Goal: Task Accomplishment & Management: Manage account settings

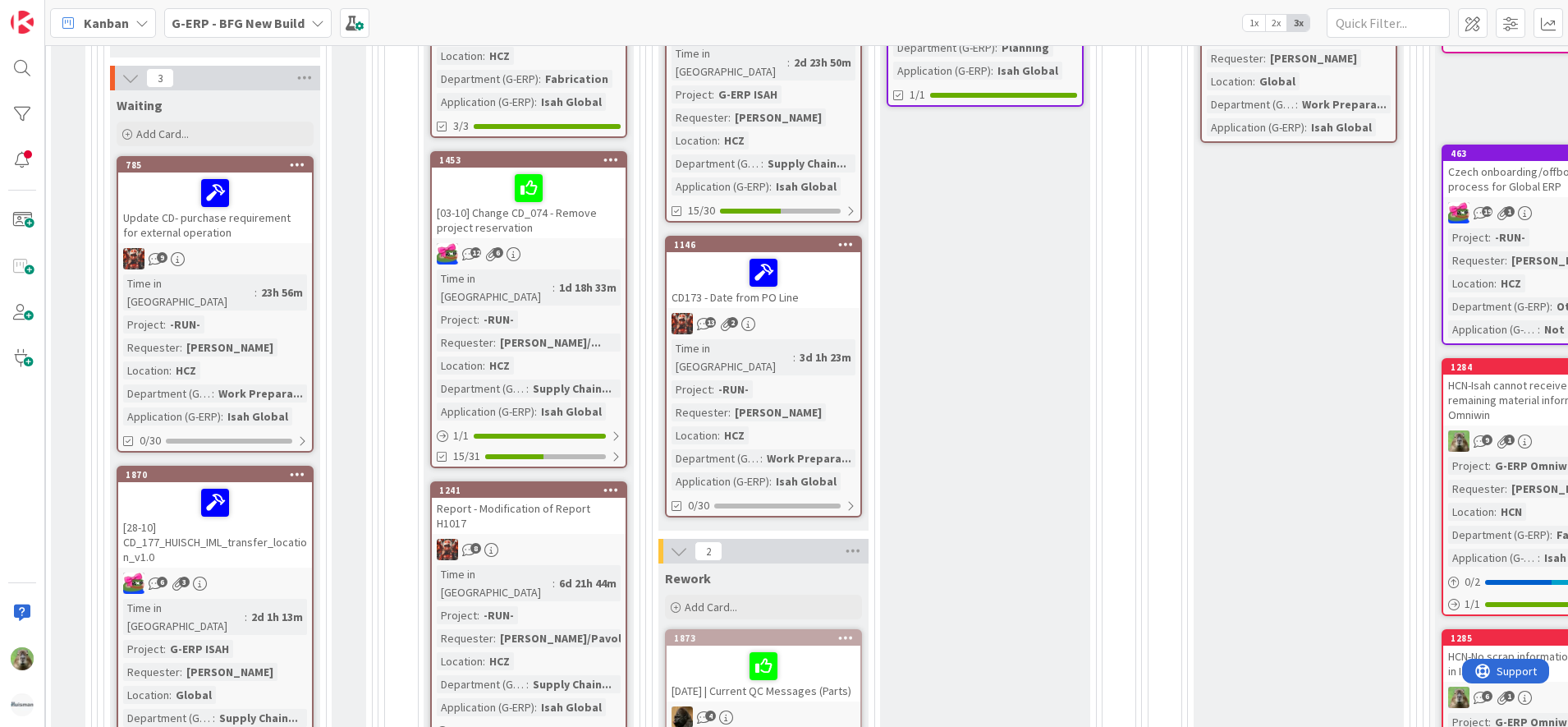
scroll to position [513, 0]
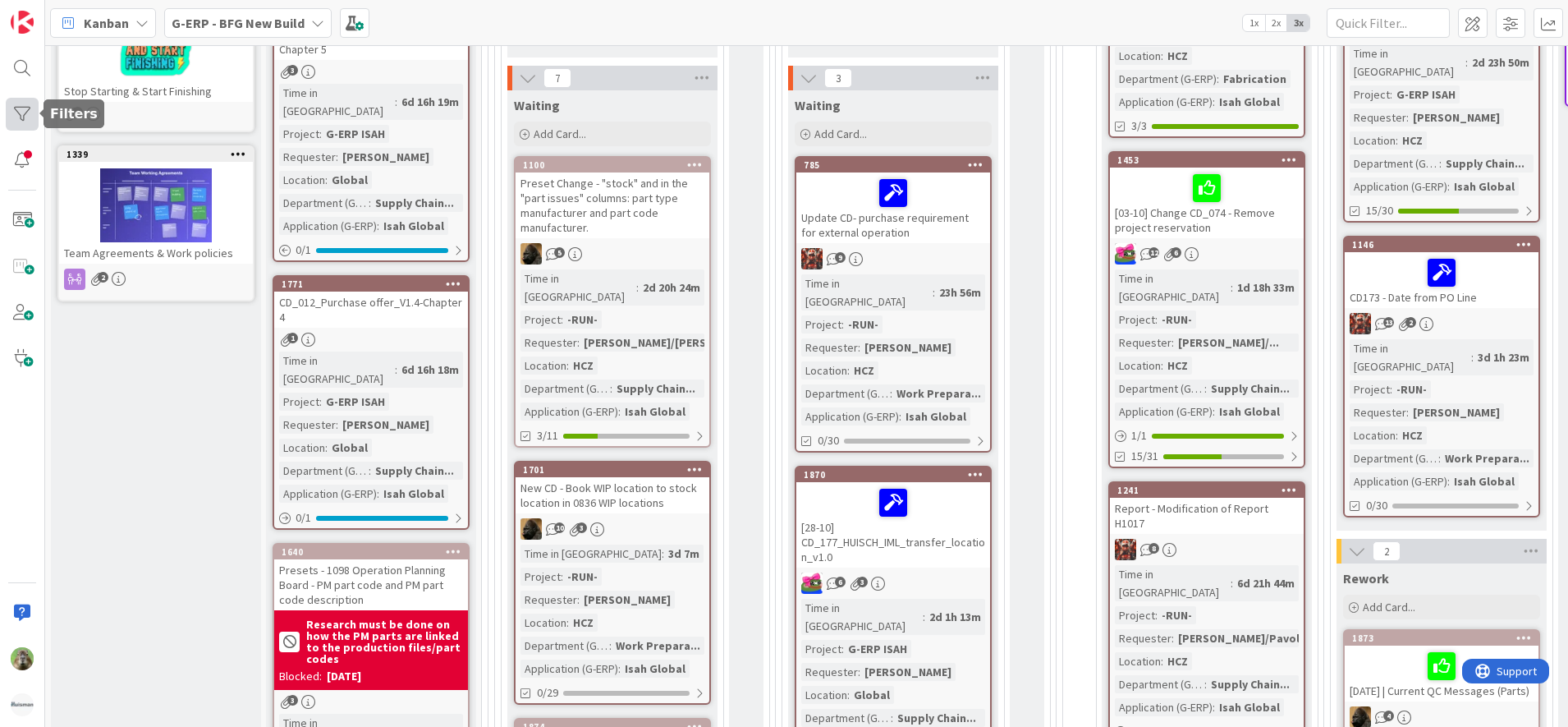
click at [18, 103] on div at bounding box center [21, 113] width 33 height 33
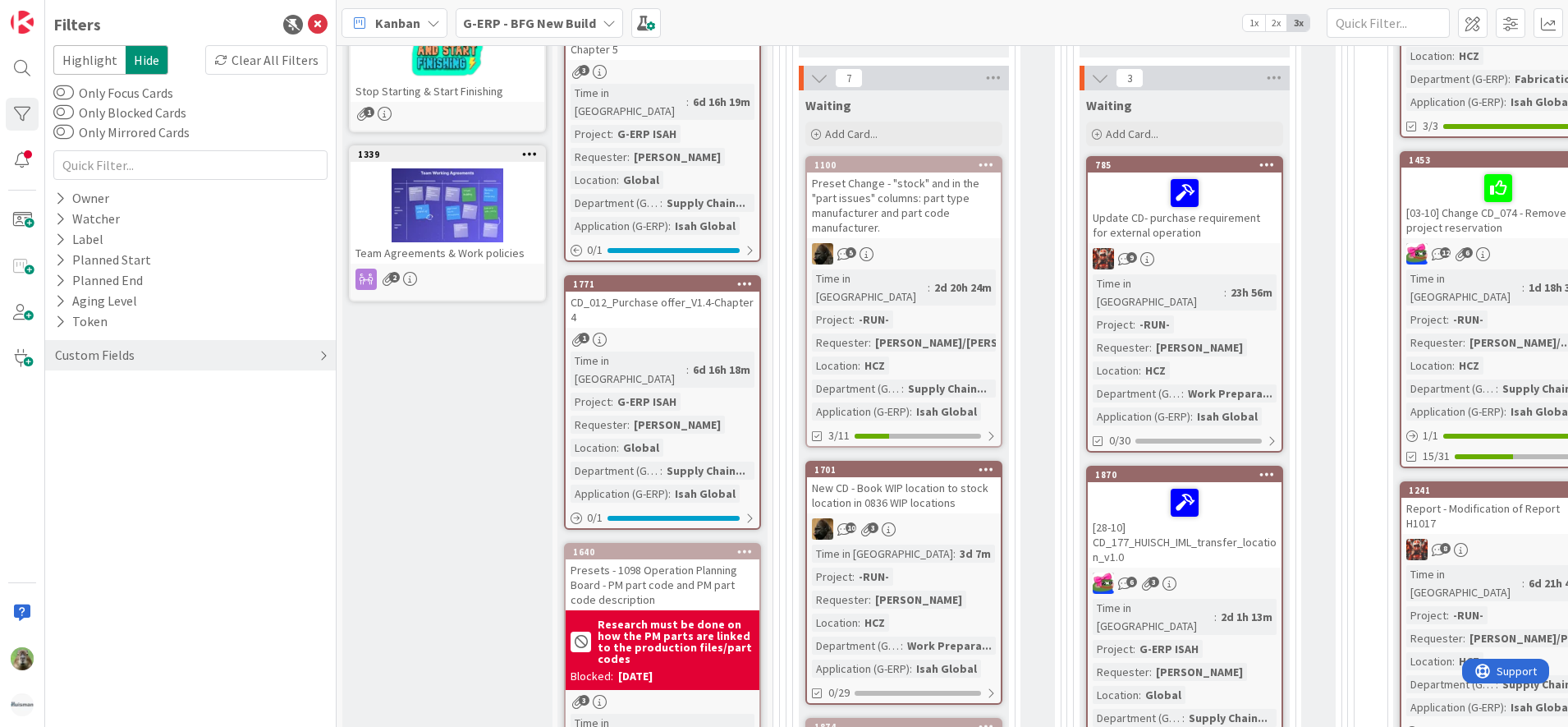
click at [143, 348] on div "Custom Fields" at bounding box center [191, 355] width 291 height 30
click at [173, 420] on div "Location" at bounding box center [191, 429] width 291 height 20
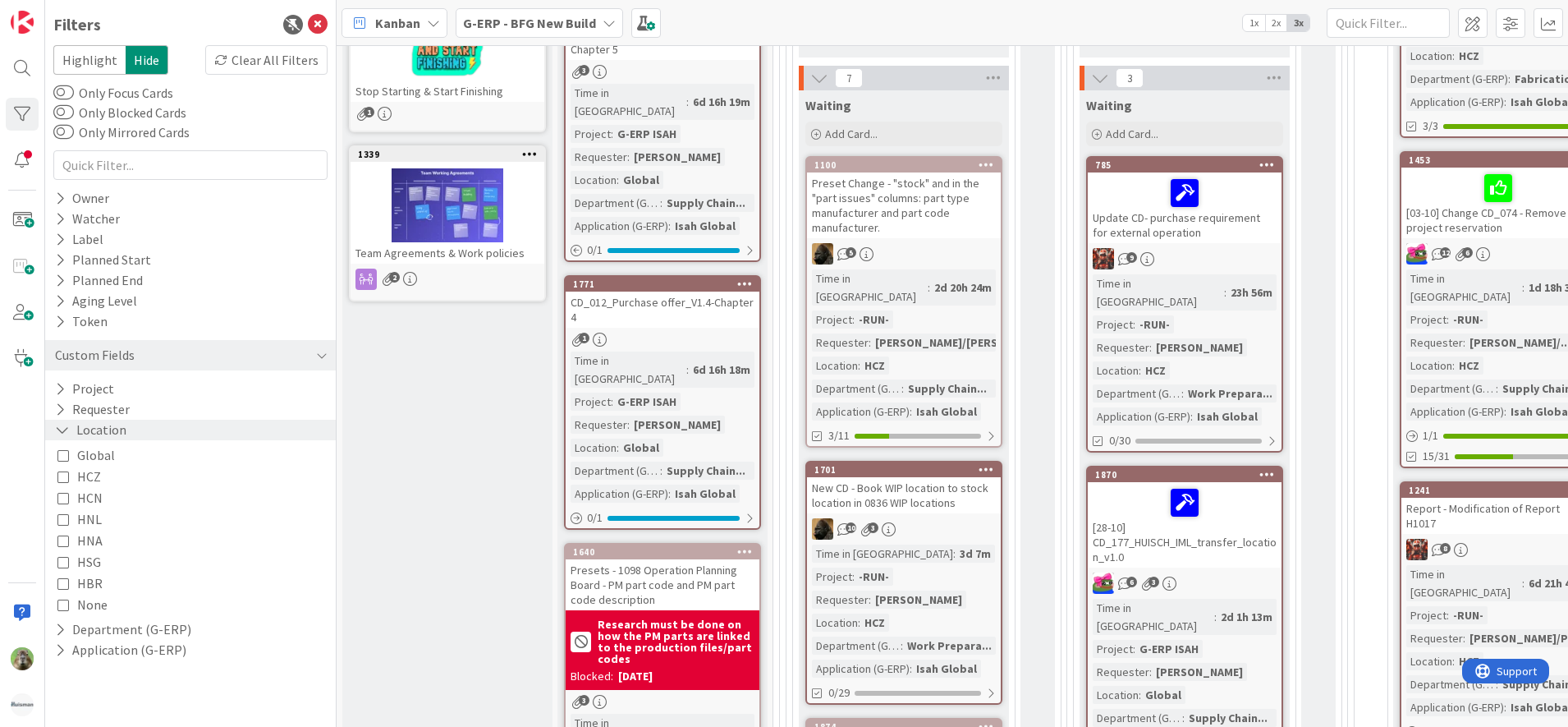
click at [173, 420] on div "Location" at bounding box center [191, 429] width 291 height 20
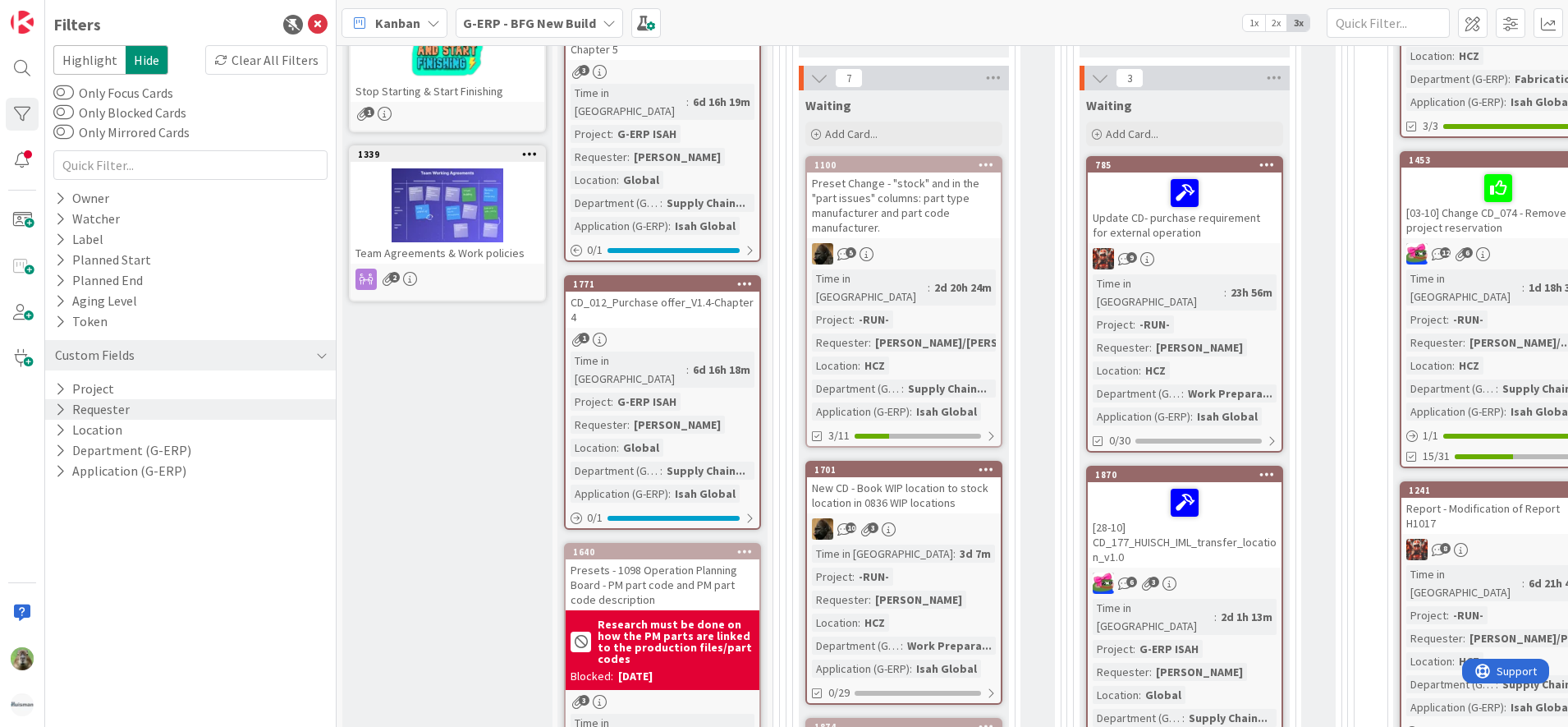
click at [173, 410] on div "Requester" at bounding box center [191, 409] width 291 height 20
click at [176, 454] on button "Department (G-ERP)" at bounding box center [122, 449] width 139 height 20
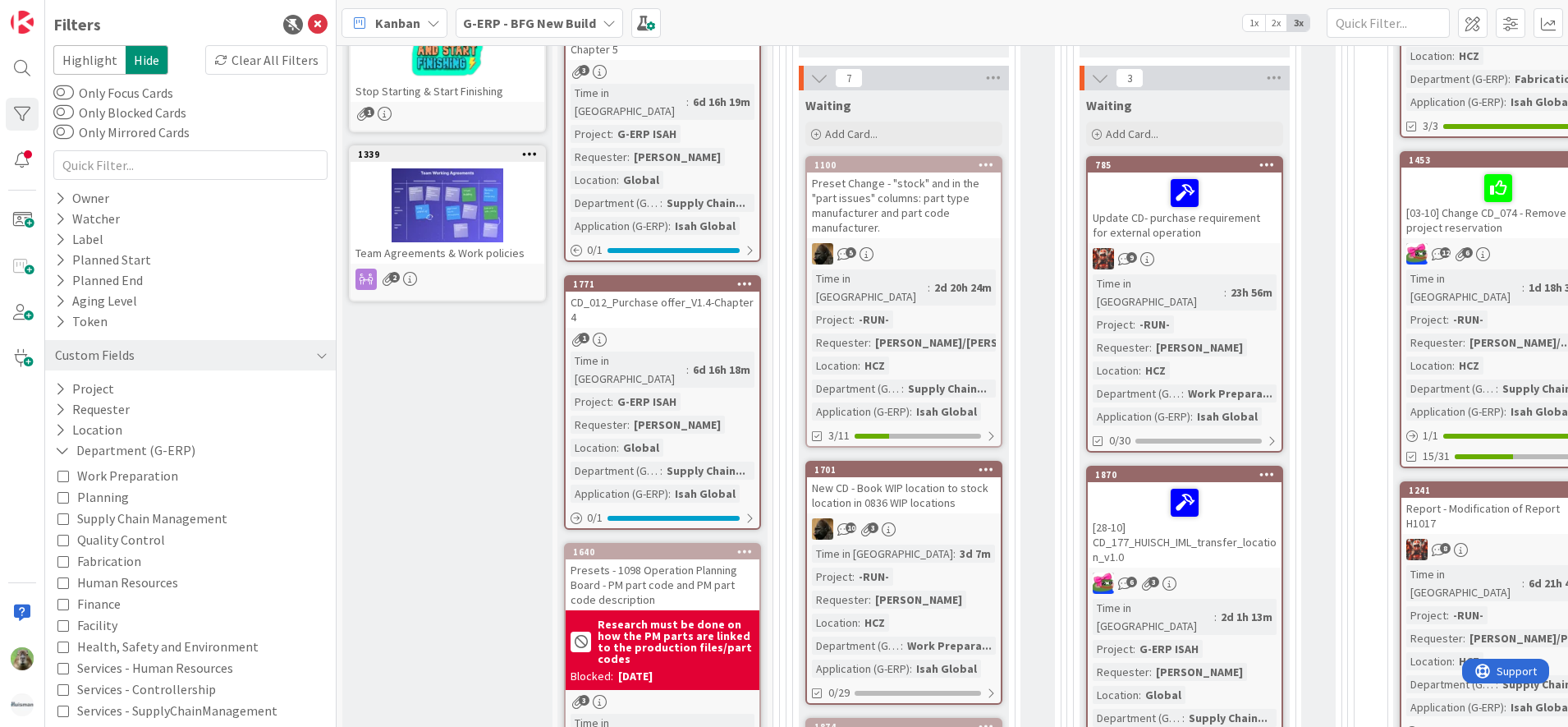
click at [172, 526] on span "Supply Chain Management" at bounding box center [152, 518] width 150 height 21
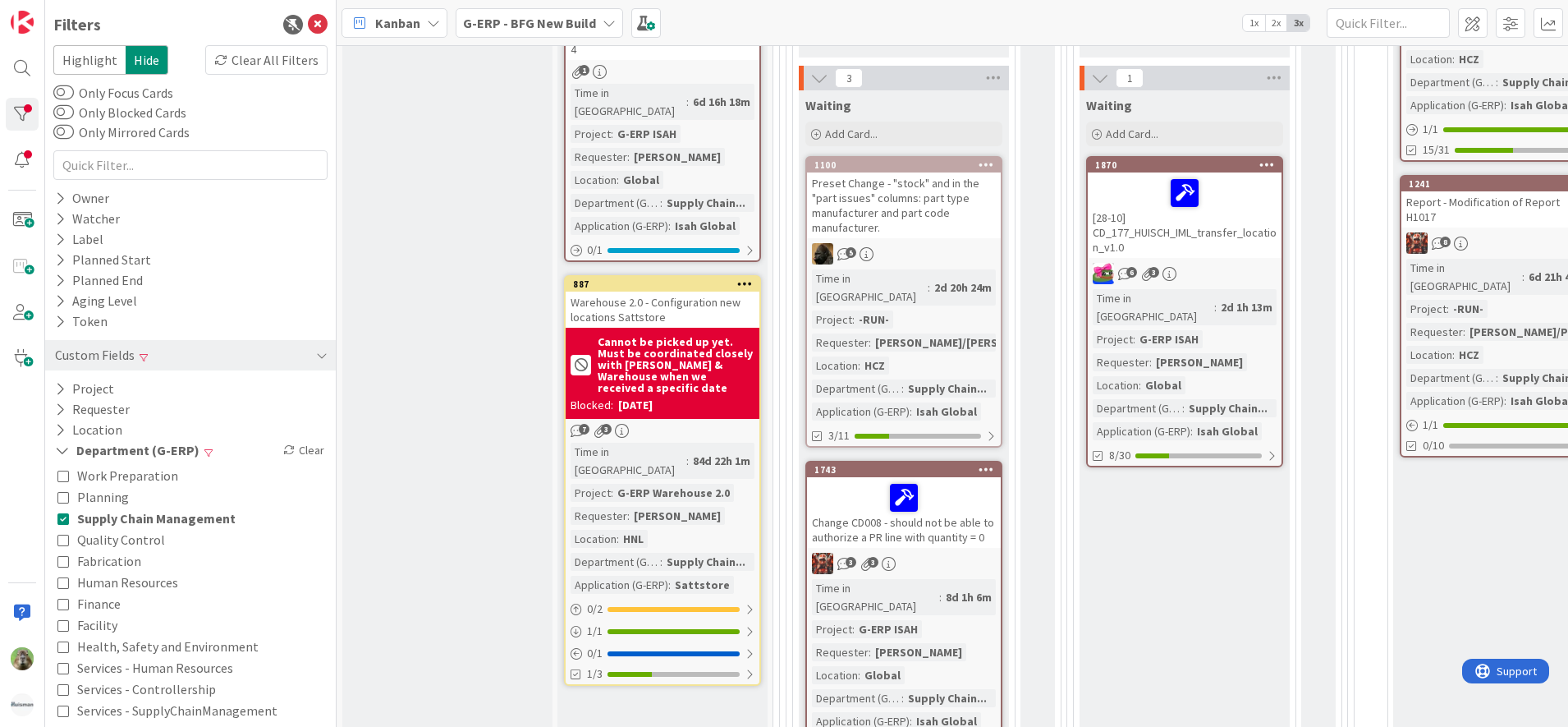
click at [313, 23] on div "Filters Highlight Hide Clear All Filters Only Focus Cards Only Blocked Cards On…" at bounding box center [191, 364] width 292 height 727
click at [310, 27] on icon at bounding box center [317, 25] width 20 height 20
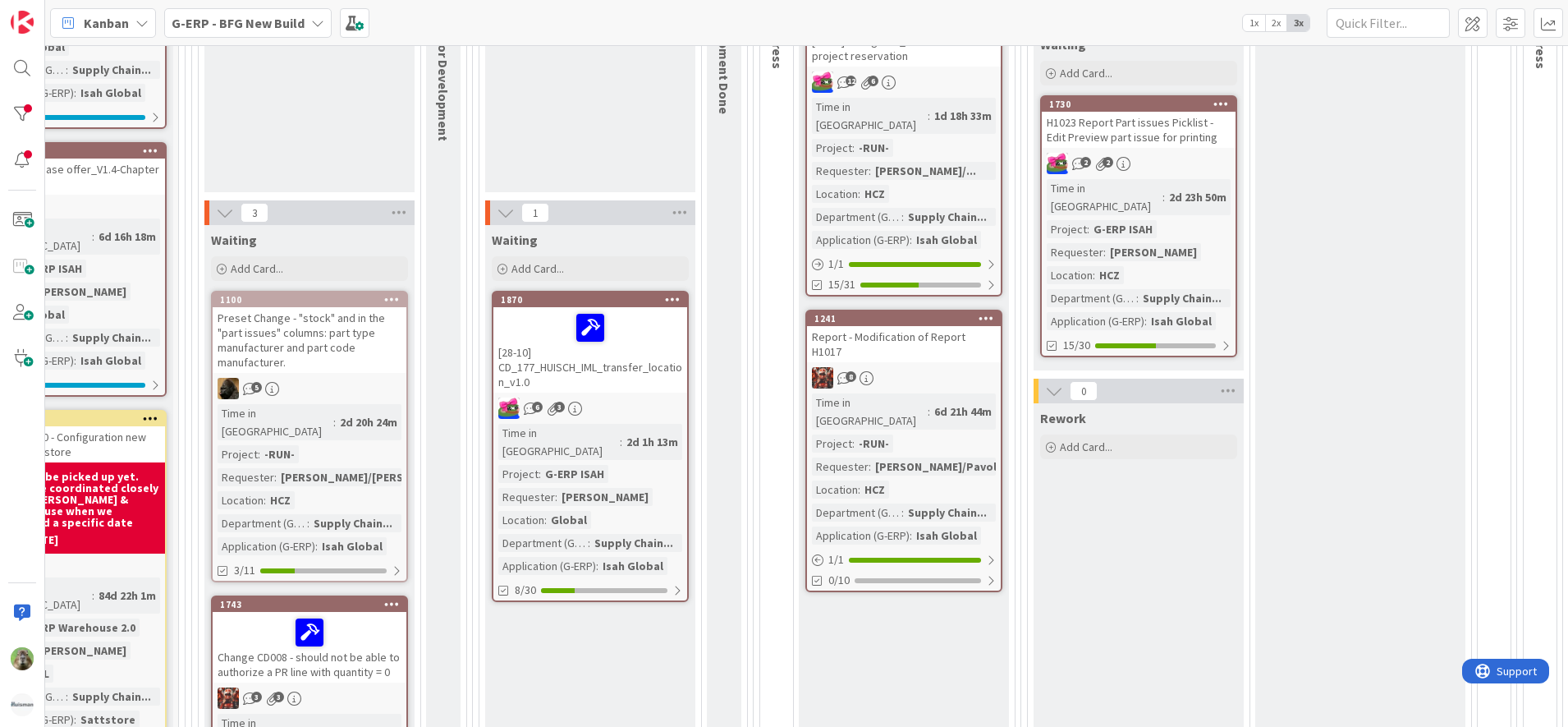
scroll to position [663, 303]
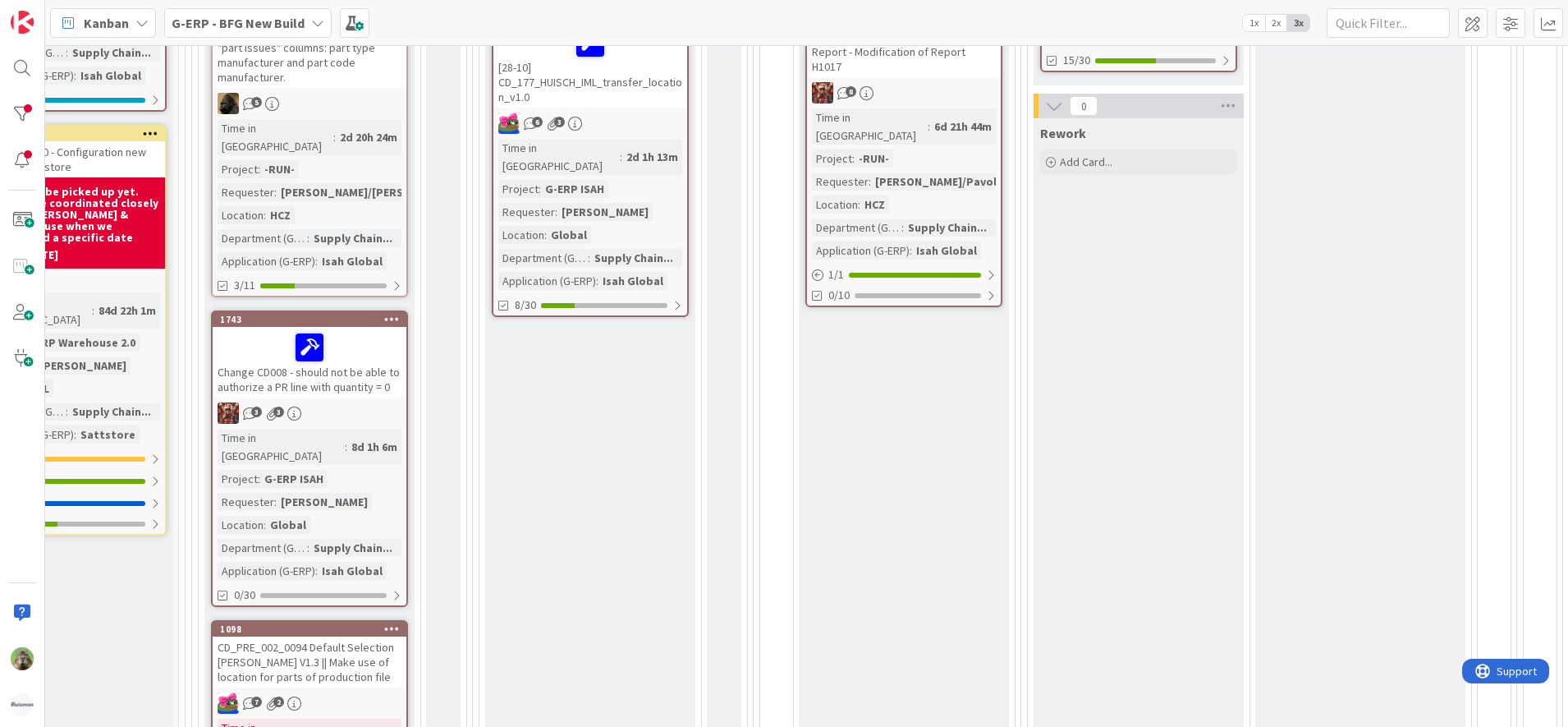
click at [368, 356] on div "Change CD008 - should not be able to authorize a PR line with quantity = 0" at bounding box center [309, 363] width 194 height 71
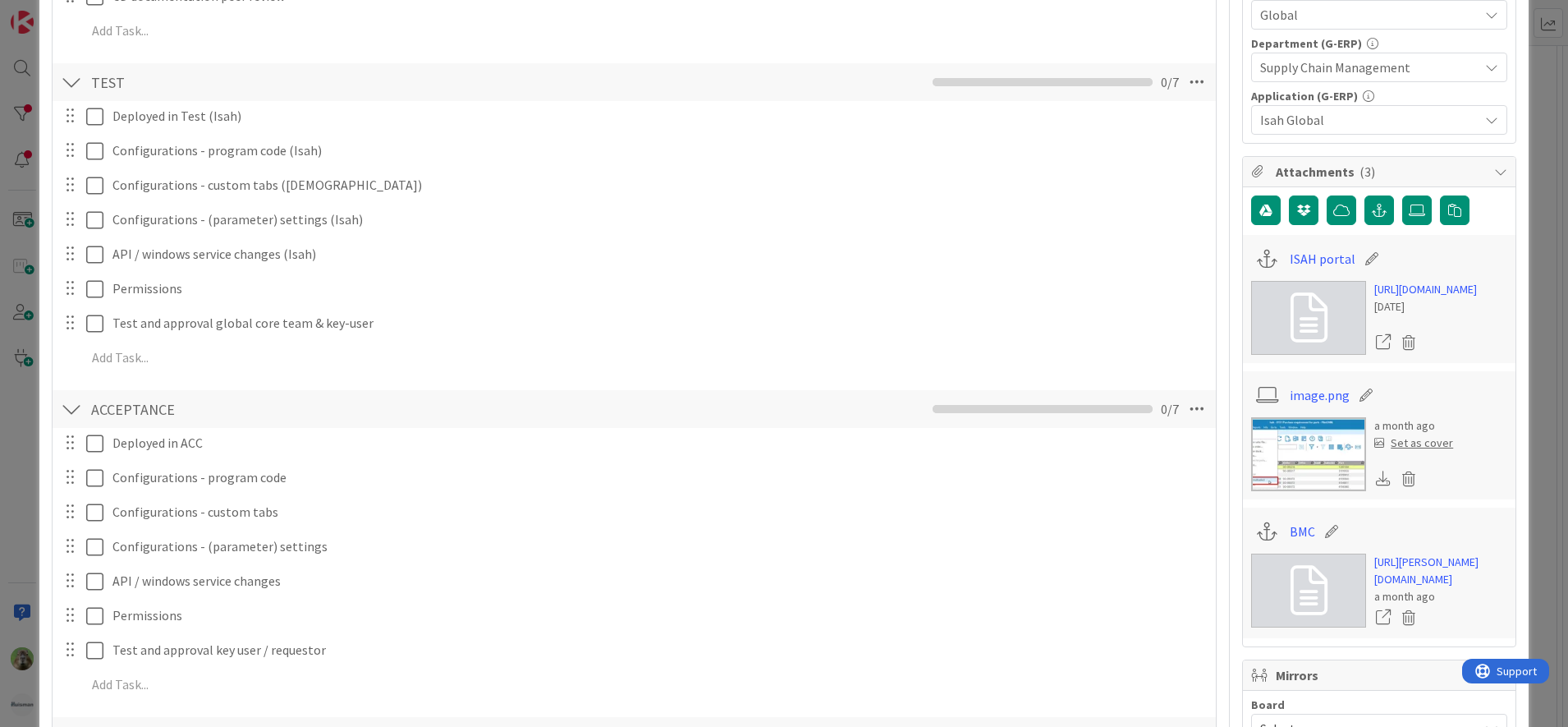
scroll to position [1334, 0]
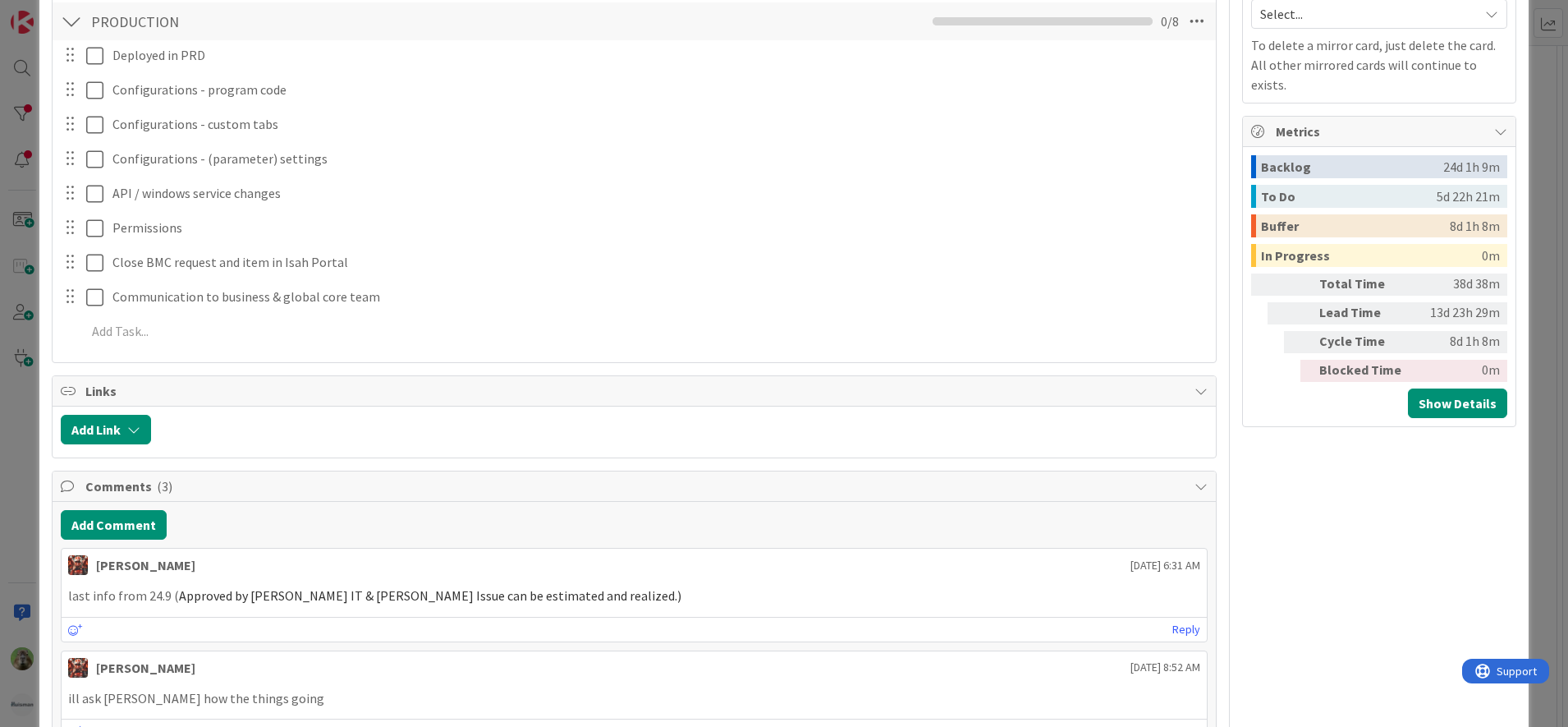
click at [5, 481] on div "ID 1743 G-ERP - BFG New Build Waiting Title 74 / 128 Change CD008 - should not …" at bounding box center [784, 364] width 1568 height 727
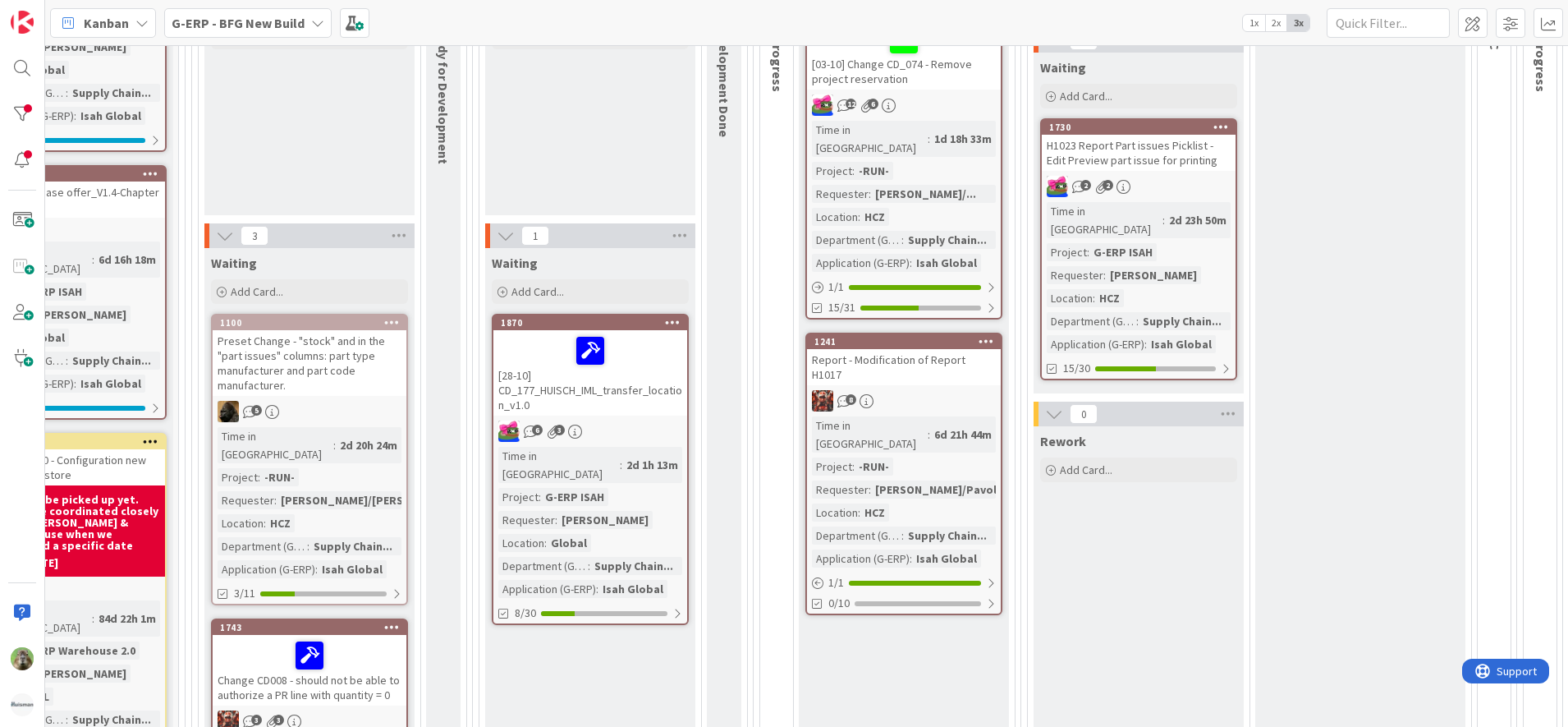
scroll to position [253, 303]
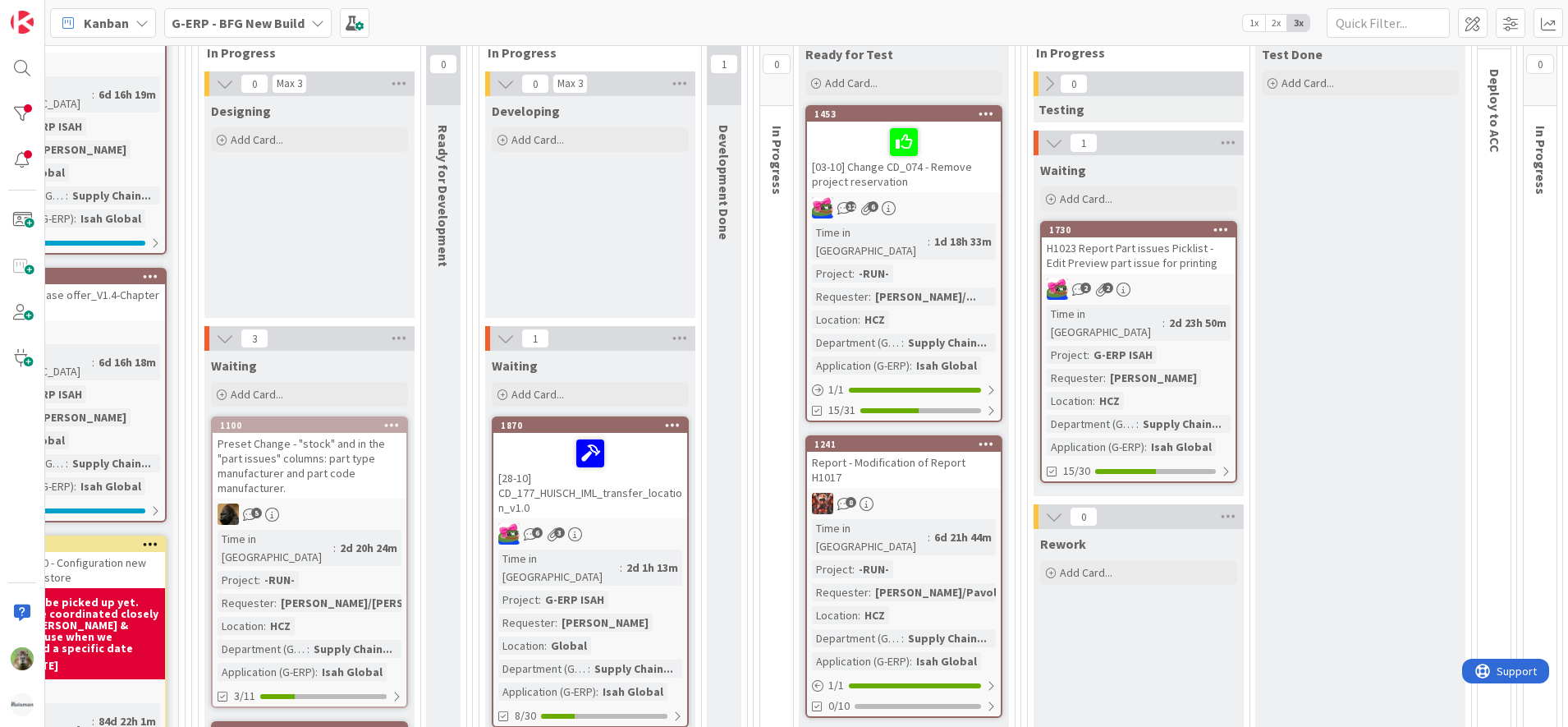
click at [948, 451] on div "Report - Modification of Report H1017" at bounding box center [903, 469] width 194 height 36
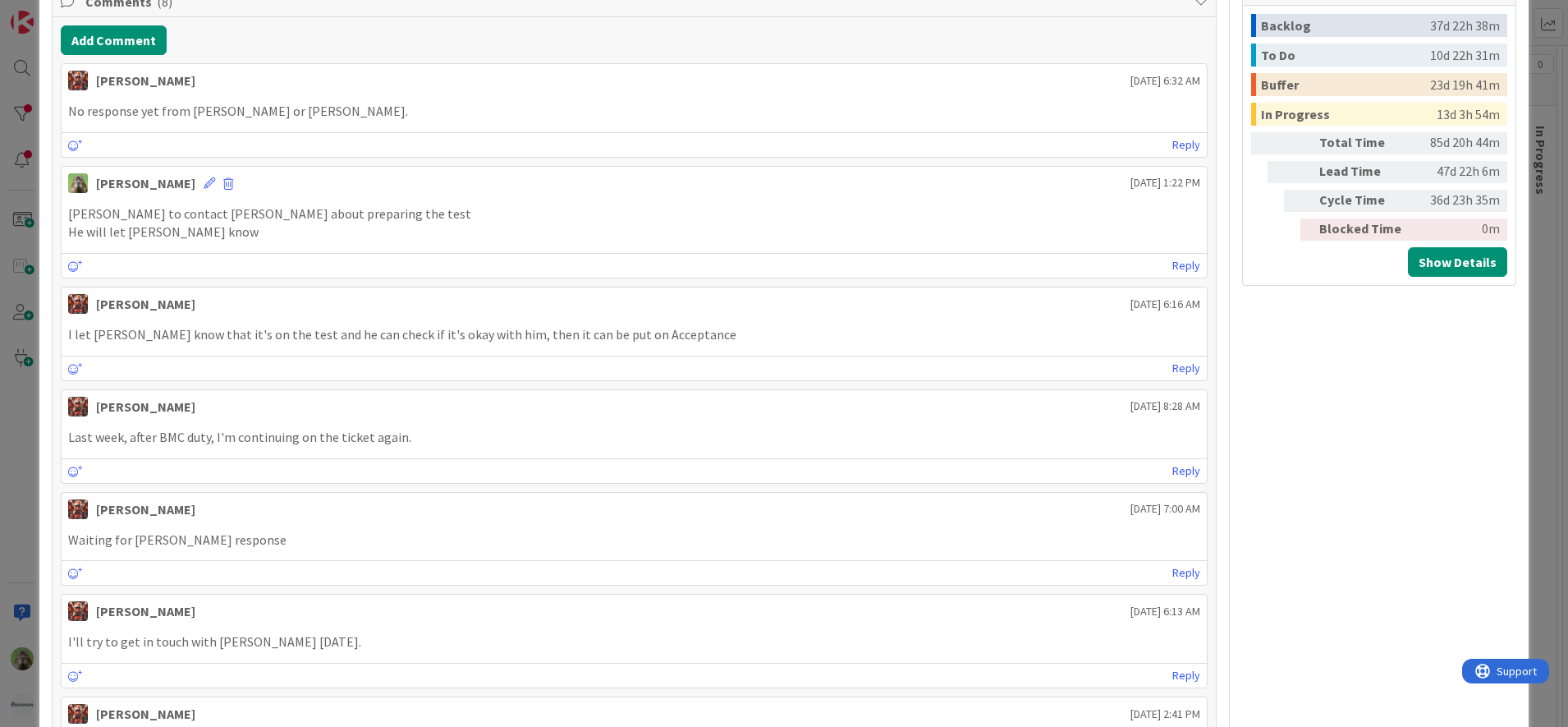
scroll to position [1027, 0]
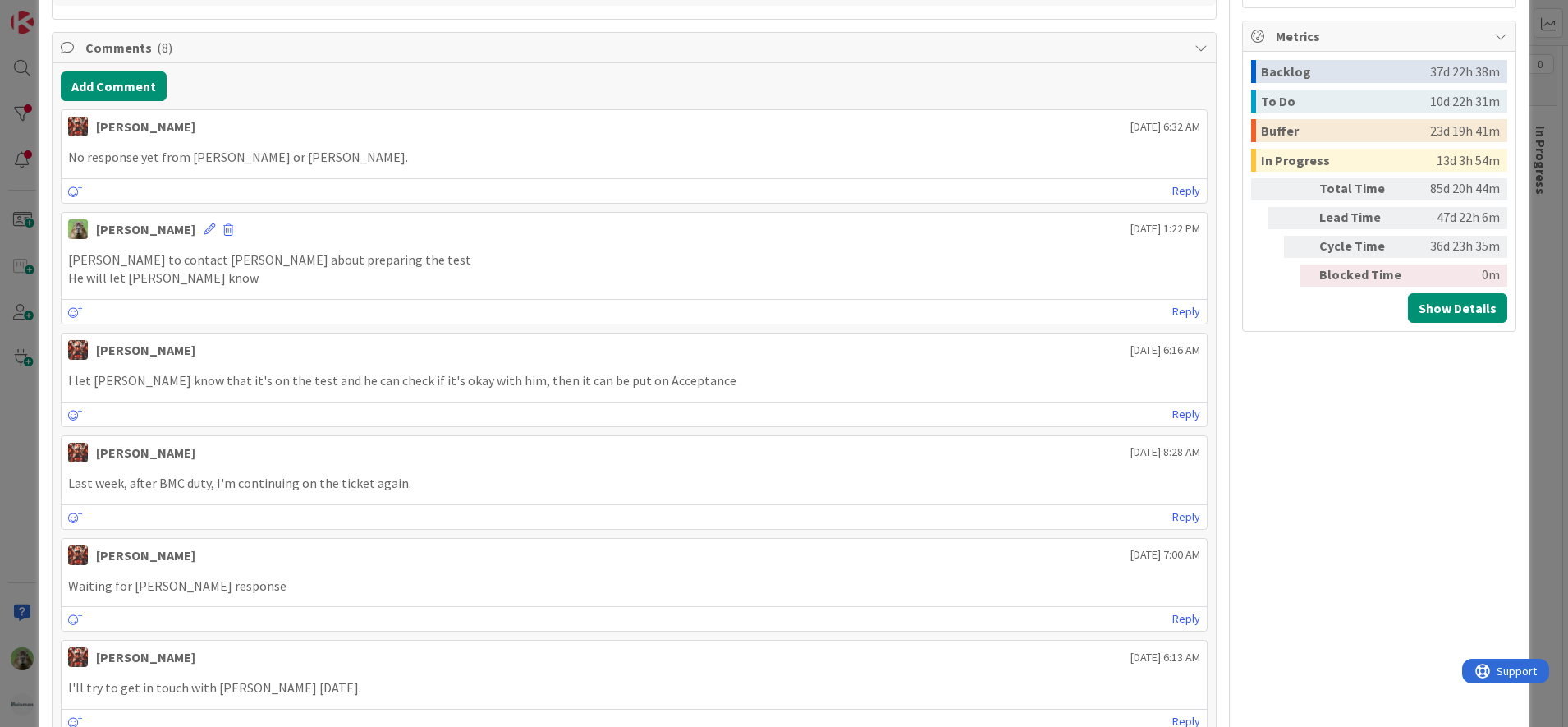
click at [9, 435] on div "ID 1241 G-ERP - BFG New Build Ready for Test Title 37 / 128 Report - Modificati…" at bounding box center [784, 364] width 1568 height 727
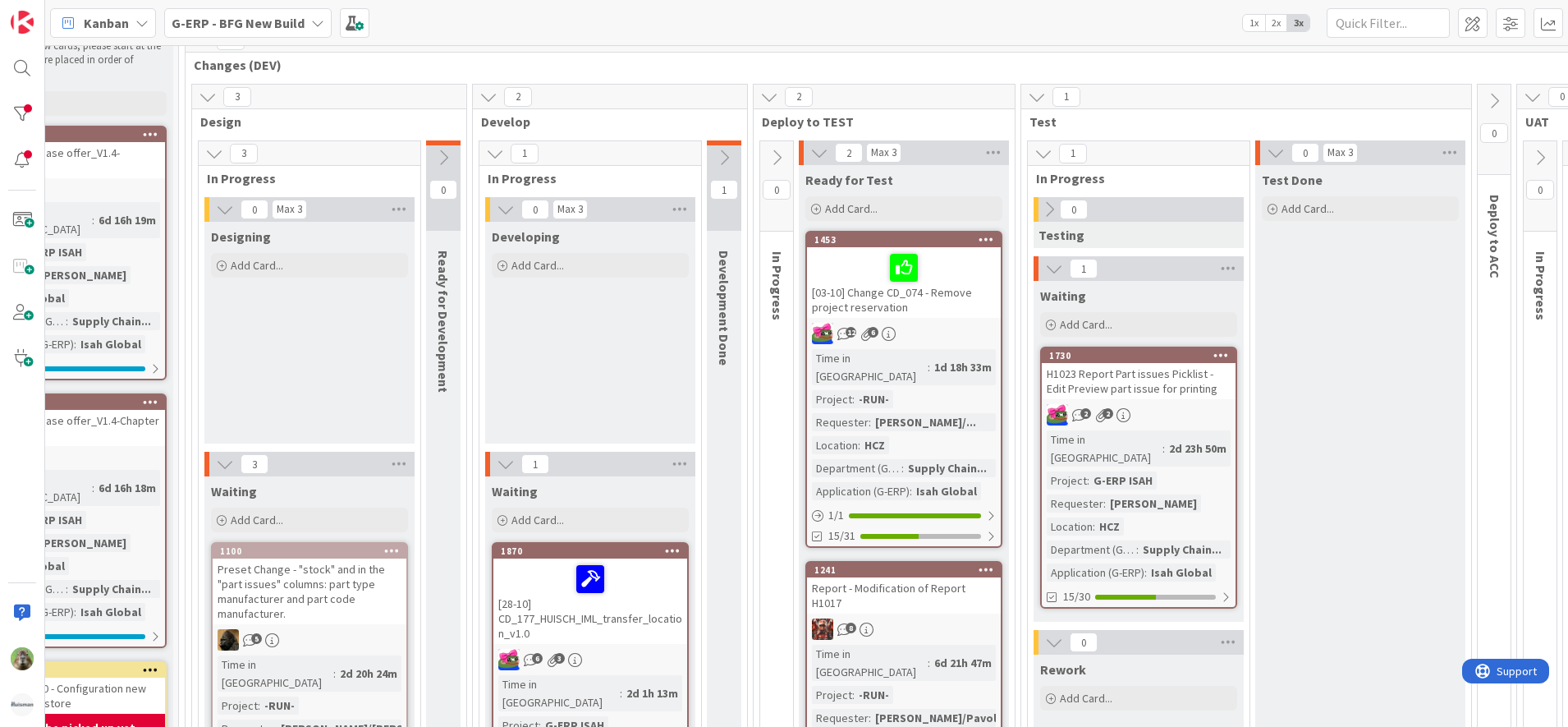
scroll to position [0, 303]
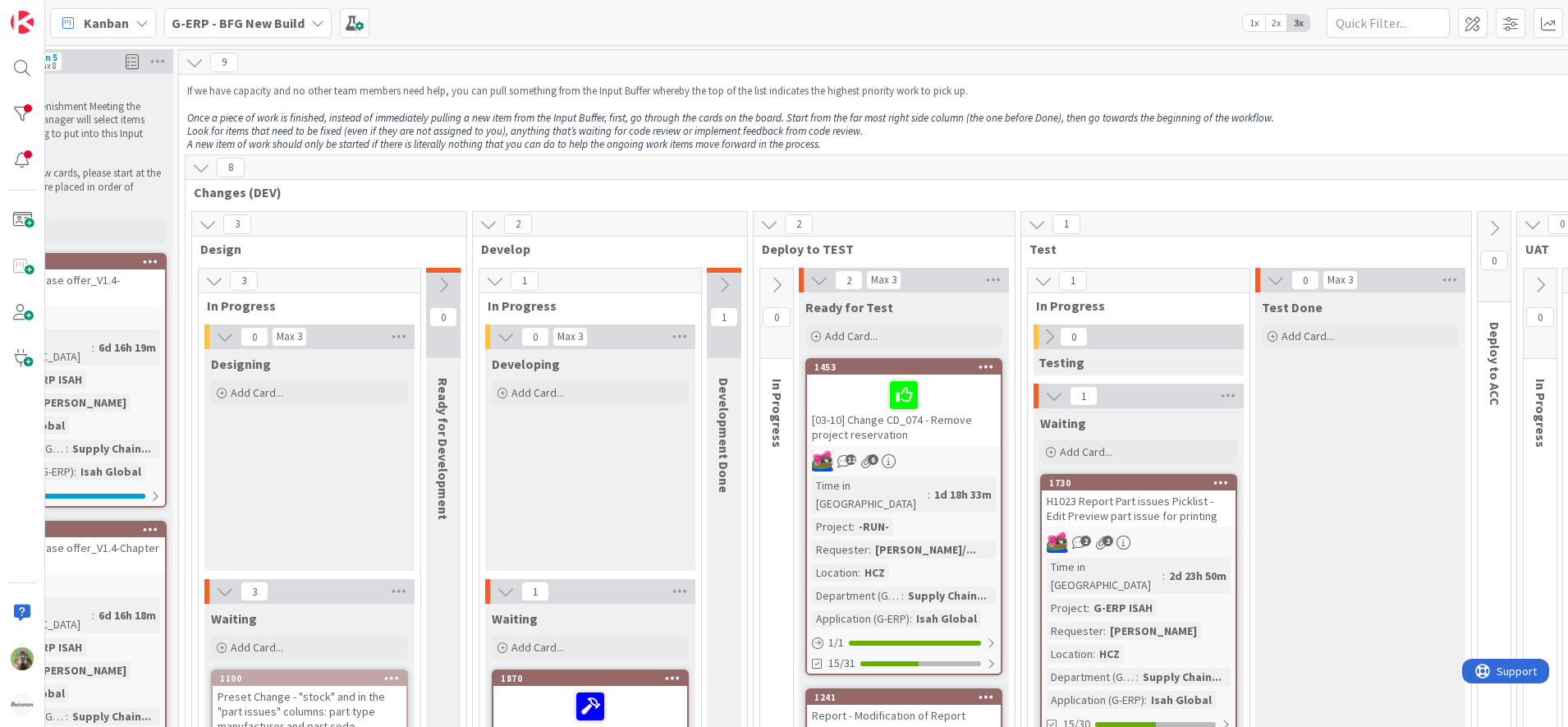
click at [1226, 517] on div "H1023 Report Part issues Picklist - Edit Preview part issue for printing" at bounding box center [1138, 508] width 194 height 36
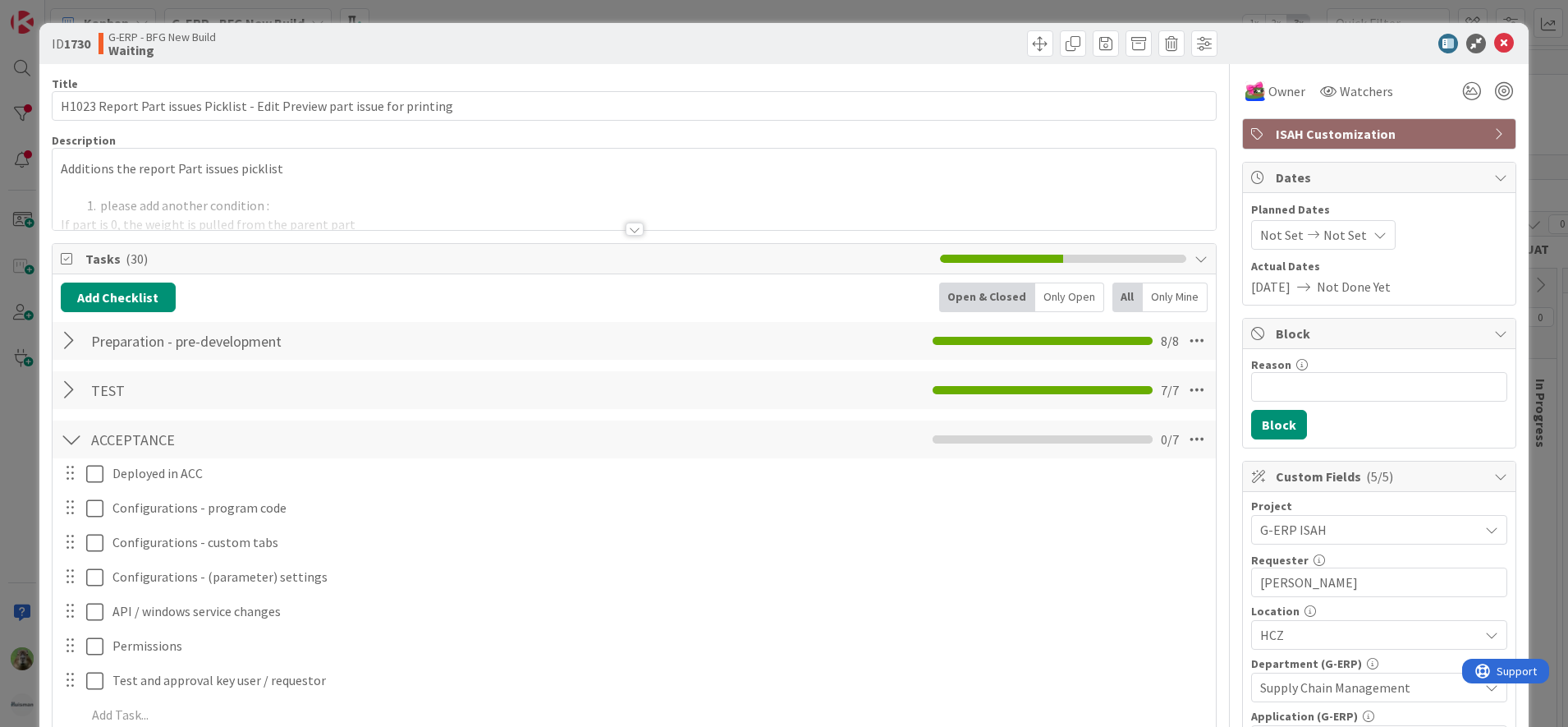
click at [168, 257] on span "Tasks ( 30 )" at bounding box center [509, 259] width 847 height 20
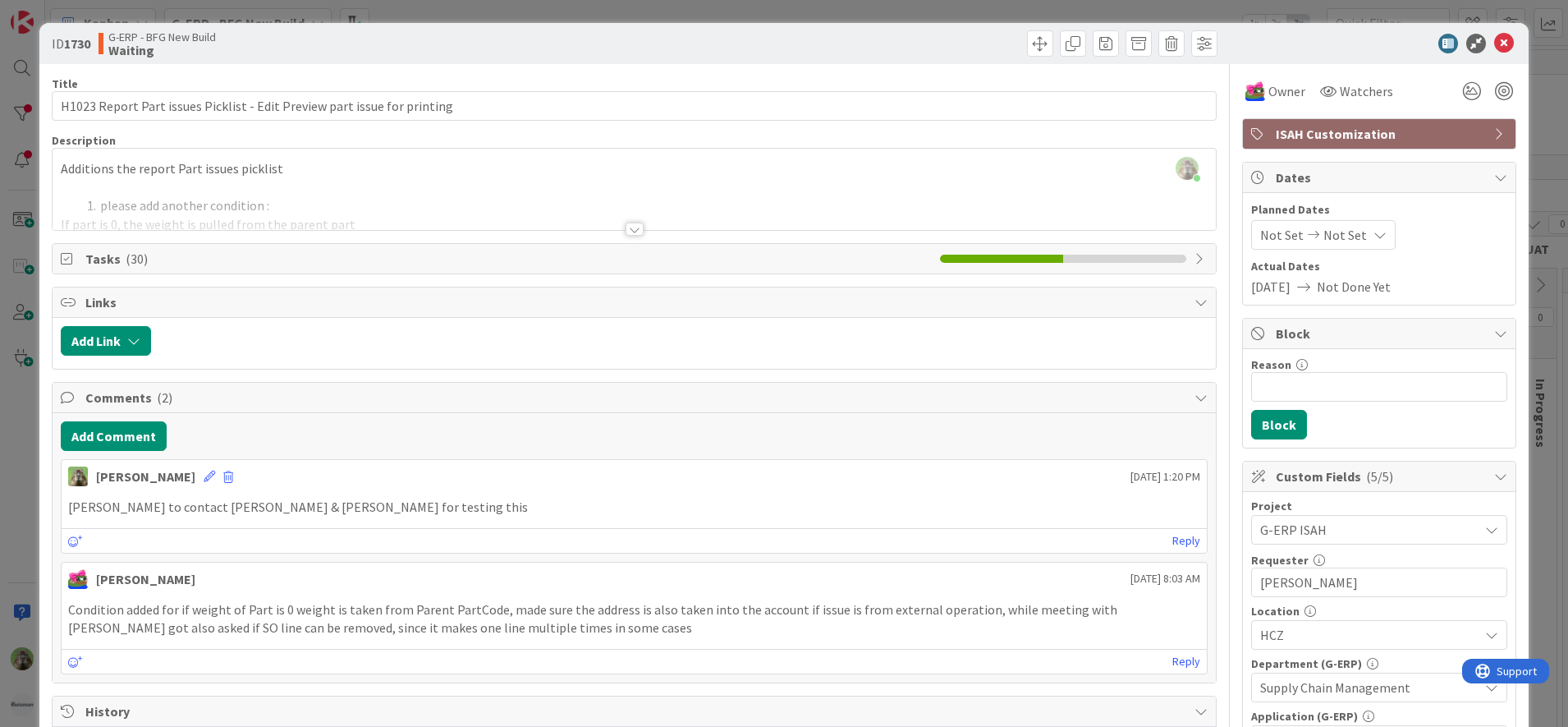
click at [17, 449] on div "ID 1730 G-ERP - BFG New Build Waiting Title 72 / 128 H1023 Report Part issues P…" at bounding box center [784, 364] width 1568 height 727
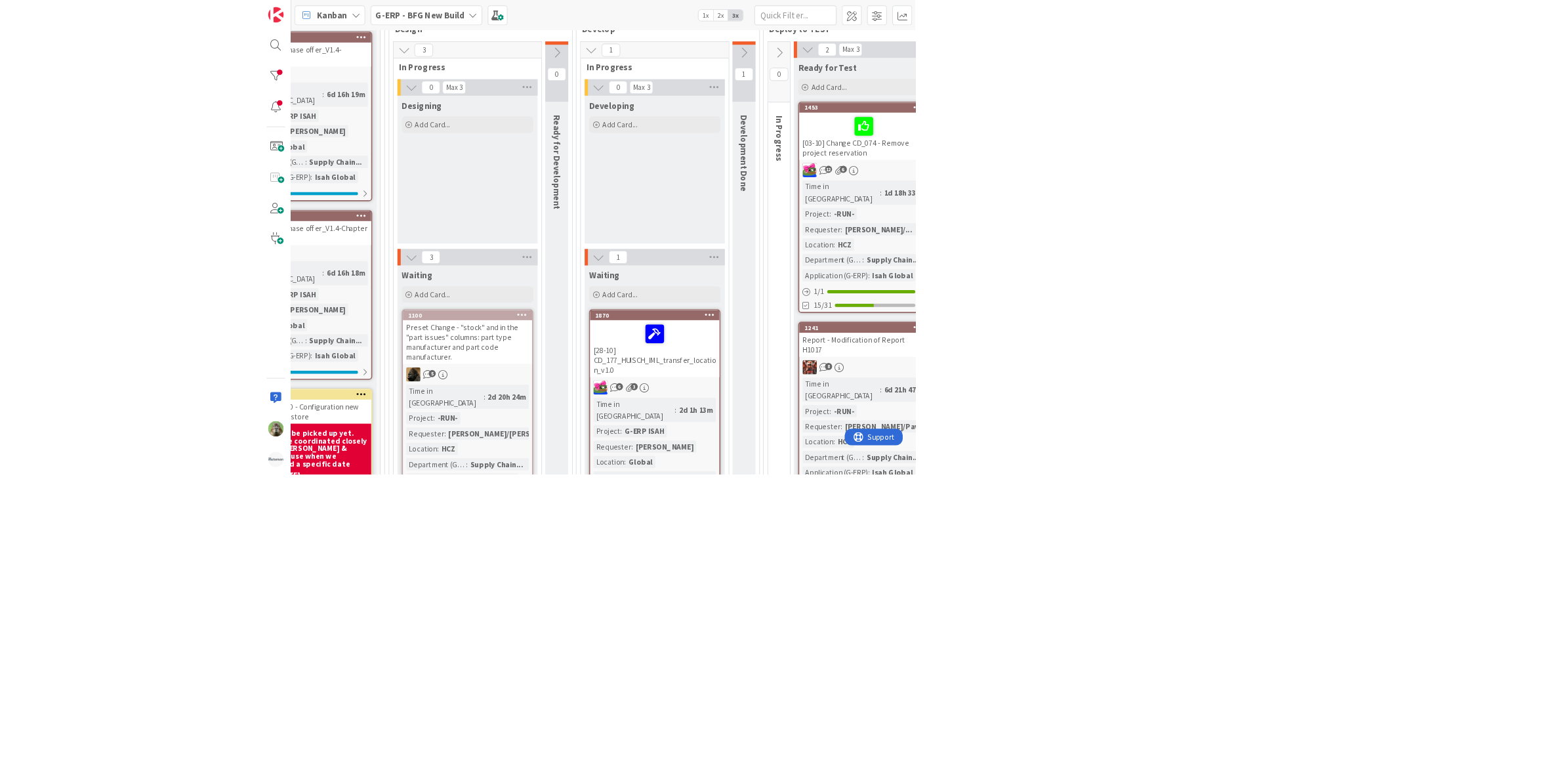
scroll to position [164, 242]
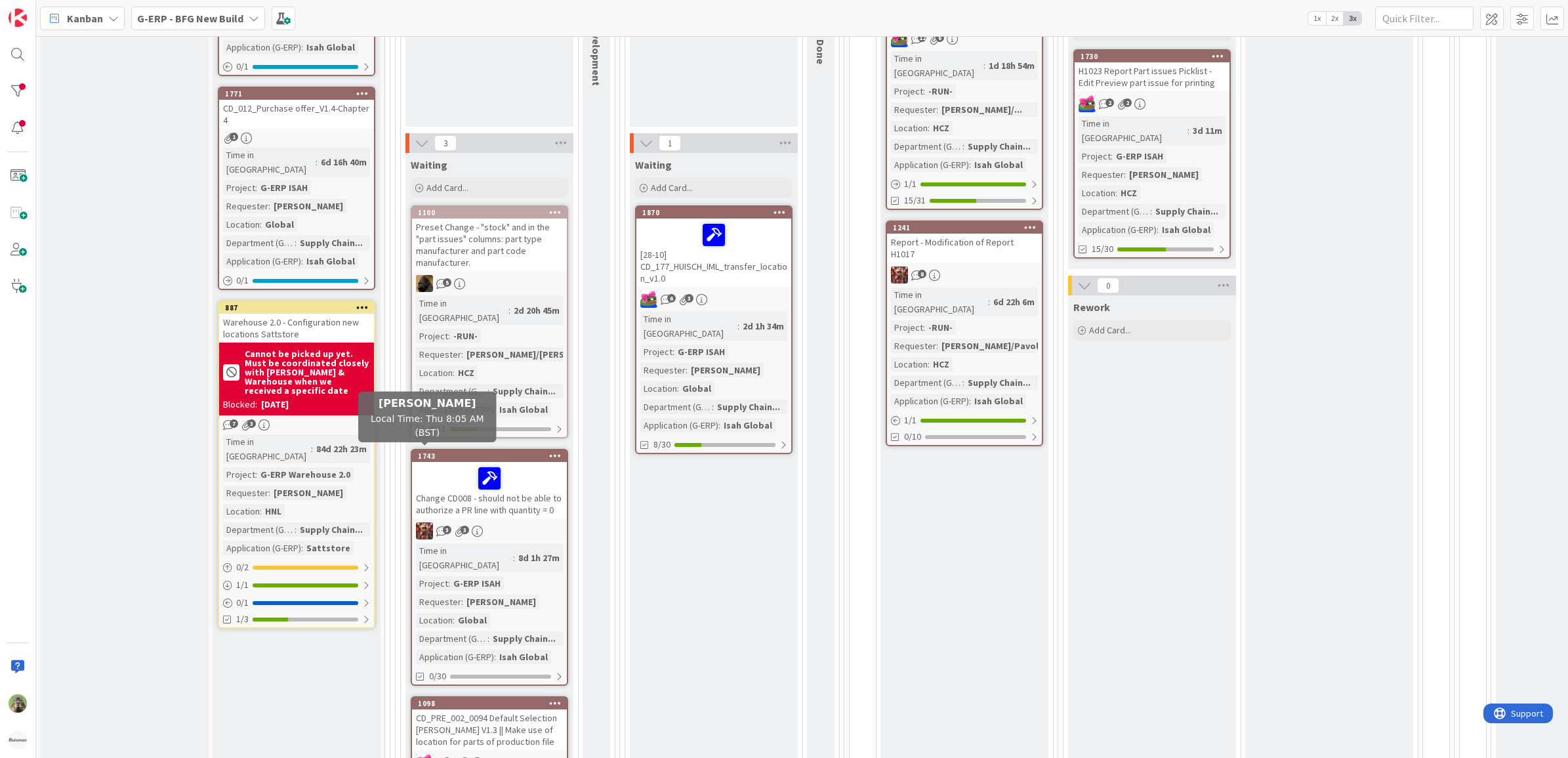
scroll to position [410, 0]
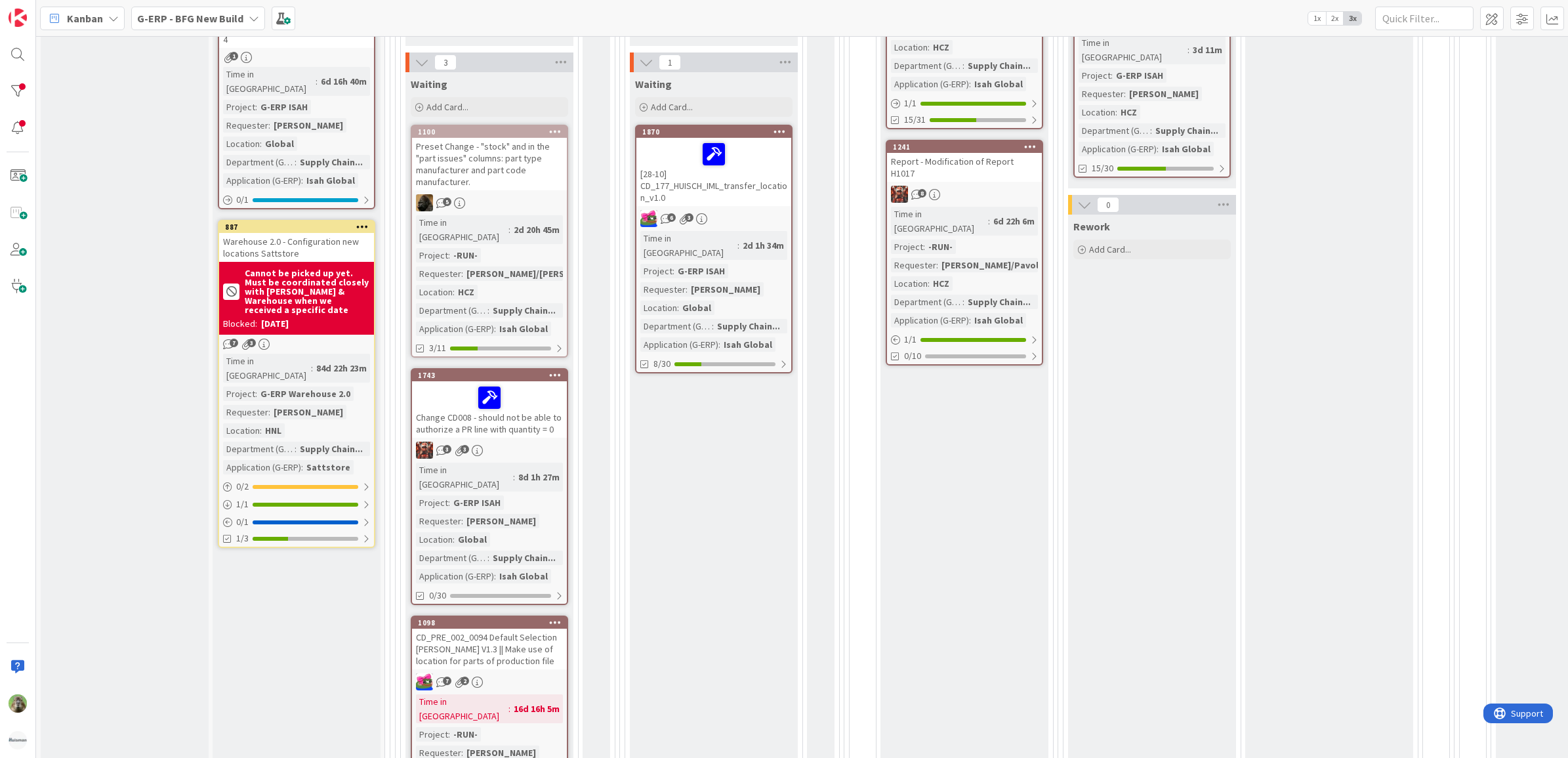
drag, startPoint x: 319, startPoint y: 757, endPoint x: 49, endPoint y: 142, distance: 671.7
click at [49, 142] on div "INFO This column can be used for informational tickets that will not move acros…" at bounding box center [124, 597] width 168 height 1896
click at [22, 102] on div at bounding box center [17, 91] width 26 height 26
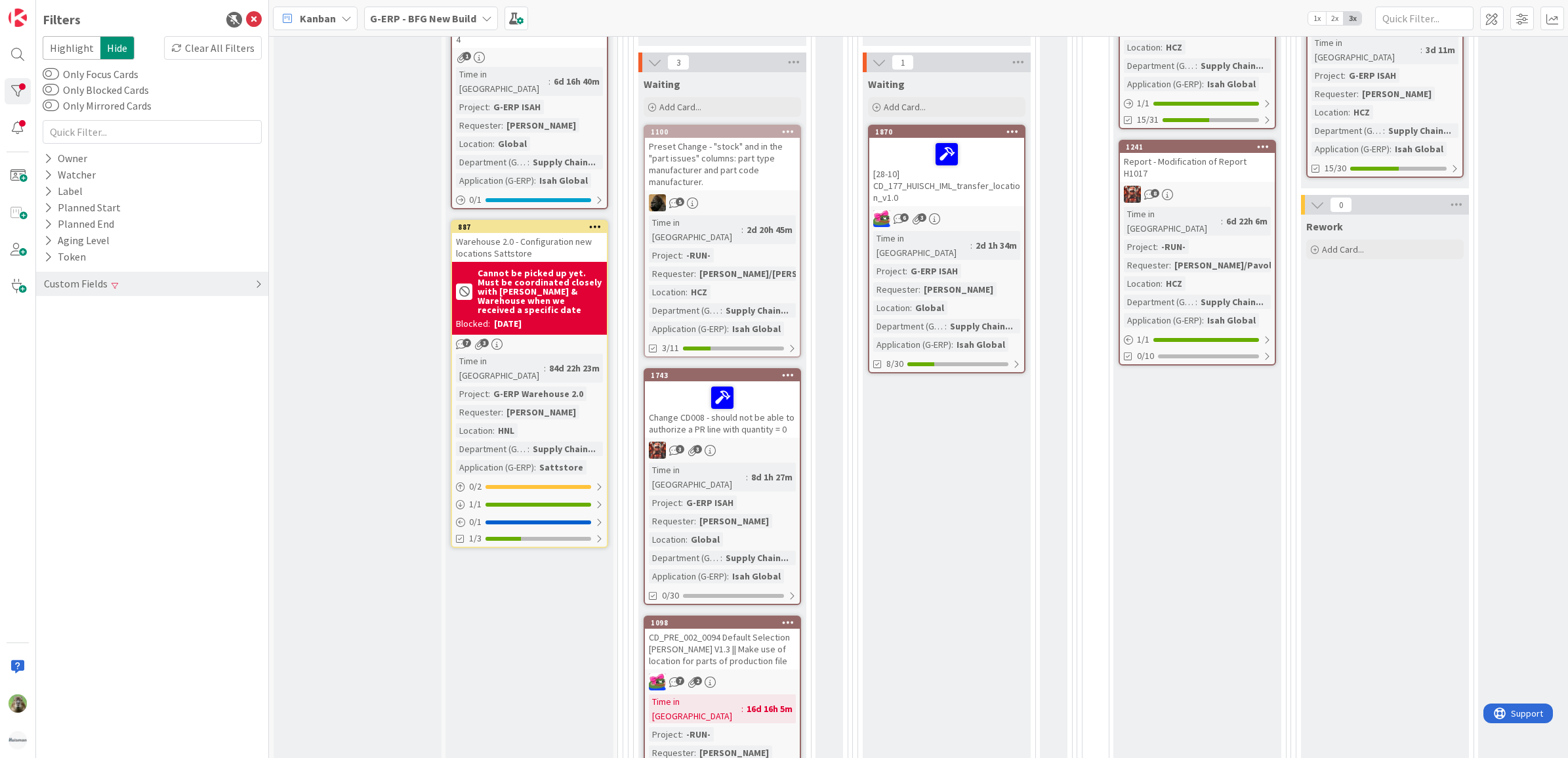
click at [137, 293] on div "Custom Fields" at bounding box center [152, 283] width 232 height 24
click at [109, 359] on button "Department (G-ERP)" at bounding box center [100, 359] width 115 height 16
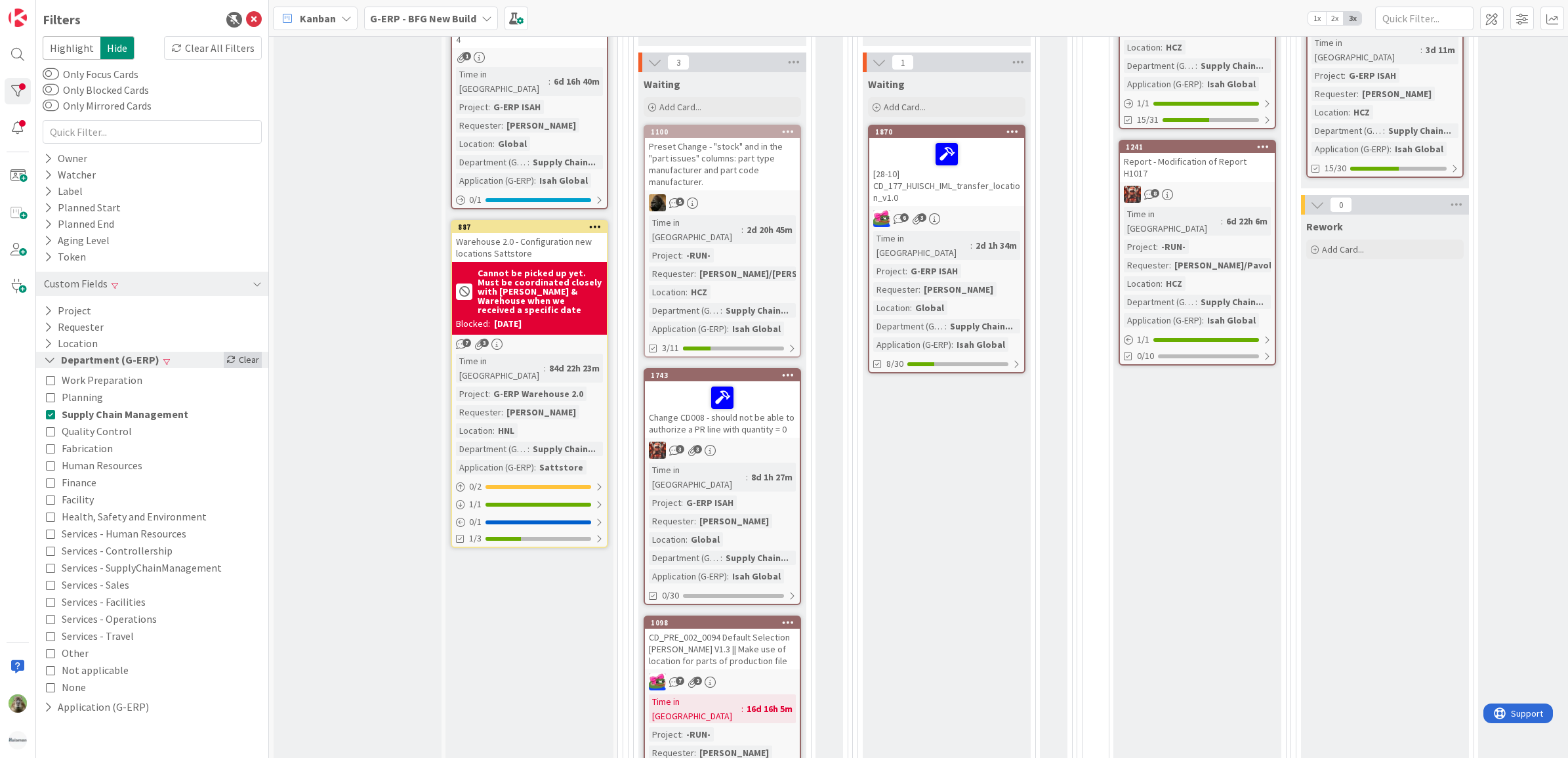
click at [241, 358] on div "Clear" at bounding box center [243, 359] width 38 height 16
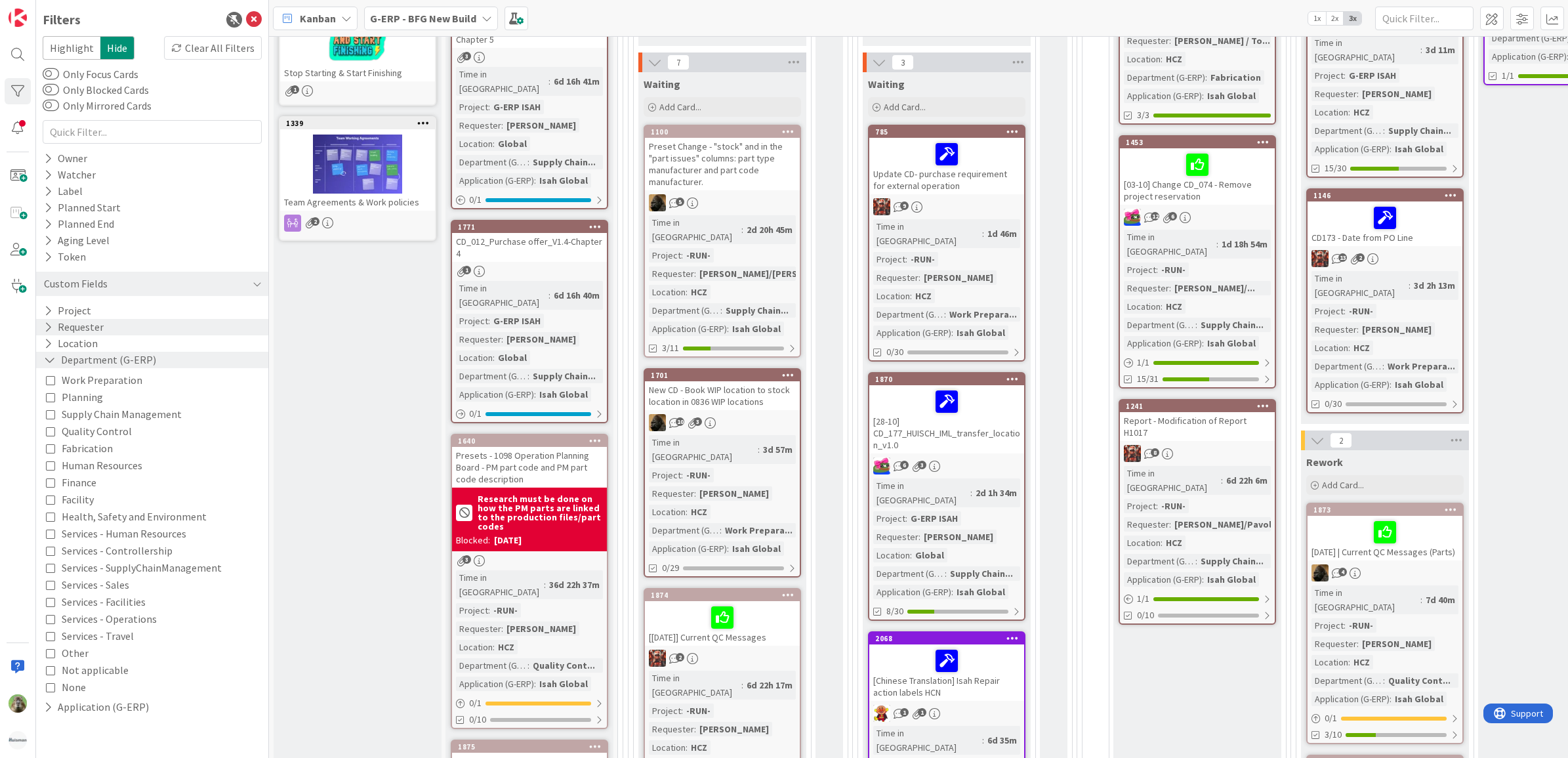
click at [166, 328] on div "Requester" at bounding box center [152, 327] width 232 height 16
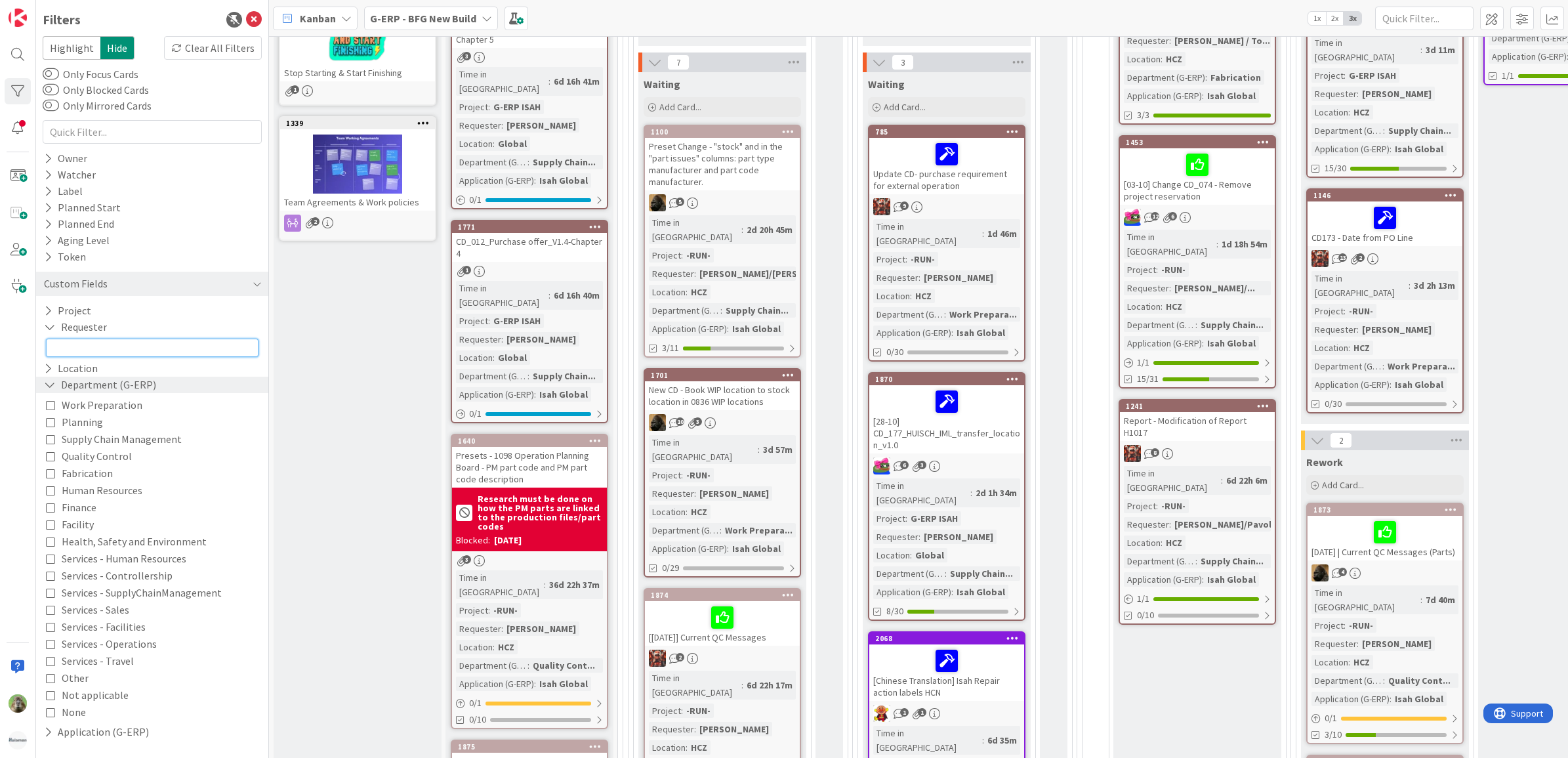
click at [67, 351] on input "text" at bounding box center [152, 348] width 213 height 18
click at [89, 327] on button "Requester" at bounding box center [75, 327] width 66 height 16
click at [96, 351] on button "Department (G-ERP)" at bounding box center [100, 359] width 115 height 16
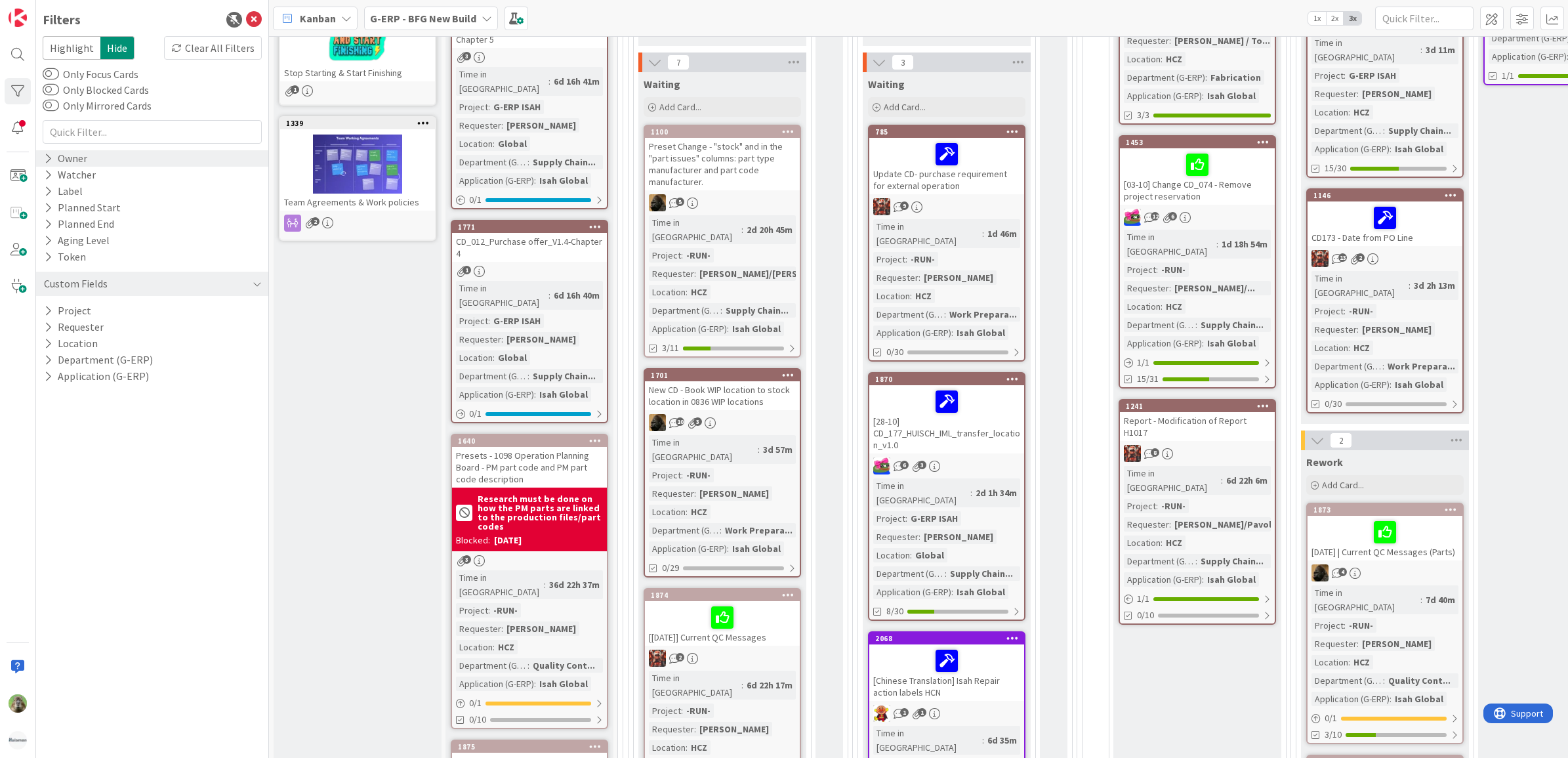
click at [96, 162] on div "Owner" at bounding box center [152, 158] width 232 height 16
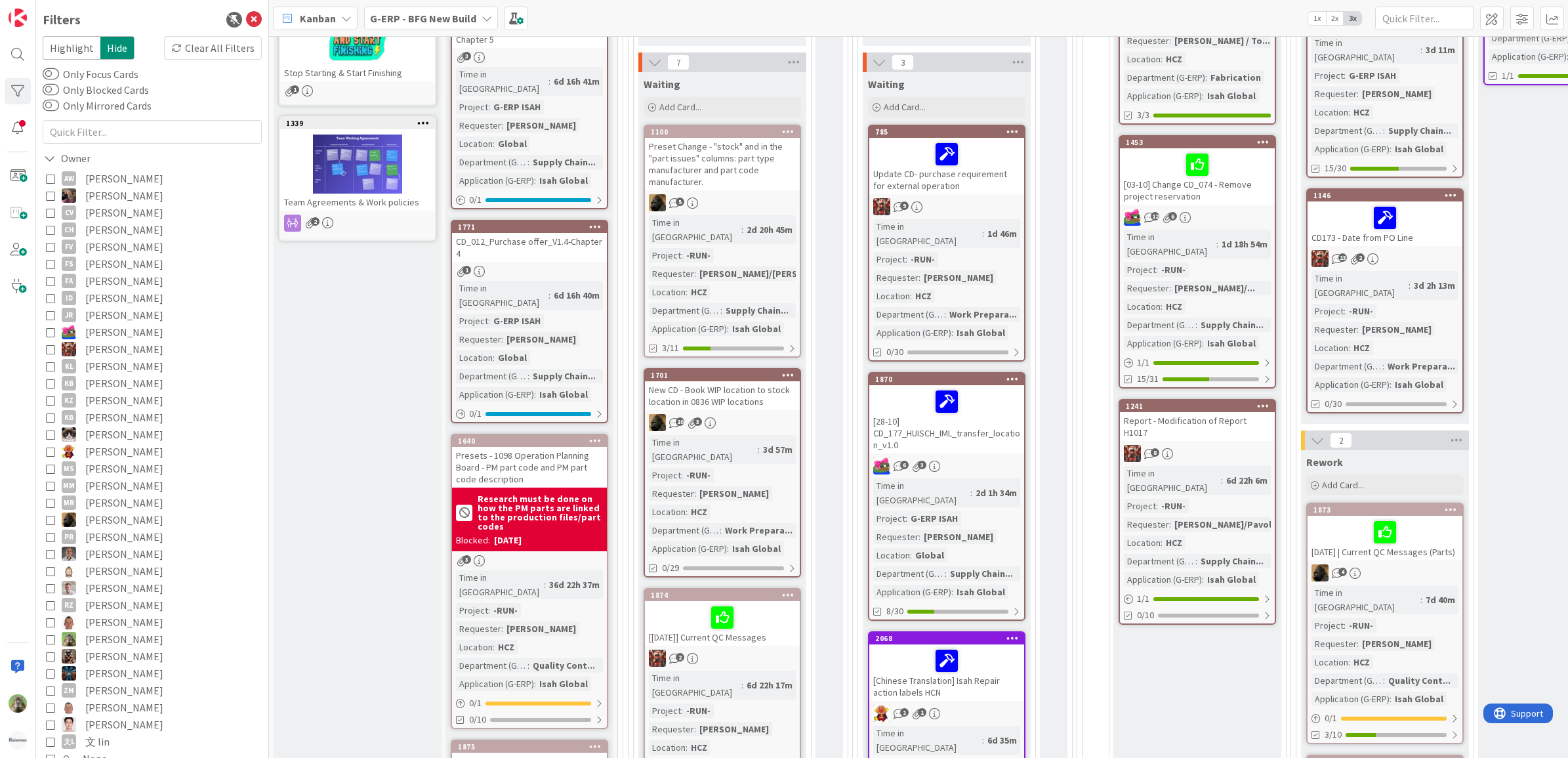
click at [129, 453] on span "Lareina Cheng" at bounding box center [124, 451] width 78 height 17
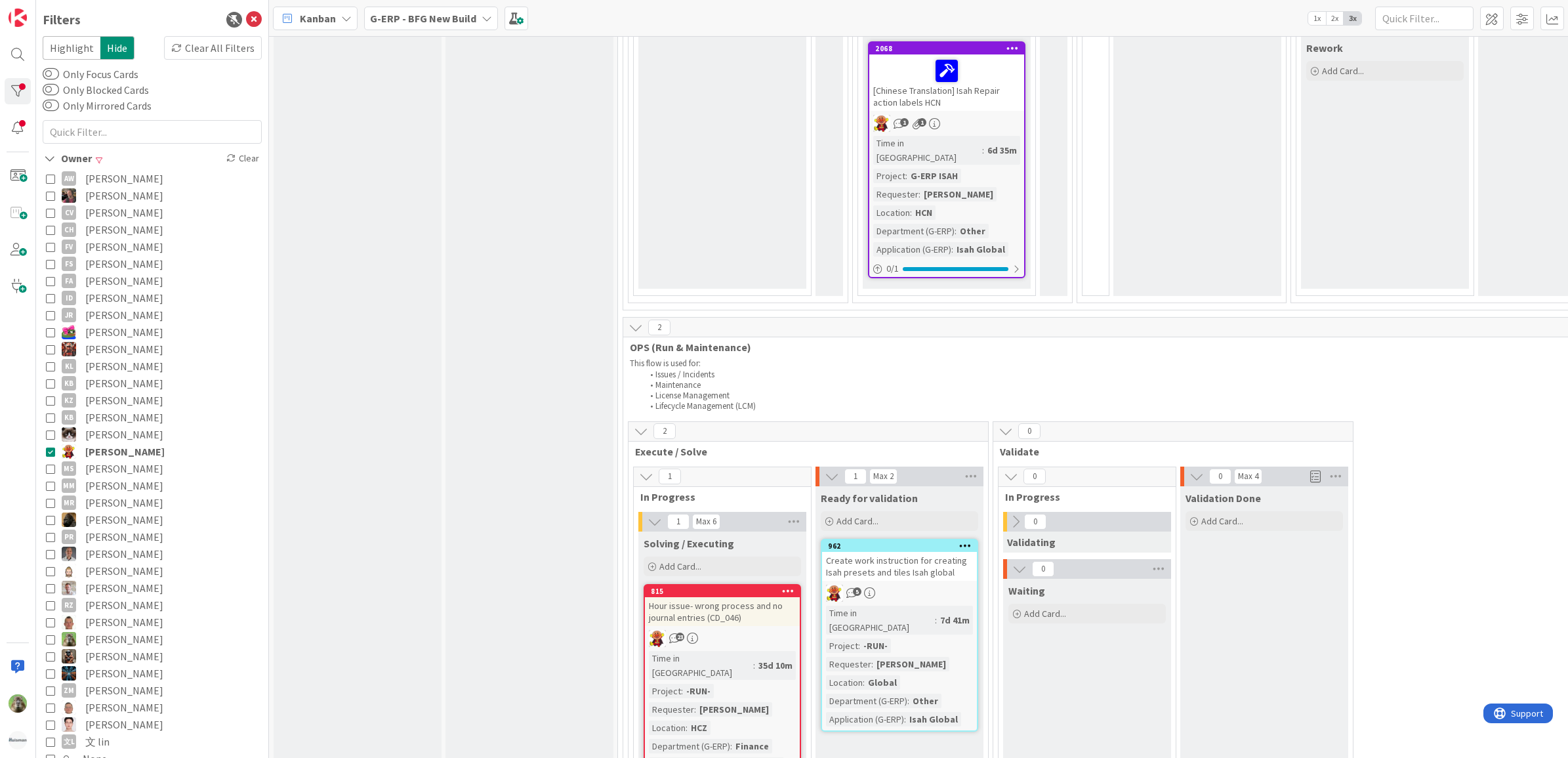
scroll to position [574, 0]
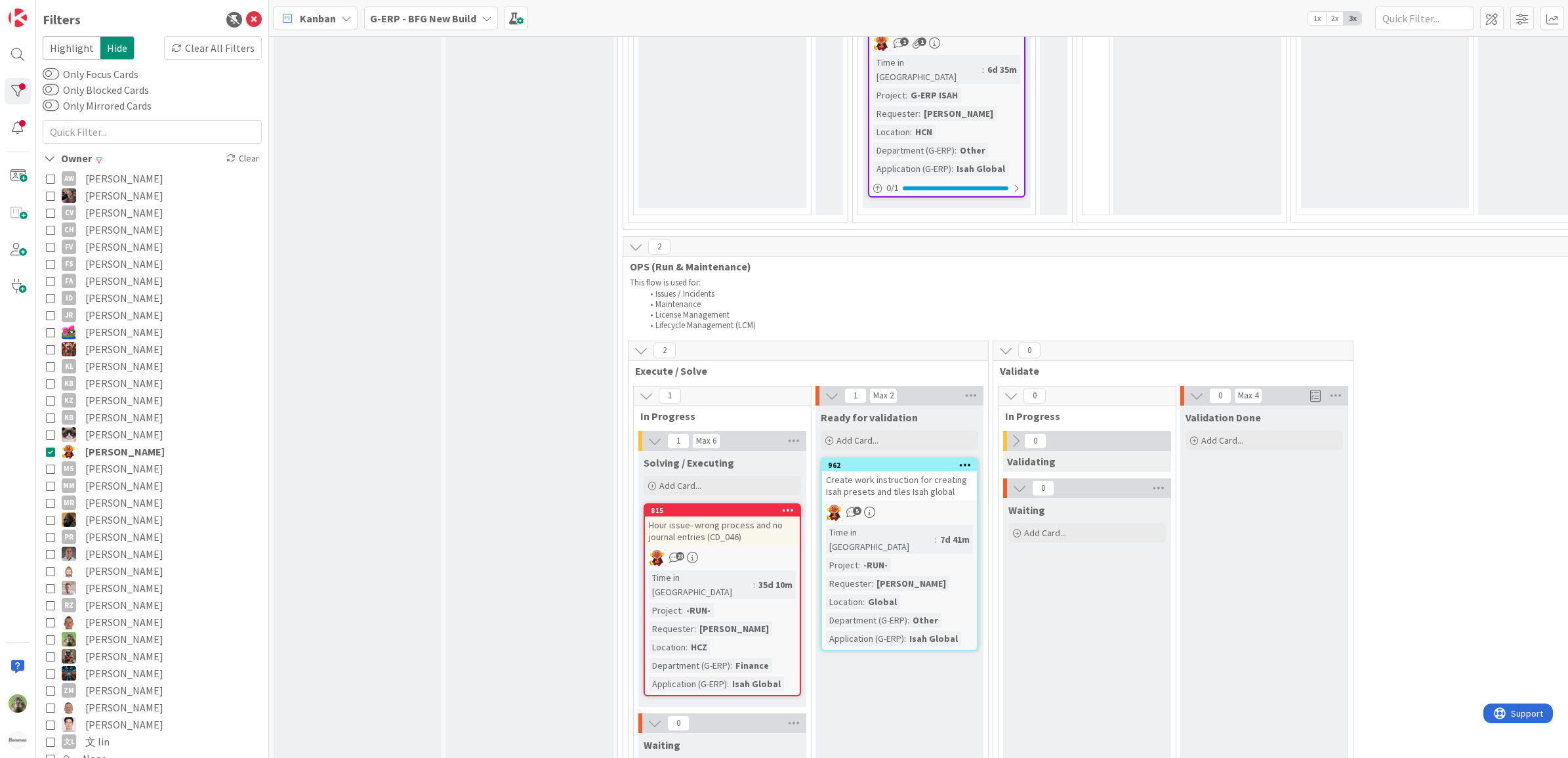
click at [123, 444] on span "Lareina Cheng" at bounding box center [125, 451] width 79 height 17
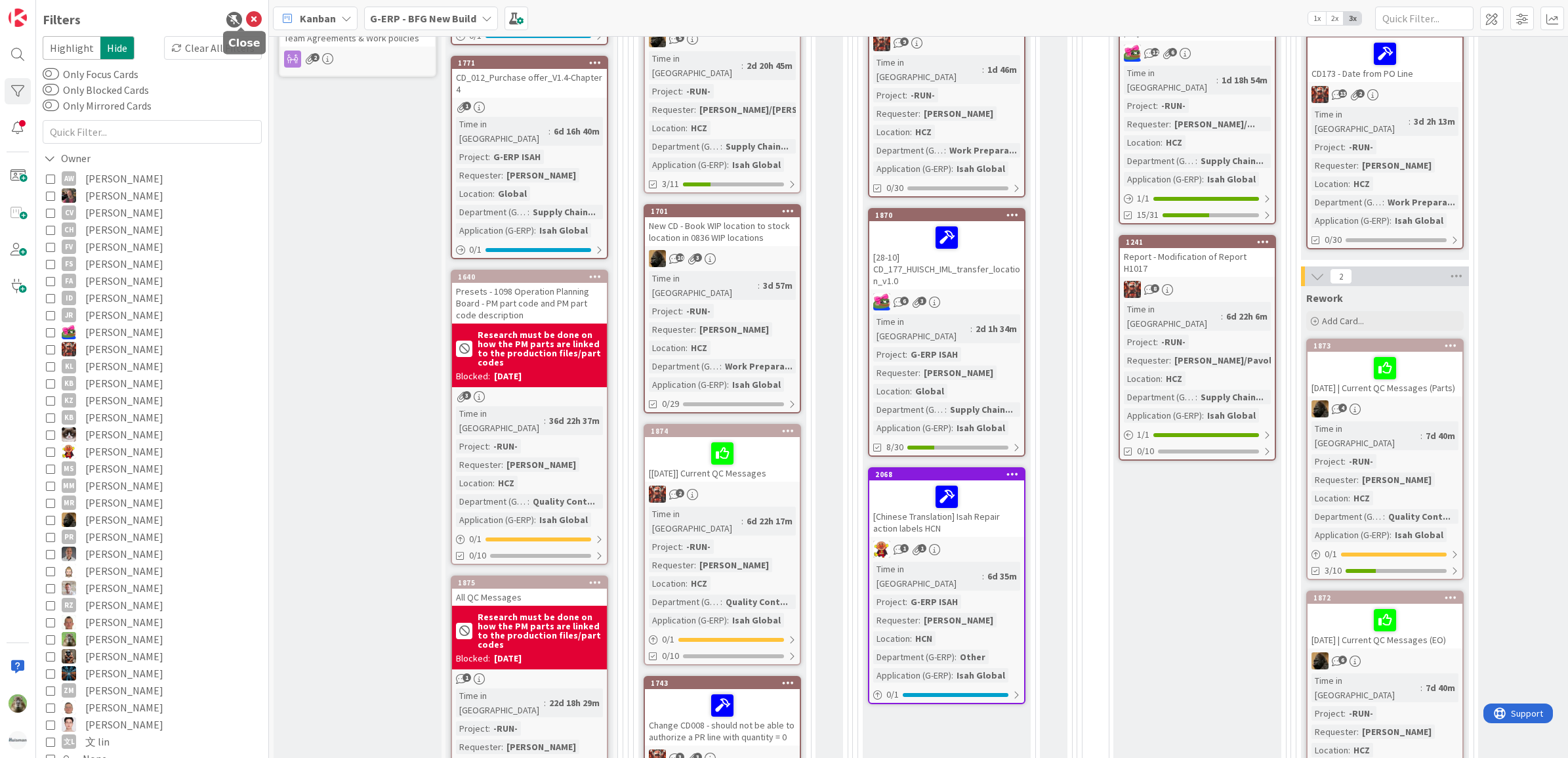
click at [246, 16] on icon at bounding box center [254, 20] width 16 height 16
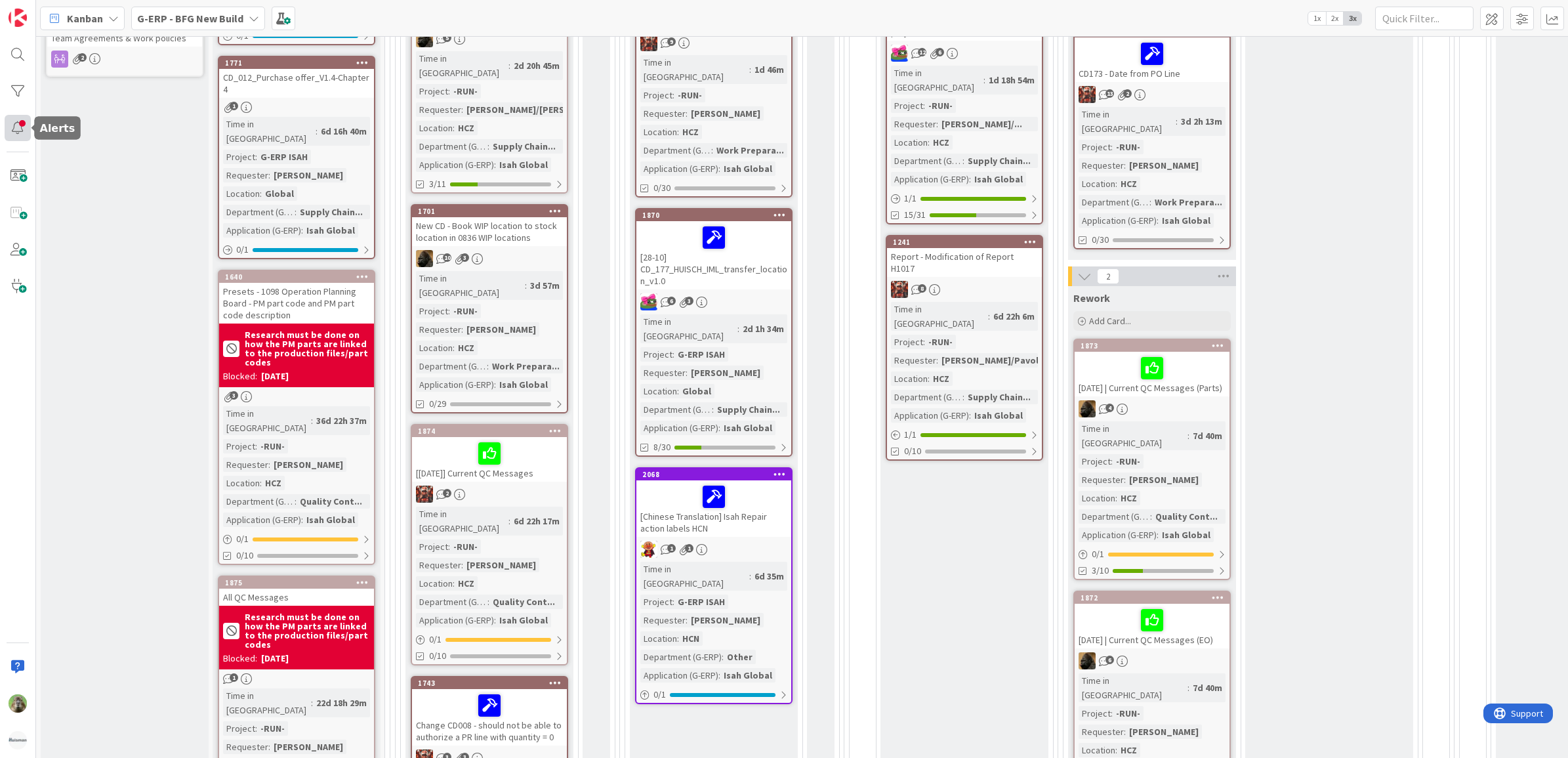
click at [23, 135] on div at bounding box center [17, 128] width 26 height 26
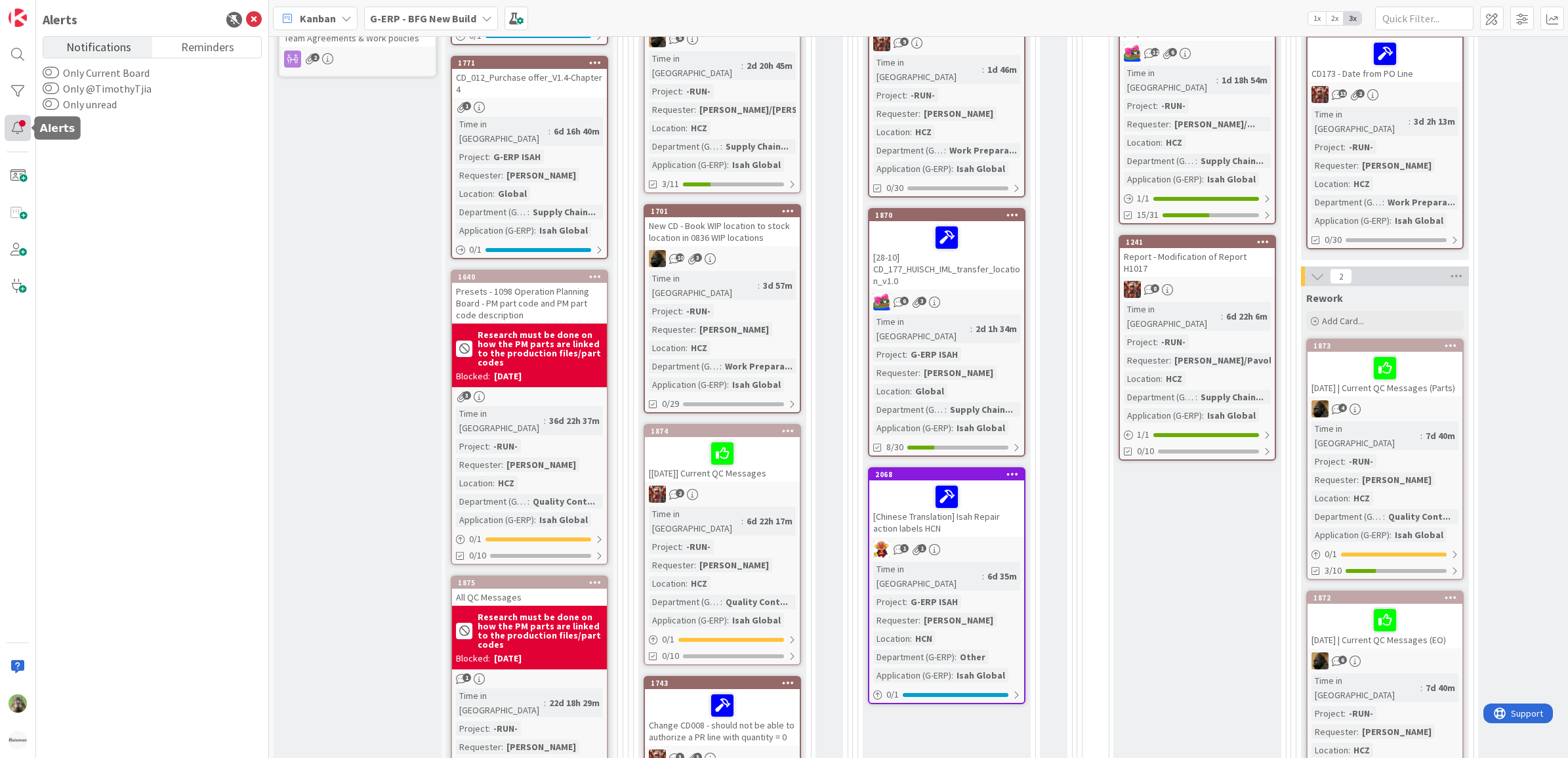
click at [23, 135] on div at bounding box center [17, 128] width 26 height 26
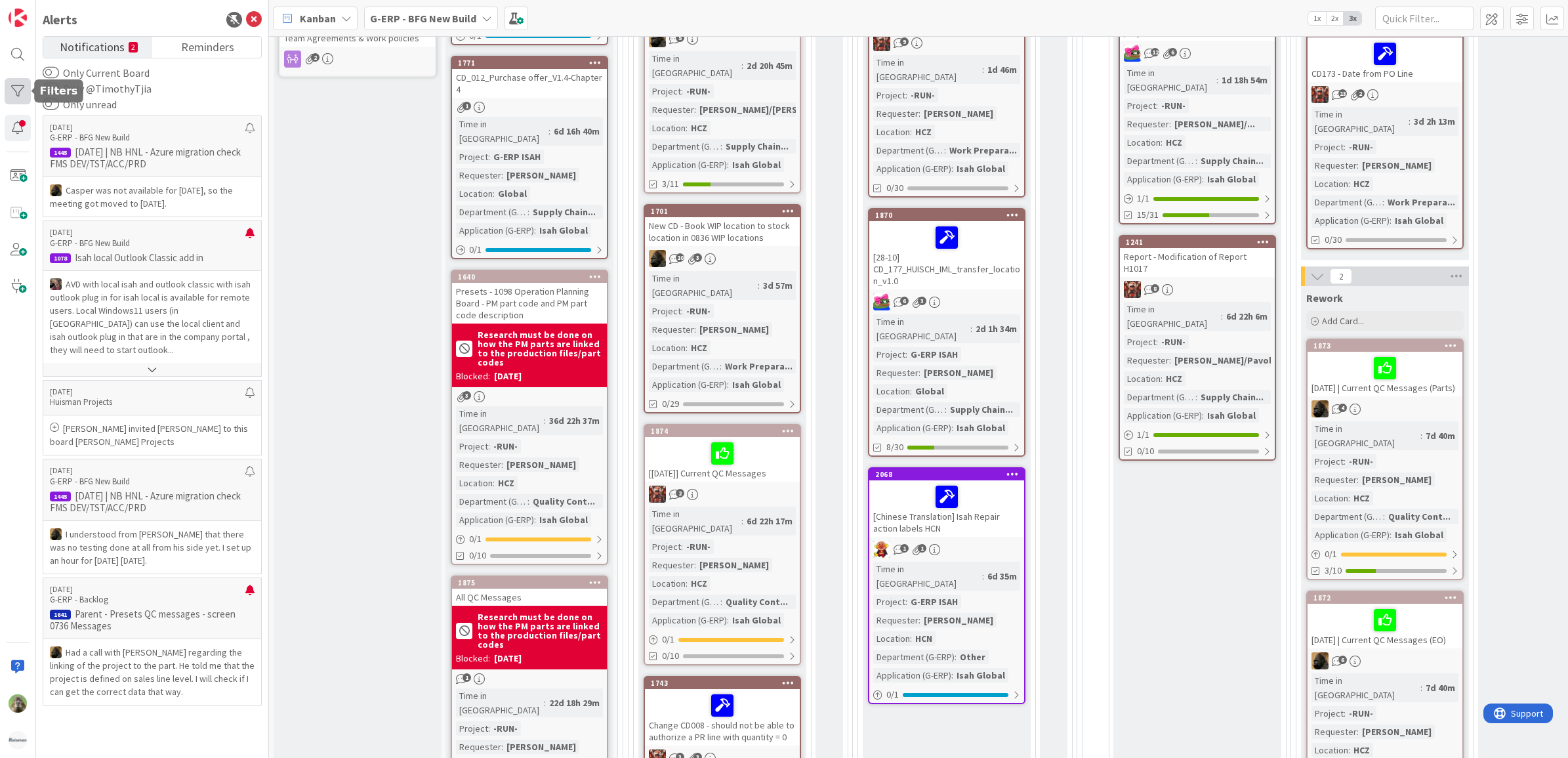
click at [23, 92] on div at bounding box center [17, 91] width 26 height 26
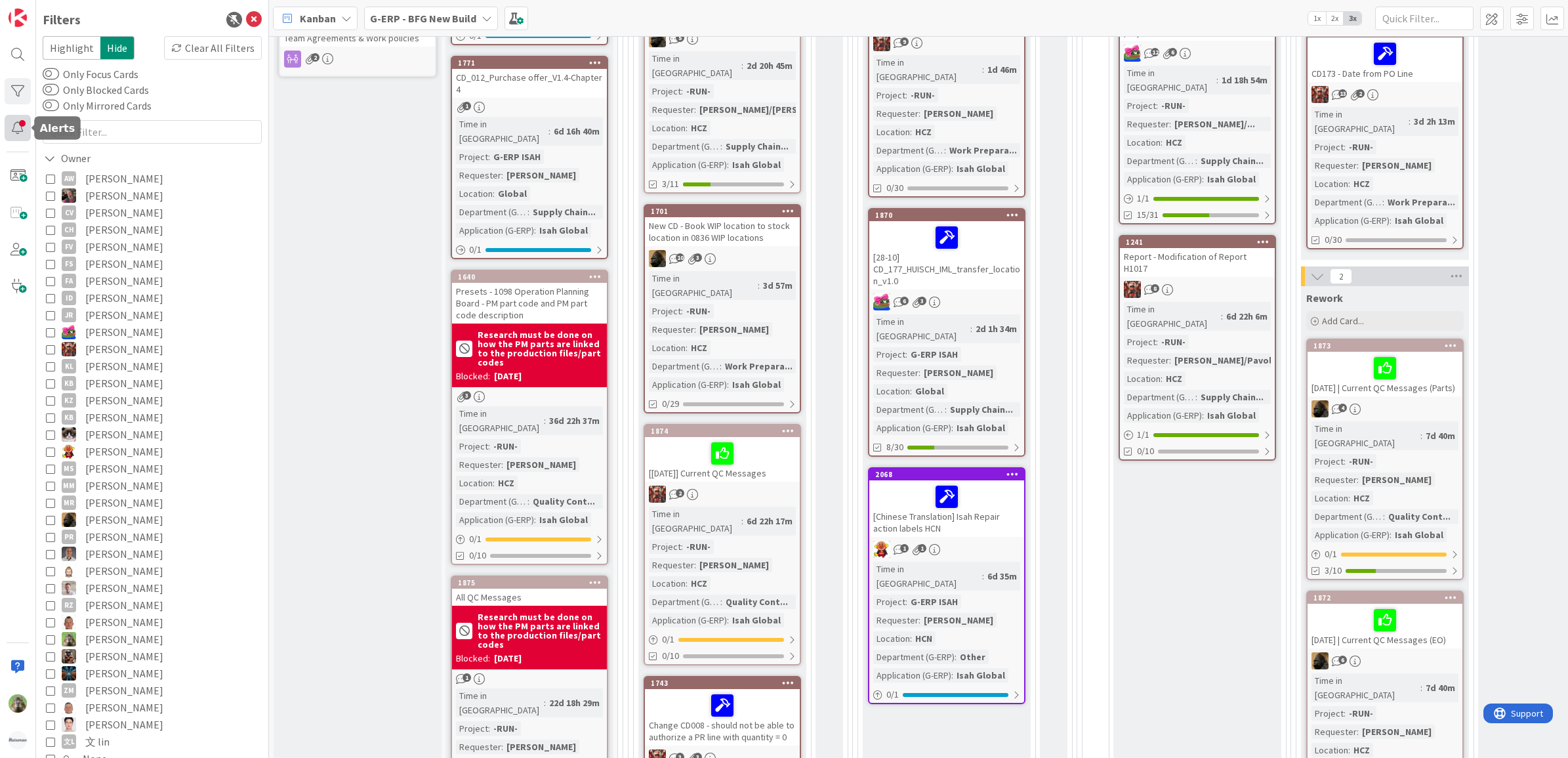
click at [24, 129] on div at bounding box center [17, 128] width 26 height 26
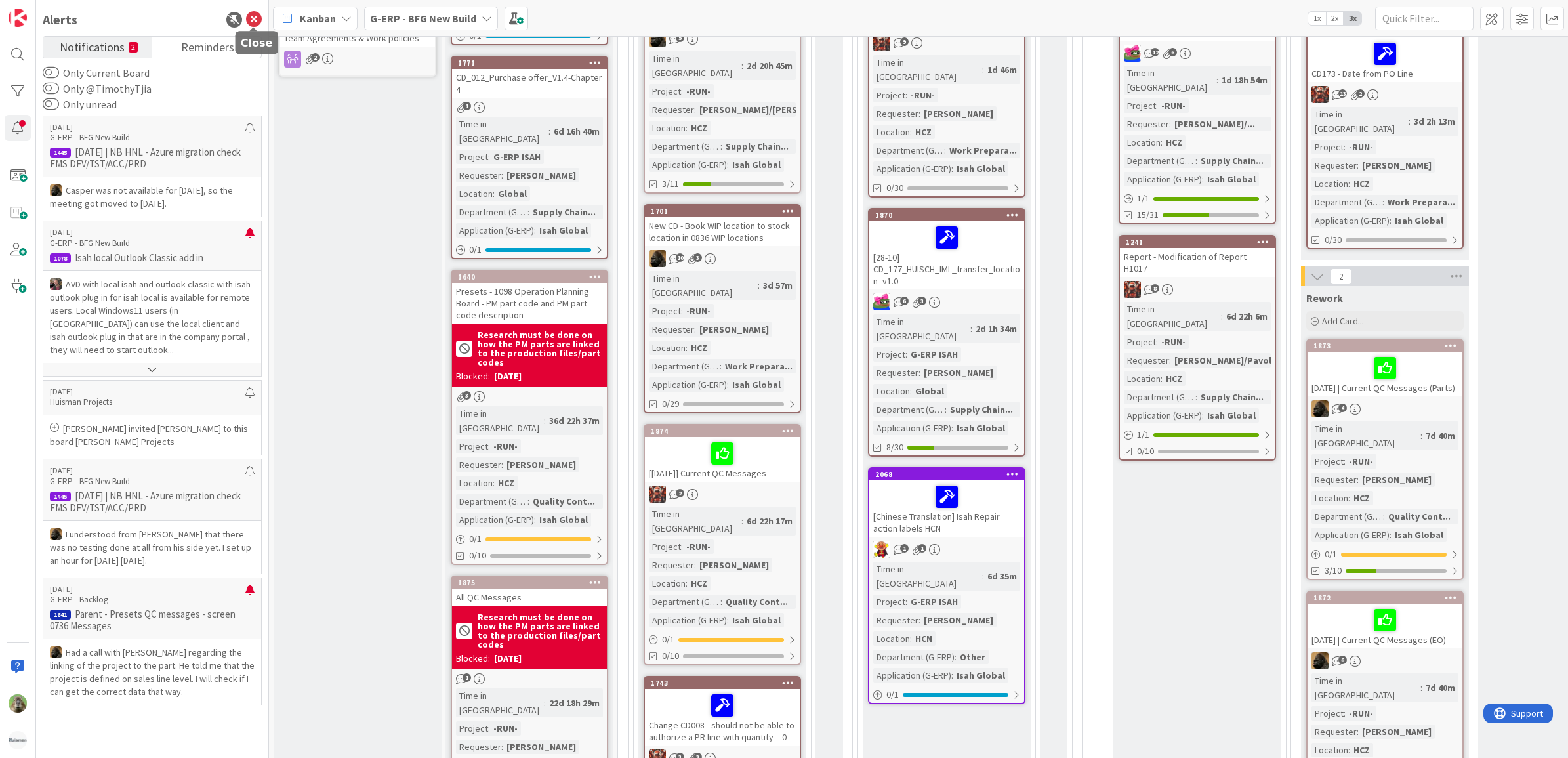
click at [251, 12] on icon at bounding box center [254, 20] width 16 height 16
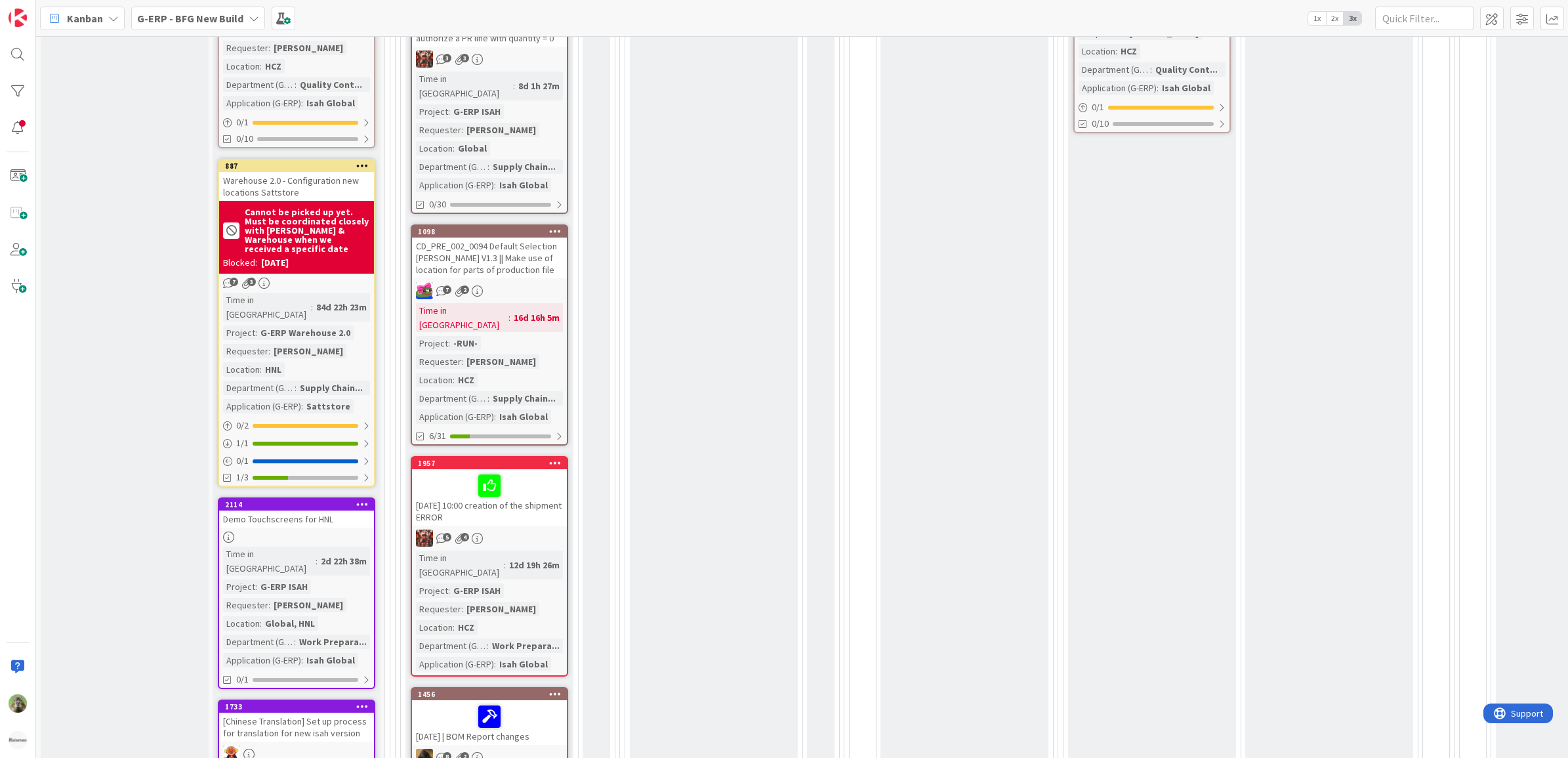
scroll to position [1312, 0]
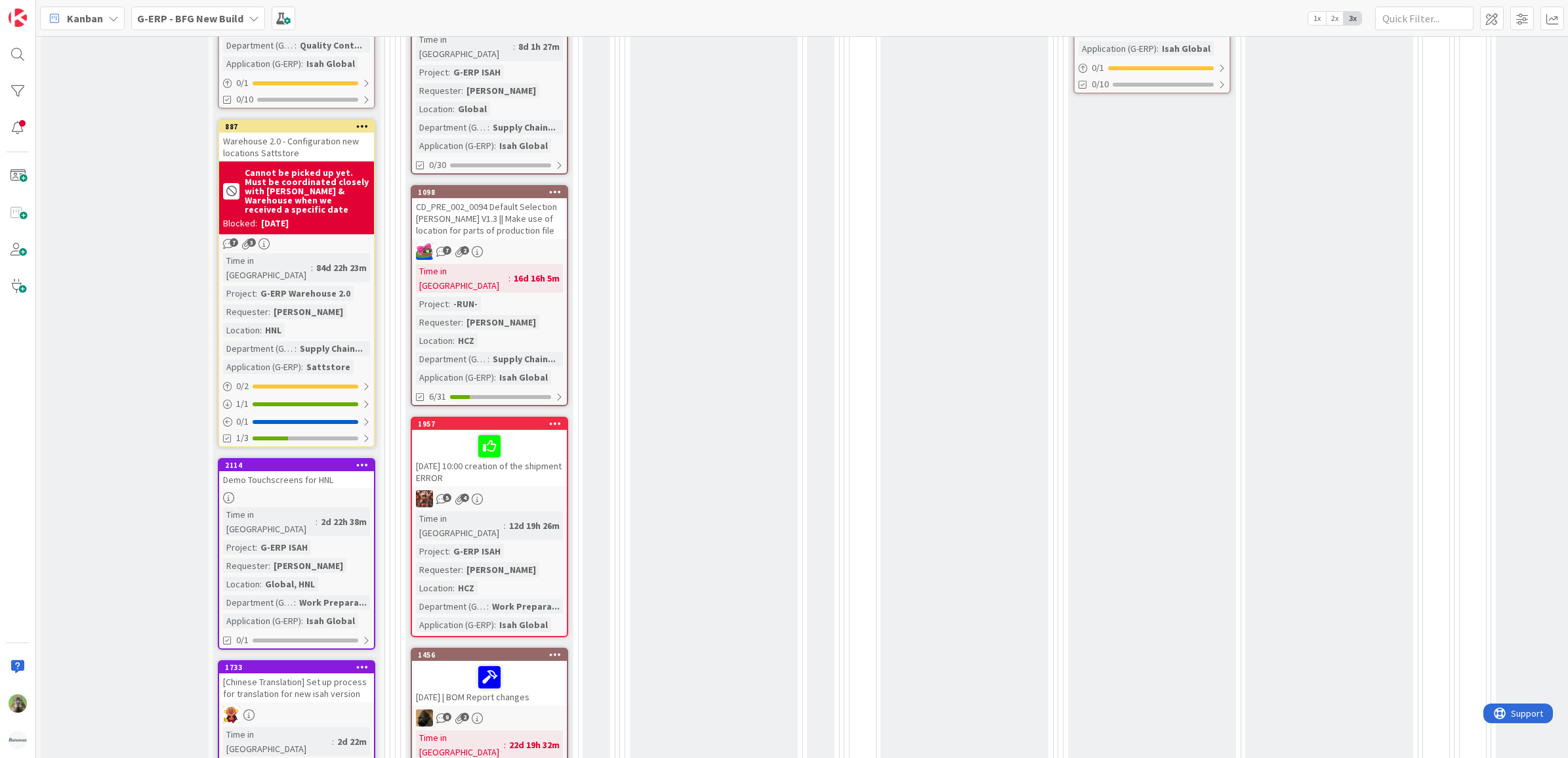
click at [309, 471] on div "Demo Touchscreens for HNL" at bounding box center [296, 480] width 155 height 17
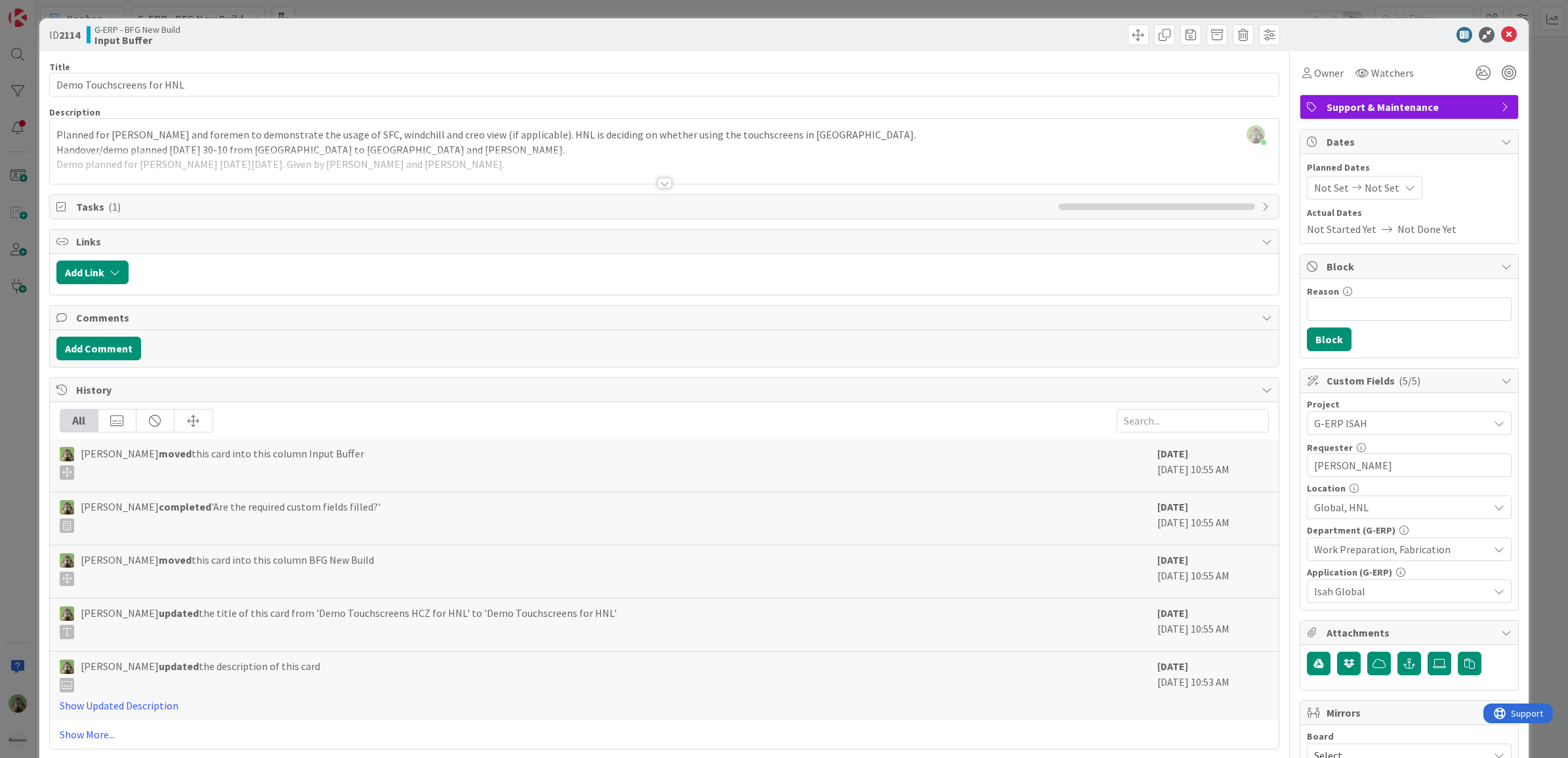
click at [13, 382] on div "ID 2114 G-ERP - BFG New Build Input Buffer Title 25 / 128 Demo Touchscreens for…" at bounding box center [784, 379] width 1568 height 758
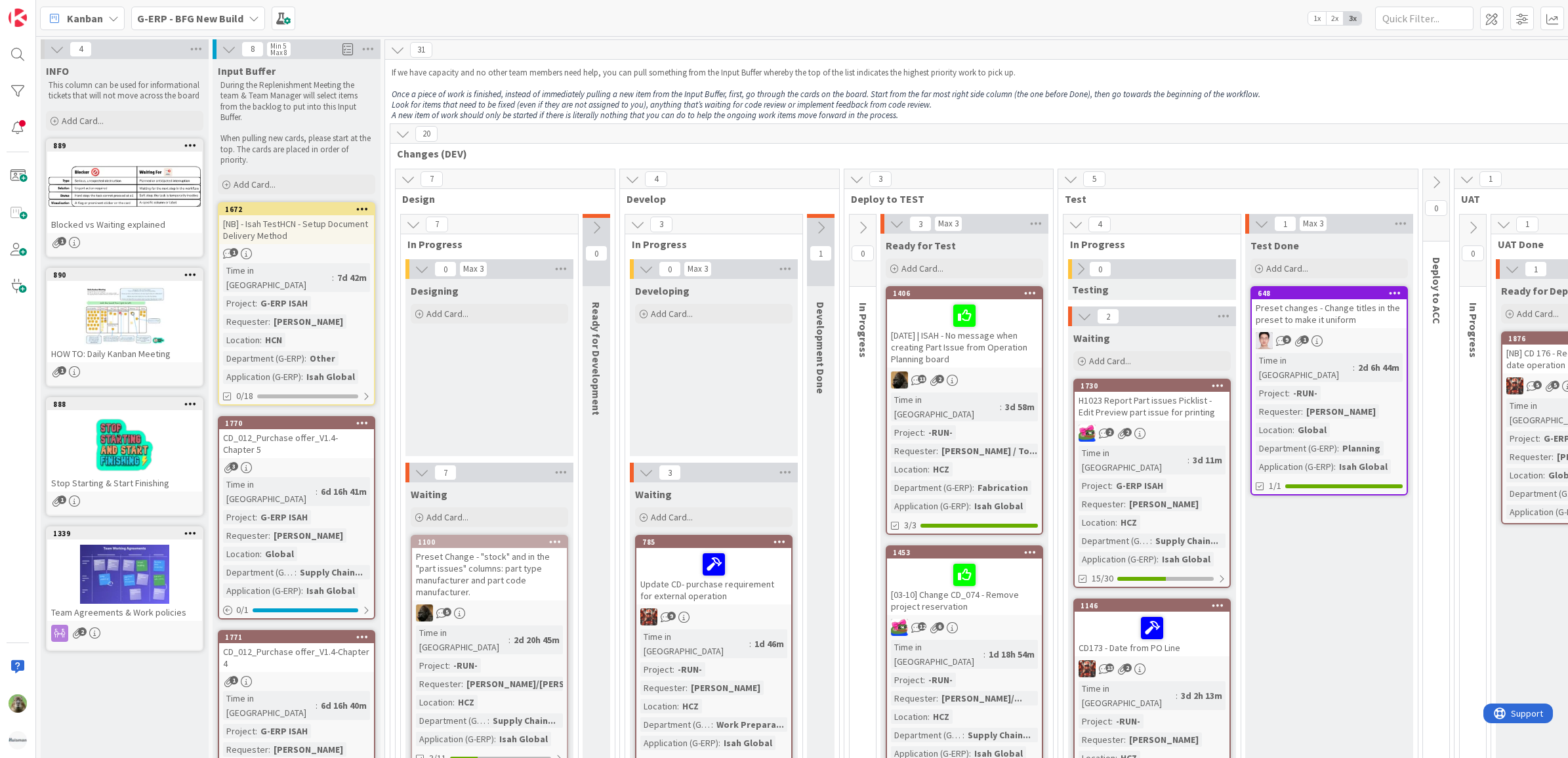
click at [51, 50] on icon at bounding box center [57, 49] width 14 height 14
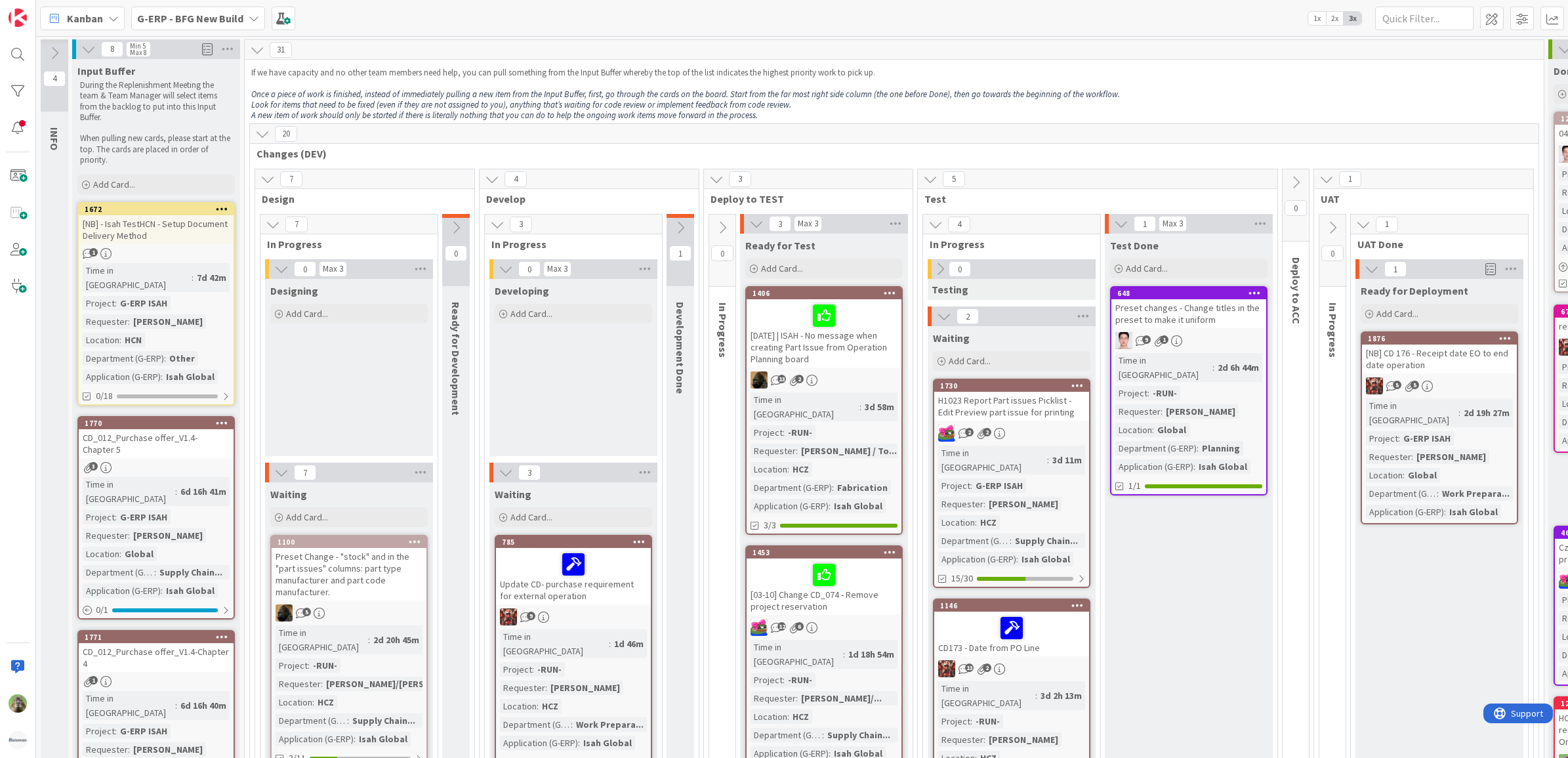
click at [175, 15] on b "G-ERP - BFG New Build" at bounding box center [191, 18] width 106 height 13
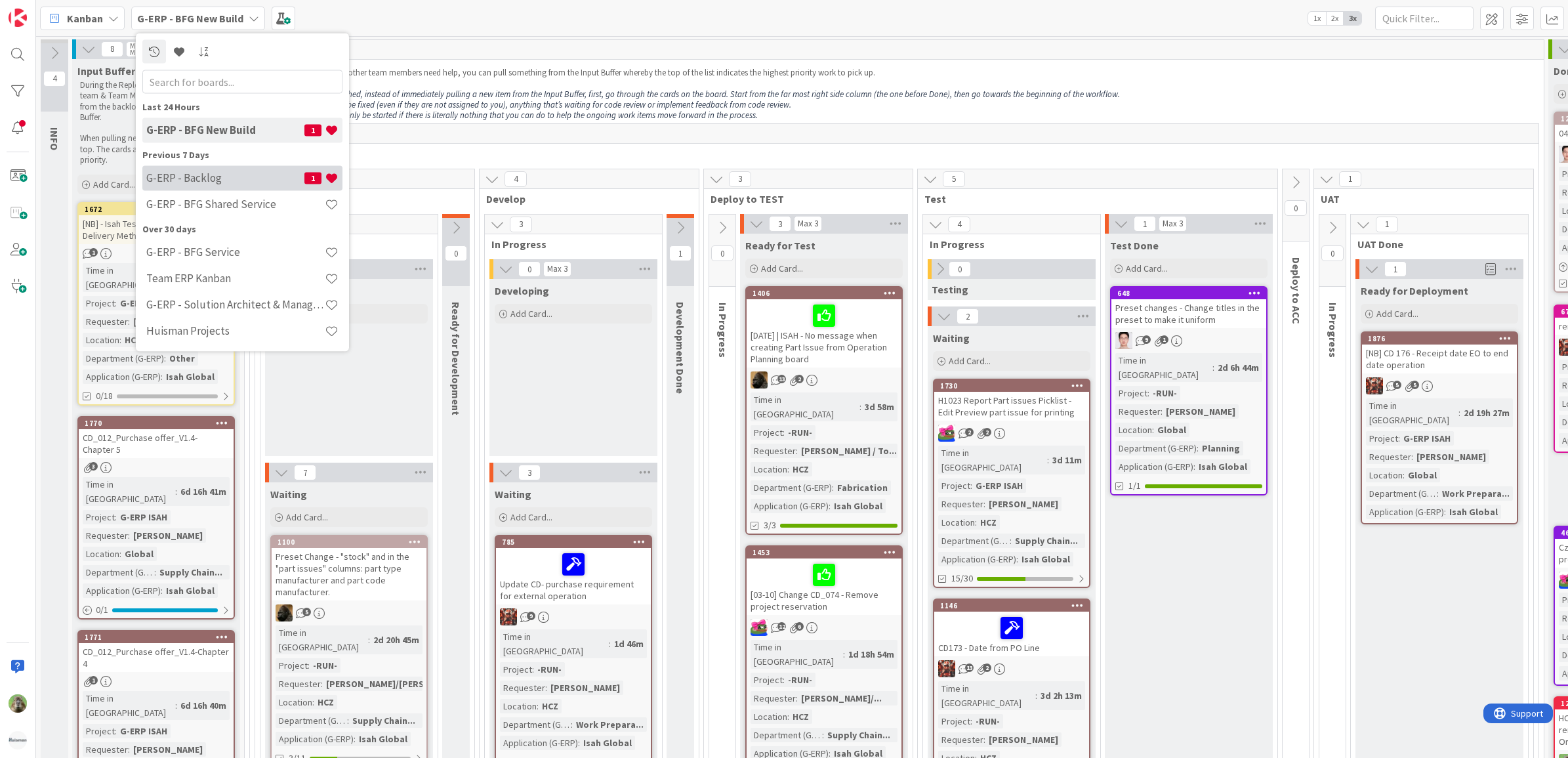
click at [226, 171] on h4 "G-ERP - Backlog" at bounding box center [225, 178] width 158 height 13
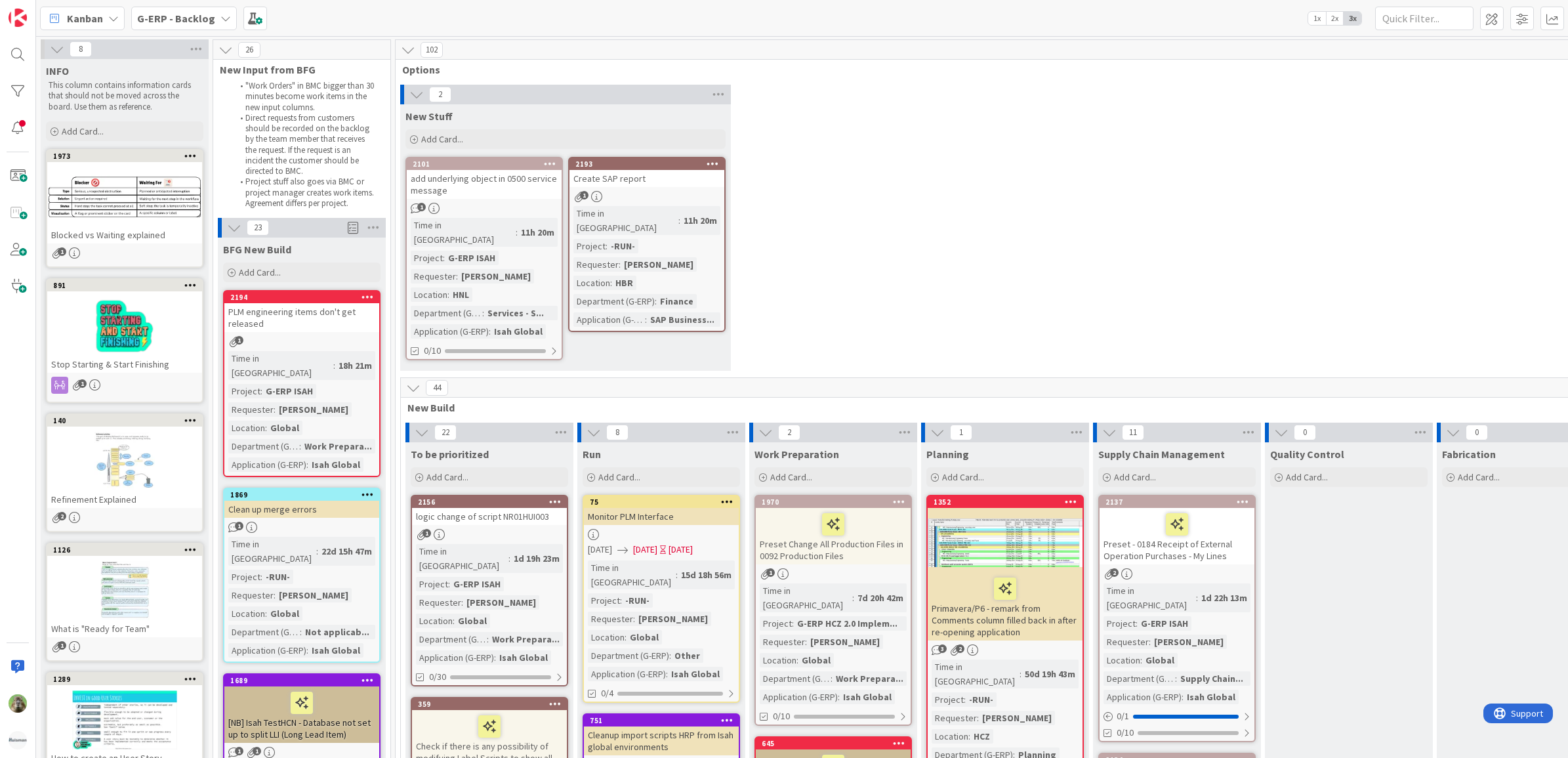
click at [66, 47] on button at bounding box center [57, 49] width 17 height 17
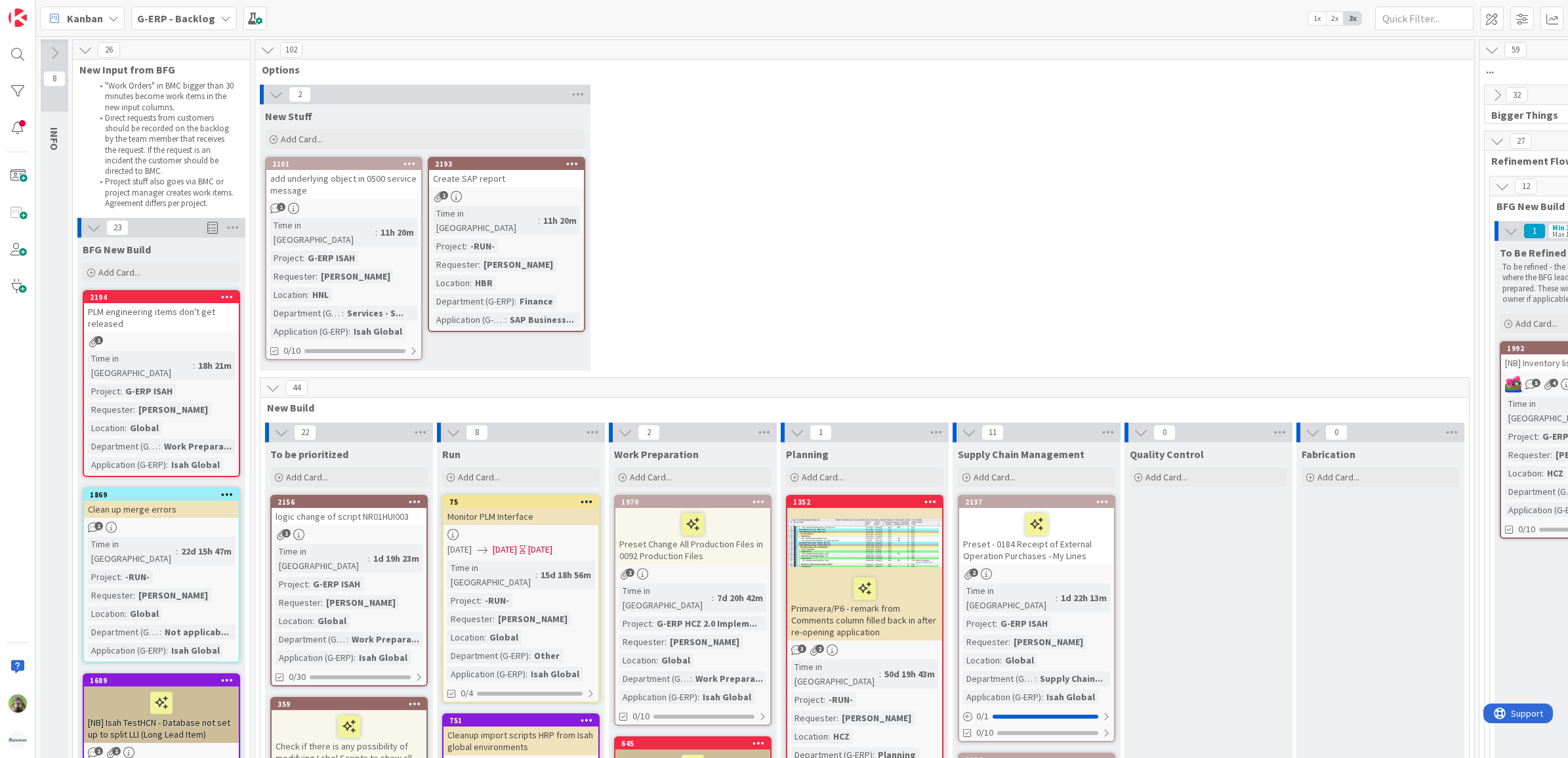
click at [959, 309] on div "2 New Stuff Add Card... 2193 Create SAP report 1 Time in Column : 11h 20m Proje…" at bounding box center [864, 230] width 1214 height 293
click at [273, 46] on icon at bounding box center [268, 50] width 14 height 14
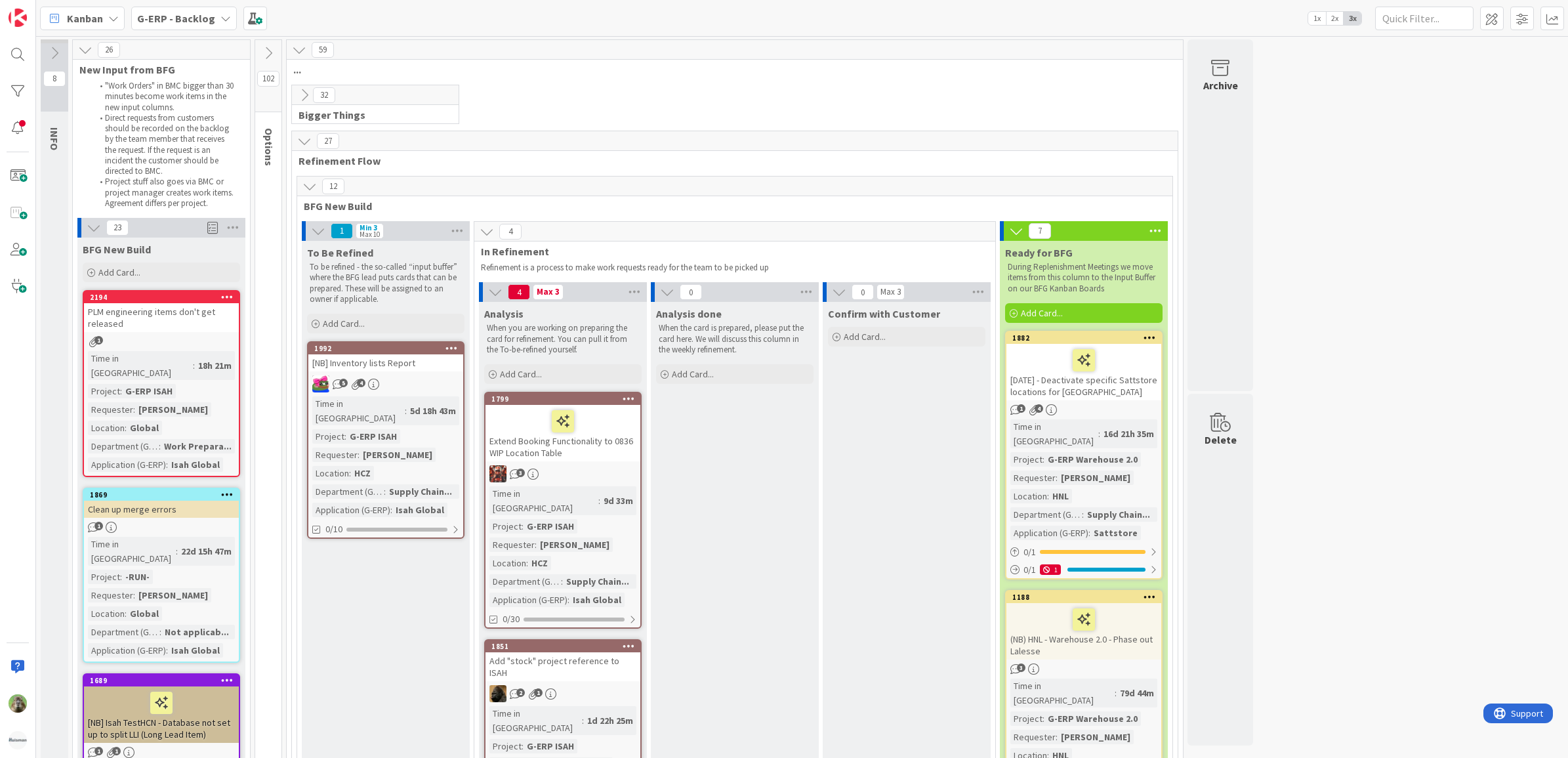
click at [303, 51] on icon at bounding box center [299, 50] width 14 height 14
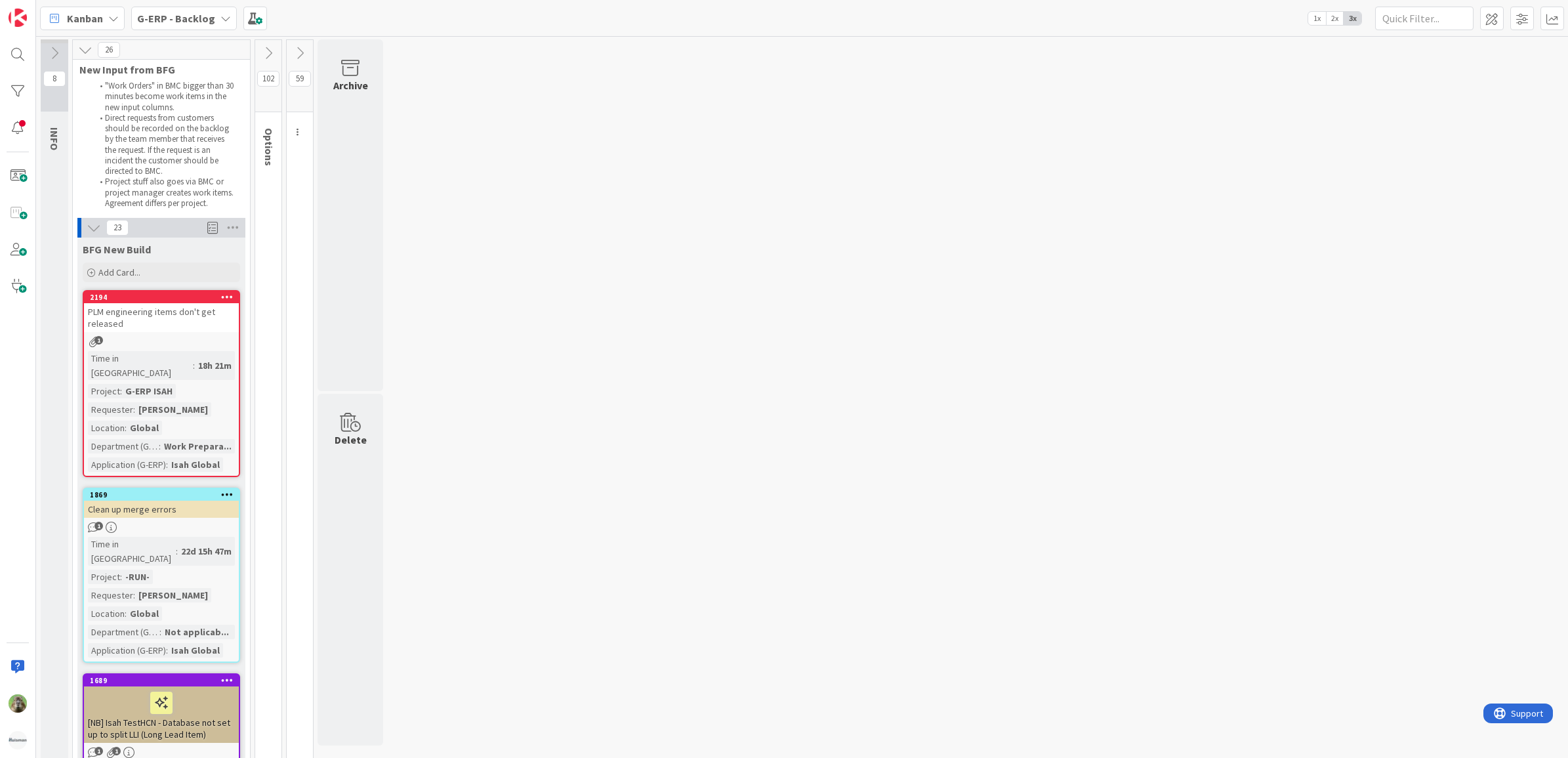
click at [264, 49] on icon at bounding box center [269, 53] width 14 height 14
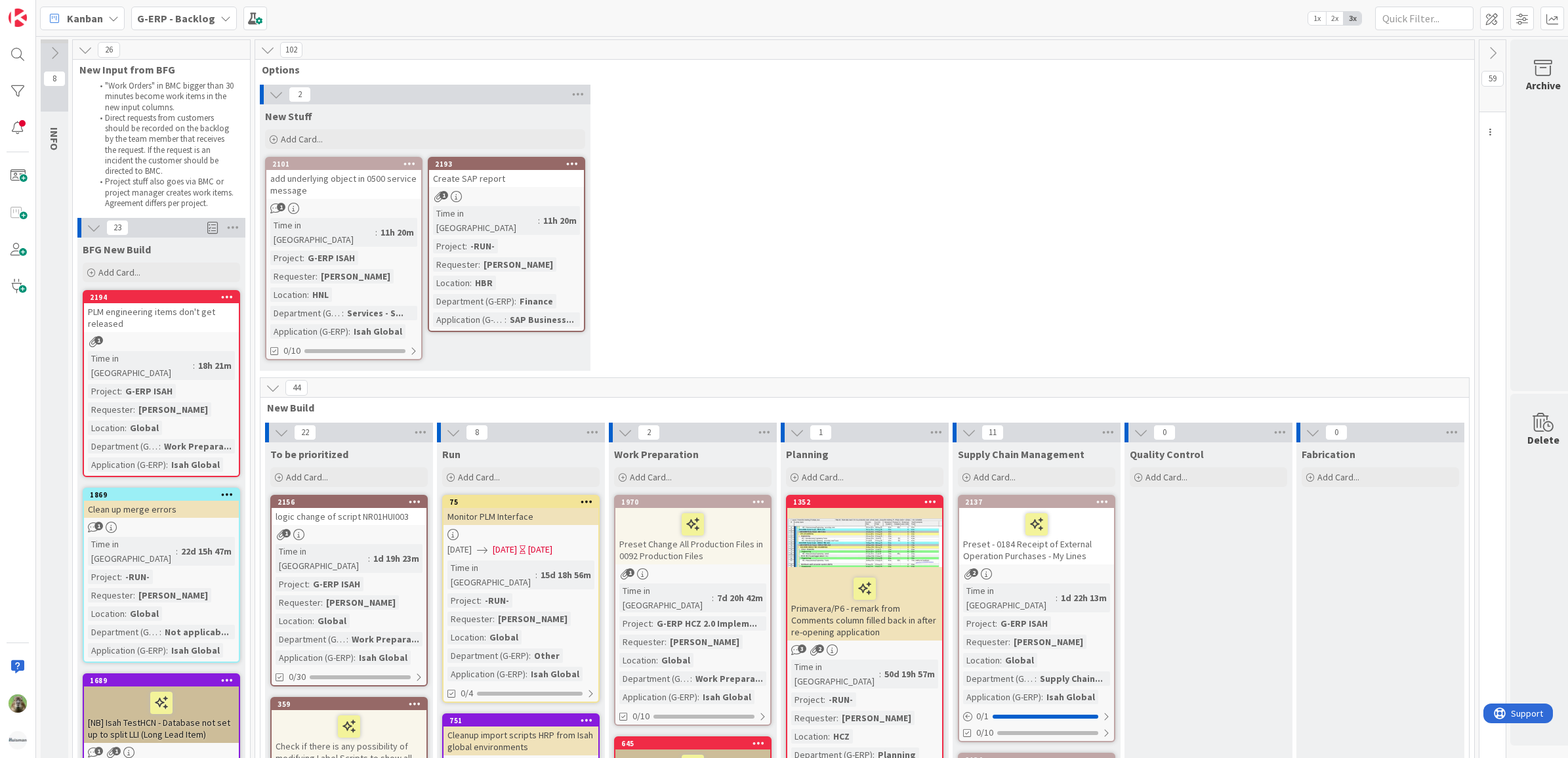
click at [723, 253] on div "2 New Stuff Add Card... 2193 Create SAP report 1 Time in Column : 11h 20m Proje…" at bounding box center [864, 230] width 1214 height 293
click at [204, 24] on span "G-ERP - Backlog" at bounding box center [176, 18] width 78 height 16
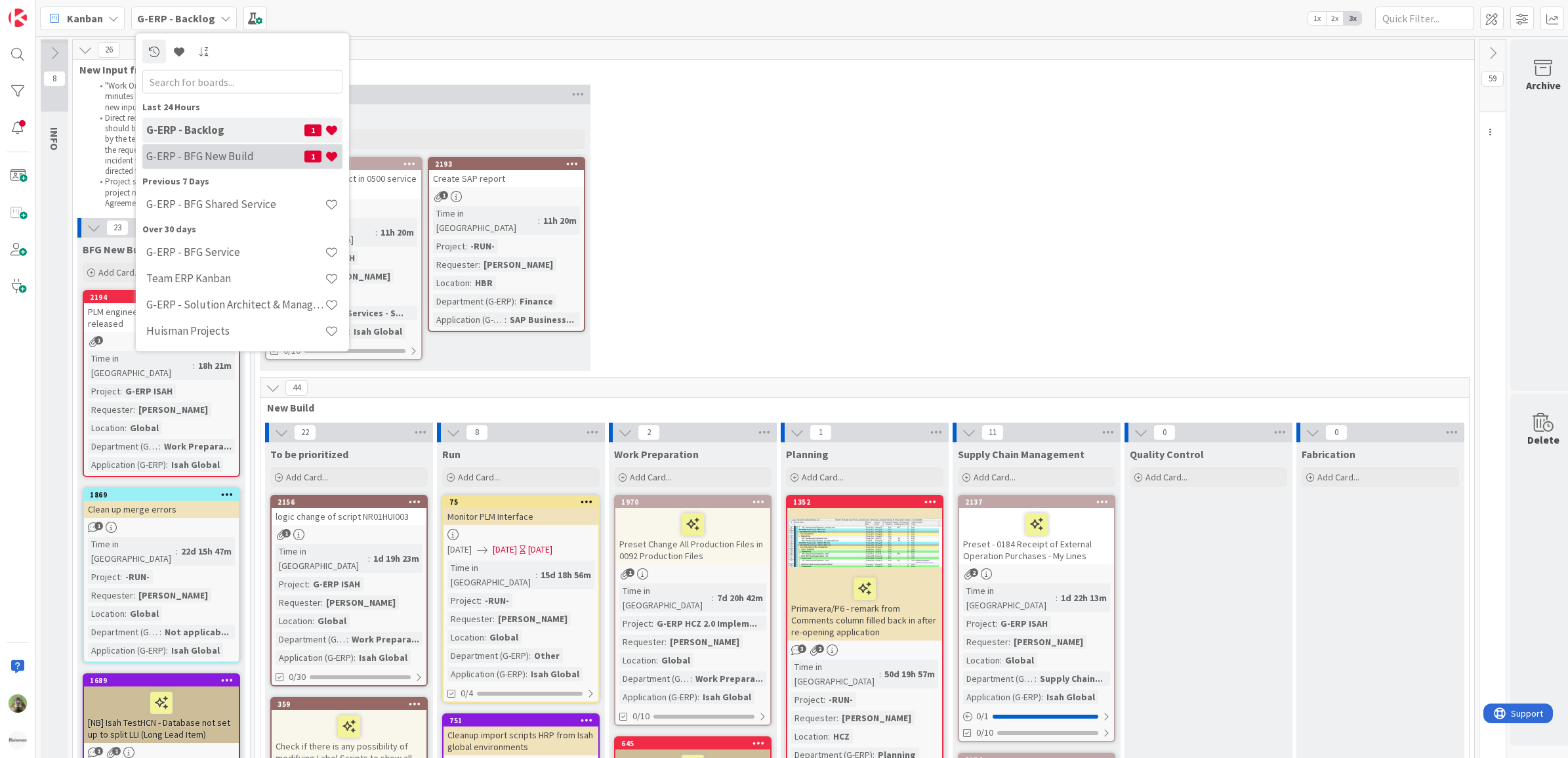
click at [264, 162] on h4 "G-ERP - BFG New Build" at bounding box center [225, 156] width 158 height 13
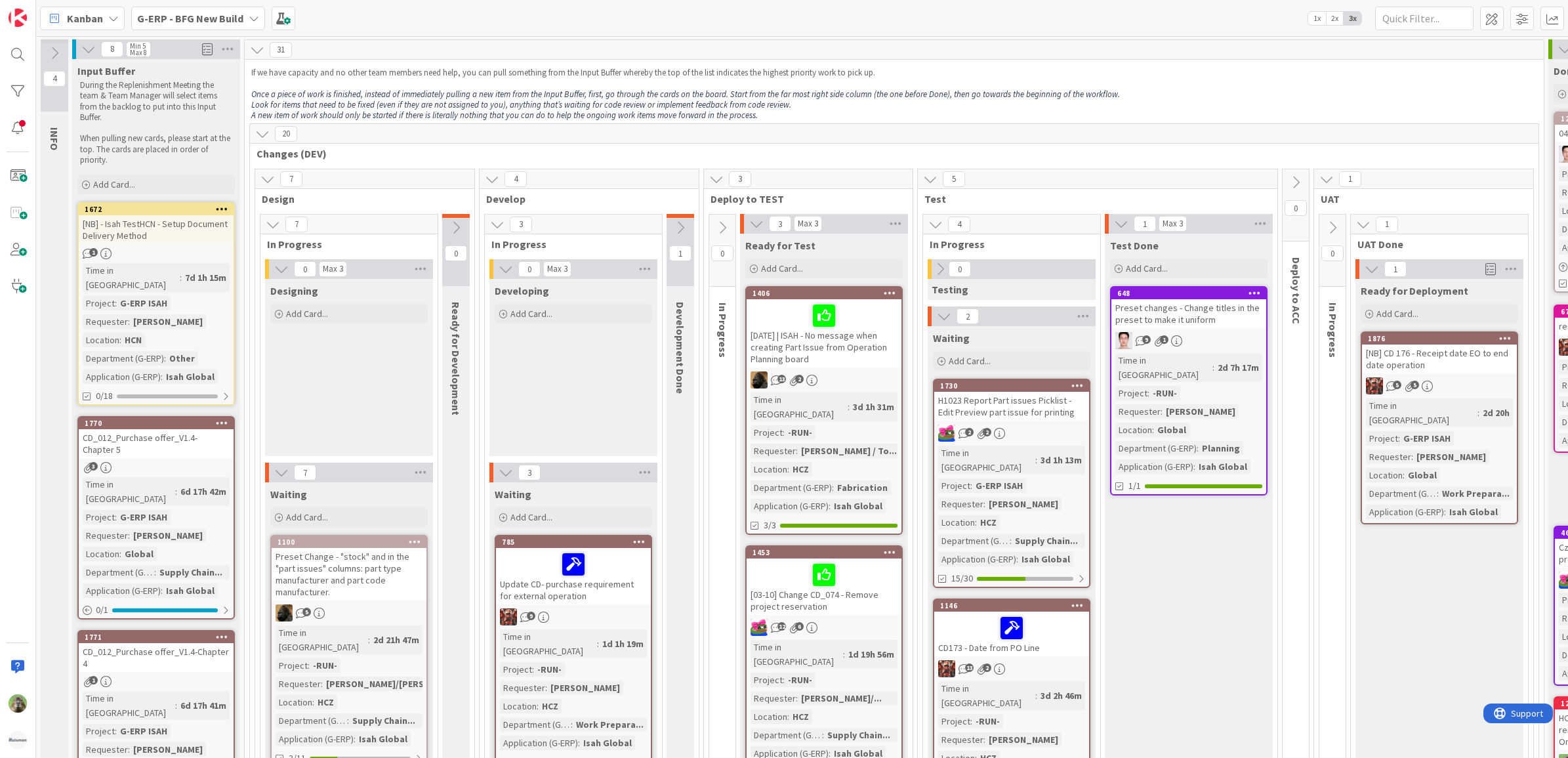
click at [89, 54] on icon at bounding box center [89, 49] width 14 height 14
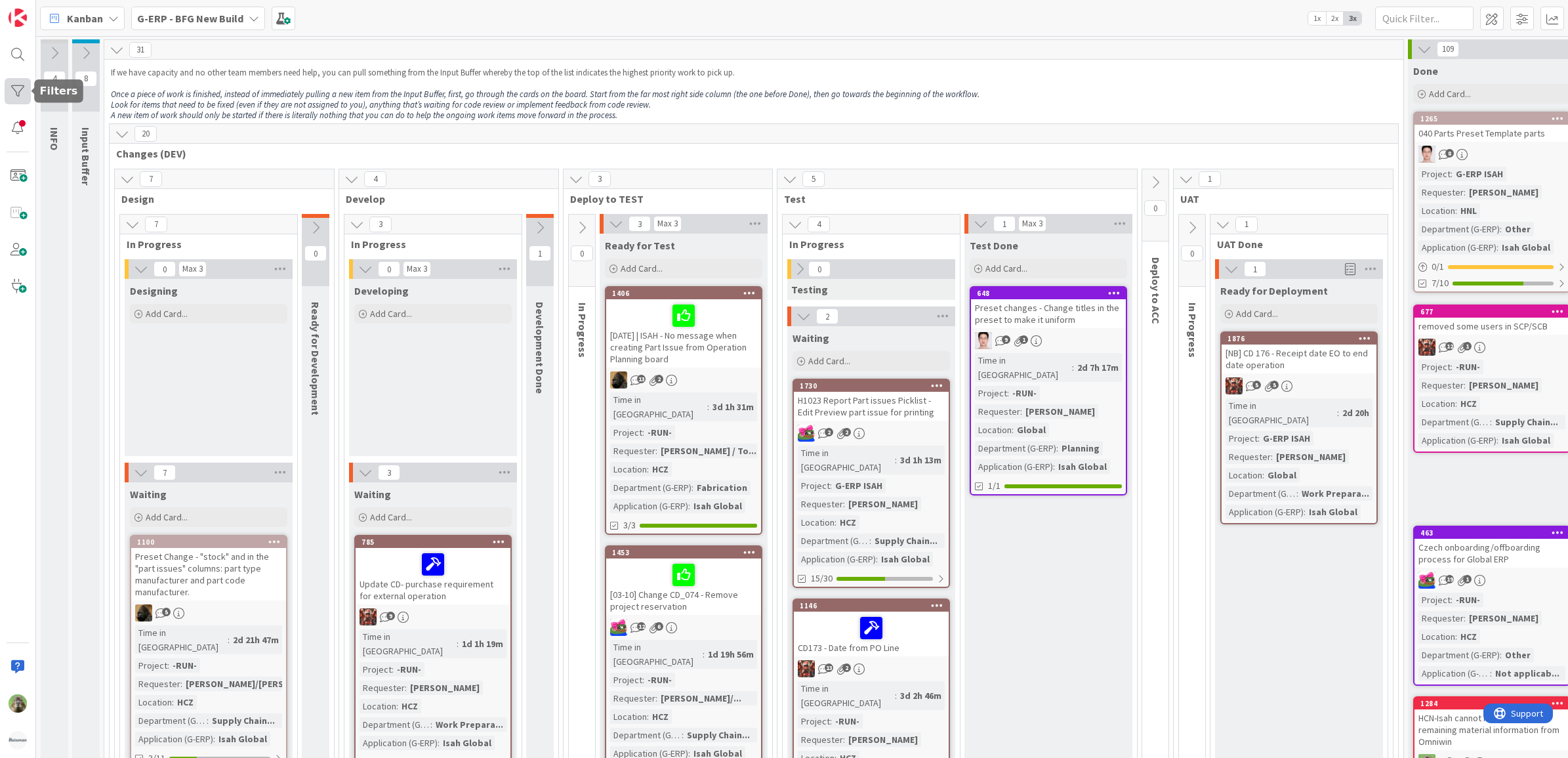
click at [28, 99] on div at bounding box center [17, 91] width 26 height 26
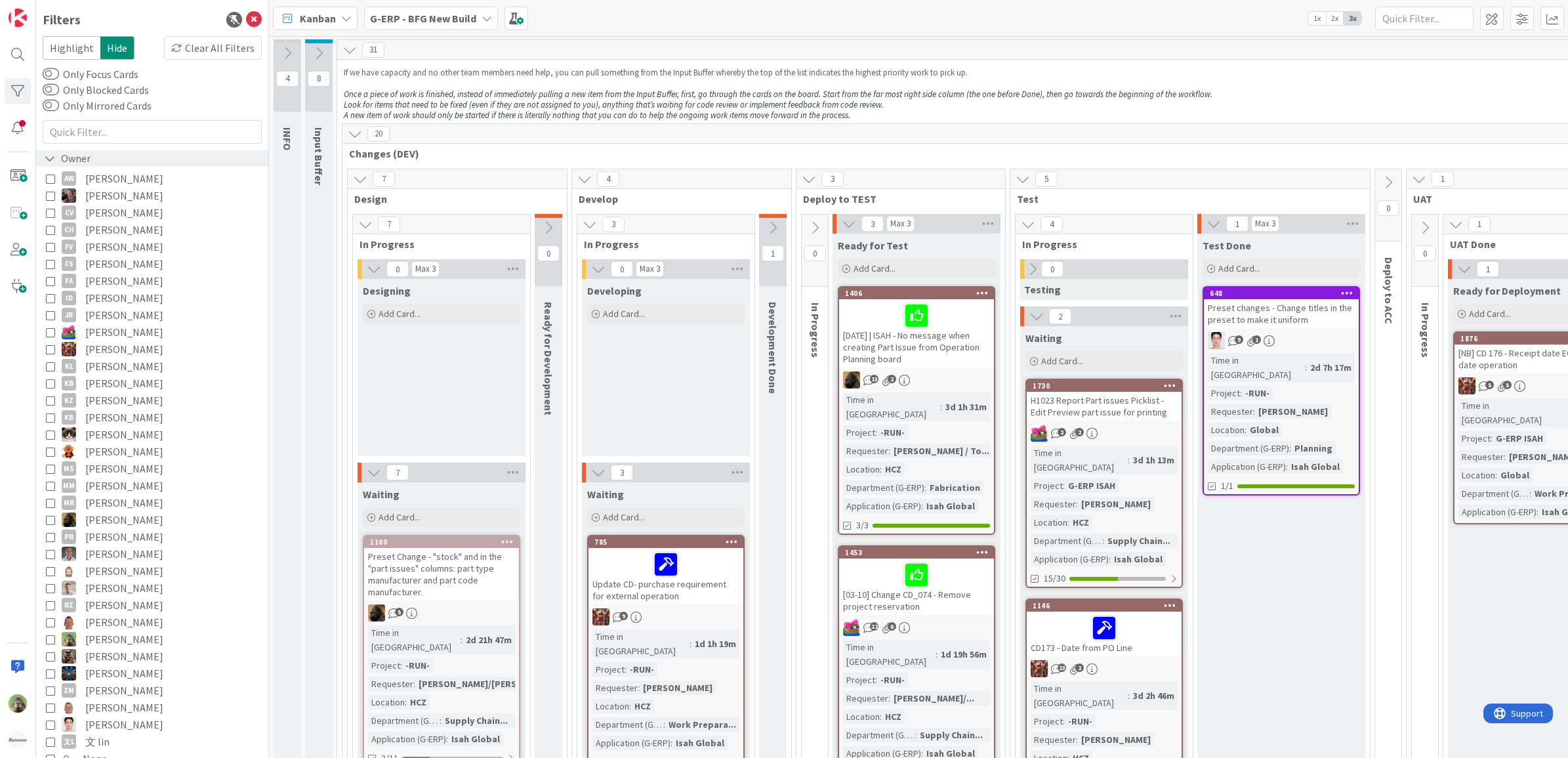
click at [86, 164] on div "Owner" at bounding box center [67, 158] width 49 height 16
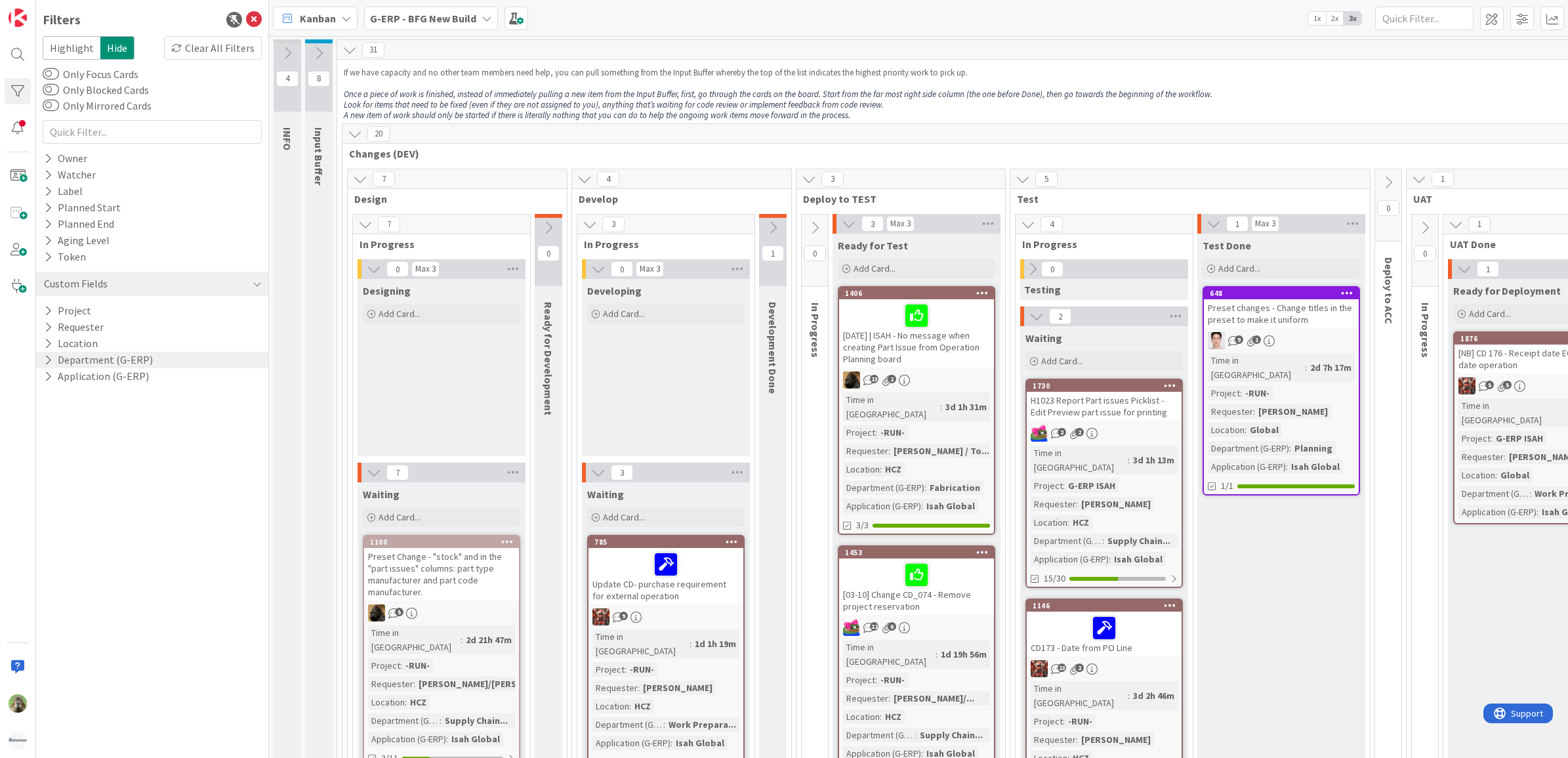
click at [143, 359] on button "Department (G-ERP)" at bounding box center [98, 359] width 111 height 16
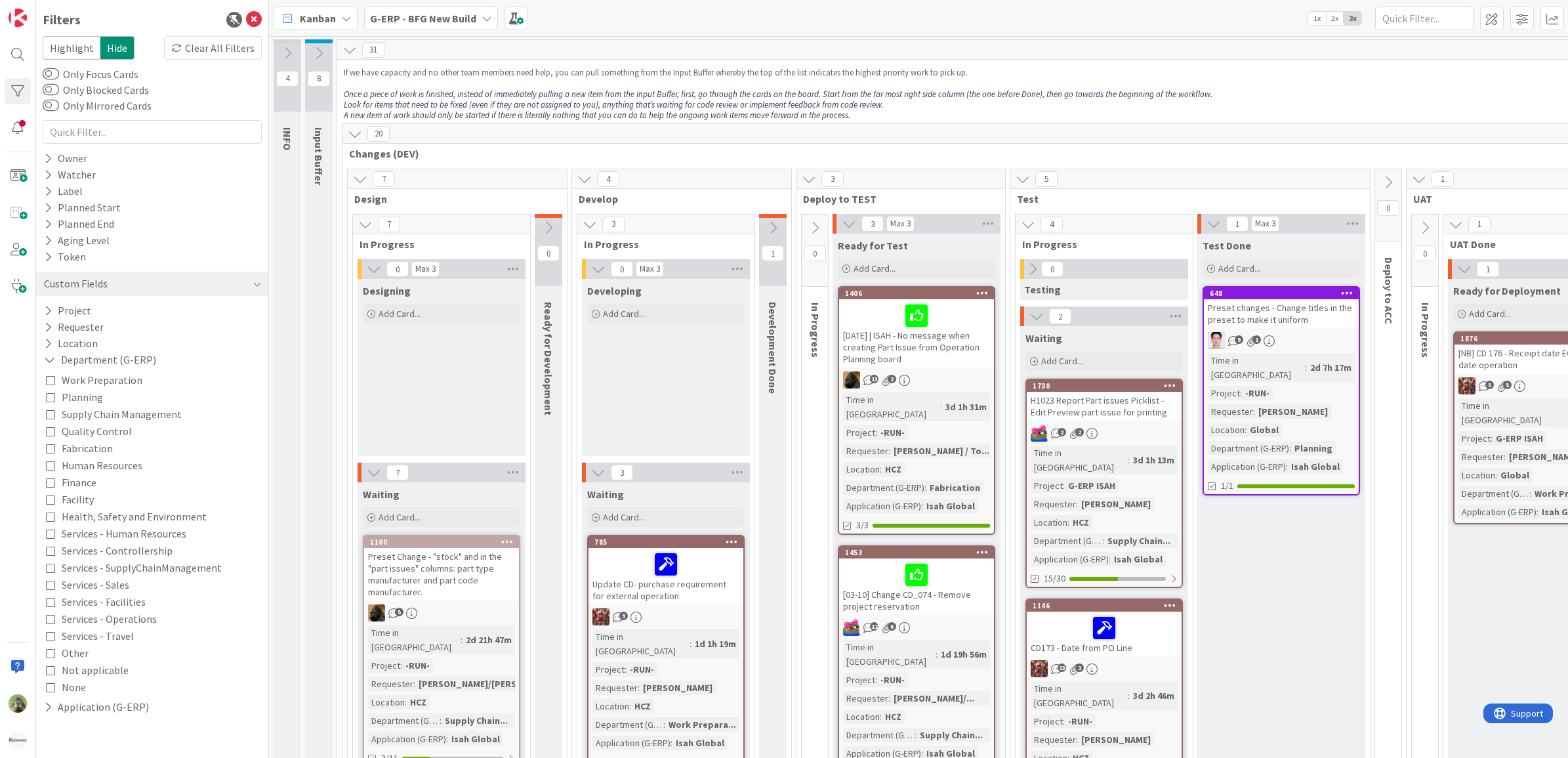
click at [147, 413] on span "Supply Chain Management" at bounding box center [121, 414] width 120 height 17
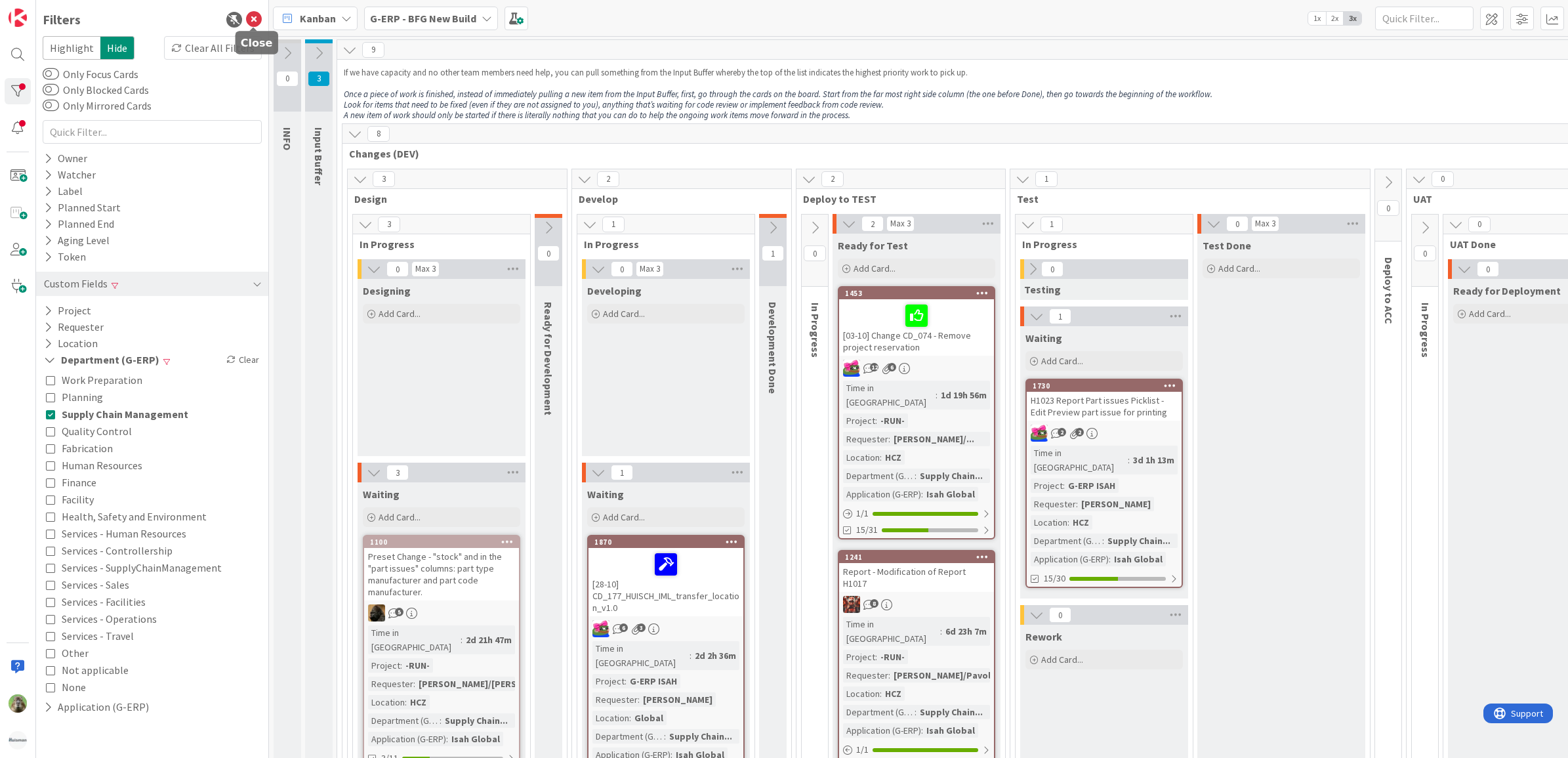
click at [254, 18] on icon at bounding box center [254, 20] width 16 height 16
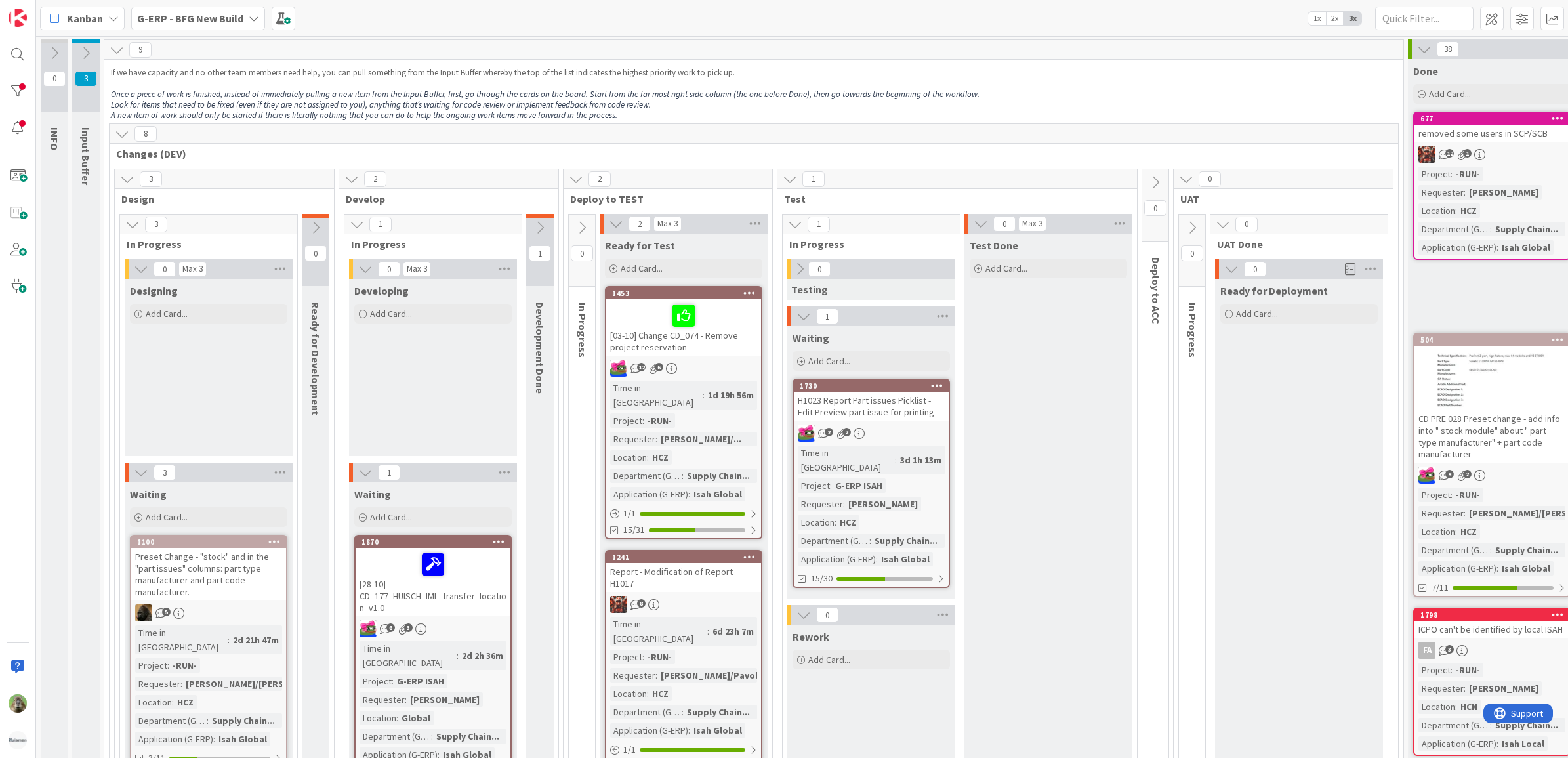
click at [923, 412] on div "H1023 Report Part issues Picklist - Edit Preview part issue for printing" at bounding box center [871, 406] width 155 height 29
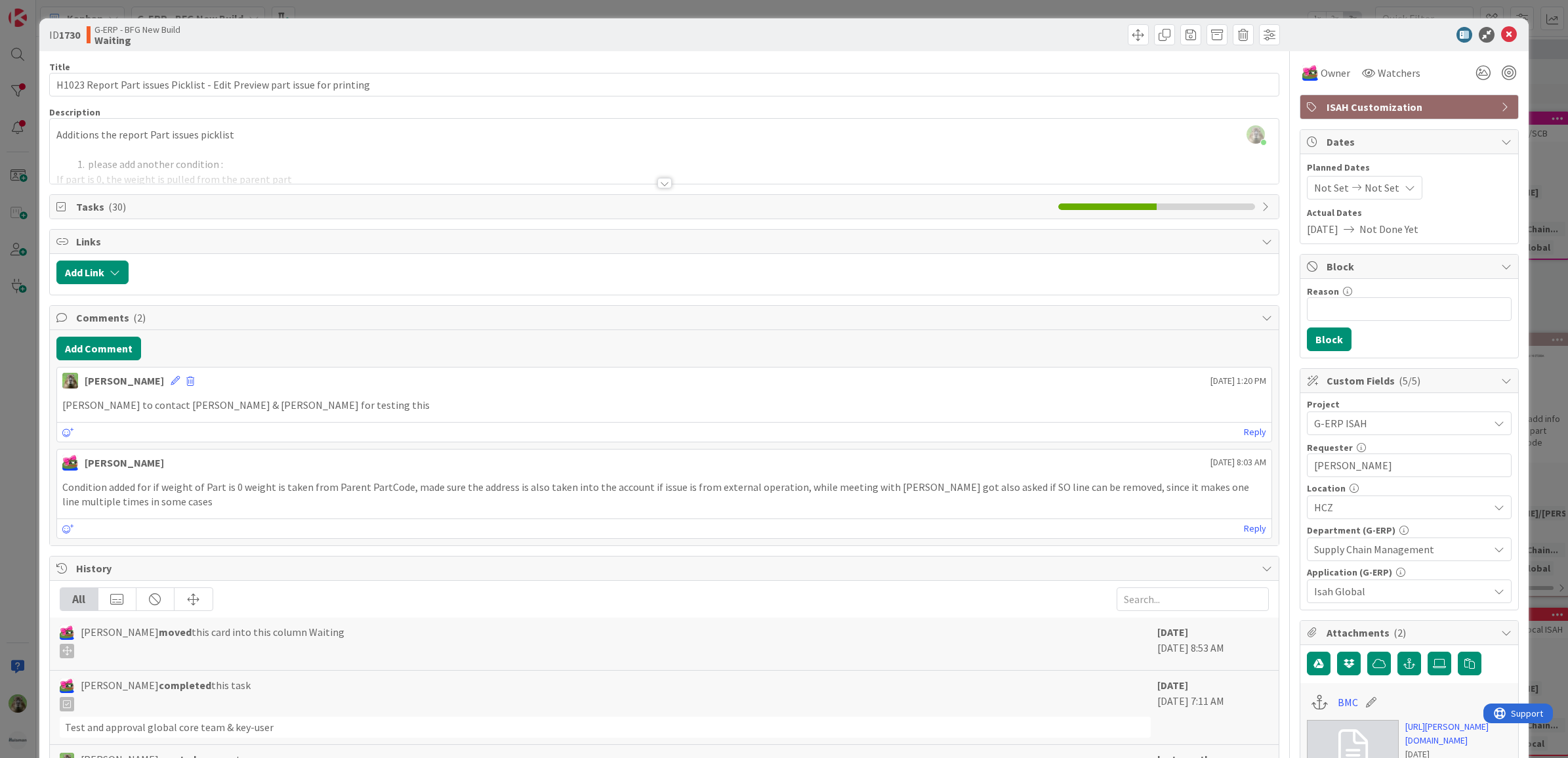
click at [13, 475] on div "ID 1730 G-ERP - BFG New Build Waiting Title 72 / 128 H1023 Report Part issues P…" at bounding box center [784, 379] width 1568 height 758
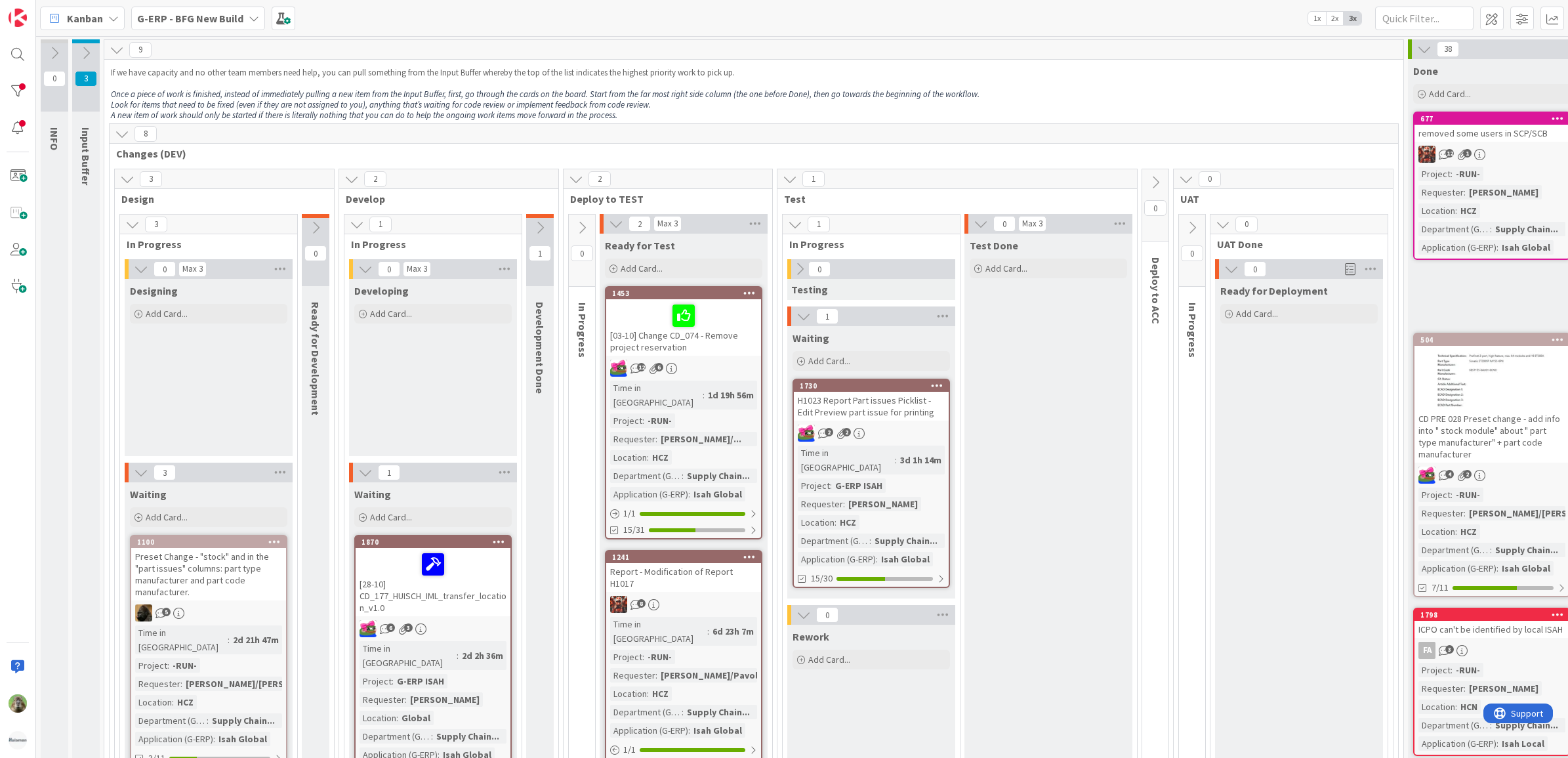
scroll to position [82, 0]
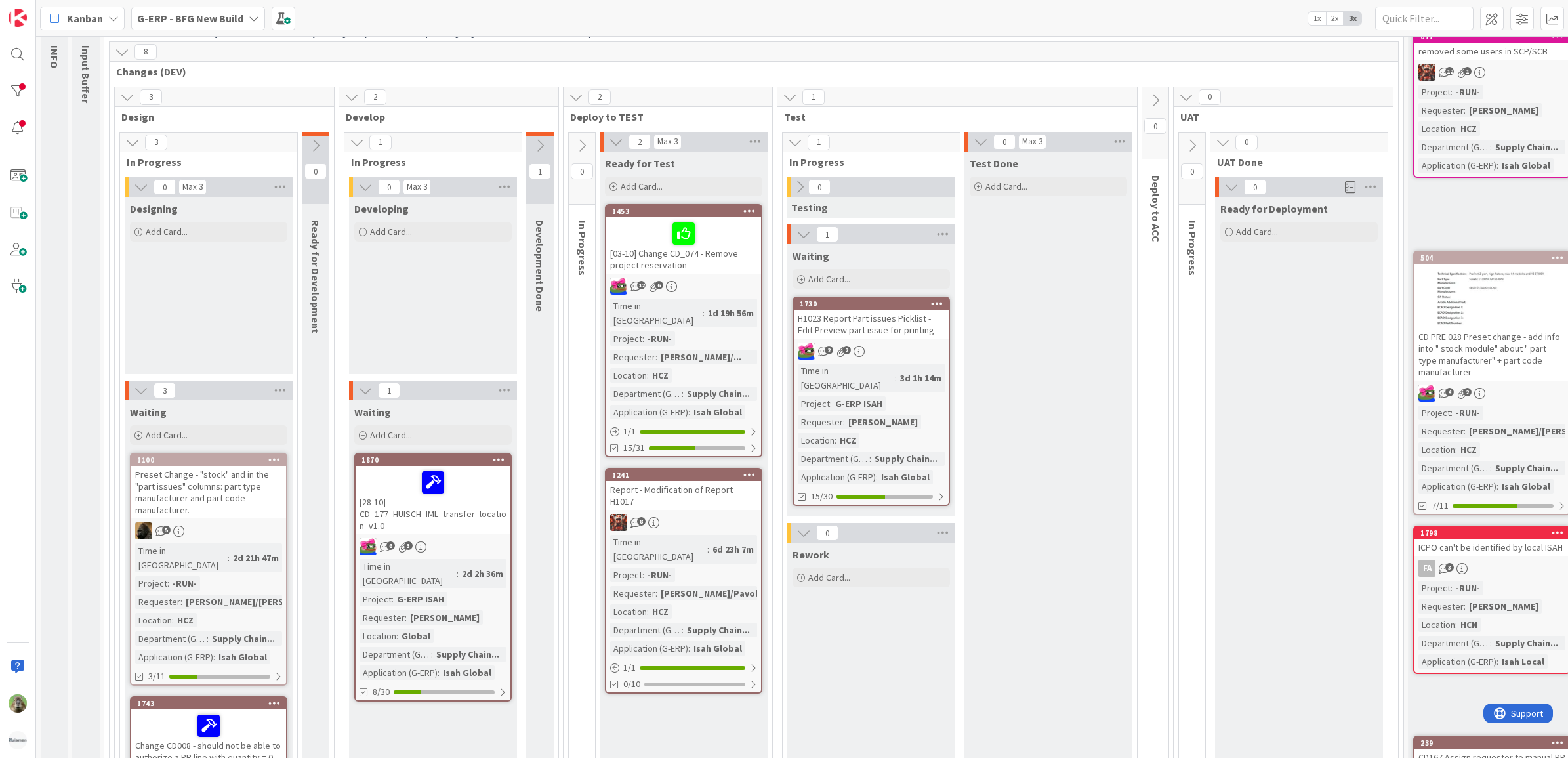
click at [735, 514] on div "8" at bounding box center [684, 522] width 155 height 17
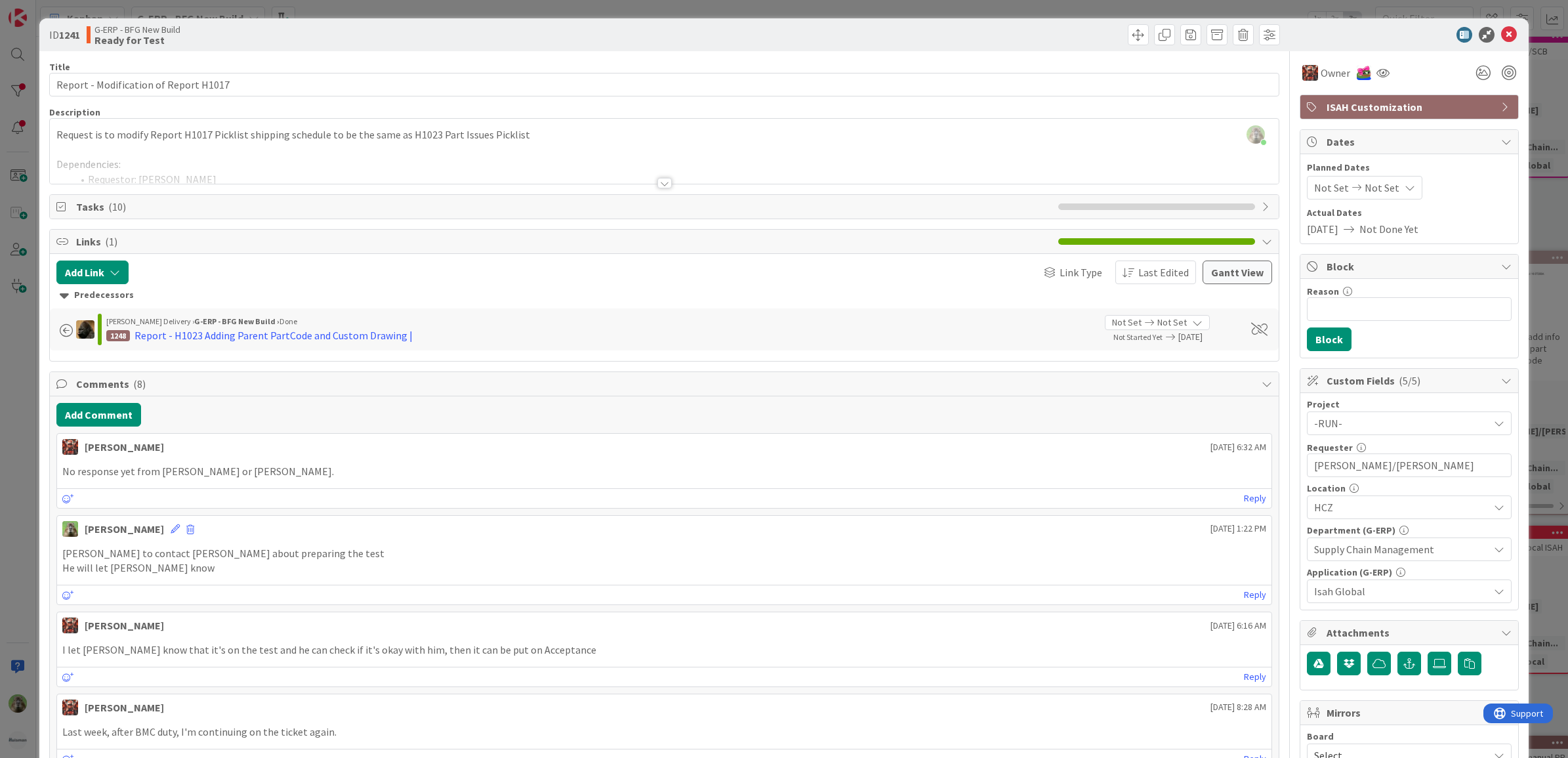
click at [6, 479] on div "ID 1241 G-ERP - BFG New Build Ready for Test Title 37 / 128 Report - Modificati…" at bounding box center [784, 379] width 1568 height 758
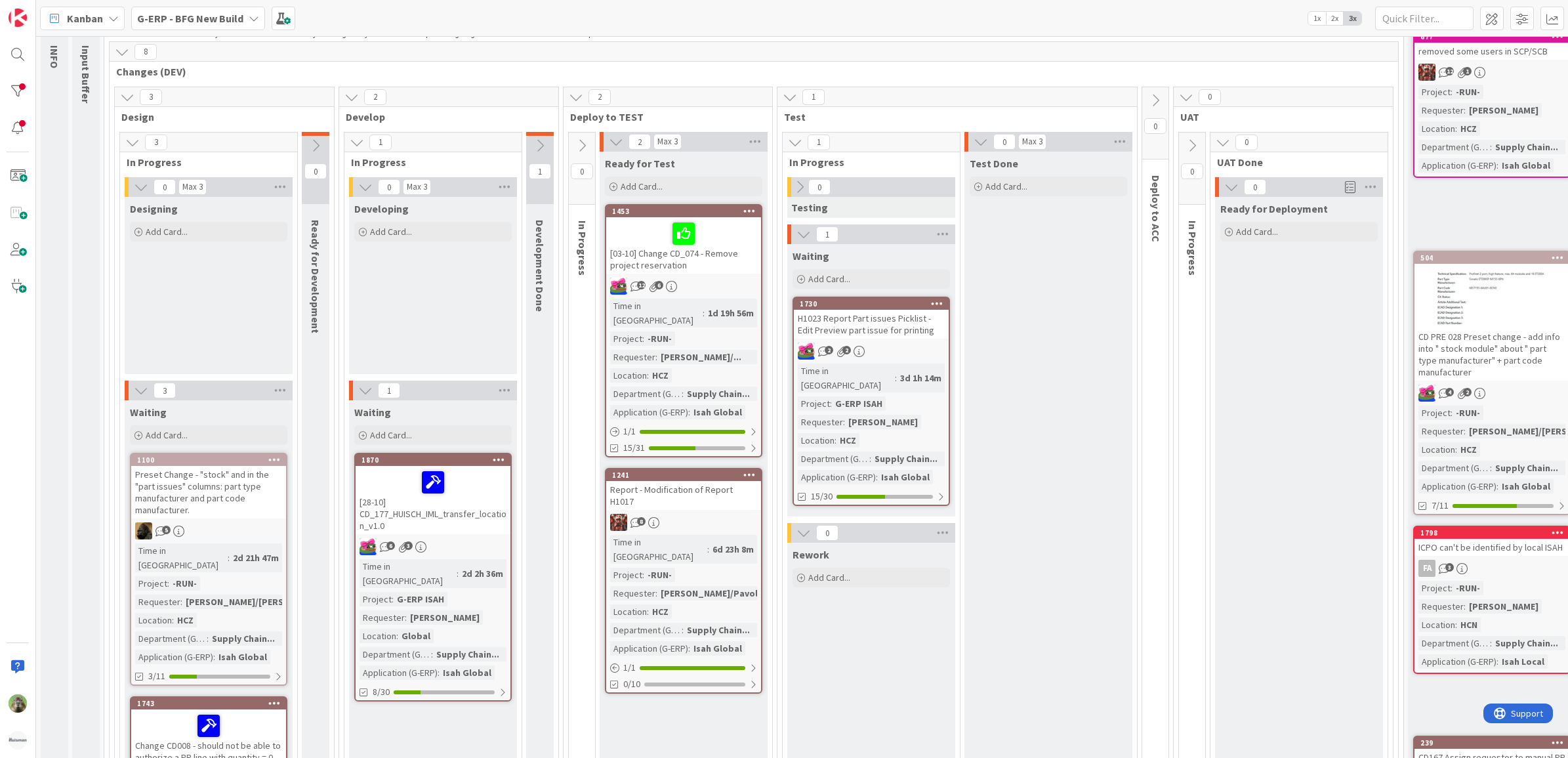
click at [644, 259] on div "[03-10] Change CD_074 - Remove project reservation" at bounding box center [684, 246] width 155 height 57
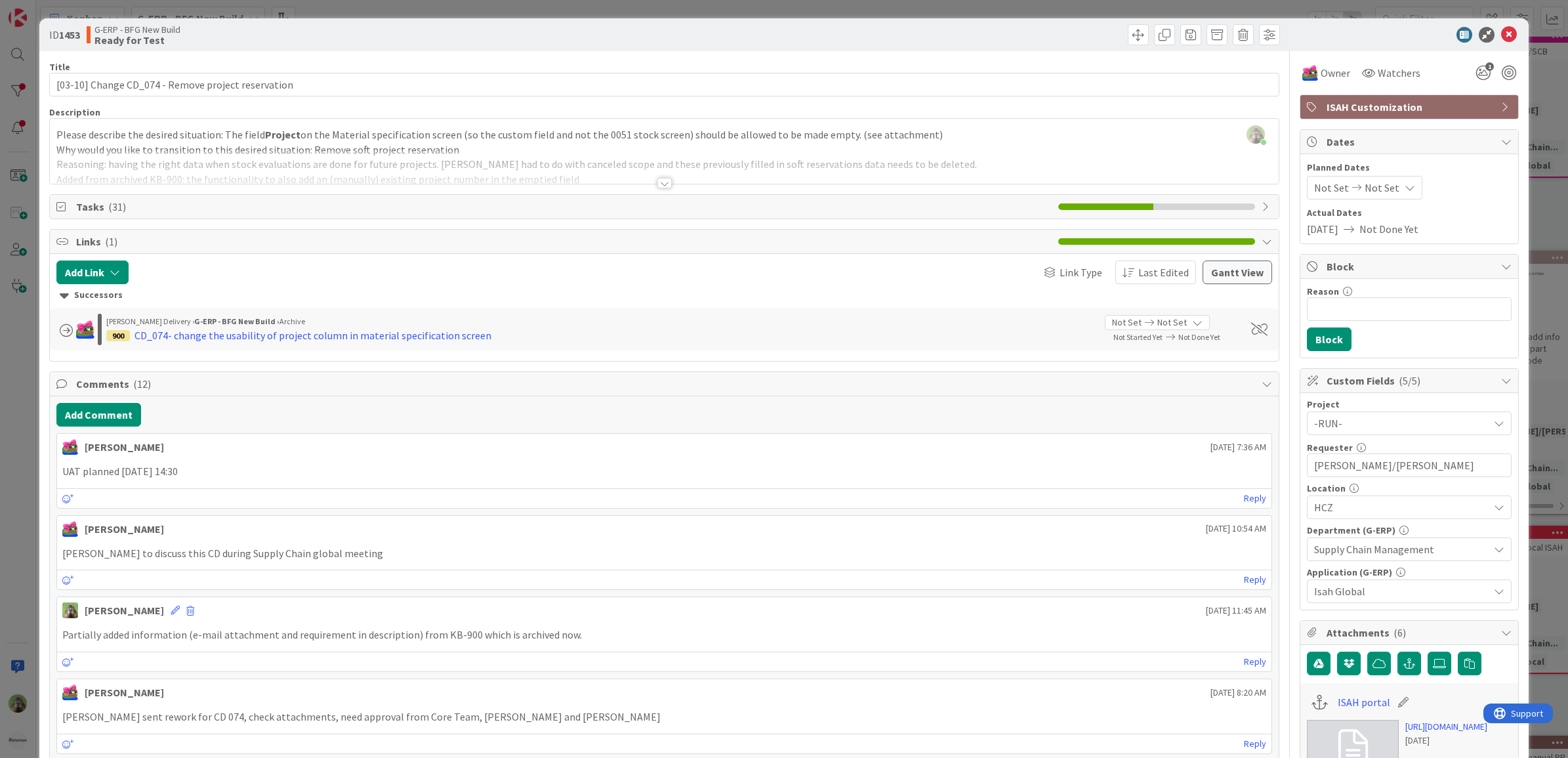
click at [13, 512] on div "ID 1453 G-ERP - BFG New Build Ready for Test Title 50 / 128 [03-10] Change CD_0…" at bounding box center [784, 379] width 1568 height 758
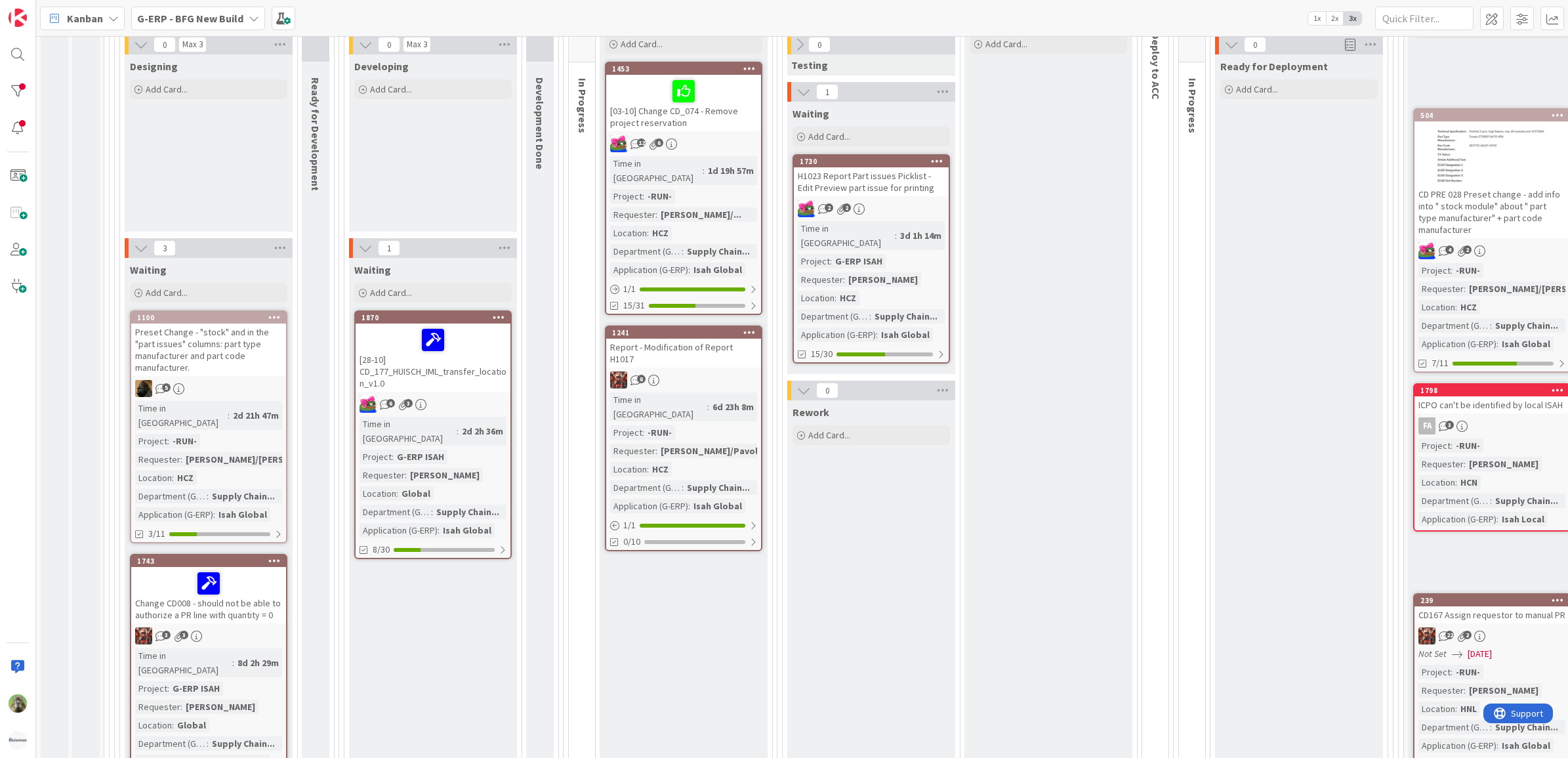
scroll to position [246, 0]
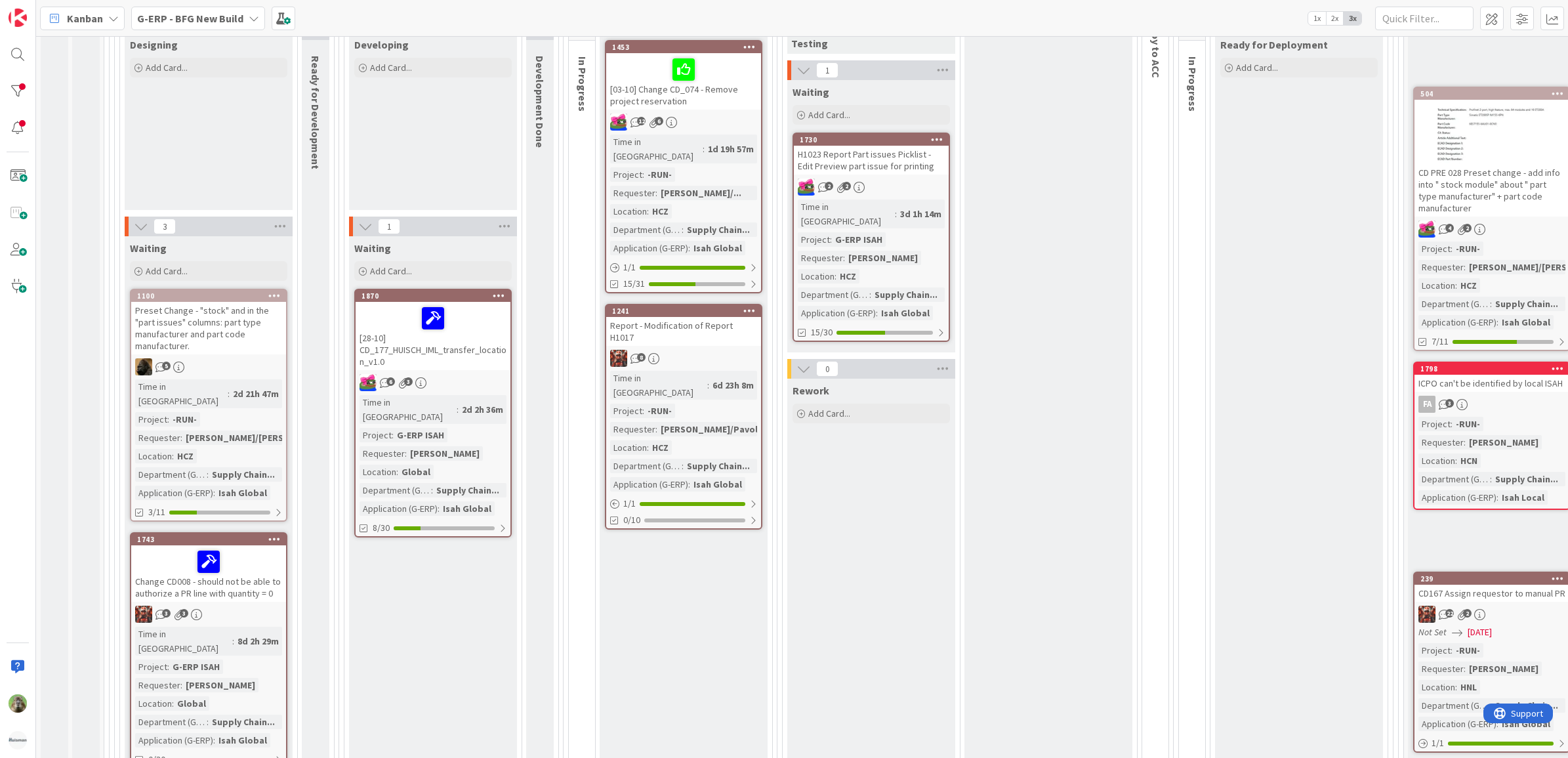
click at [487, 352] on div "[28-10] CD_177_HUISCH_IML_transfer_location_v1.0" at bounding box center [433, 336] width 155 height 68
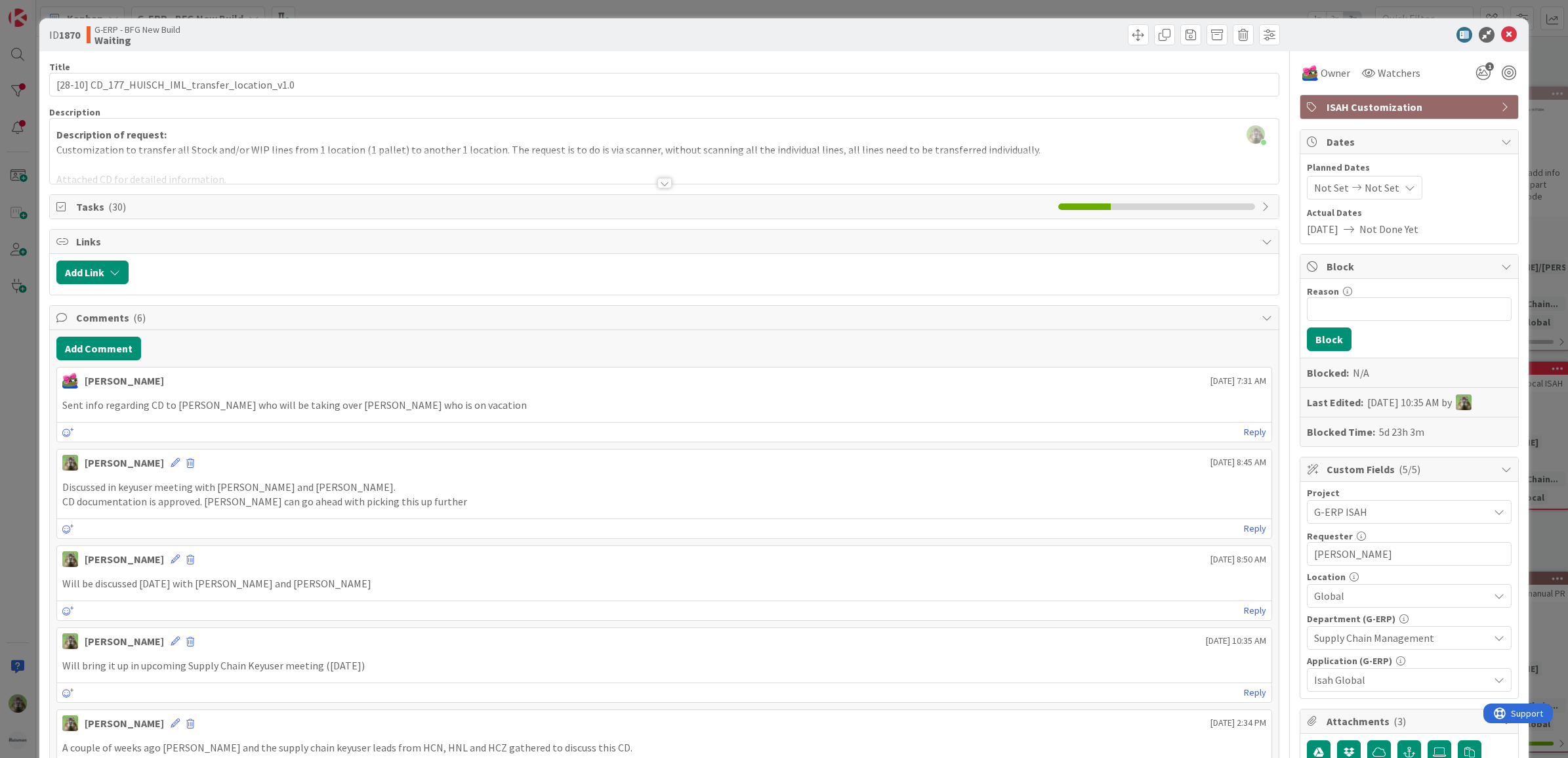
click at [21, 493] on div "ID 1870 G-ERP - BFG New Build Waiting Title 48 / 128 [28-10] CD_177_HUISCH_IML_…" at bounding box center [784, 379] width 1568 height 758
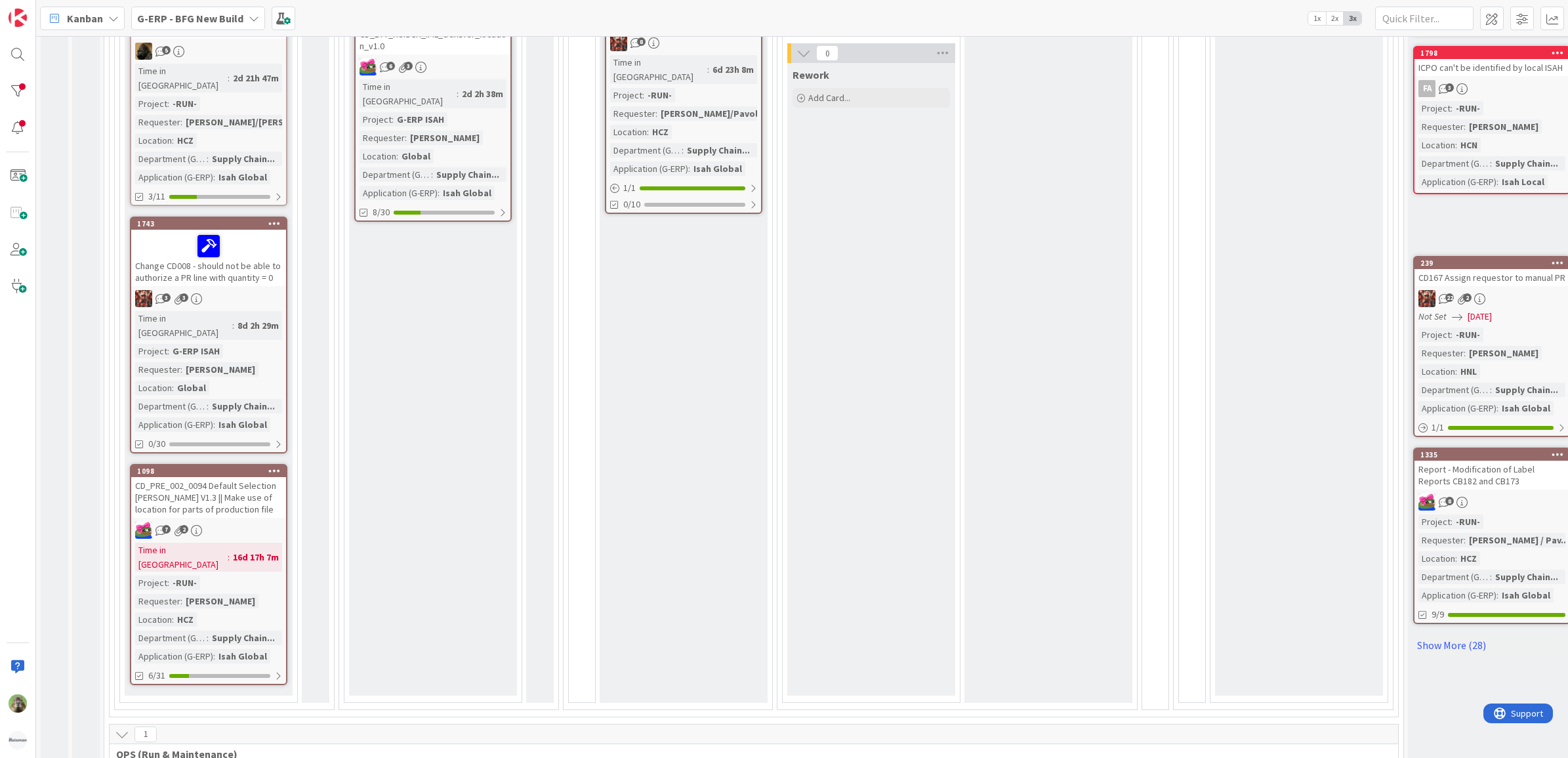
scroll to position [574, 0]
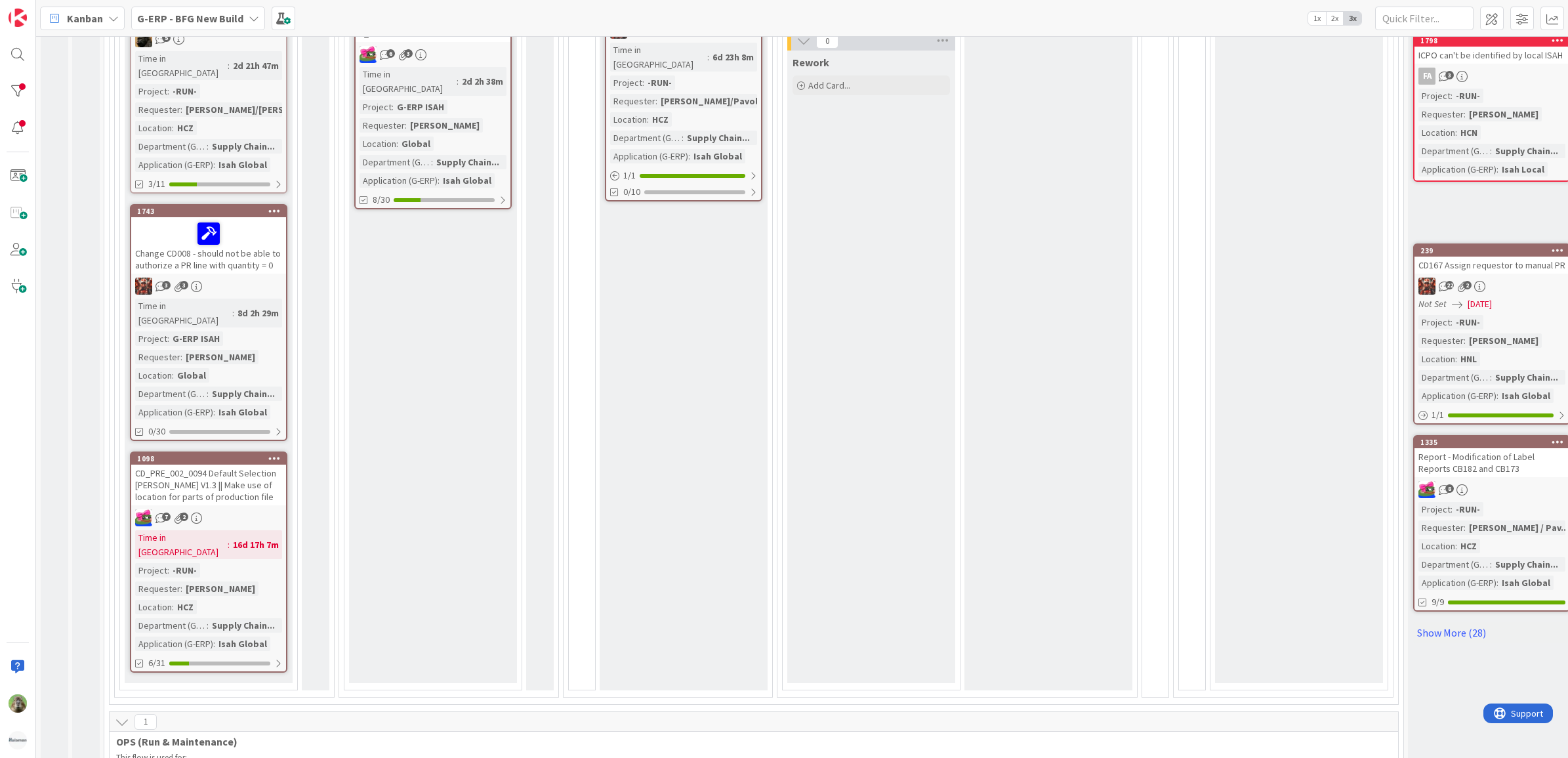
click at [240, 465] on div "CD_PRE_002_0094 Default Selection [PERSON_NAME] V1.3 || Make use of location fo…" at bounding box center [208, 485] width 155 height 40
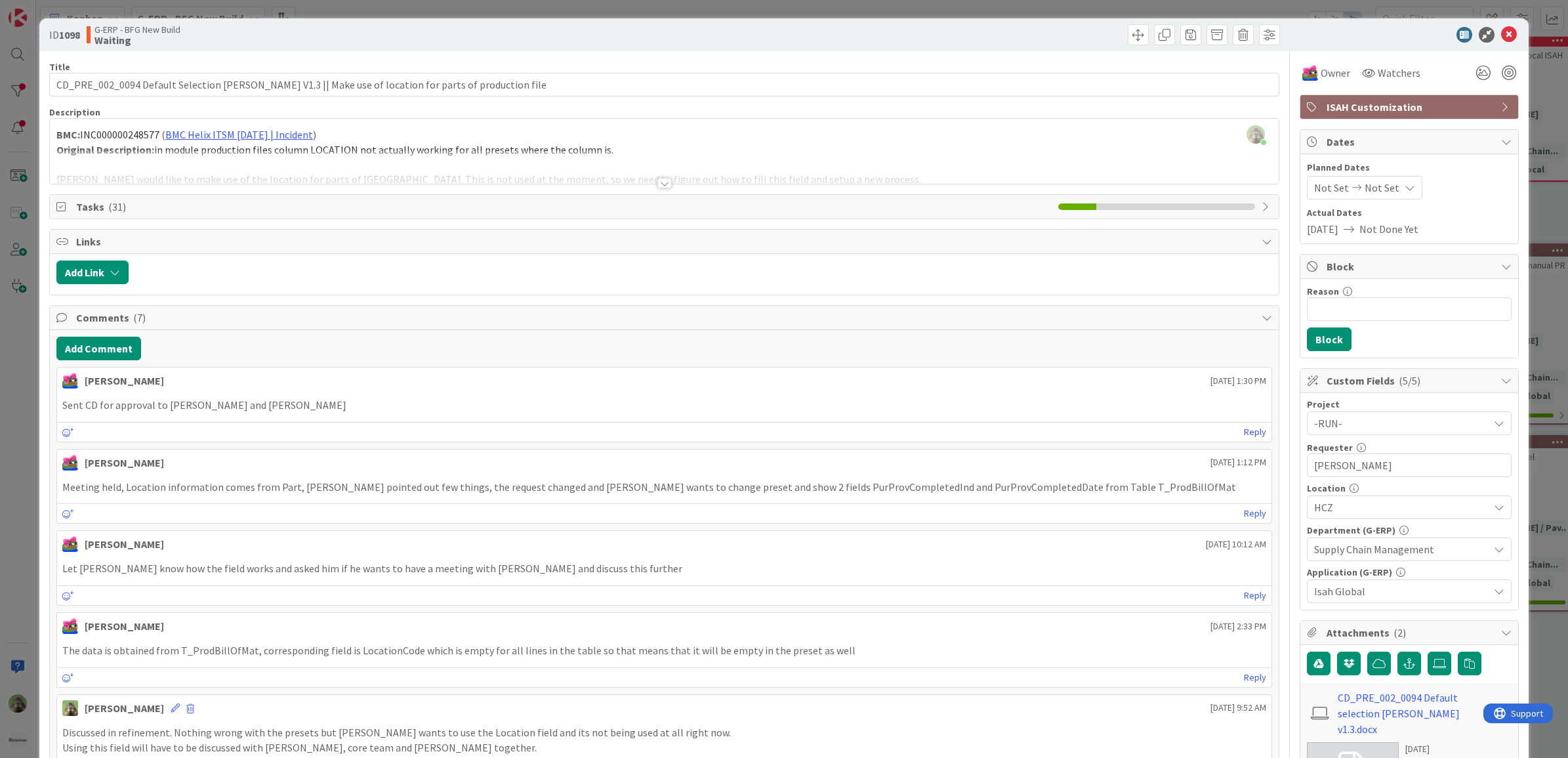
click at [689, 179] on div at bounding box center [664, 166] width 1229 height 33
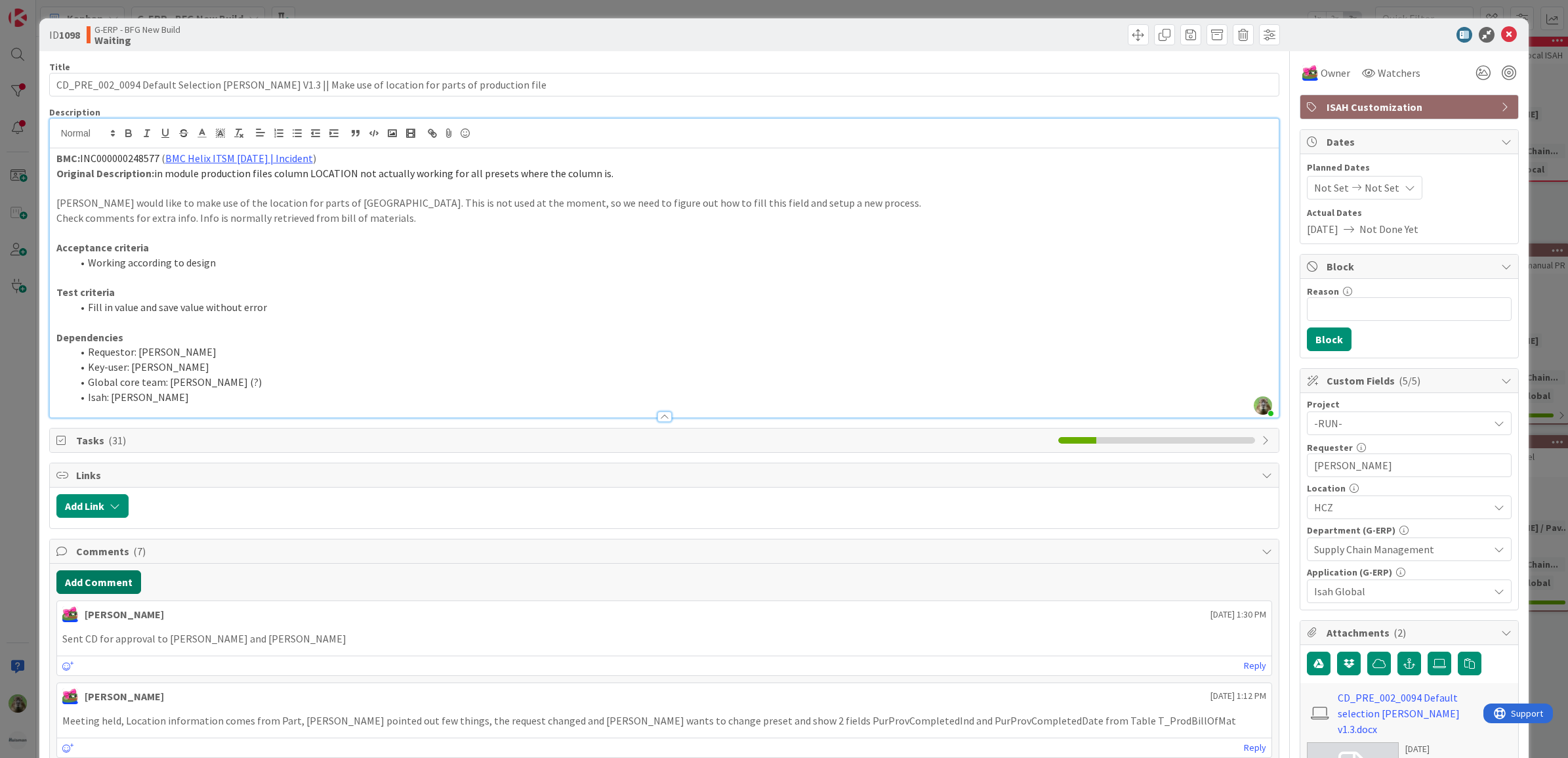
click at [100, 576] on button "Add Comment" at bounding box center [98, 582] width 84 height 23
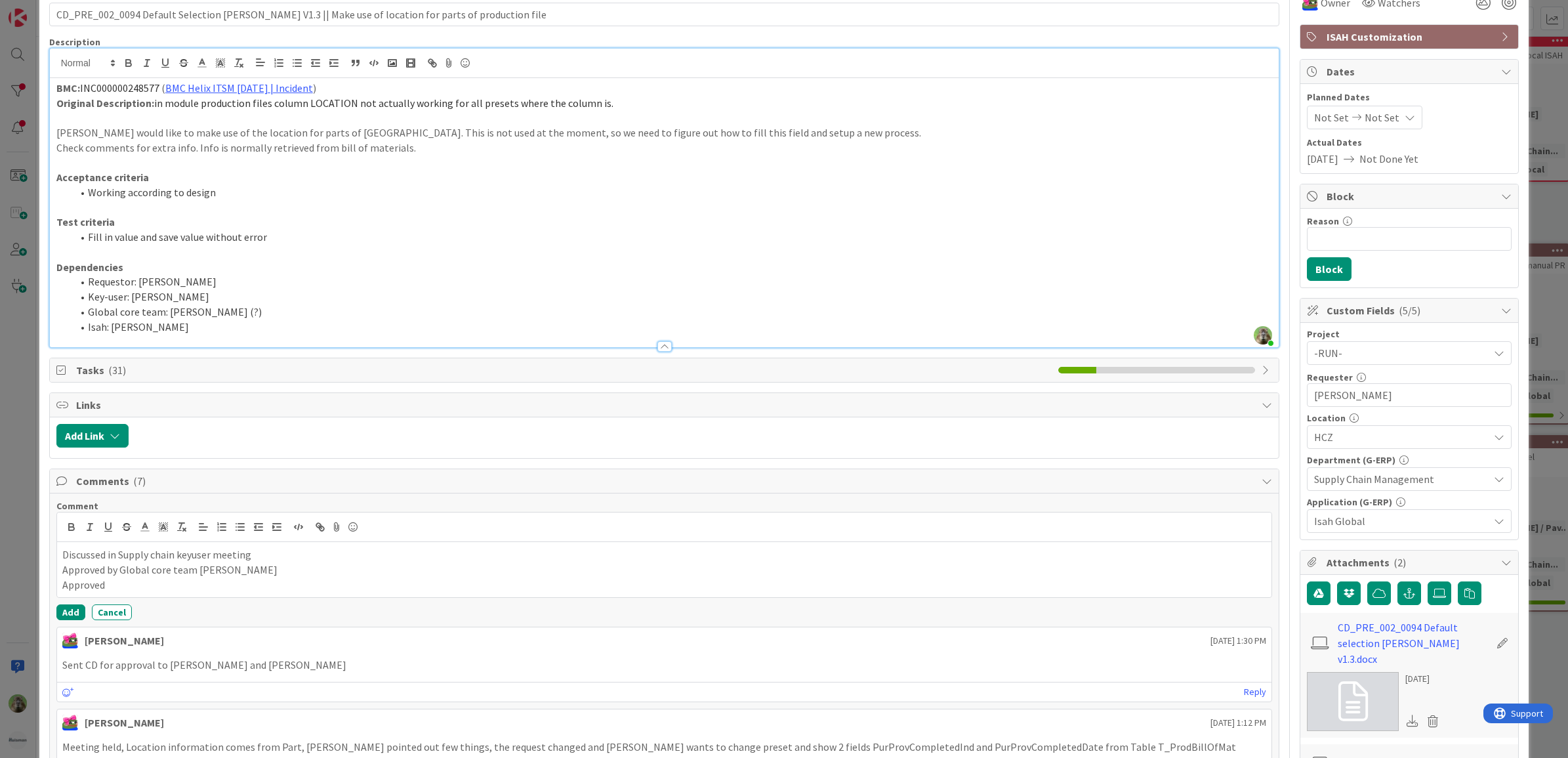
scroll to position [164, 0]
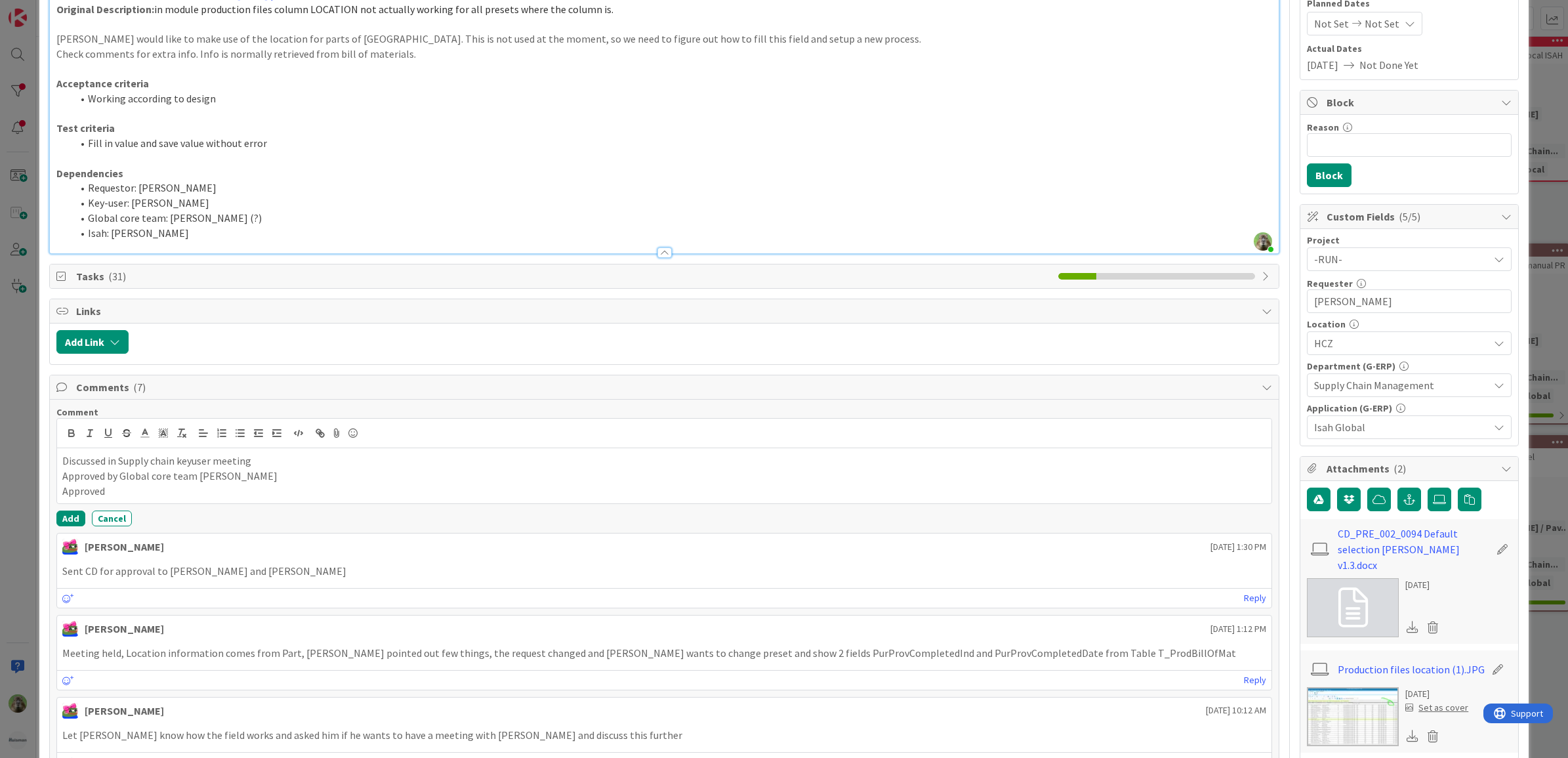
click at [224, 491] on p "Approved" at bounding box center [665, 490] width 1205 height 15
click at [127, 492] on p "Approved Karel" at bounding box center [665, 490] width 1205 height 15
click at [59, 525] on button "Add" at bounding box center [71, 518] width 29 height 16
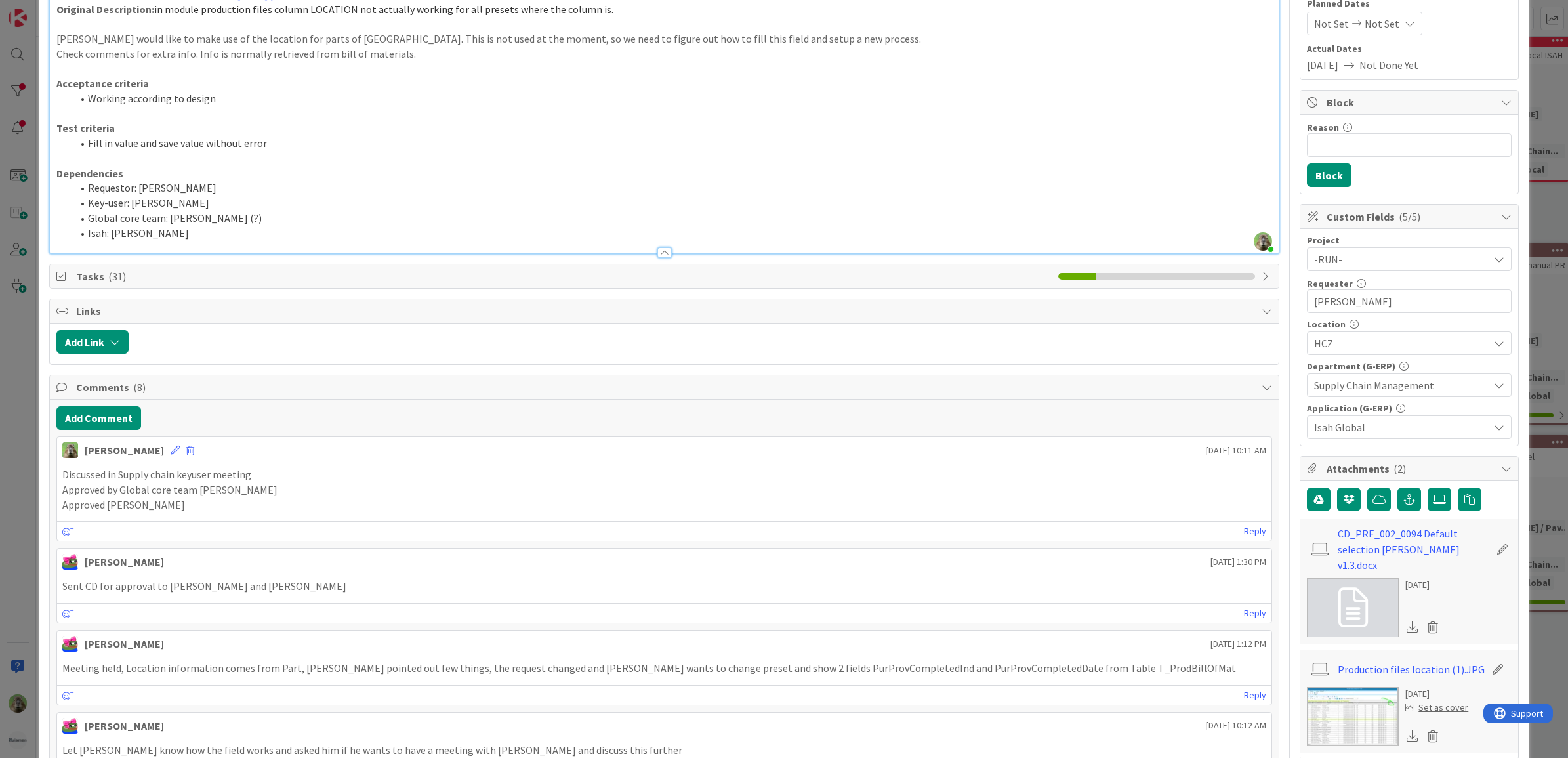
click at [13, 468] on div "ID 1098 G-ERP - BFG New Build Waiting Title 99 / 128 CD_PRE_002_0094 Default Se…" at bounding box center [784, 379] width 1568 height 758
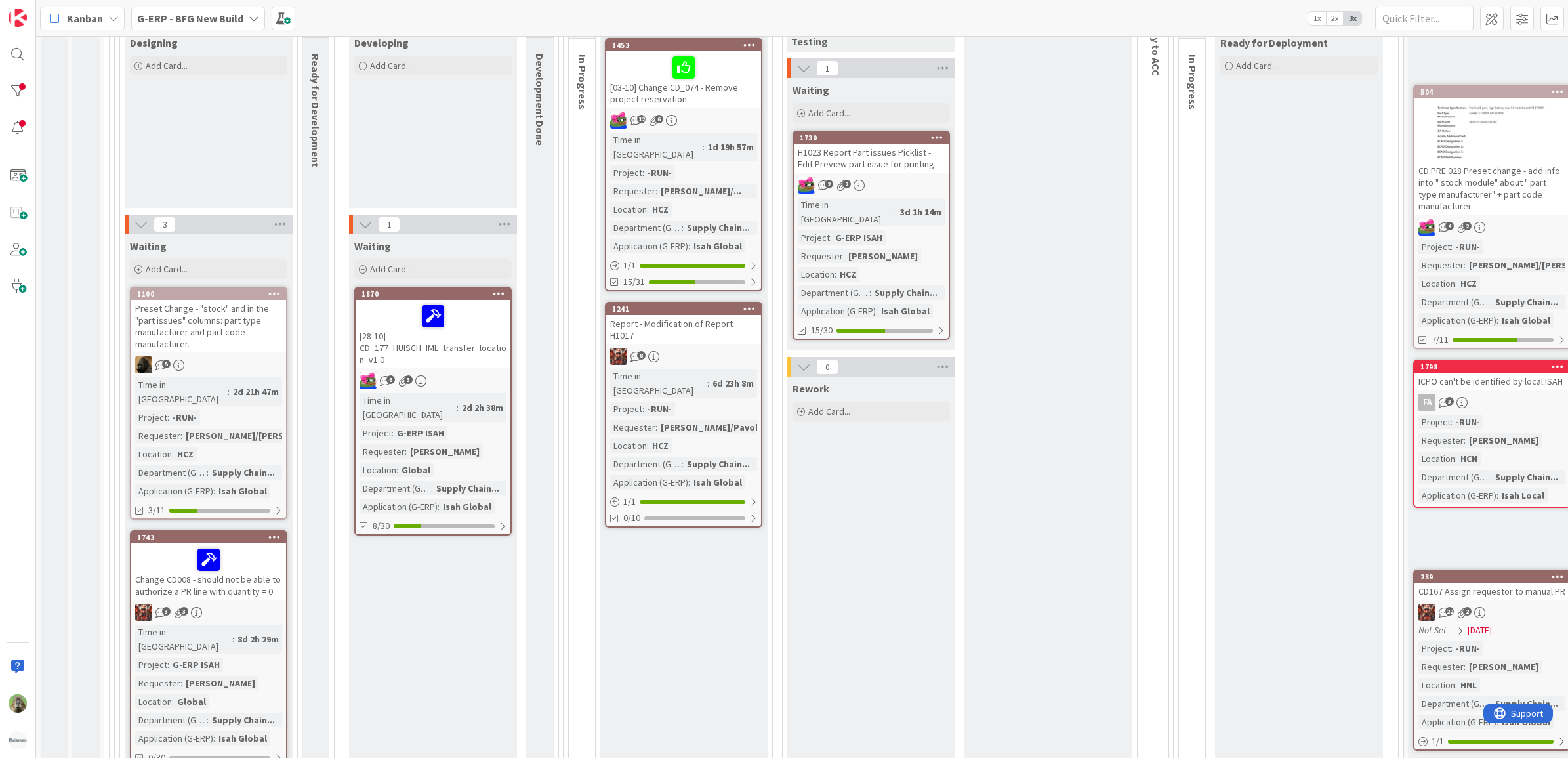
scroll to position [328, 0]
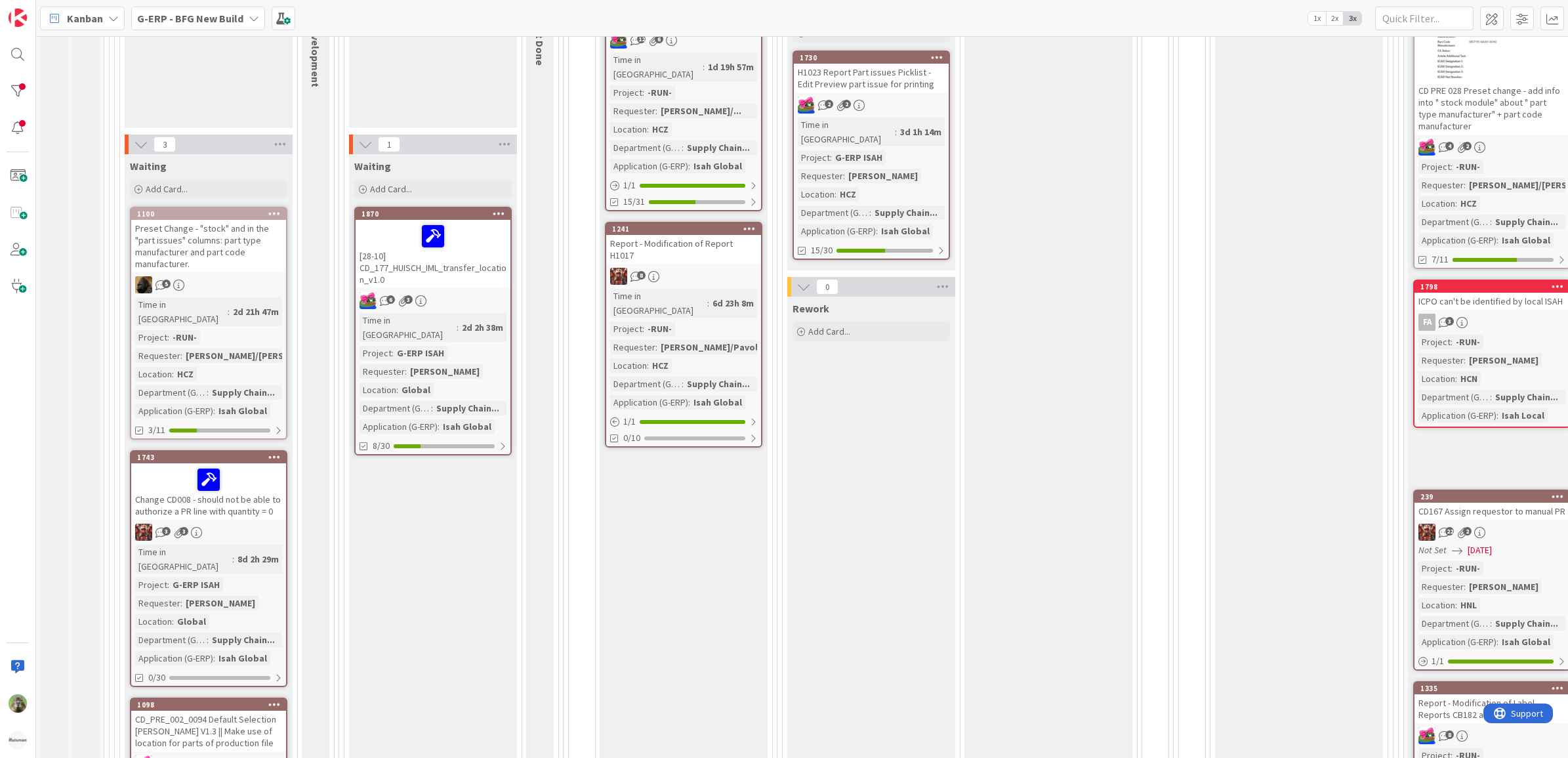
click at [256, 494] on div "Change CD008 - should not be able to authorize a PR line with quantity = 0" at bounding box center [208, 492] width 155 height 57
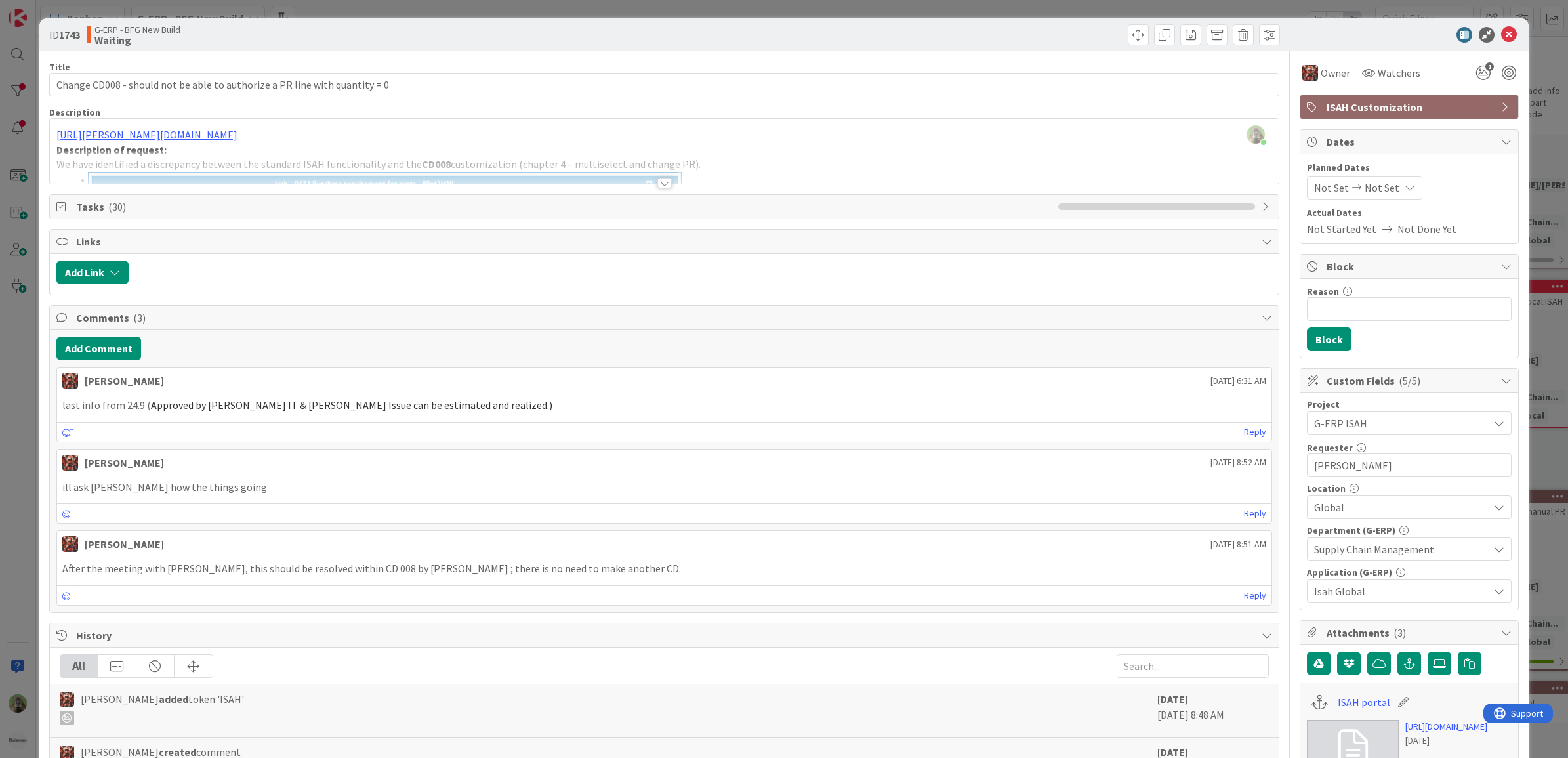
click at [752, 178] on div at bounding box center [664, 166] width 1229 height 33
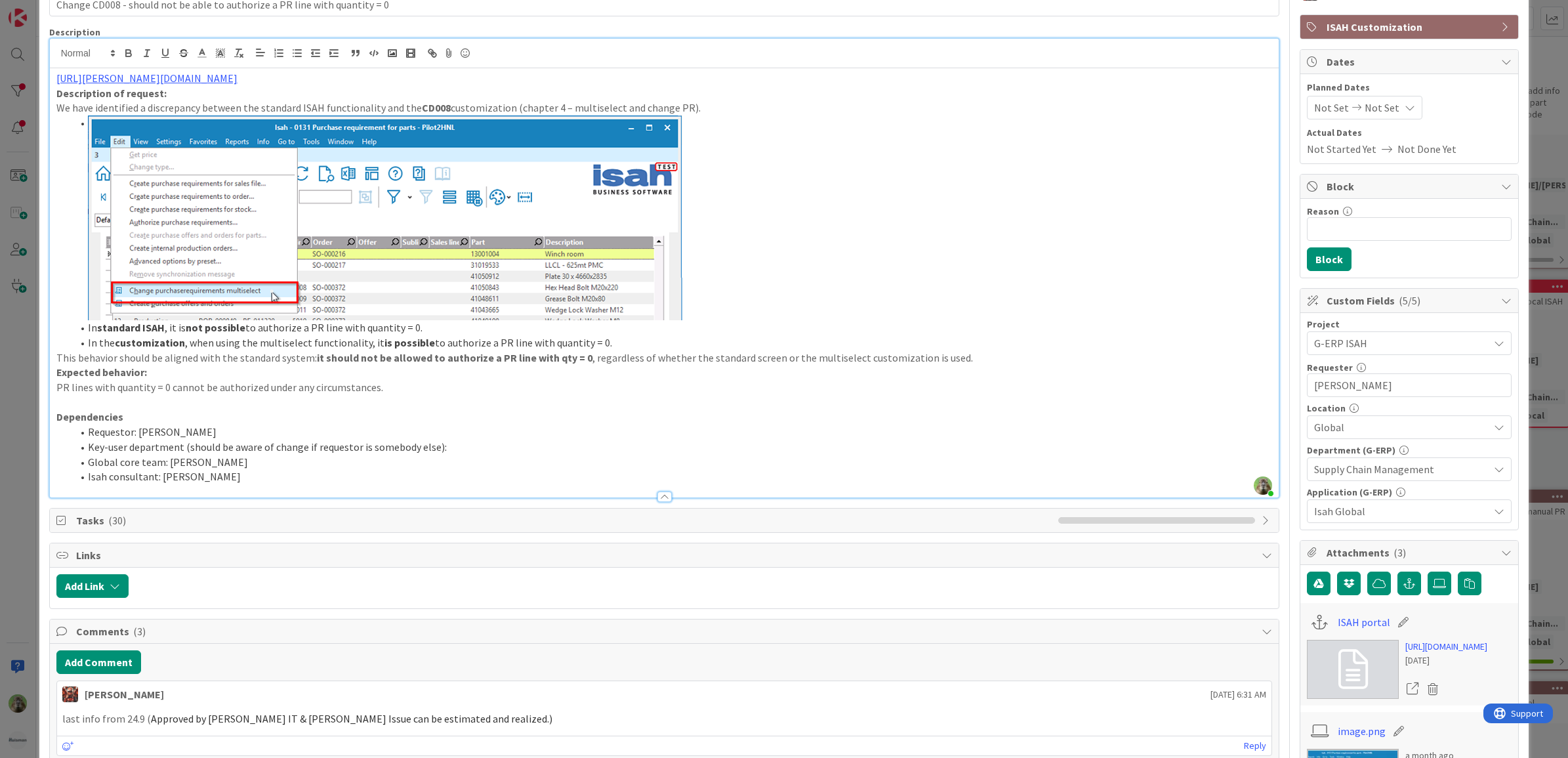
scroll to position [164, 0]
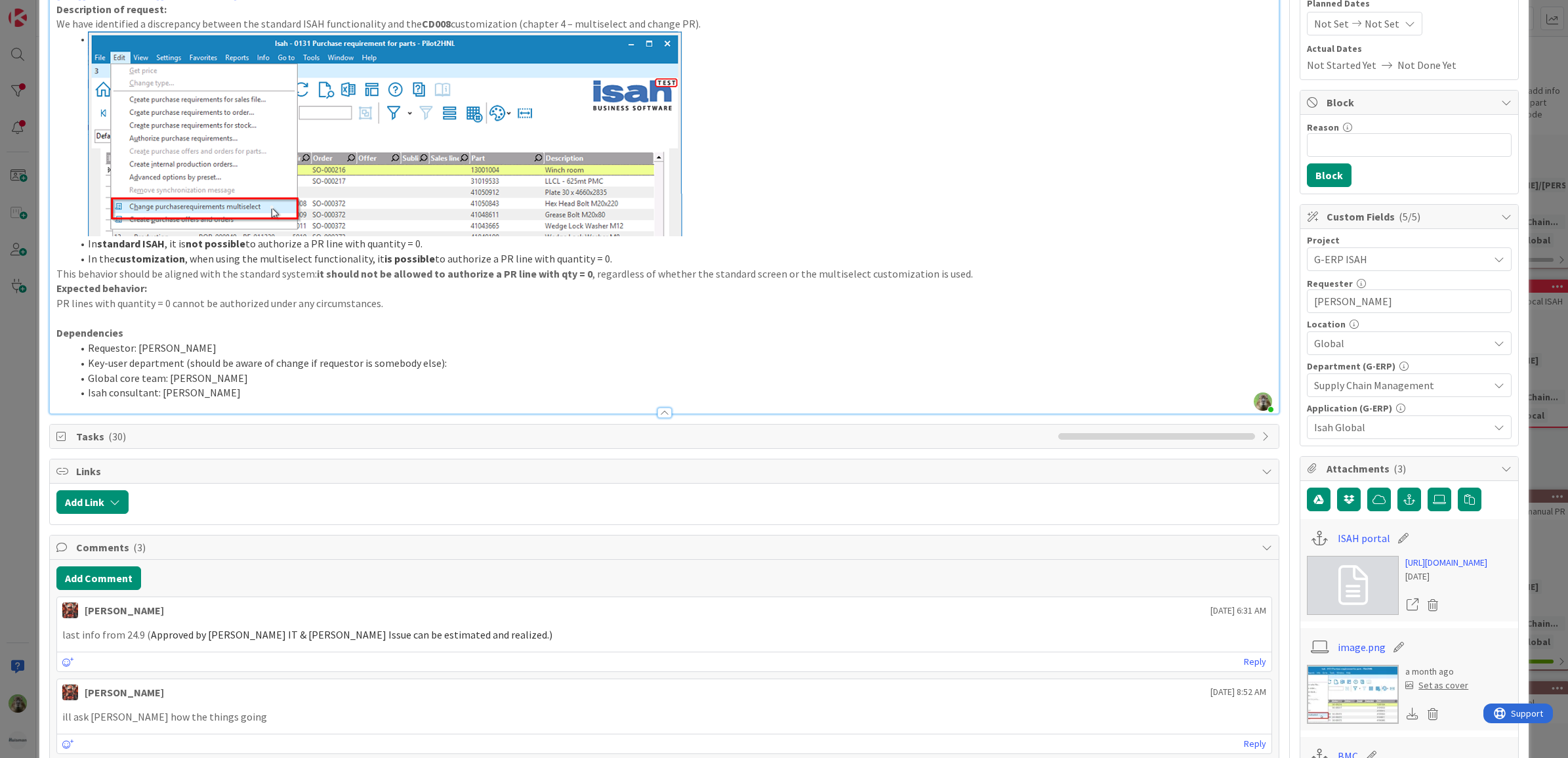
click at [5, 512] on div "ID 1743 G-ERP - BFG New Build Waiting Title 74 / 128 Change CD008 - should not …" at bounding box center [784, 379] width 1568 height 758
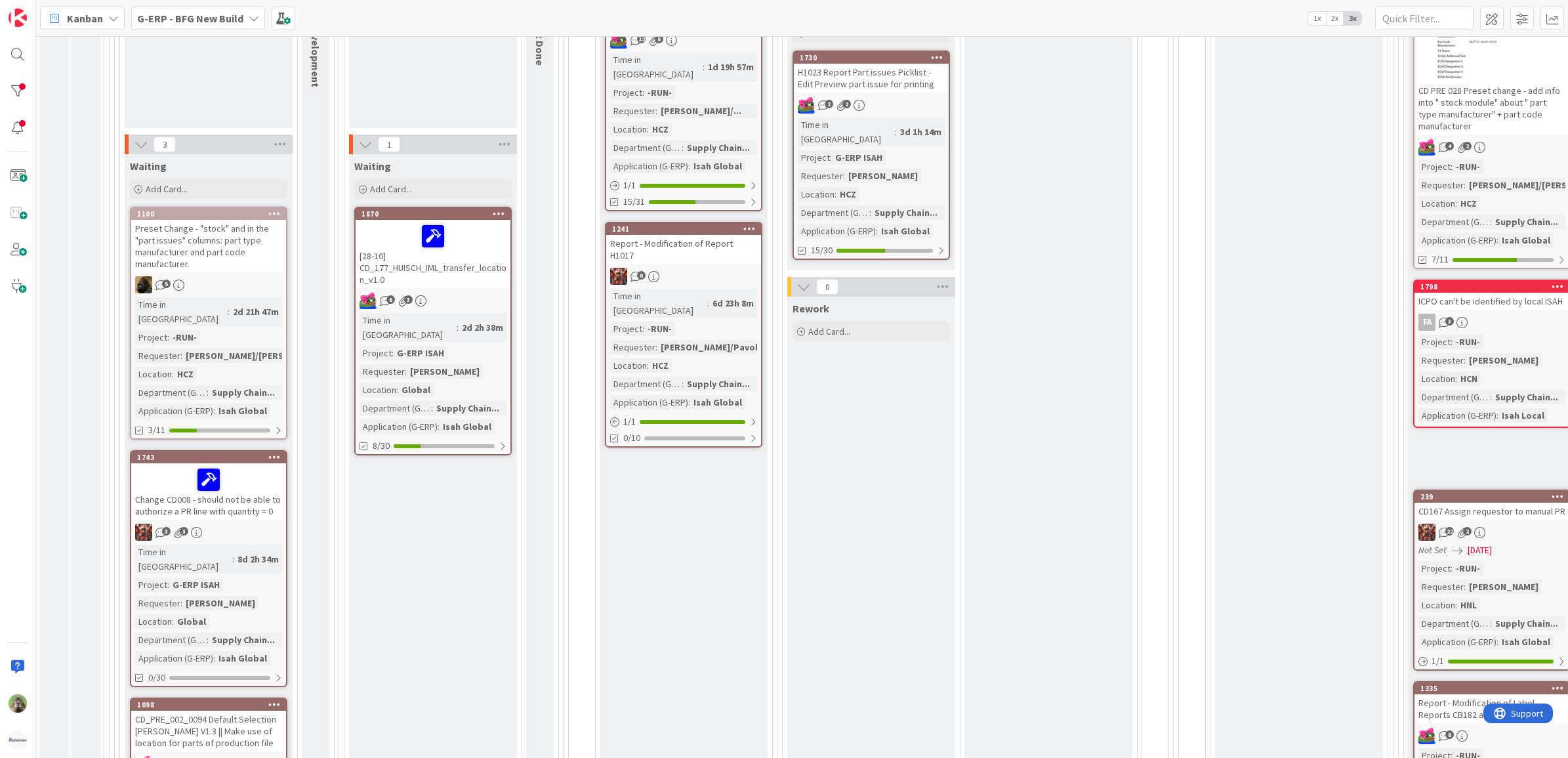
scroll to position [246, 0]
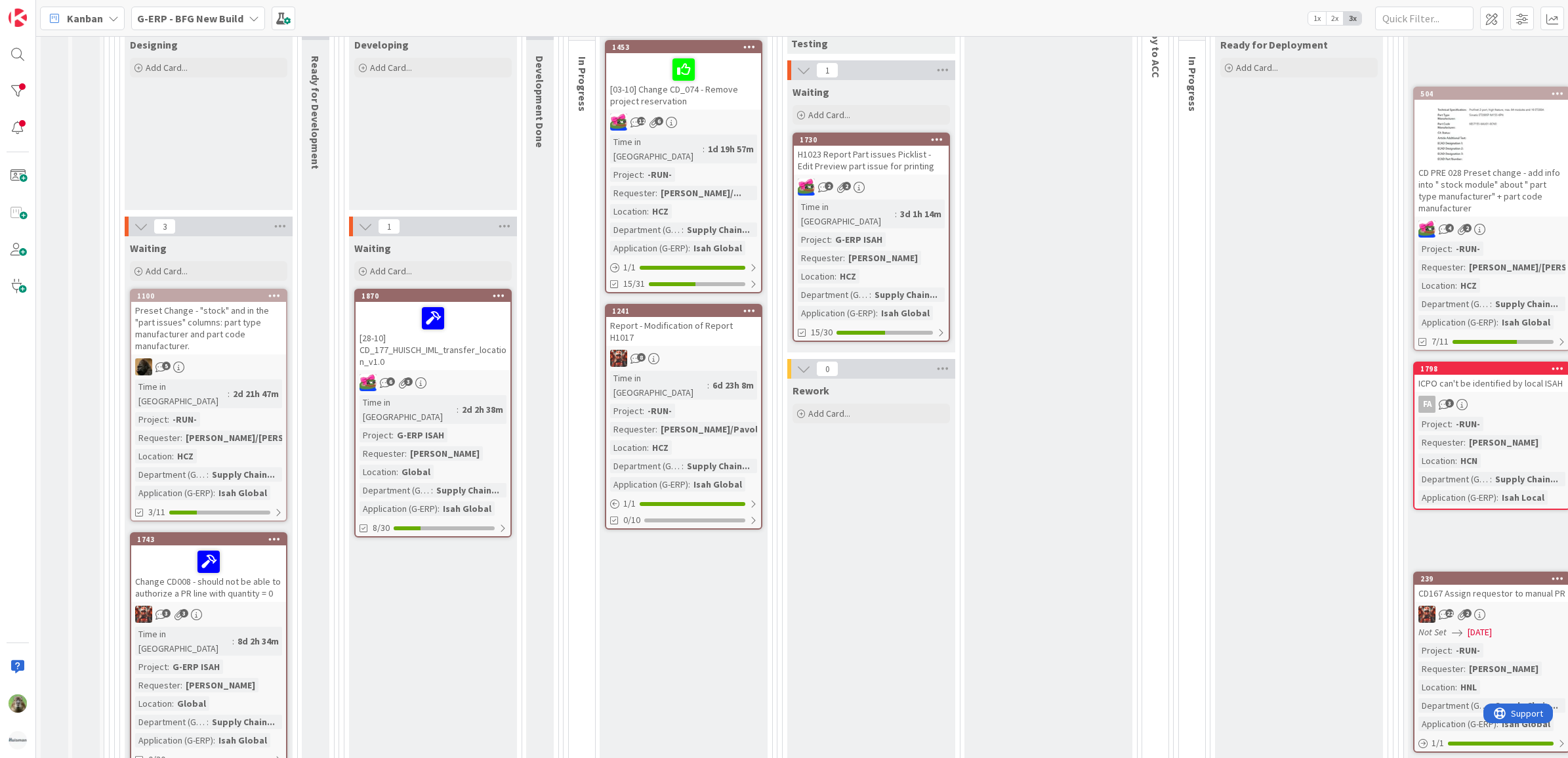
click at [352, 618] on div "Waiting Add Card... 1870 [28-10] CD_177_HUISCH_IML_transfer_location_v1.0 6 3 T…" at bounding box center [433, 623] width 168 height 775
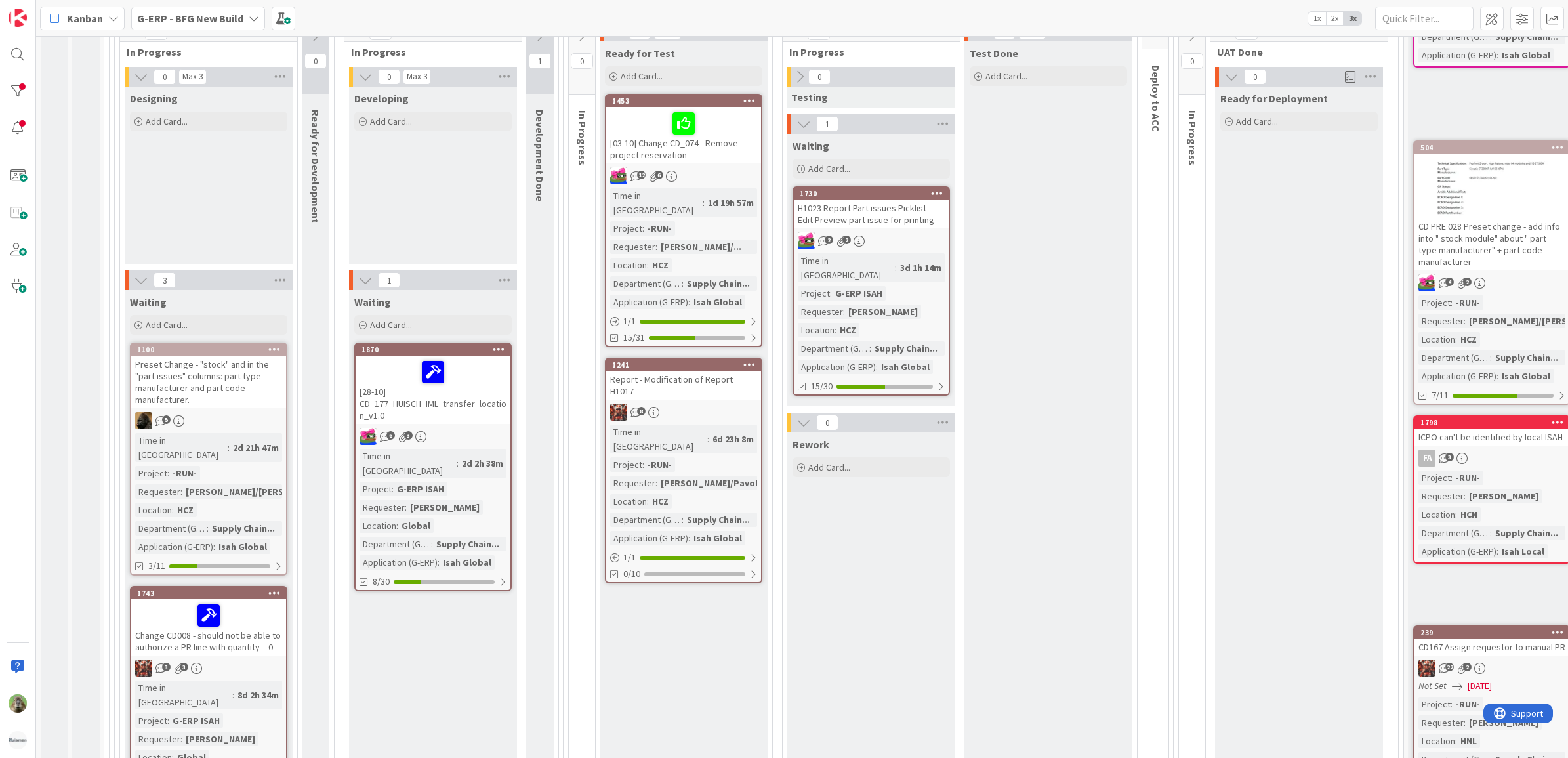
scroll to position [164, 0]
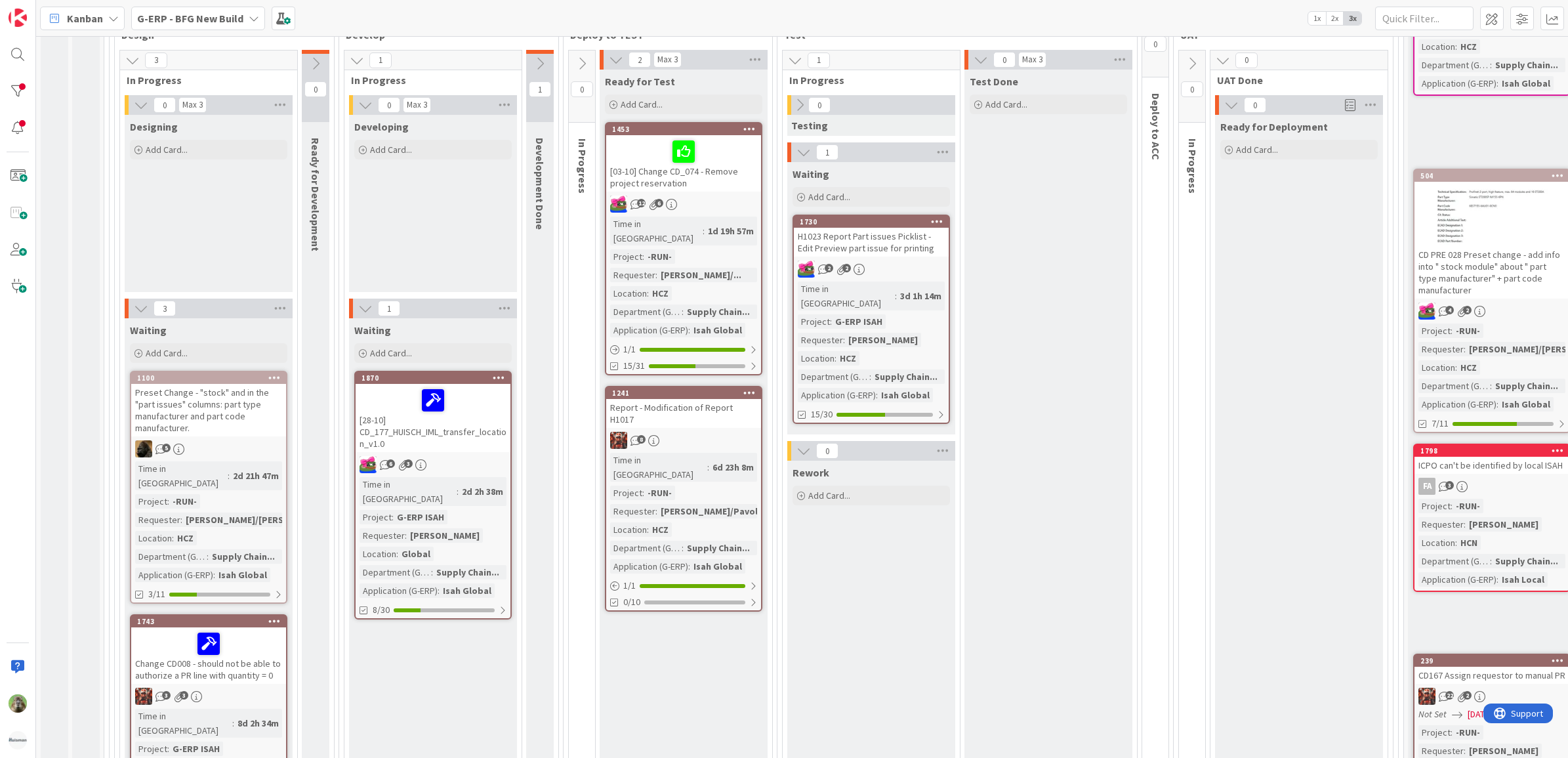
click at [225, 394] on div "Preset Change - "stock" and in the "part issues" columns: part type manufacture…" at bounding box center [208, 410] width 155 height 52
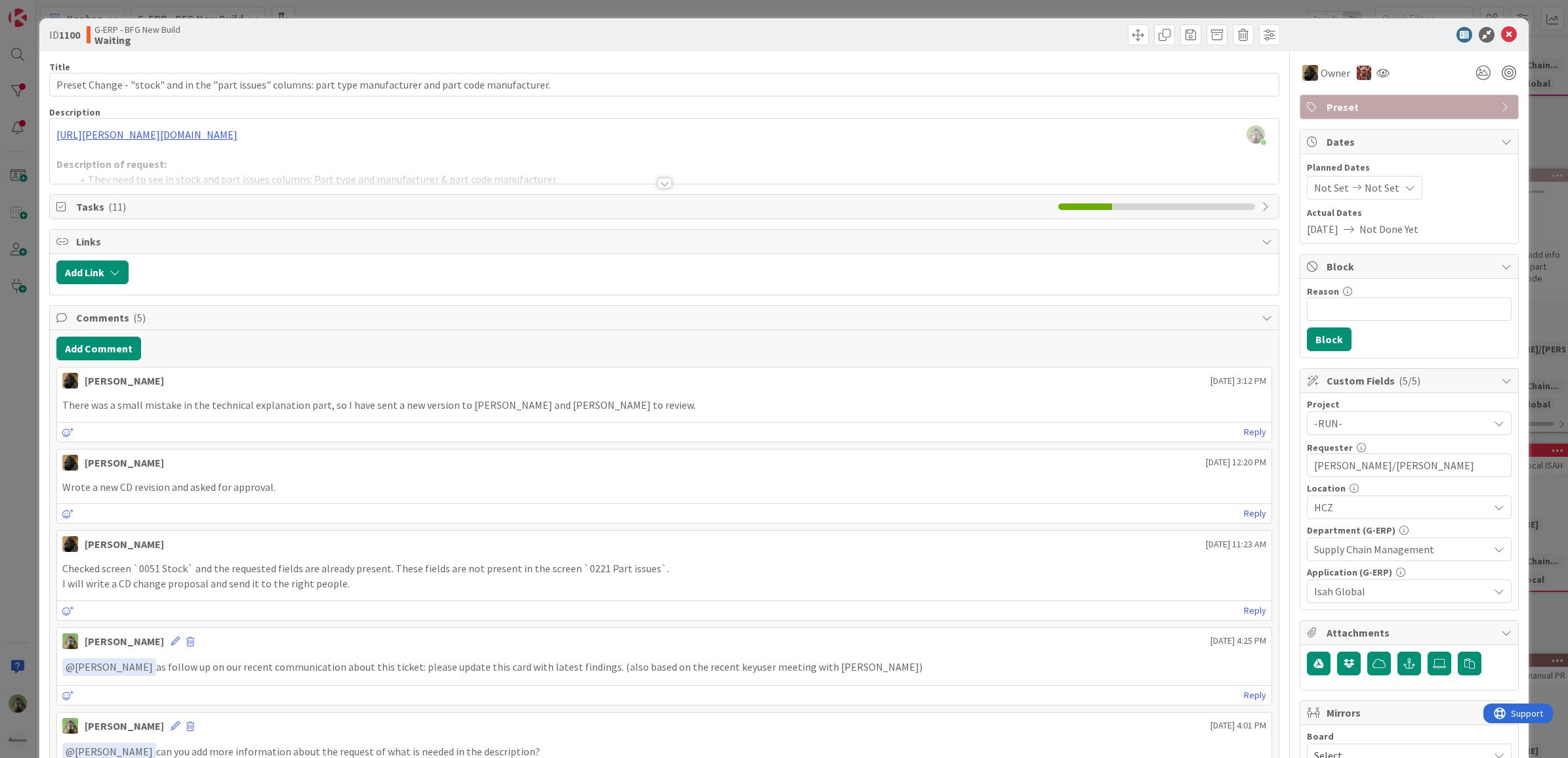
click at [779, 155] on div at bounding box center [664, 166] width 1229 height 33
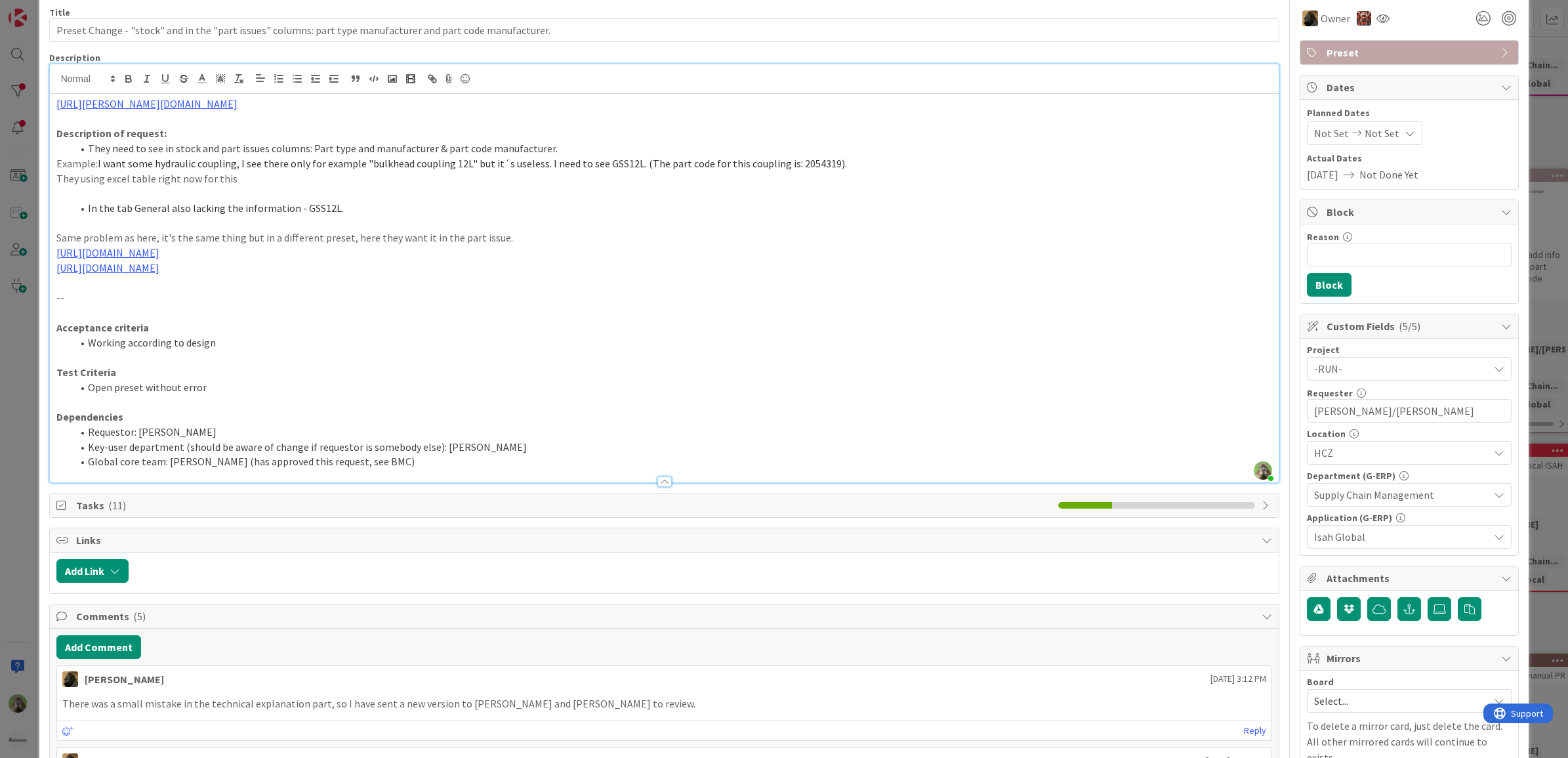
scroll to position [82, 0]
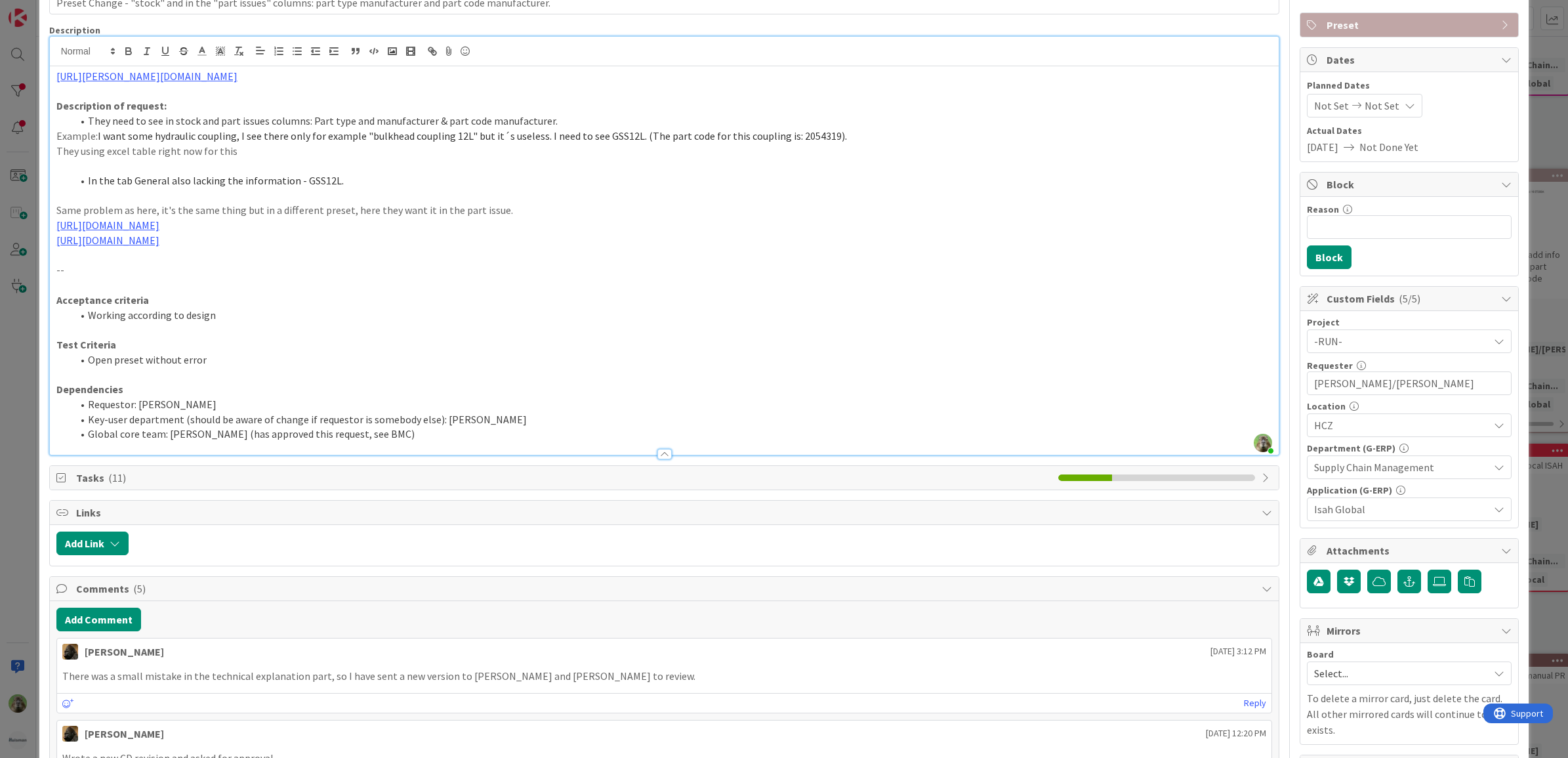
click at [13, 387] on div "ID 1100 G-ERP - BFG New Build Waiting Title 108 / 128 Preset Change - "stock" a…" at bounding box center [784, 379] width 1568 height 758
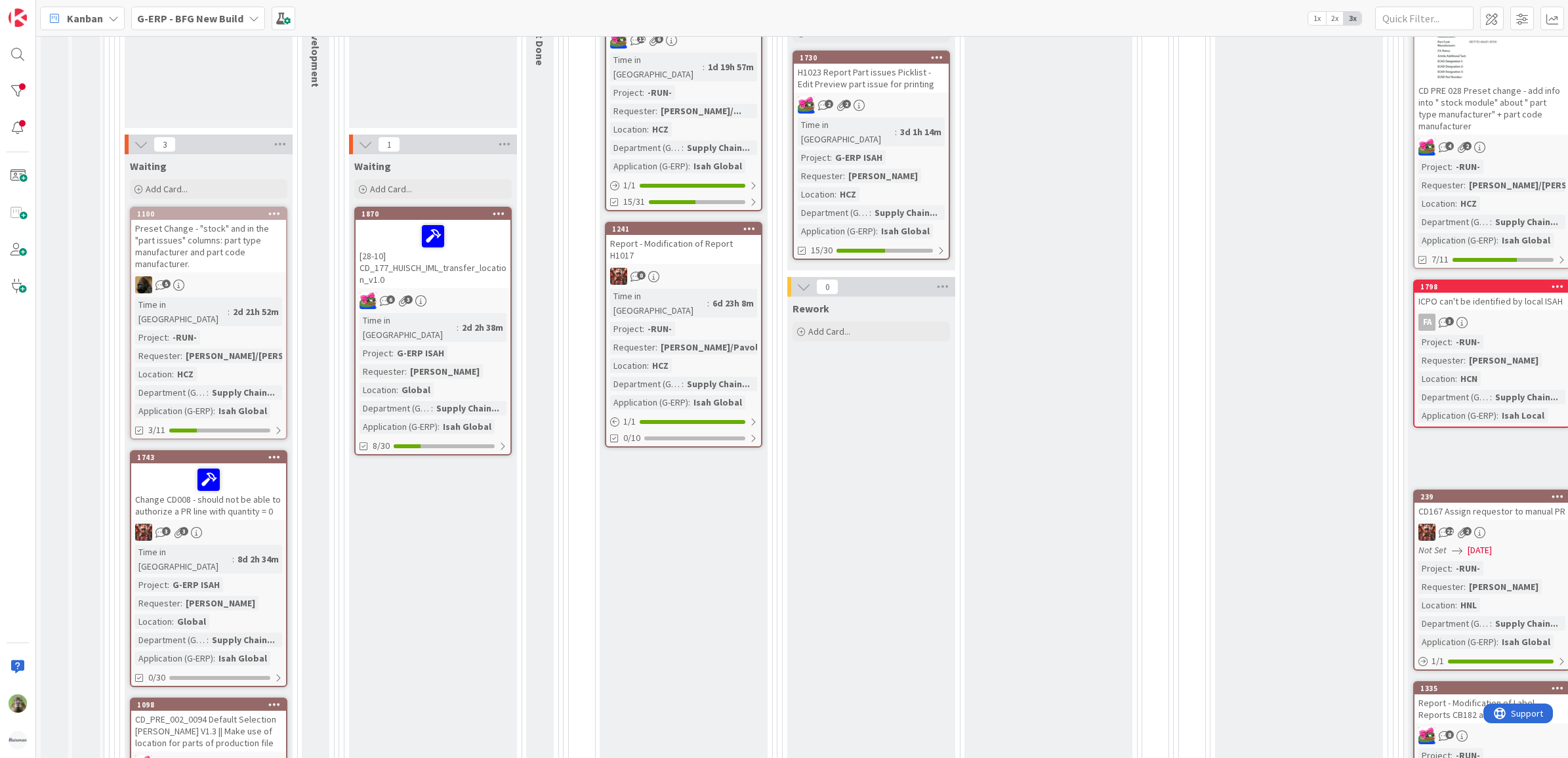
scroll to position [246, 0]
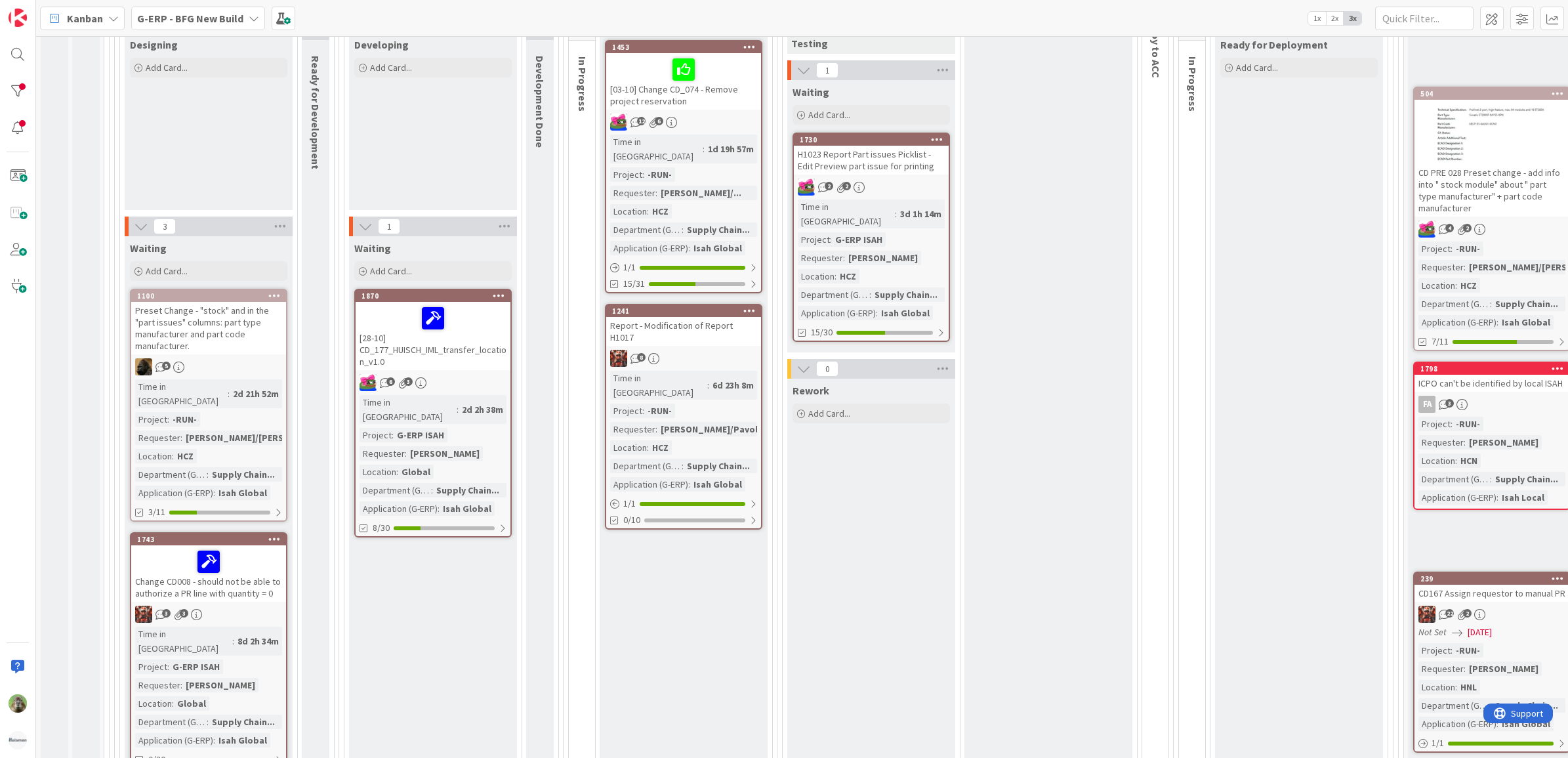
click at [252, 333] on div "Preset Change - "stock" and in the "part issues" columns: part type manufacture…" at bounding box center [208, 328] width 155 height 52
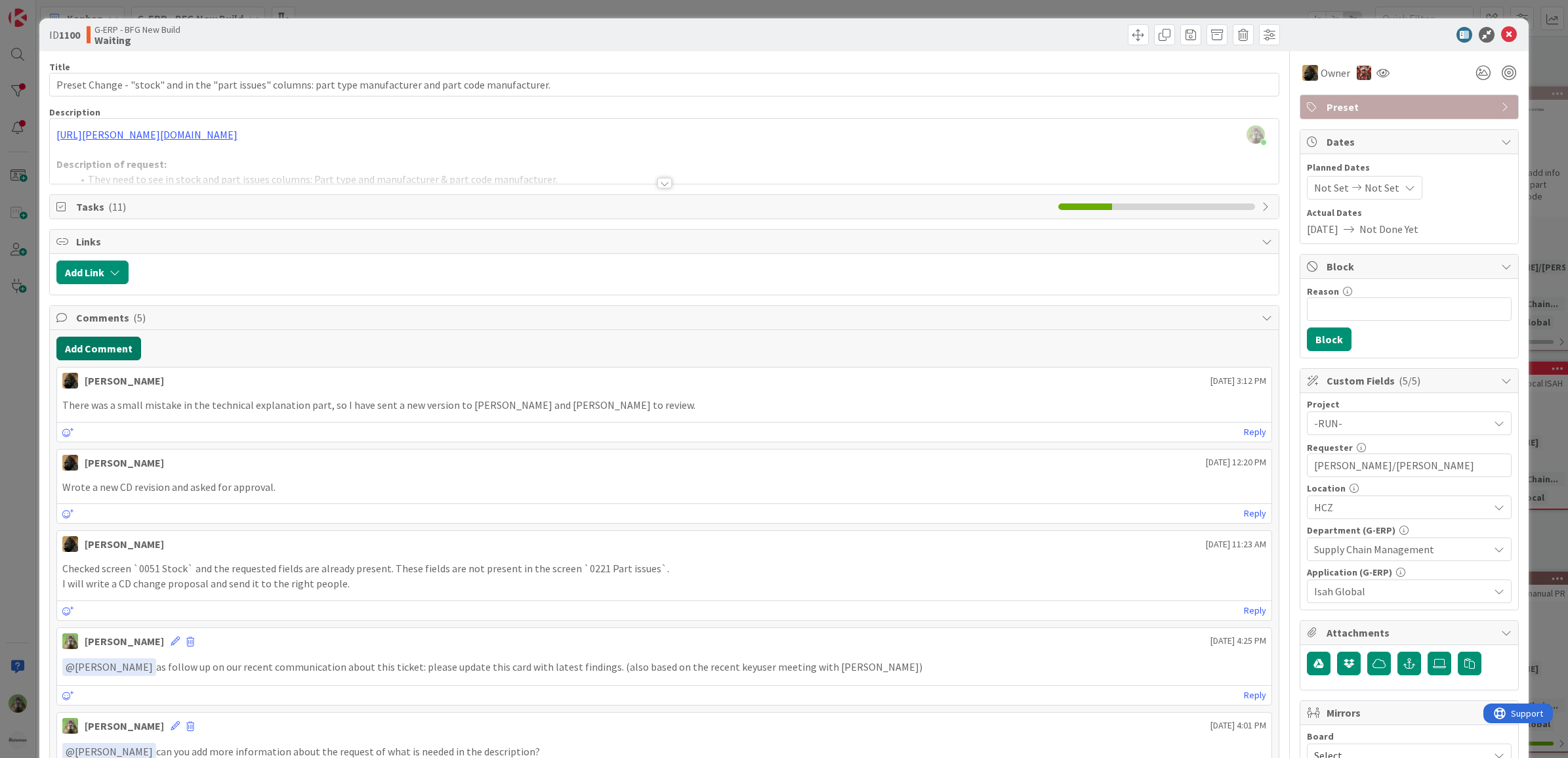
click at [103, 352] on button "Add Comment" at bounding box center [98, 348] width 84 height 23
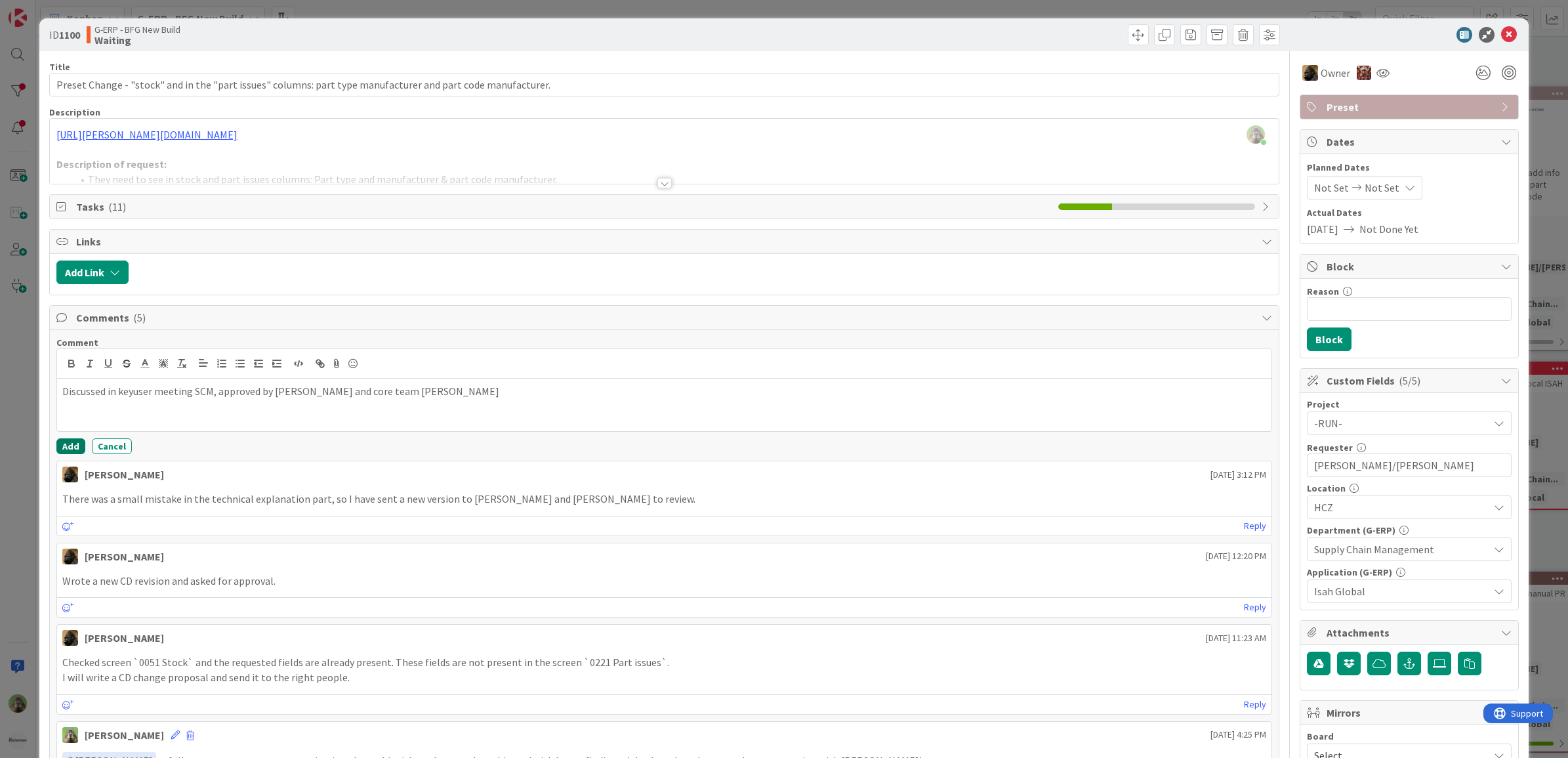
click at [74, 448] on button "Add" at bounding box center [71, 446] width 29 height 16
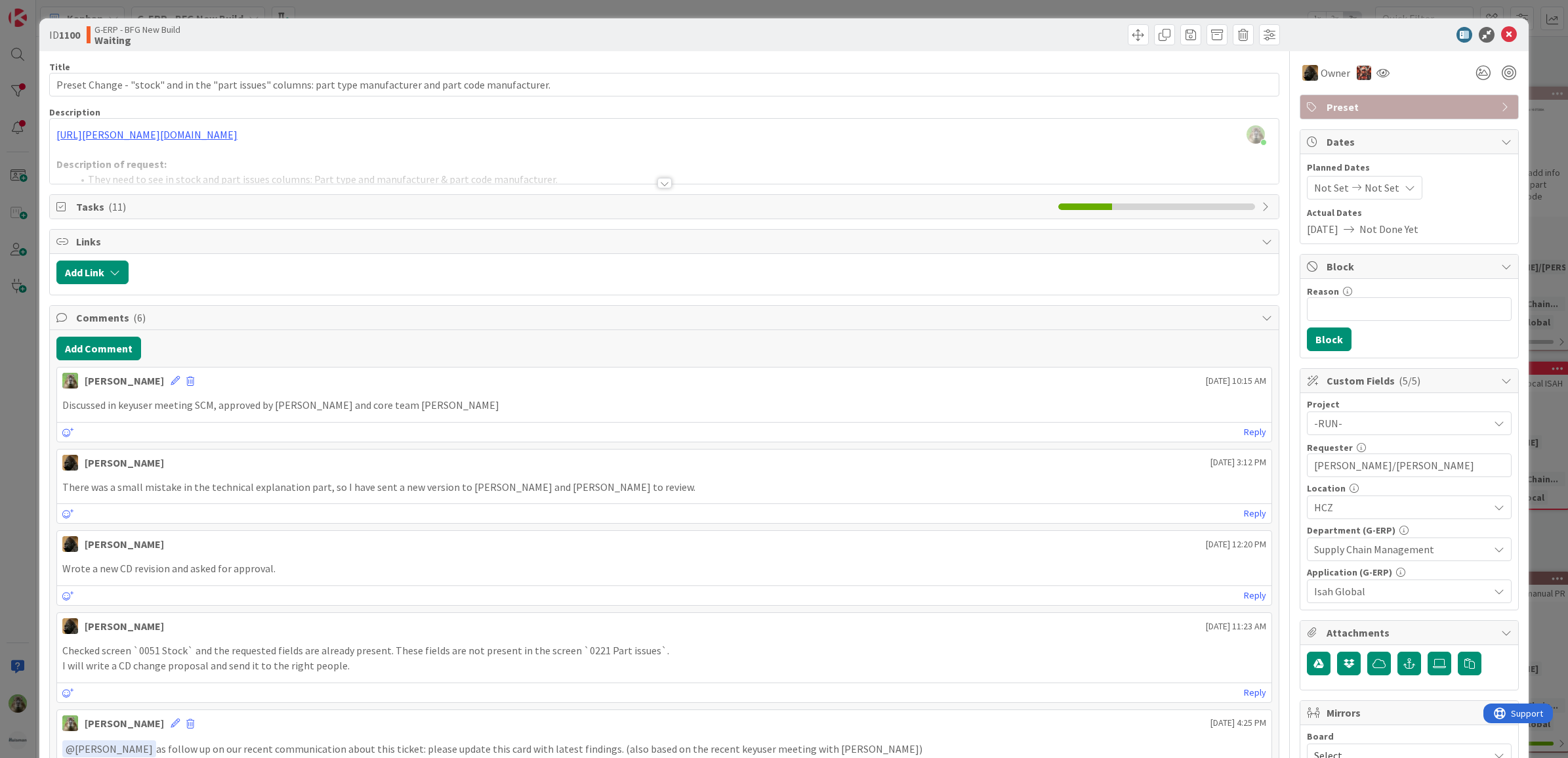
click at [23, 475] on div "ID 1100 G-ERP - BFG New Build Waiting Title 108 / 128 Preset Change - "stock" a…" at bounding box center [784, 379] width 1568 height 758
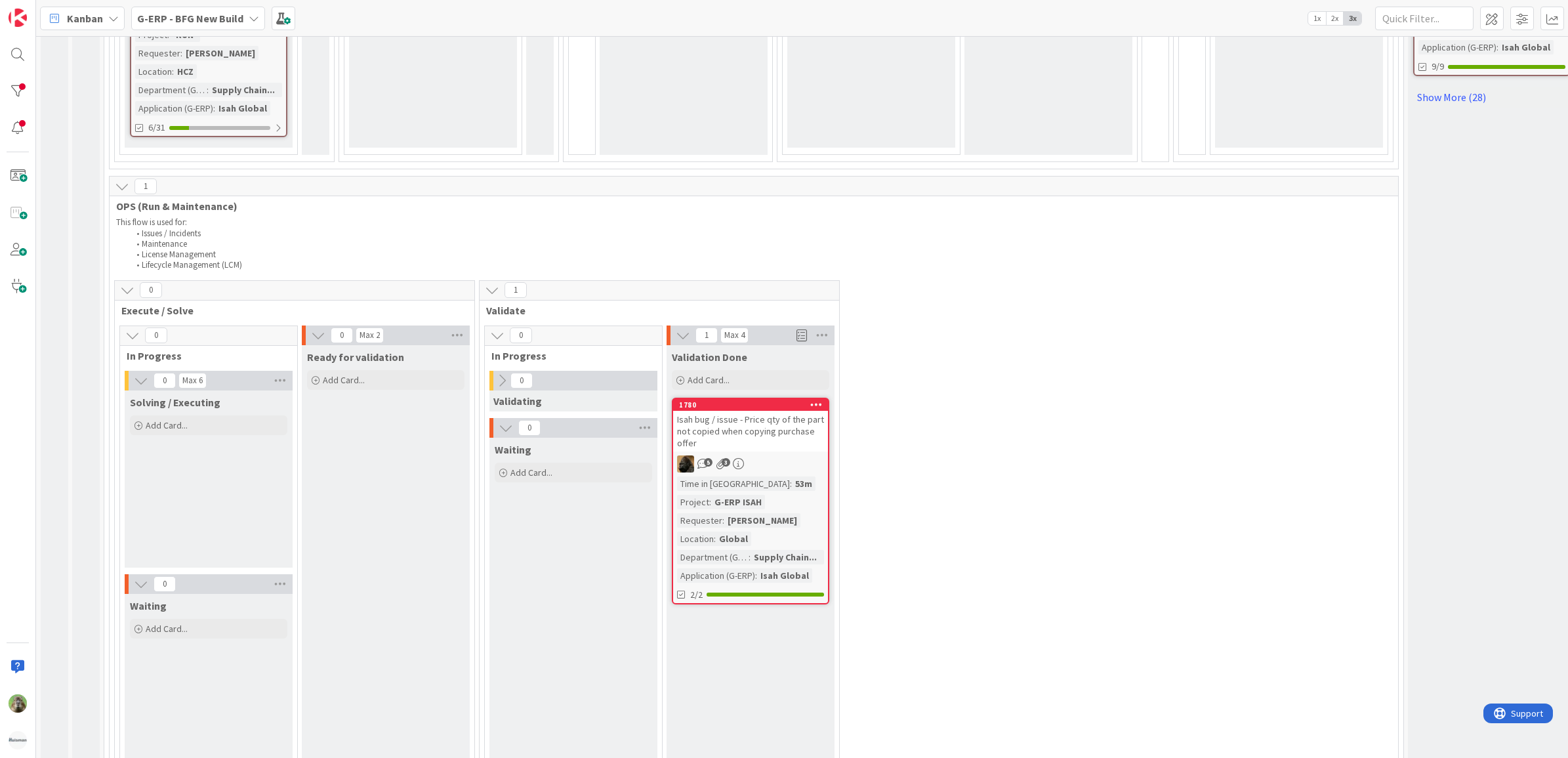
scroll to position [1172, 0]
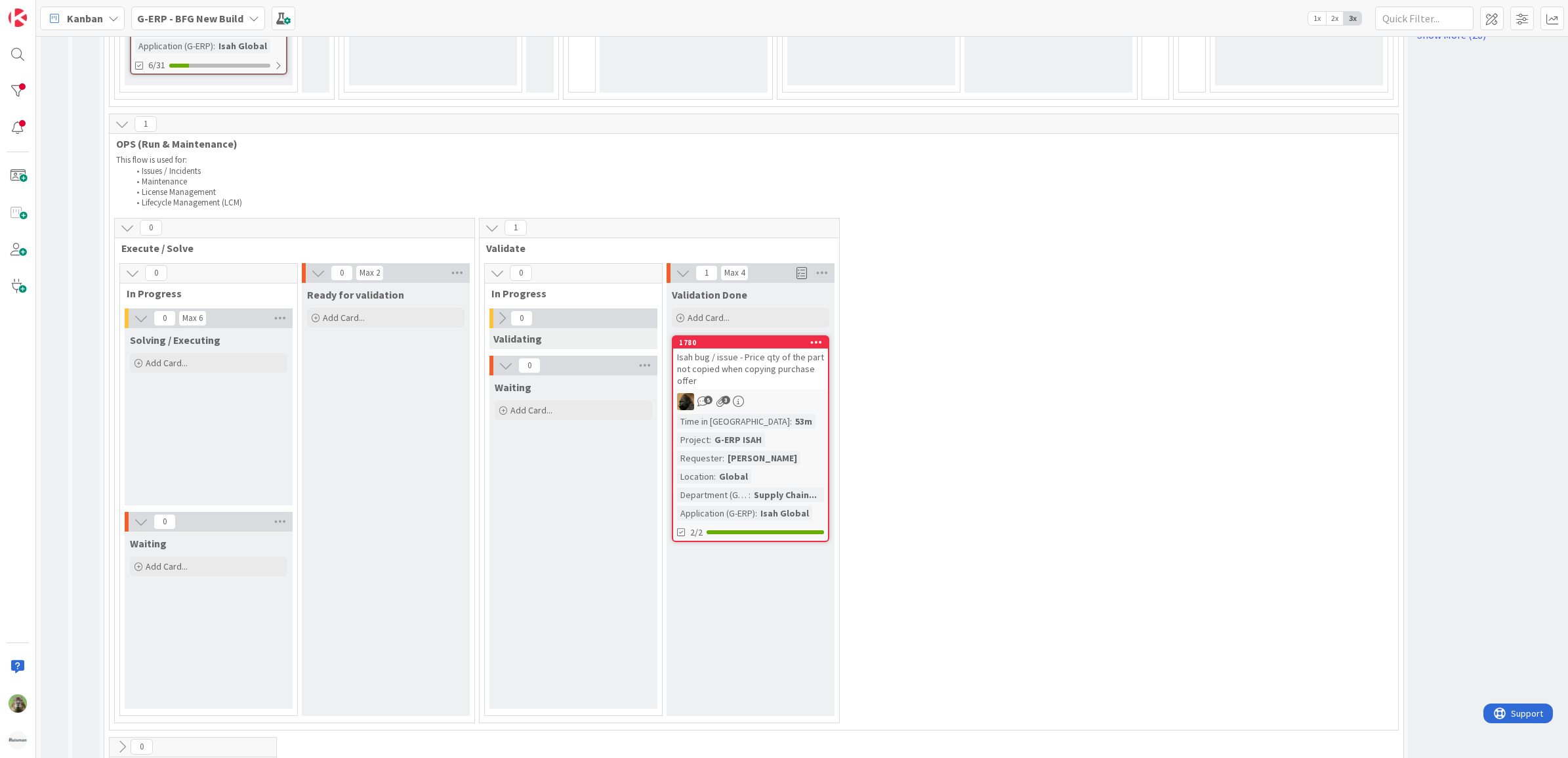
click at [799, 349] on div "Isah bug / issue - Price qty of the part not copied when copying purchase offer" at bounding box center [750, 368] width 155 height 40
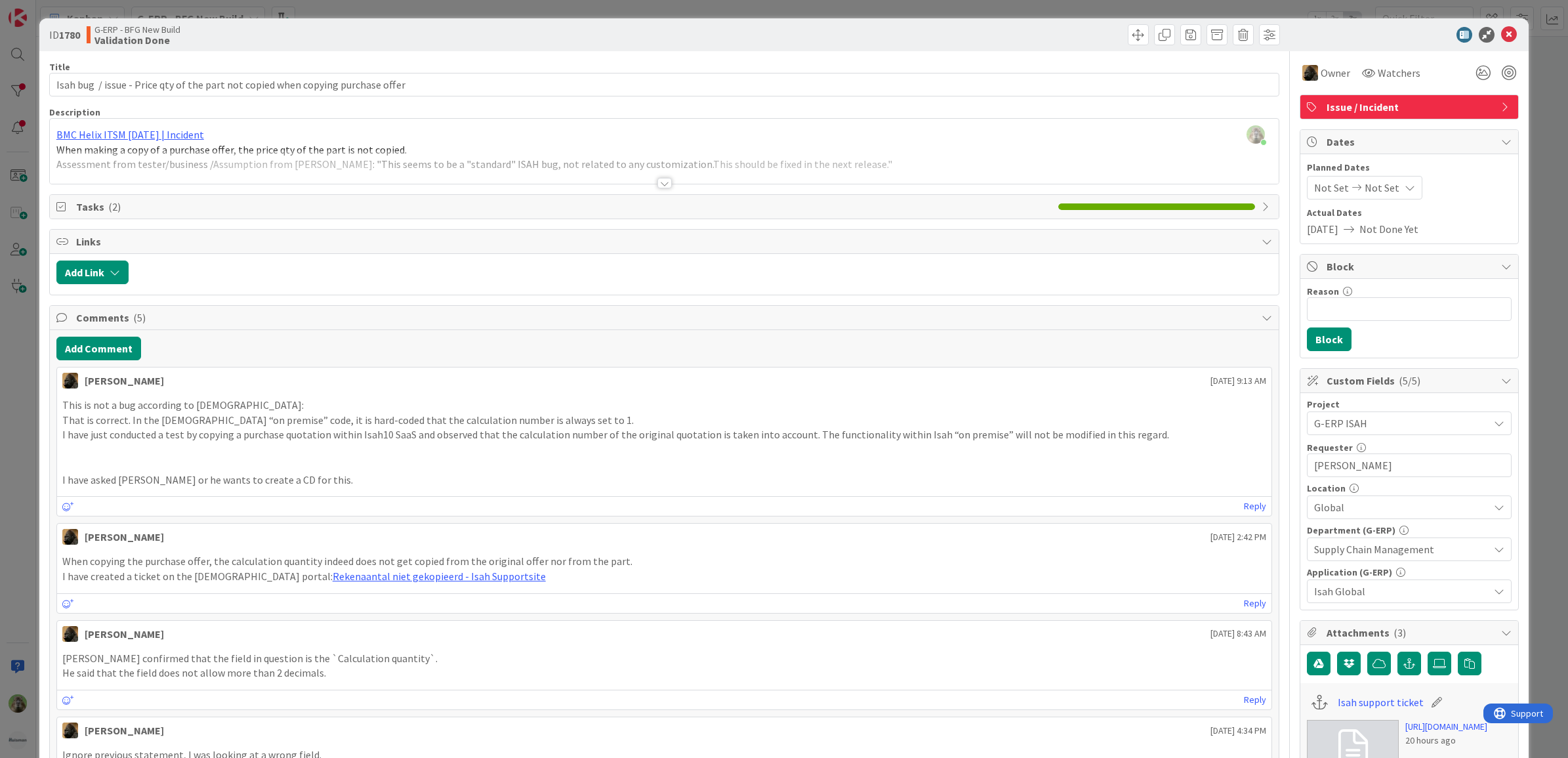
click at [670, 166] on div at bounding box center [664, 166] width 1229 height 33
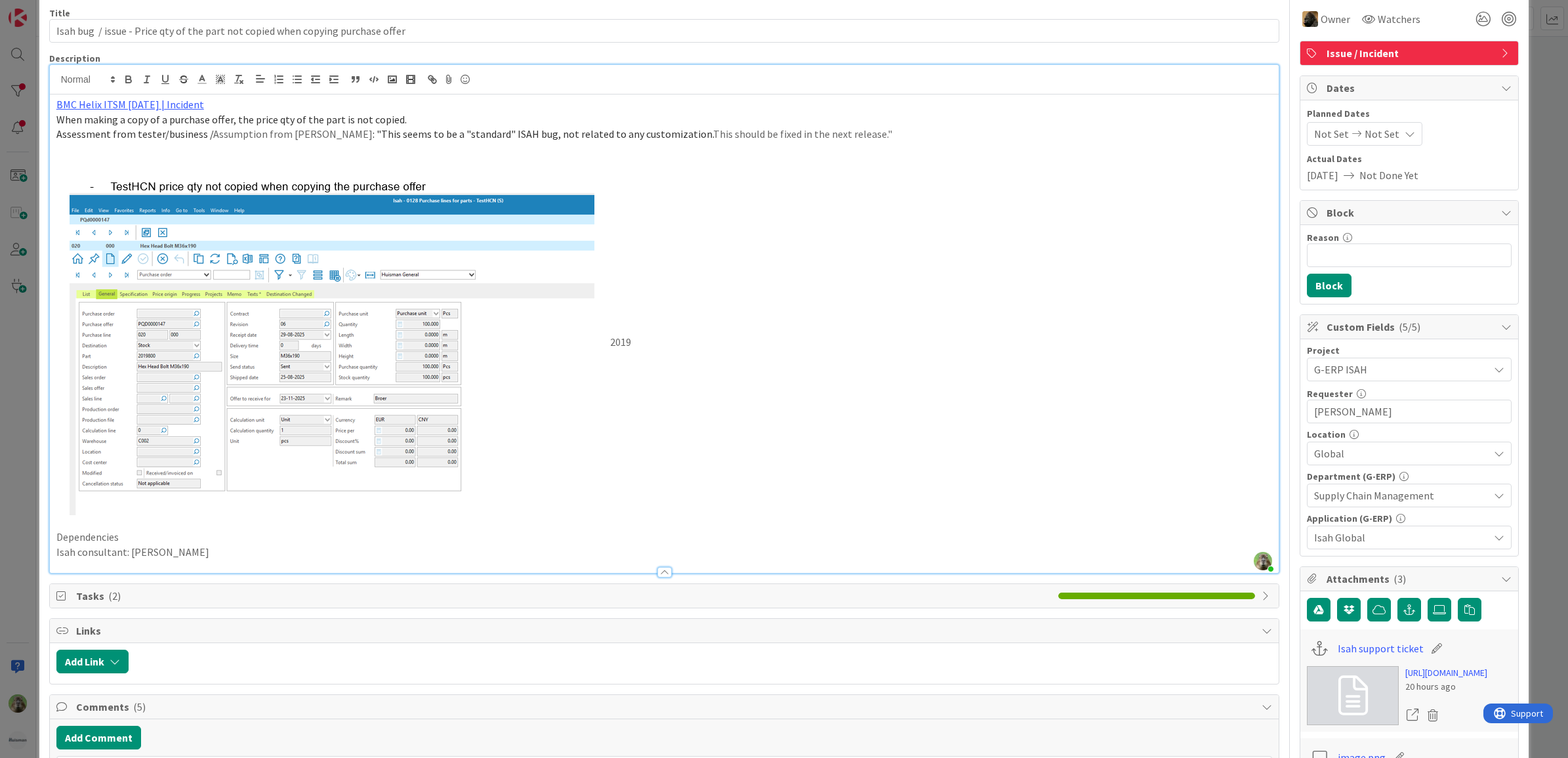
scroll to position [82, 0]
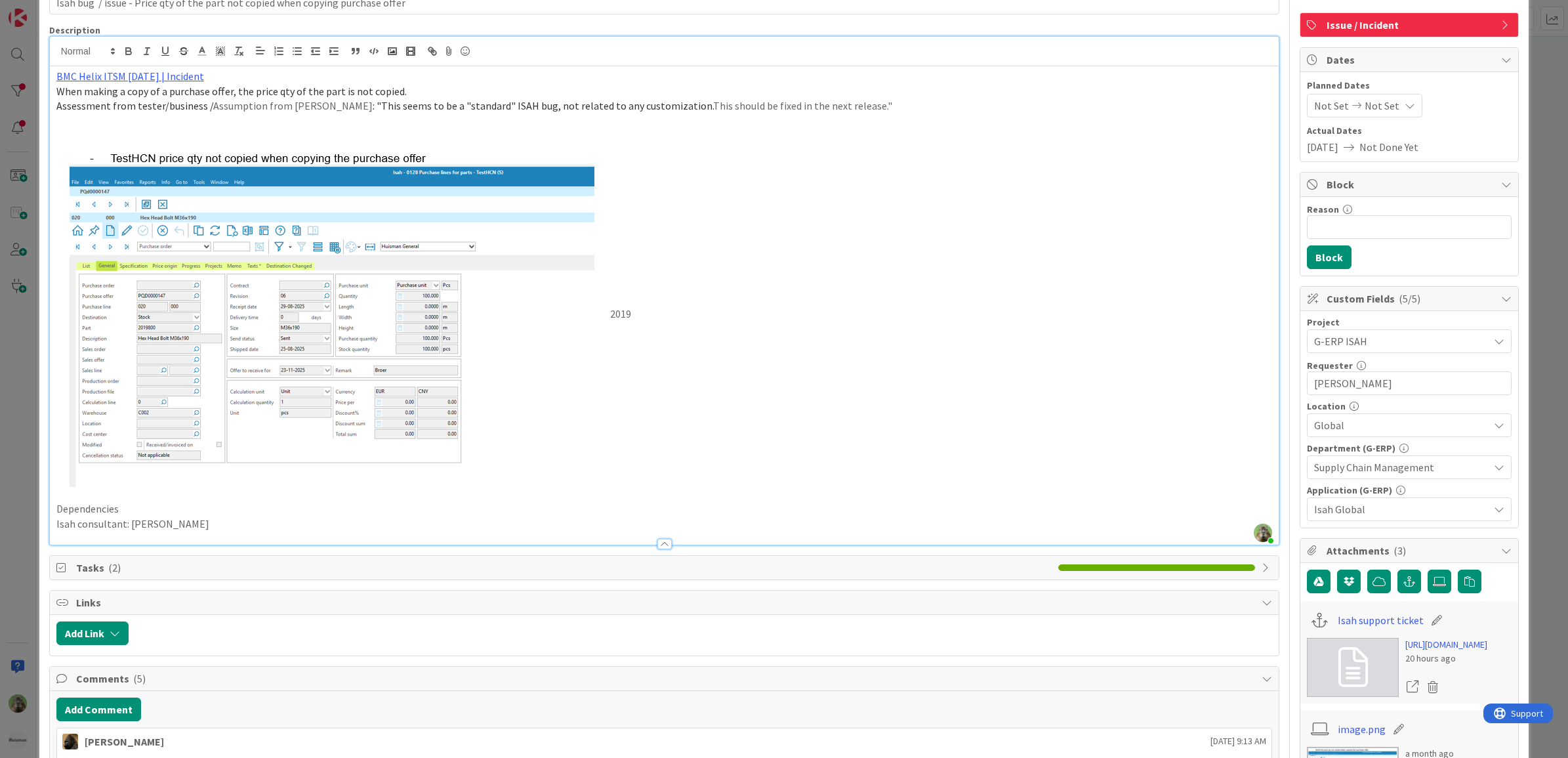
click at [7, 526] on div "ID 1780 G-ERP - BFG New Build Validation Done Title 80 / 128 Isah bug / issue -…" at bounding box center [784, 379] width 1568 height 758
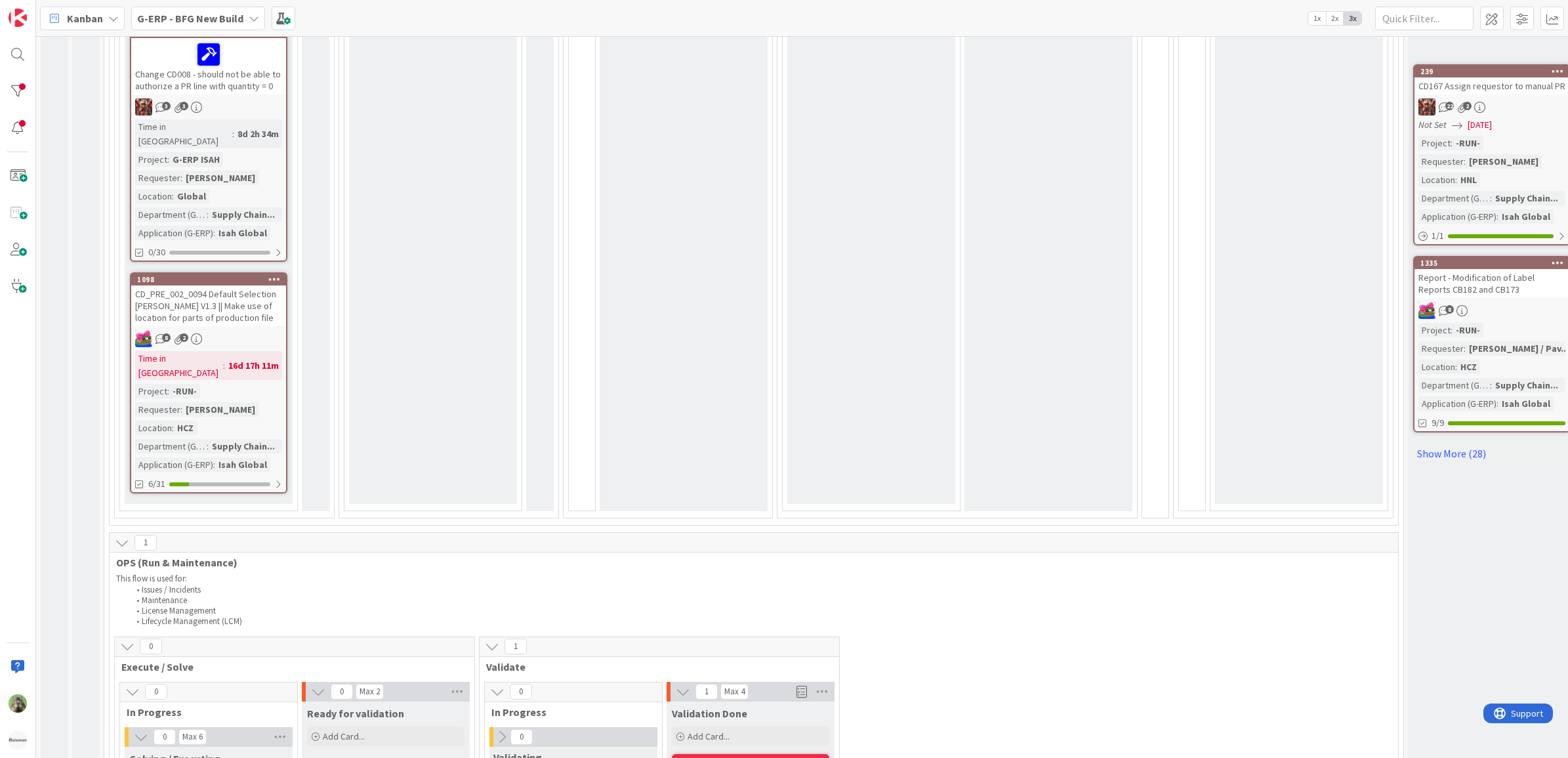
scroll to position [1007, 0]
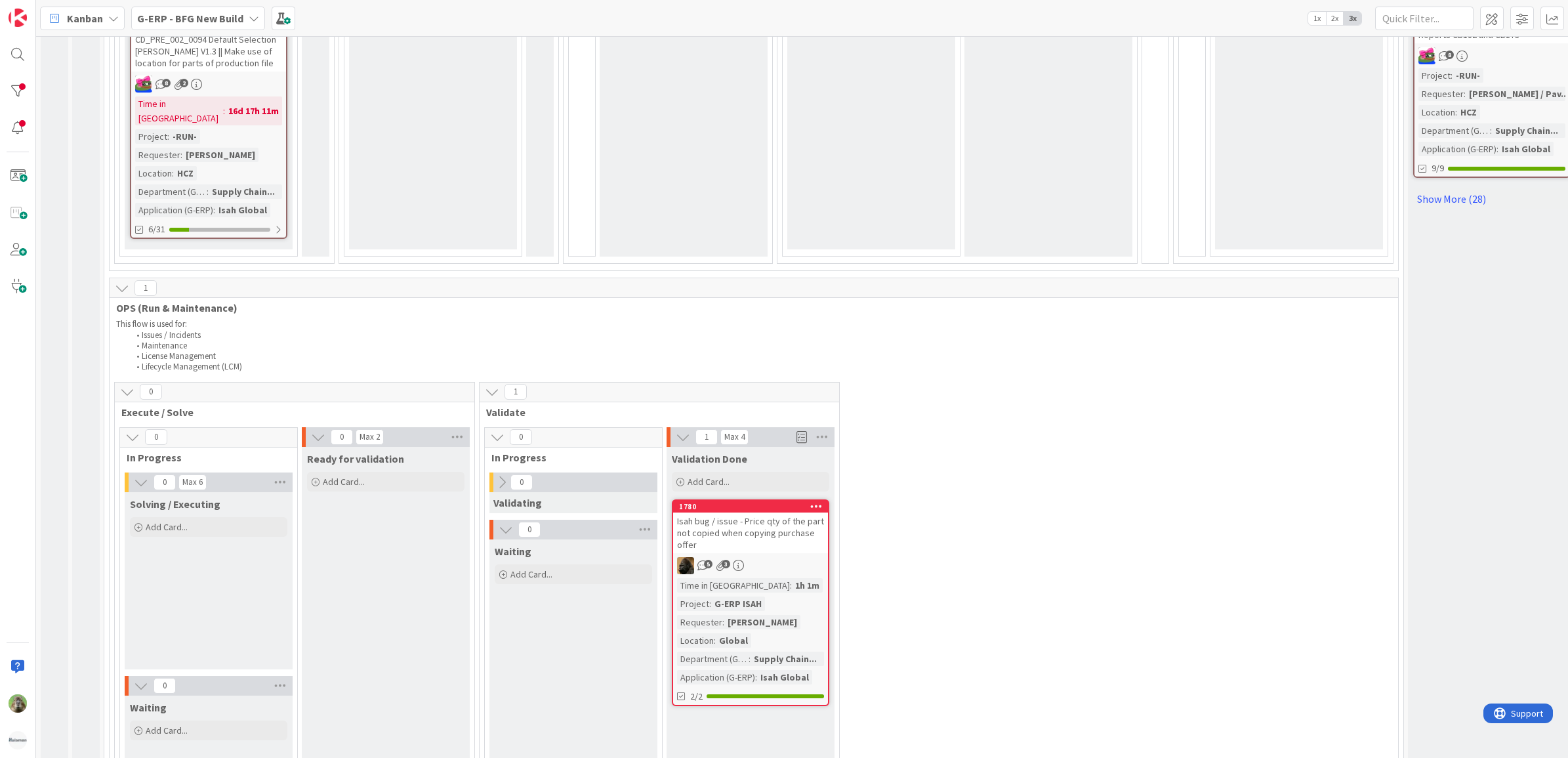
click at [723, 512] on div "Isah bug / issue - Price qty of the part not copied when copying purchase offer" at bounding box center [750, 532] width 155 height 40
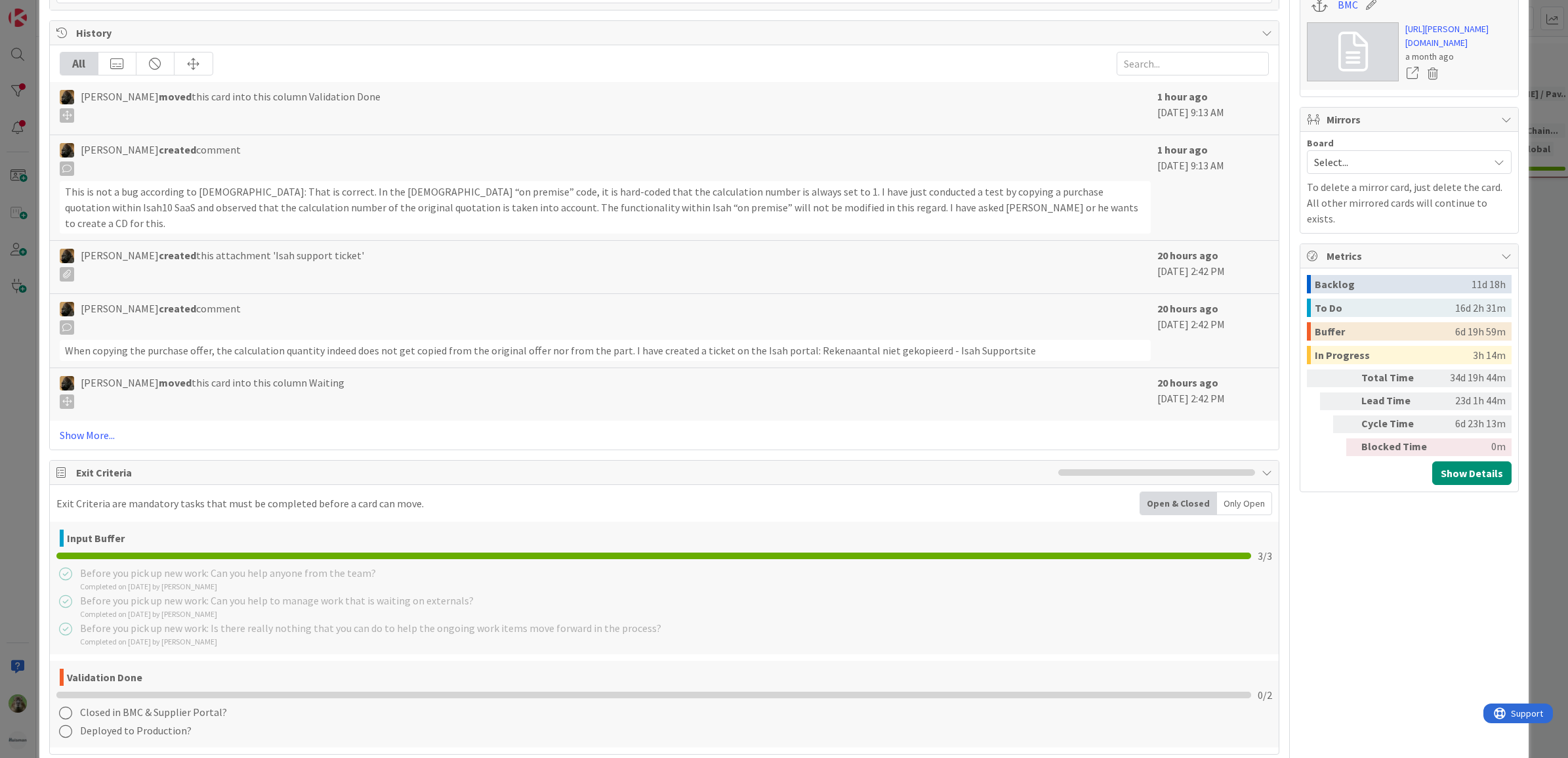
scroll to position [505, 0]
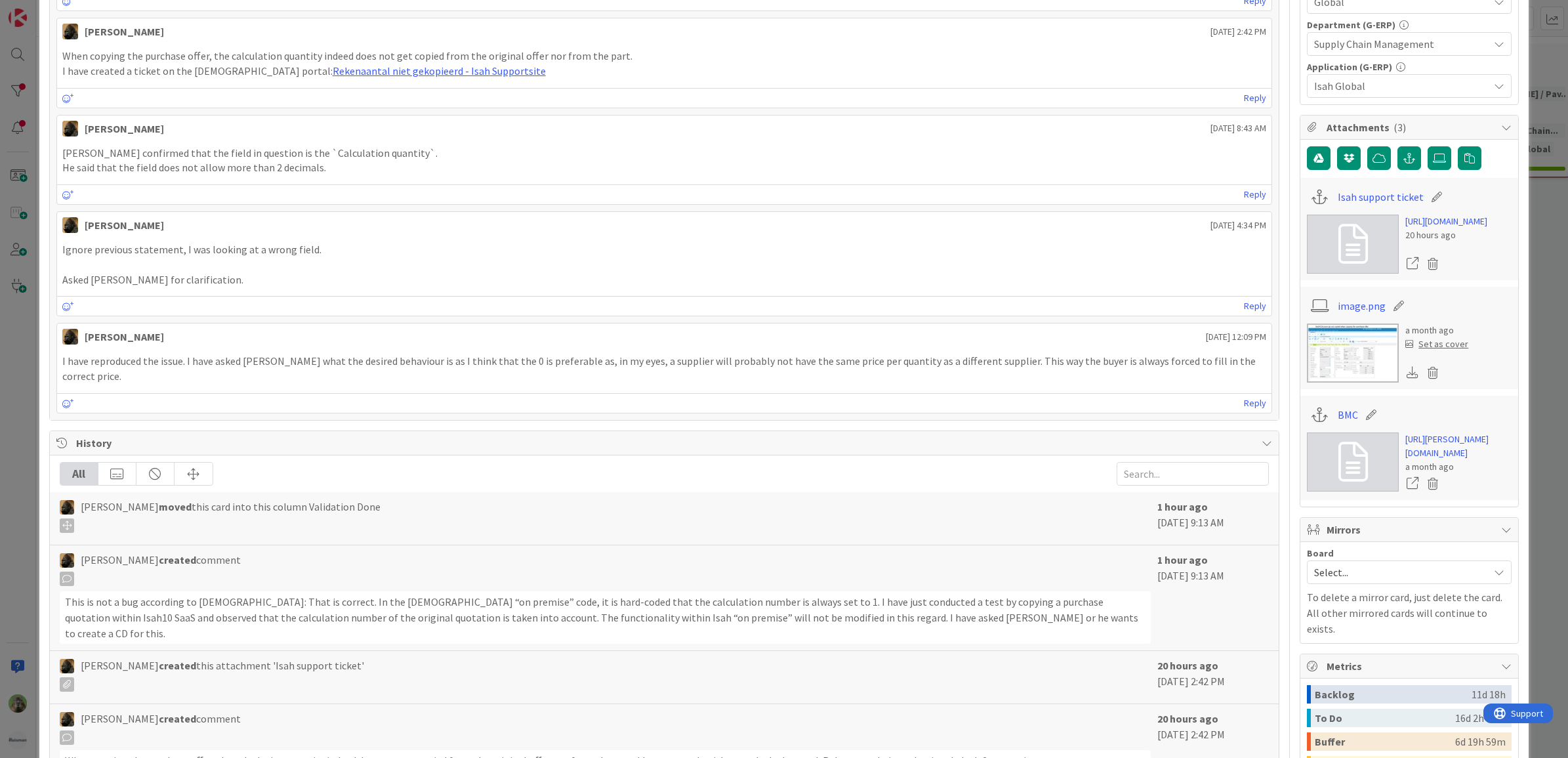
click at [14, 395] on div "ID 1780 G-ERP - BFG New Build Validation Done Title 80 / 128 Isah bug / issue -…" at bounding box center [784, 379] width 1568 height 758
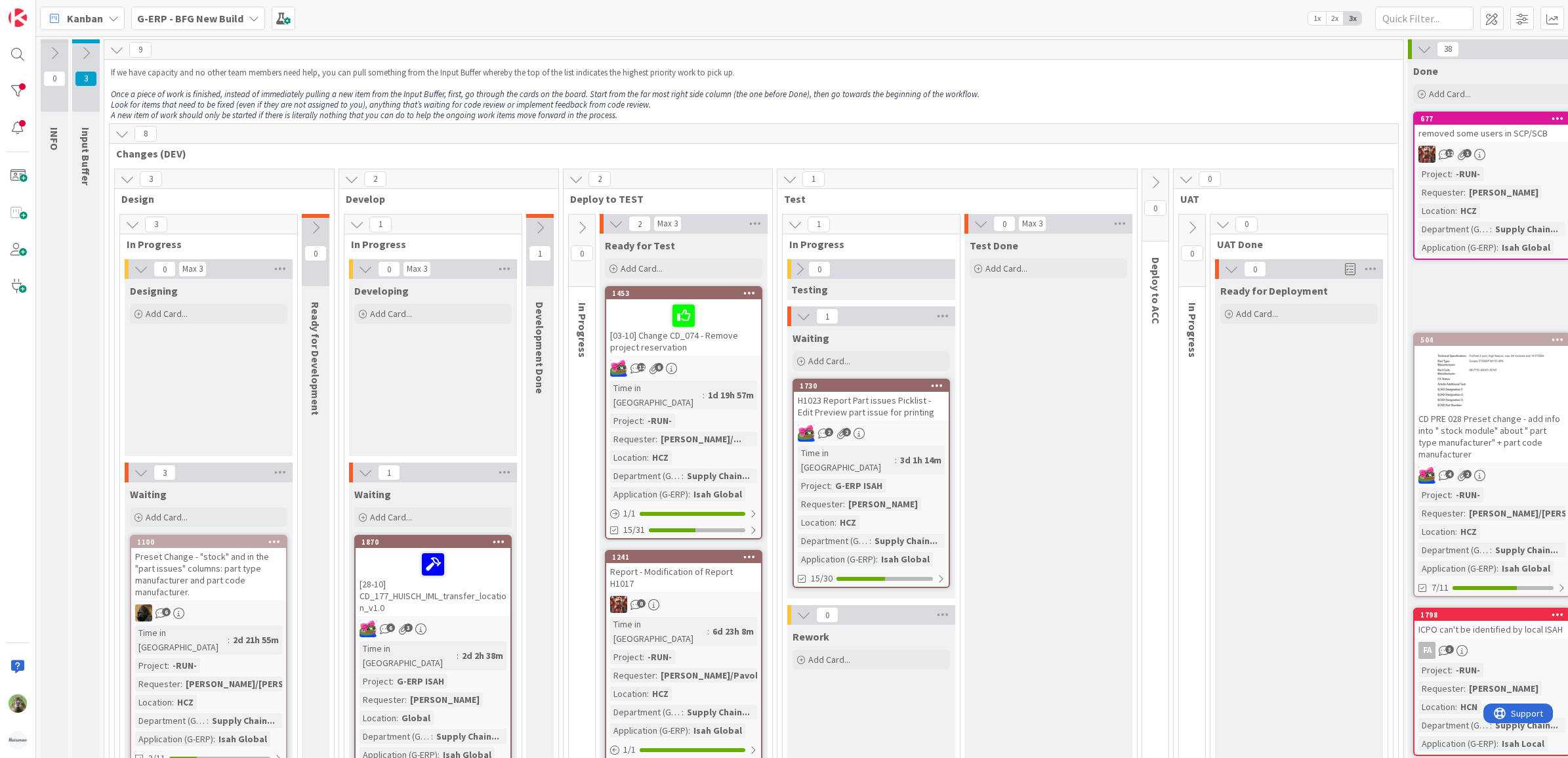
click at [87, 46] on icon at bounding box center [86, 53] width 14 height 14
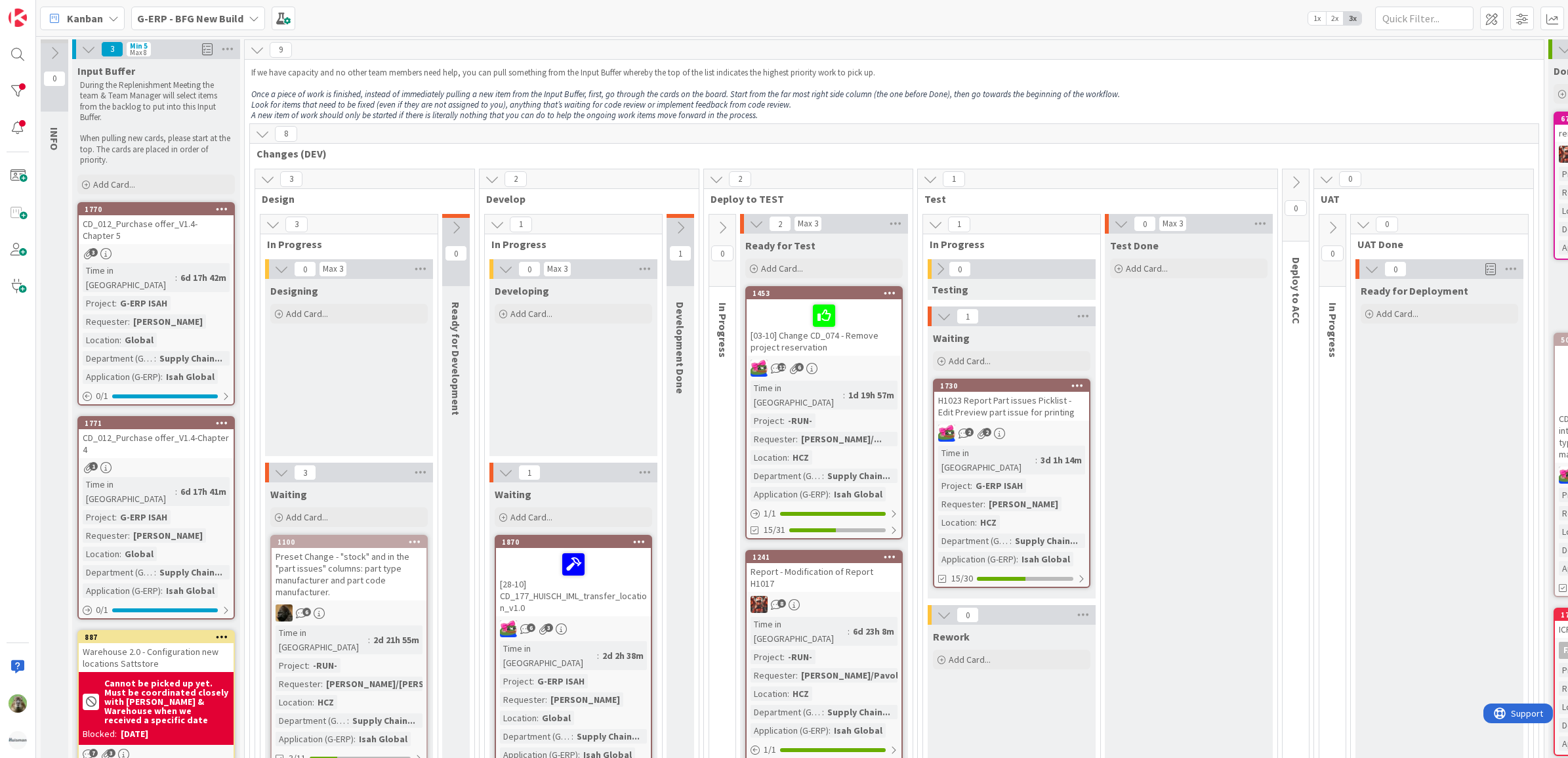
click at [1188, 460] on div "Test Done Add Card..." at bounding box center [1188, 749] width 168 height 1031
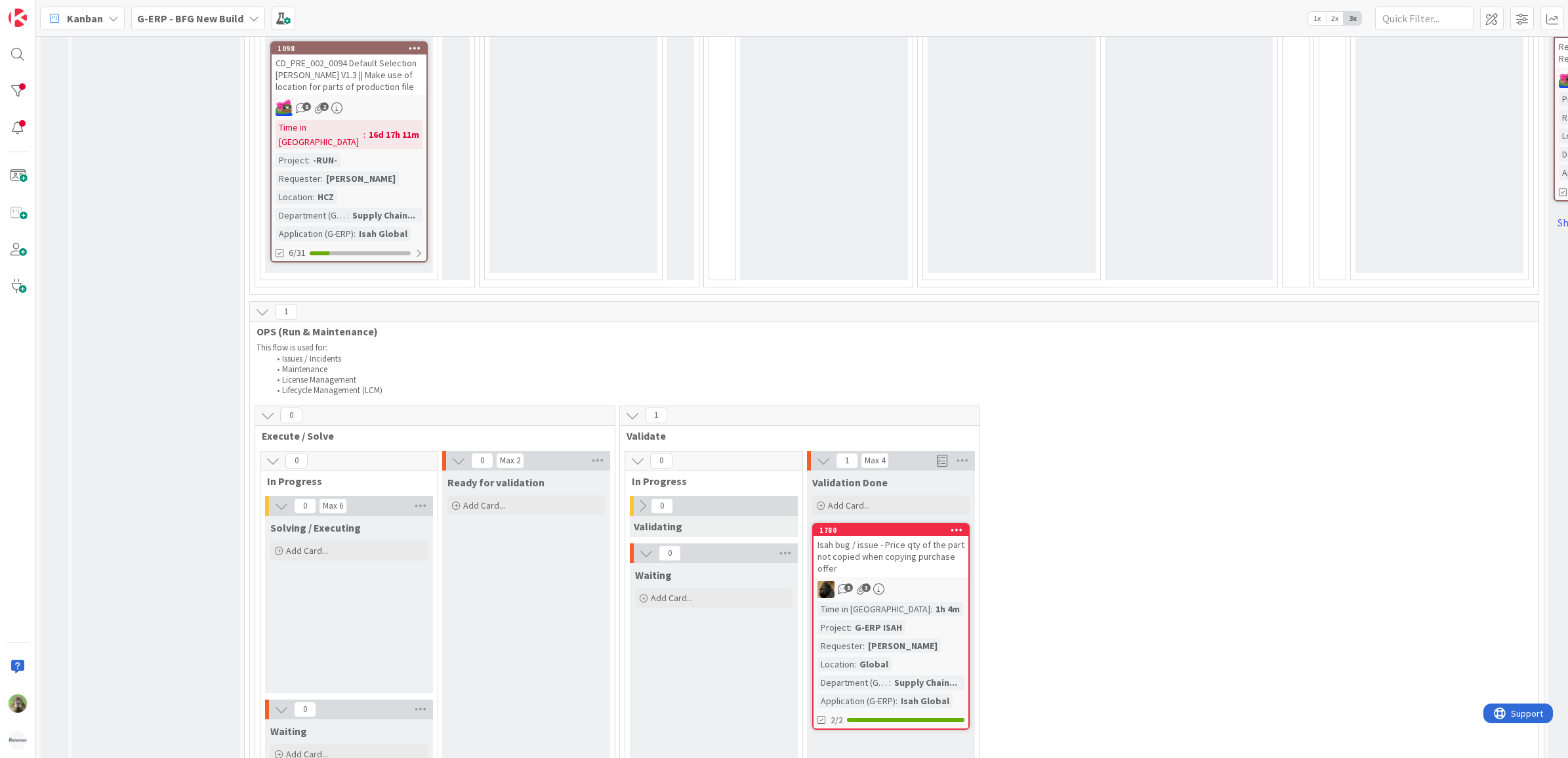
scroll to position [656, 0]
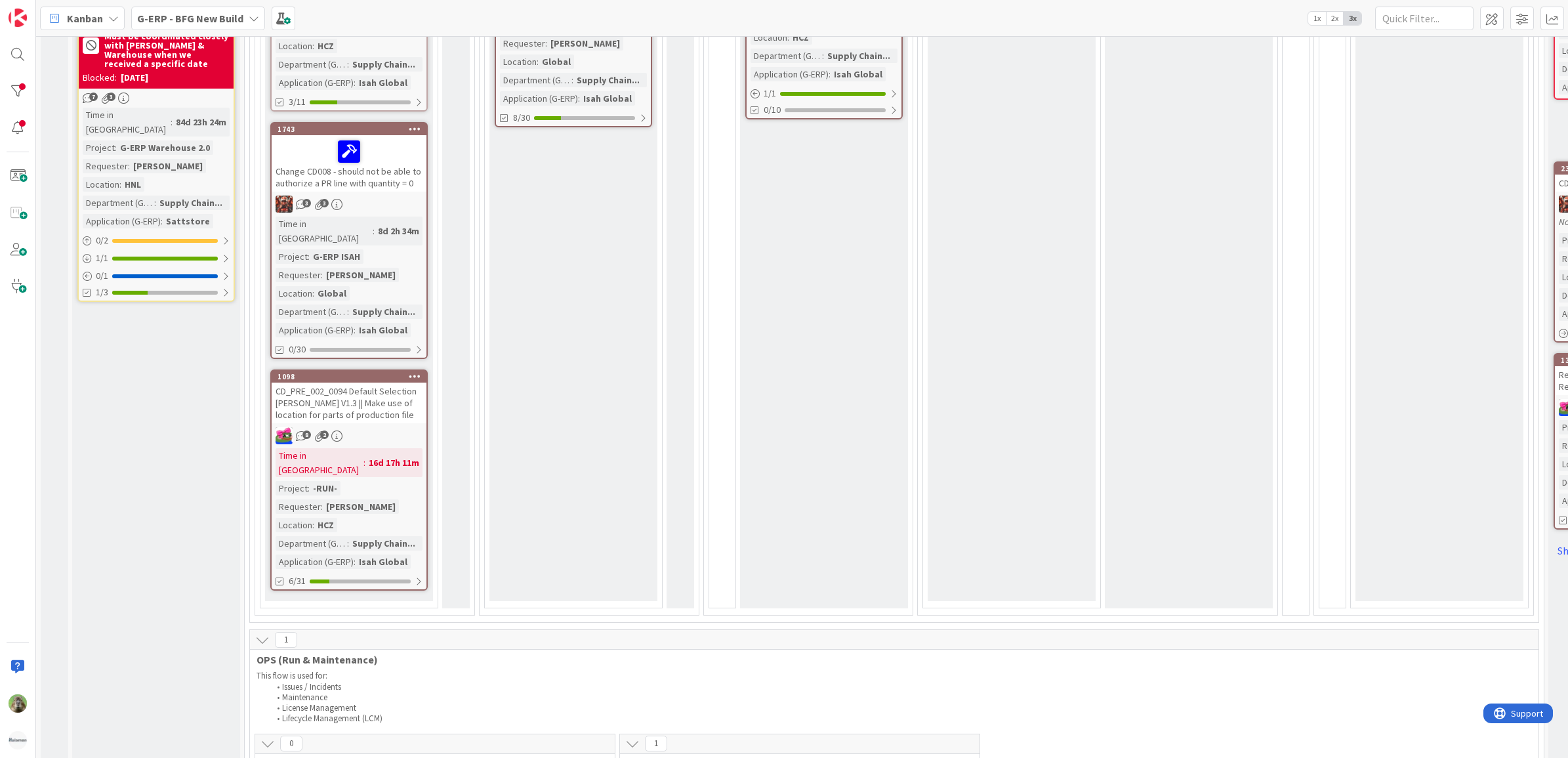
click at [377, 383] on div "CD_PRE_002_0094 Default Selection [PERSON_NAME] V1.3 || Make use of location fo…" at bounding box center [349, 402] width 155 height 40
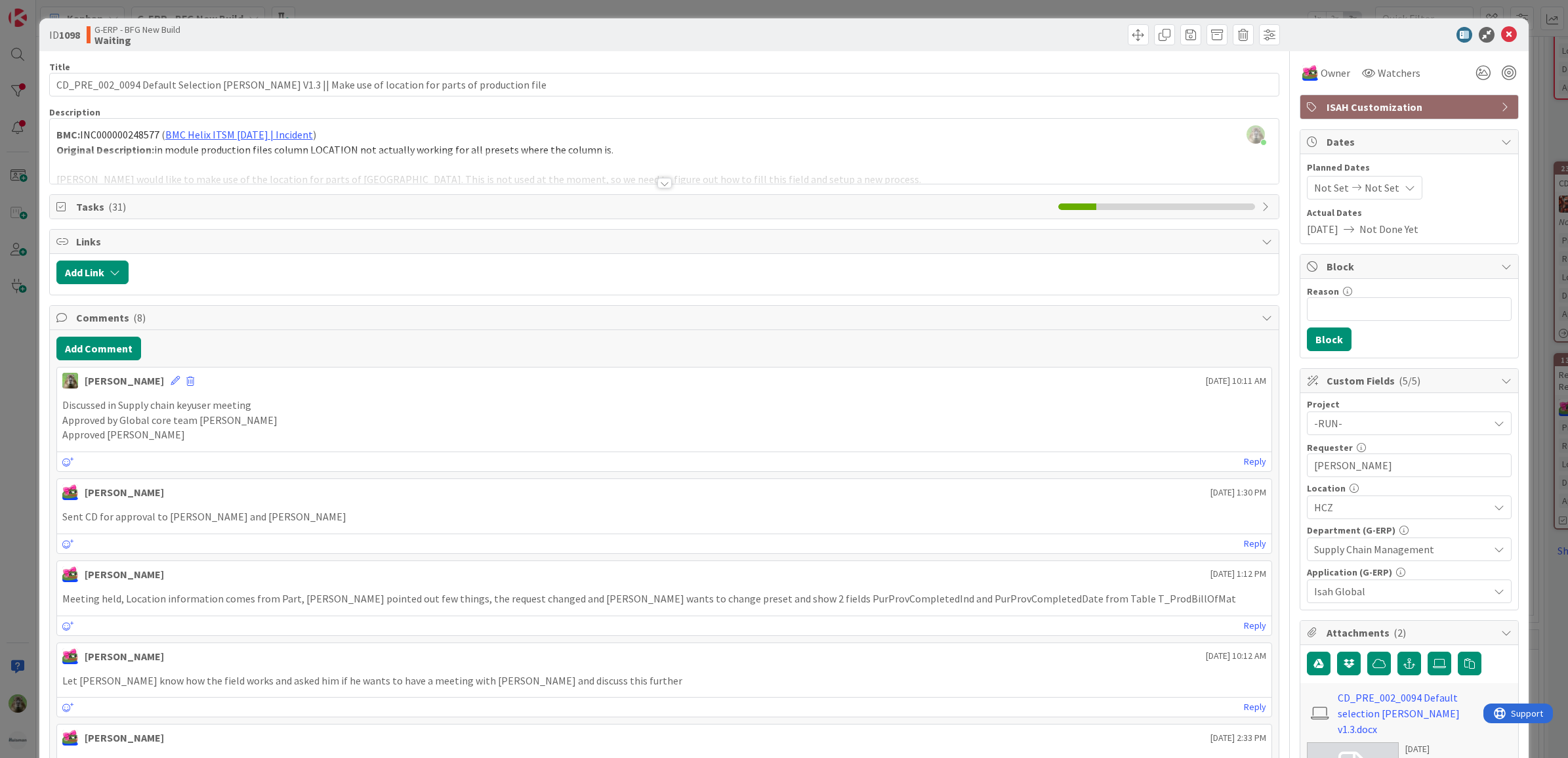
click at [36, 404] on div "ID 1098 G-ERP - BFG New Build Waiting Title 99 / 128 CD_PRE_002_0094 Default Se…" at bounding box center [784, 379] width 1568 height 758
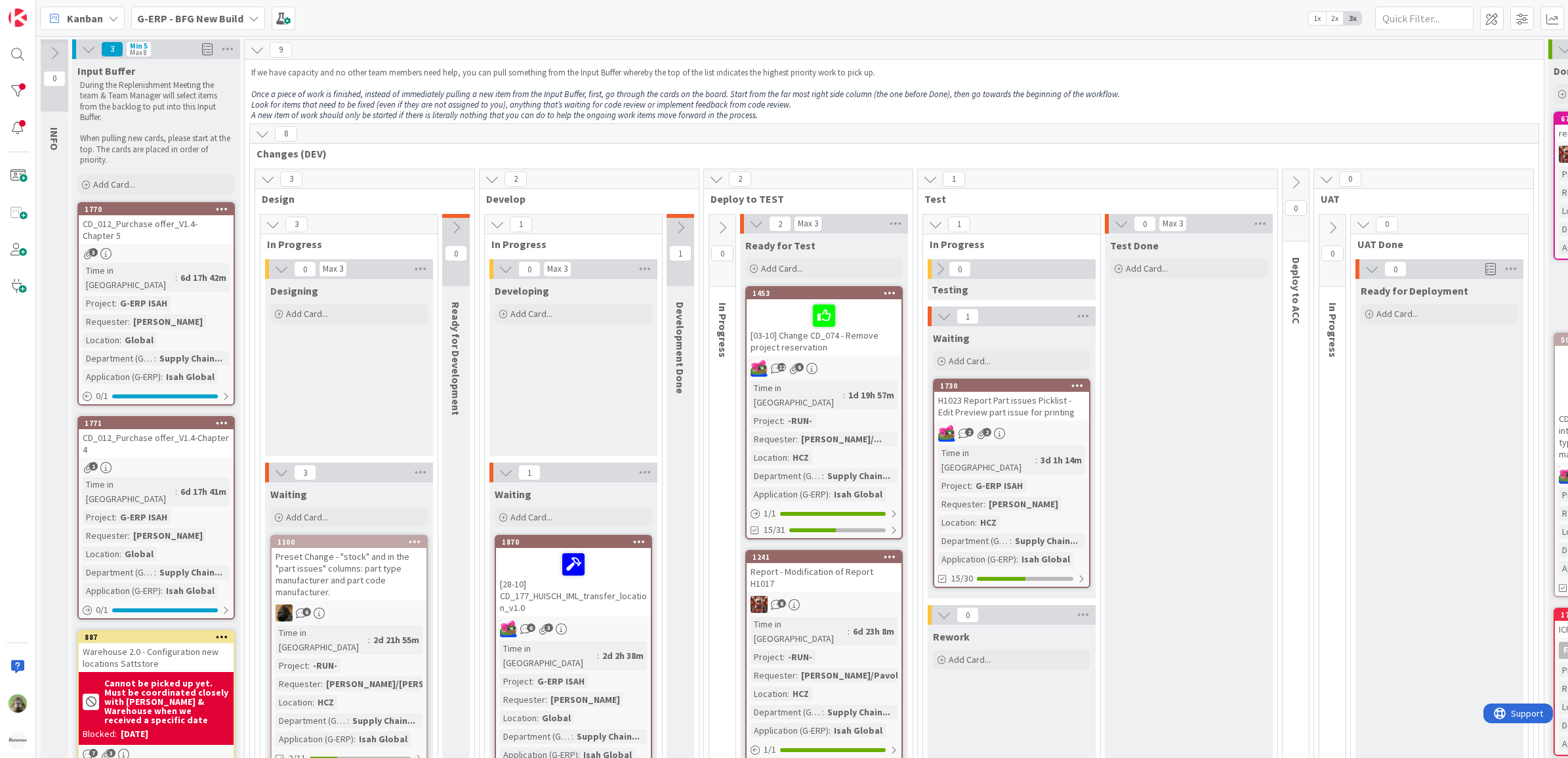
click at [1078, 408] on div "H1023 Report Part issues Picklist - Edit Preview part issue for printing" at bounding box center [1012, 406] width 155 height 29
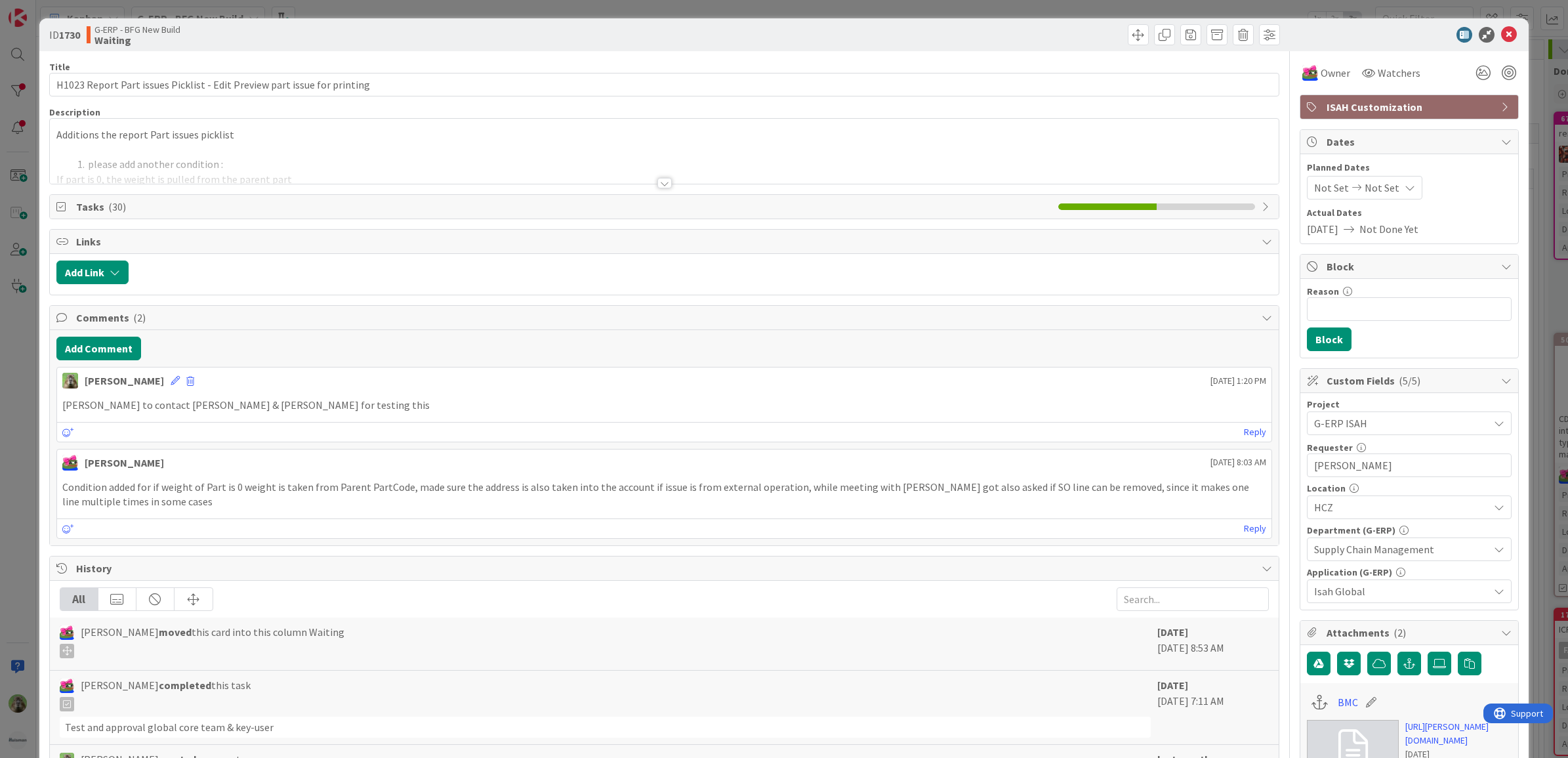
click at [18, 499] on div "ID 1730 G-ERP - BFG New Build Waiting Title 72 / 128 H1023 Report Part issues P…" at bounding box center [784, 379] width 1568 height 758
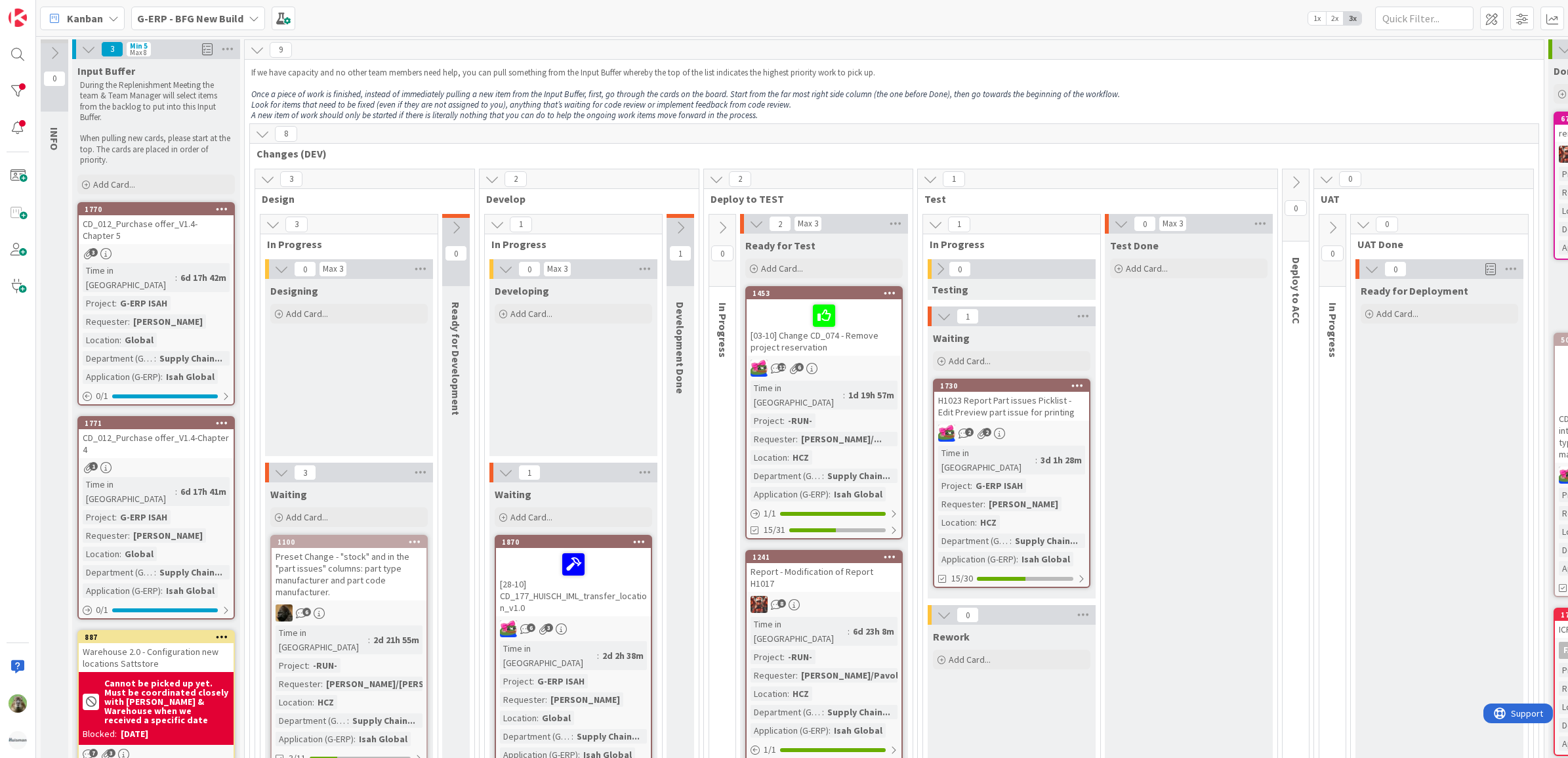
click at [230, 23] on b "G-ERP - BFG New Build" at bounding box center [191, 18] width 106 height 13
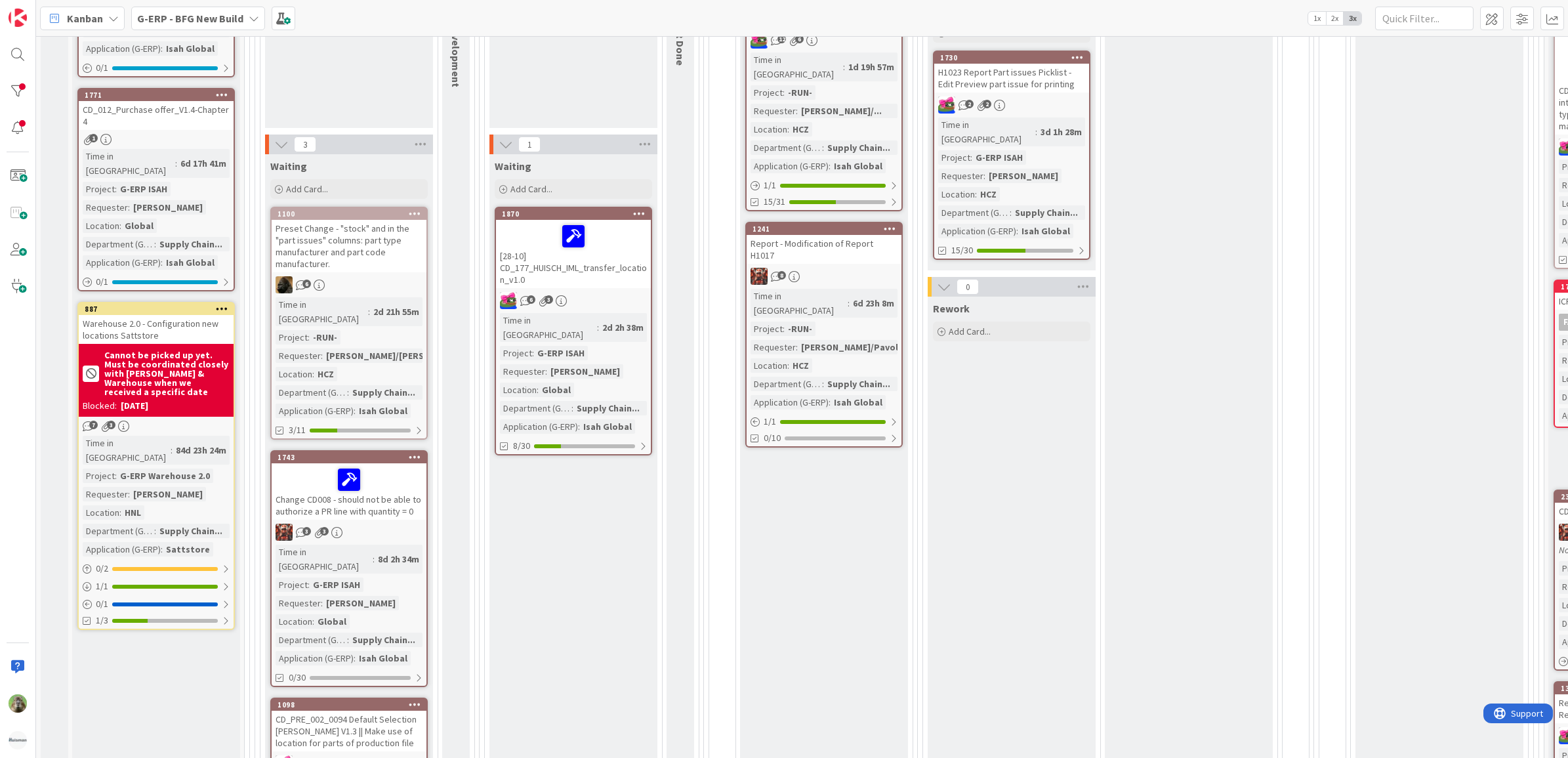
scroll to position [82, 0]
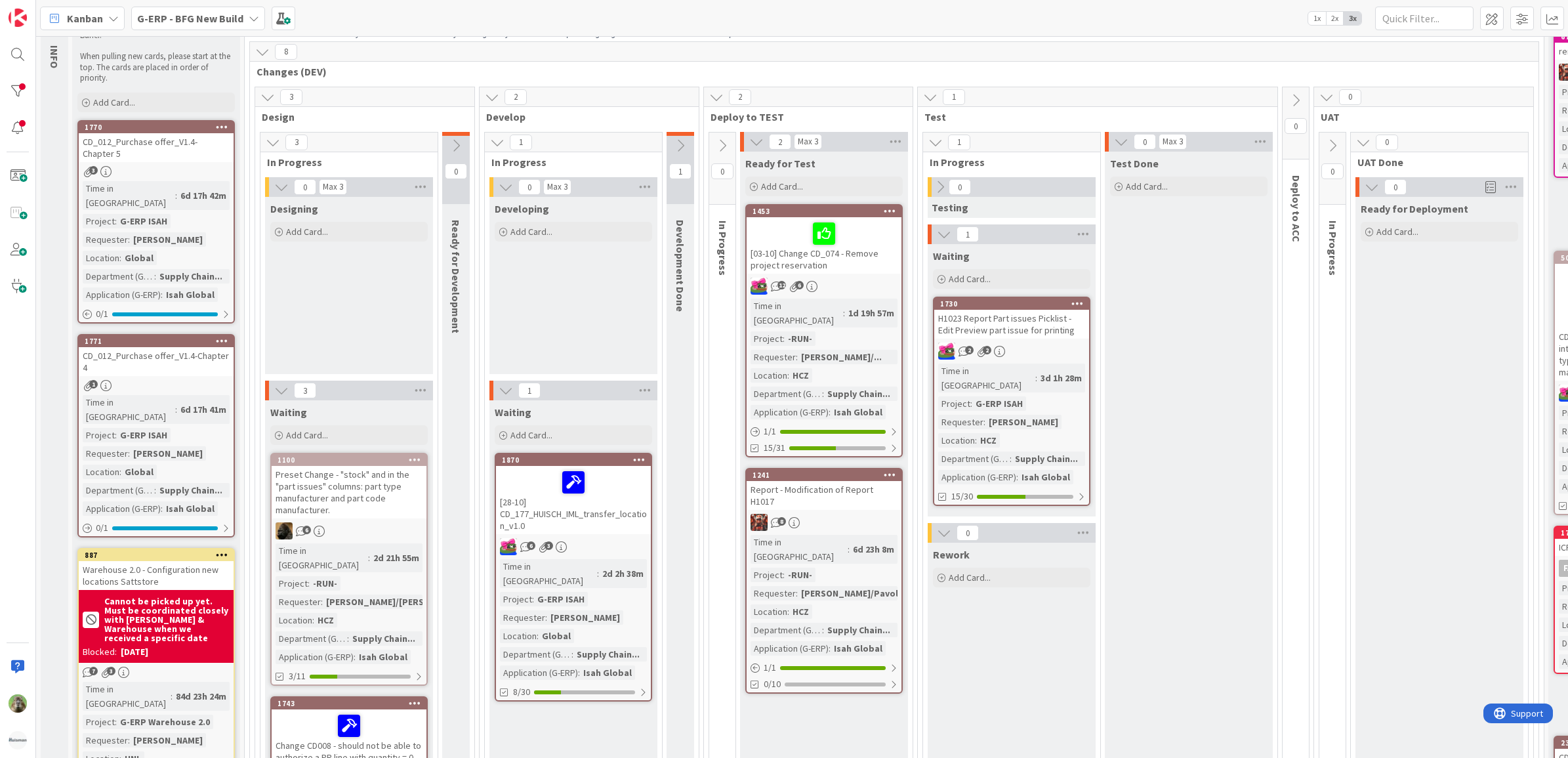
click at [225, 17] on b "G-ERP - BFG New Build" at bounding box center [191, 18] width 106 height 13
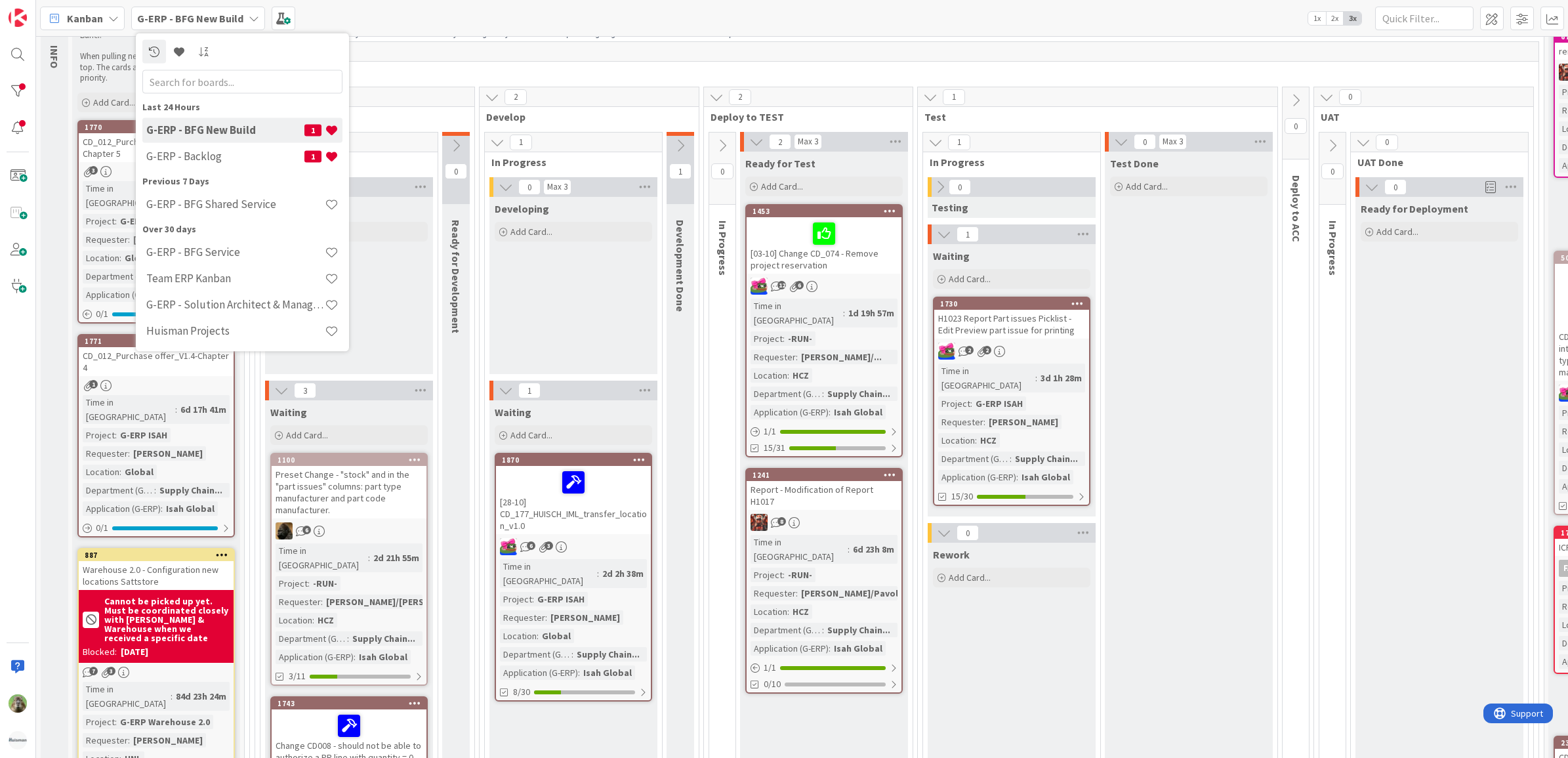
click at [373, 55] on div "8" at bounding box center [894, 52] width 1289 height 20
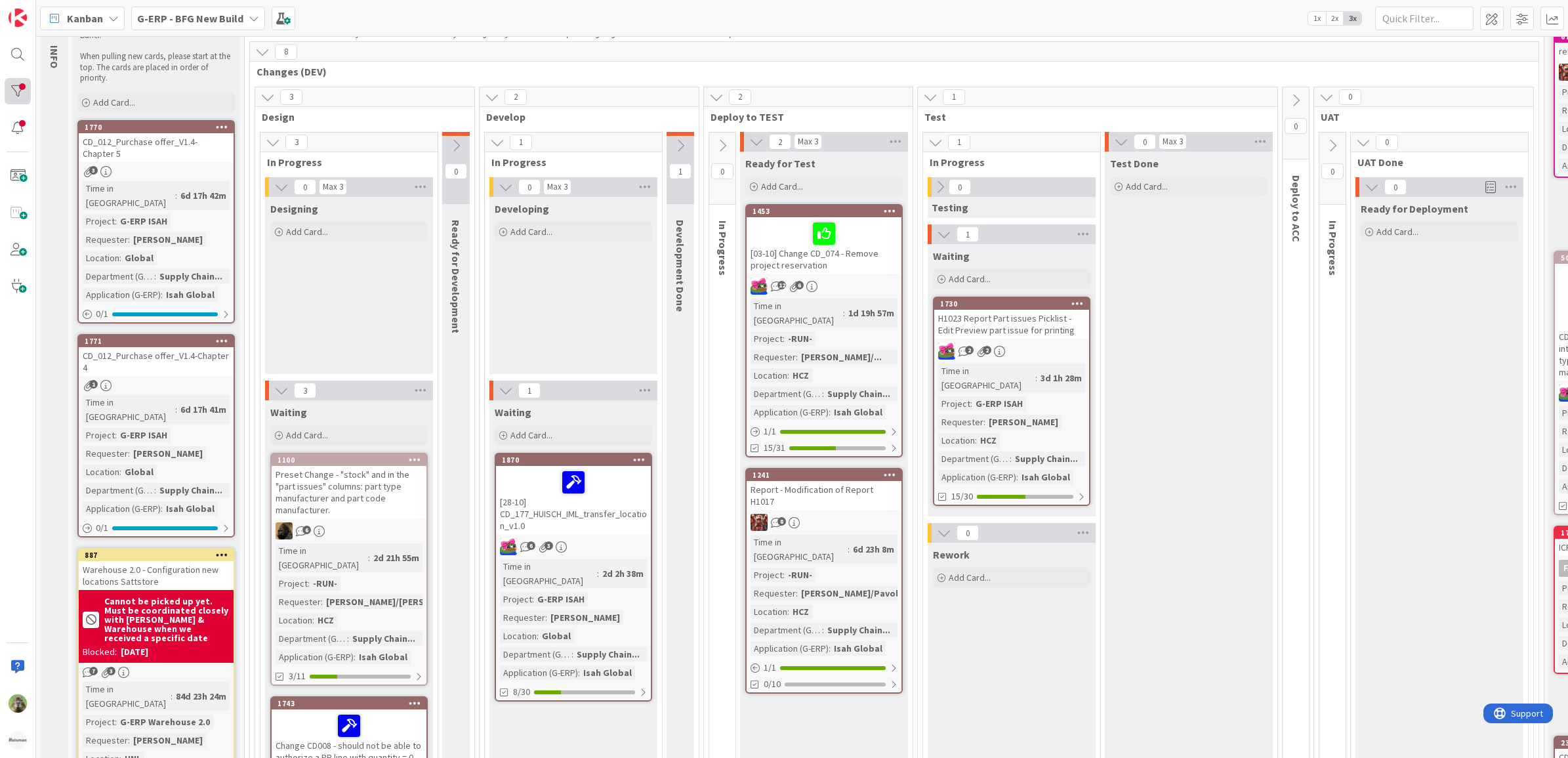
click at [14, 86] on div at bounding box center [17, 91] width 26 height 26
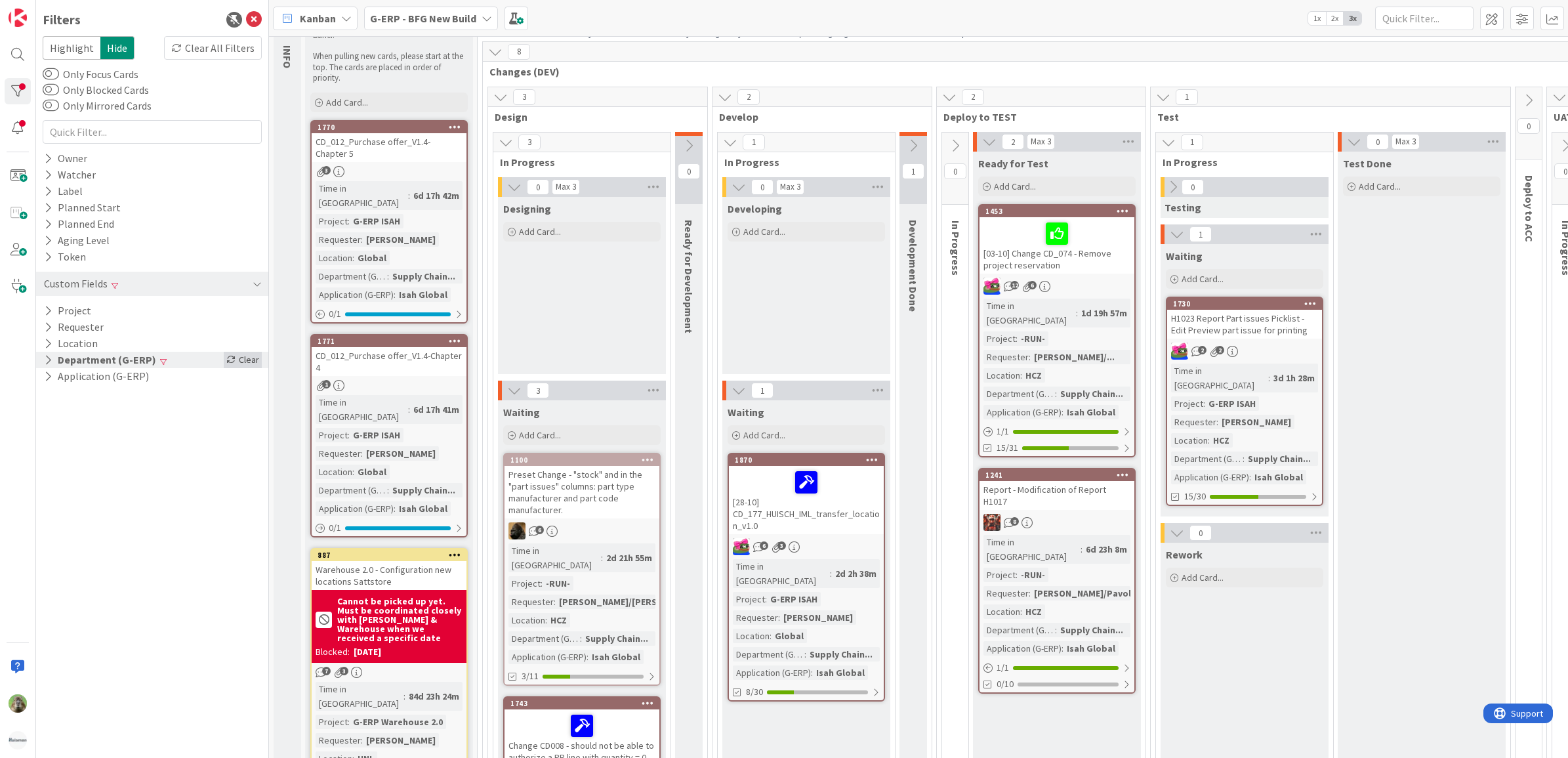
click at [256, 358] on div "Clear" at bounding box center [243, 359] width 38 height 16
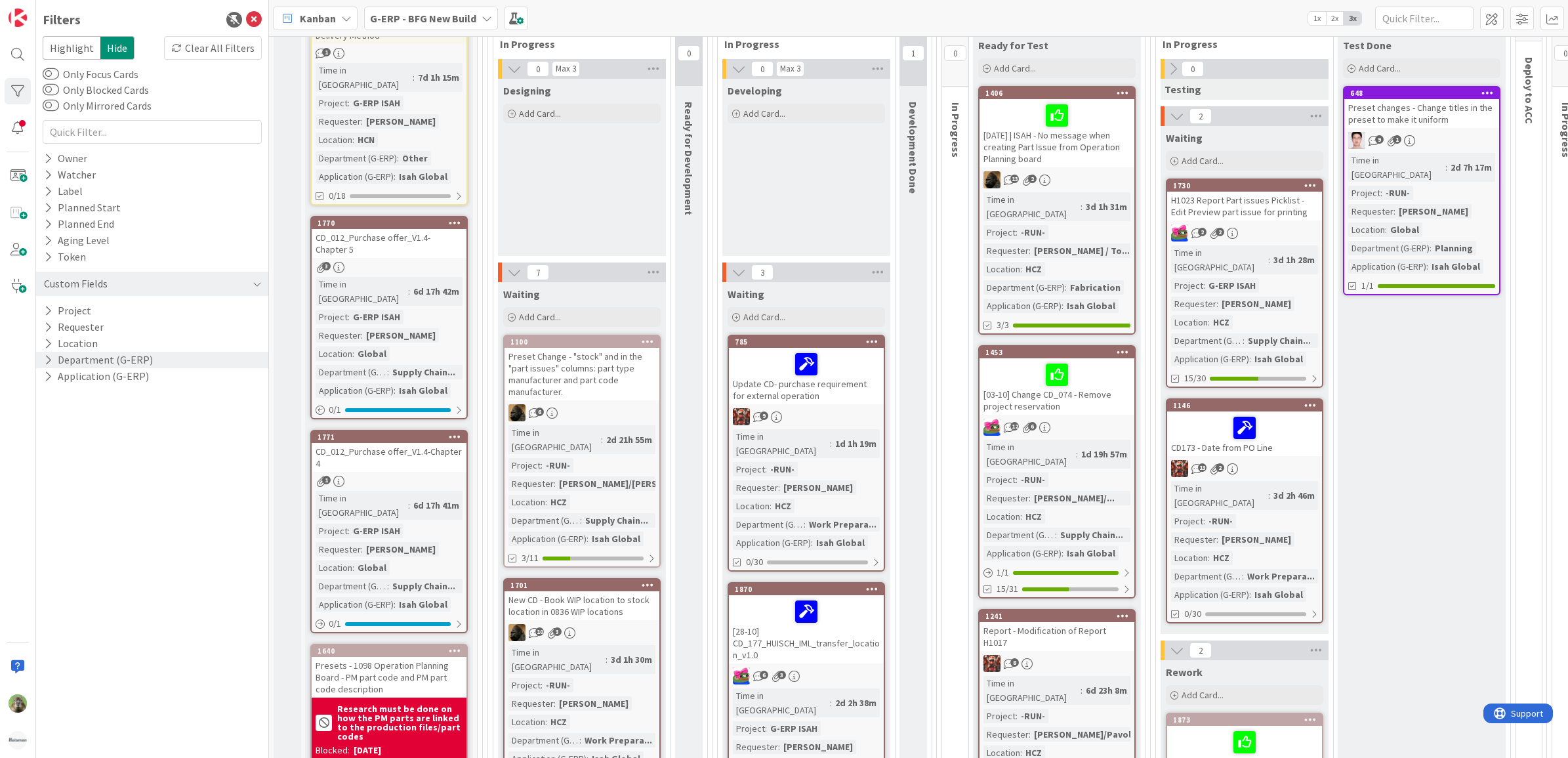
scroll to position [164, 0]
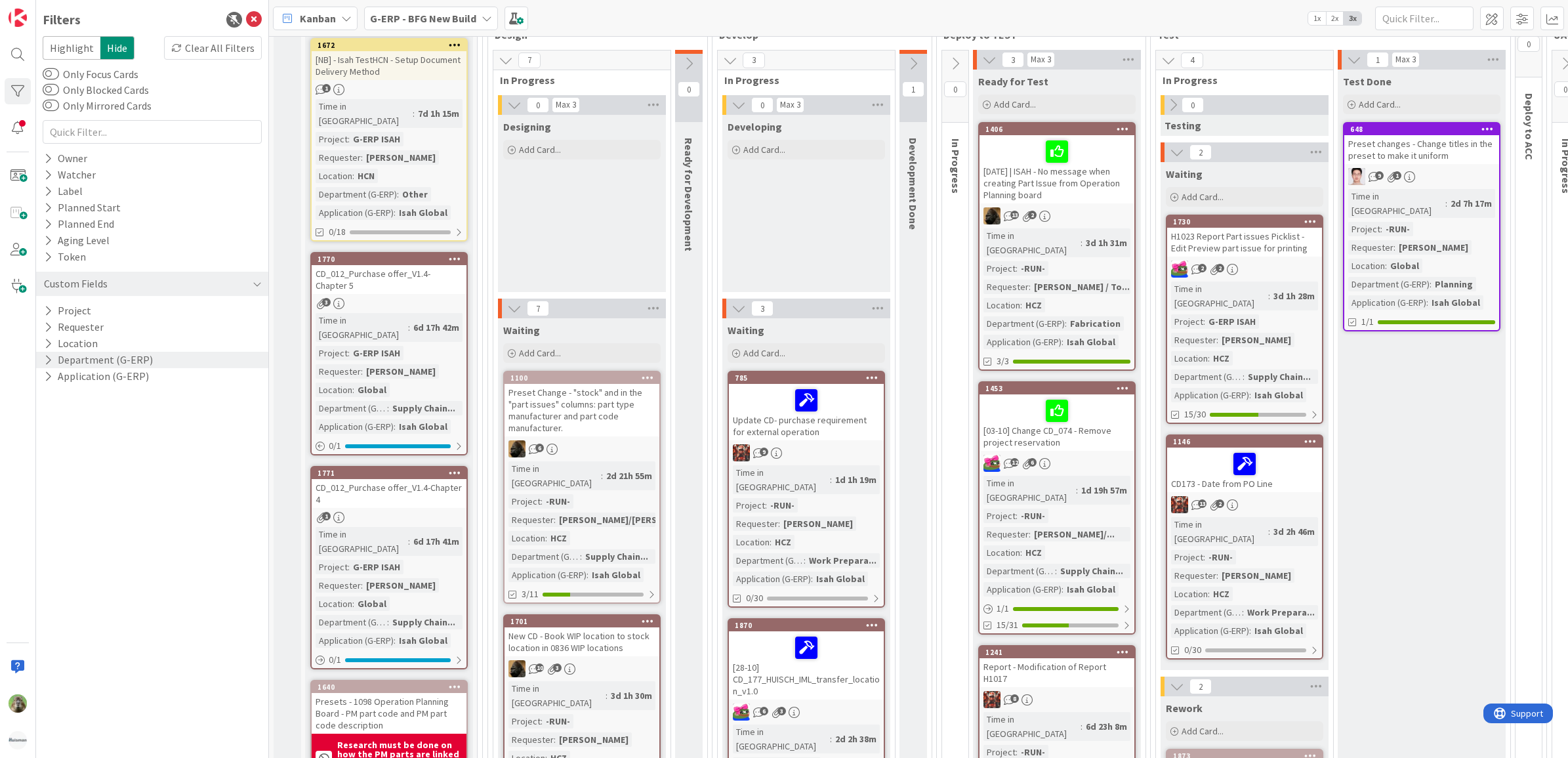
click at [259, 21] on icon at bounding box center [254, 20] width 16 height 16
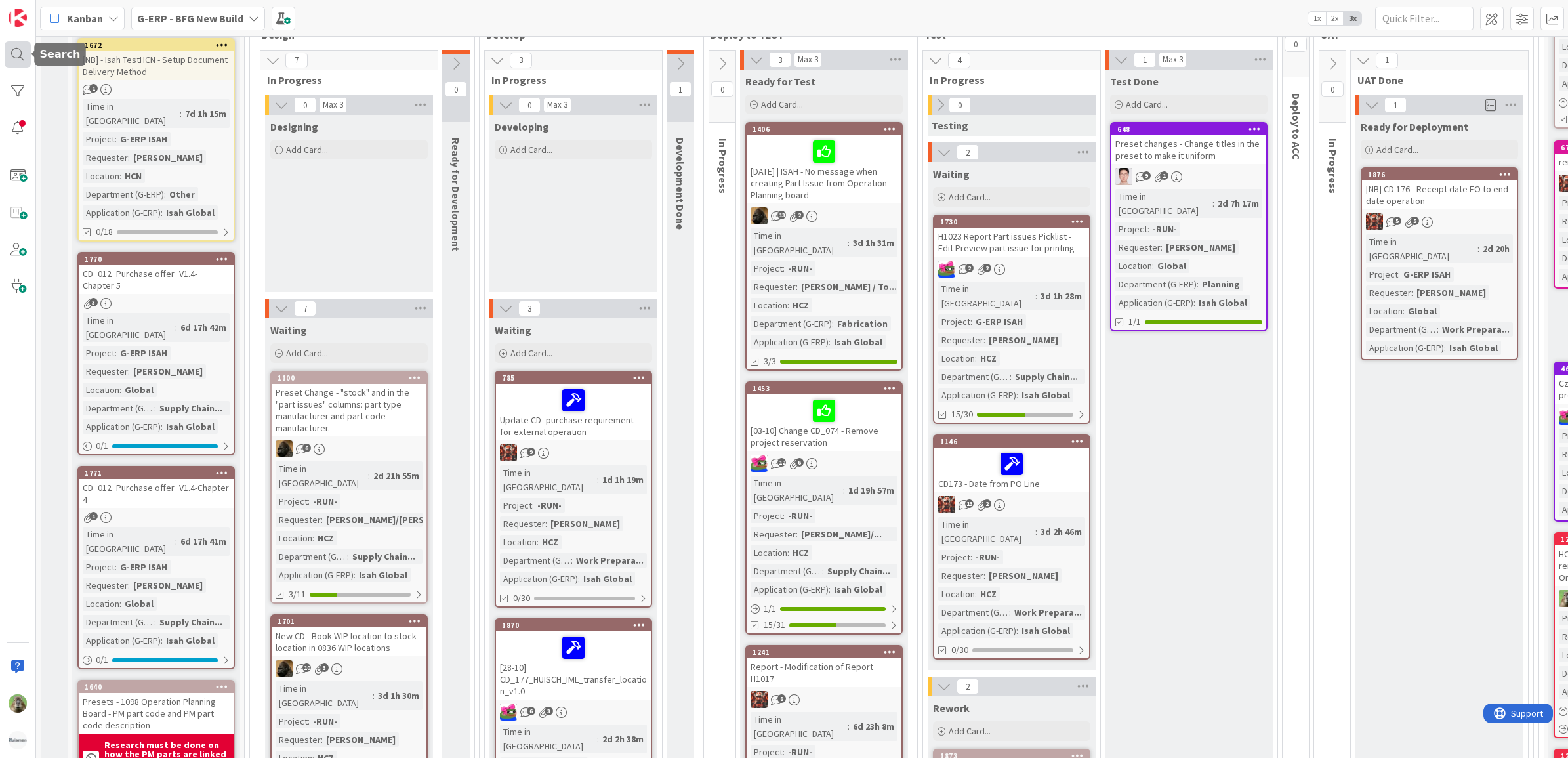
click at [28, 52] on div at bounding box center [17, 54] width 26 height 26
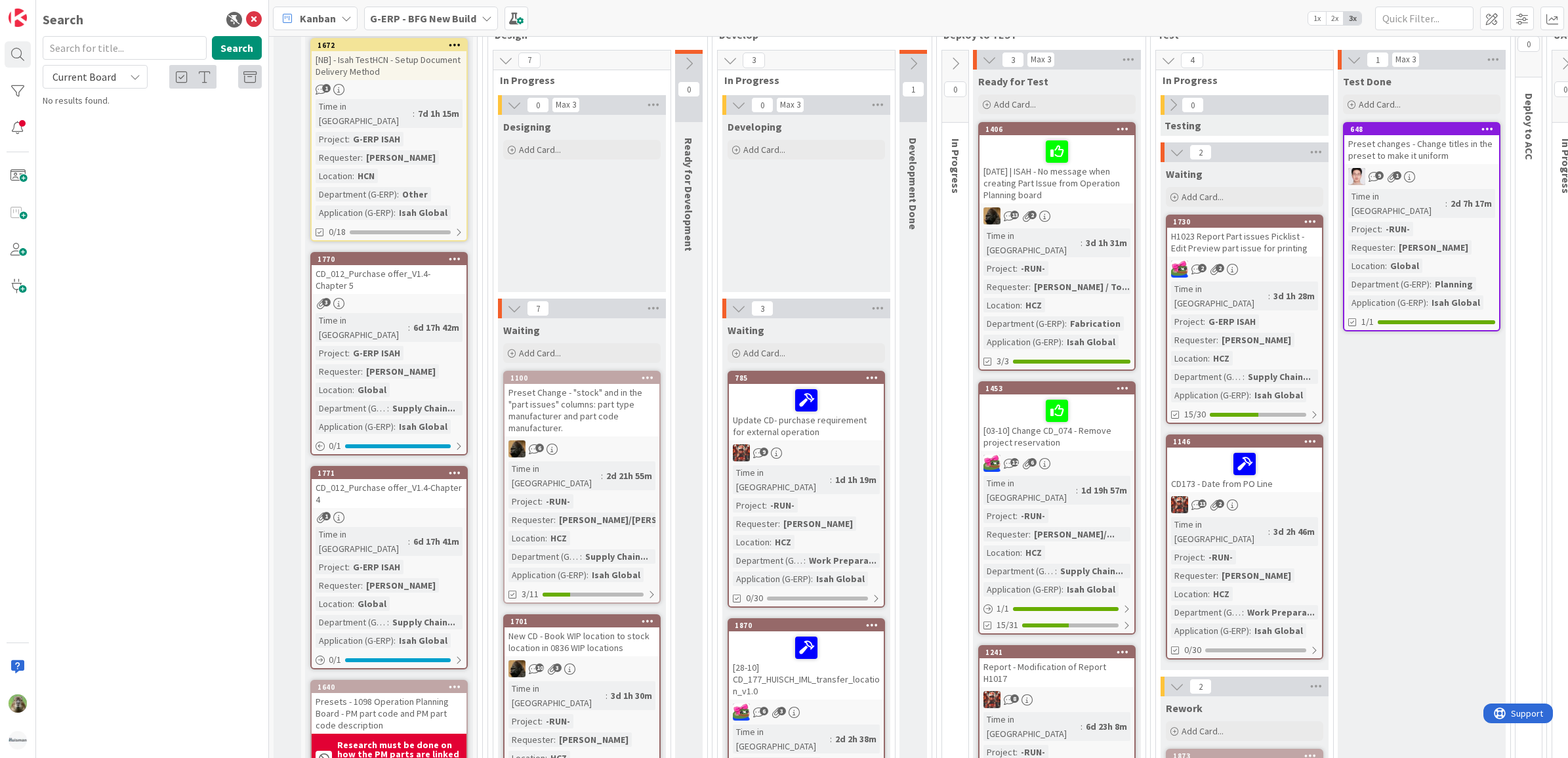
click at [153, 56] on input "text" at bounding box center [125, 47] width 164 height 23
click at [125, 30] on div "Search sotkc Search Current Board No results found." at bounding box center [152, 379] width 233 height 758
click at [120, 43] on input "sotkc" at bounding box center [125, 47] width 164 height 23
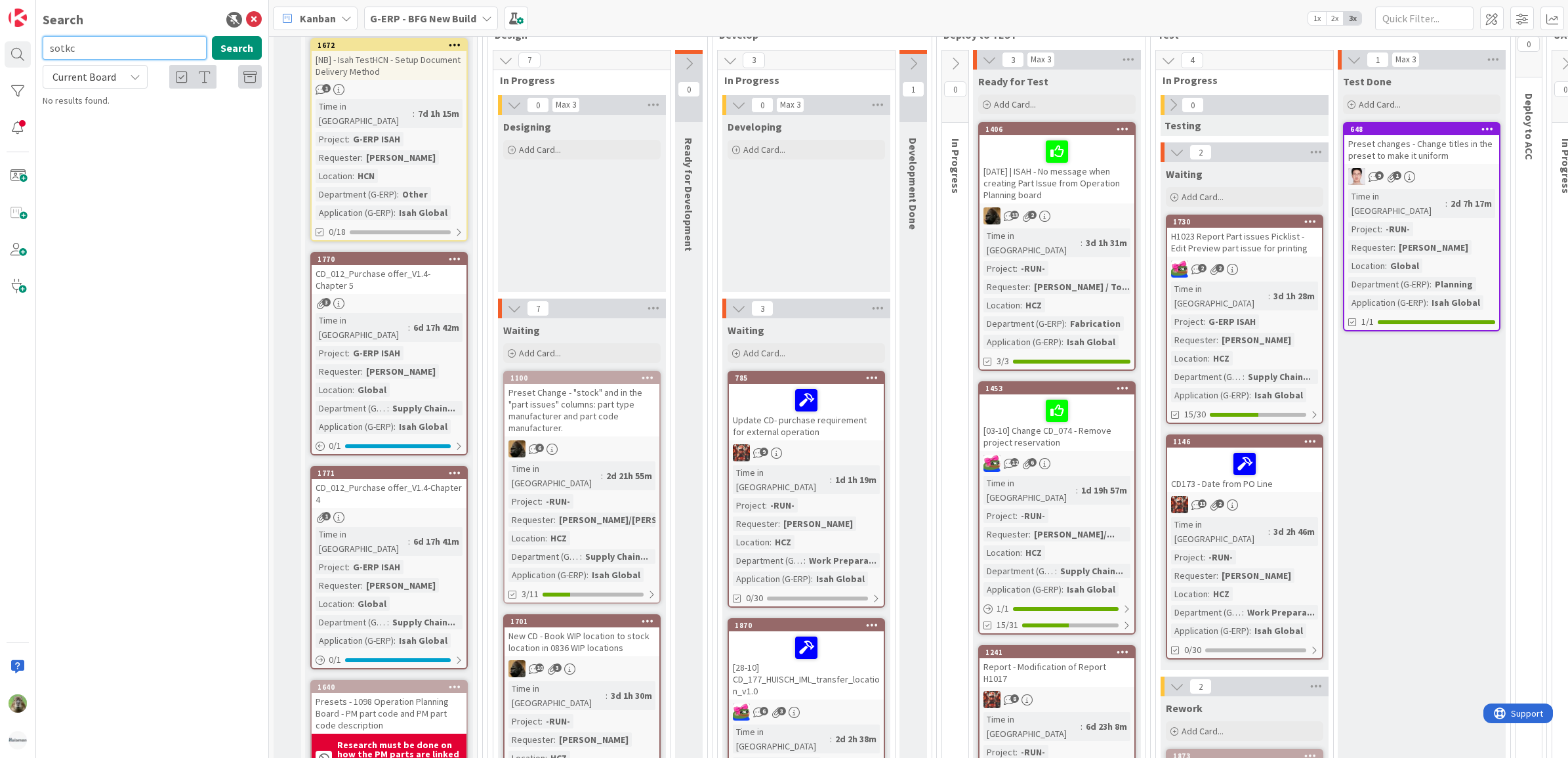
type input "s"
type input "preset"
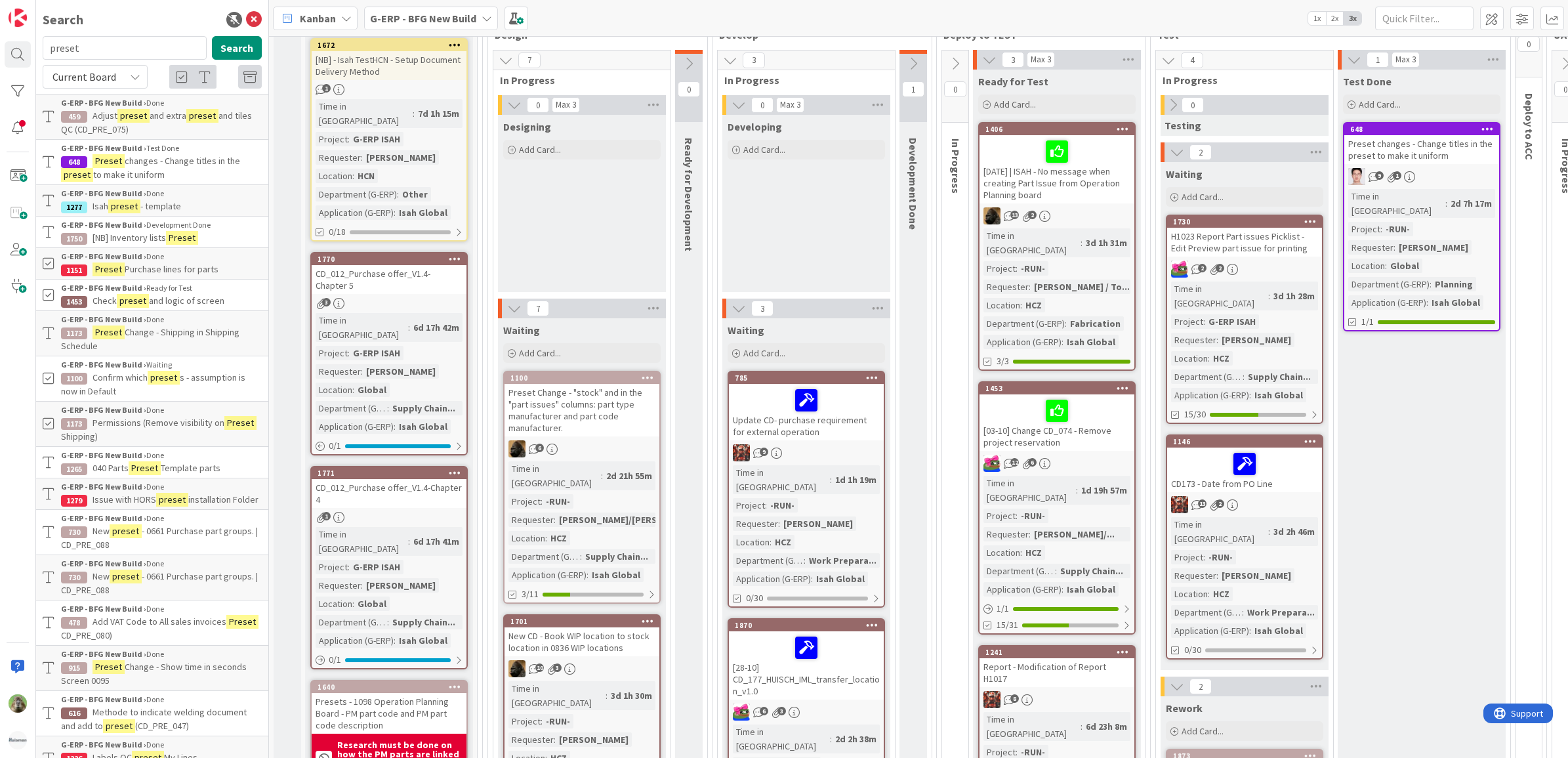
click at [198, 230] on div "G-ERP - BFG New Build › Development Done" at bounding box center [161, 225] width 201 height 12
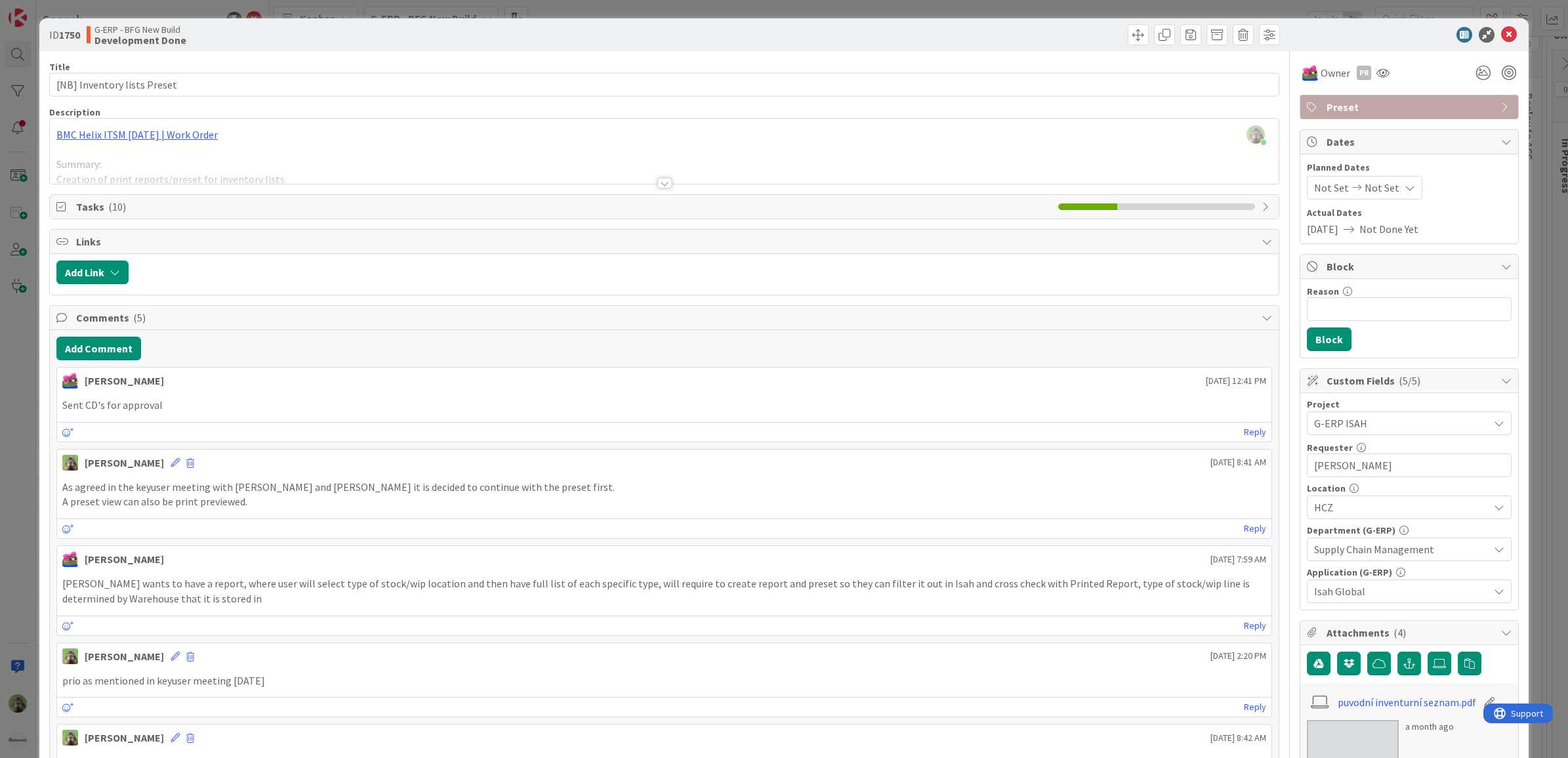
click at [13, 329] on div "ID 1750 G-ERP - BFG New Build Development Done Title 27 / 128 [NB] Inventory li…" at bounding box center [784, 379] width 1568 height 758
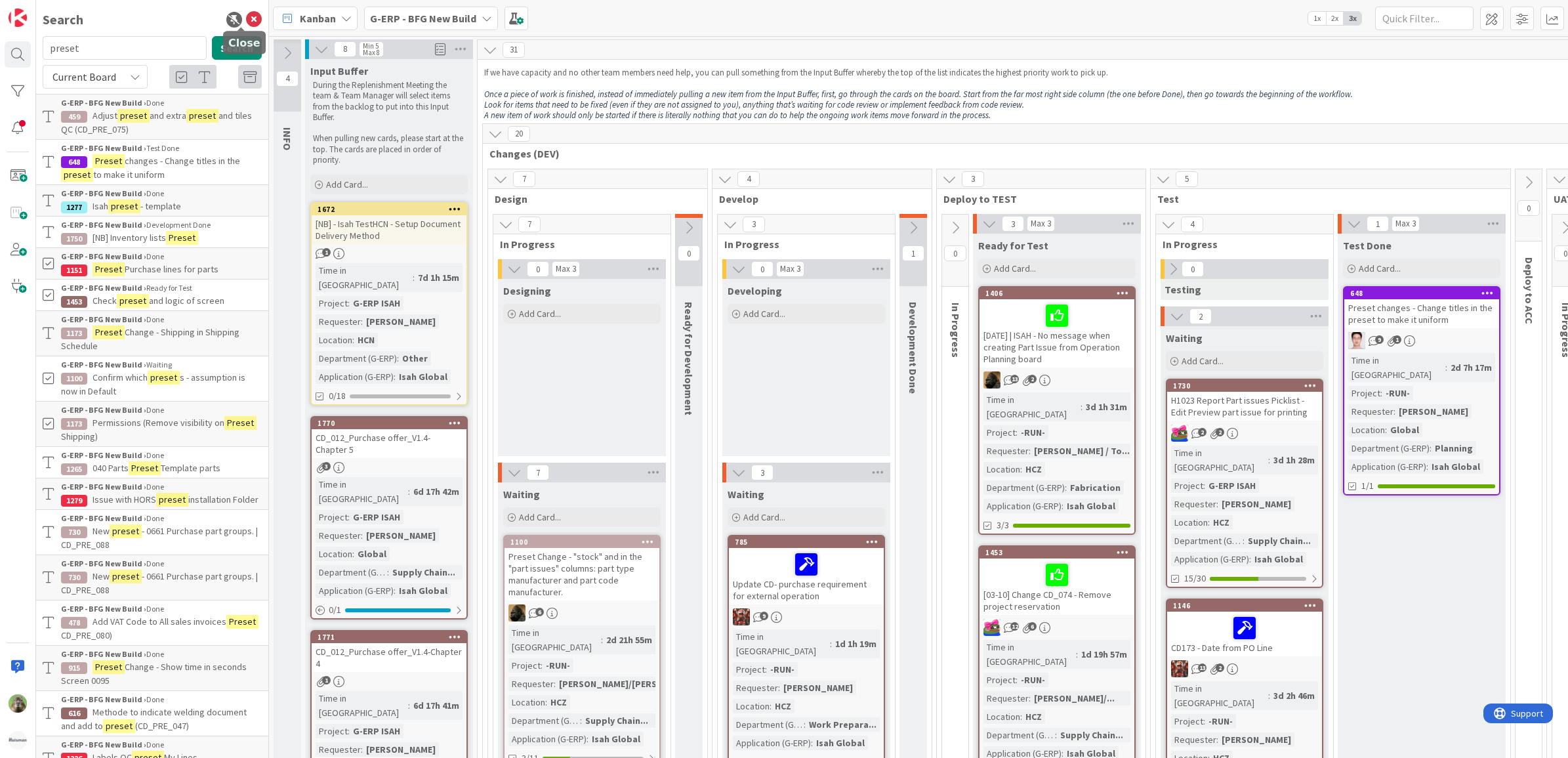
click at [246, 22] on icon at bounding box center [254, 20] width 16 height 16
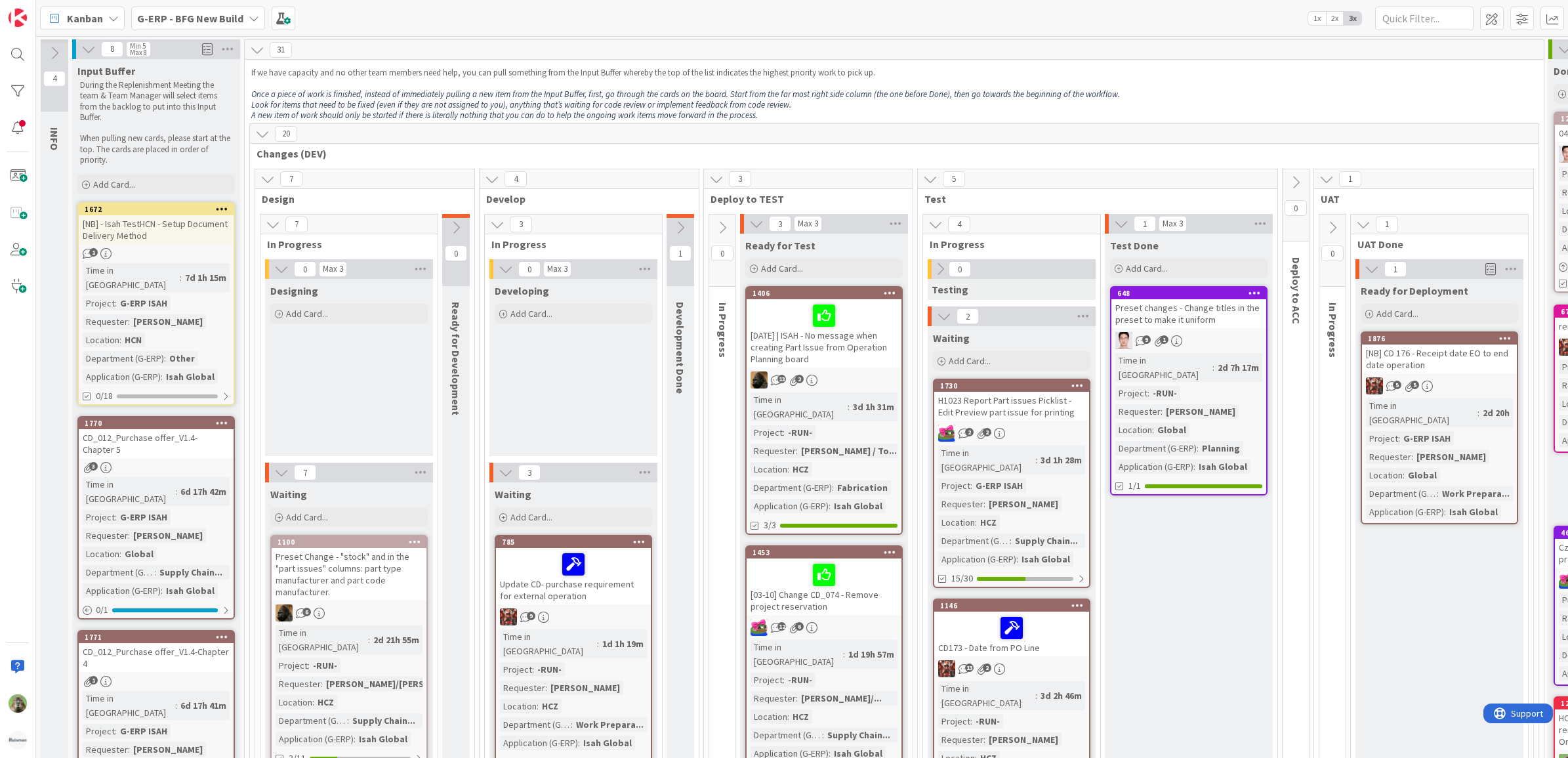
click at [243, 15] on div "G-ERP - BFG New Build" at bounding box center [198, 18] width 134 height 23
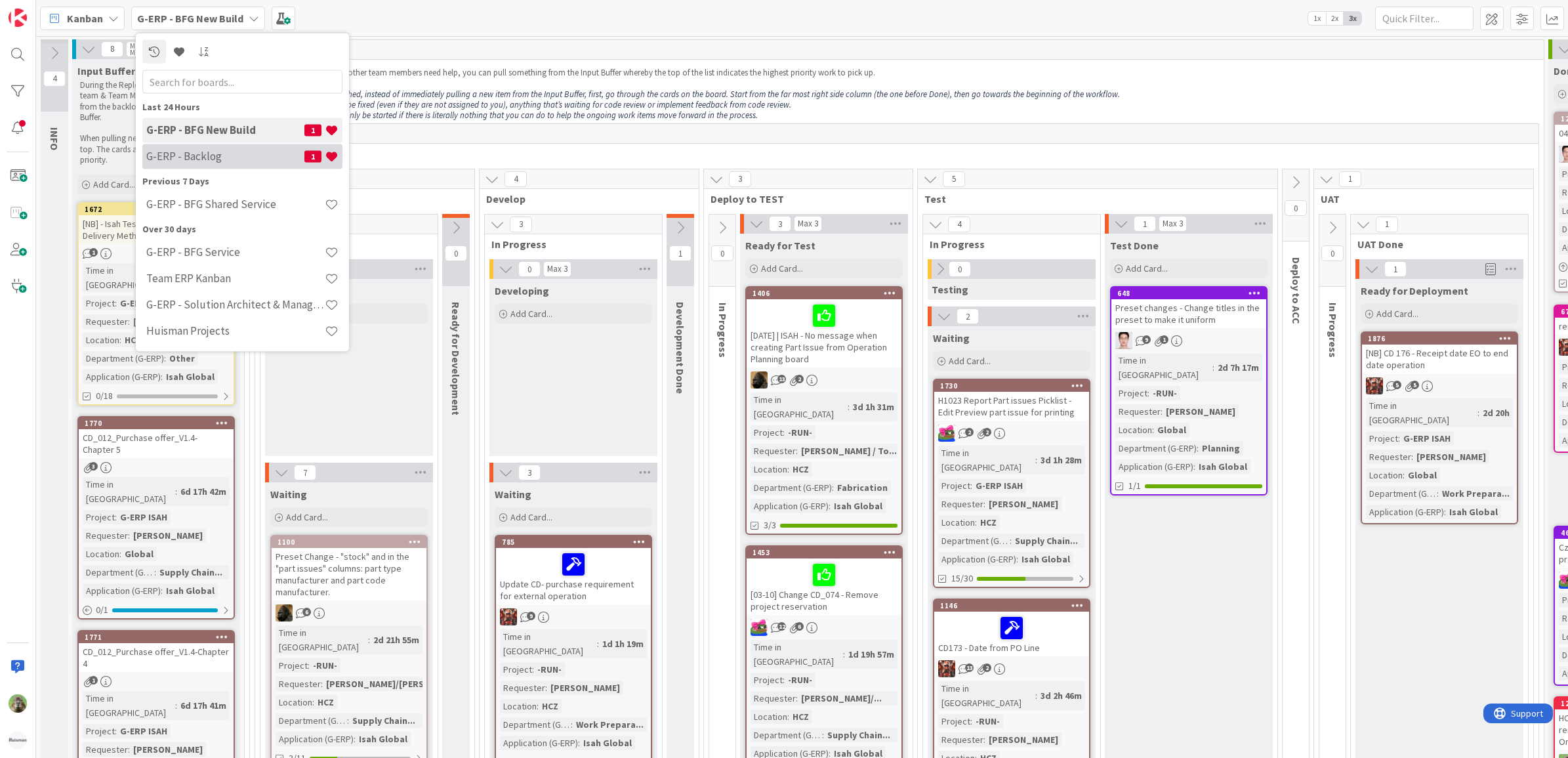
click at [279, 155] on h4 "G-ERP - Backlog" at bounding box center [225, 156] width 158 height 13
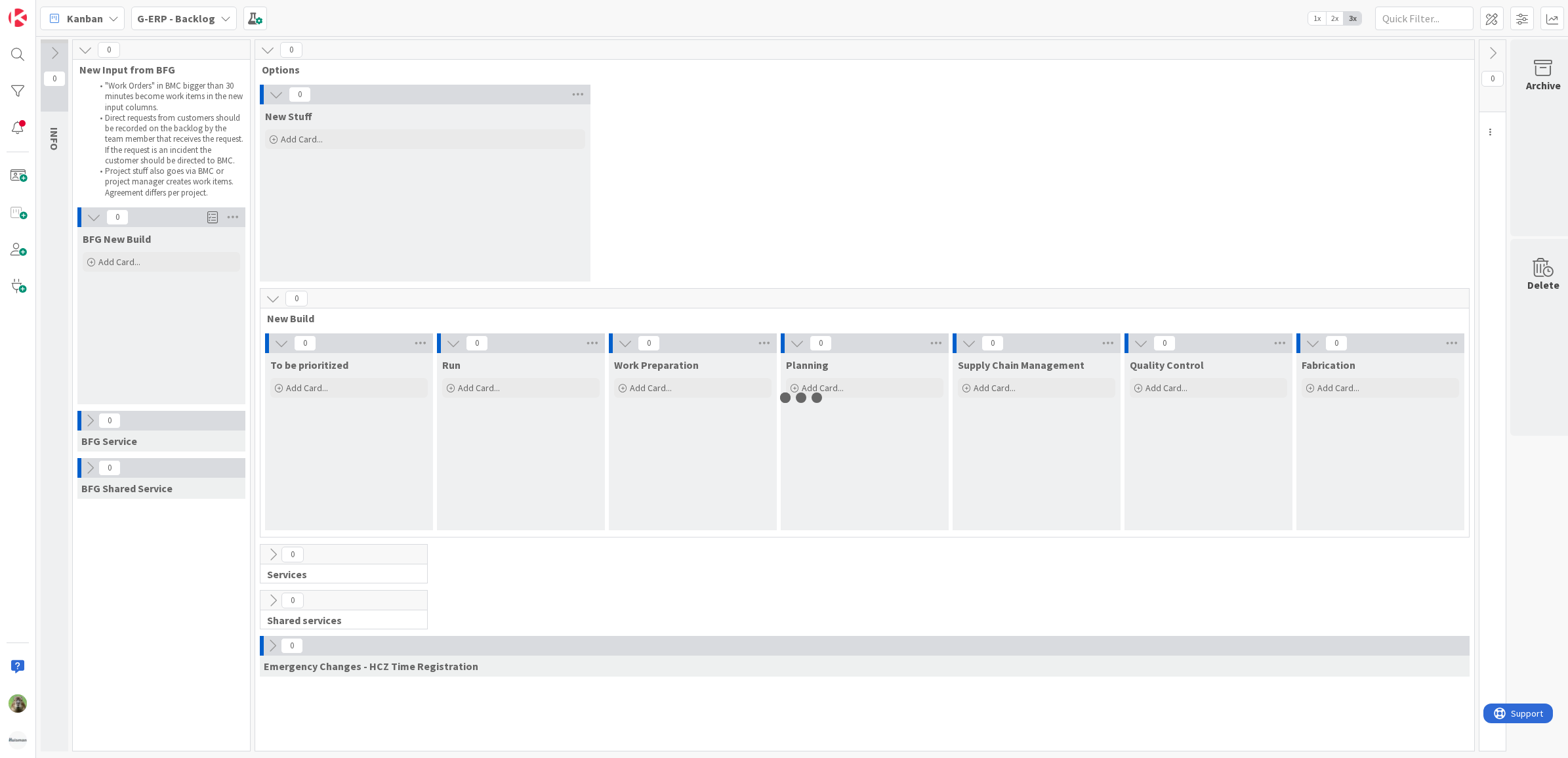
click at [220, 17] on icon at bounding box center [225, 18] width 11 height 11
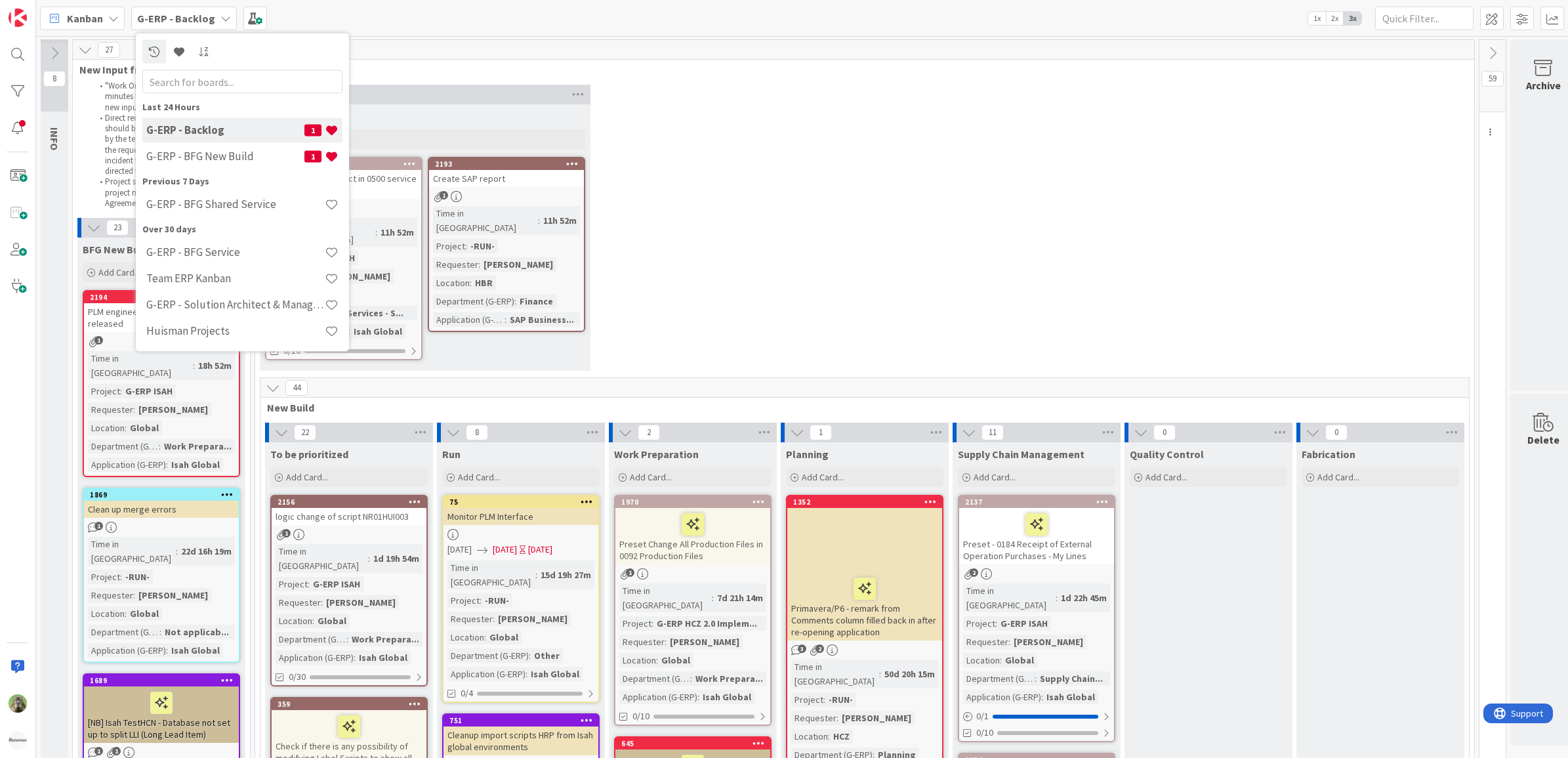
click at [230, 174] on div "Previous 7 Days" at bounding box center [242, 180] width 200 height 13
click at [237, 159] on h4 "G-ERP - BFG New Build" at bounding box center [225, 156] width 158 height 13
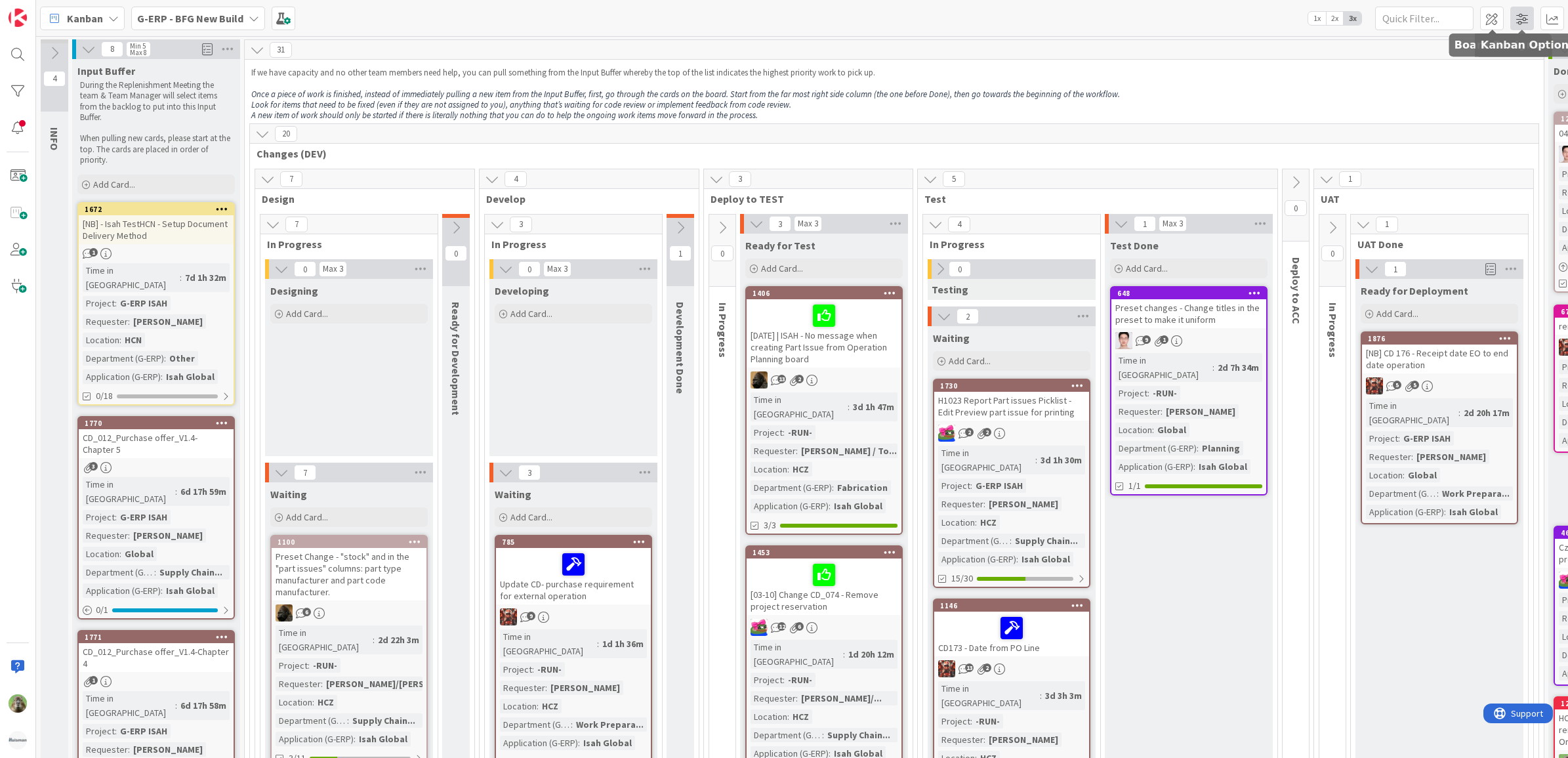
click at [1521, 15] on span at bounding box center [1522, 18] width 23 height 23
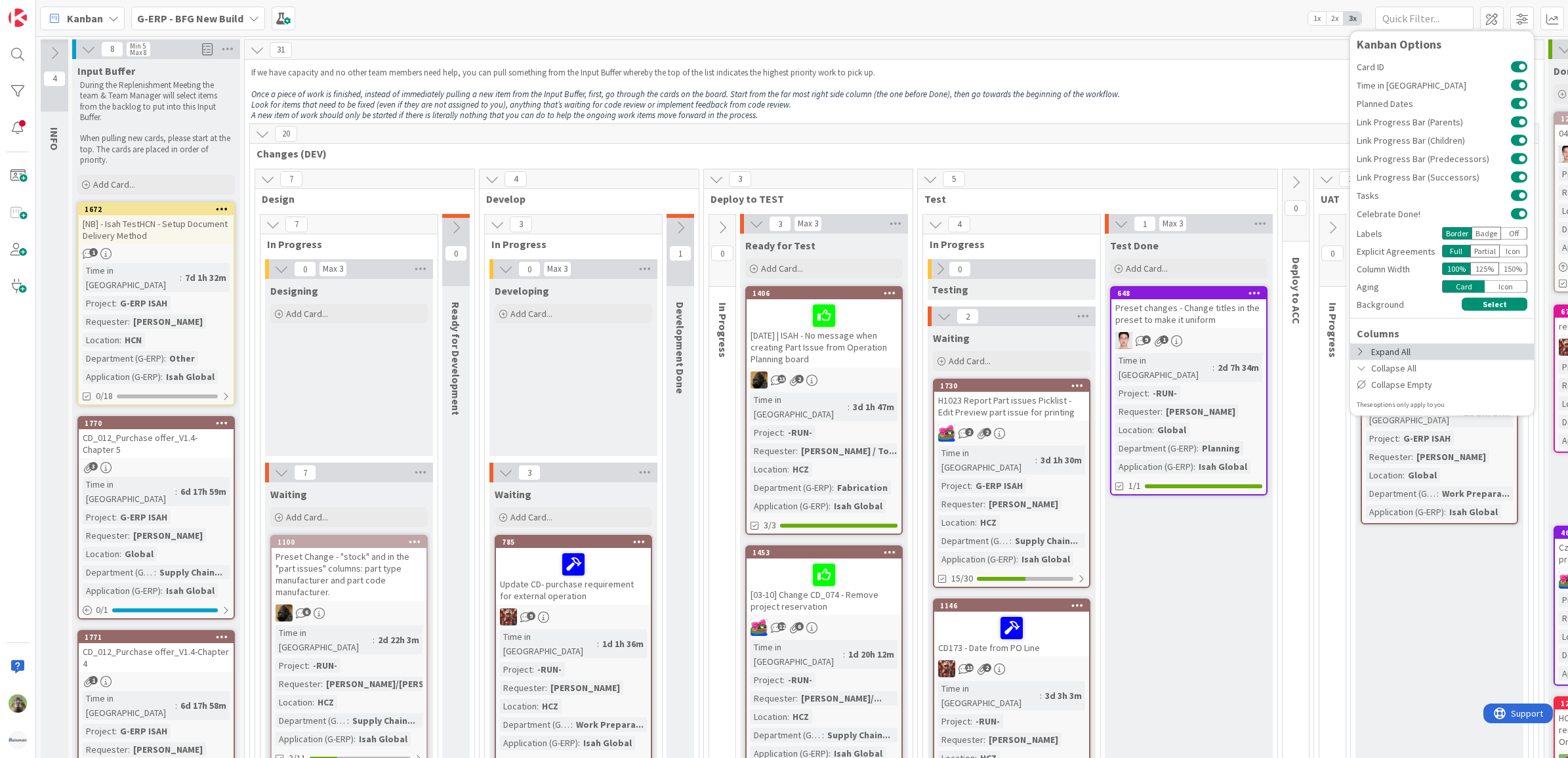
click at [1468, 356] on div "Expand All" at bounding box center [1442, 351] width 184 height 16
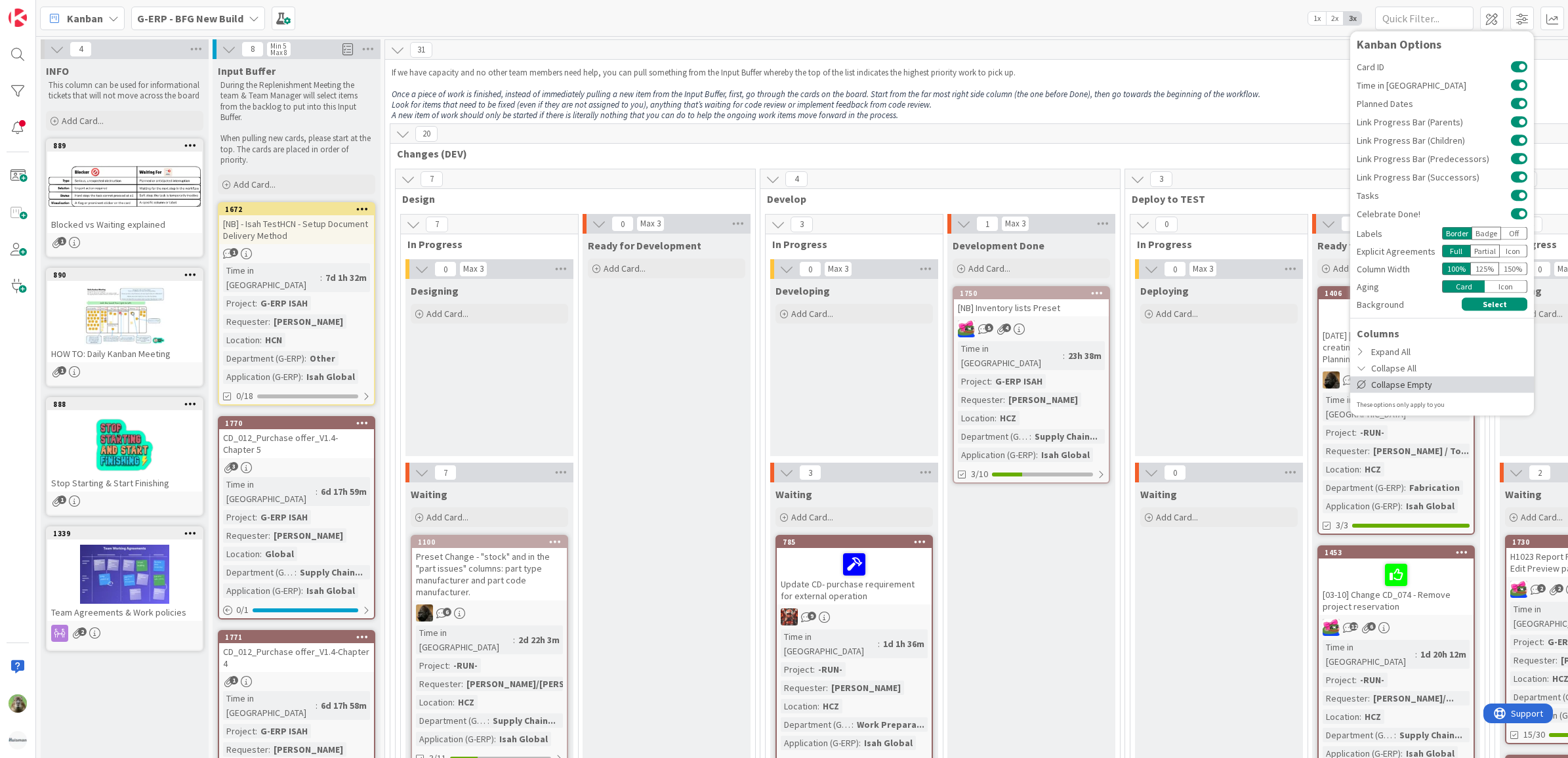
click at [1451, 383] on div "Collapse Empty" at bounding box center [1442, 384] width 184 height 16
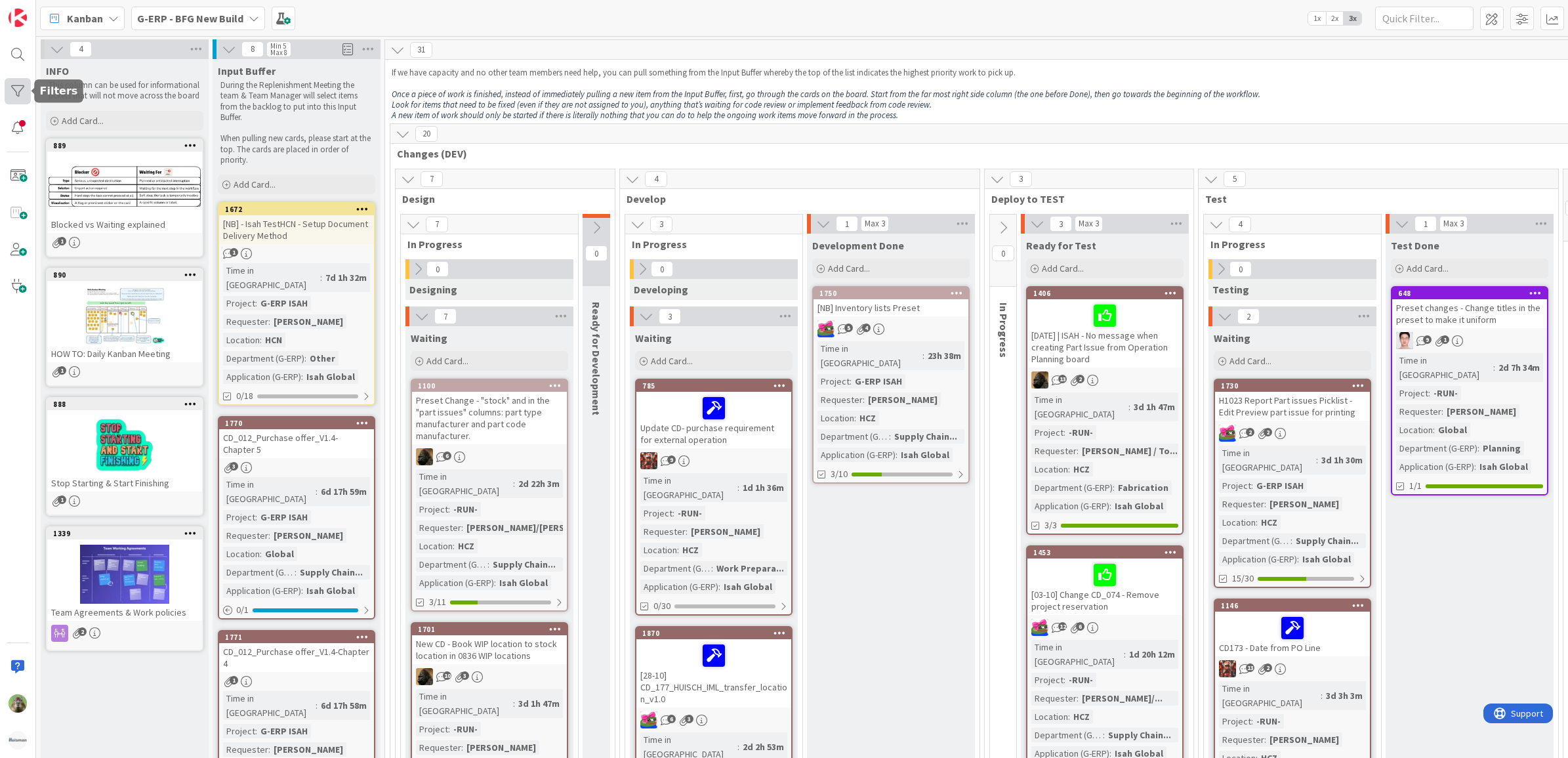
click at [30, 82] on div at bounding box center [17, 91] width 26 height 26
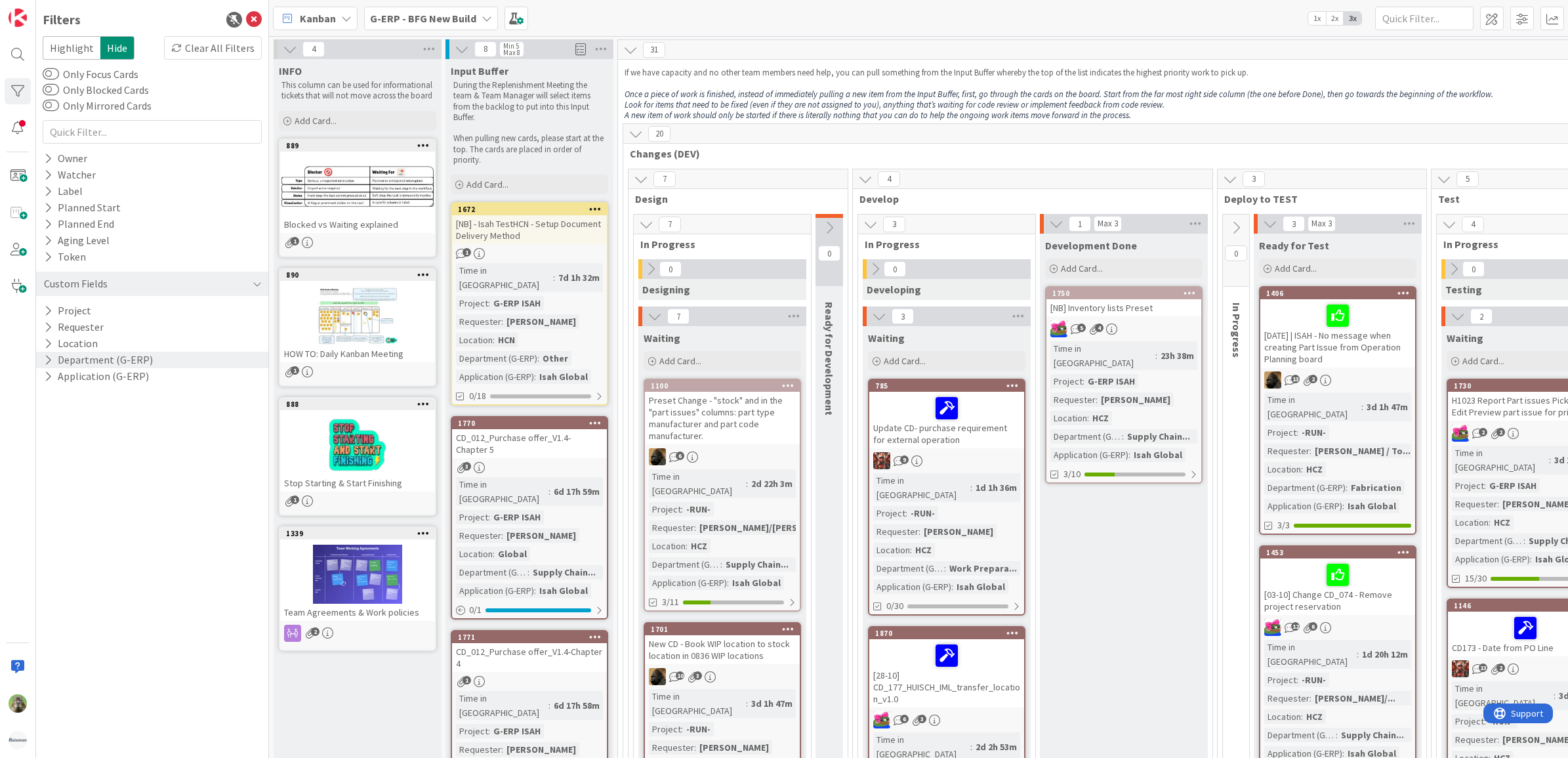
click at [126, 362] on button "Department (G-ERP)" at bounding box center [98, 359] width 111 height 16
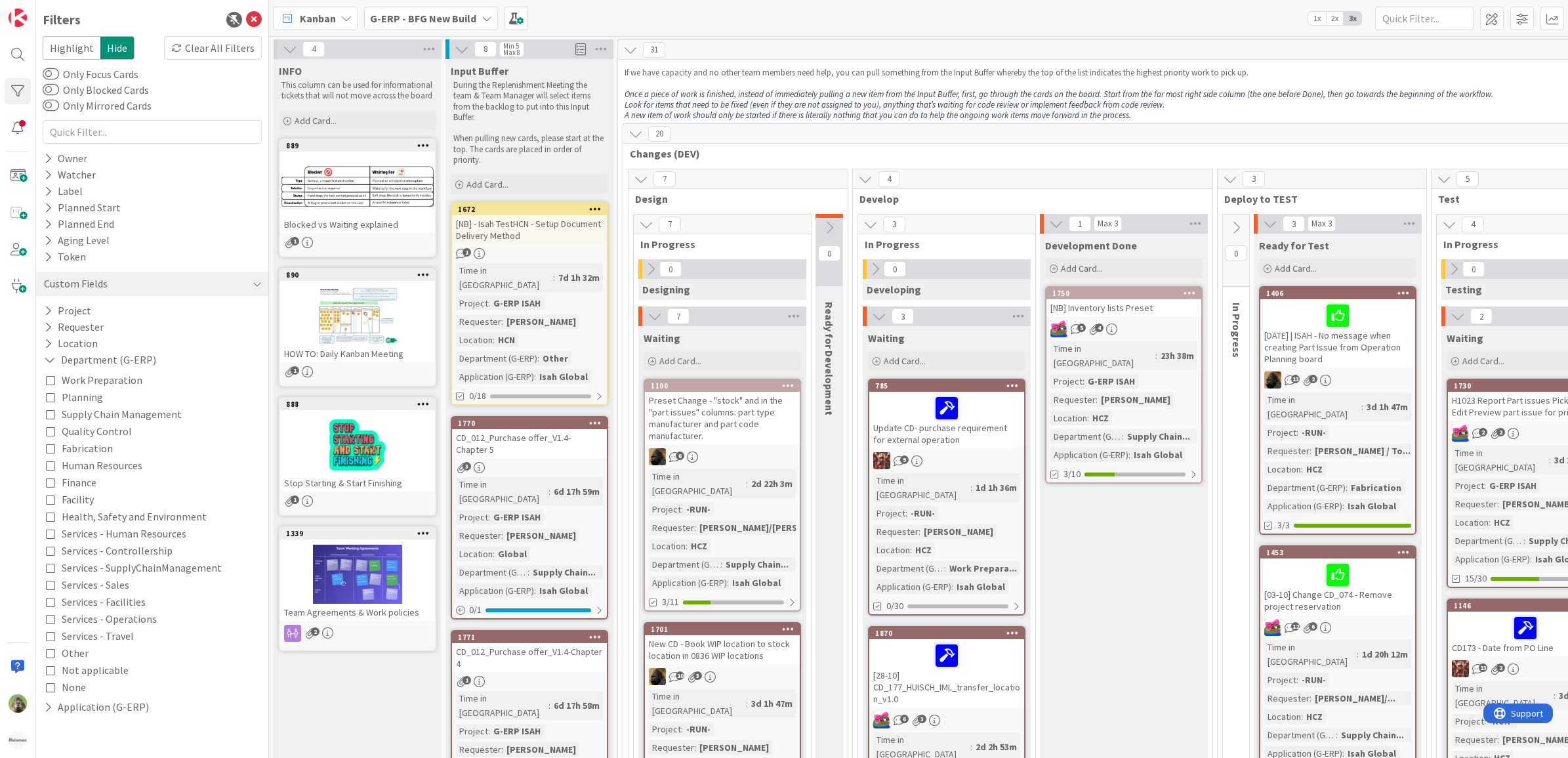
click at [157, 417] on span "Supply Chain Management" at bounding box center [121, 414] width 120 height 17
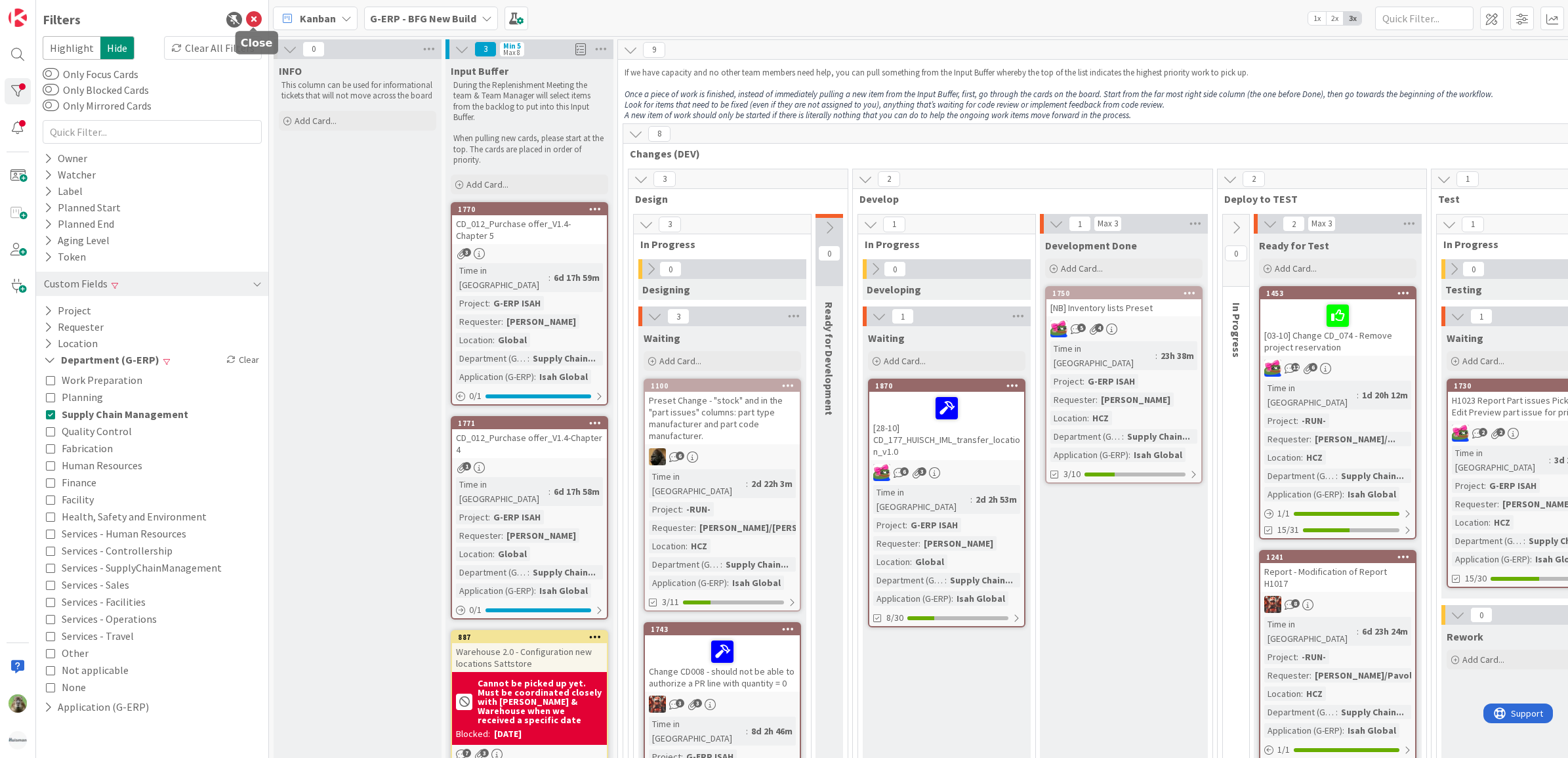
click at [261, 18] on icon at bounding box center [254, 20] width 16 height 16
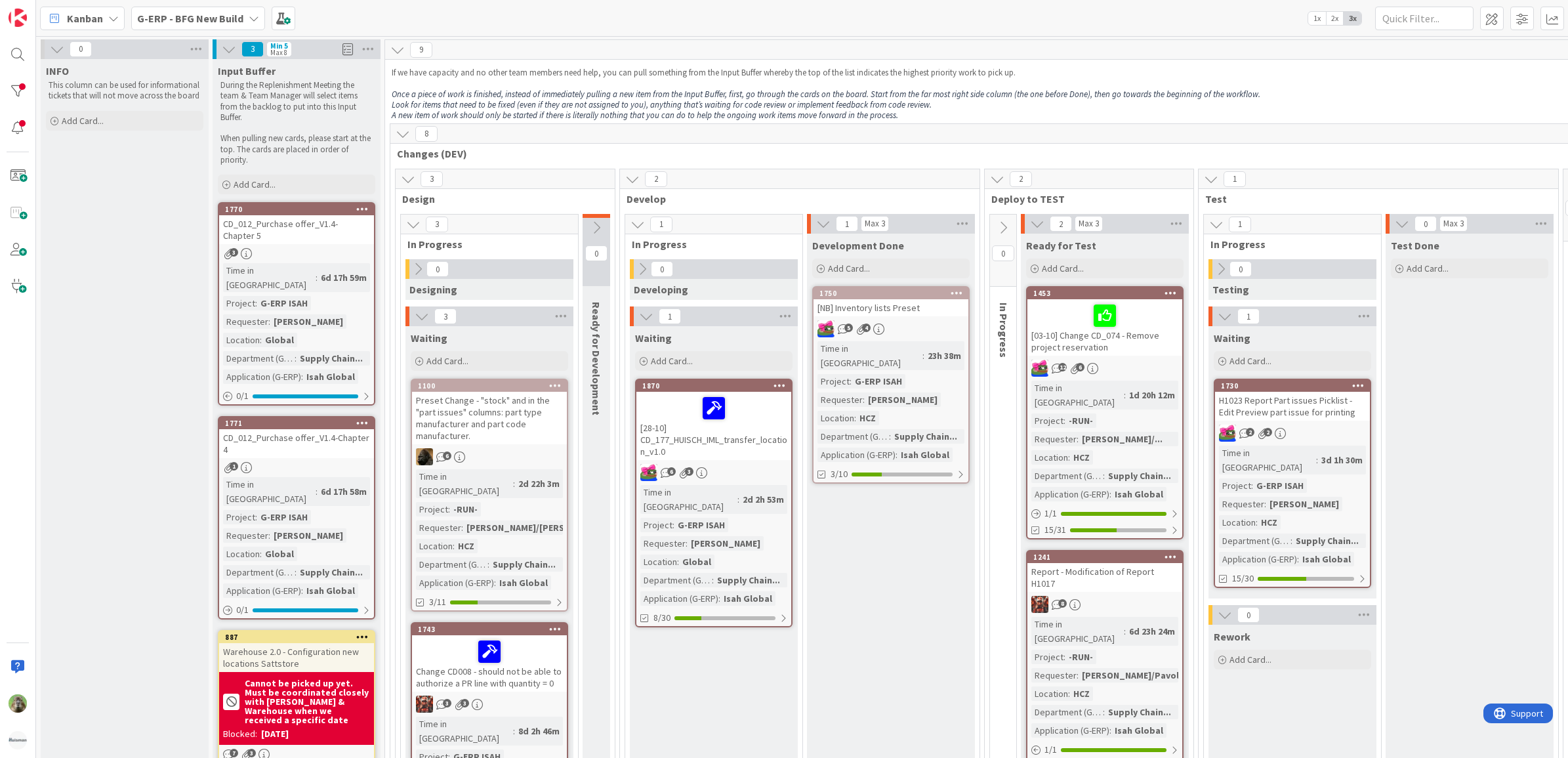
click at [1360, 79] on p at bounding box center [1105, 83] width 1426 height 11
click at [902, 565] on div "Development Done Add Card... 1750 [NB] Inventory lists Preset 5 4 Time in Colum…" at bounding box center [891, 671] width 168 height 874
click at [939, 315] on div "[NB] Inventory lists Preset" at bounding box center [891, 307] width 155 height 17
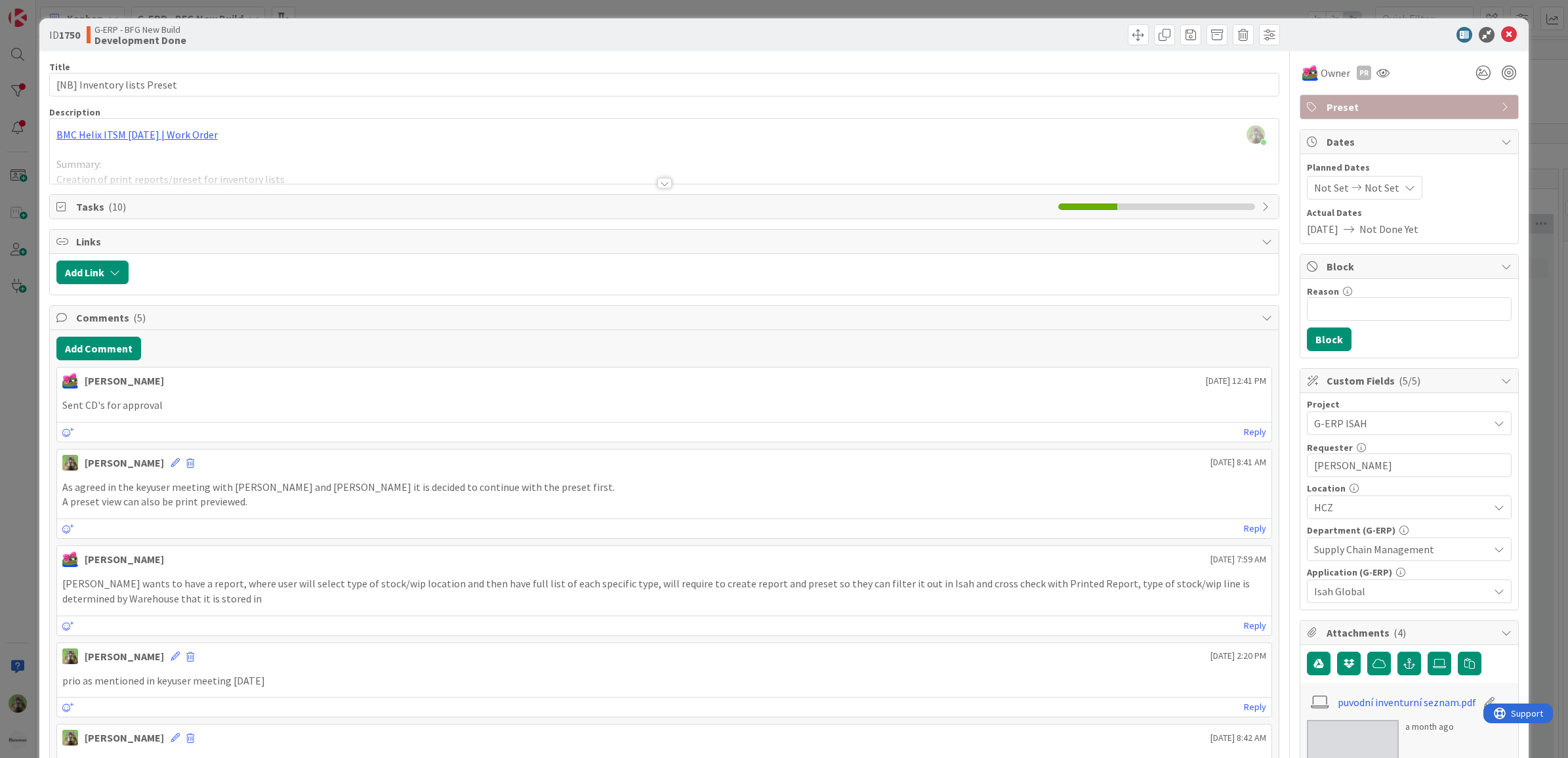
click at [434, 129] on div "Timothy Tjia just joined BMC Helix ITSM 23.3.02 | Work Order Summary: Creation …" at bounding box center [664, 152] width 1229 height 65
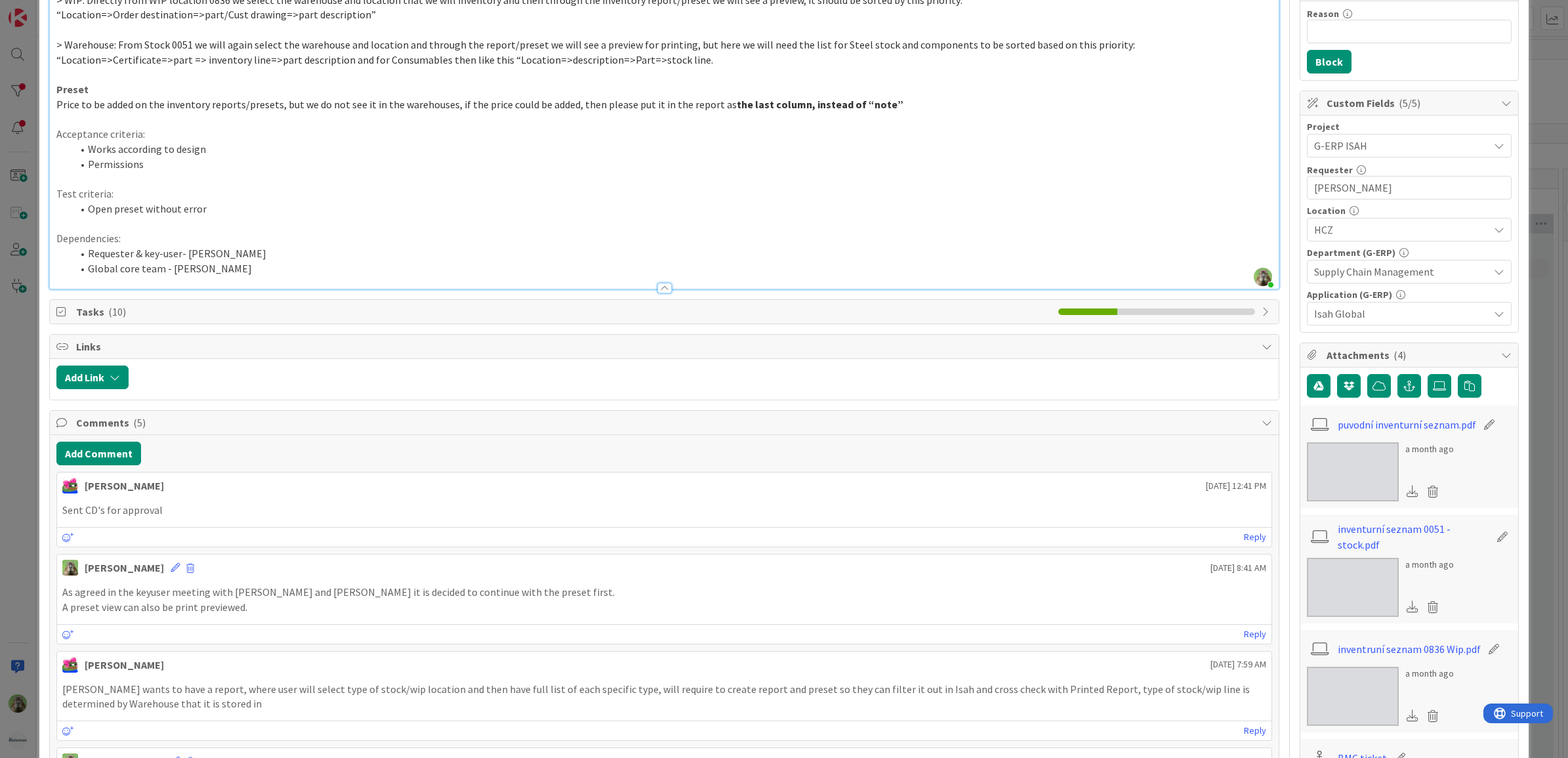
scroll to position [328, 0]
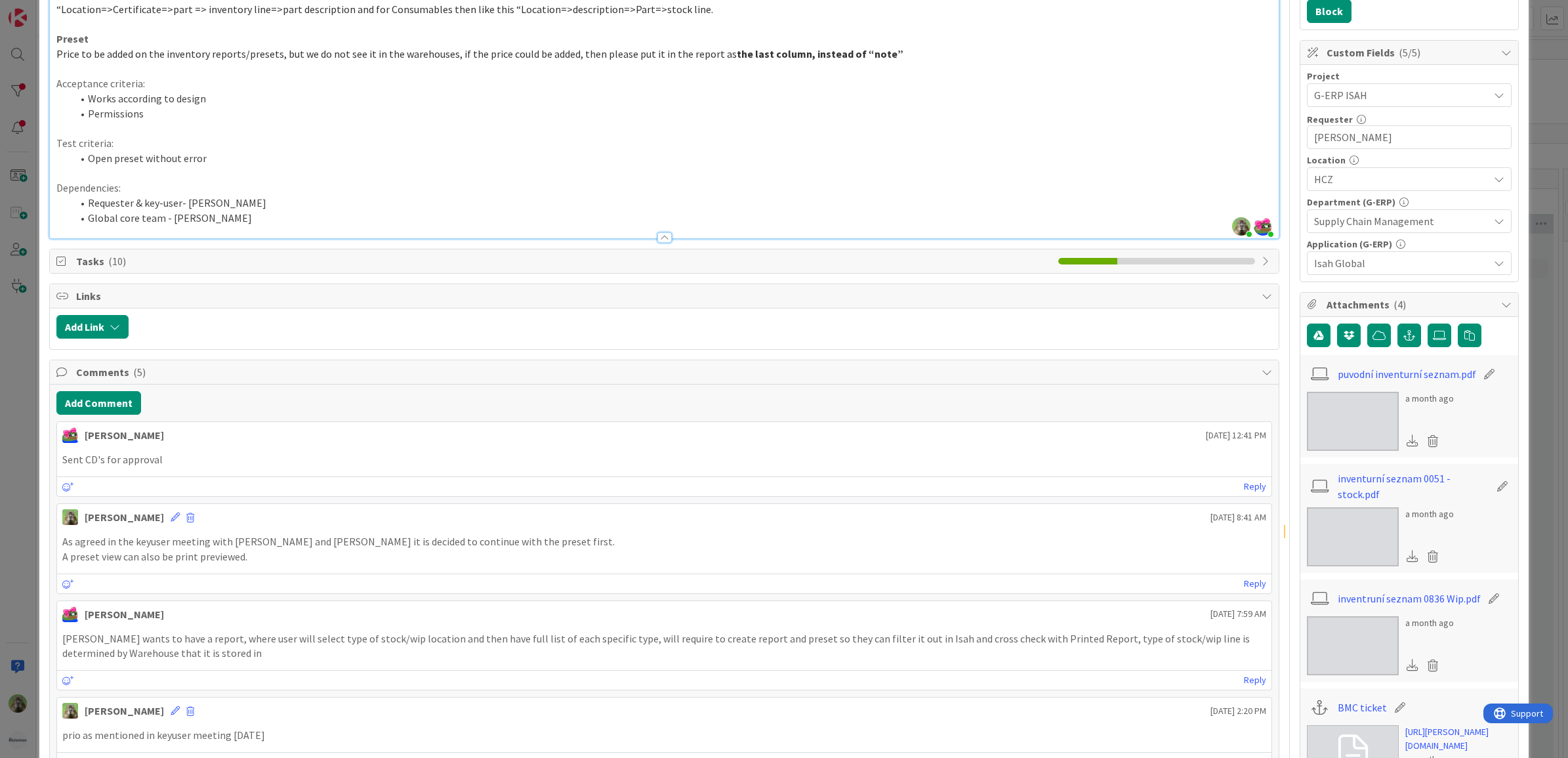
click at [18, 417] on div "ID 1750 G-ERP - BFG New Build Development Done Title 27 / 128 [NB] Inventory li…" at bounding box center [784, 379] width 1568 height 758
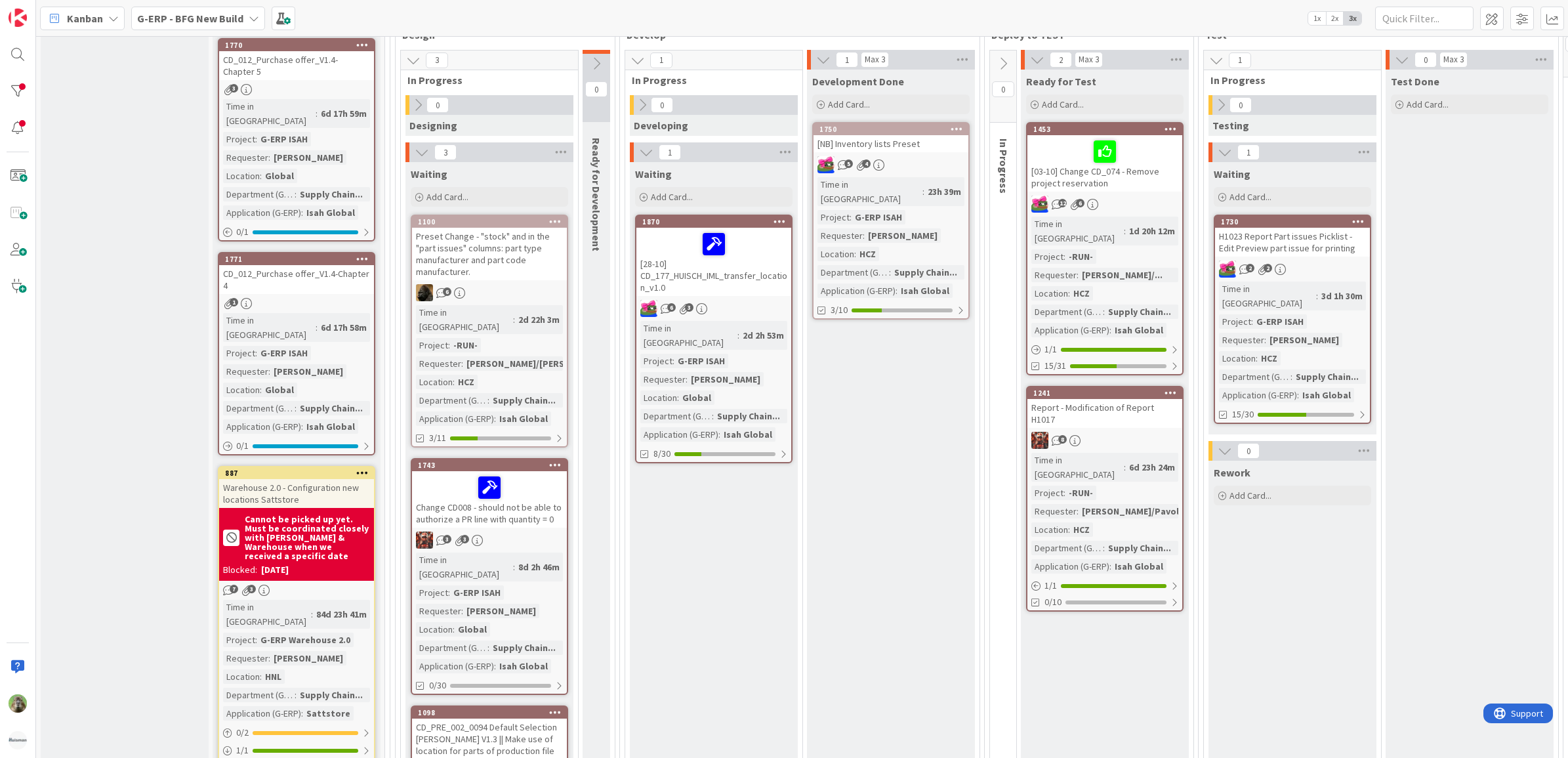
click at [926, 519] on div "Development Done Add Card... 1750 [NB] Inventory lists Preset 5 4 Time in Colum…" at bounding box center [891, 507] width 168 height 874
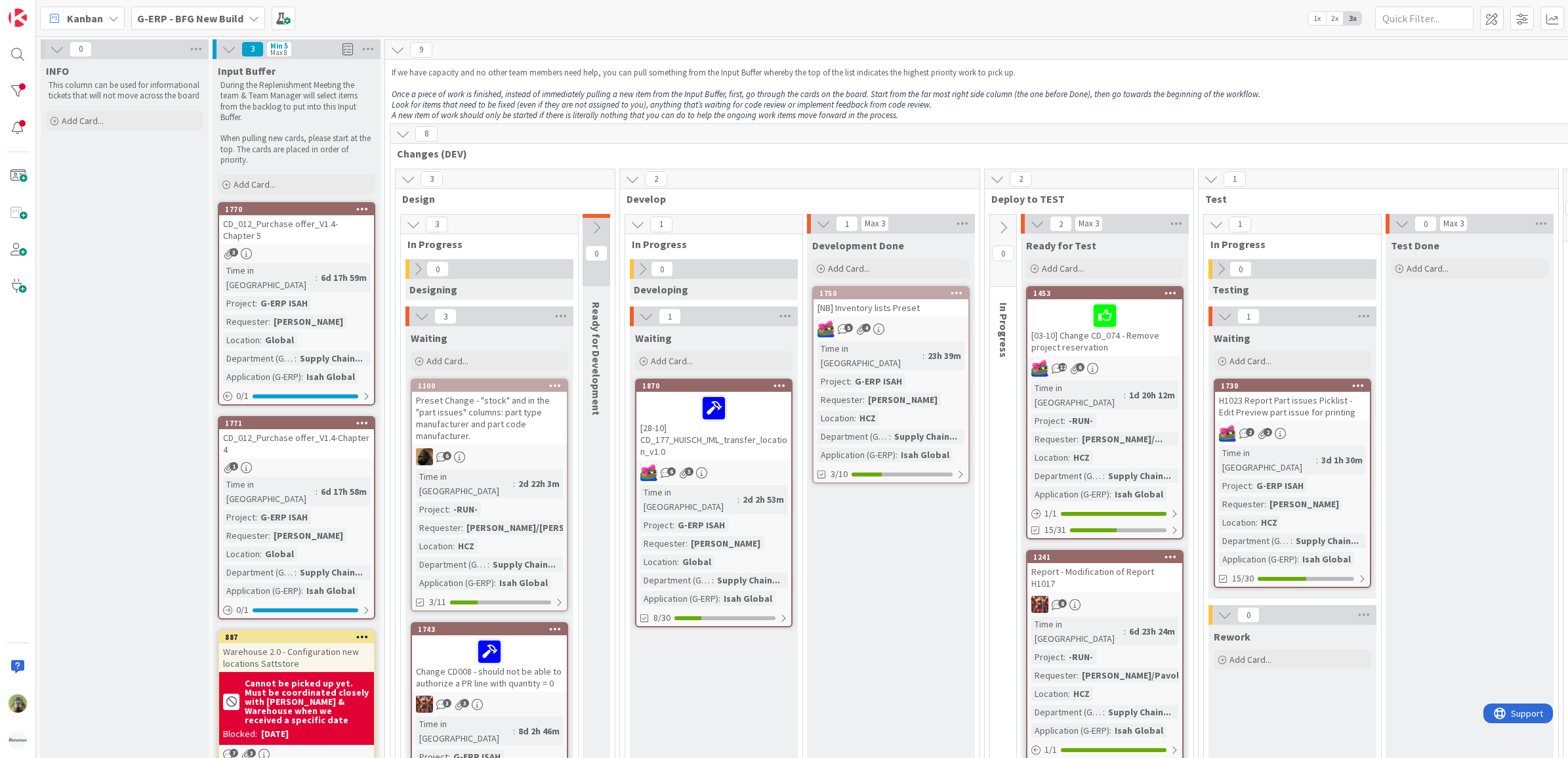
click at [812, 224] on div "1 Max 3" at bounding box center [891, 224] width 168 height 20
click at [821, 220] on icon at bounding box center [823, 224] width 14 height 14
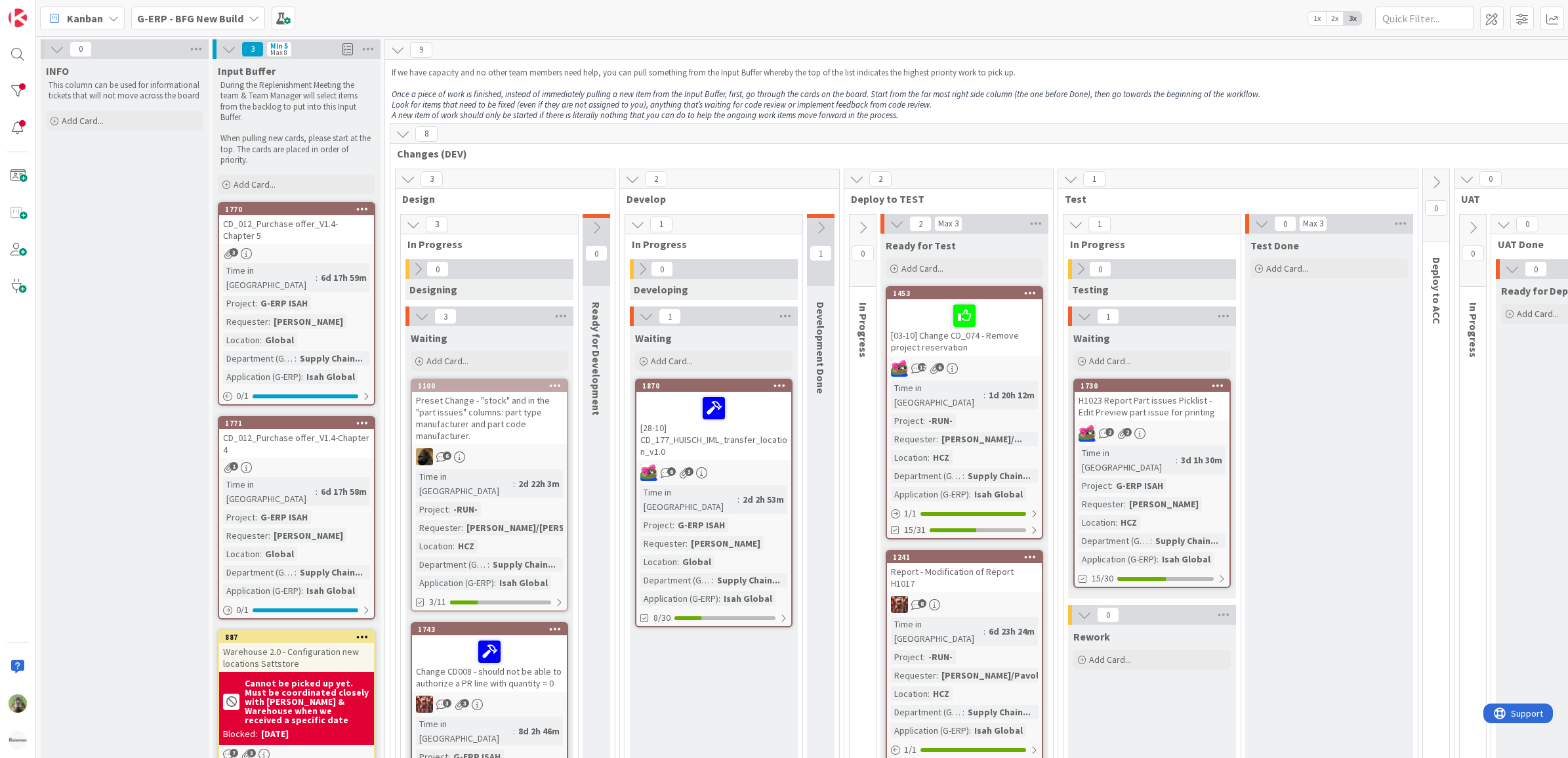
click at [825, 220] on icon at bounding box center [820, 227] width 14 height 14
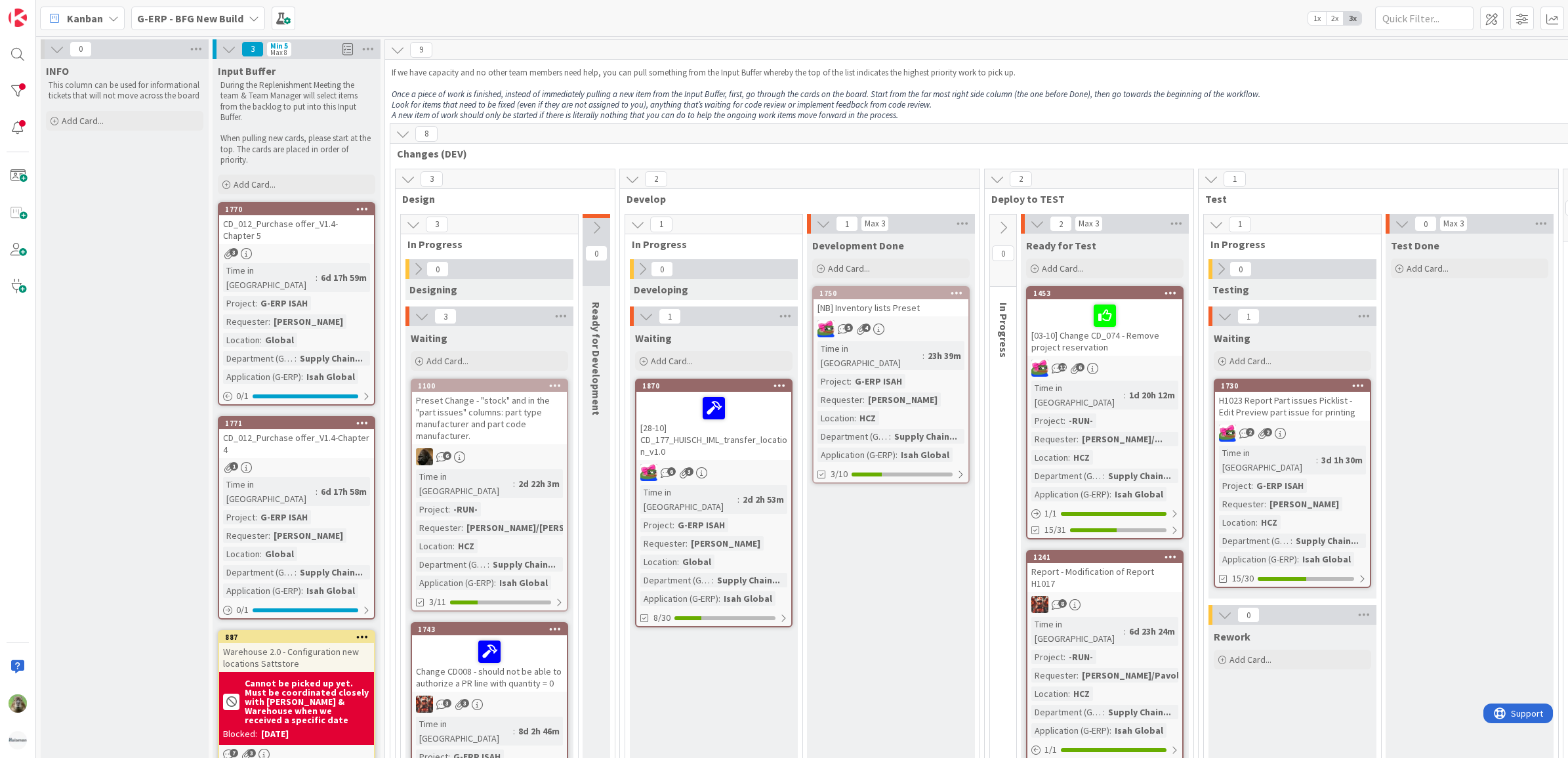
click at [220, 18] on b "G-ERP - BFG New Build" at bounding box center [191, 18] width 106 height 13
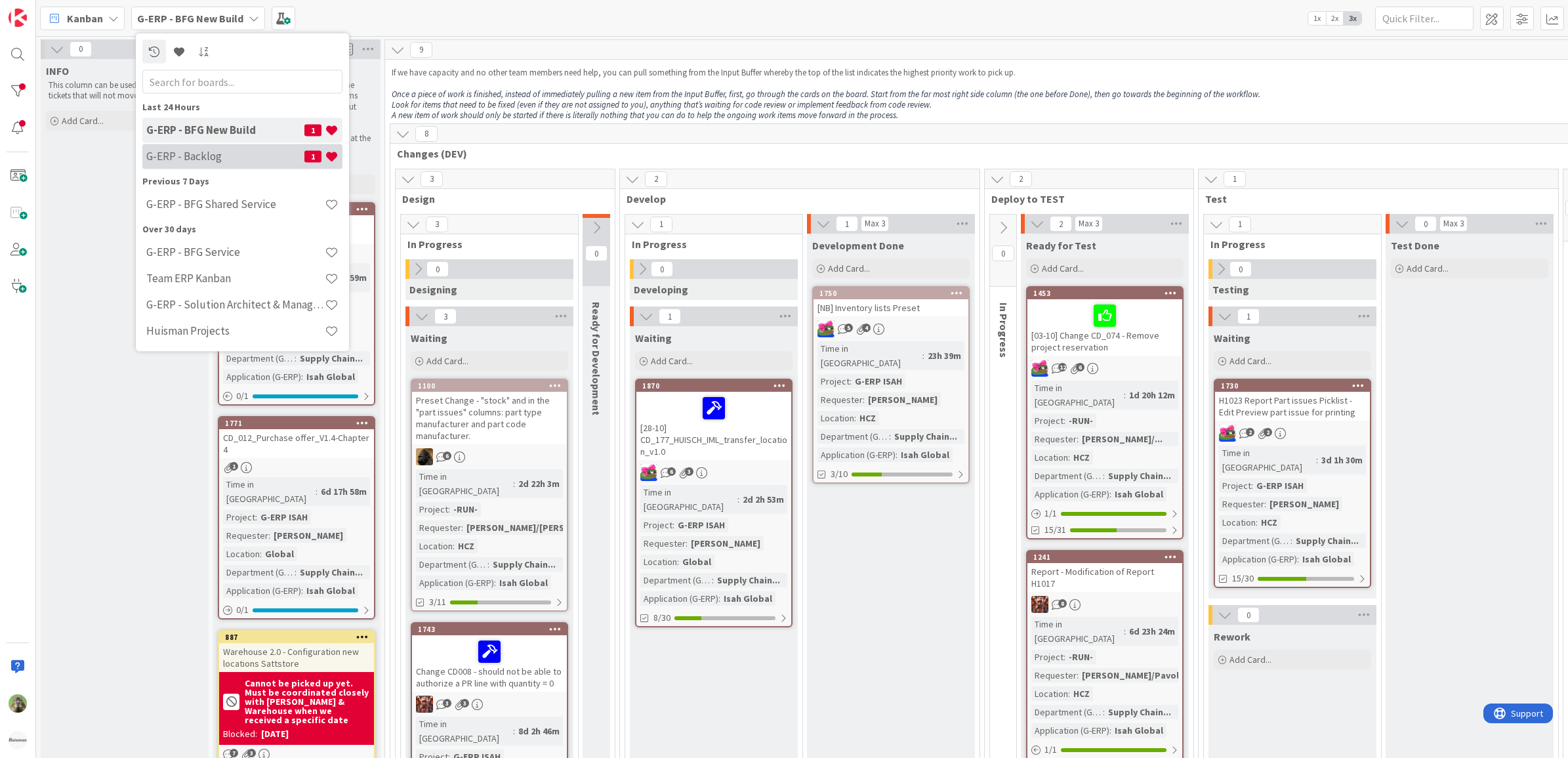
click at [244, 162] on h4 "G-ERP - Backlog" at bounding box center [225, 156] width 158 height 13
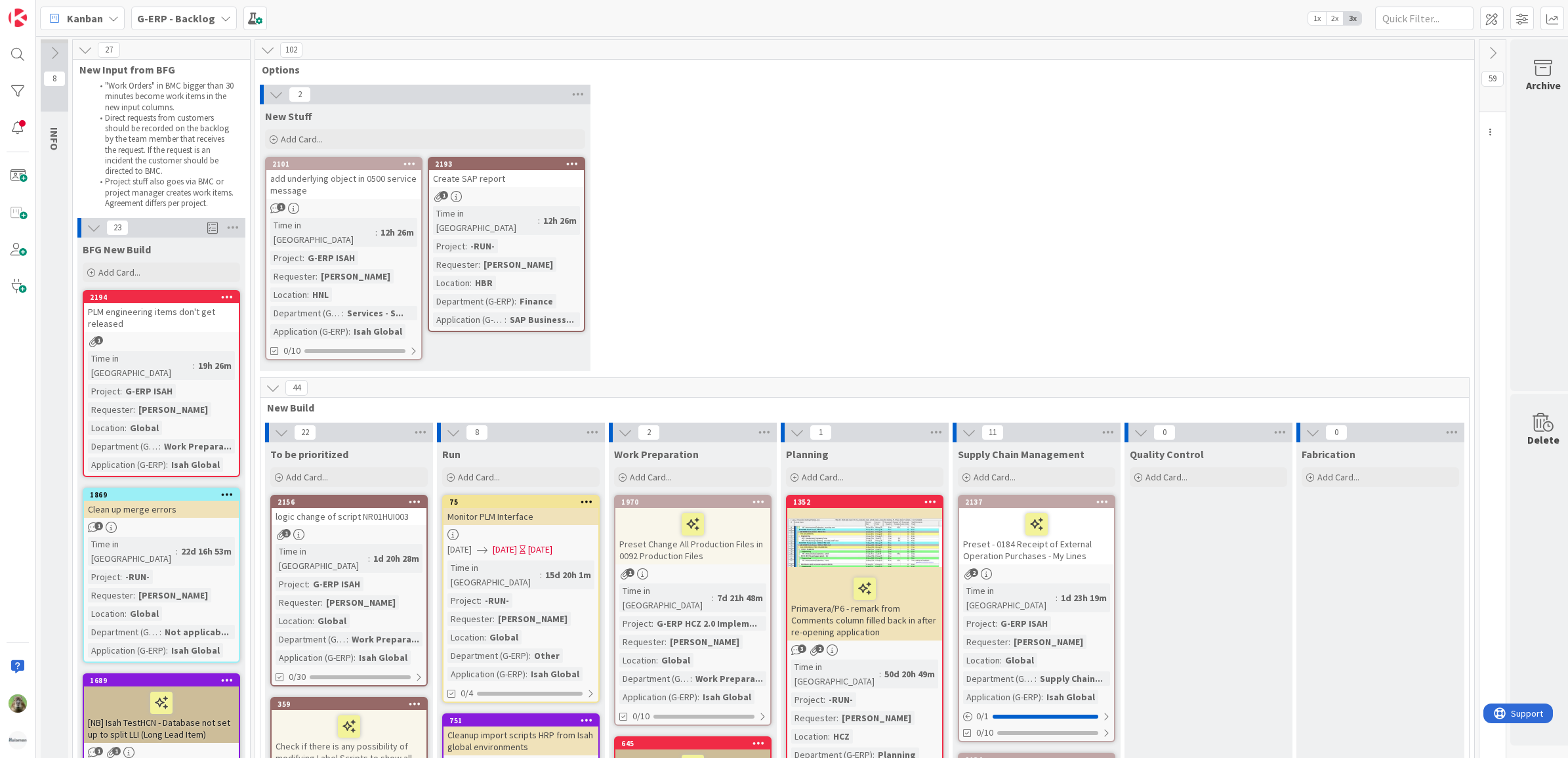
scroll to position [0, 25]
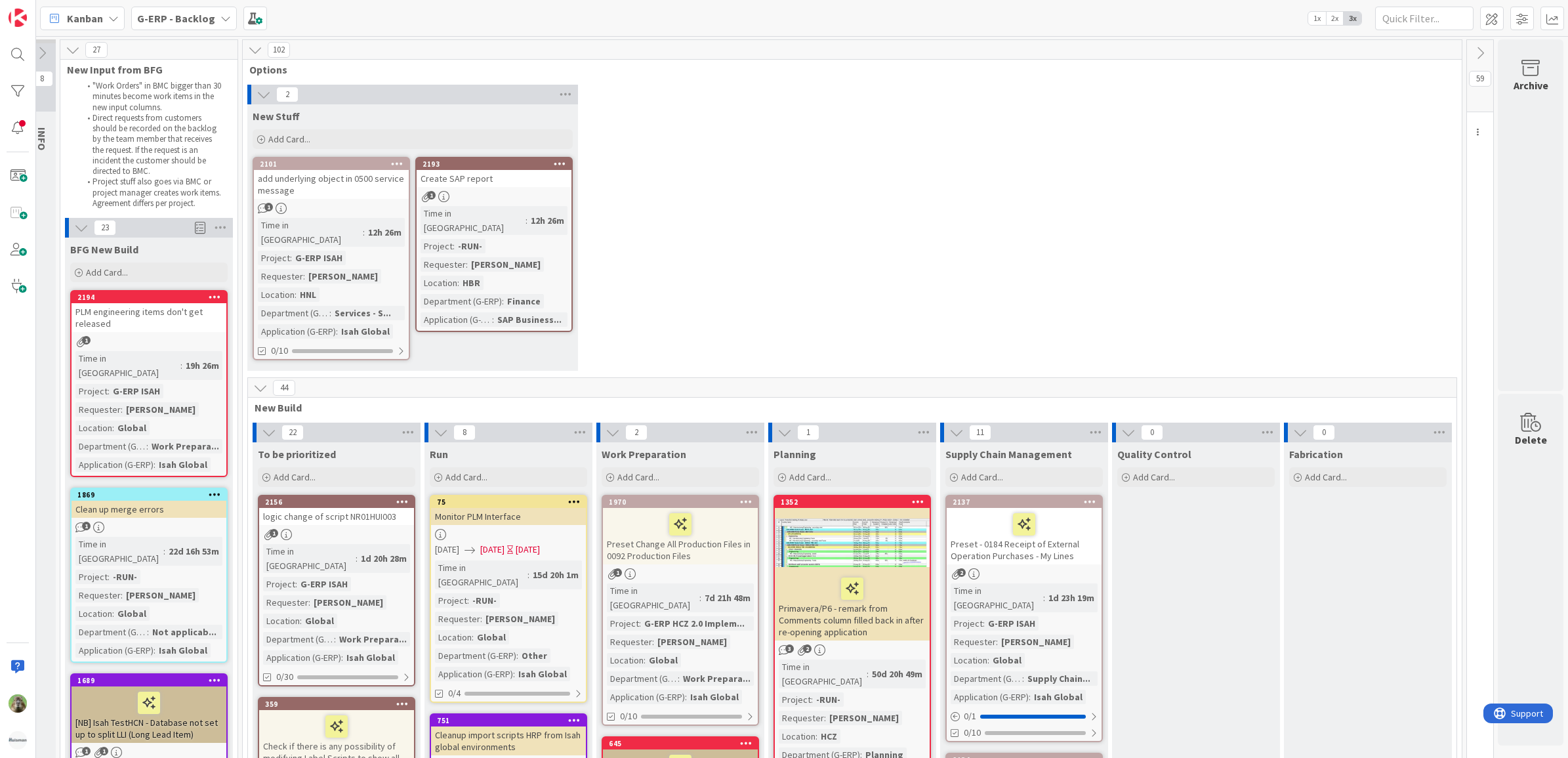
click at [1480, 54] on button at bounding box center [1480, 53] width 26 height 20
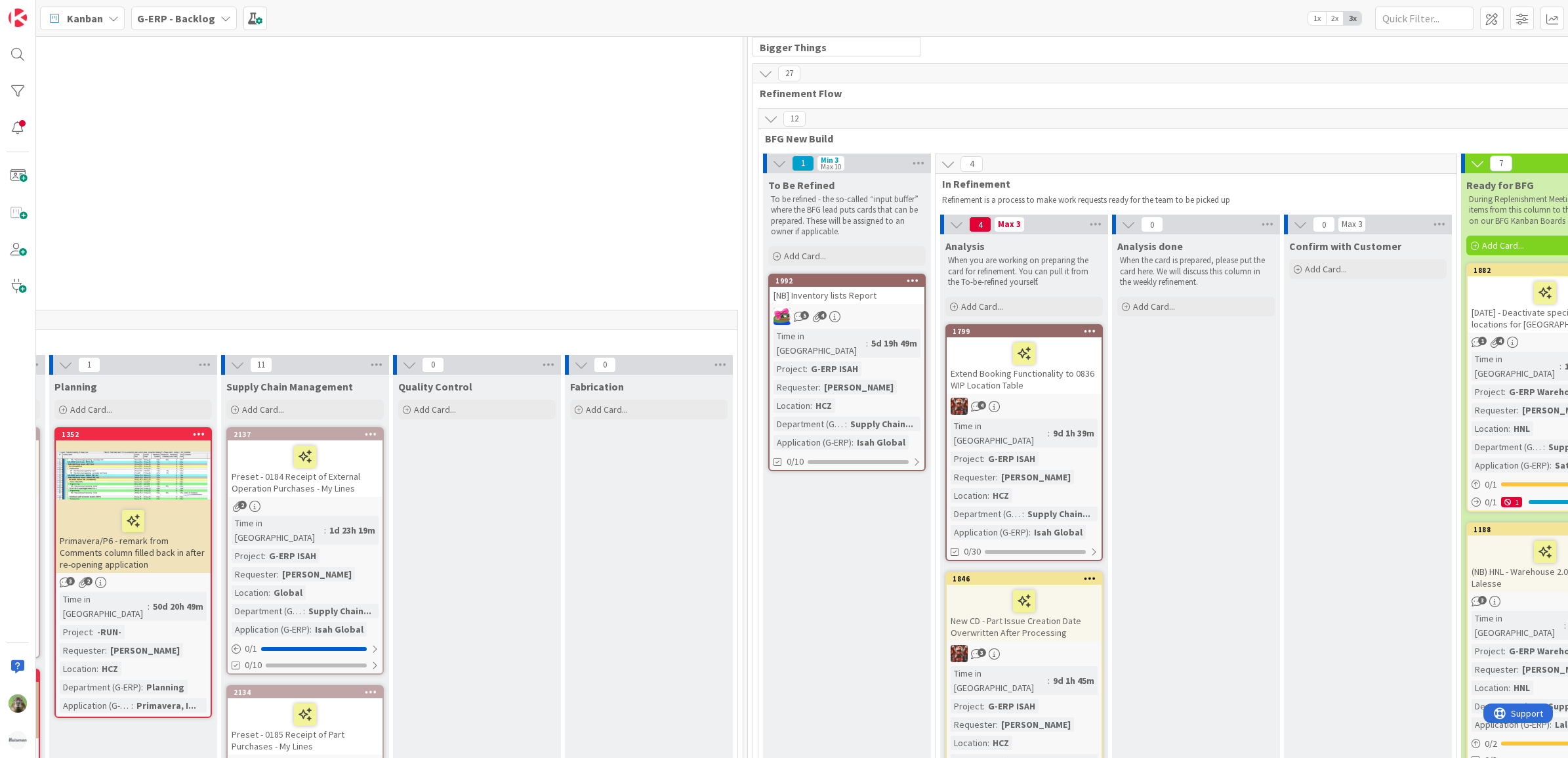
scroll to position [164, 732]
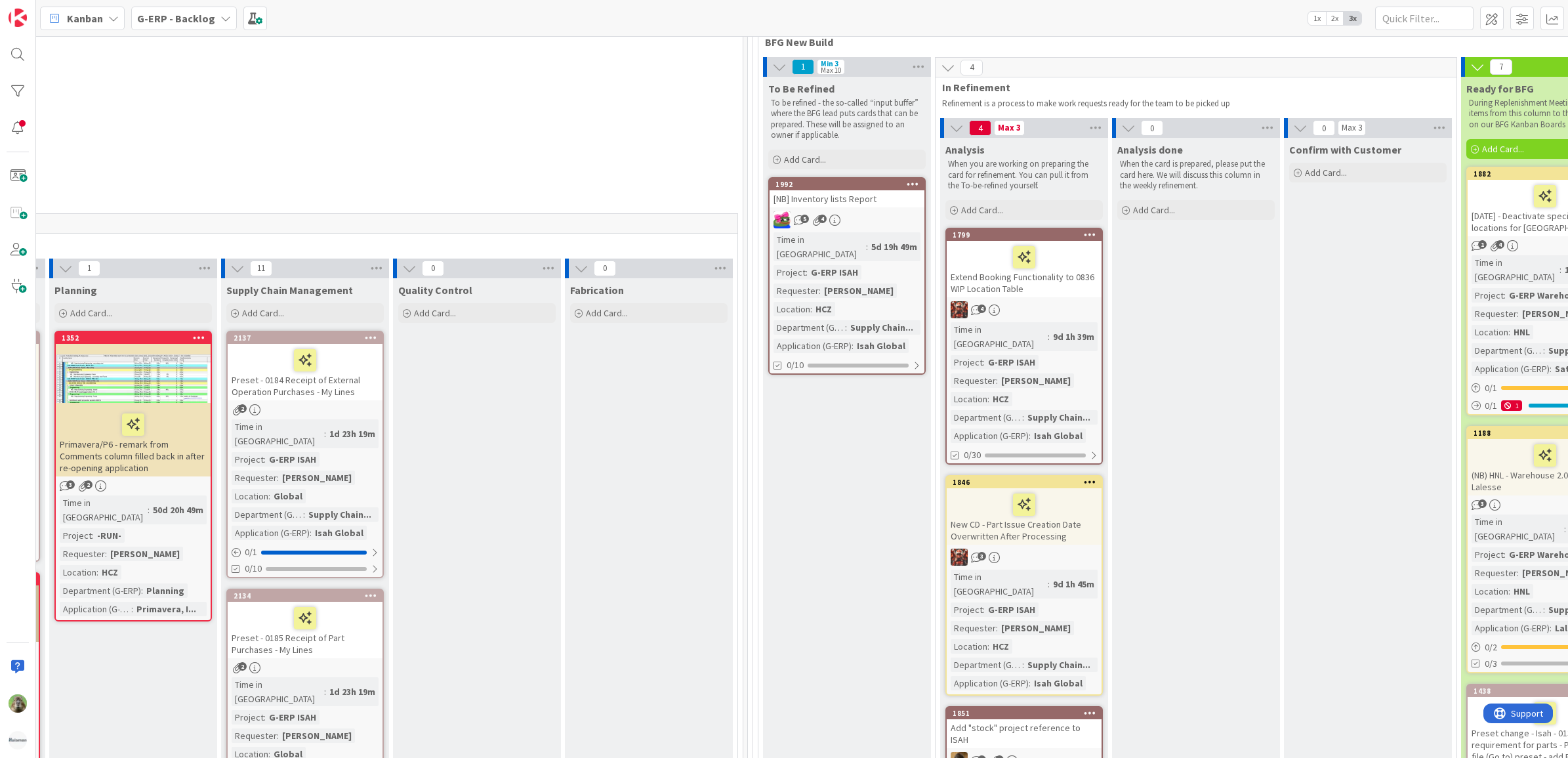
click at [1065, 284] on div "Extend Booking Functionality to 0836 WIP Location Table" at bounding box center [1024, 269] width 155 height 57
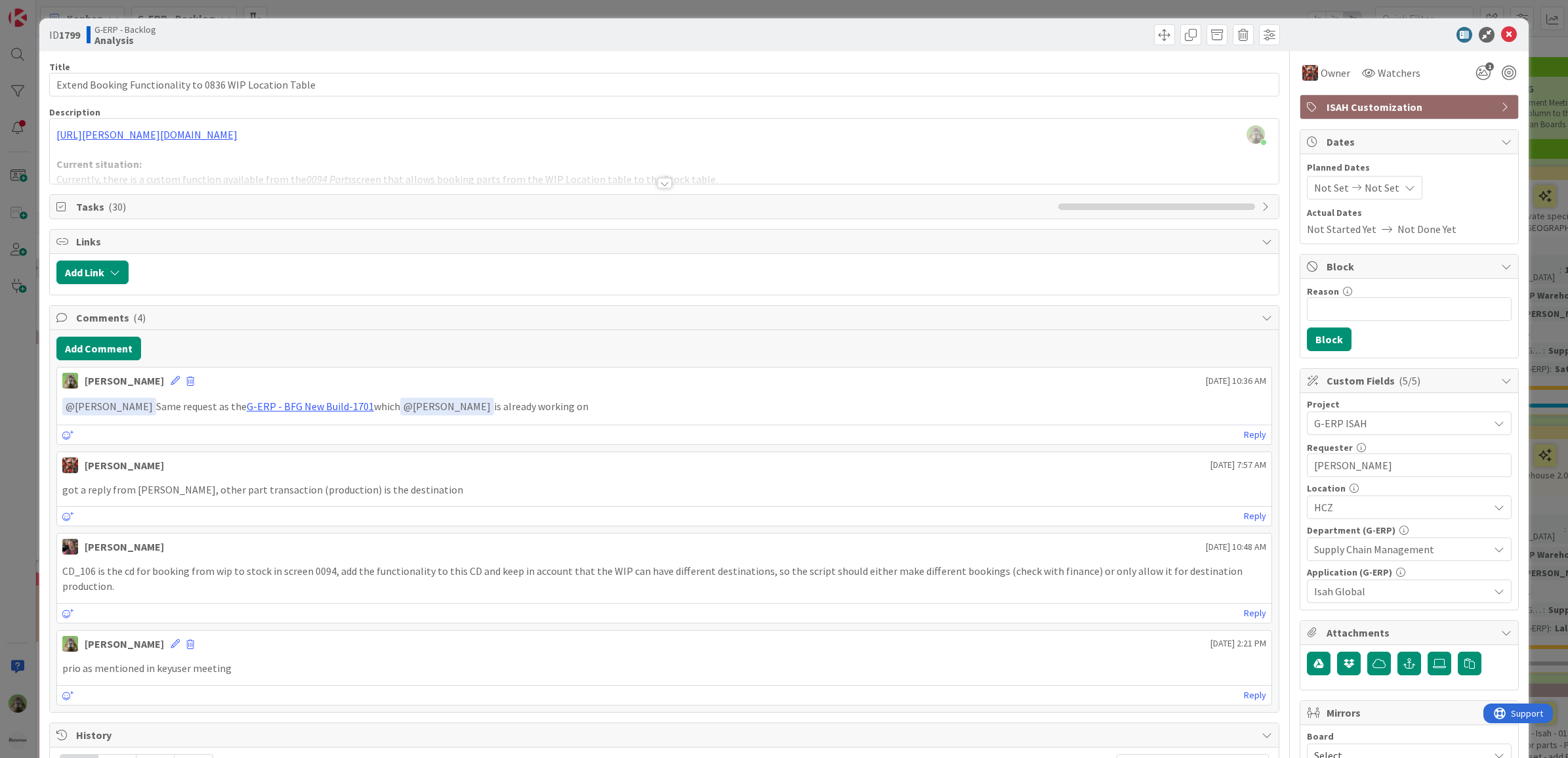
click at [28, 395] on div "ID 1799 G-ERP - Backlog Analysis Title 55 / 128 Extend Booking Functionality to…" at bounding box center [784, 379] width 1568 height 758
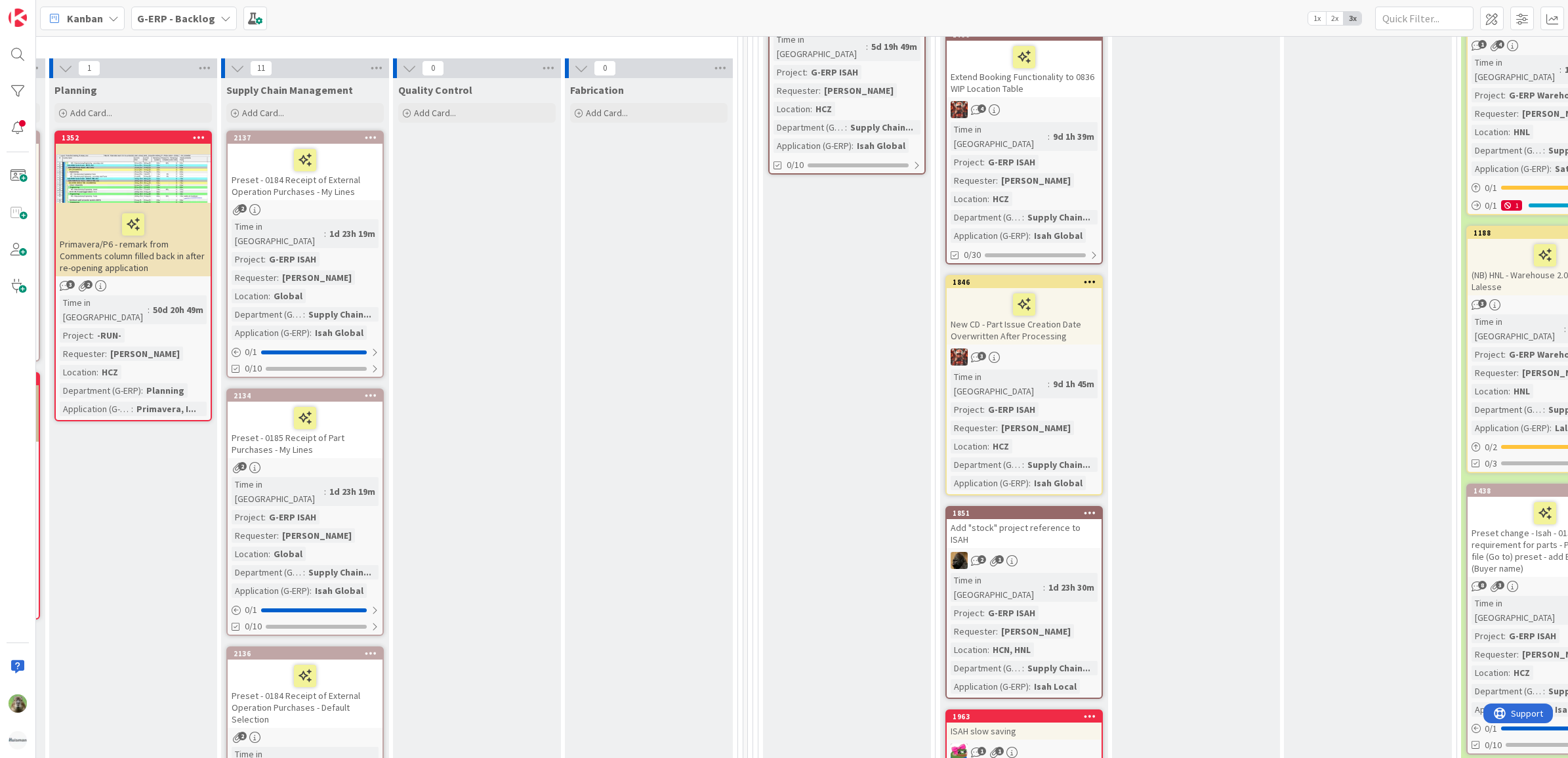
scroll to position [410, 732]
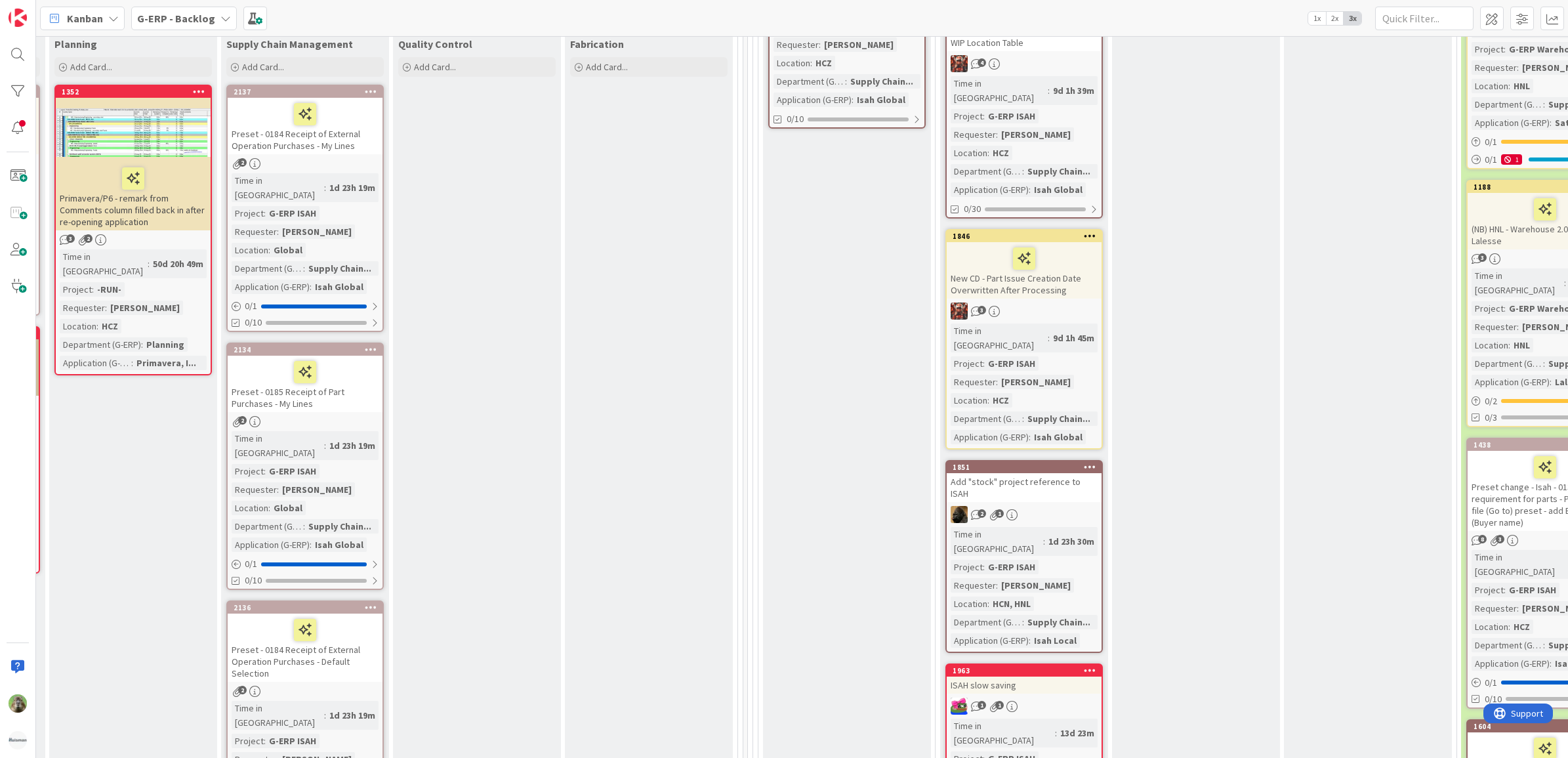
click at [1078, 273] on div "New CD - Part Issue Creation Date Overwritten After Processing" at bounding box center [1024, 271] width 155 height 57
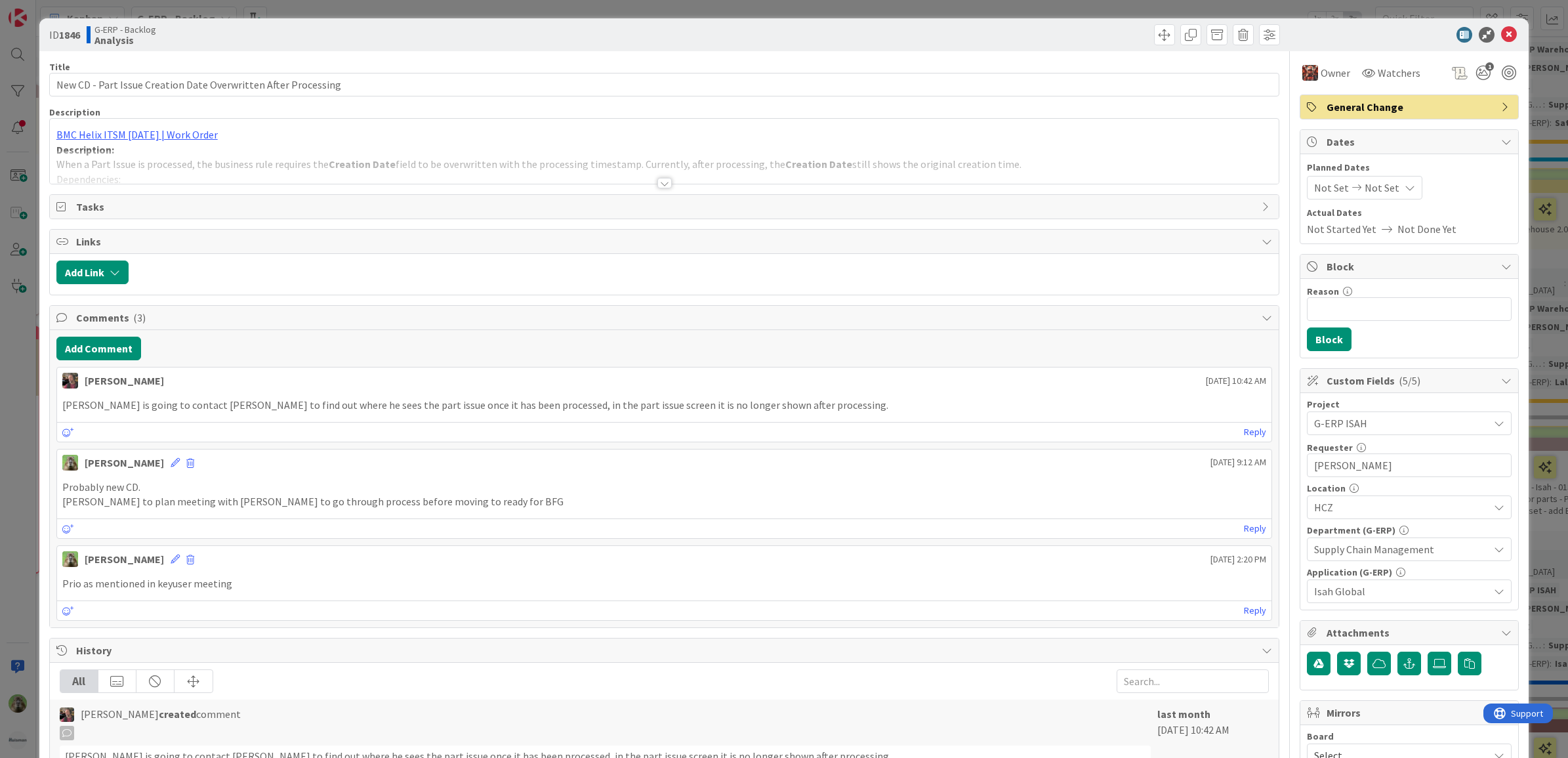
click at [962, 171] on div at bounding box center [664, 166] width 1229 height 33
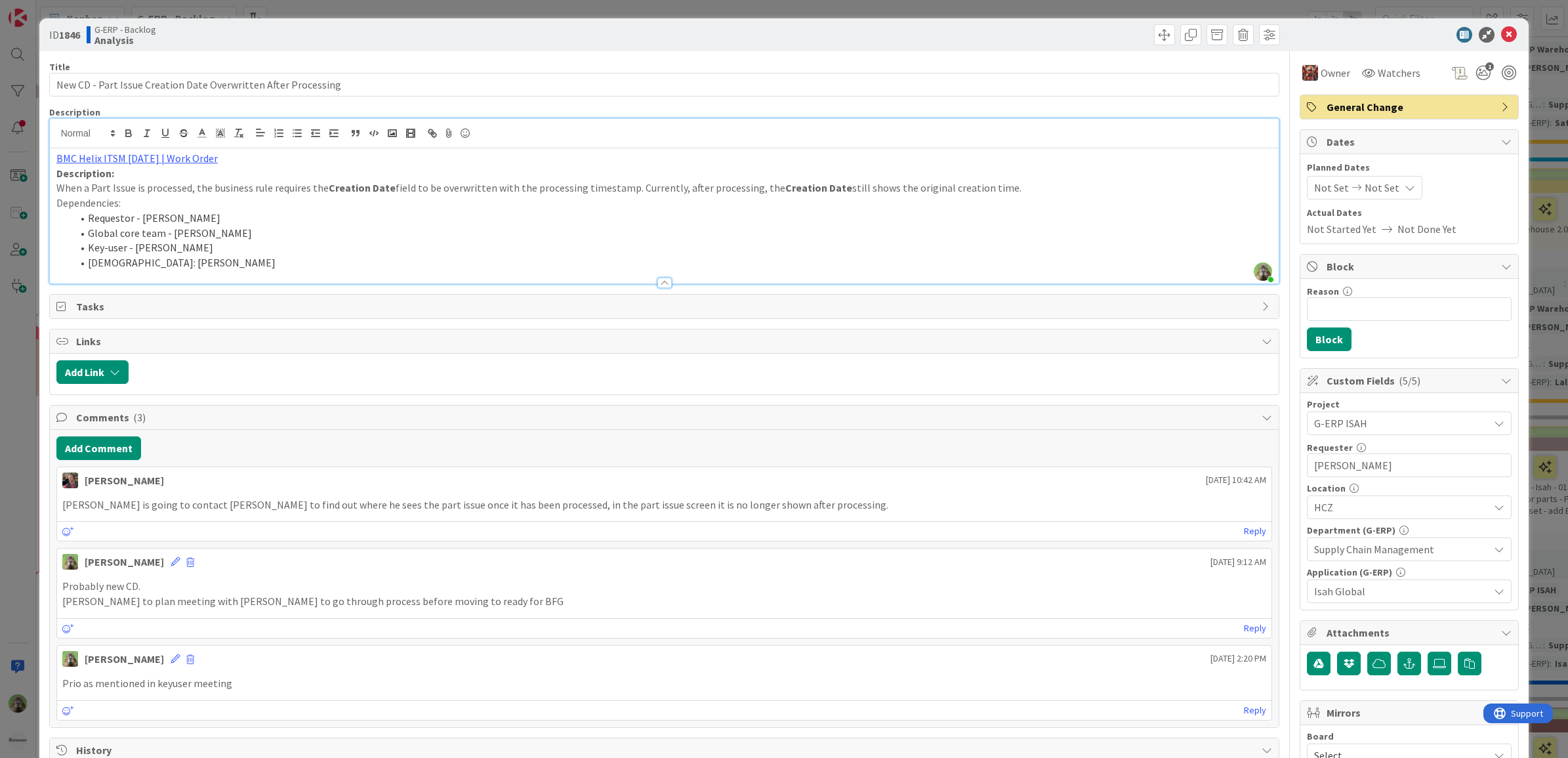
click at [740, 215] on li "Requestor - Martin Meluš" at bounding box center [672, 217] width 1201 height 15
click at [5, 487] on div "ID 1846 G-ERP - Backlog Analysis Title 62 / 128 New CD - Part Issue Creation Da…" at bounding box center [784, 379] width 1568 height 758
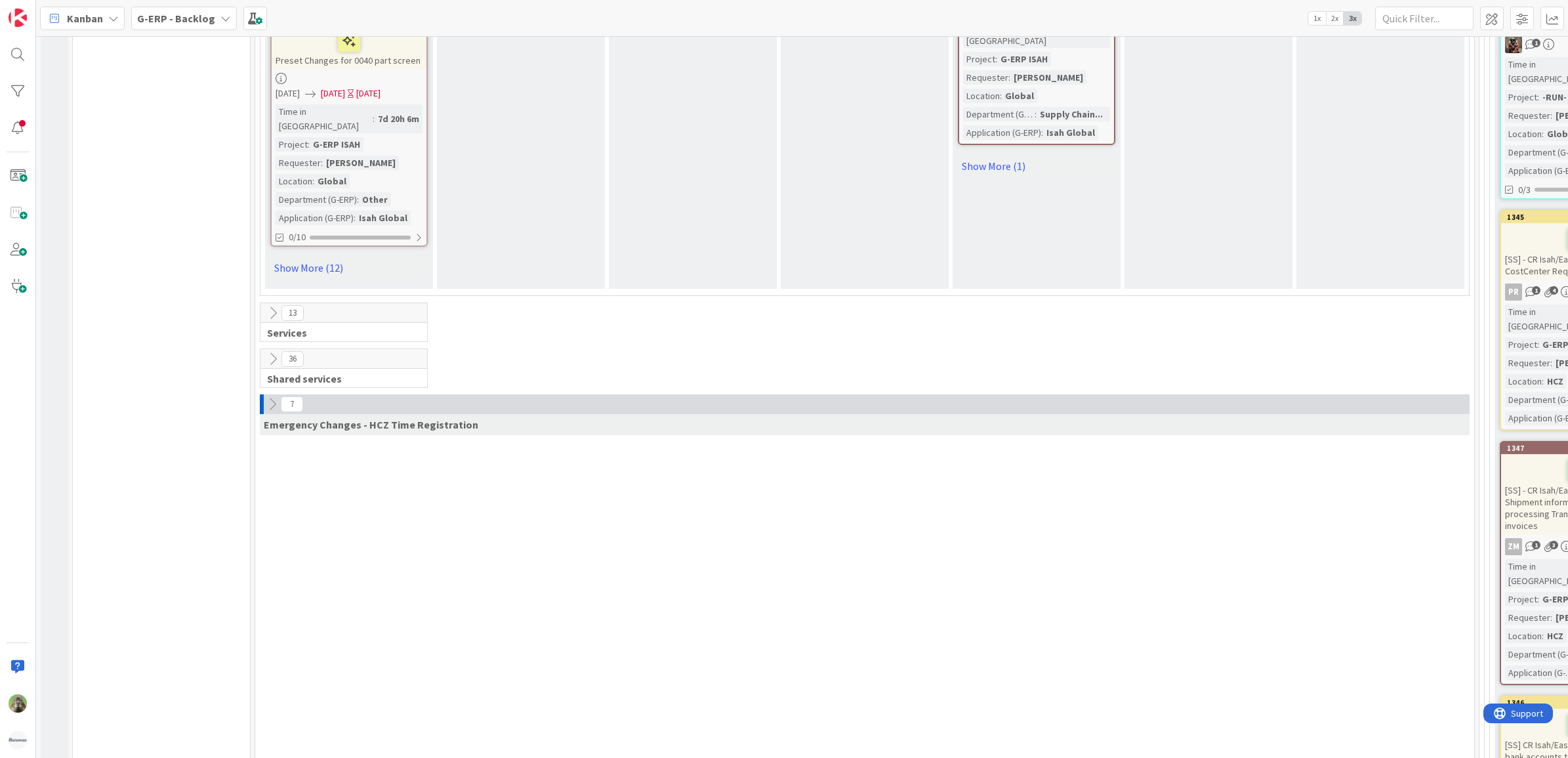
scroll to position [2214, 0]
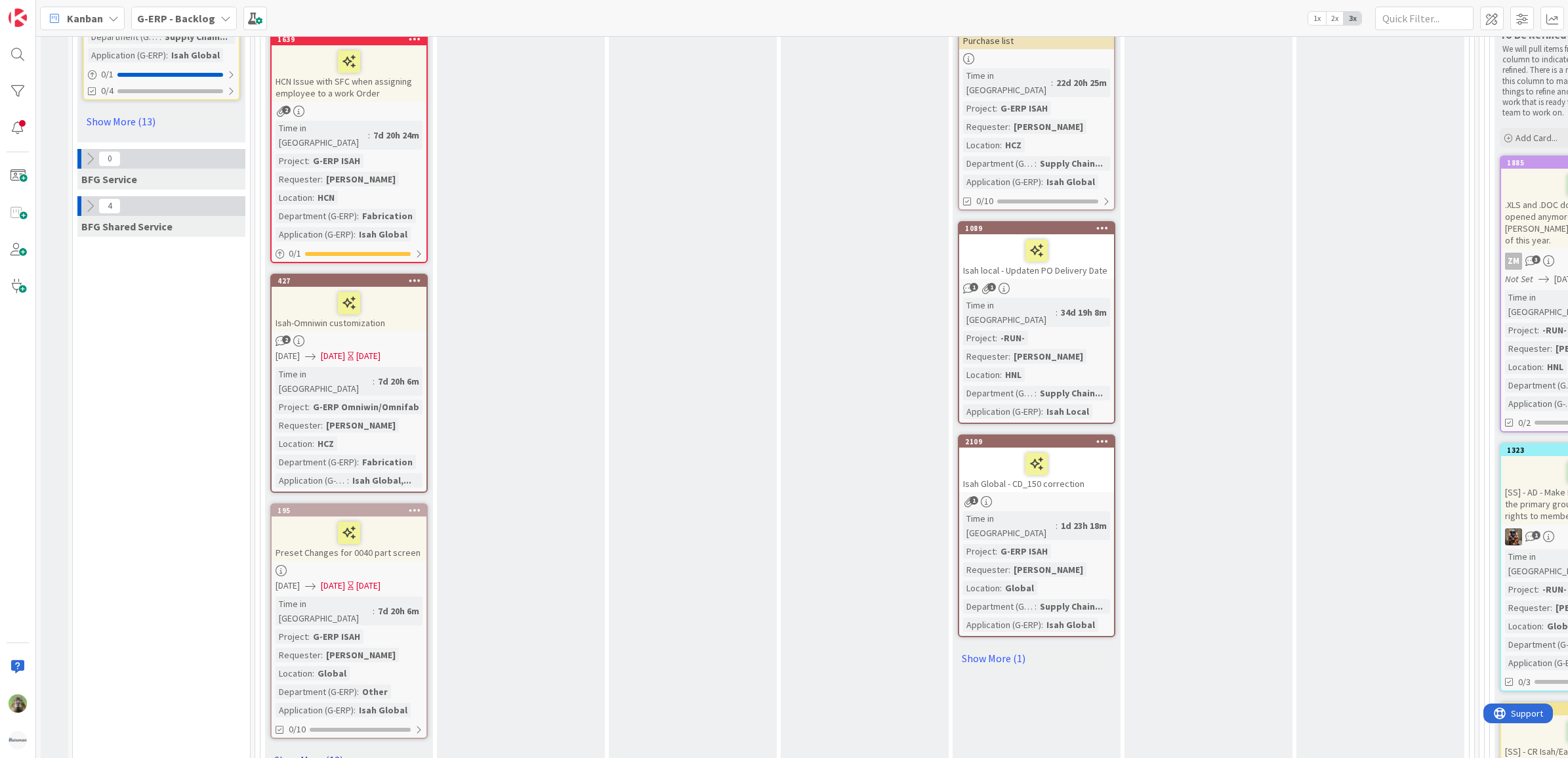
click at [307, 749] on link "Show More (12)" at bounding box center [349, 760] width 157 height 21
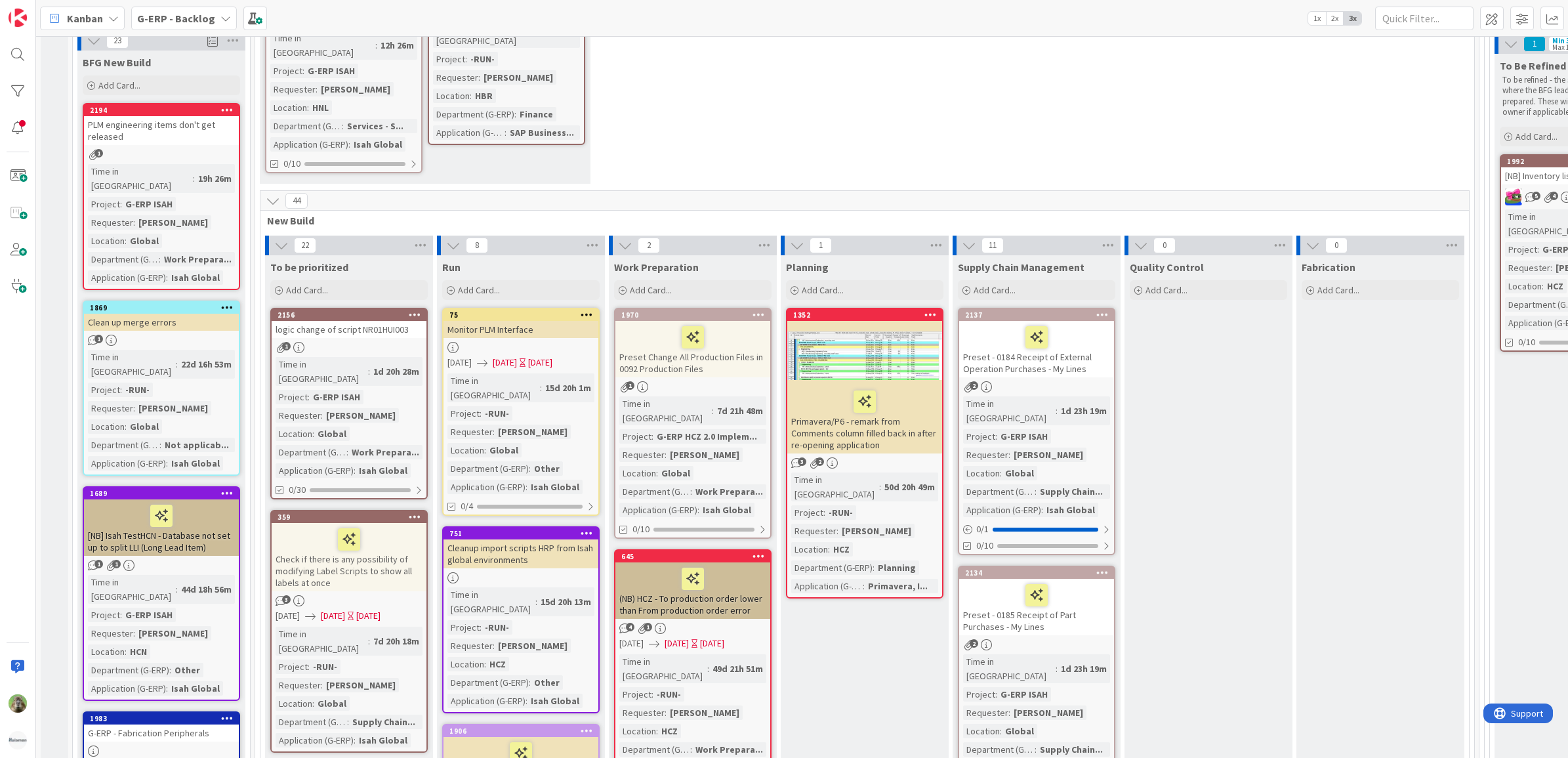
scroll to position [0, 0]
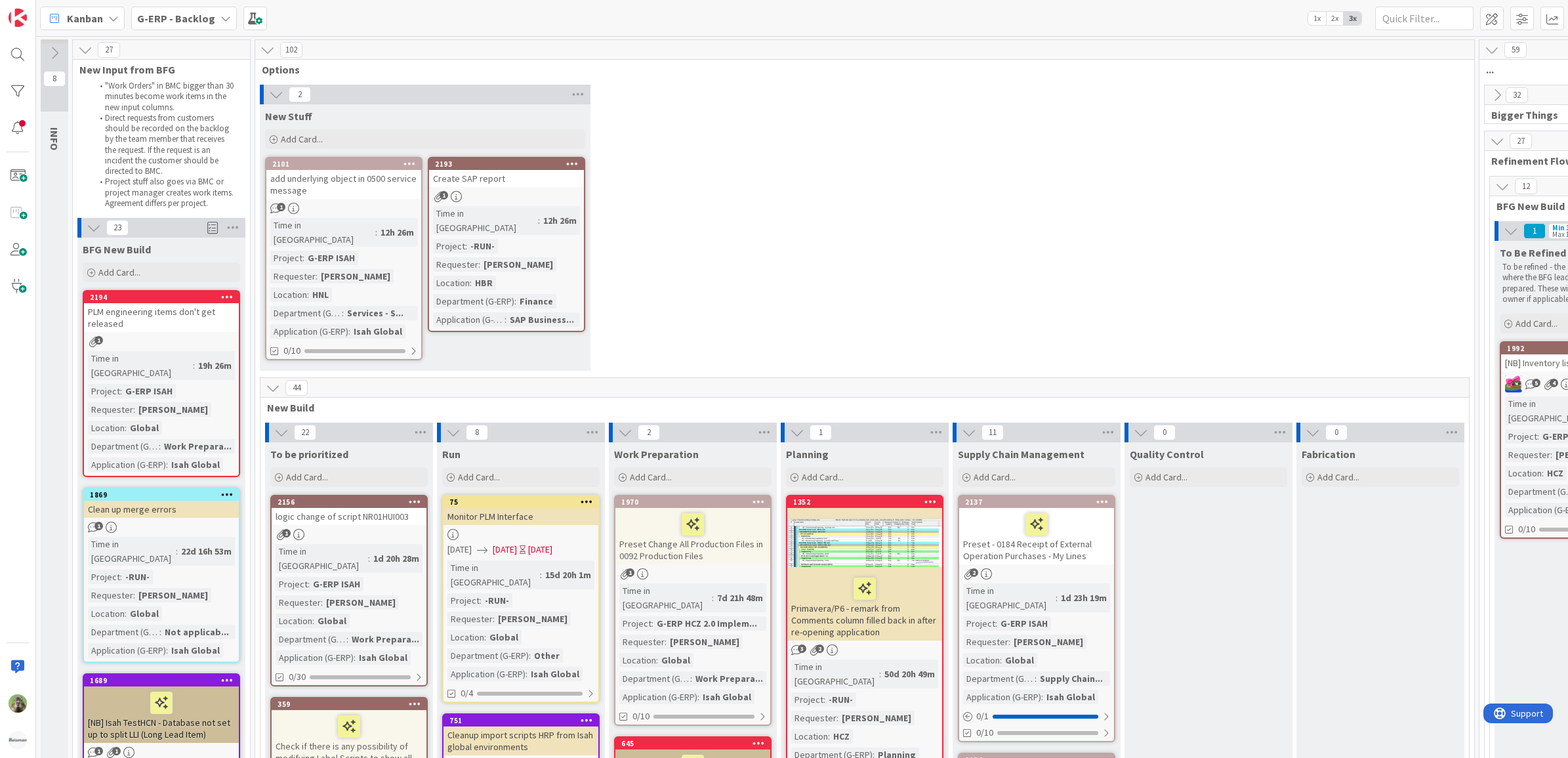
click at [205, 21] on b "G-ERP - Backlog" at bounding box center [176, 18] width 78 height 13
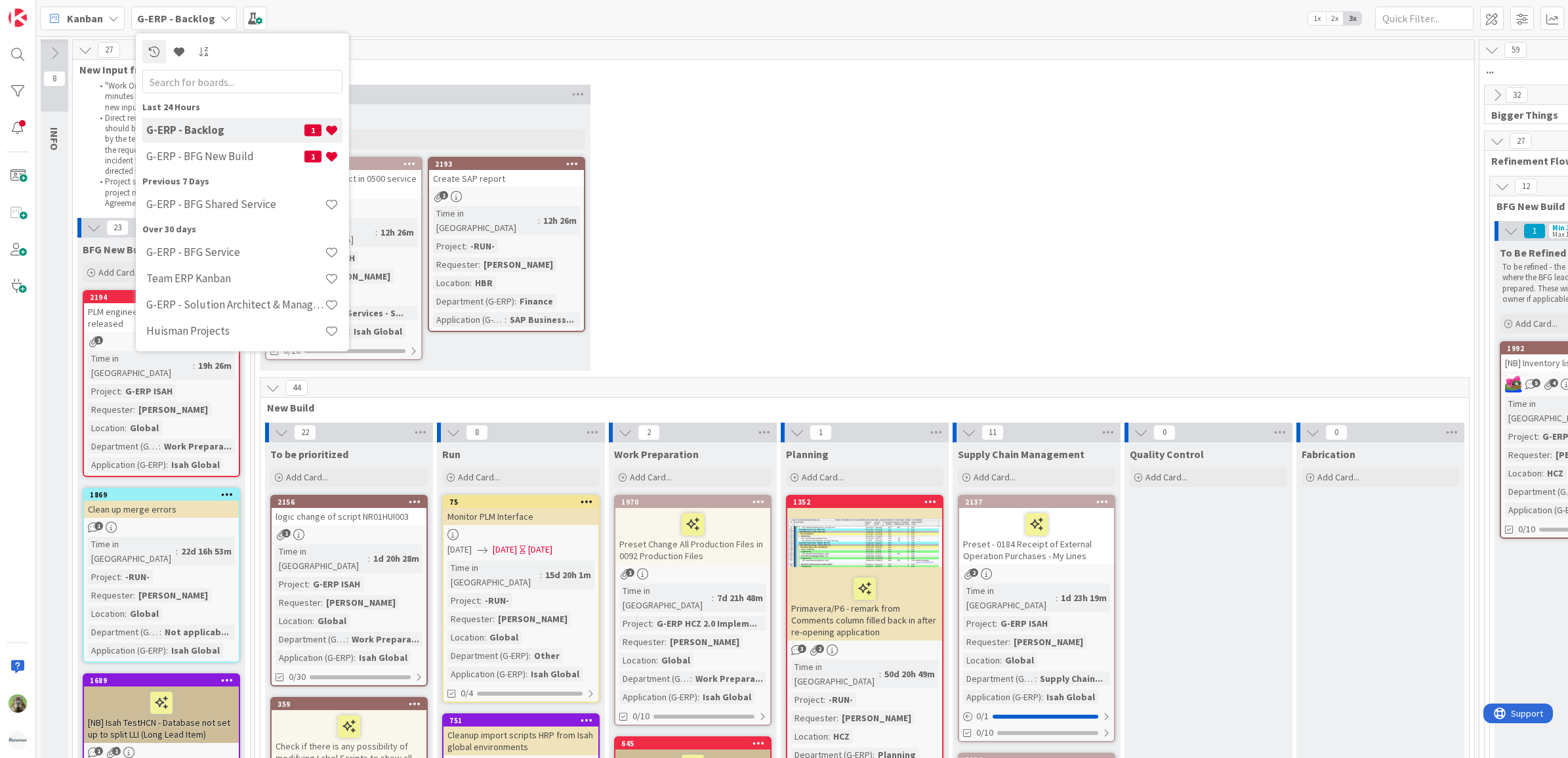
click at [1099, 259] on div "2 New Stuff Add Card... 2193 Create SAP report 1 Time in Column : 12h 26m Proje…" at bounding box center [864, 230] width 1214 height 293
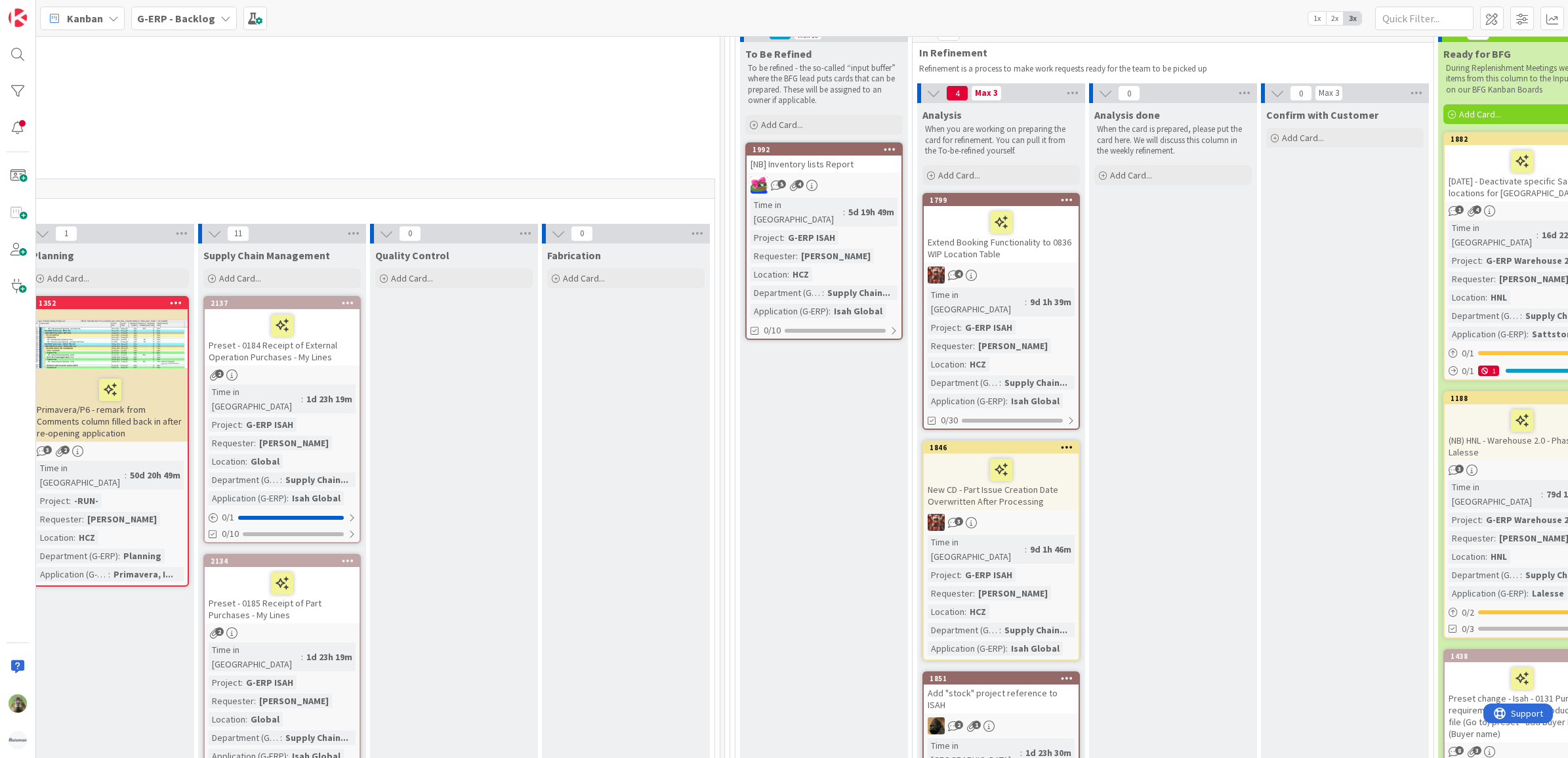
scroll to position [246, 755]
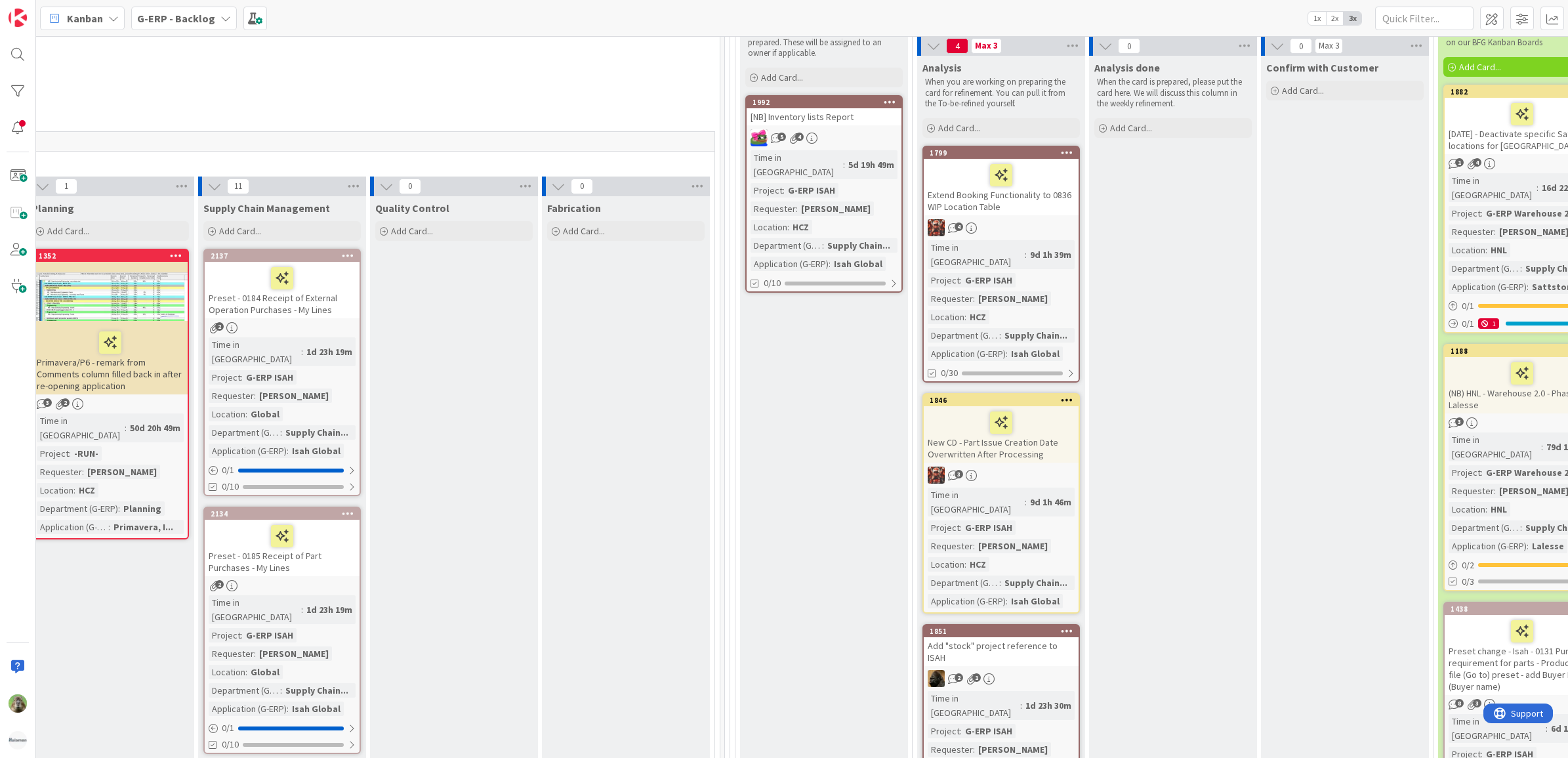
click at [1041, 431] on div "New CD - Part Issue Creation Date Overwritten After Processing" at bounding box center [1001, 434] width 155 height 57
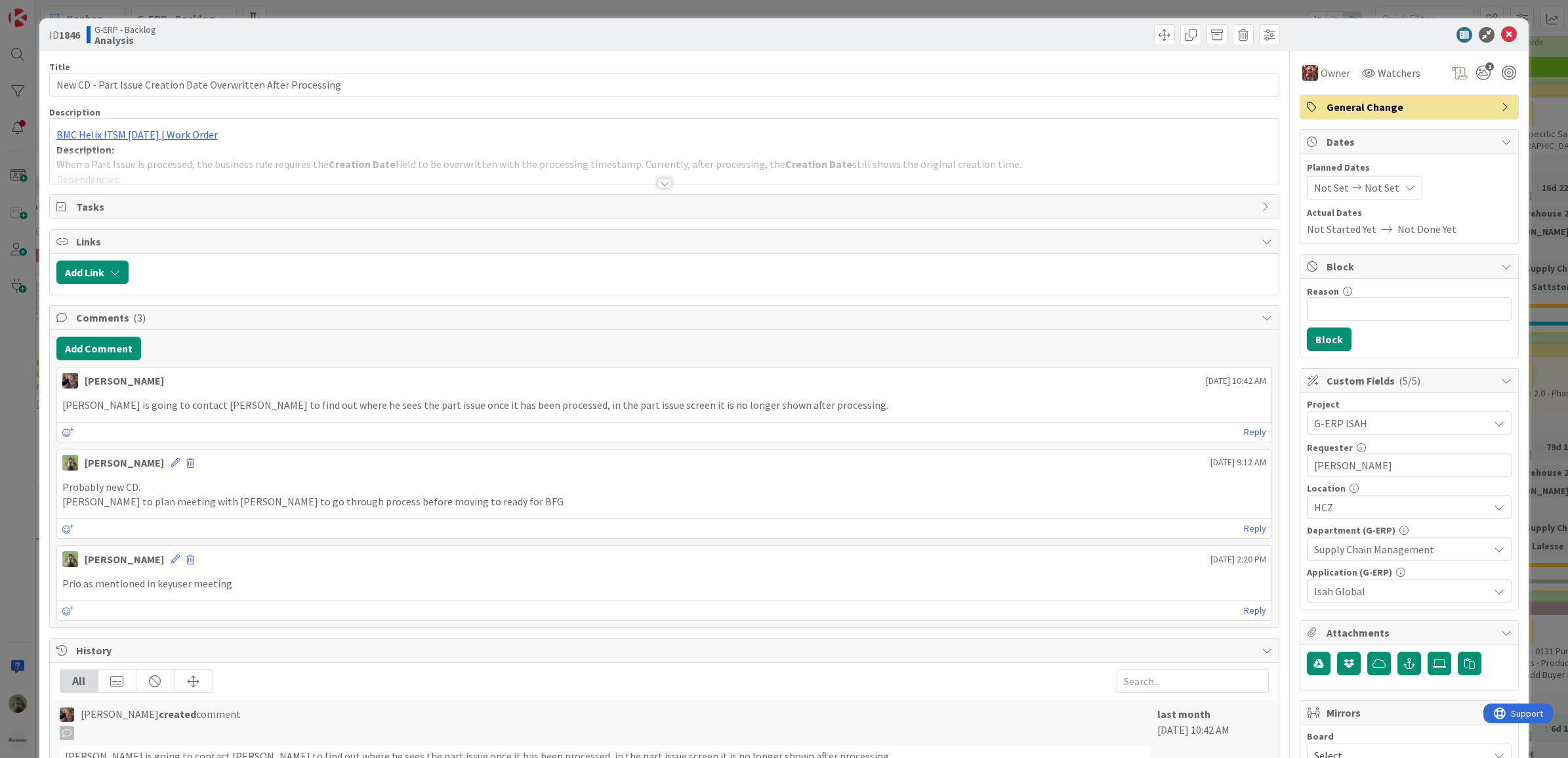
click at [782, 173] on div at bounding box center [664, 166] width 1229 height 33
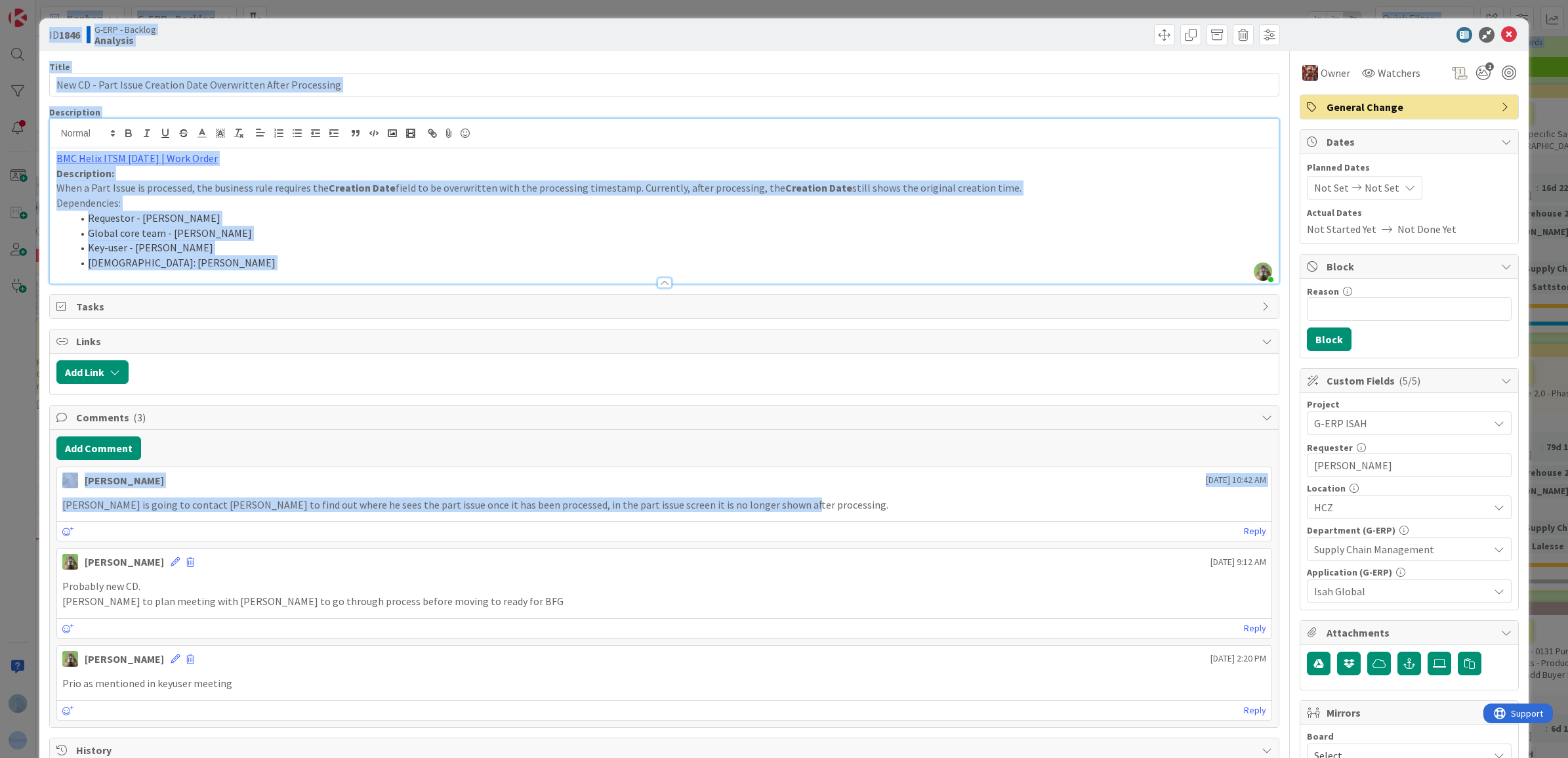
drag, startPoint x: 824, startPoint y: 511, endPoint x: -4, endPoint y: 519, distance: 828.0
click at [0, 519] on html "Kanban G-ERP - Backlog 1x 2x 3x Kanban Options Card ID Time in Column Planned D…" at bounding box center [784, 379] width 1568 height 758
click at [581, 499] on div "Josef is going to contact Martin to find out where he sees the part issue once …" at bounding box center [665, 505] width 1215 height 26
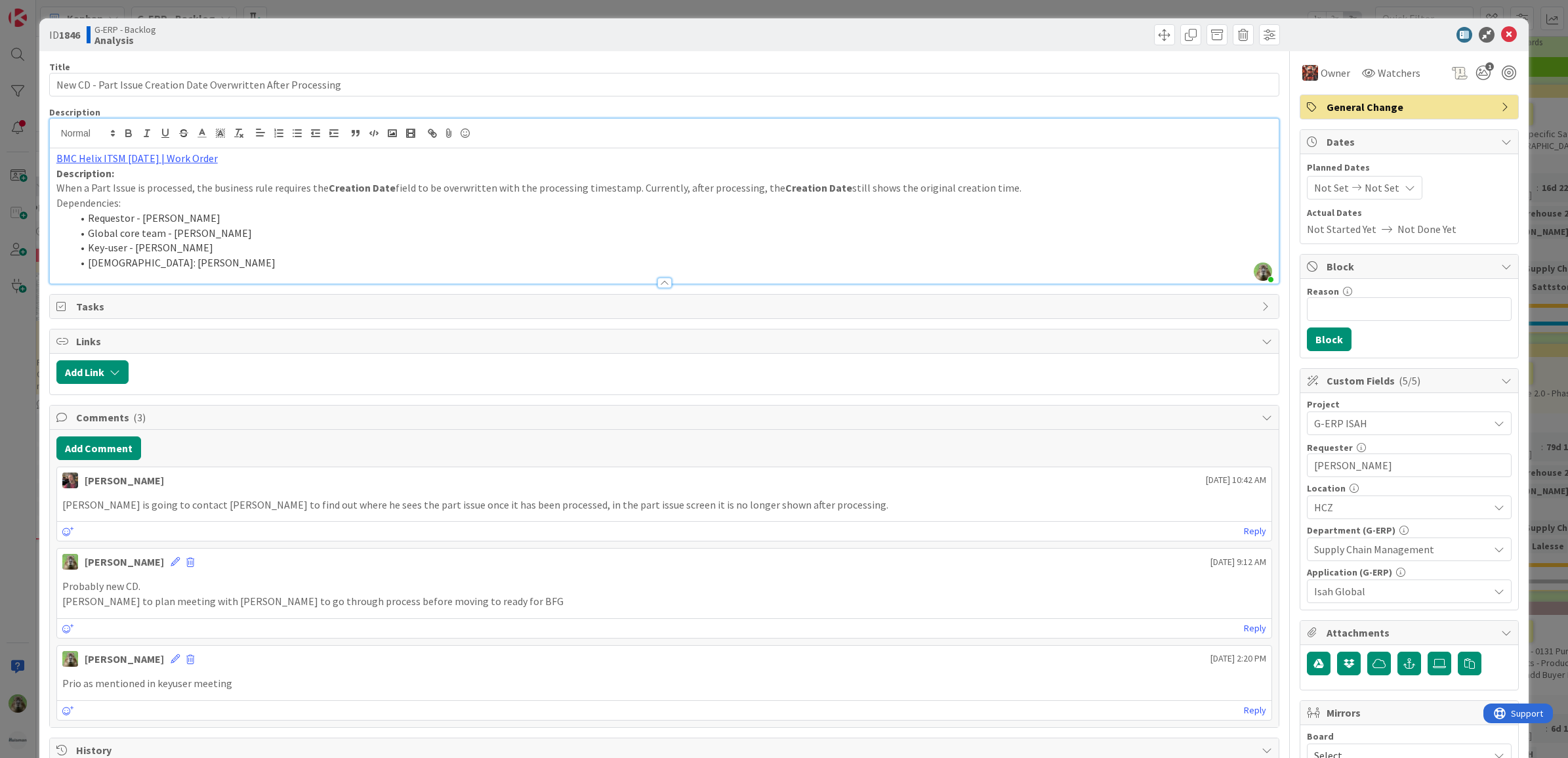
click at [4, 473] on div "ID 1846 G-ERP - Backlog Analysis Title 62 / 128 New CD - Part Issue Creation Da…" at bounding box center [784, 379] width 1568 height 758
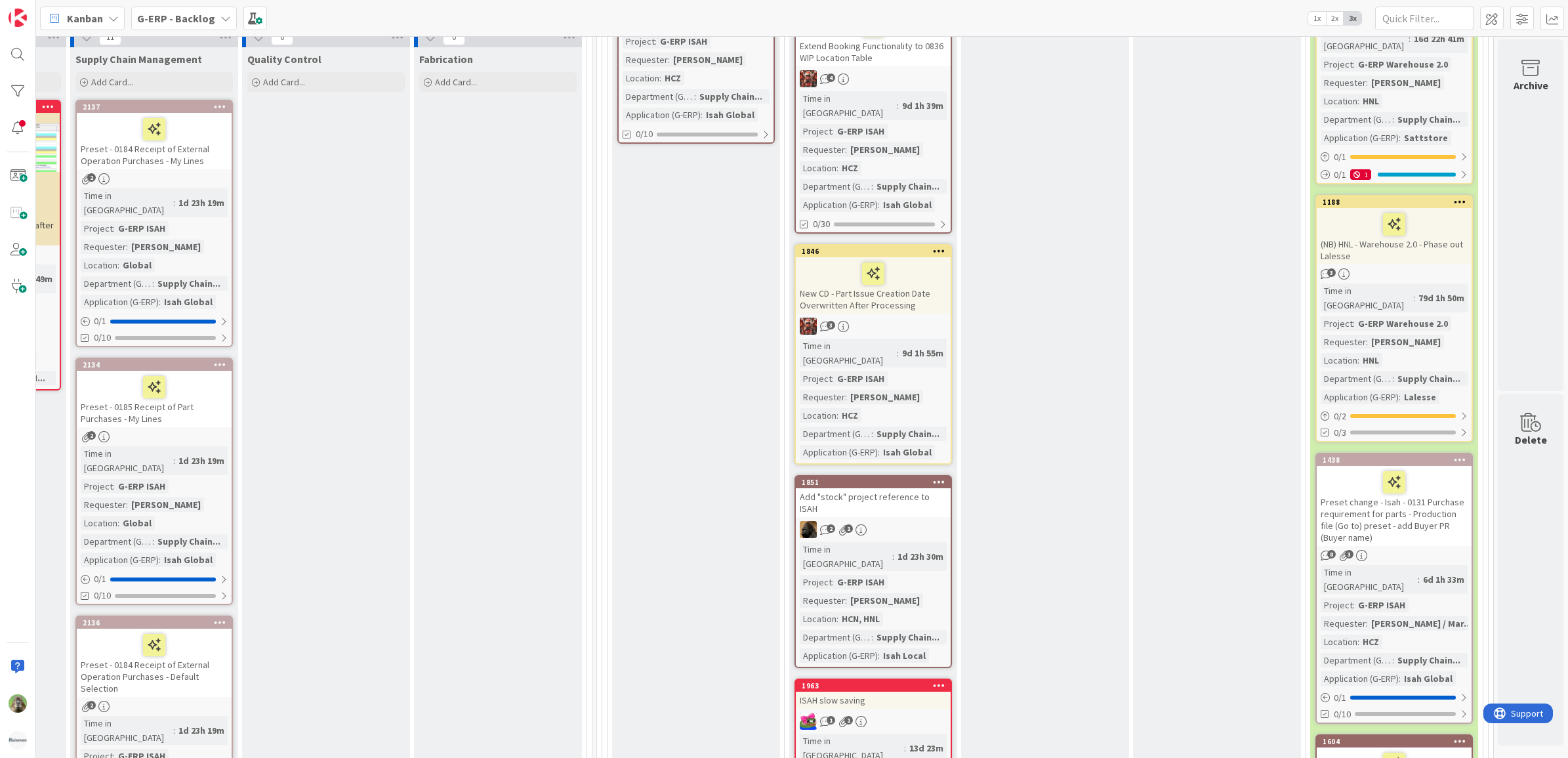
scroll to position [246, 896]
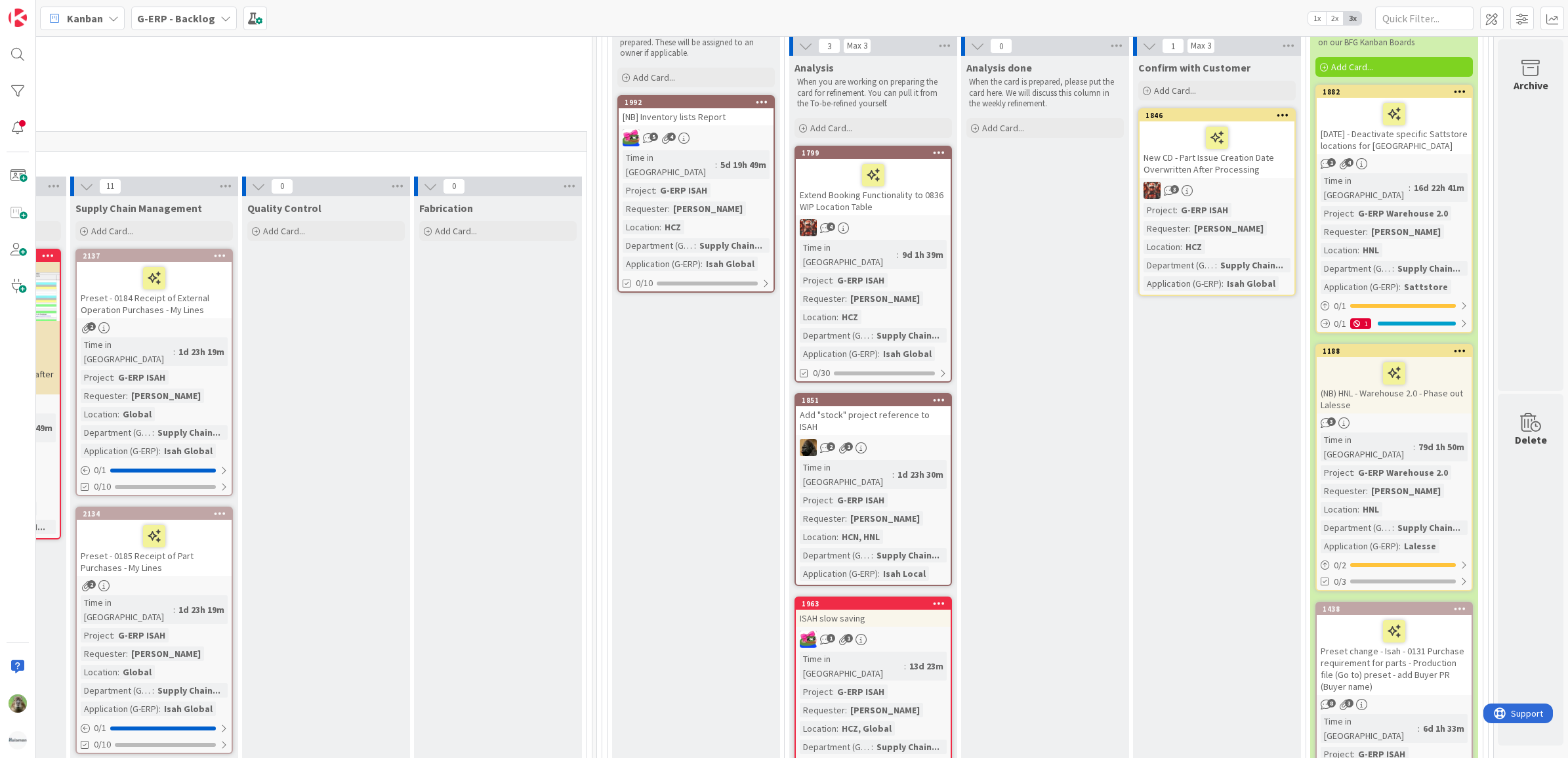
click at [886, 609] on div "ISAH slow saving" at bounding box center [873, 618] width 155 height 17
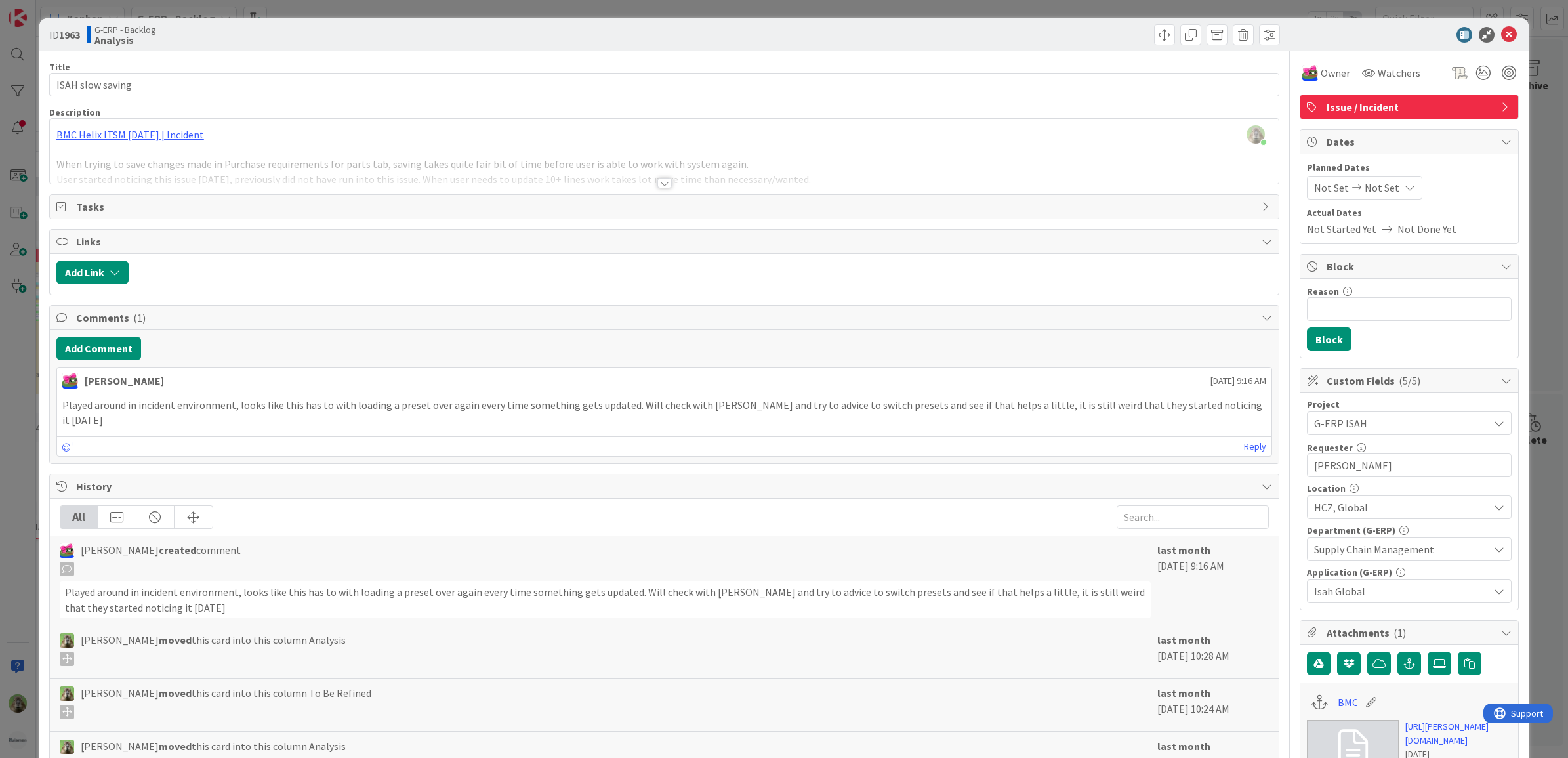
click at [27, 388] on div "ID 1963 G-ERP - Backlog Analysis Title 17 / 128 ISAH slow saving Description Ti…" at bounding box center [784, 379] width 1568 height 758
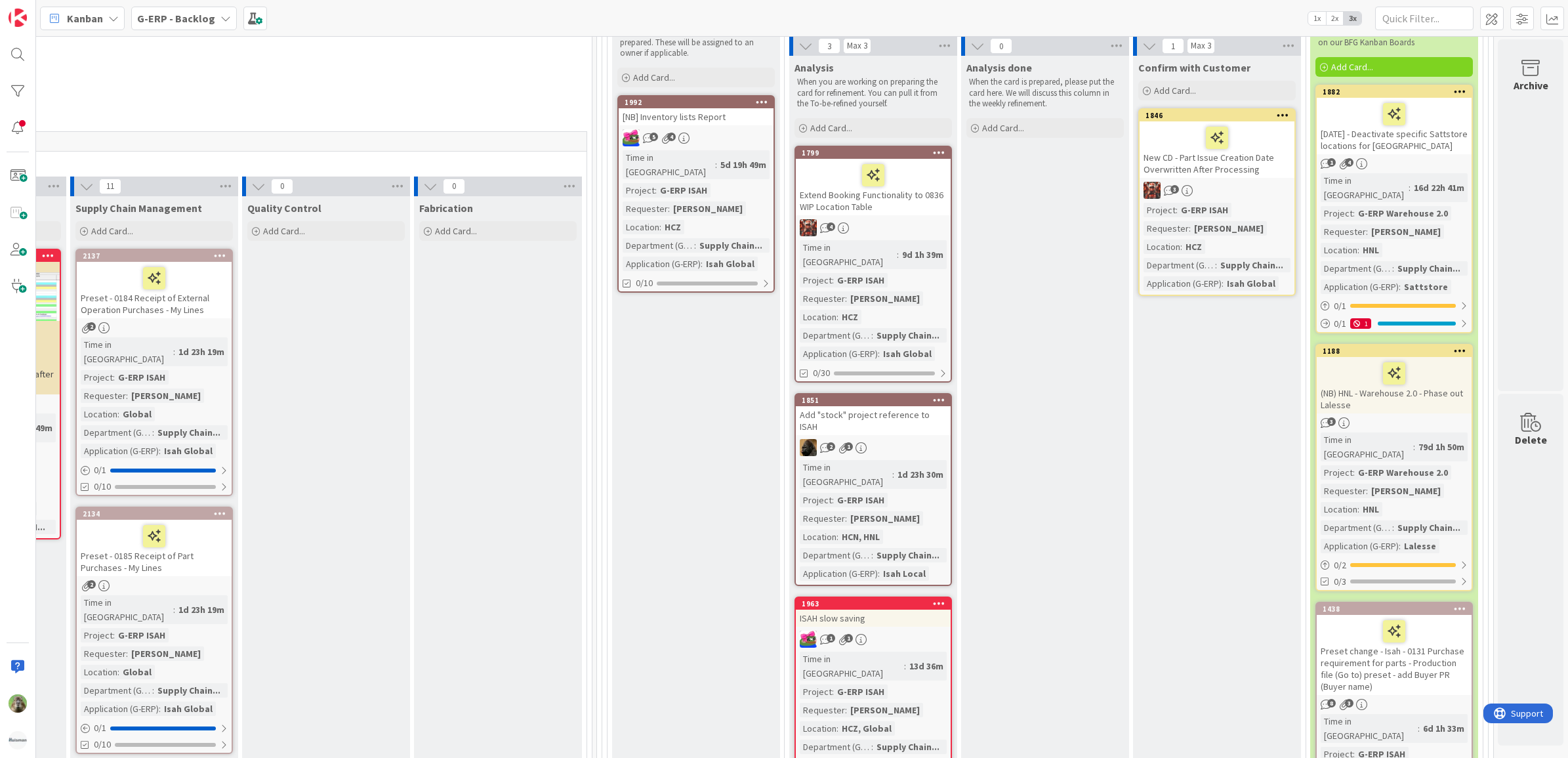
click at [899, 609] on div "ISAH slow saving" at bounding box center [873, 618] width 155 height 17
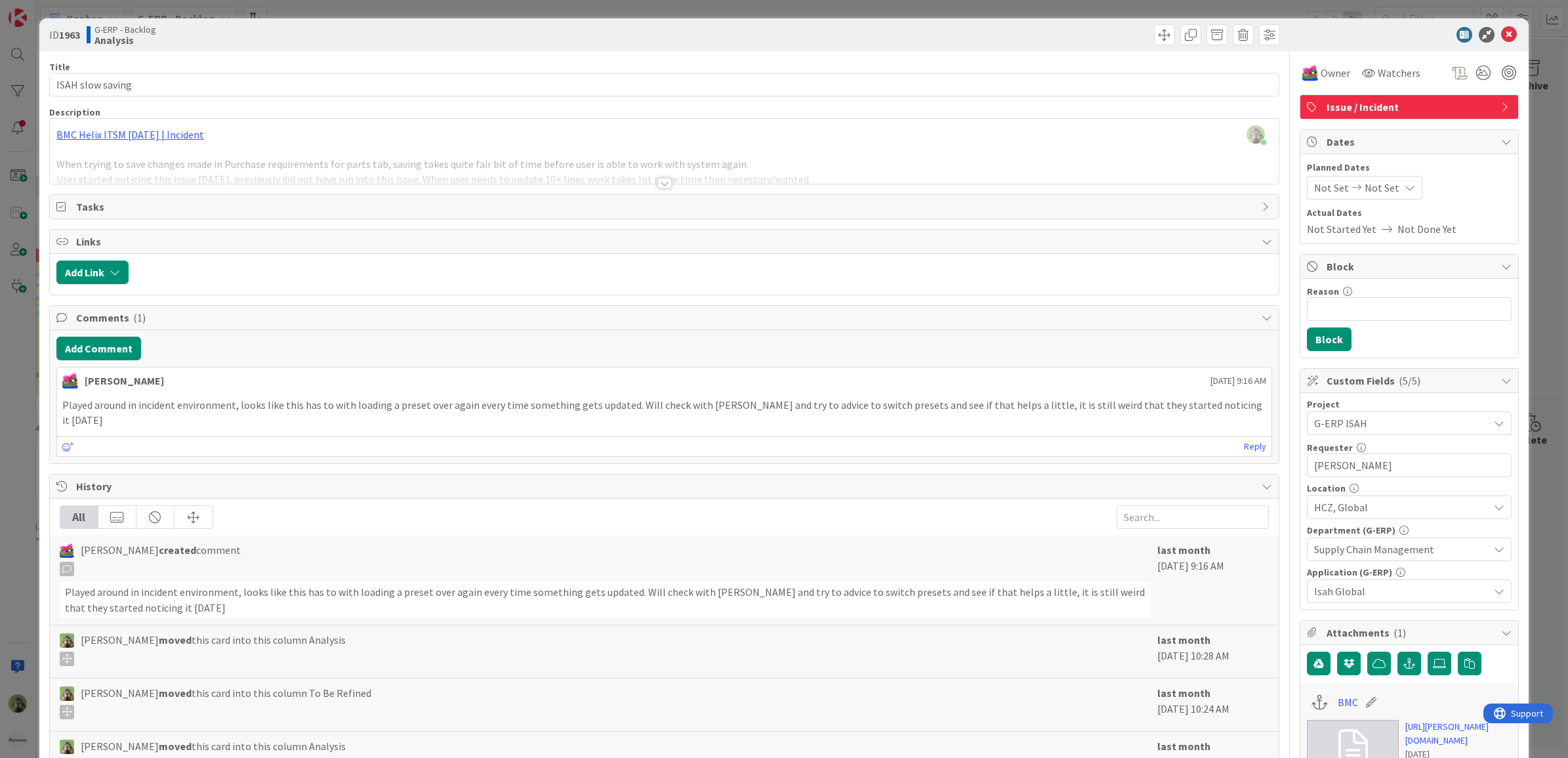
click at [1061, 161] on div at bounding box center [664, 166] width 1229 height 33
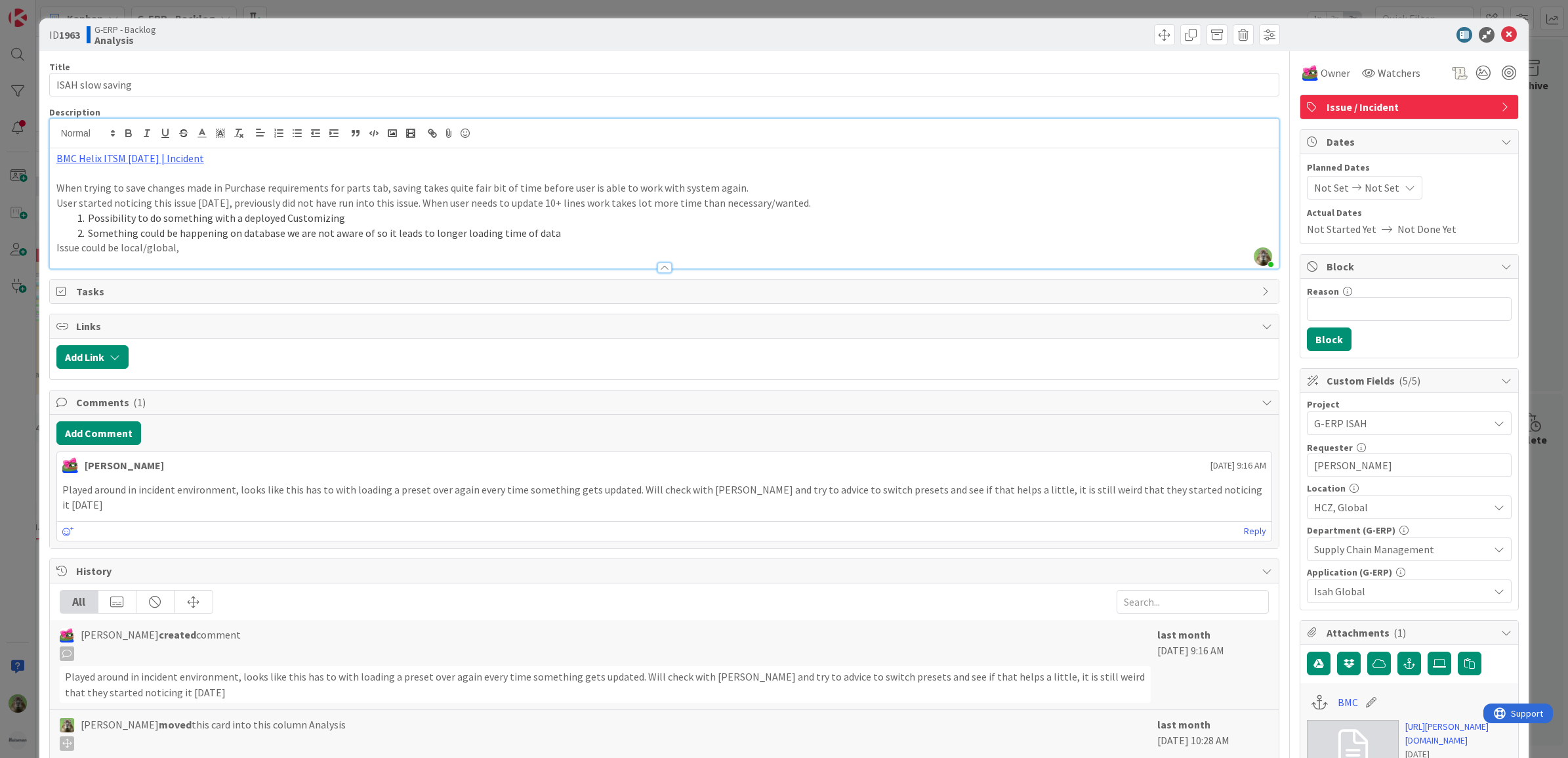
click at [5, 404] on div "ID 1963 G-ERP - Backlog Analysis Title 17 / 128 ISAH slow saving Description Ti…" at bounding box center [784, 379] width 1568 height 758
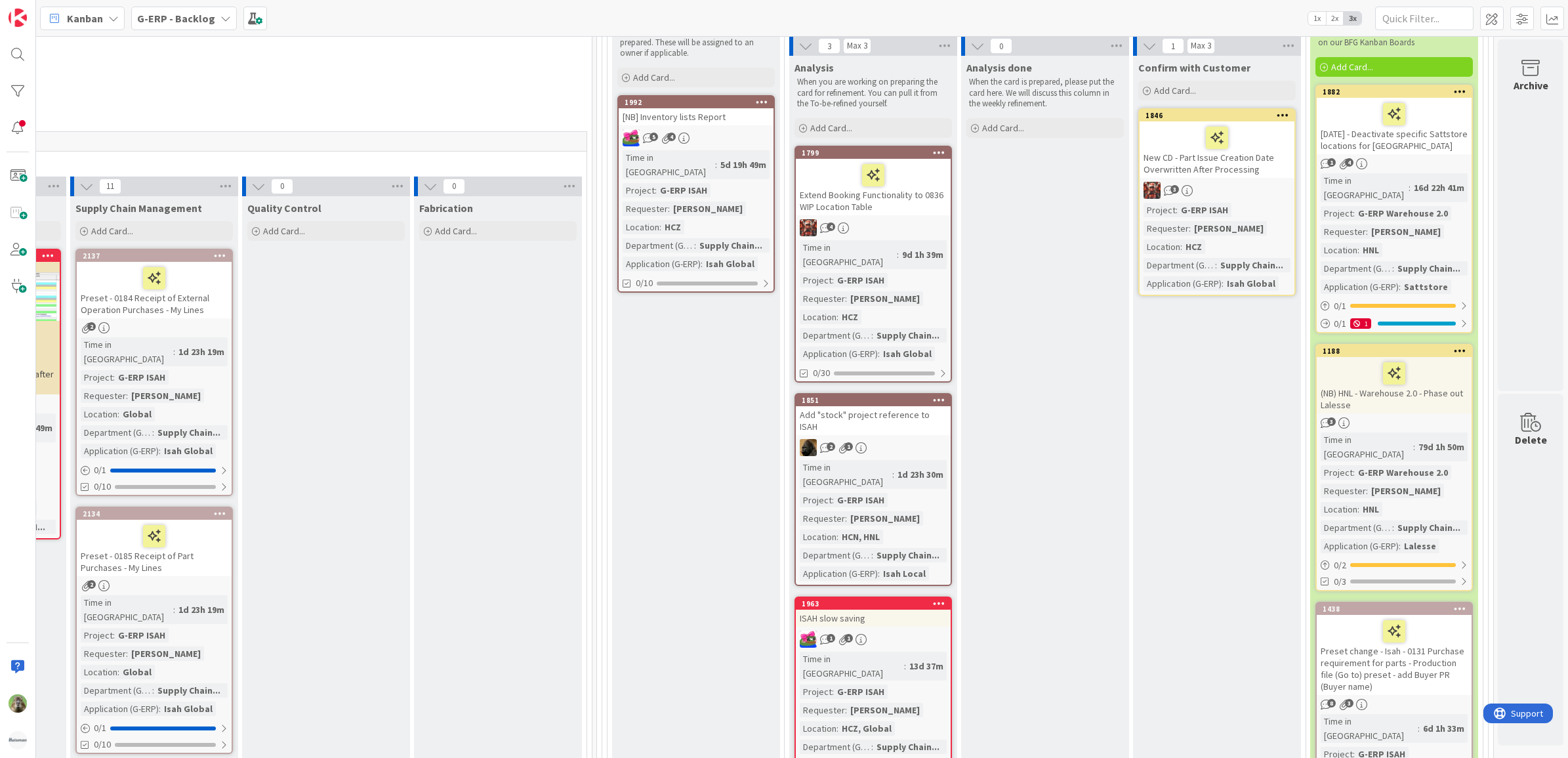
click at [935, 599] on div at bounding box center [938, 603] width 23 height 9
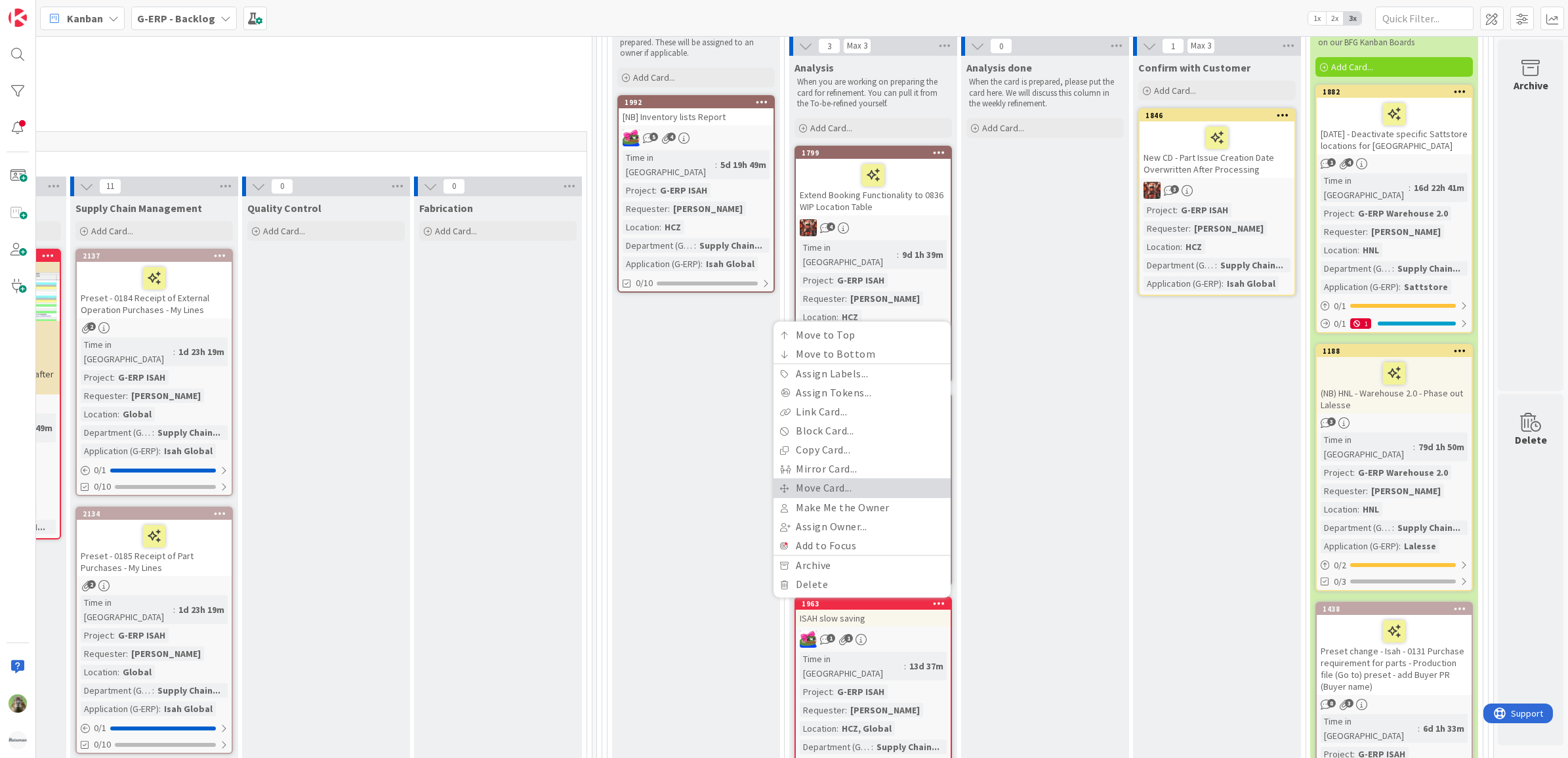
click at [870, 478] on link "Move Card..." at bounding box center [862, 487] width 177 height 19
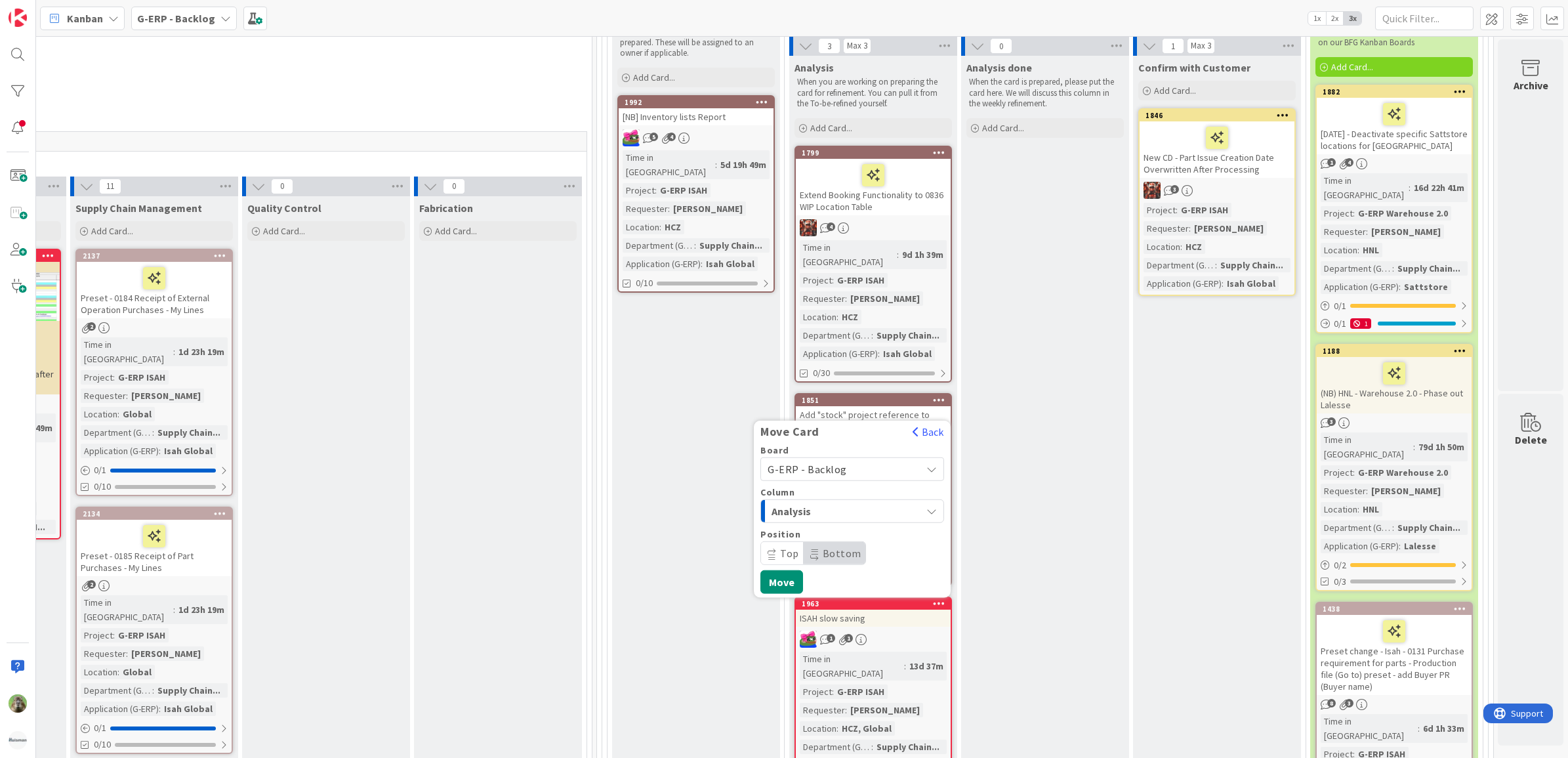
click at [877, 460] on span "G-ERP - Backlog" at bounding box center [840, 469] width 147 height 18
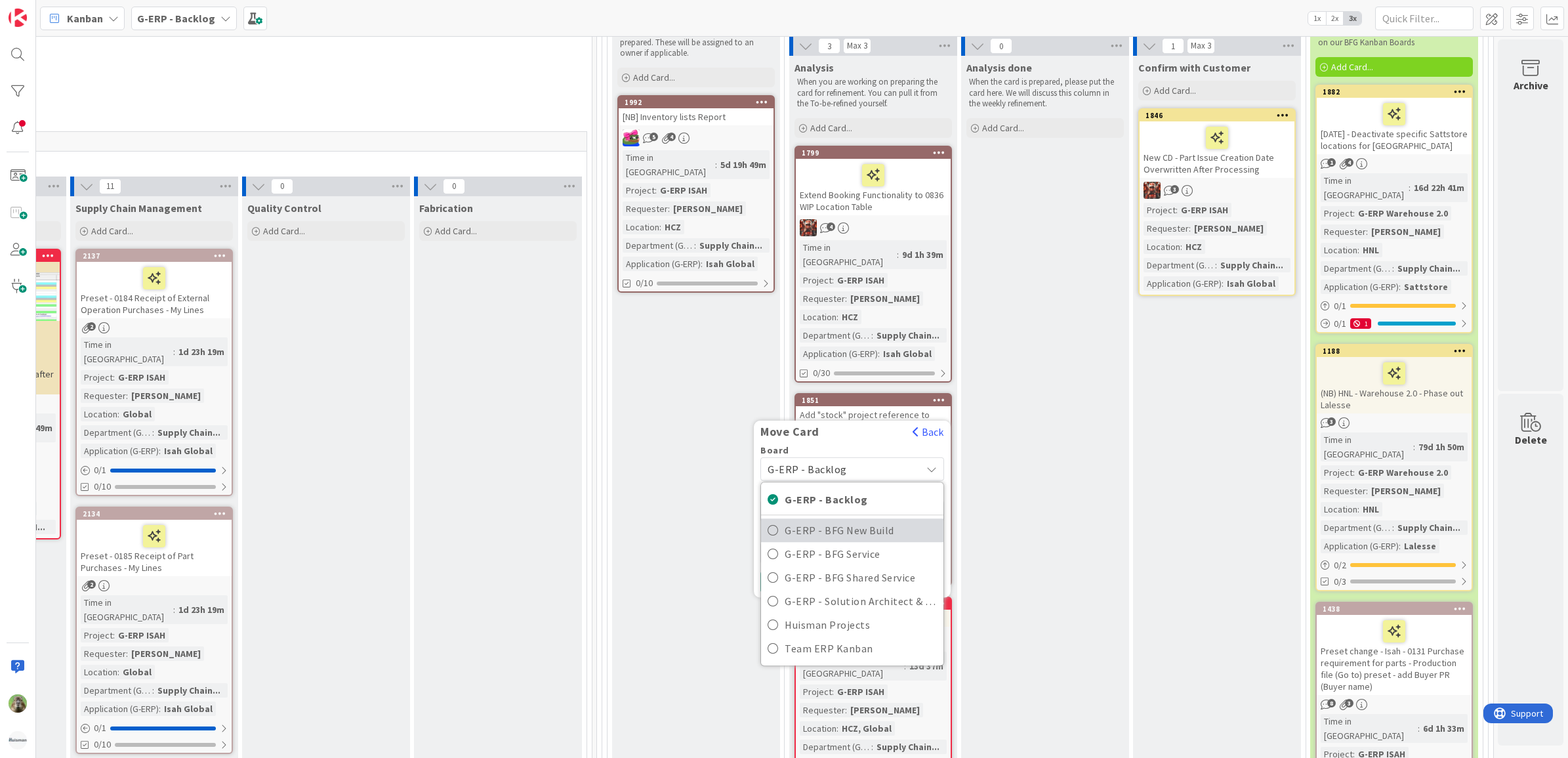
click at [893, 520] on span "G-ERP - BFG New Build" at bounding box center [861, 530] width 152 height 20
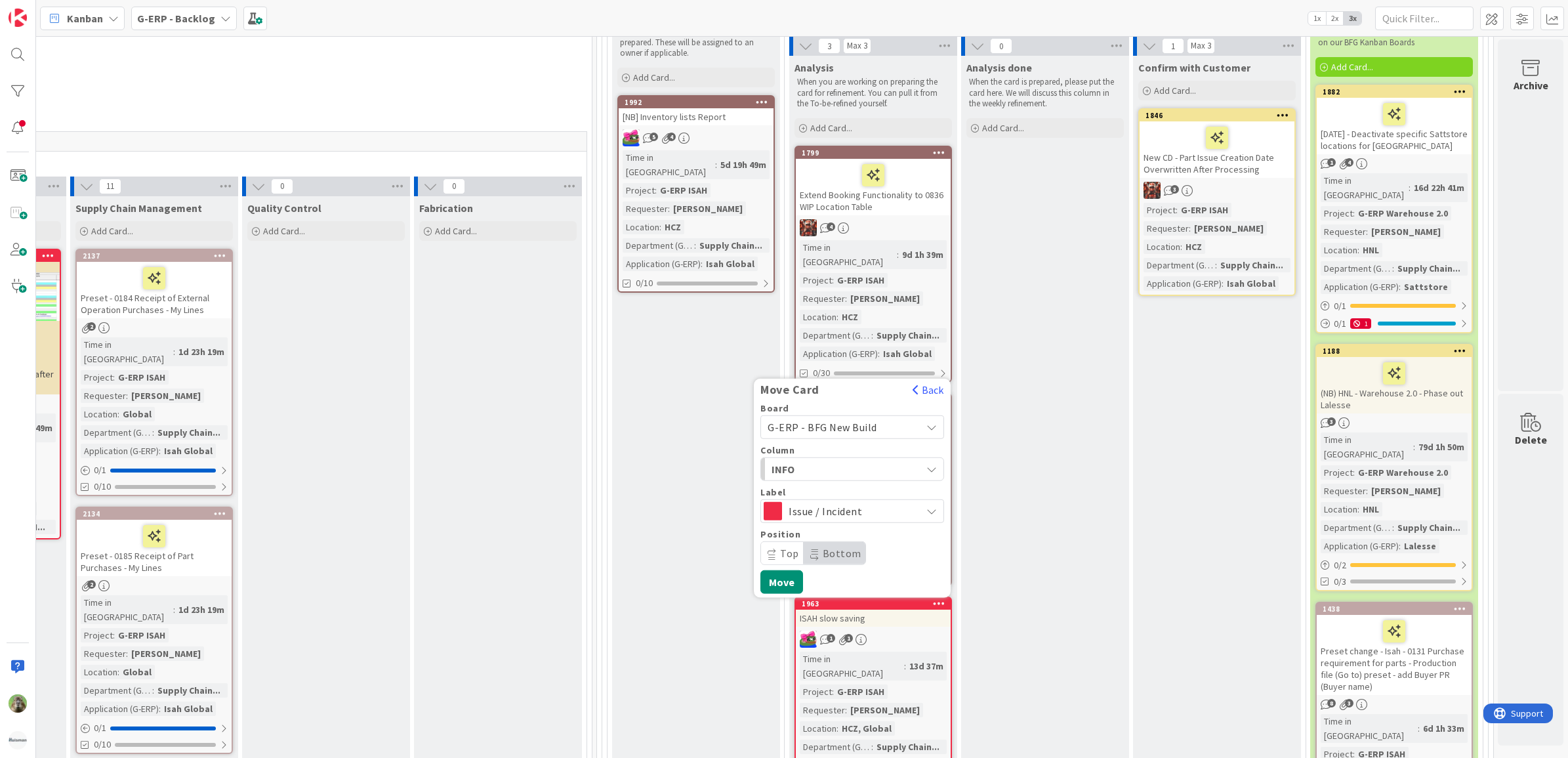
click at [867, 458] on div "INFO" at bounding box center [845, 469] width 153 height 21
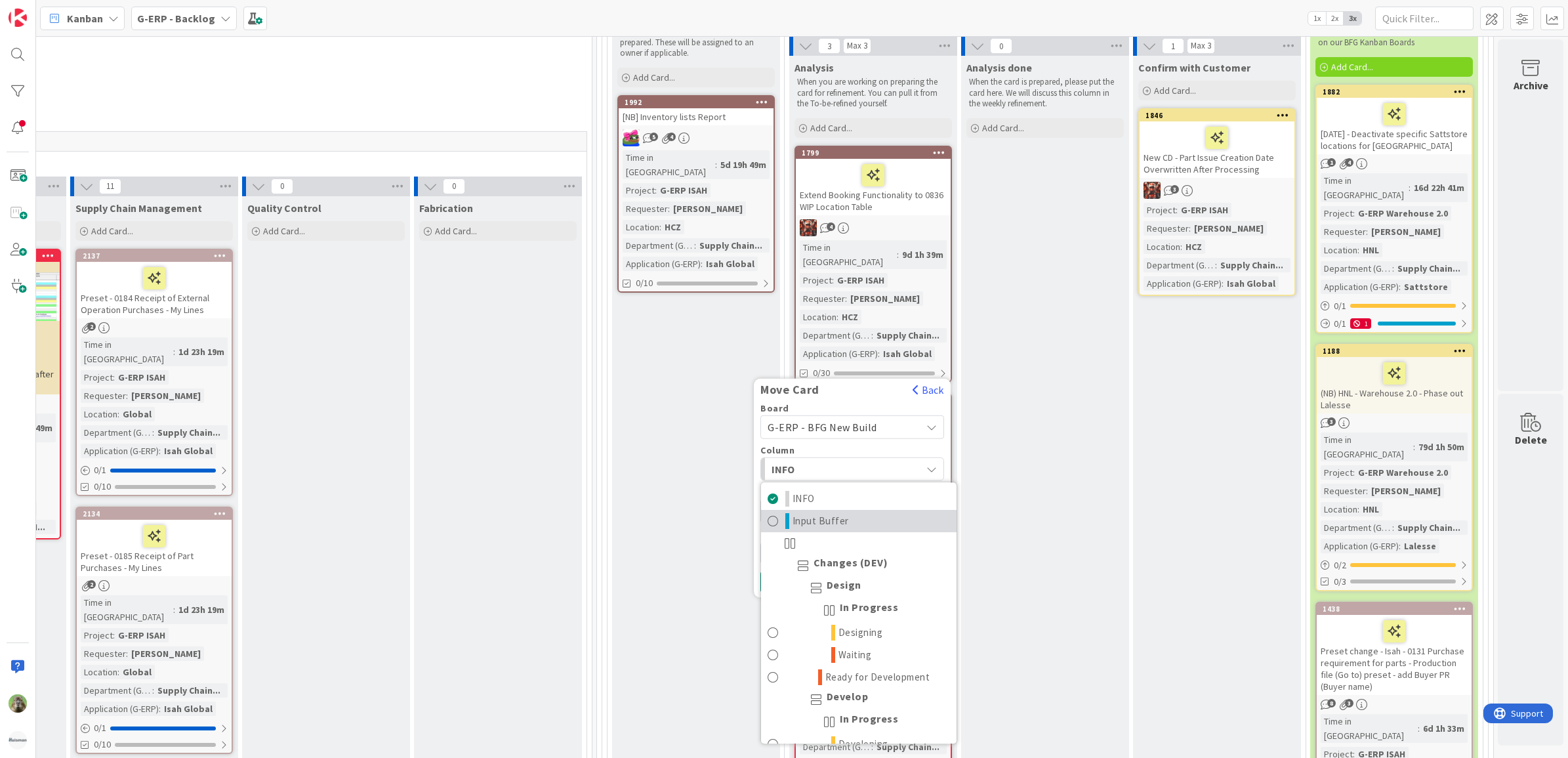
click at [867, 510] on link "Input Buffer" at bounding box center [859, 521] width 196 height 22
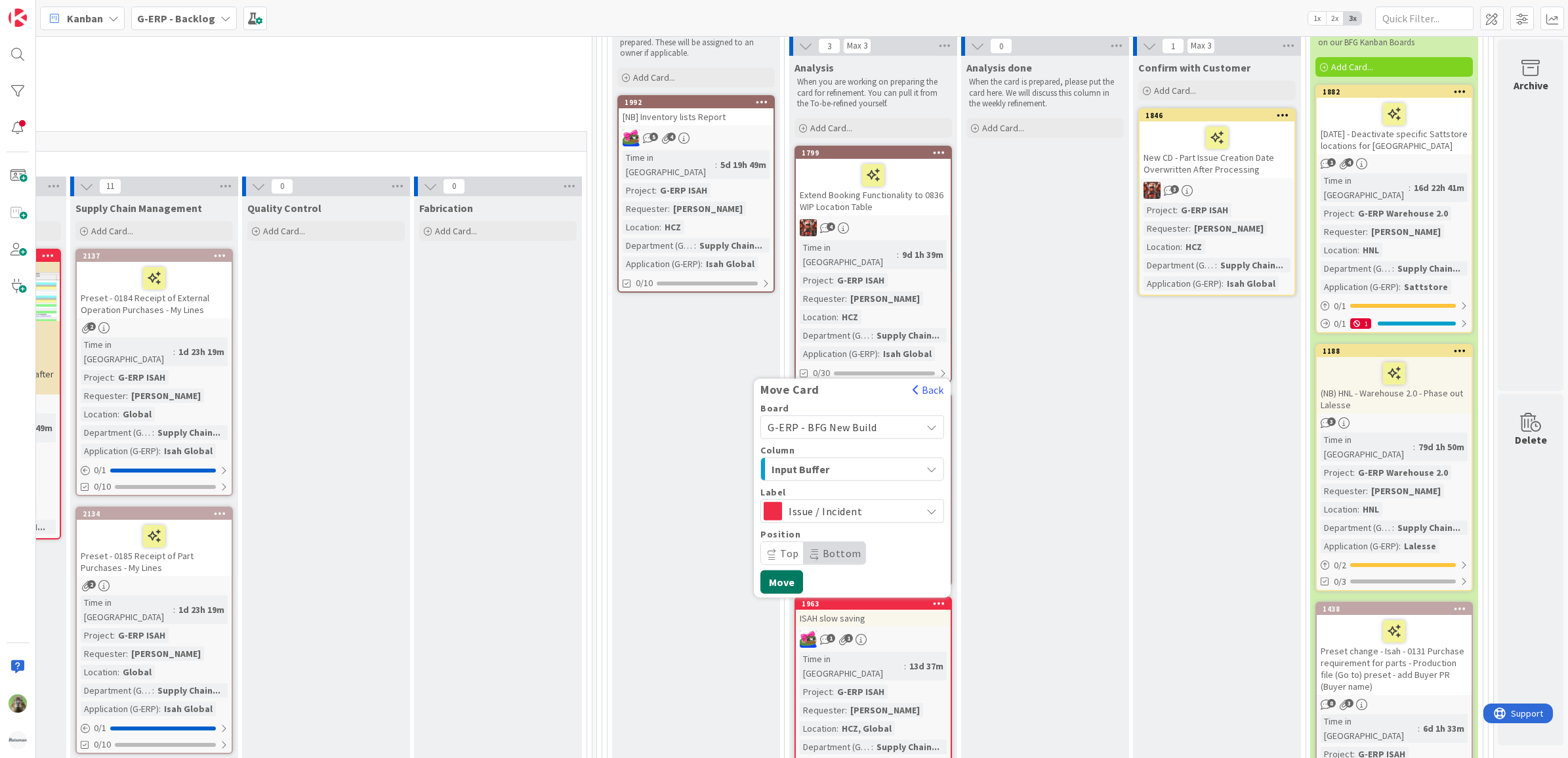
click at [782, 570] on button "Move" at bounding box center [782, 582] width 43 height 23
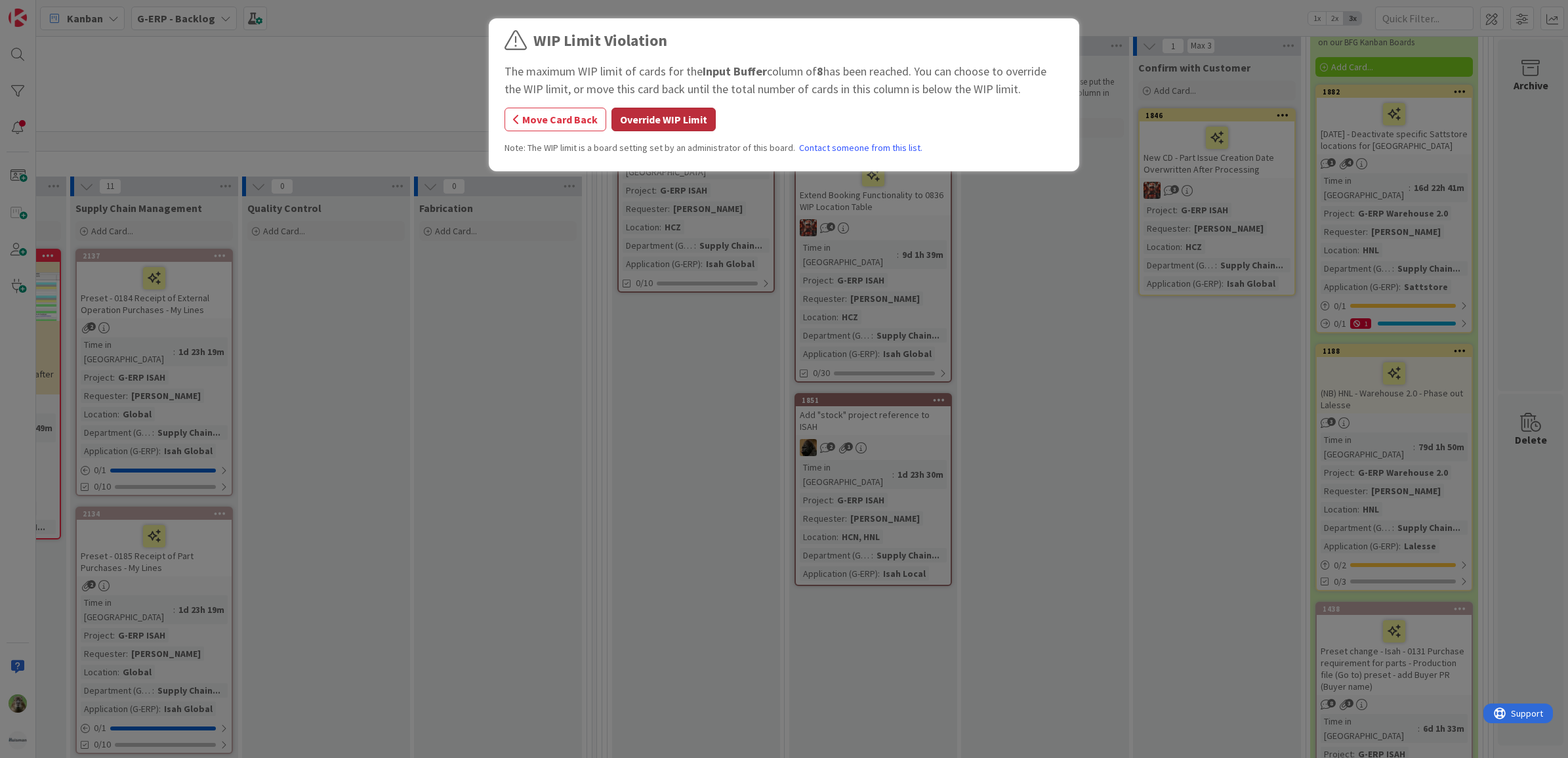
click at [668, 125] on button "Override WIP Limit" at bounding box center [663, 119] width 104 height 23
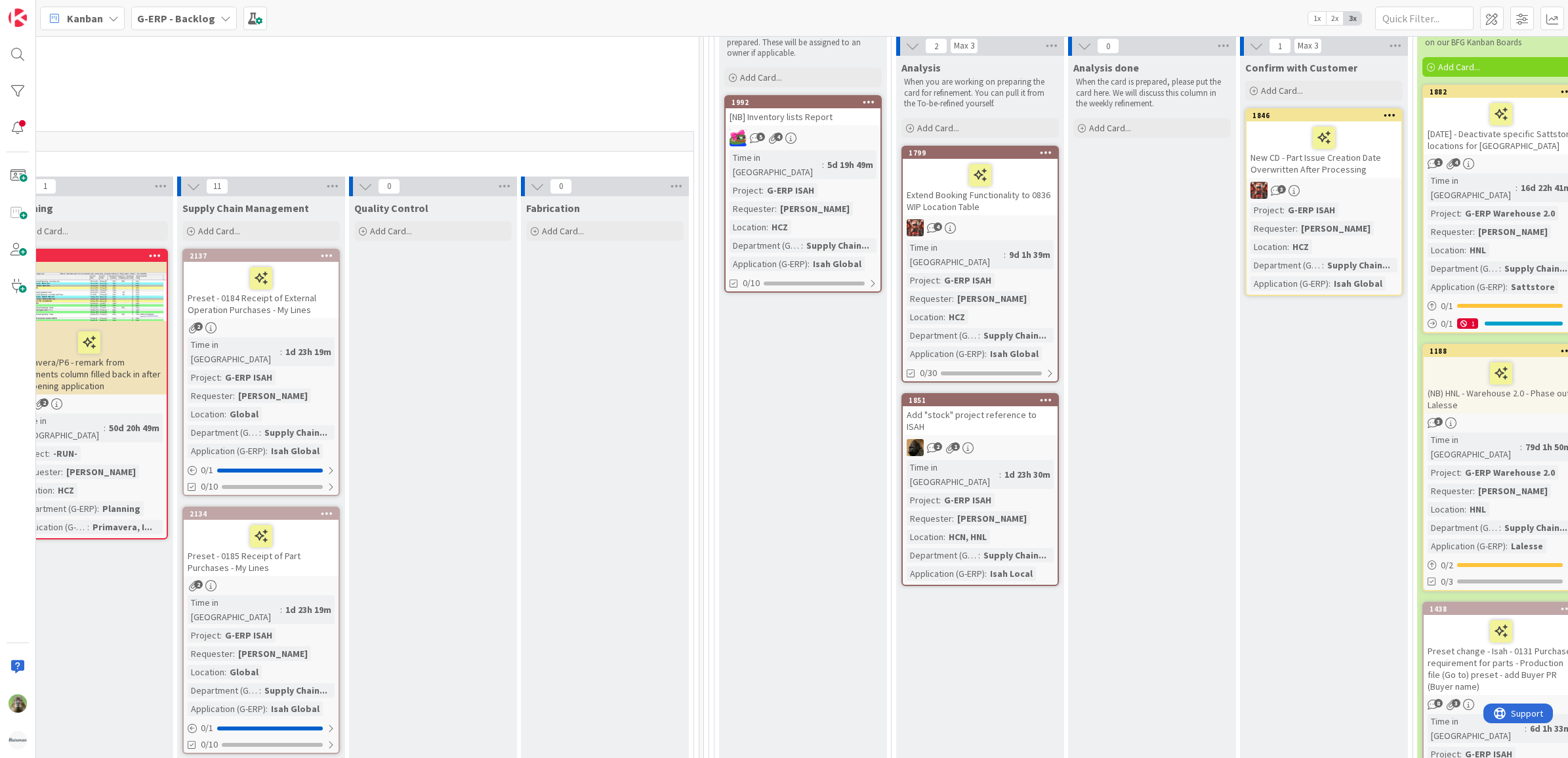
scroll to position [246, 896]
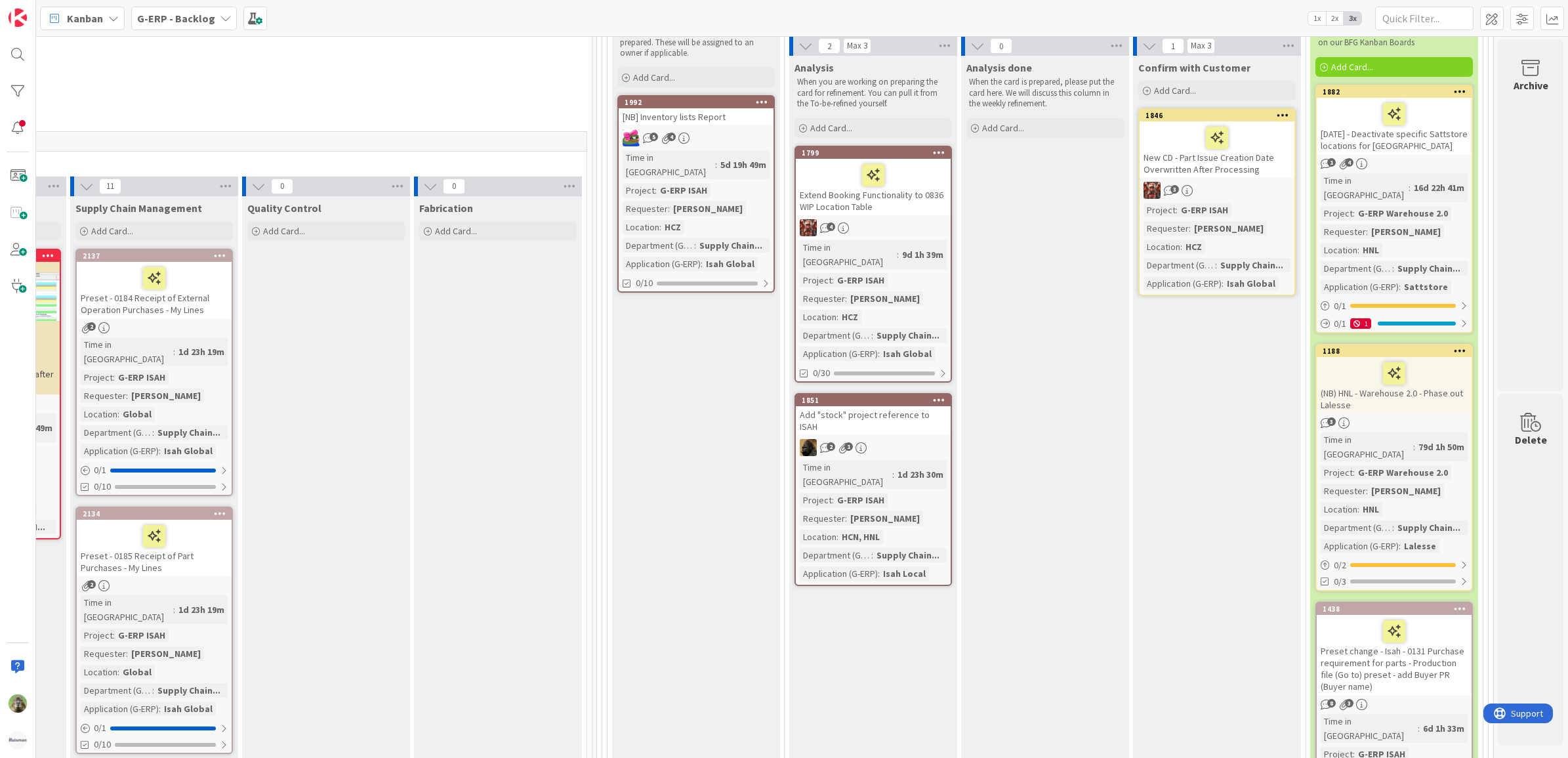
click at [207, 15] on b "G-ERP - Backlog" at bounding box center [176, 18] width 78 height 13
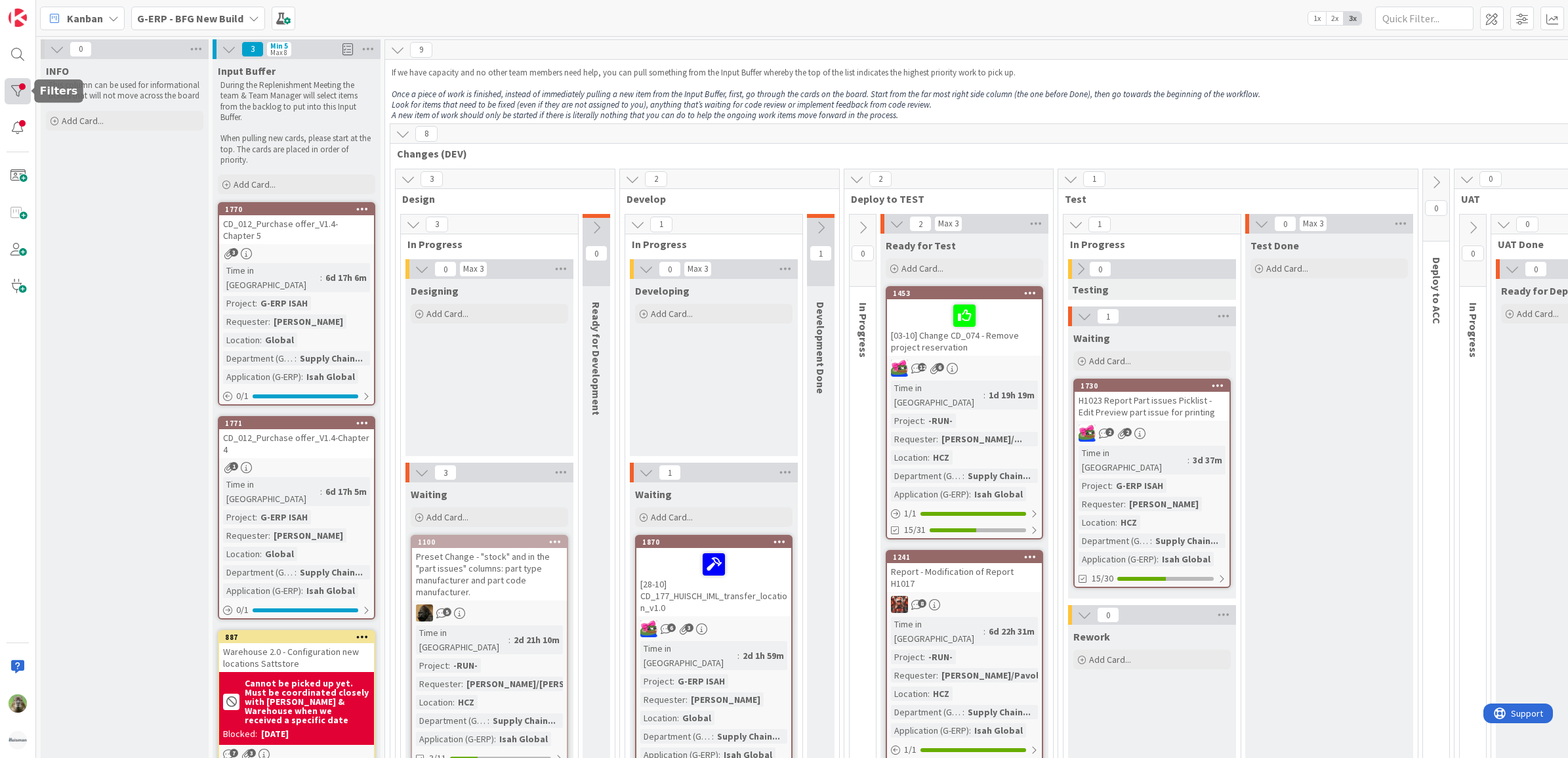
click at [14, 90] on div at bounding box center [17, 91] width 26 height 26
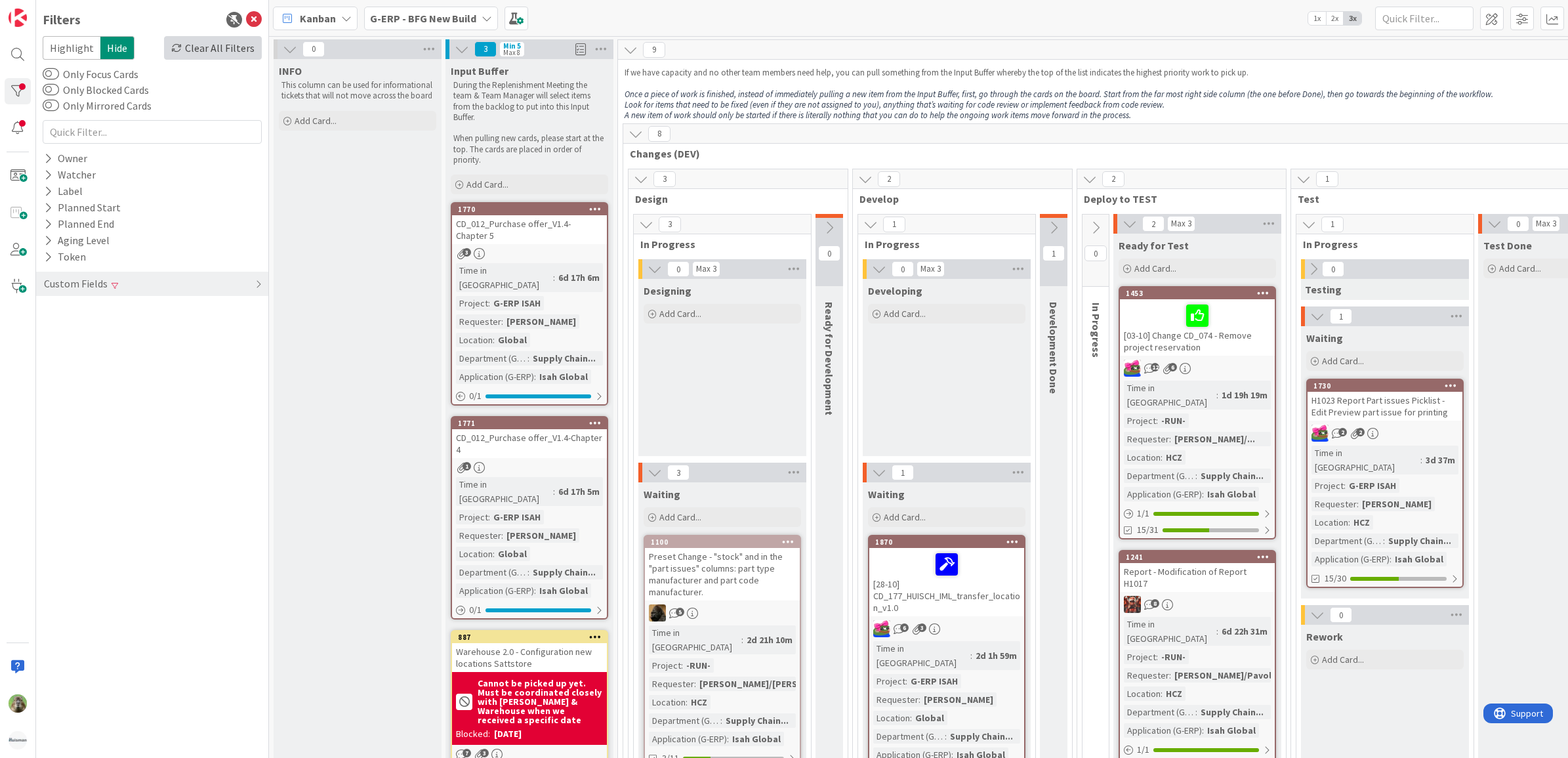
click at [231, 54] on div "Clear All Filters" at bounding box center [213, 47] width 98 height 23
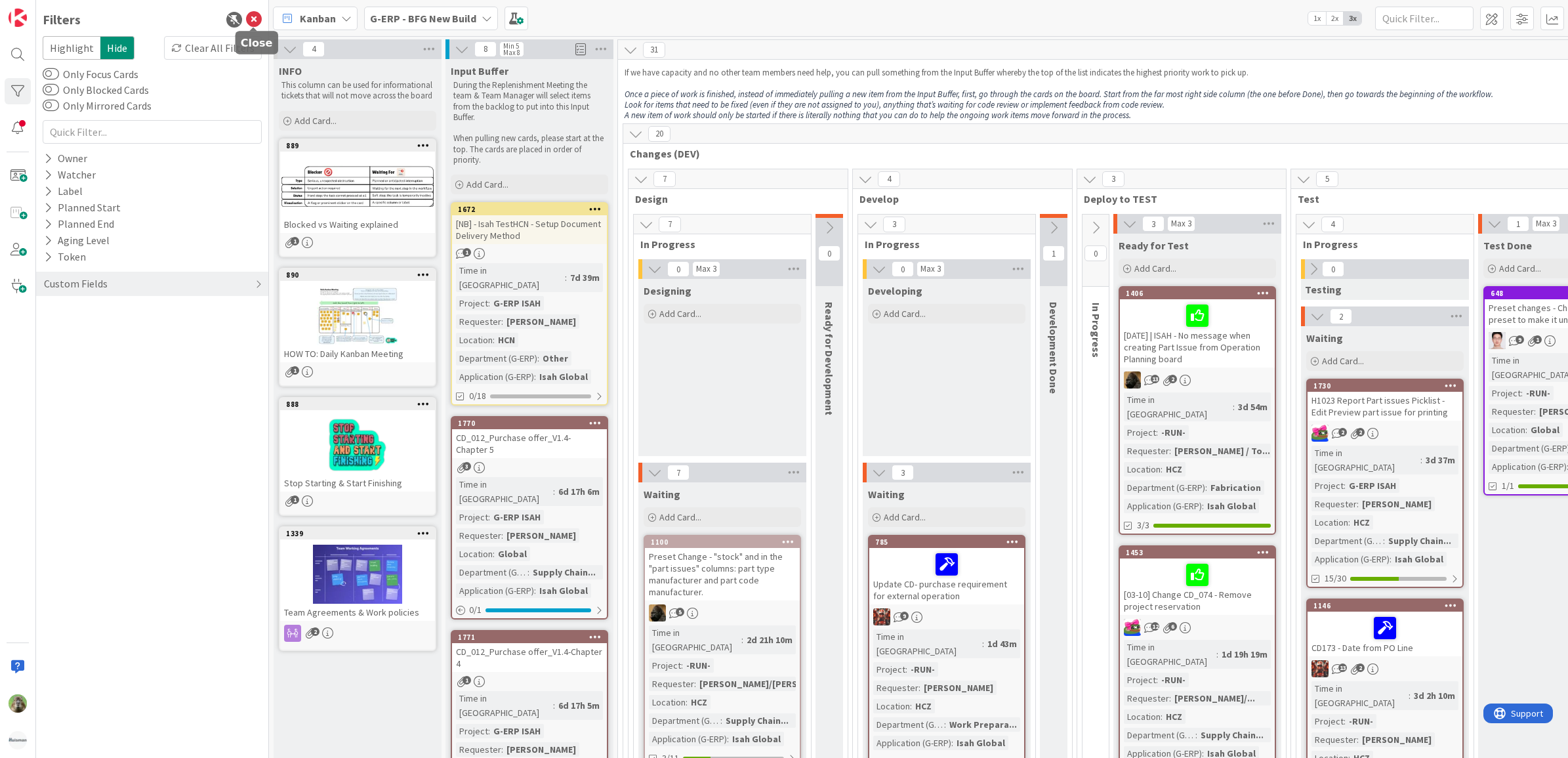
click at [252, 23] on icon at bounding box center [254, 20] width 16 height 16
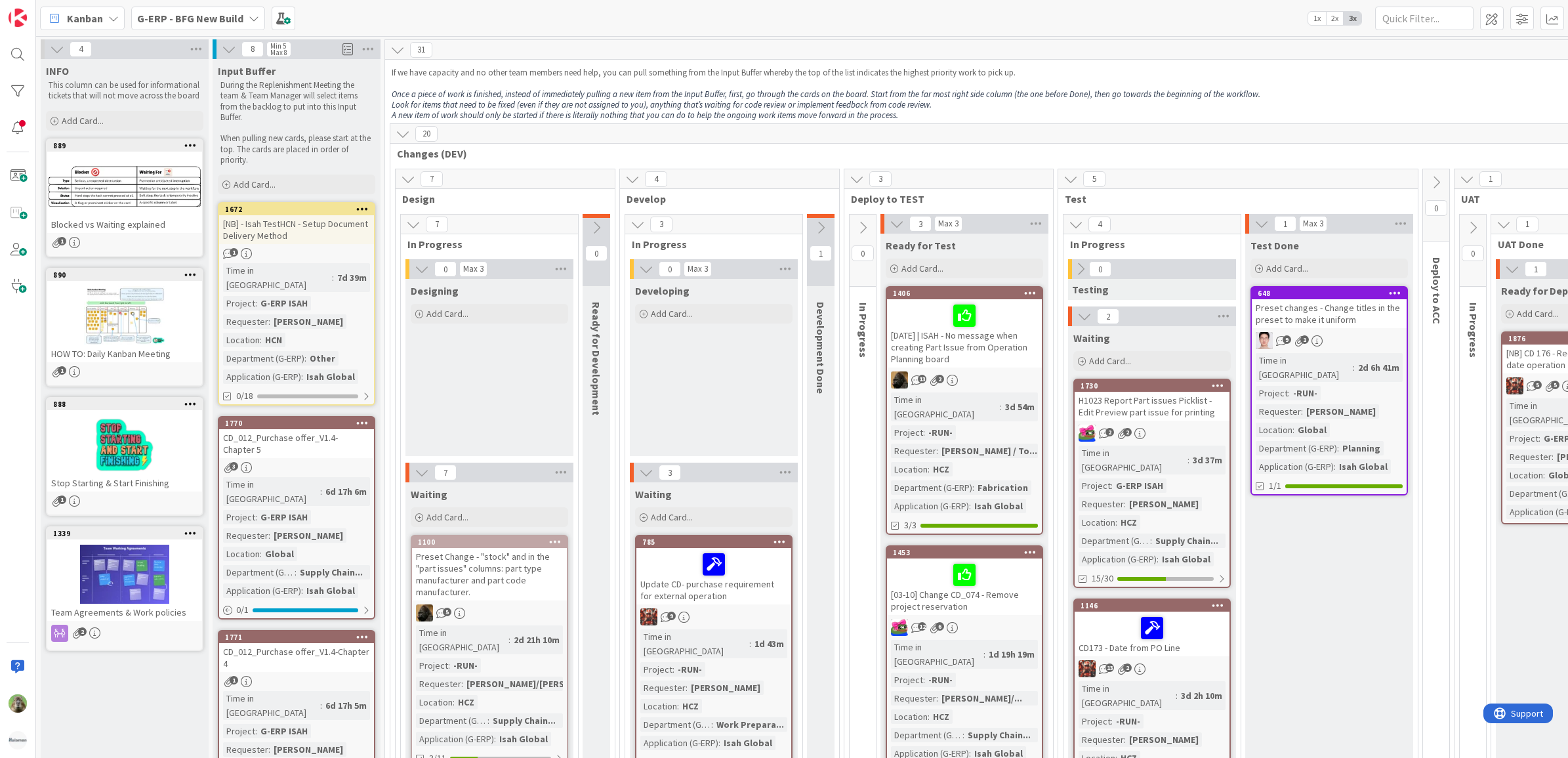
click at [1342, 303] on div "Preset changes - Change titles in the preset to make it uniform" at bounding box center [1329, 313] width 155 height 29
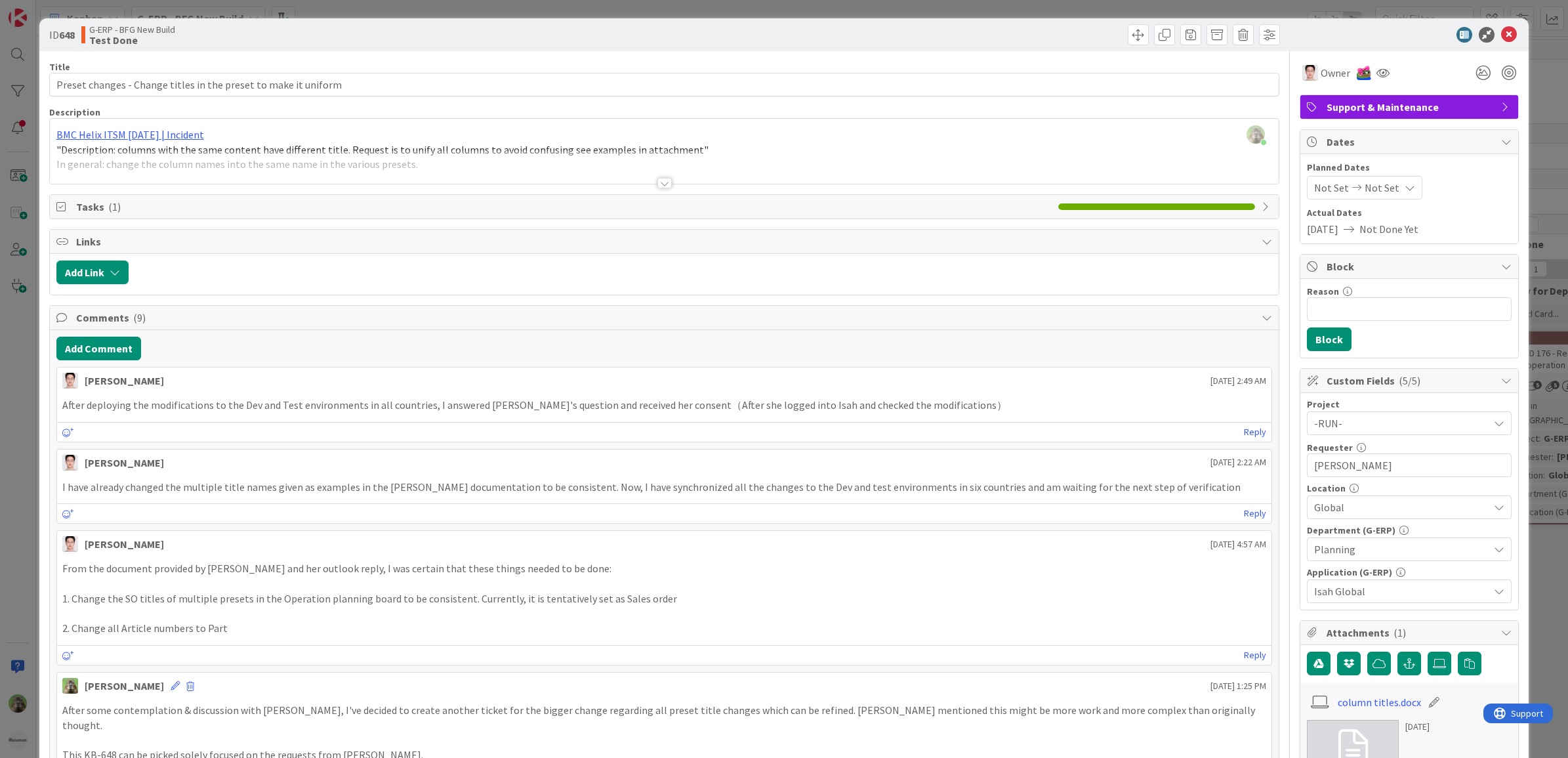
click at [31, 413] on div "ID 648 G-ERP - BFG New Build Test Done Title 63 / 128 Preset changes - Change t…" at bounding box center [784, 379] width 1568 height 758
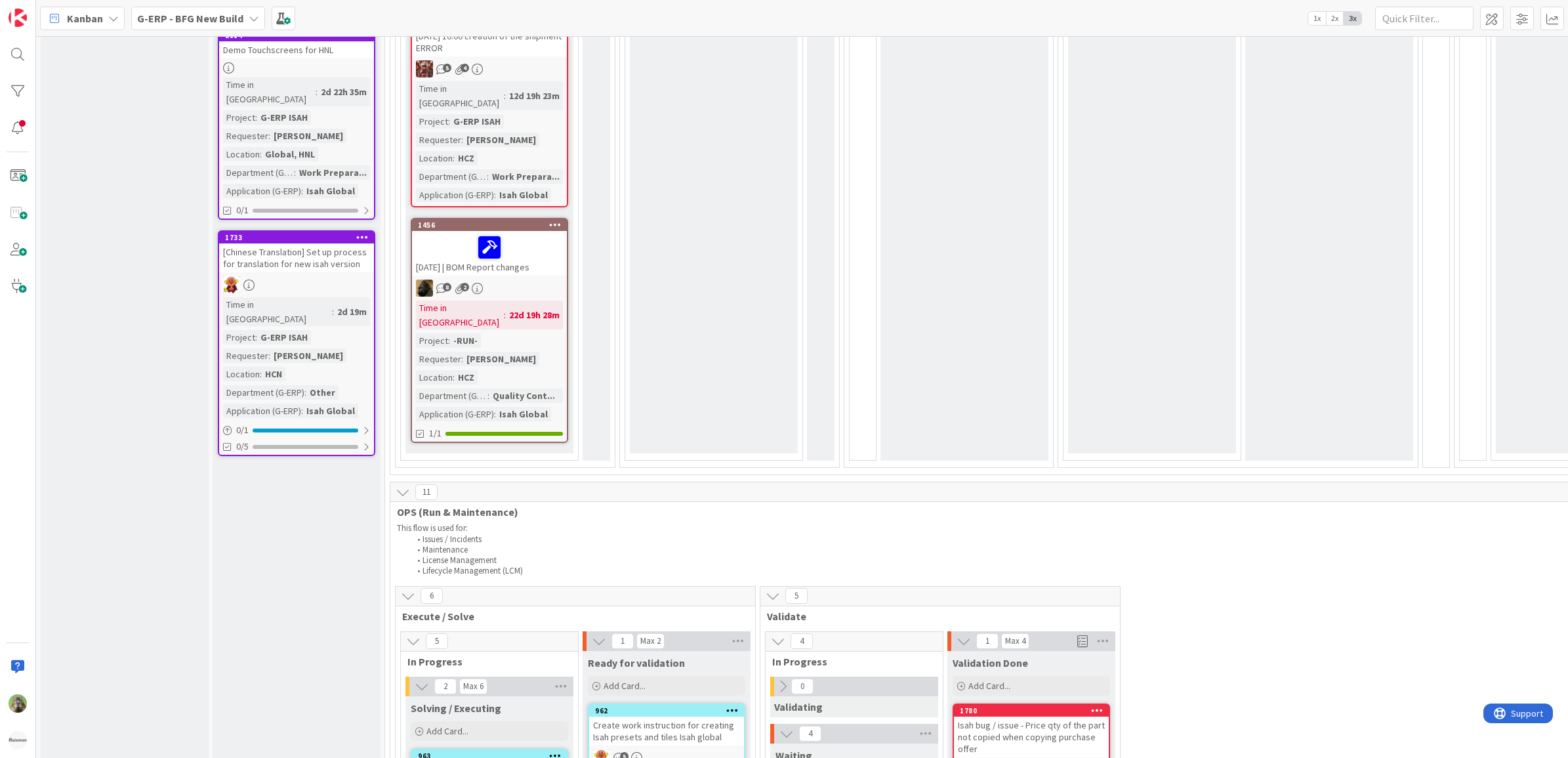
scroll to position [1968, 0]
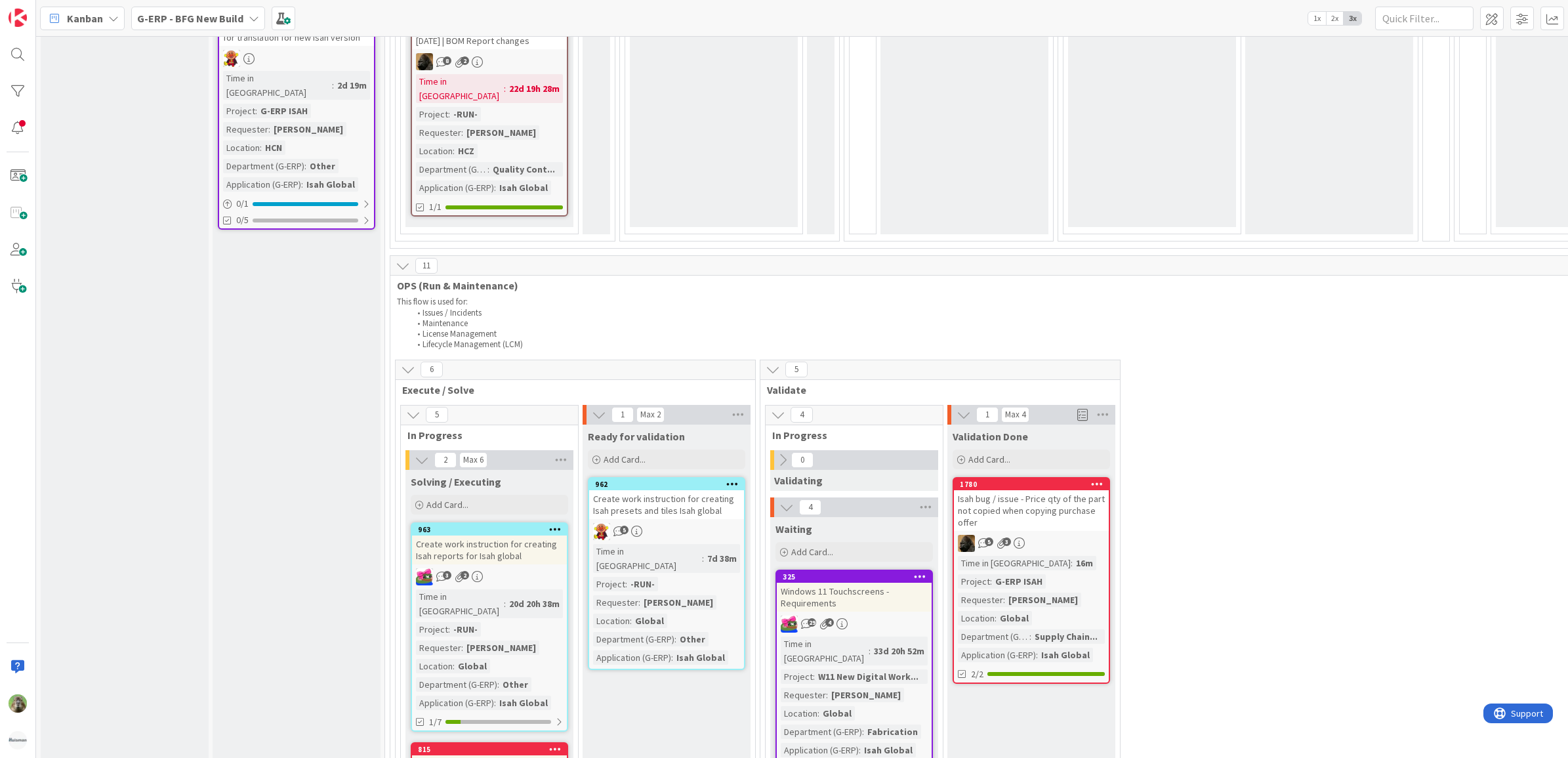
click at [1054, 490] on div "Isah bug / issue - Price qty of the part not copied when copying purchase offer" at bounding box center [1031, 510] width 155 height 40
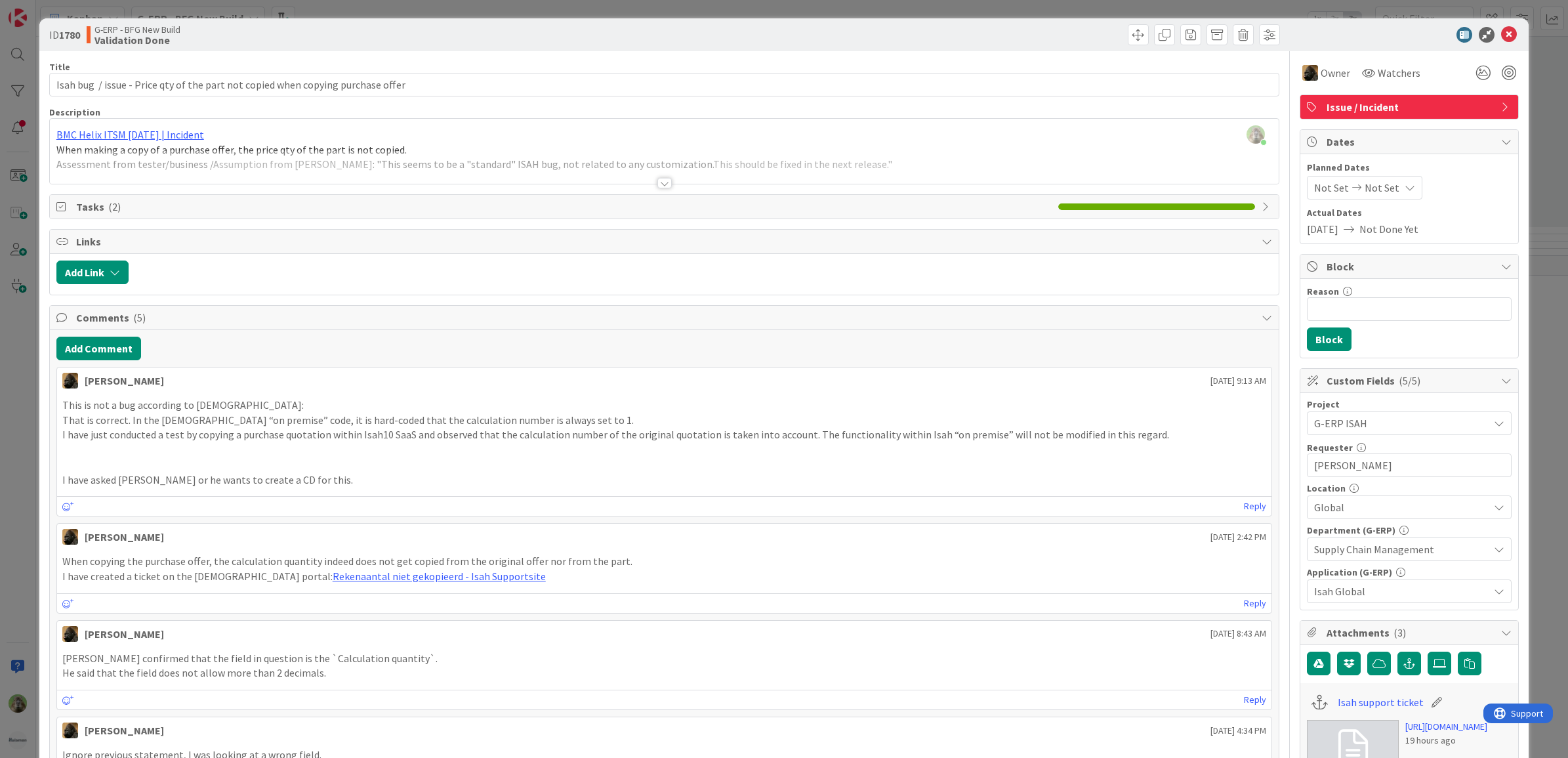
click at [10, 475] on div "ID 1780 G-ERP - BFG New Build Validation Done Title 80 / 128 Isah bug / issue -…" at bounding box center [784, 379] width 1568 height 758
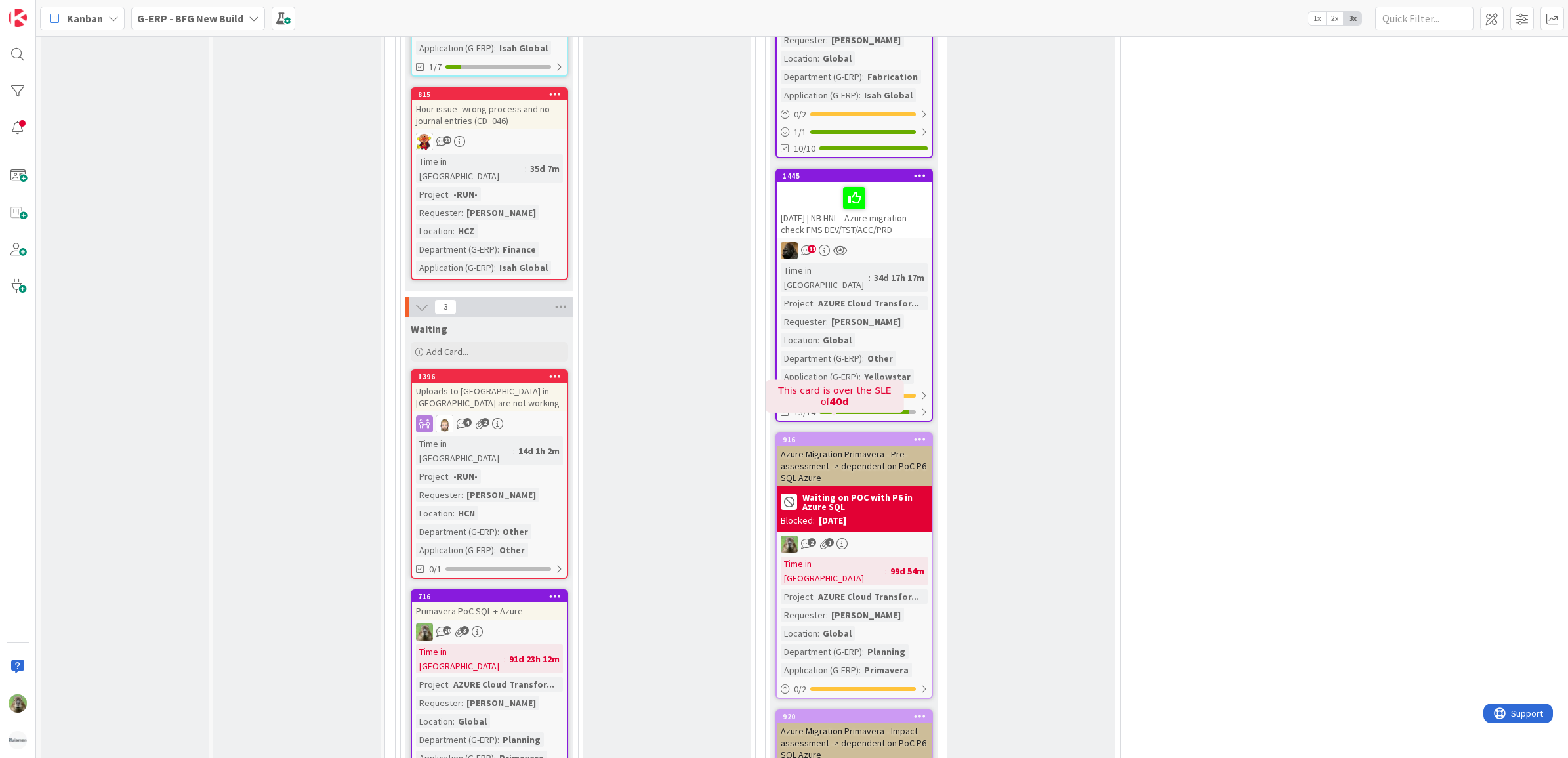
scroll to position [2624, 0]
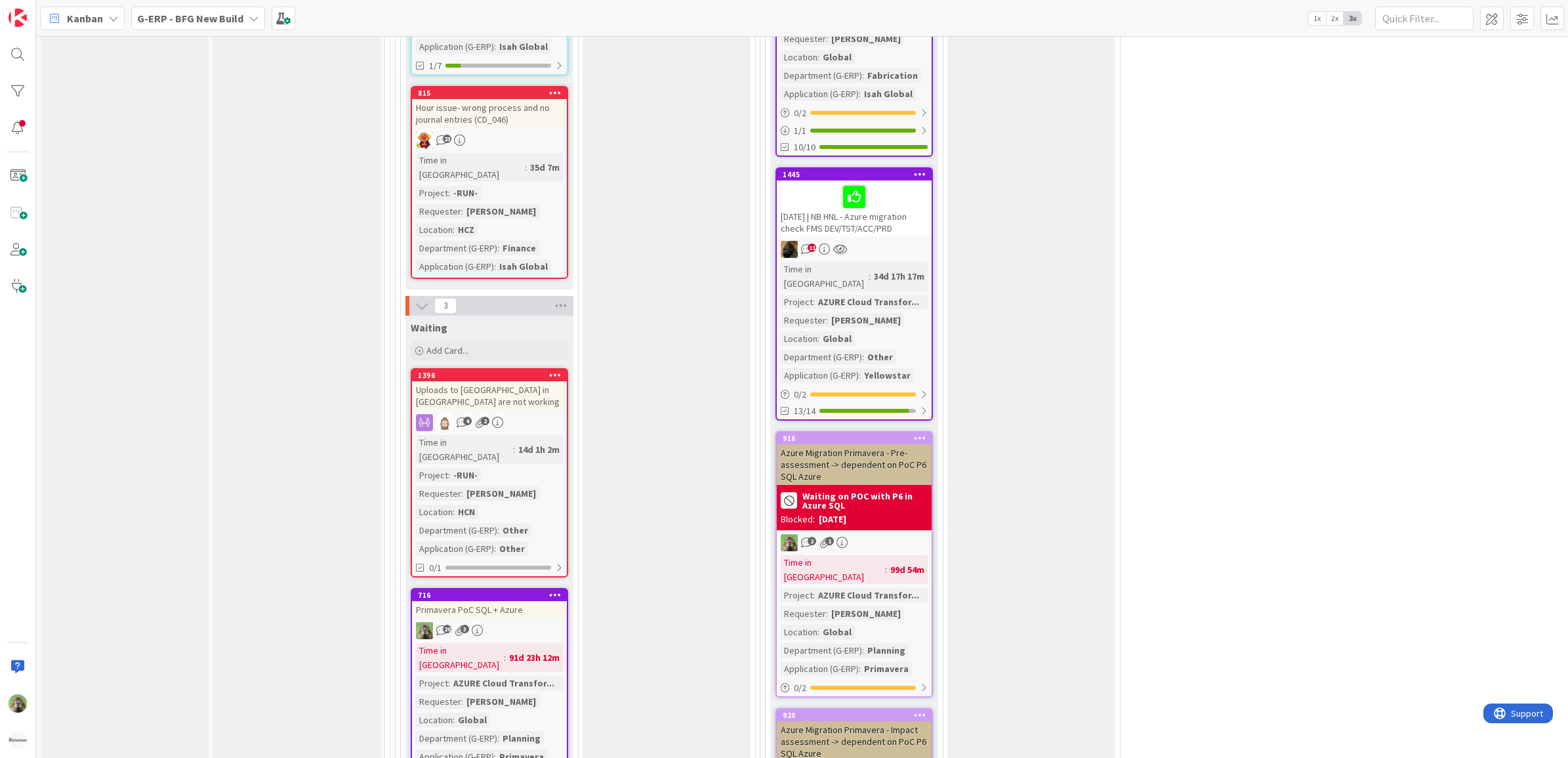
click at [893, 181] on div "[DATE] | NB HNL - Azure migration check FMS DEV/TST/ACC/PRD" at bounding box center [854, 209] width 155 height 57
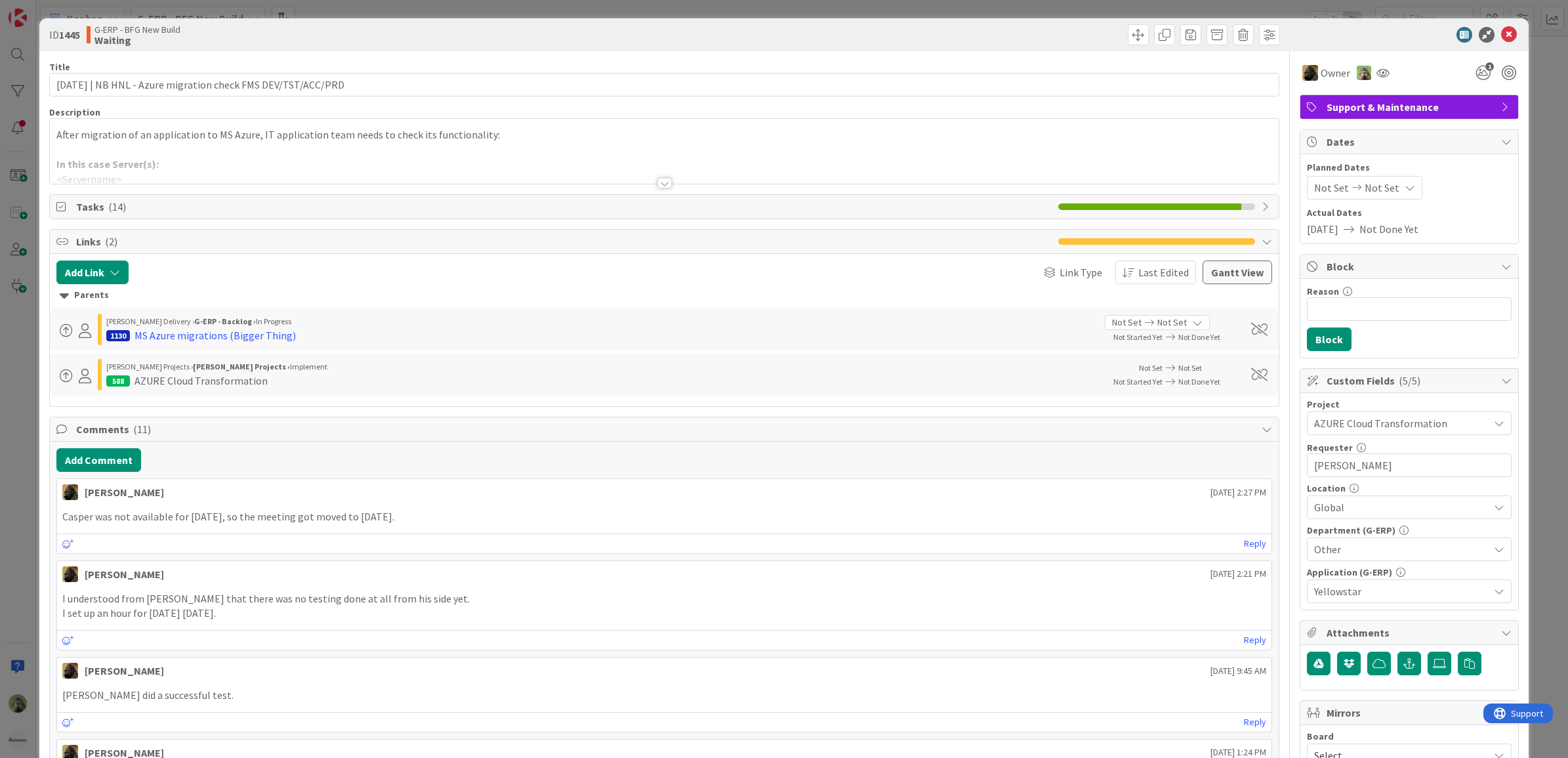
click at [28, 431] on div "ID 1445 G-ERP - BFG New Build Waiting Title 63 / 128 2025-10-02 | NB HNL - Azur…" at bounding box center [784, 379] width 1568 height 758
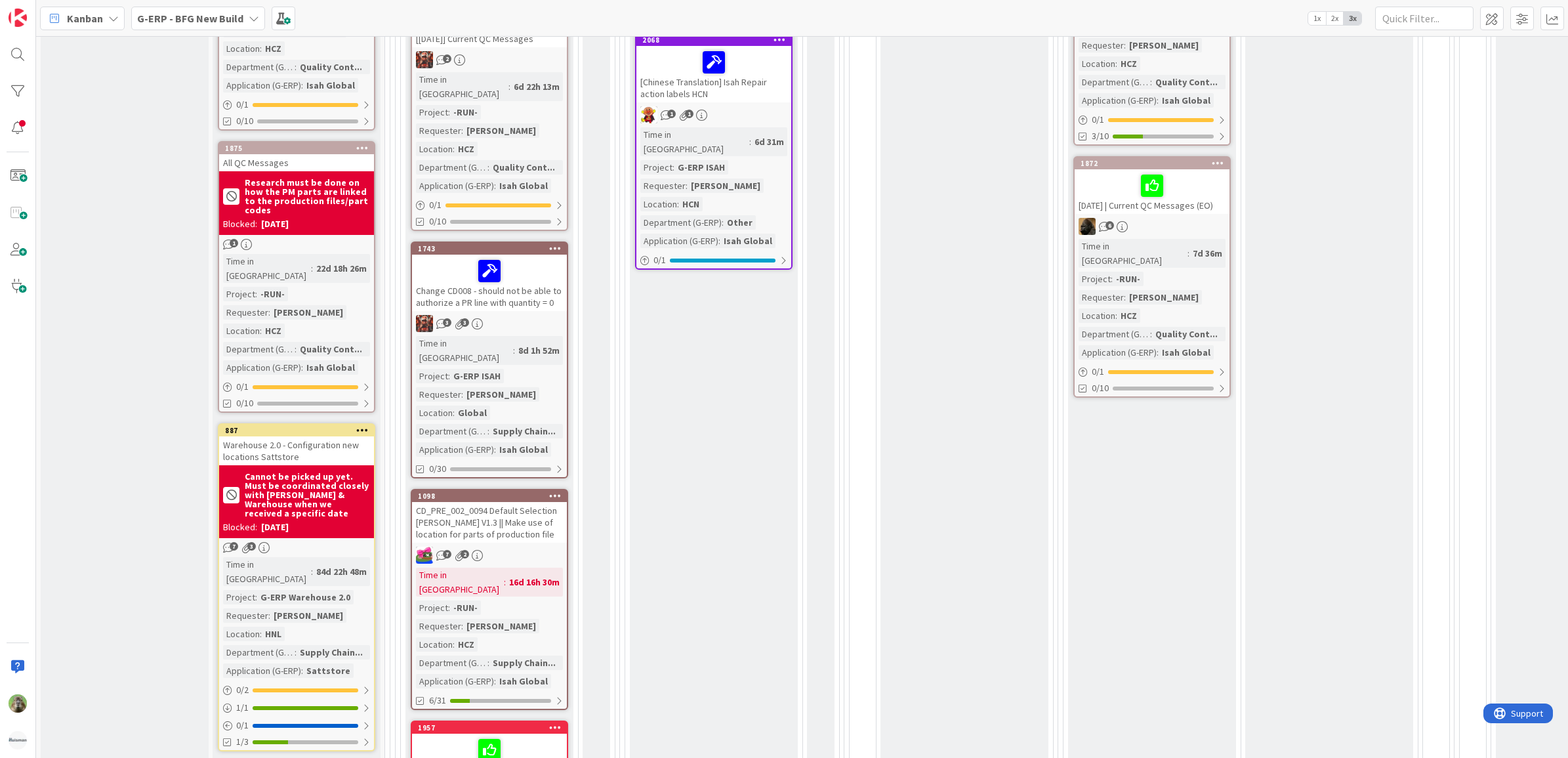
scroll to position [1132, 0]
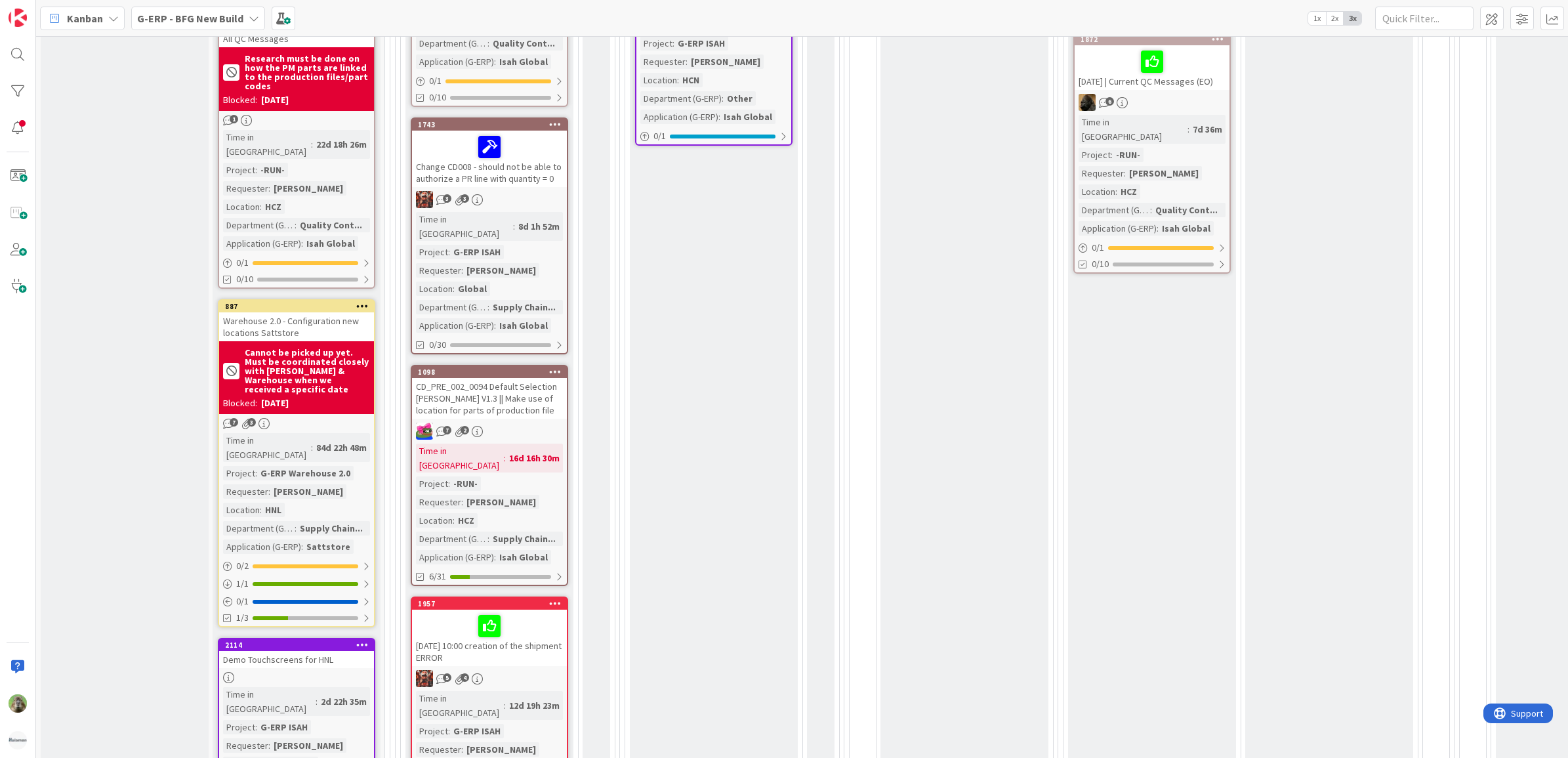
click at [524, 609] on div "[DATE] 10:00 creation of the shipment ERROR" at bounding box center [490, 638] width 155 height 57
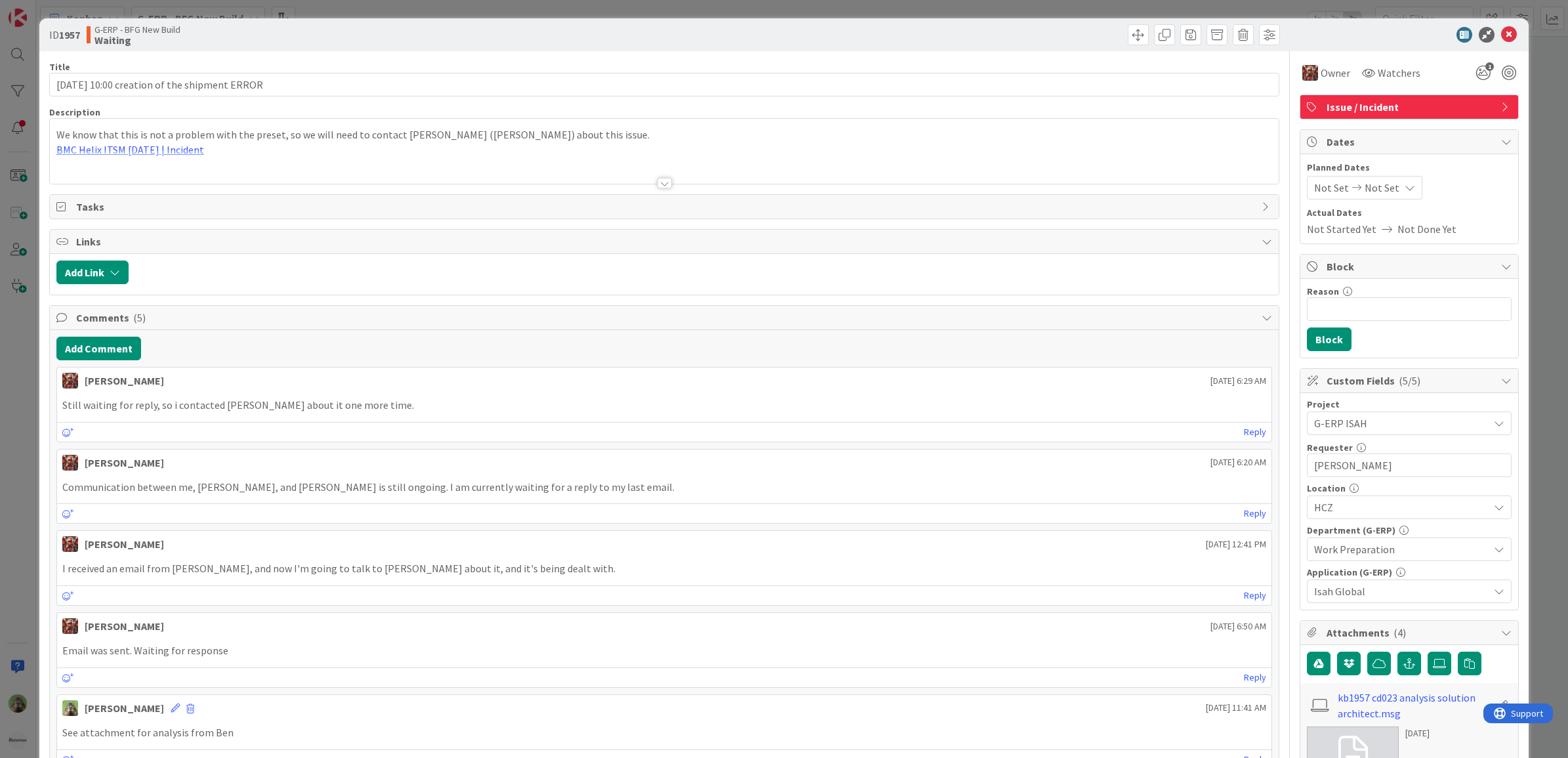
click at [16, 501] on div "ID 1957 G-ERP - BFG New Build Waiting Title 47 / 128 03.10.2025 10:00 creation …" at bounding box center [784, 379] width 1568 height 758
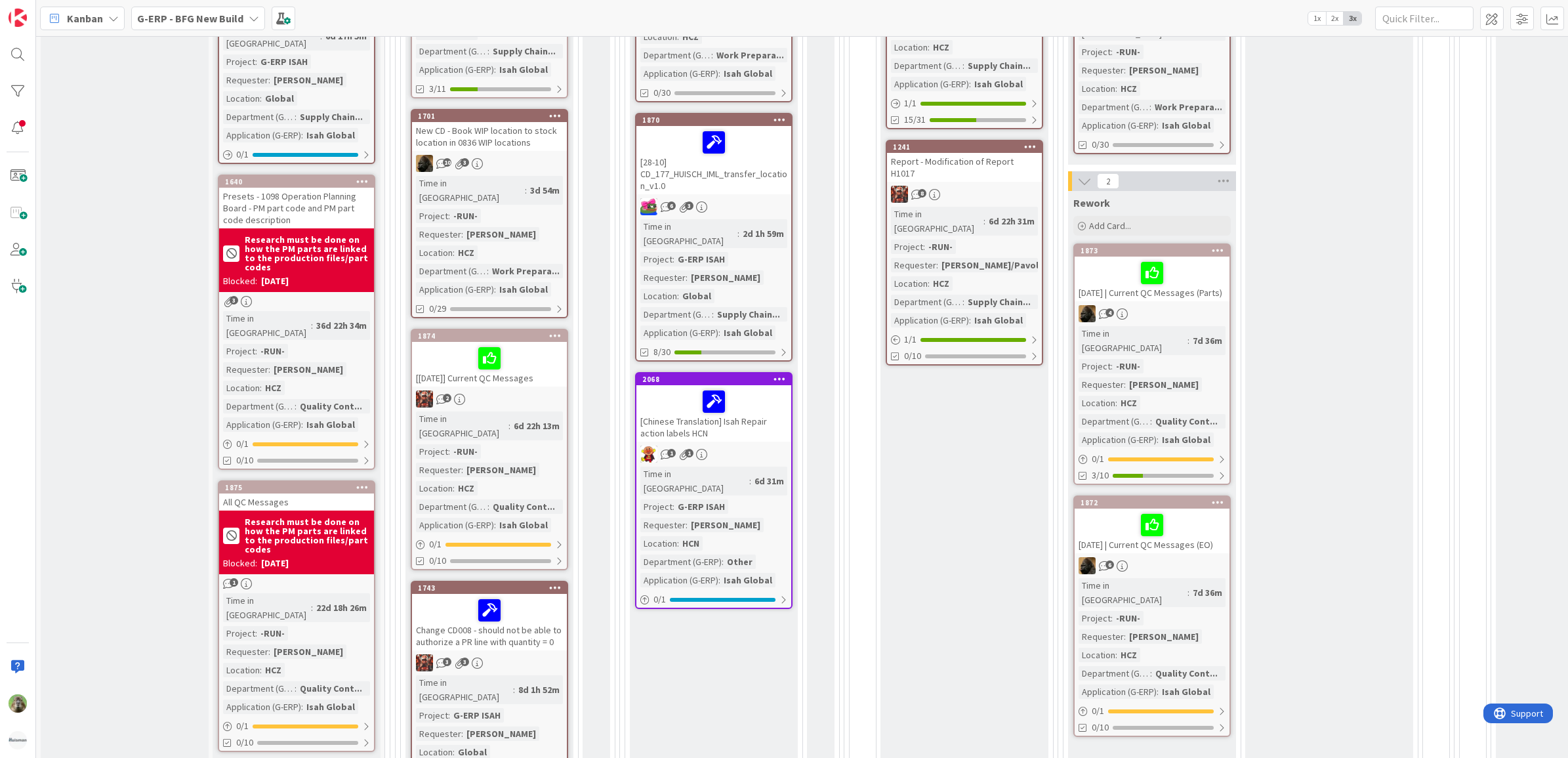
scroll to position [640, 0]
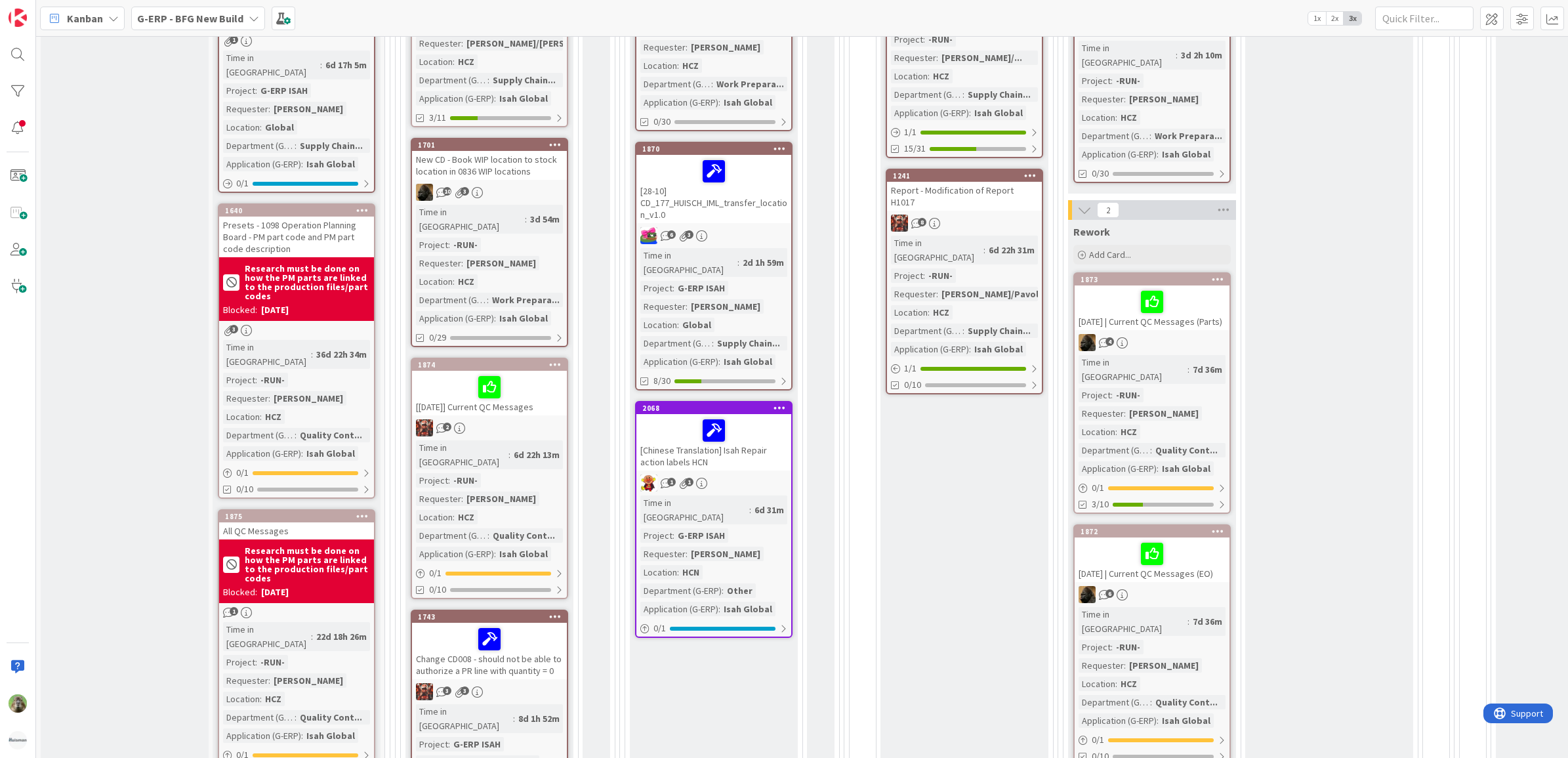
click at [769, 422] on div "[Chinese Translation] Isah Repair action labels HCN" at bounding box center [714, 442] width 155 height 57
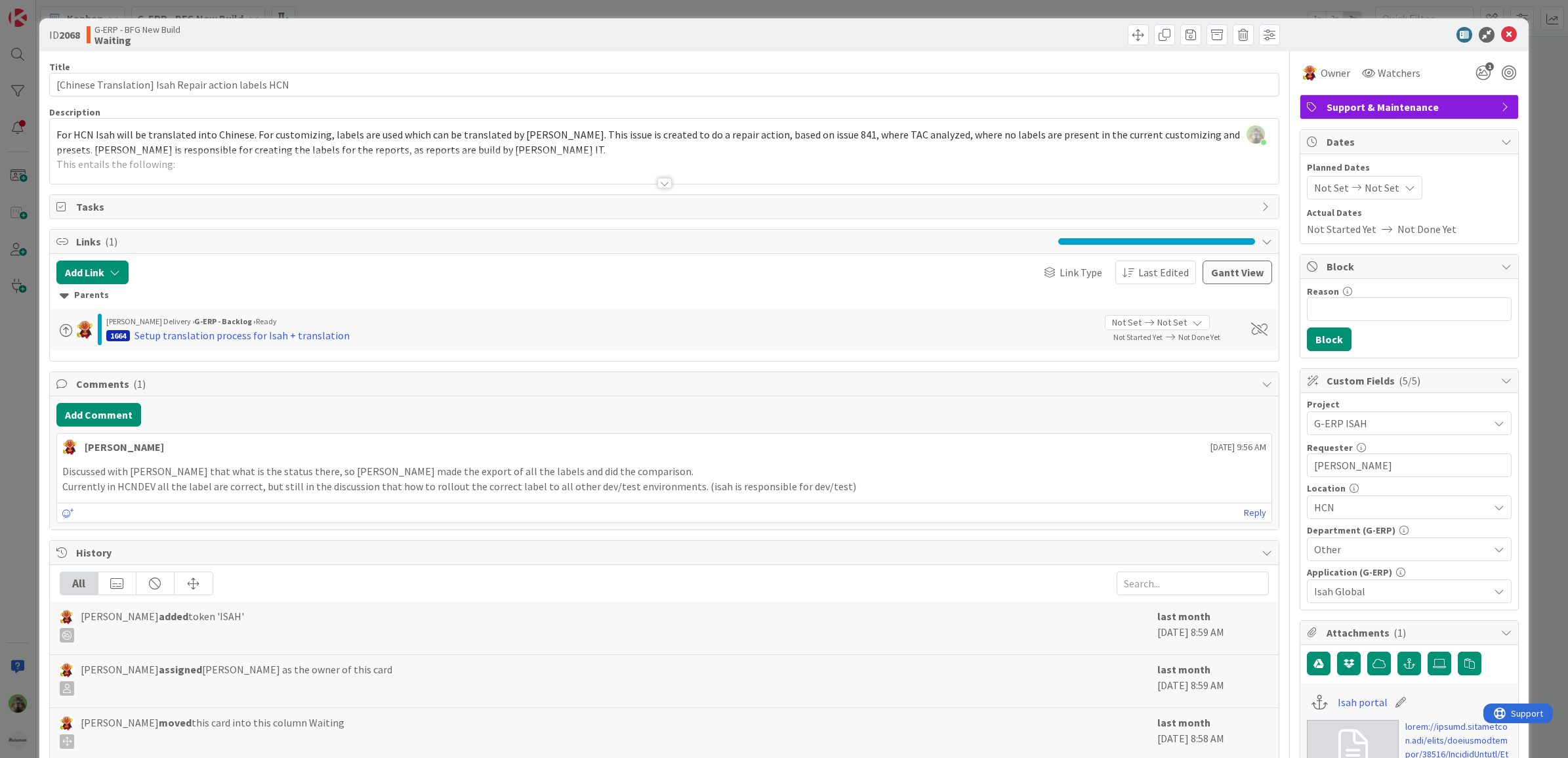
click at [14, 475] on div "ID 2068 G-ERP - BFG New Build Waiting Title 51 / 128 [Chinese Translation] Isah…" at bounding box center [784, 379] width 1568 height 758
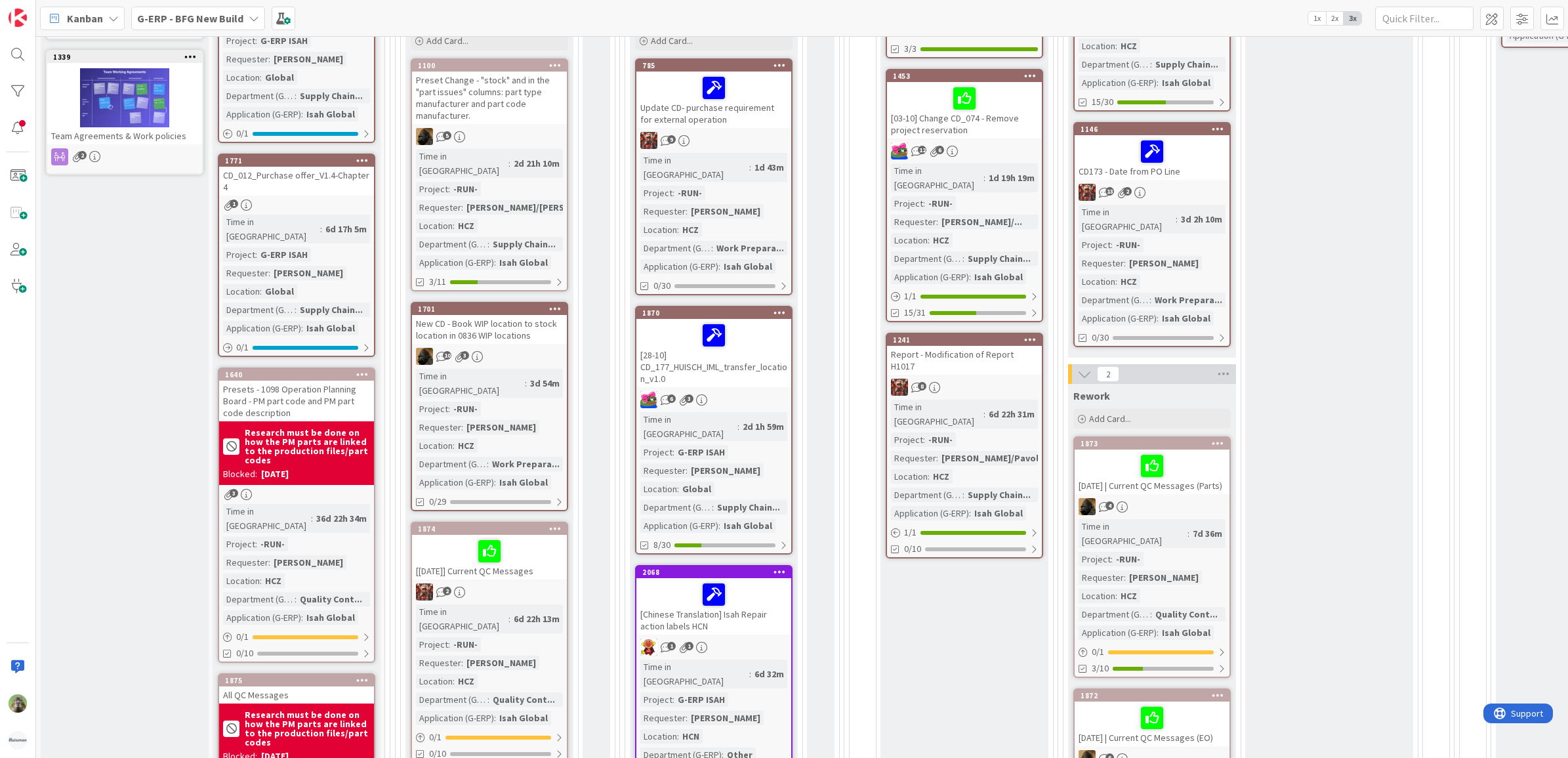
click at [784, 359] on div "[28-10] CD_177_HUISCH_IML_transfer_location_v1.0" at bounding box center [714, 353] width 155 height 68
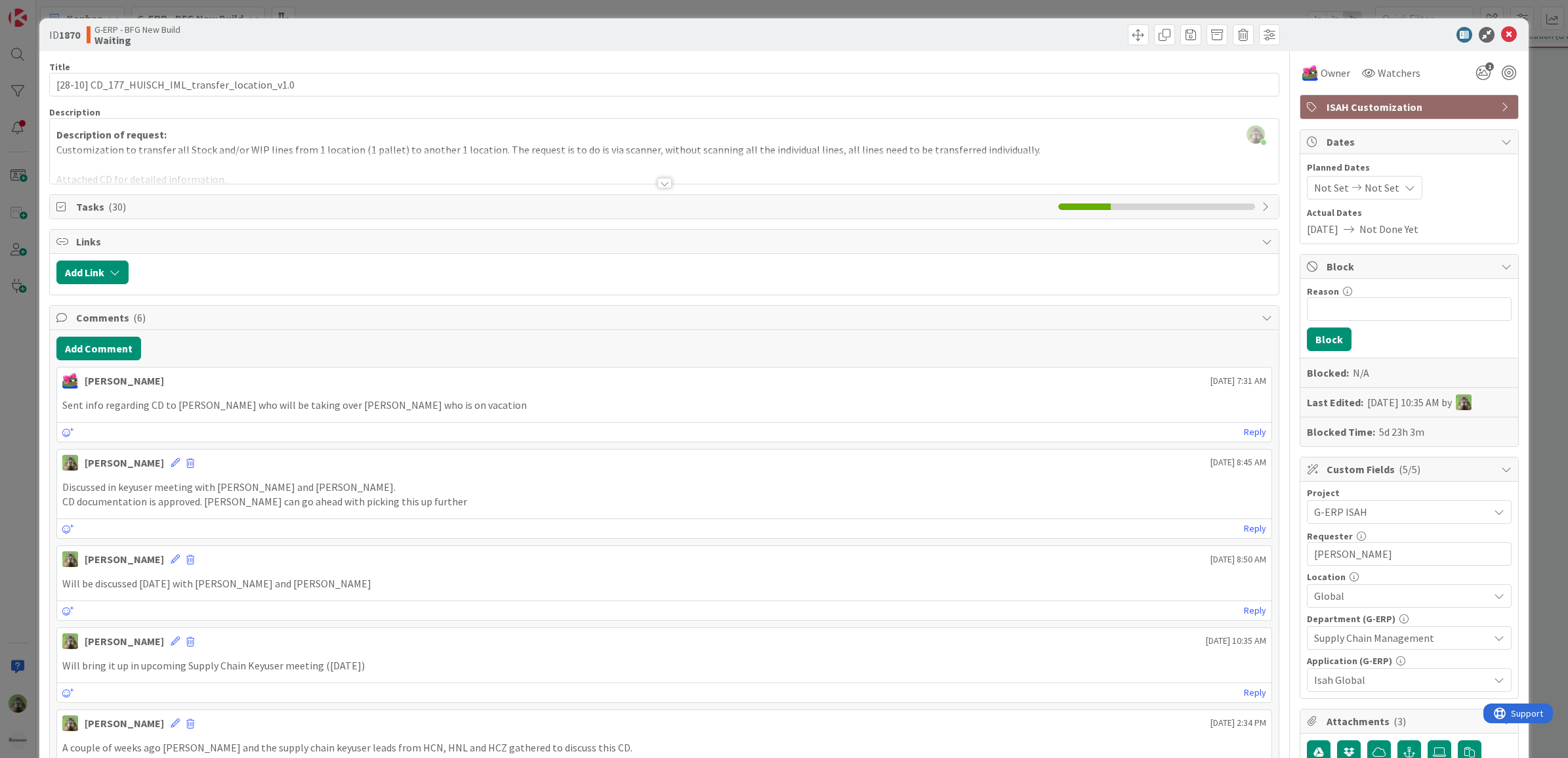
click at [13, 448] on div "ID 1870 G-ERP - BFG New Build Waiting Title 48 / 128 [28-10] CD_177_HUISCH_IML_…" at bounding box center [784, 379] width 1568 height 758
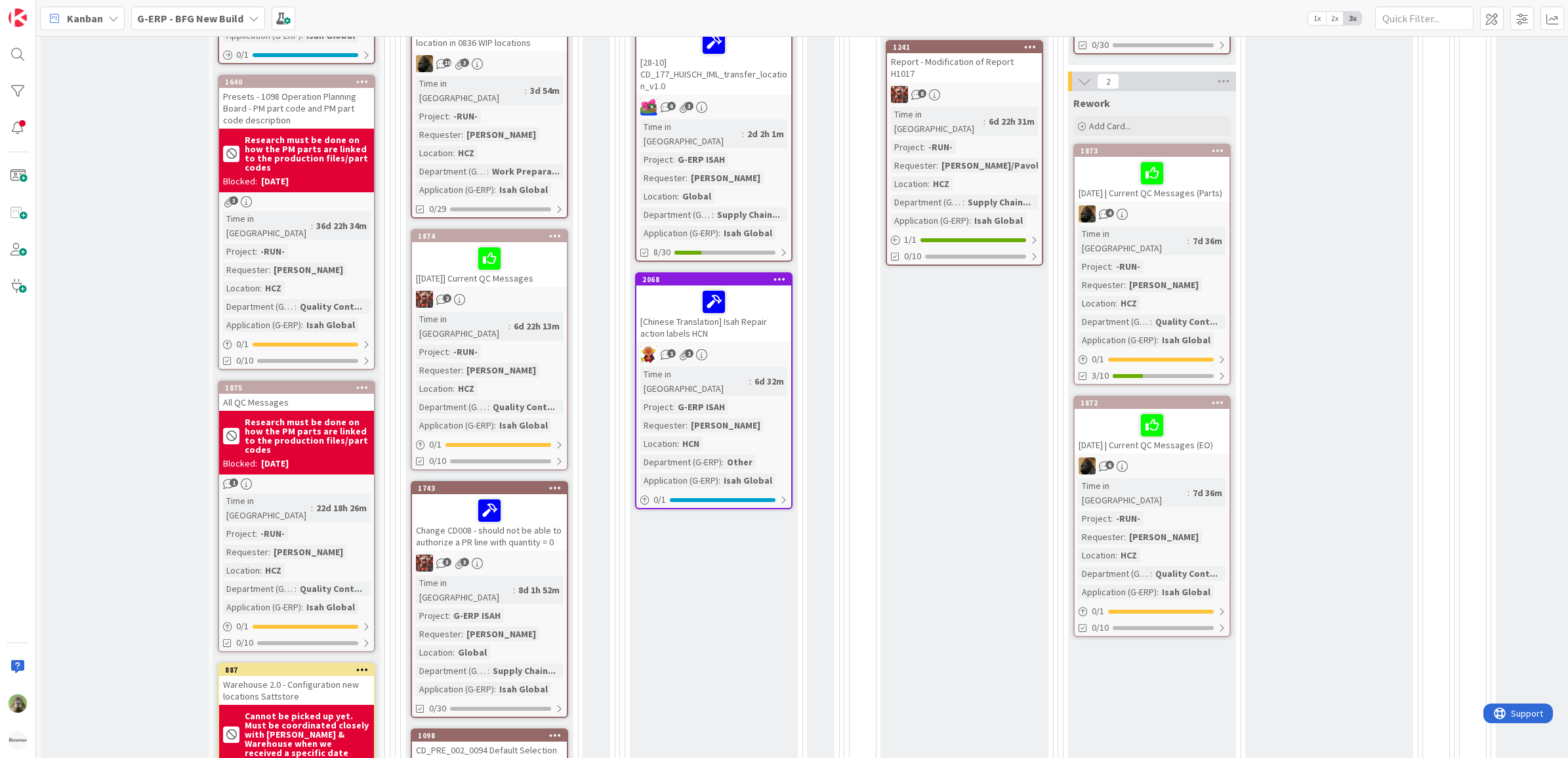
scroll to position [804, 0]
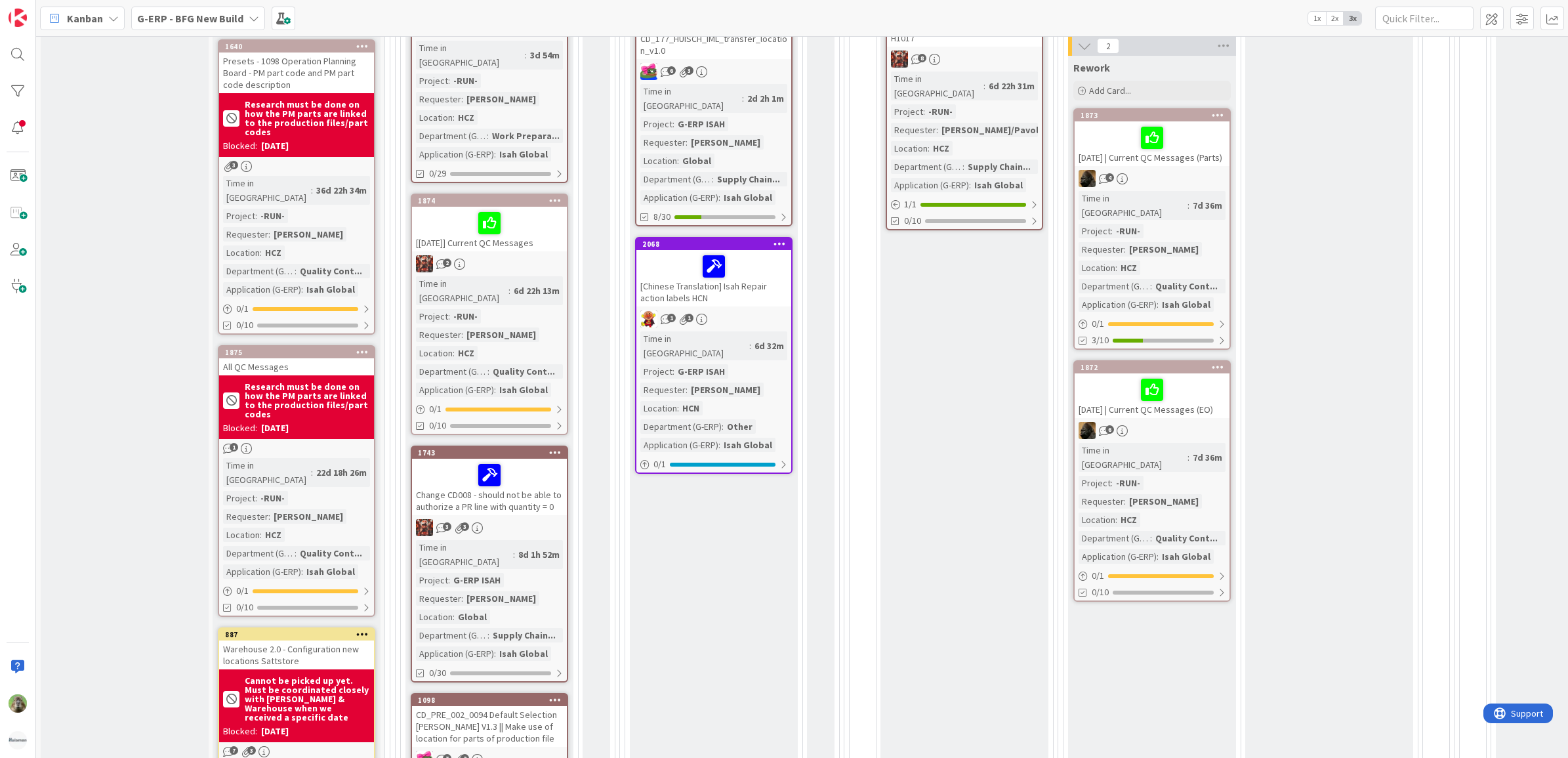
click at [525, 458] on div "Change CD008 - should not be able to authorize a PR line with quantity = 0" at bounding box center [490, 487] width 155 height 57
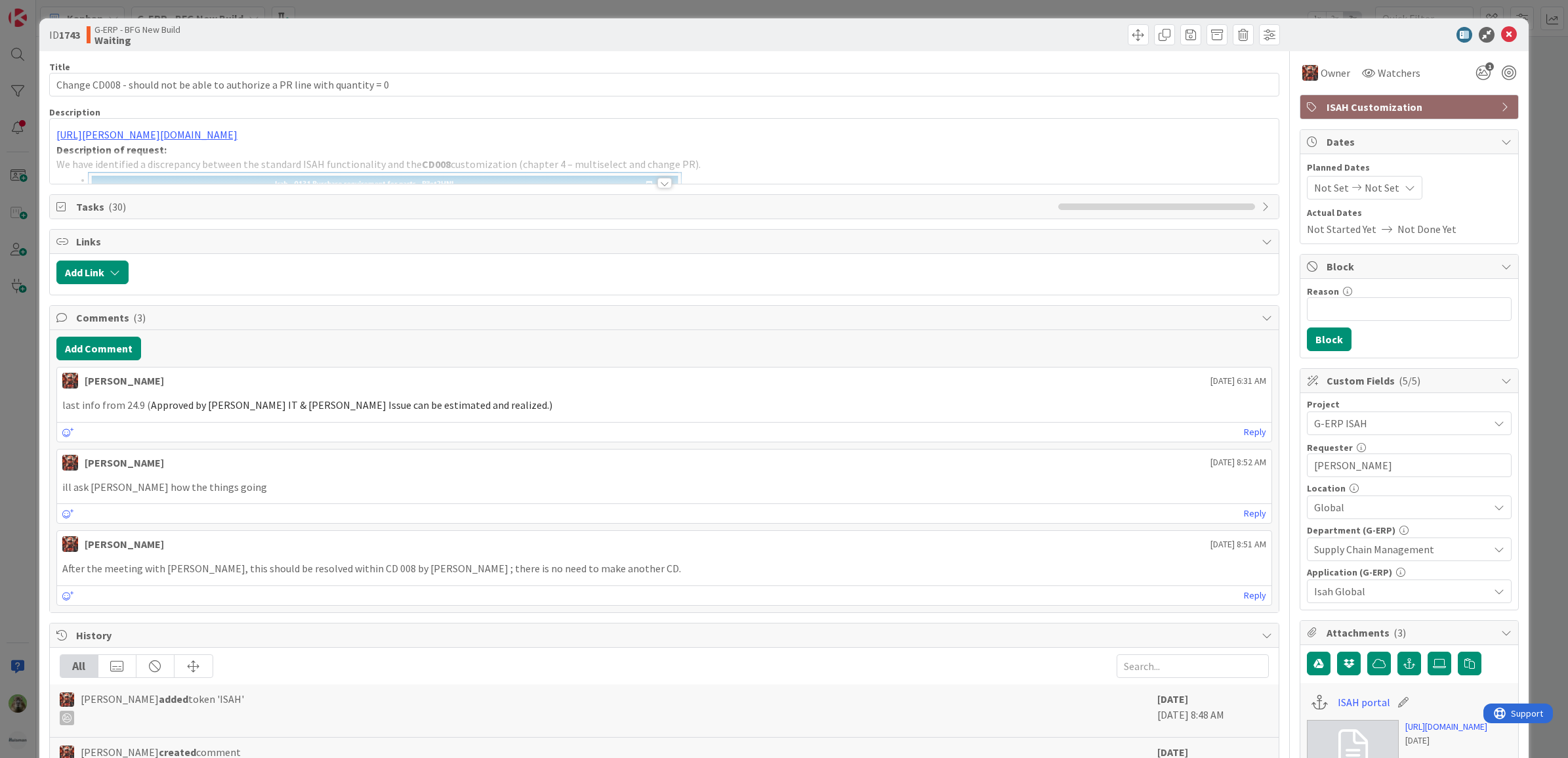
click at [750, 149] on div "https://huisman-smartit.onbmc.com/smartit/app/#/incident/AGGF4KX6HRENQATB4012TB…" at bounding box center [664, 154] width 1229 height 59
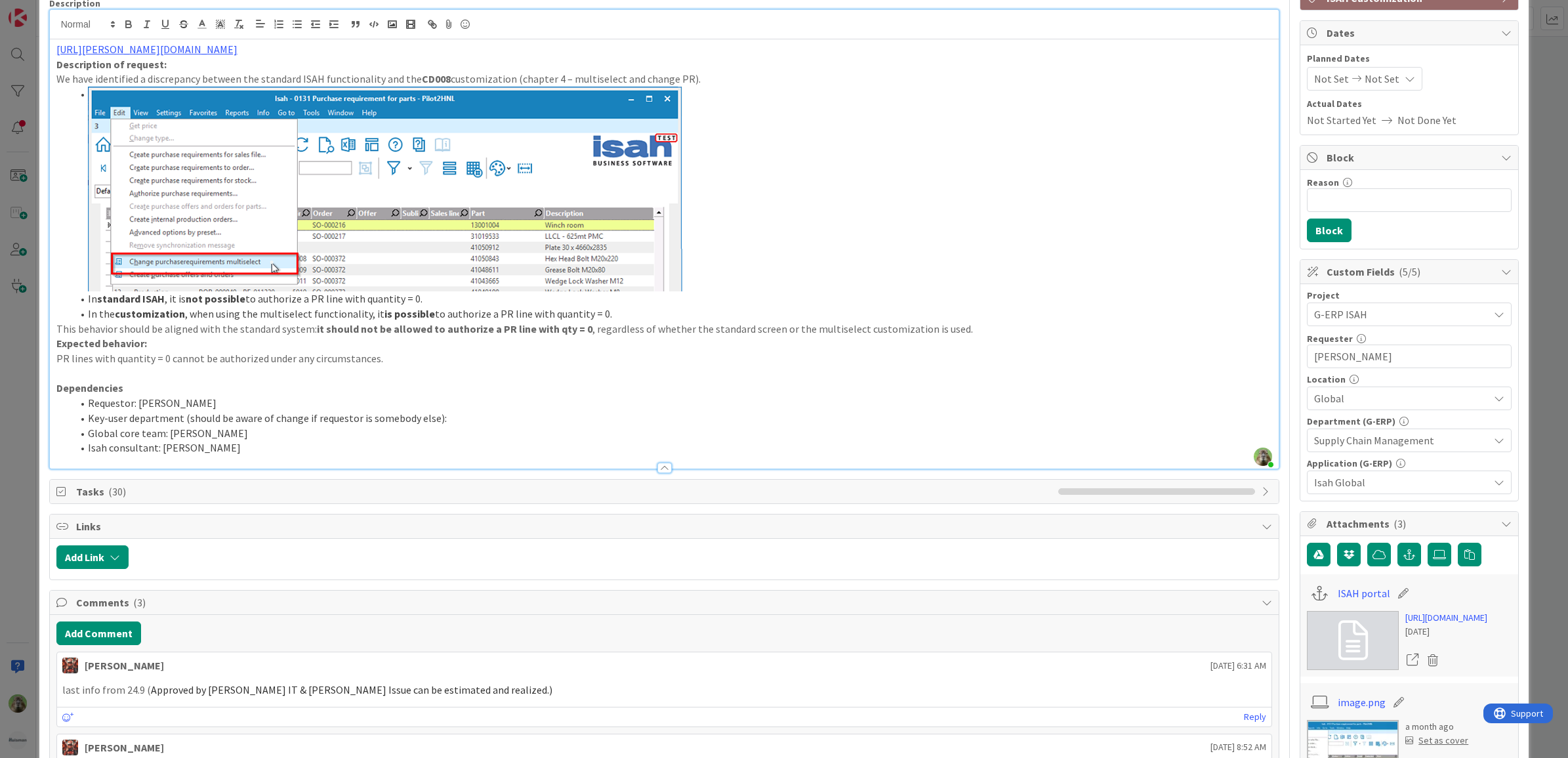
scroll to position [410, 0]
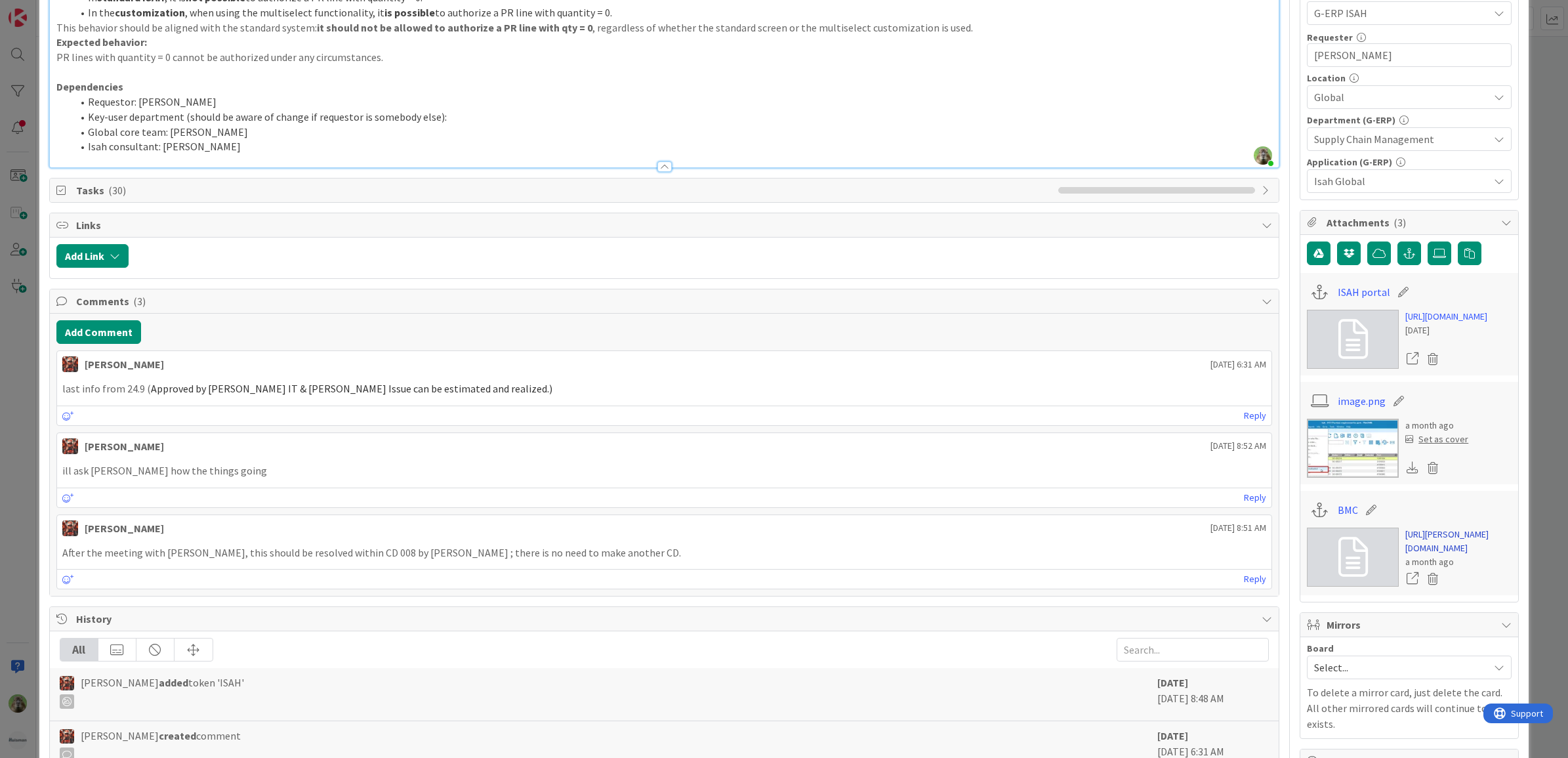
click at [1450, 555] on link "[URL][PERSON_NAME][DOMAIN_NAME]" at bounding box center [1459, 541] width 106 height 28
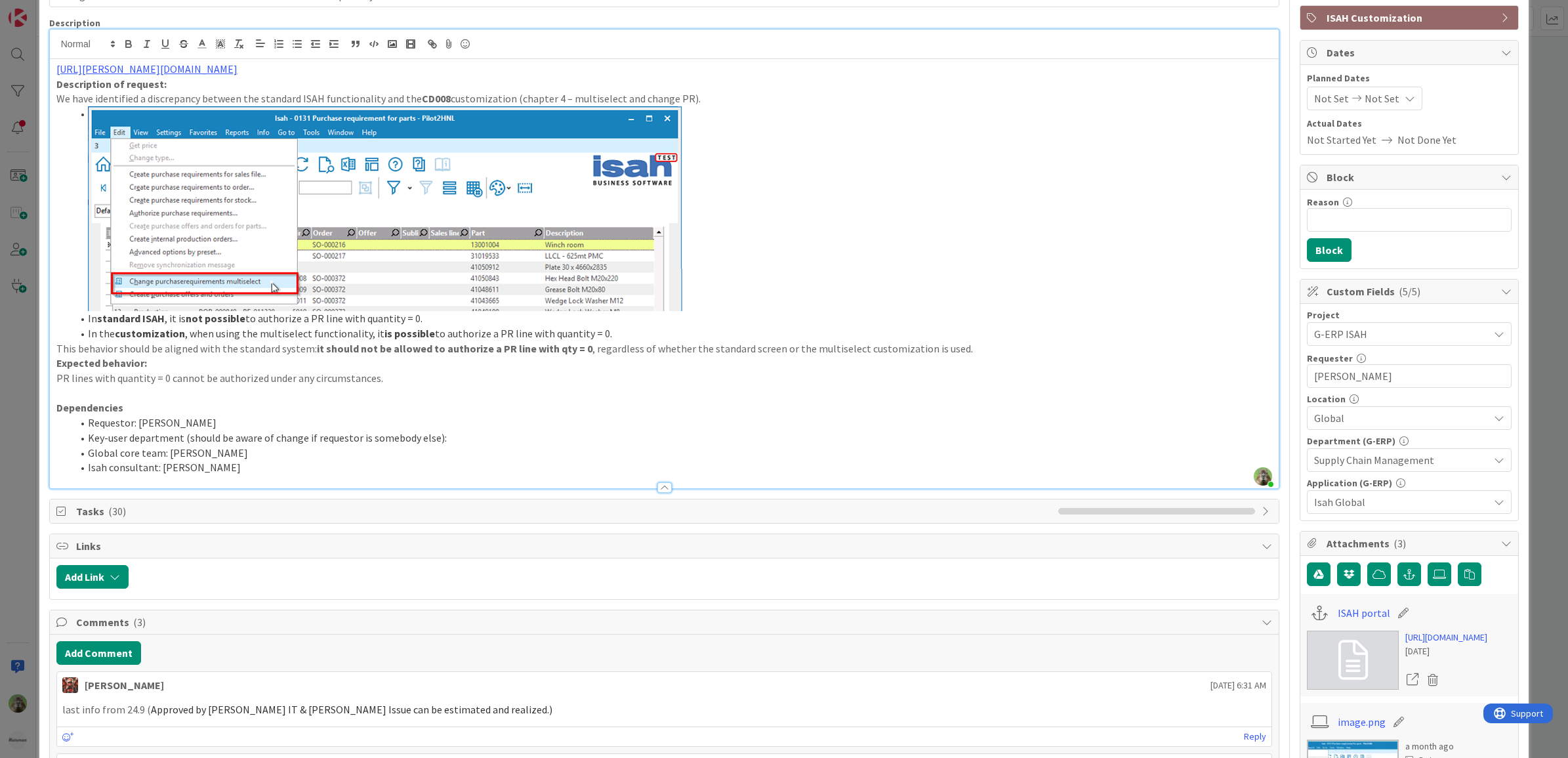
scroll to position [82, 0]
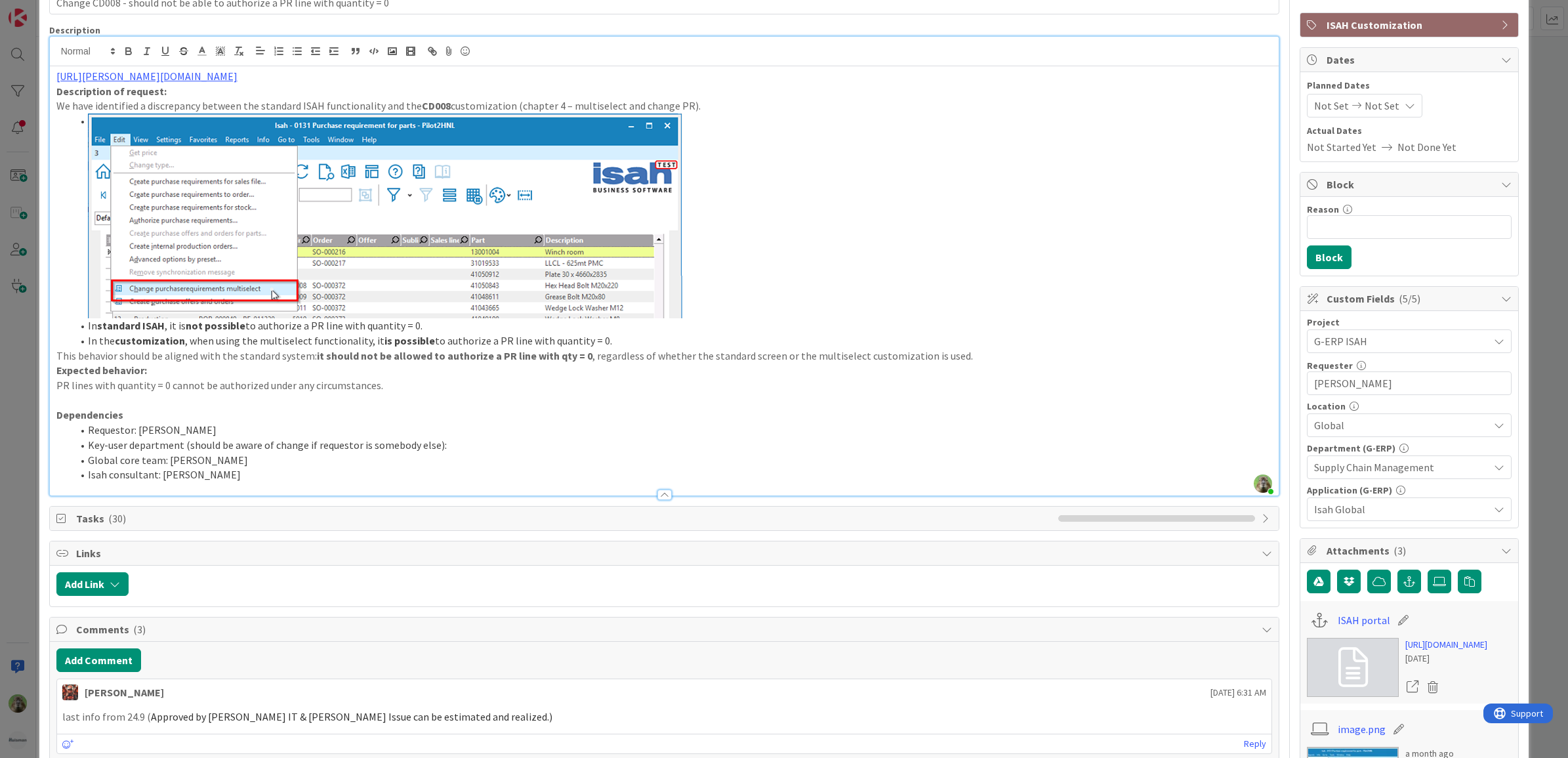
click at [15, 477] on div "ID 1743 G-ERP - BFG New Build Waiting Title 74 / 128 Change CD008 - should not …" at bounding box center [784, 379] width 1568 height 758
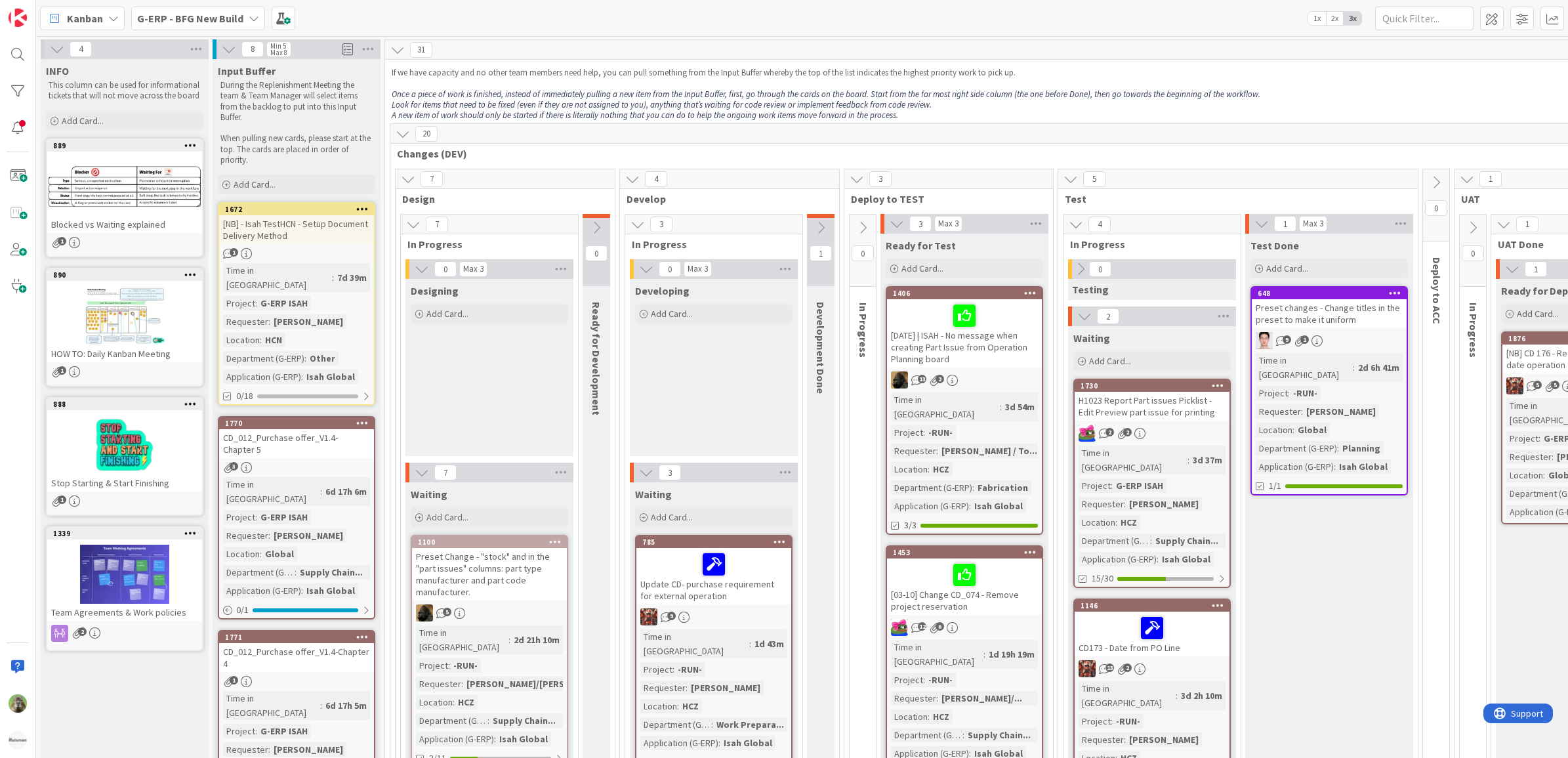
click at [1283, 89] on p "Once a piece of work is finished, instead of immediately pulling a new item fro…" at bounding box center [1034, 94] width 1286 height 11
click at [57, 49] on icon at bounding box center [57, 49] width 14 height 14
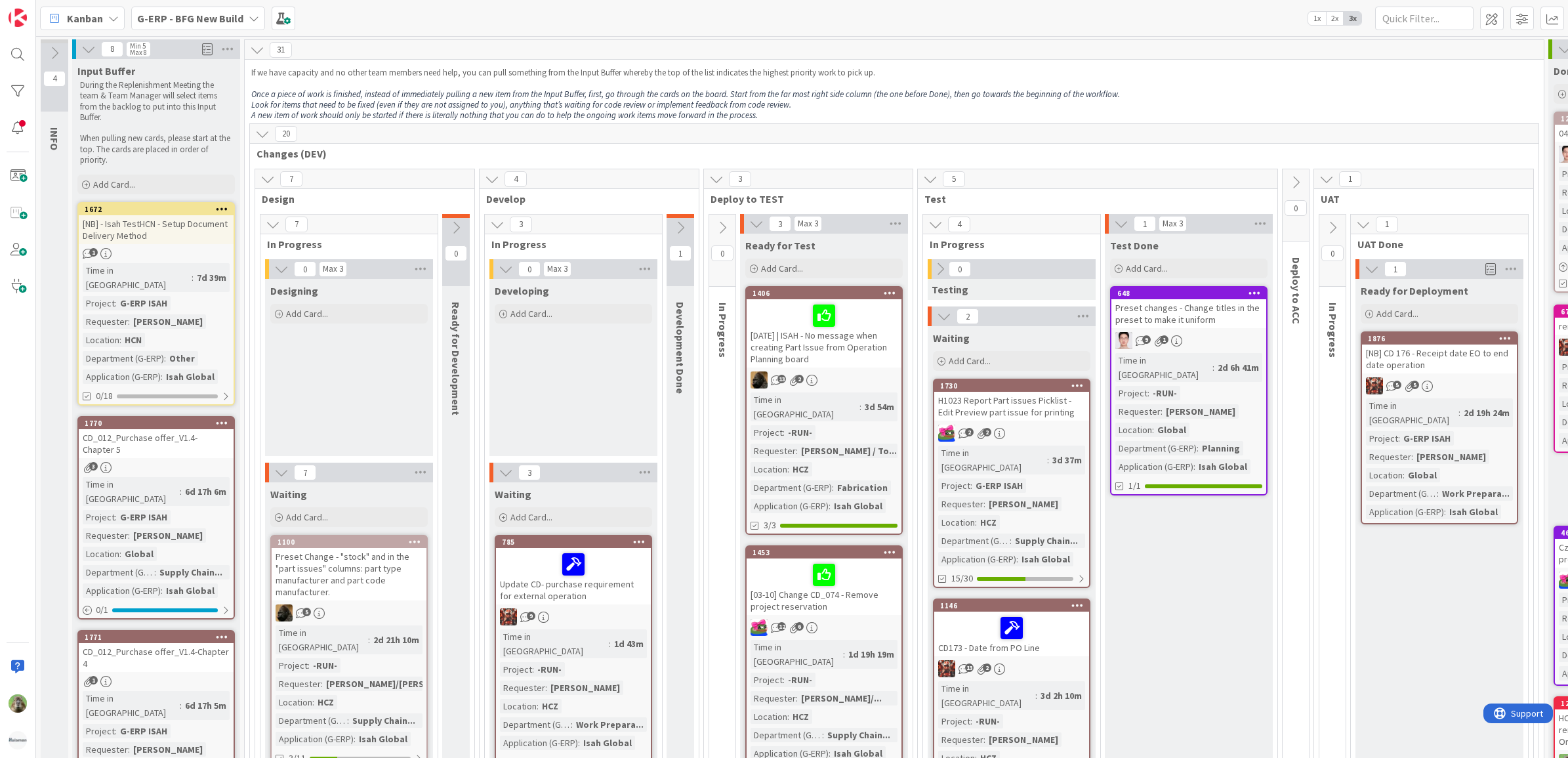
click at [1176, 137] on div "20" at bounding box center [894, 134] width 1289 height 20
click at [25, 136] on div at bounding box center [17, 128] width 26 height 26
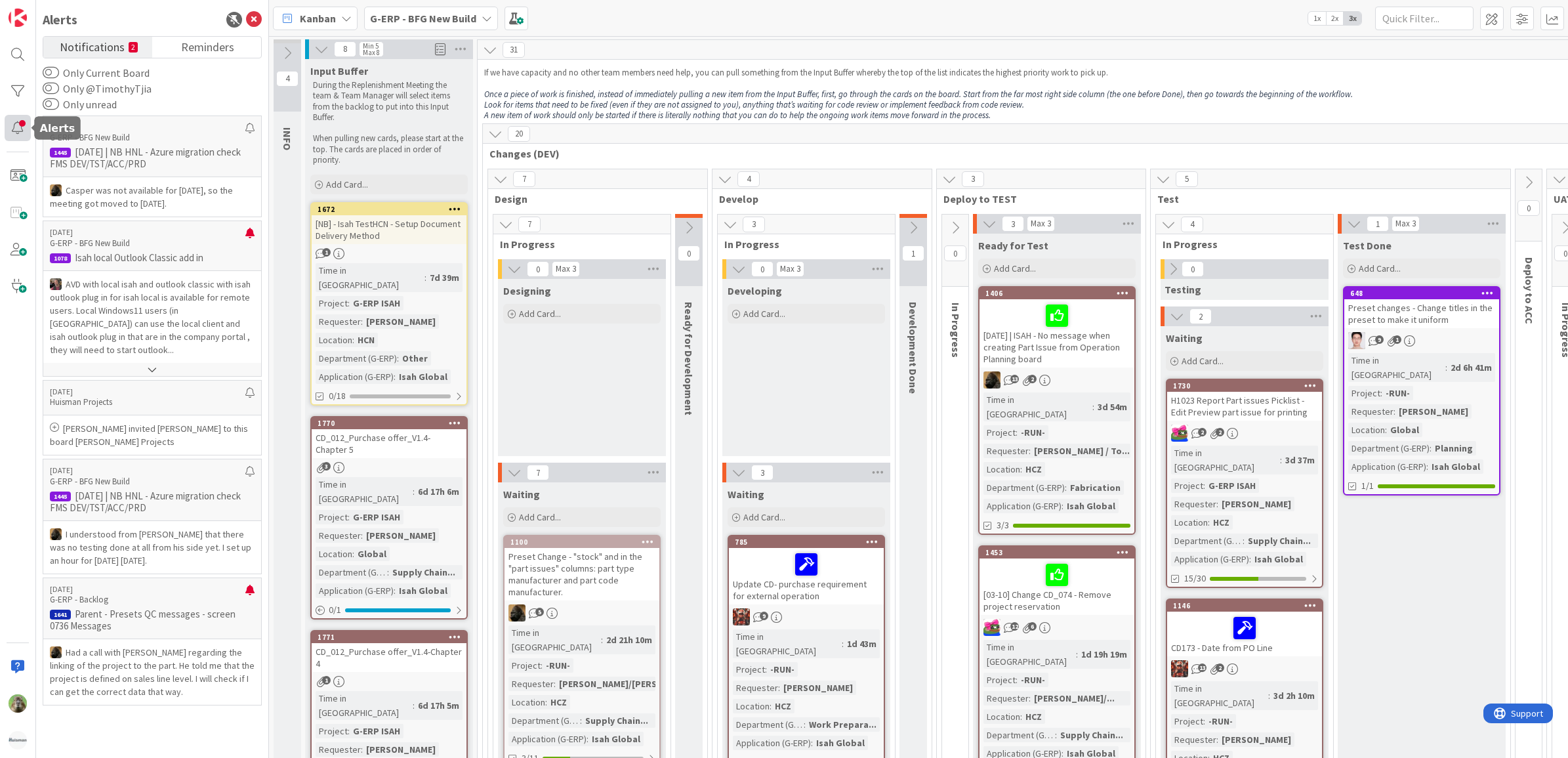
click at [25, 136] on div at bounding box center [17, 128] width 26 height 26
click at [256, 9] on div "Alerts Notifications 2 Reminders Only Current Board Only @TimothyTjia Only unre…" at bounding box center [152, 379] width 233 height 758
click at [257, 13] on icon at bounding box center [254, 20] width 16 height 16
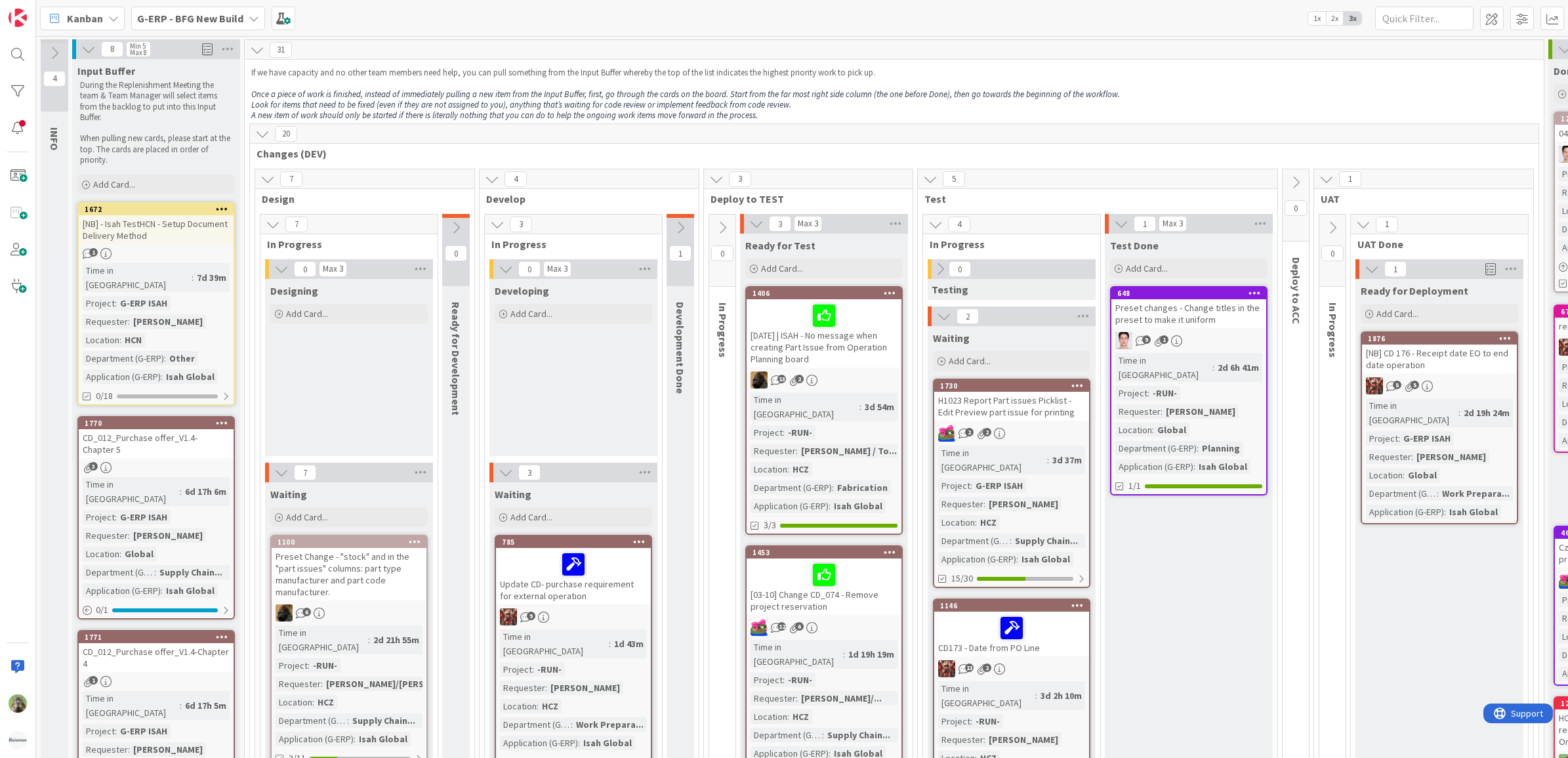
click at [218, 16] on b "G-ERP - BFG New Build" at bounding box center [191, 18] width 106 height 13
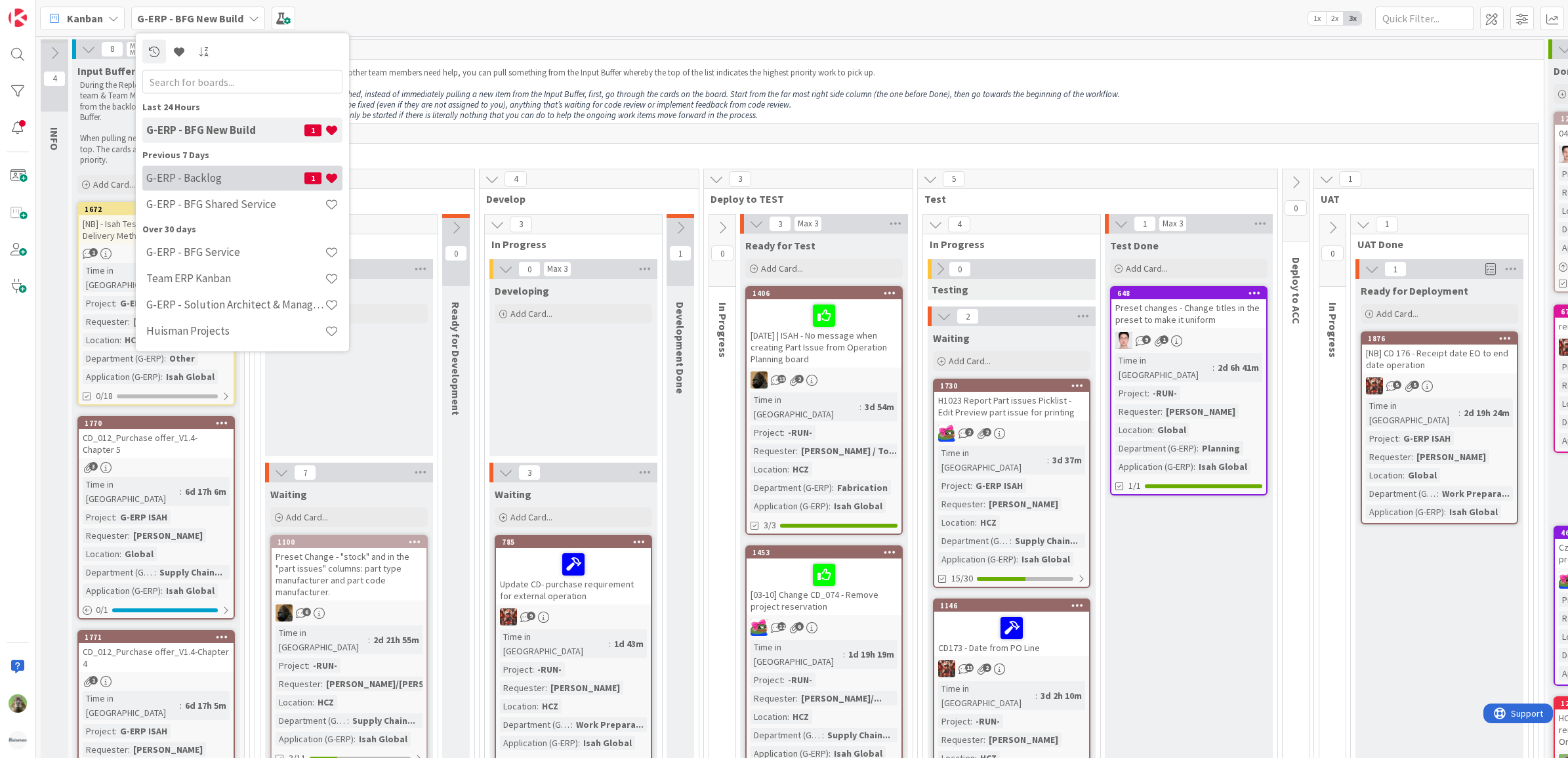
click at [239, 178] on h4 "G-ERP - Backlog" at bounding box center [225, 178] width 158 height 13
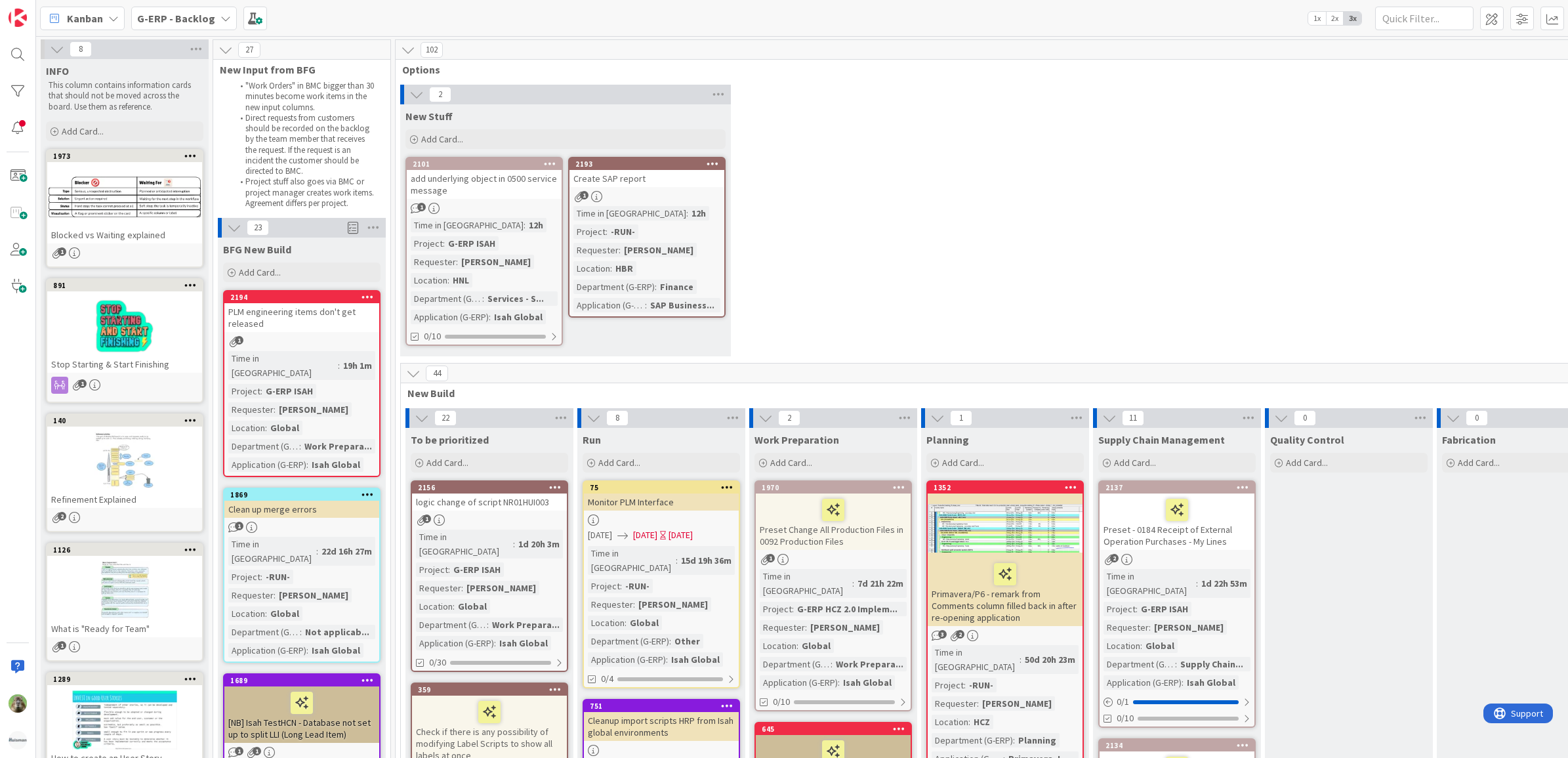
click at [57, 54] on icon at bounding box center [57, 49] width 14 height 14
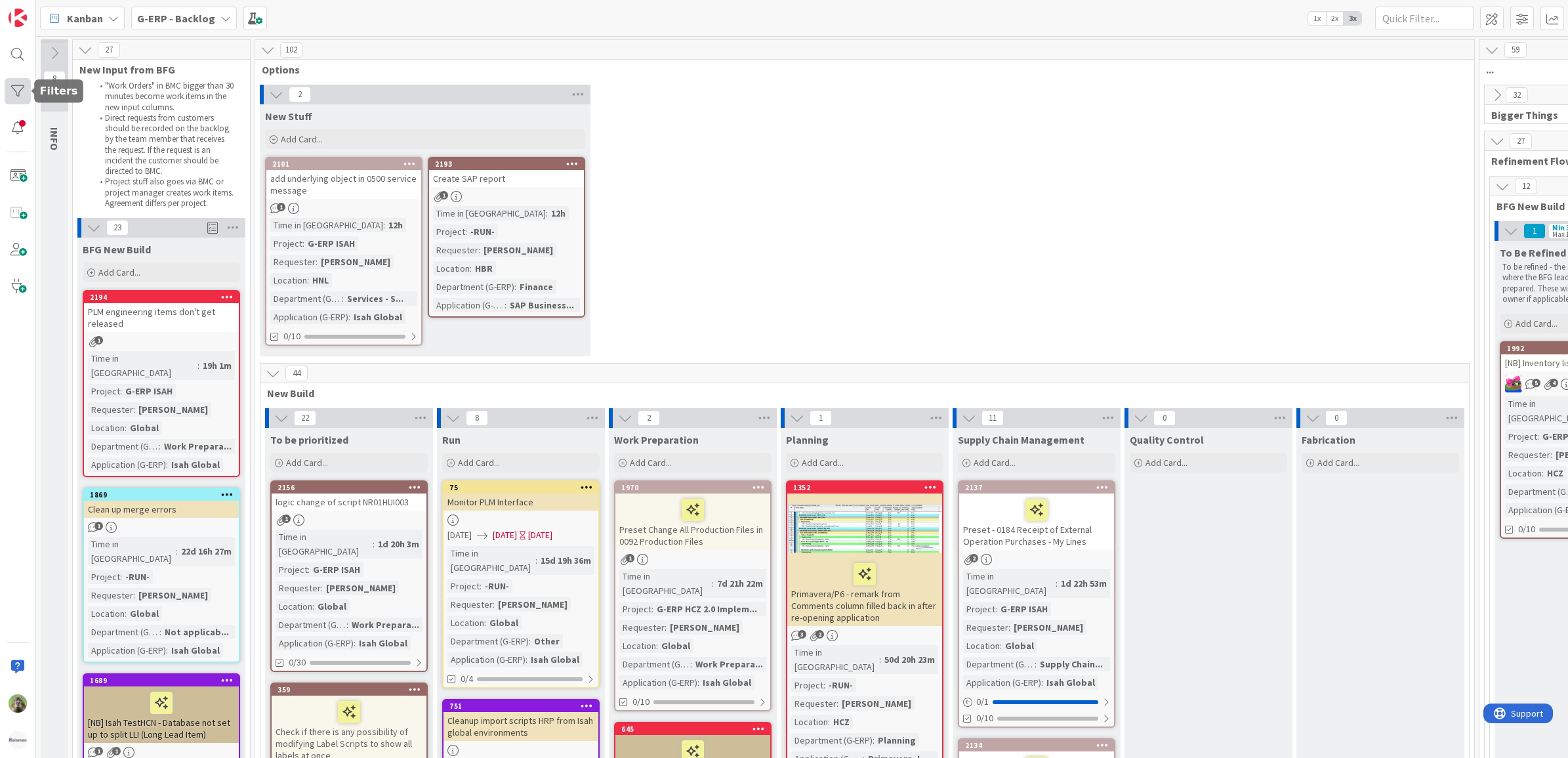
click at [25, 87] on div at bounding box center [17, 91] width 26 height 26
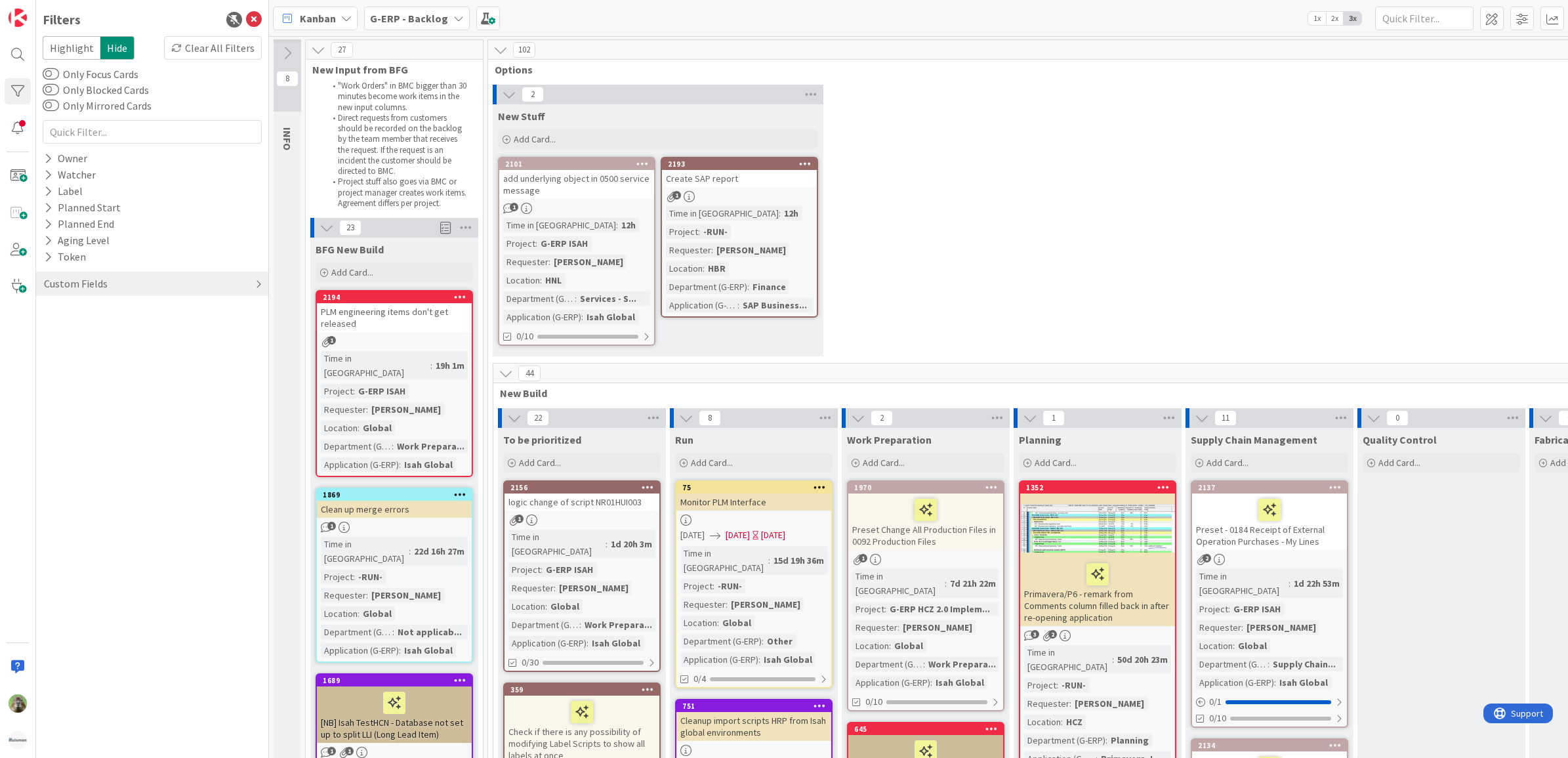
click at [103, 286] on div "Custom Fields" at bounding box center [76, 283] width 67 height 16
click at [115, 363] on button "Department (G-ERP)" at bounding box center [98, 359] width 111 height 16
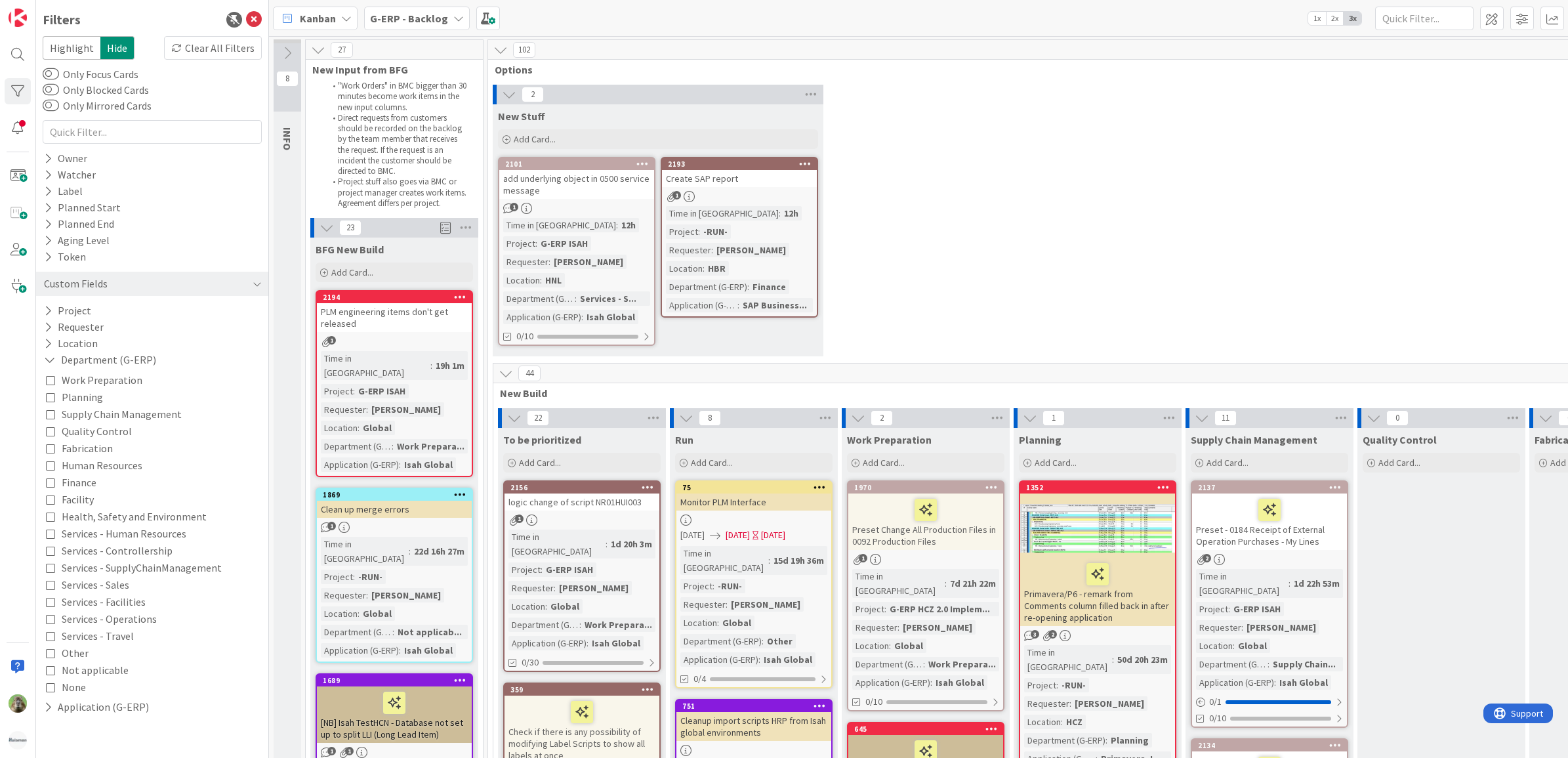
click at [128, 407] on span "Supply Chain Management" at bounding box center [121, 414] width 120 height 17
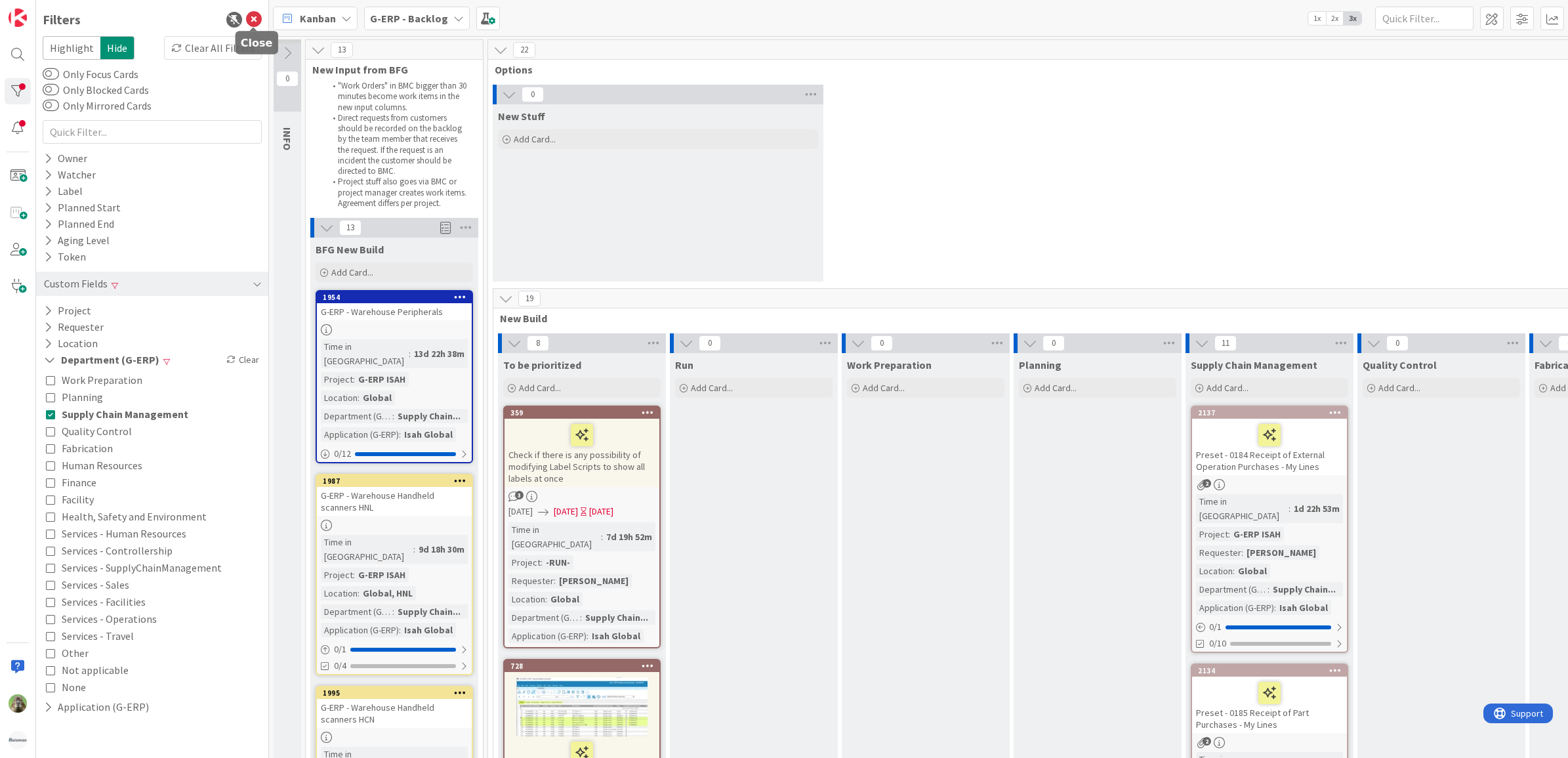
click at [256, 21] on icon at bounding box center [254, 20] width 16 height 16
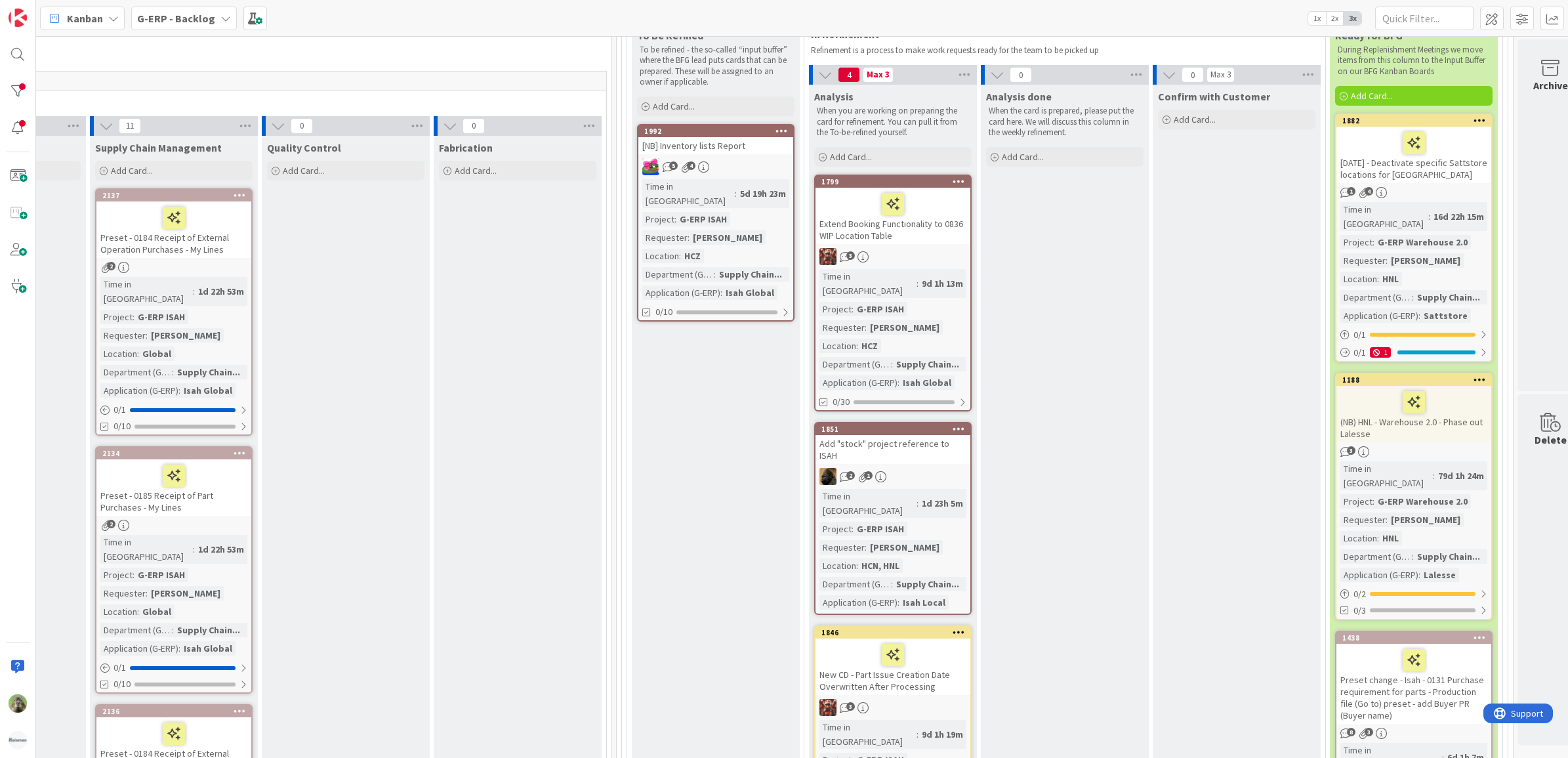
scroll to position [246, 863]
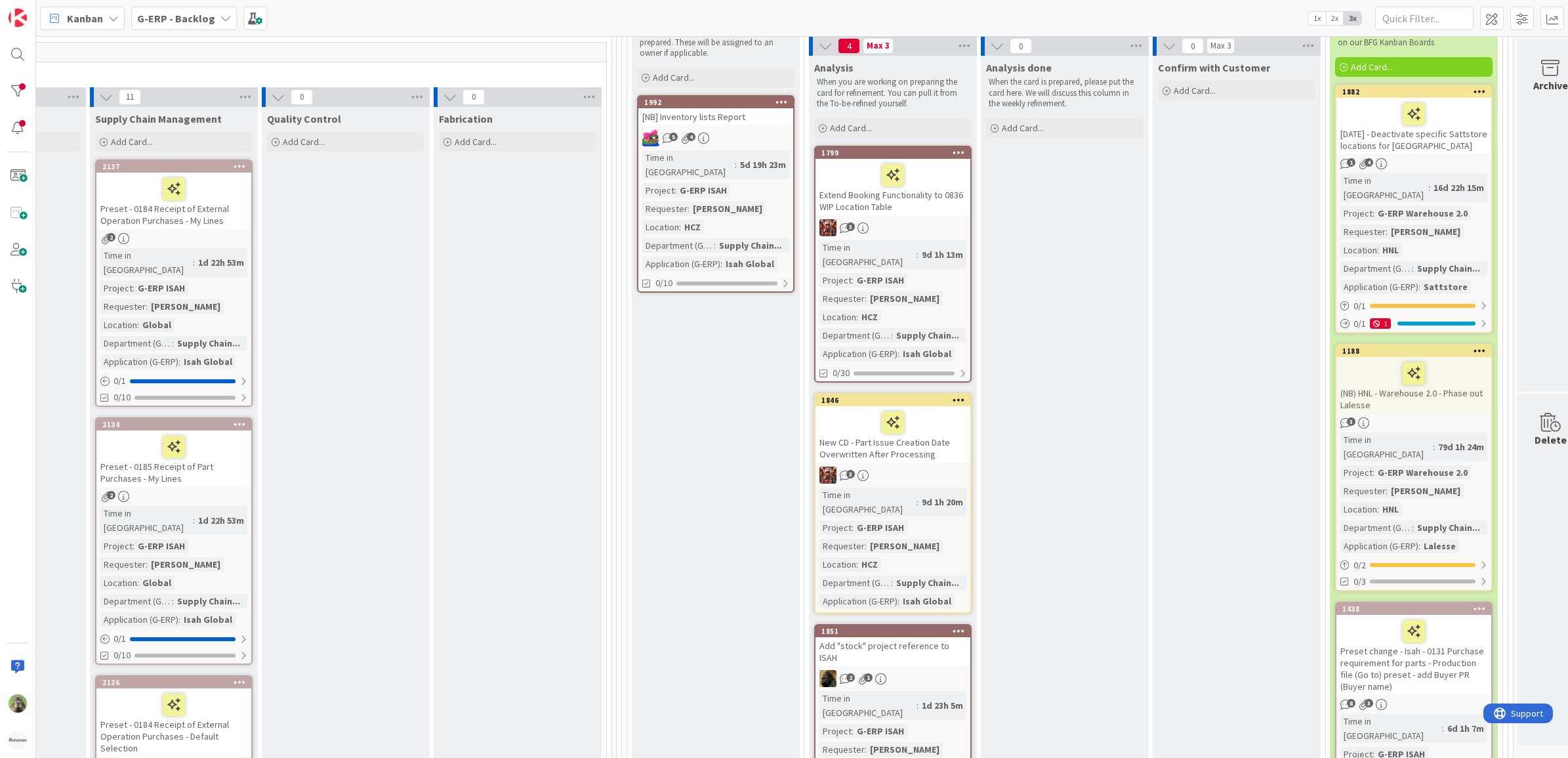
click at [934, 205] on div "Extend Booking Functionality to 0836 WIP Location Table" at bounding box center [893, 187] width 155 height 57
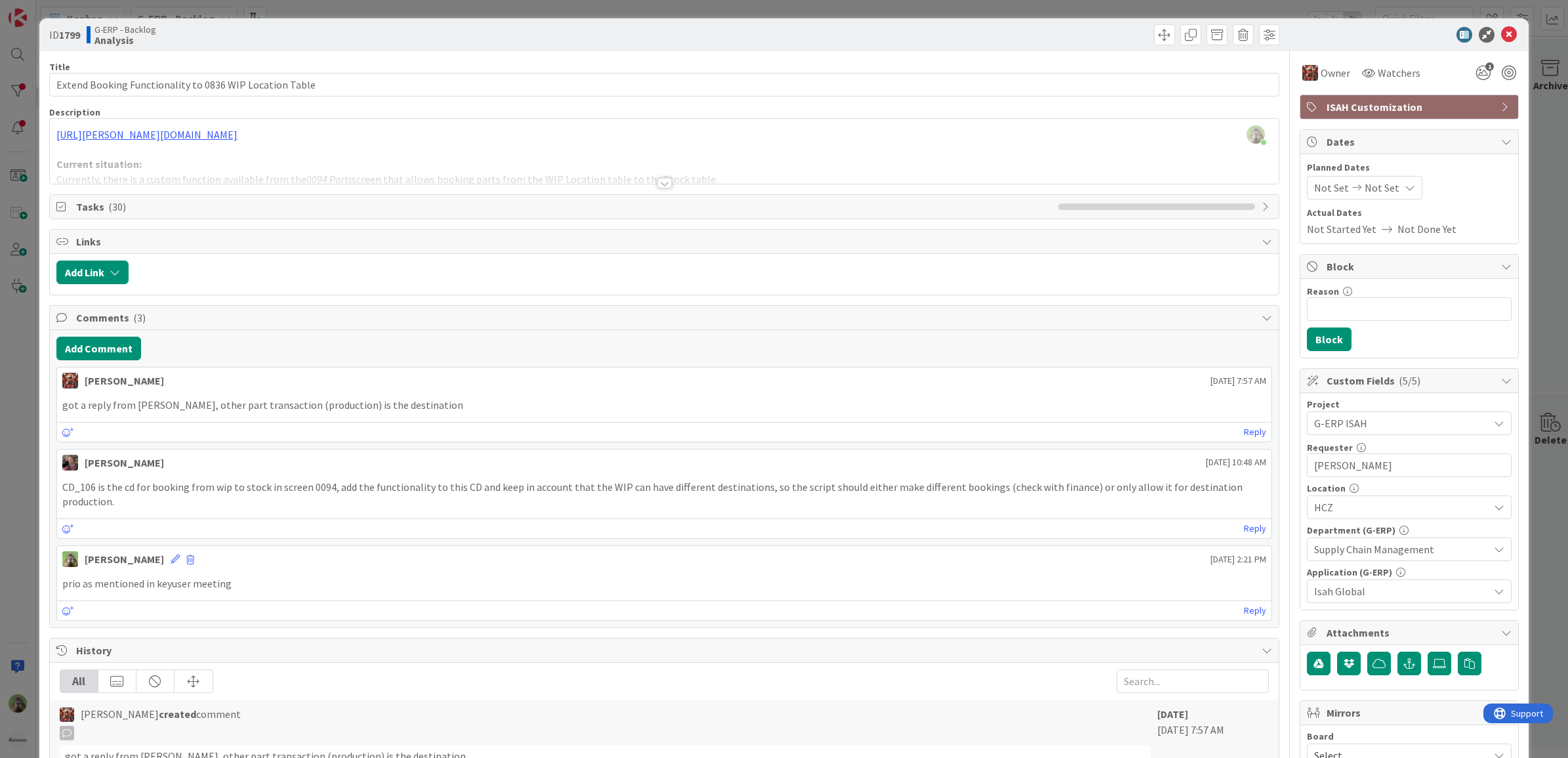
click at [21, 417] on div "ID 1799 G-ERP - Backlog Analysis Title 55 / 128 Extend Booking Functionality to…" at bounding box center [784, 379] width 1568 height 758
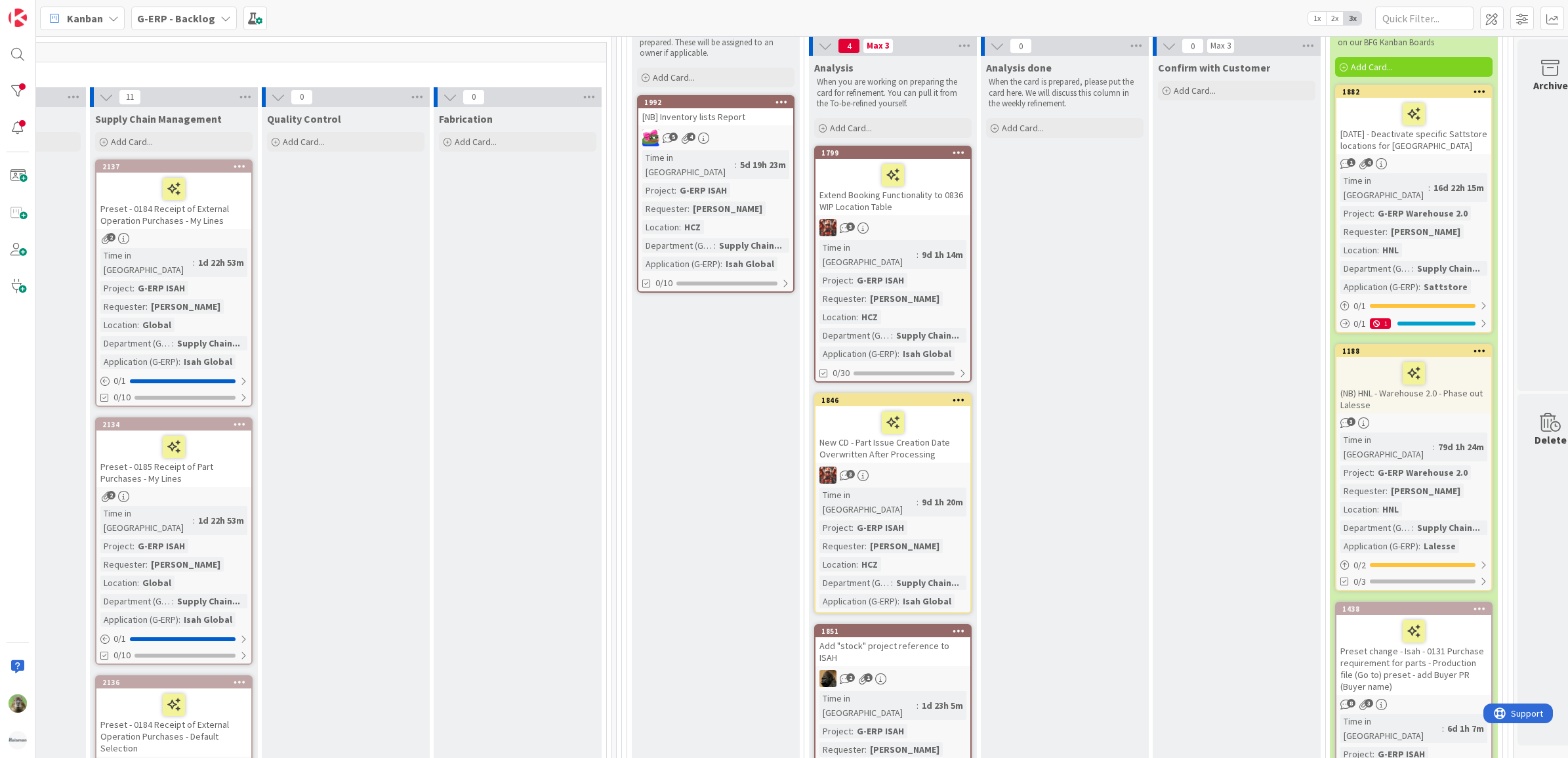
click at [945, 438] on div "New CD - Part Issue Creation Date Overwritten After Processing" at bounding box center [893, 434] width 155 height 57
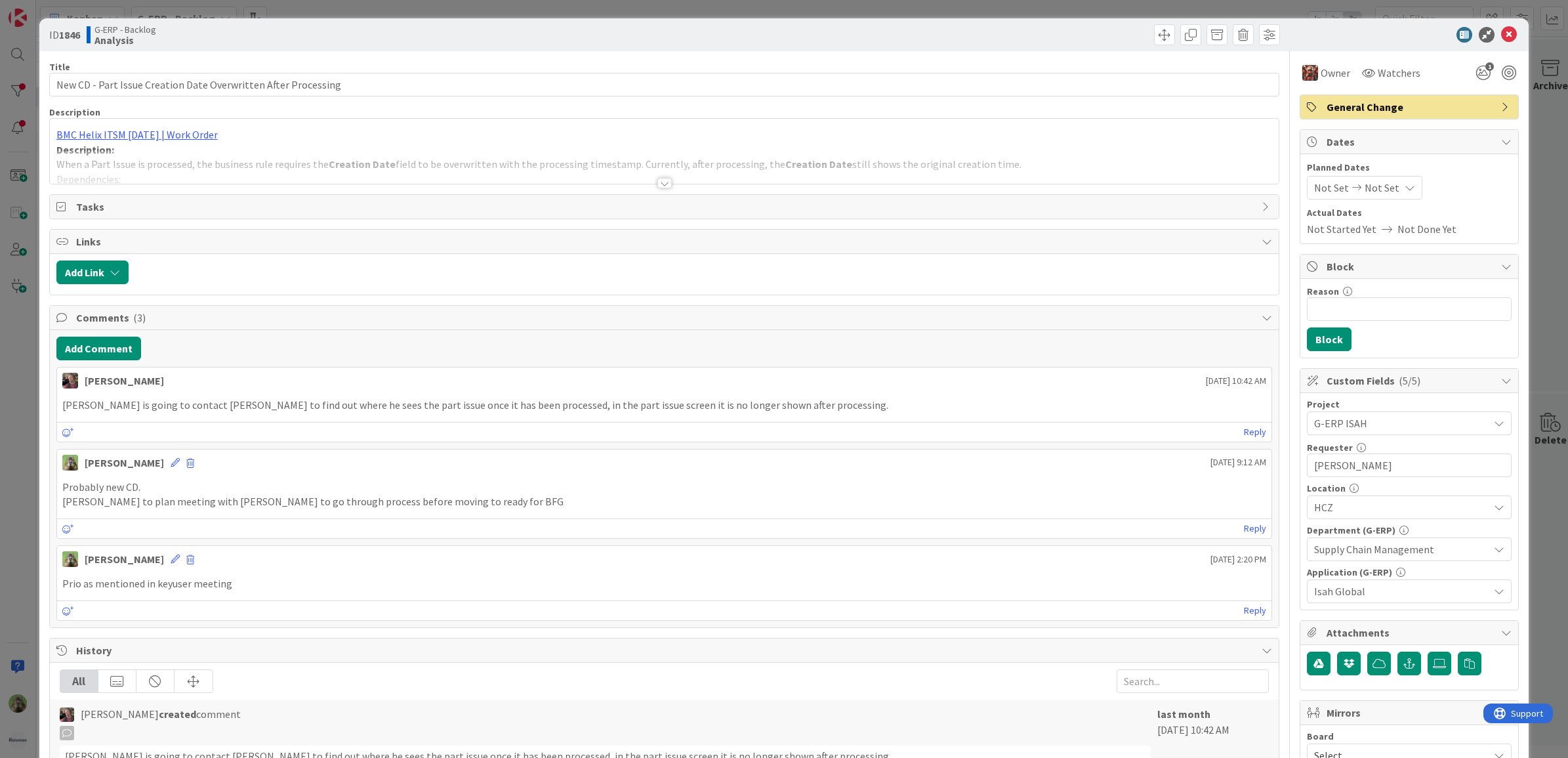
click at [13, 417] on div "ID 1846 G-ERP - Backlog Analysis Title 62 / 128 New CD - Part Issue Creation Da…" at bounding box center [784, 379] width 1568 height 758
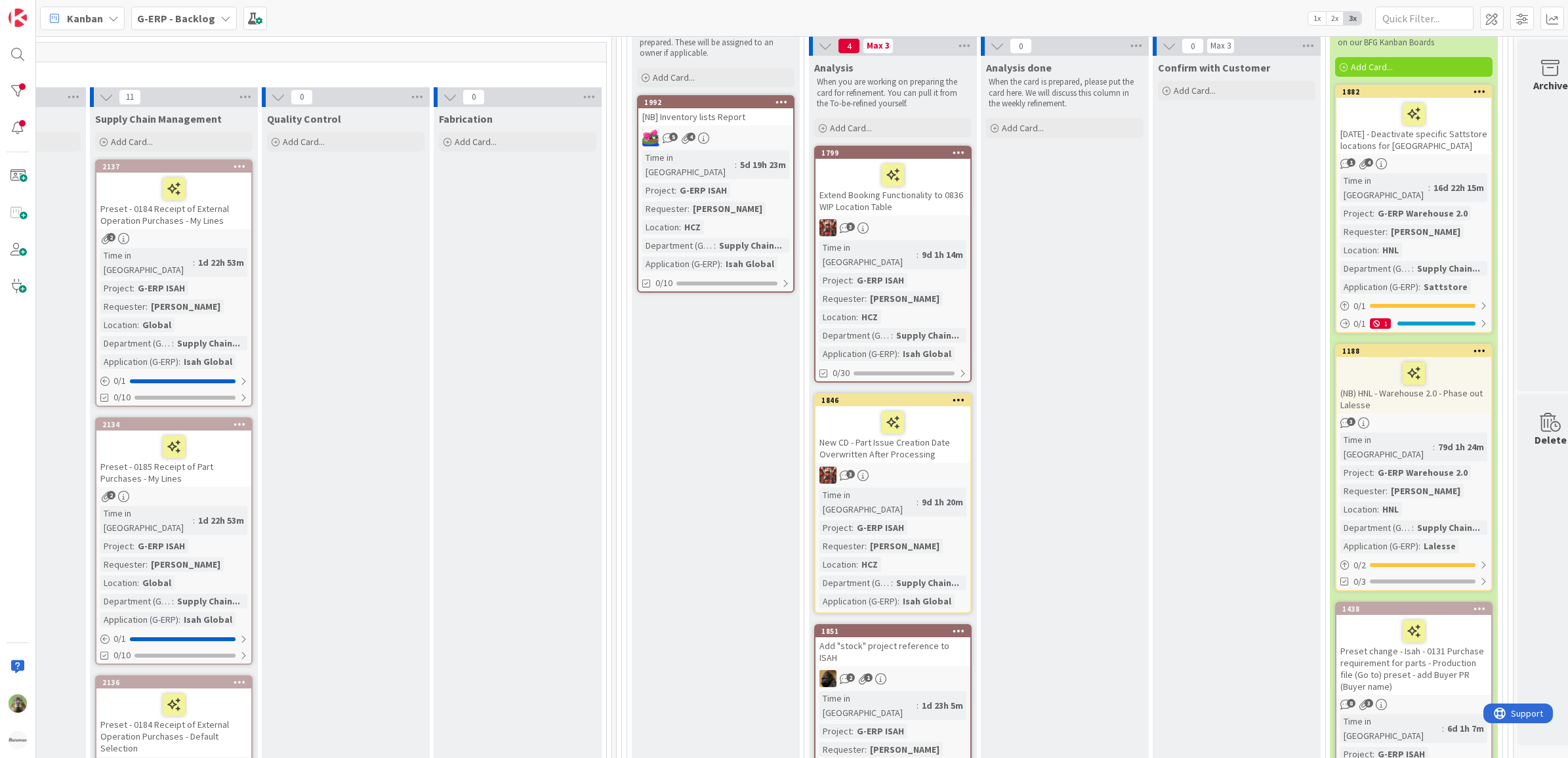
click at [949, 211] on div "Extend Booking Functionality to 0836 WIP Location Table" at bounding box center [893, 187] width 155 height 57
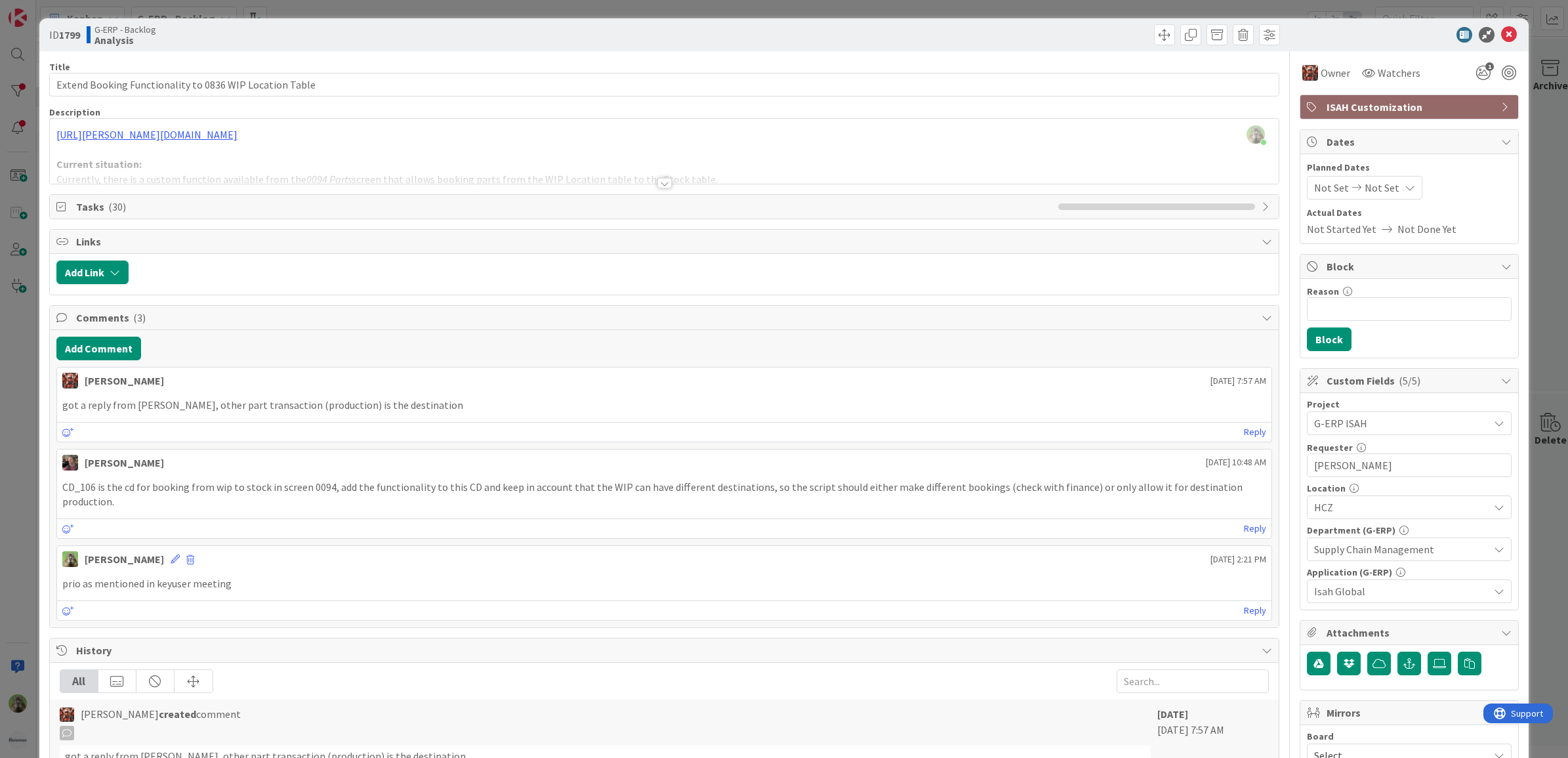
click at [490, 164] on div at bounding box center [664, 166] width 1229 height 33
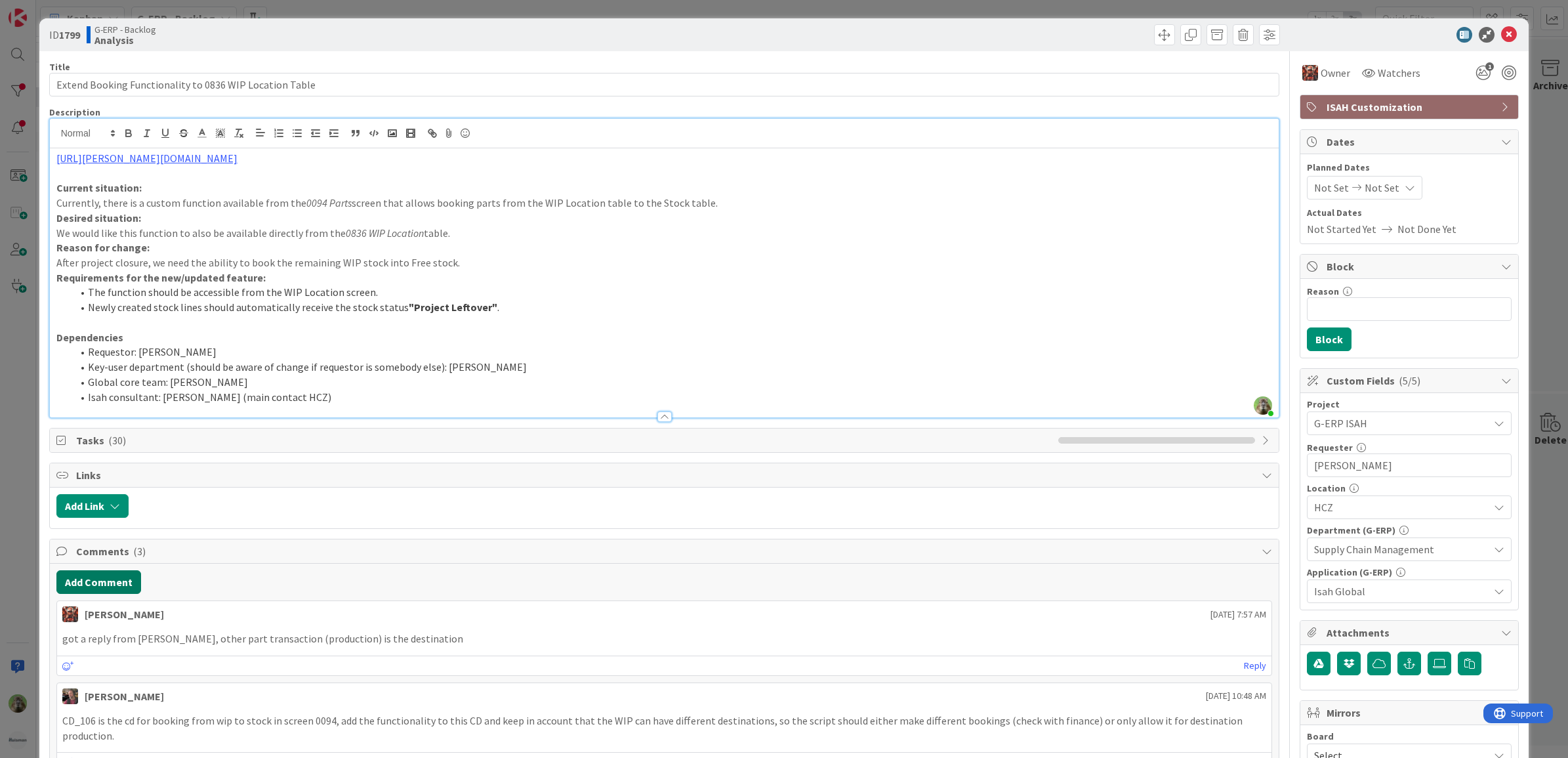
click at [125, 582] on button "Add Comment" at bounding box center [98, 582] width 84 height 23
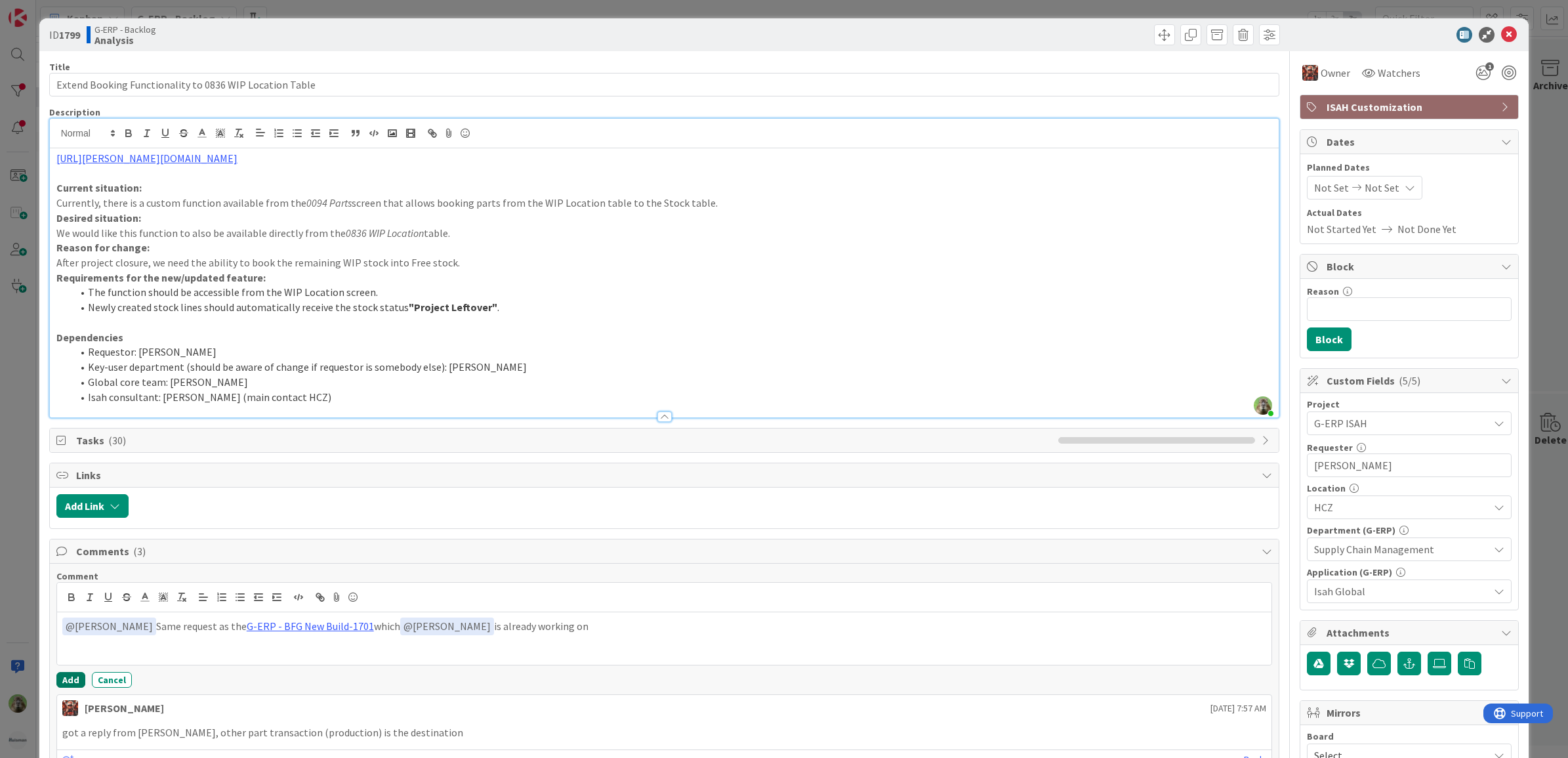
click at [77, 680] on button "Add" at bounding box center [71, 679] width 29 height 16
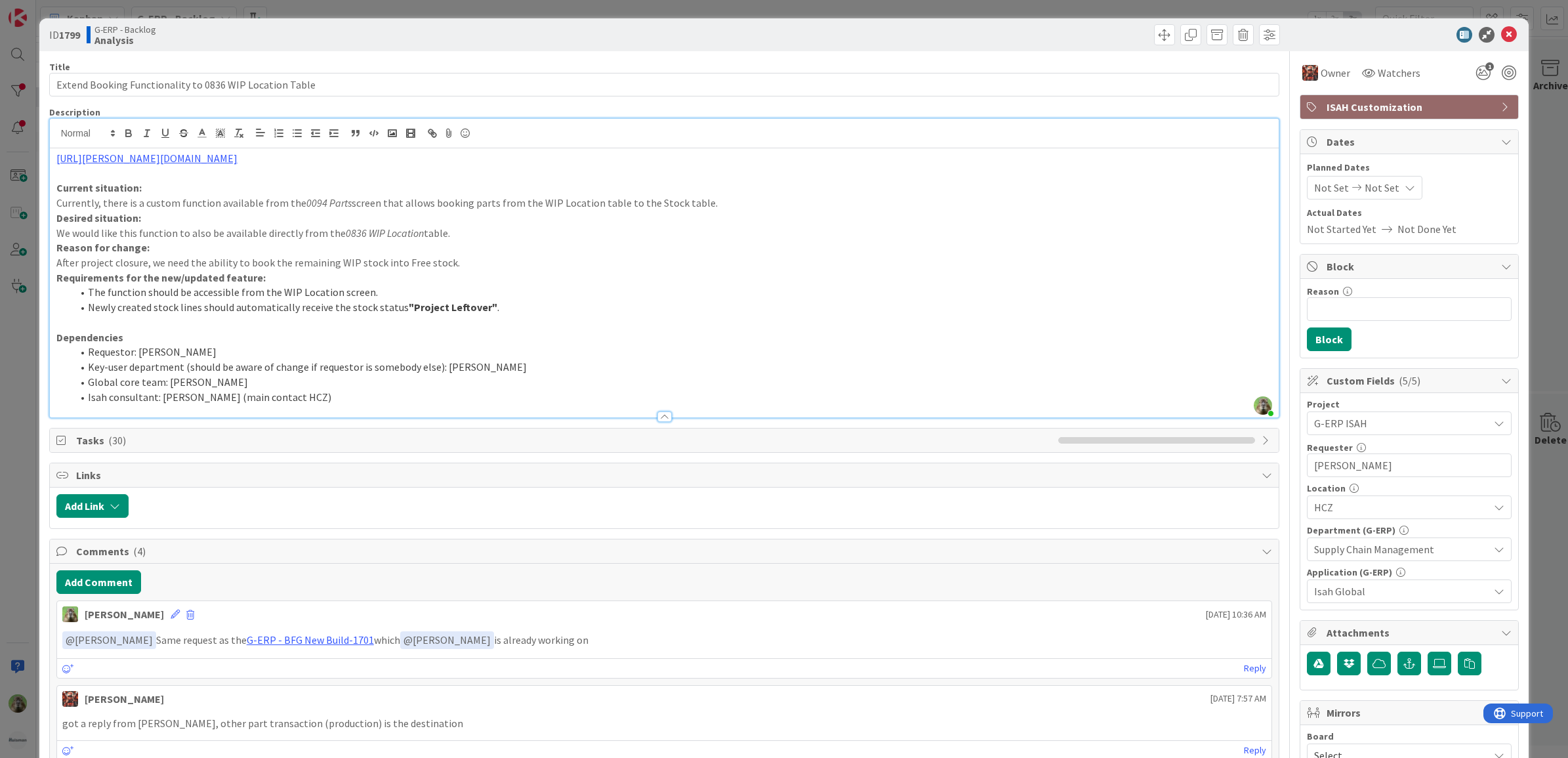
click at [33, 592] on div "ID 1799 G-ERP - Backlog Analysis Title 55 / 128 Extend Booking Functionality to…" at bounding box center [784, 379] width 1568 height 758
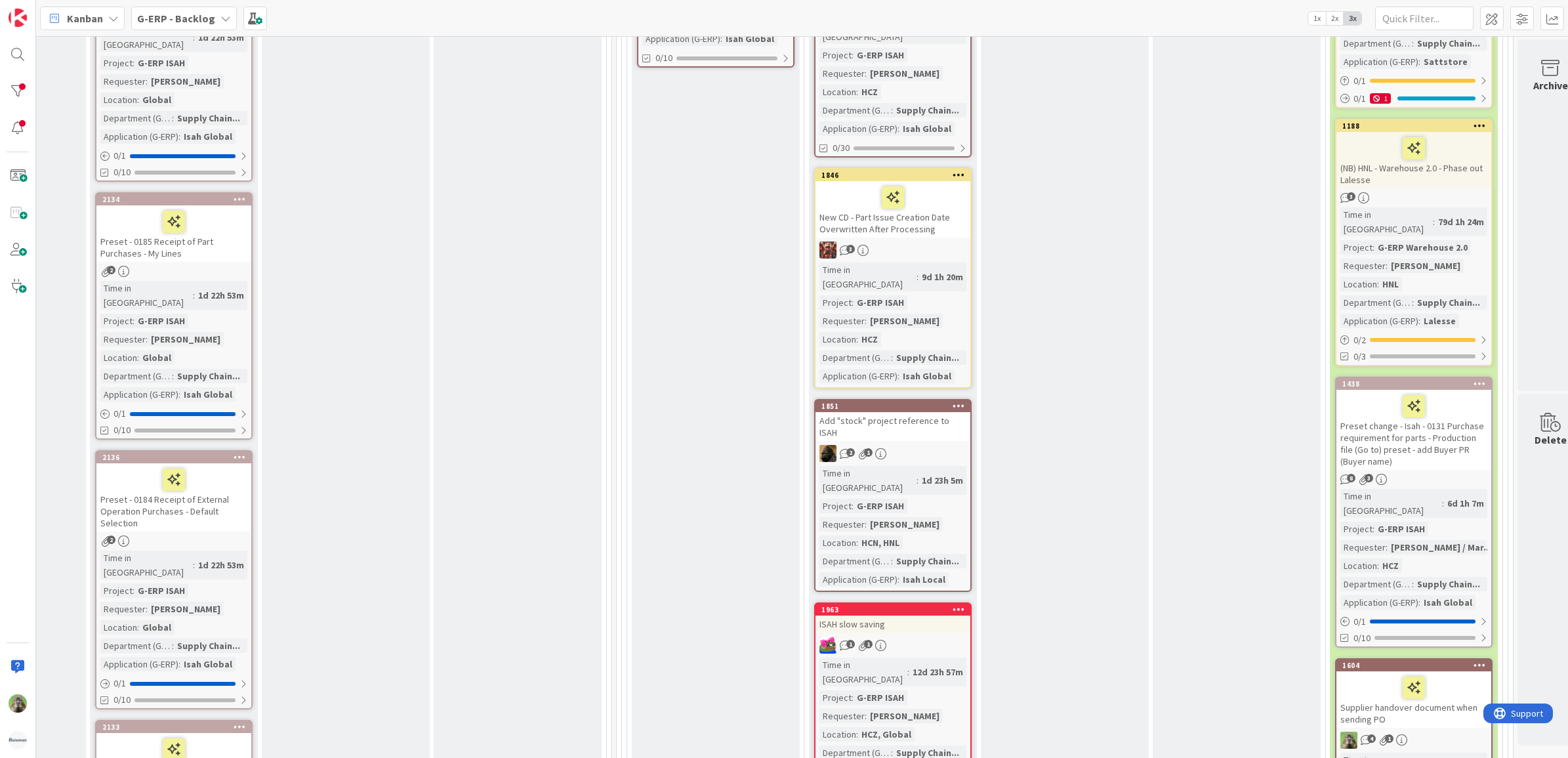
scroll to position [410, 863]
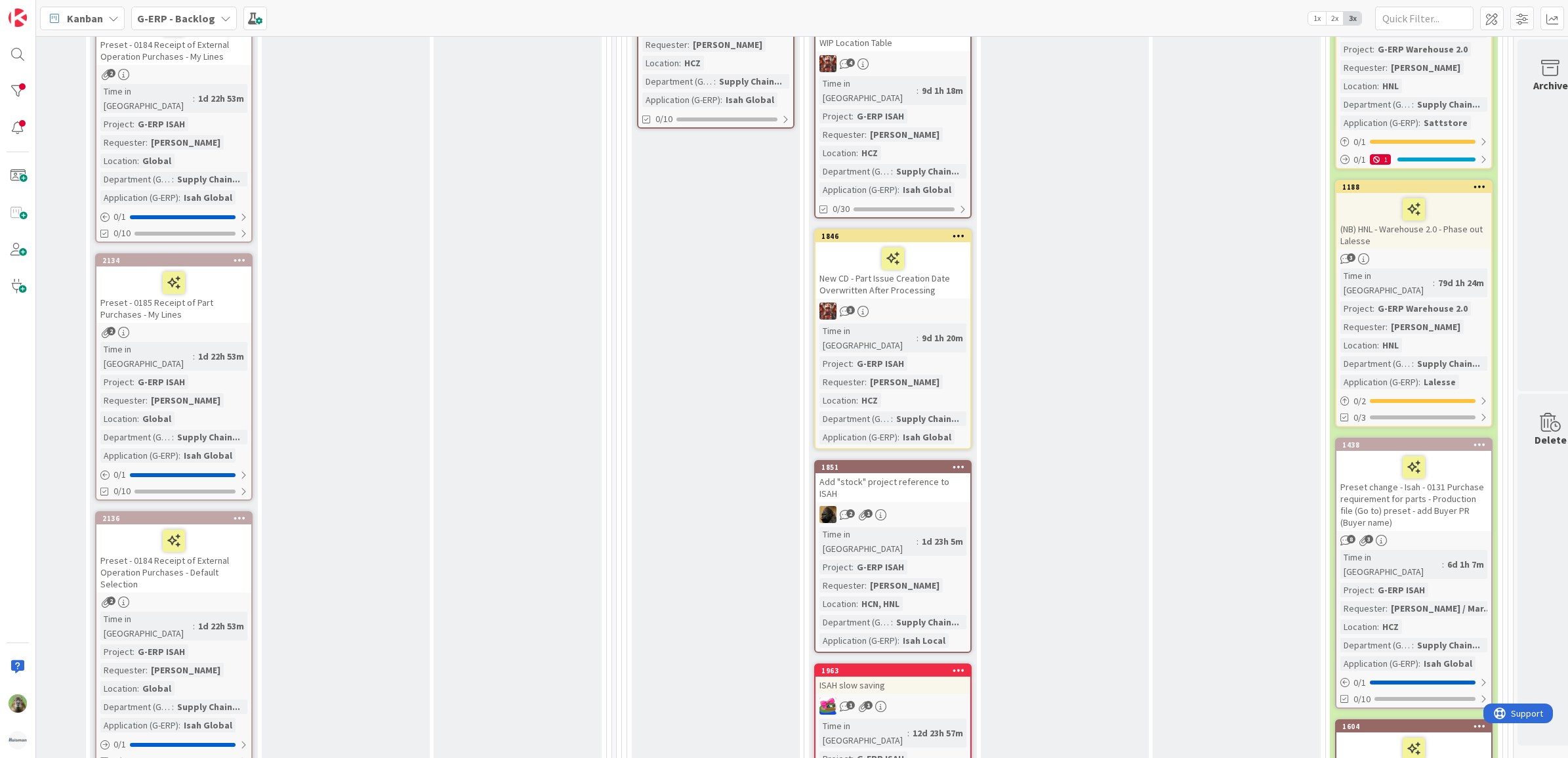
drag, startPoint x: 1073, startPoint y: 645, endPoint x: 1084, endPoint y: 652, distance: 13.0
click at [1073, 645] on div "Analysis done When the card is prepared, please put the card here. We will disc…" at bounding box center [1064, 557] width 168 height 1331
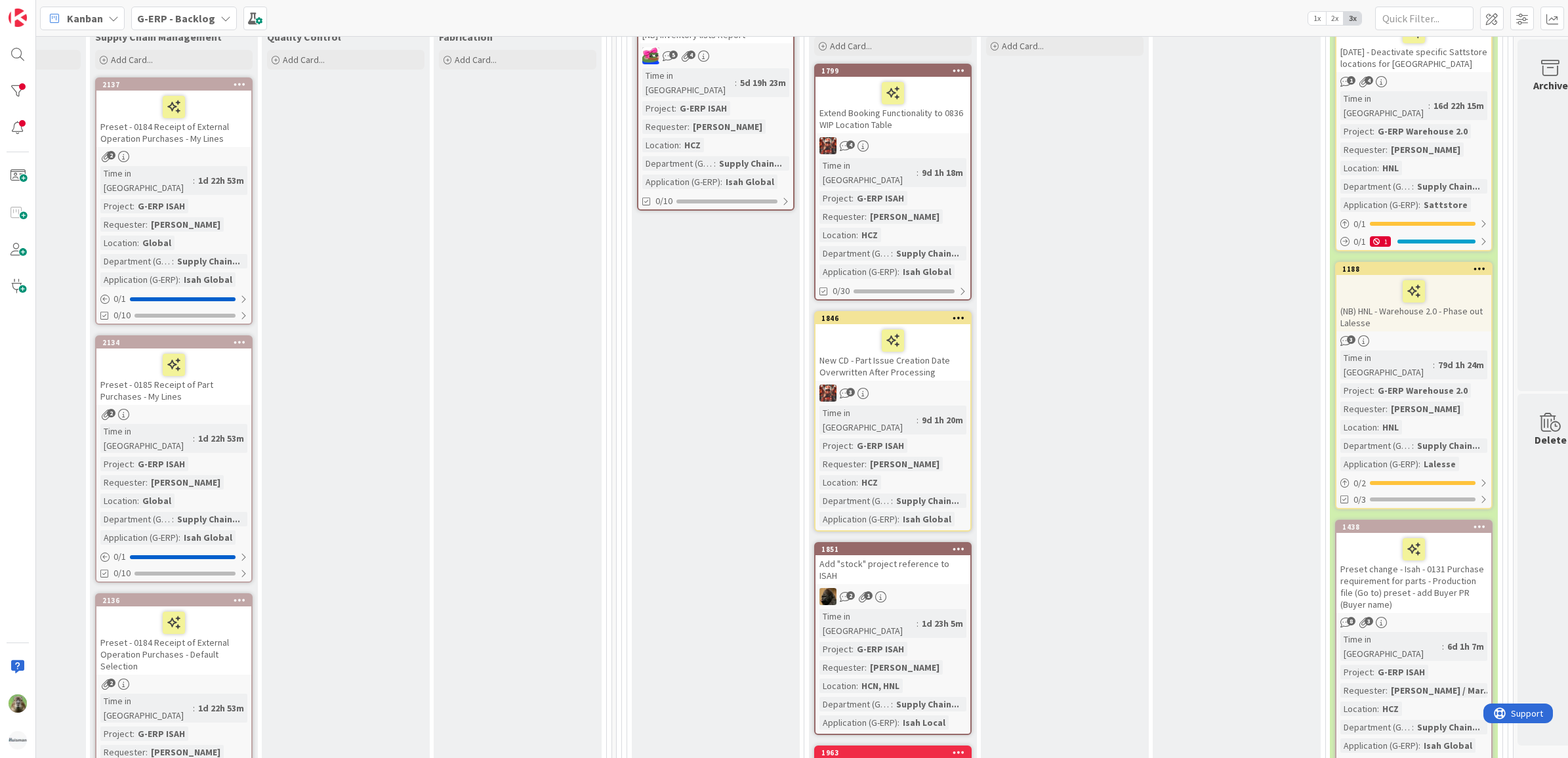
click at [1084, 310] on div "Analysis done When the card is prepared, please put the card here. We will disc…" at bounding box center [1064, 639] width 168 height 1331
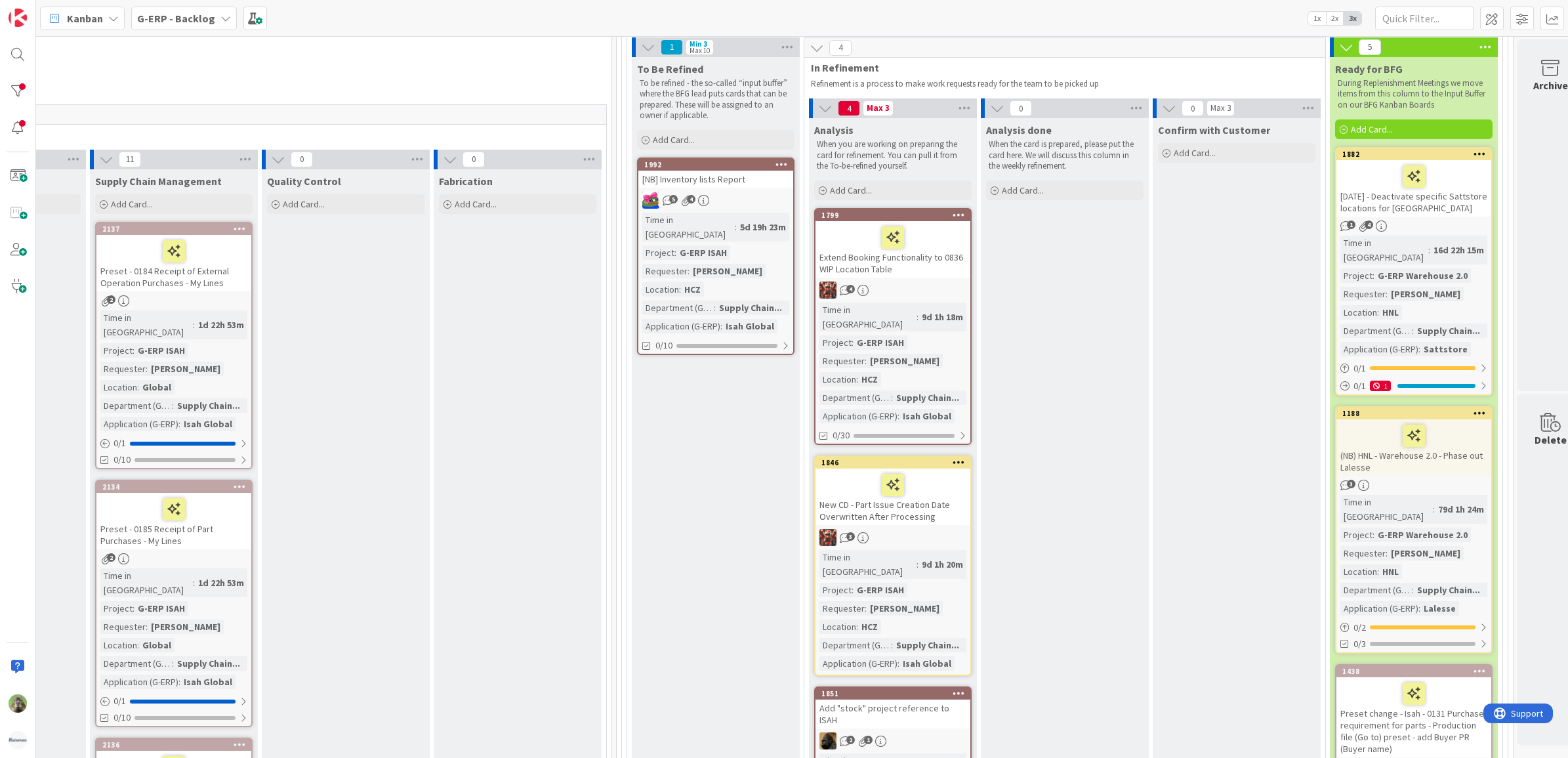
scroll to position [164, 863]
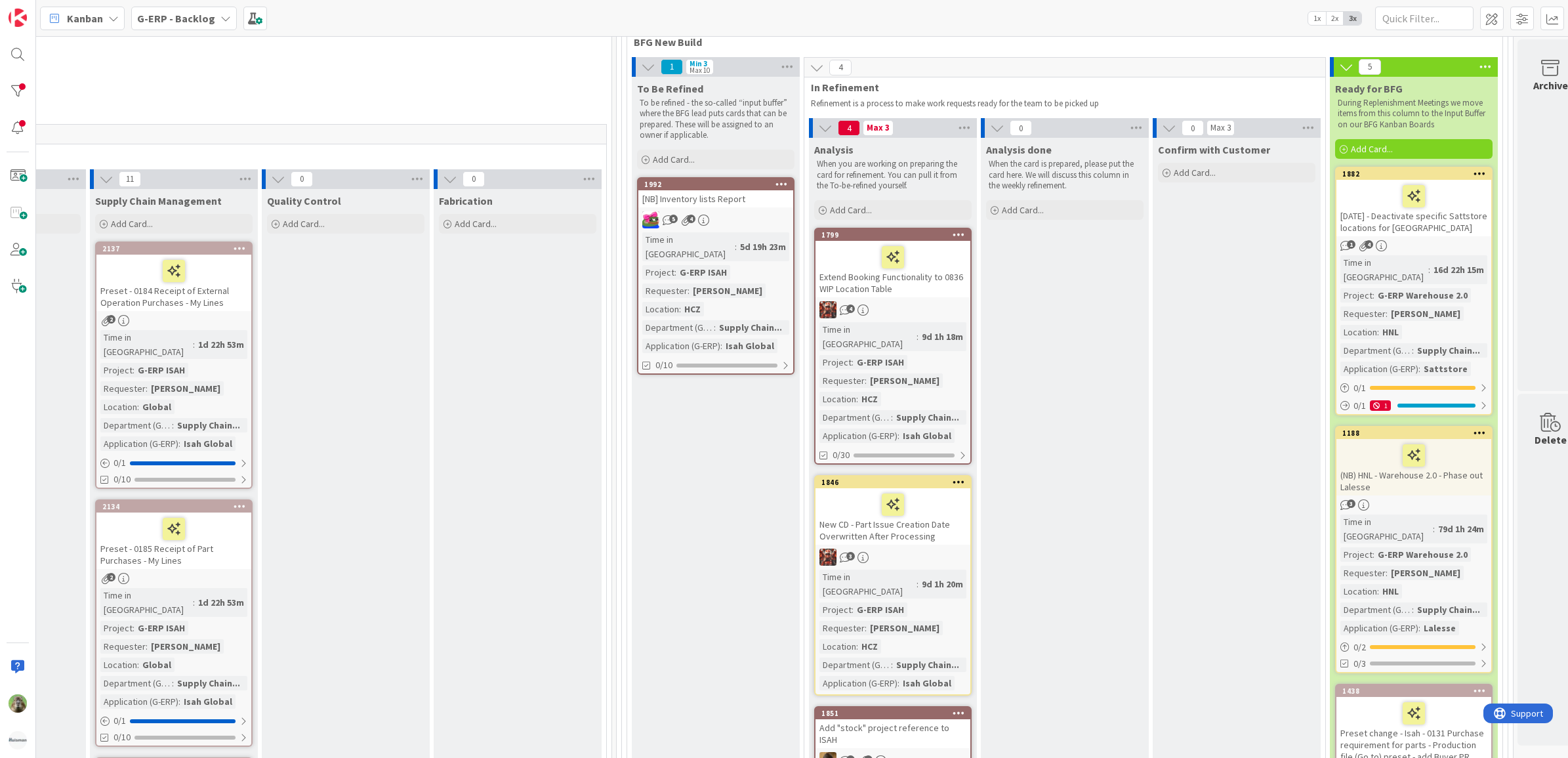
click at [940, 513] on div "New CD - Part Issue Creation Date Overwritten After Processing" at bounding box center [893, 516] width 155 height 57
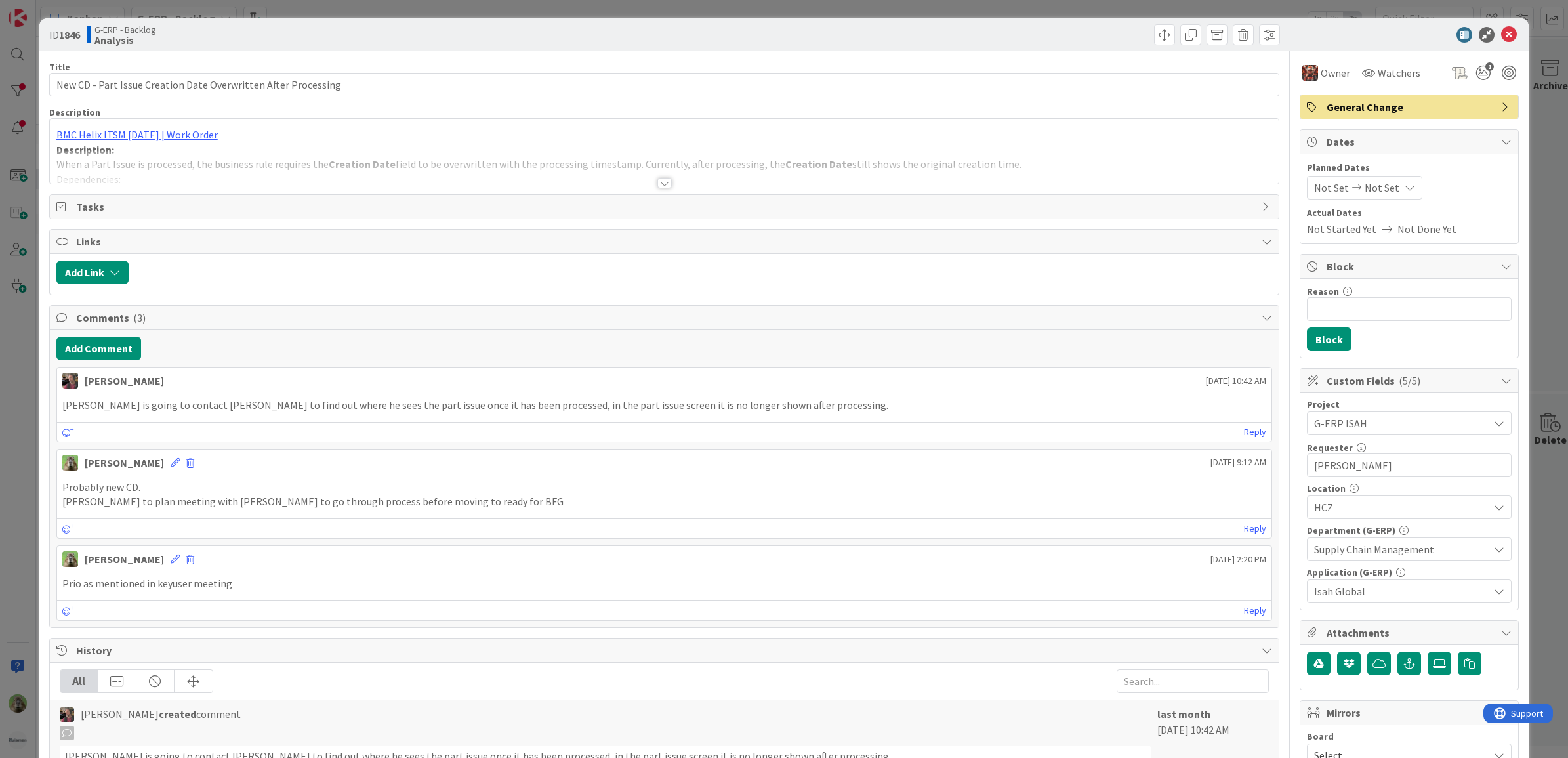
click at [702, 158] on div at bounding box center [664, 166] width 1229 height 33
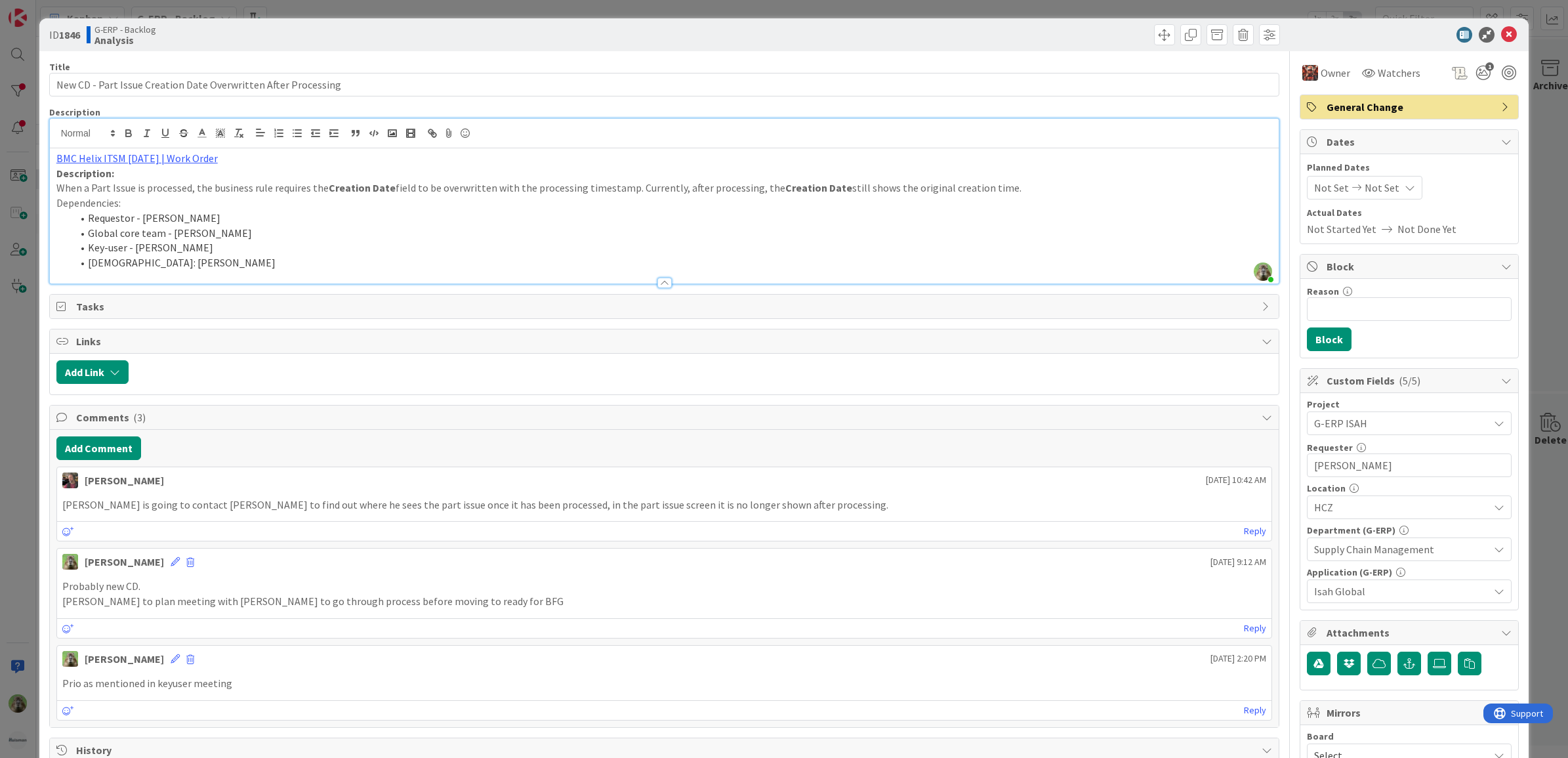
drag, startPoint x: 15, startPoint y: 453, endPoint x: 198, endPoint y: 542, distance: 203.5
click at [15, 453] on div "ID 1846 G-ERP - Backlog Analysis Title 62 / 128 New CD - Part Issue Creation Da…" at bounding box center [784, 379] width 1568 height 758
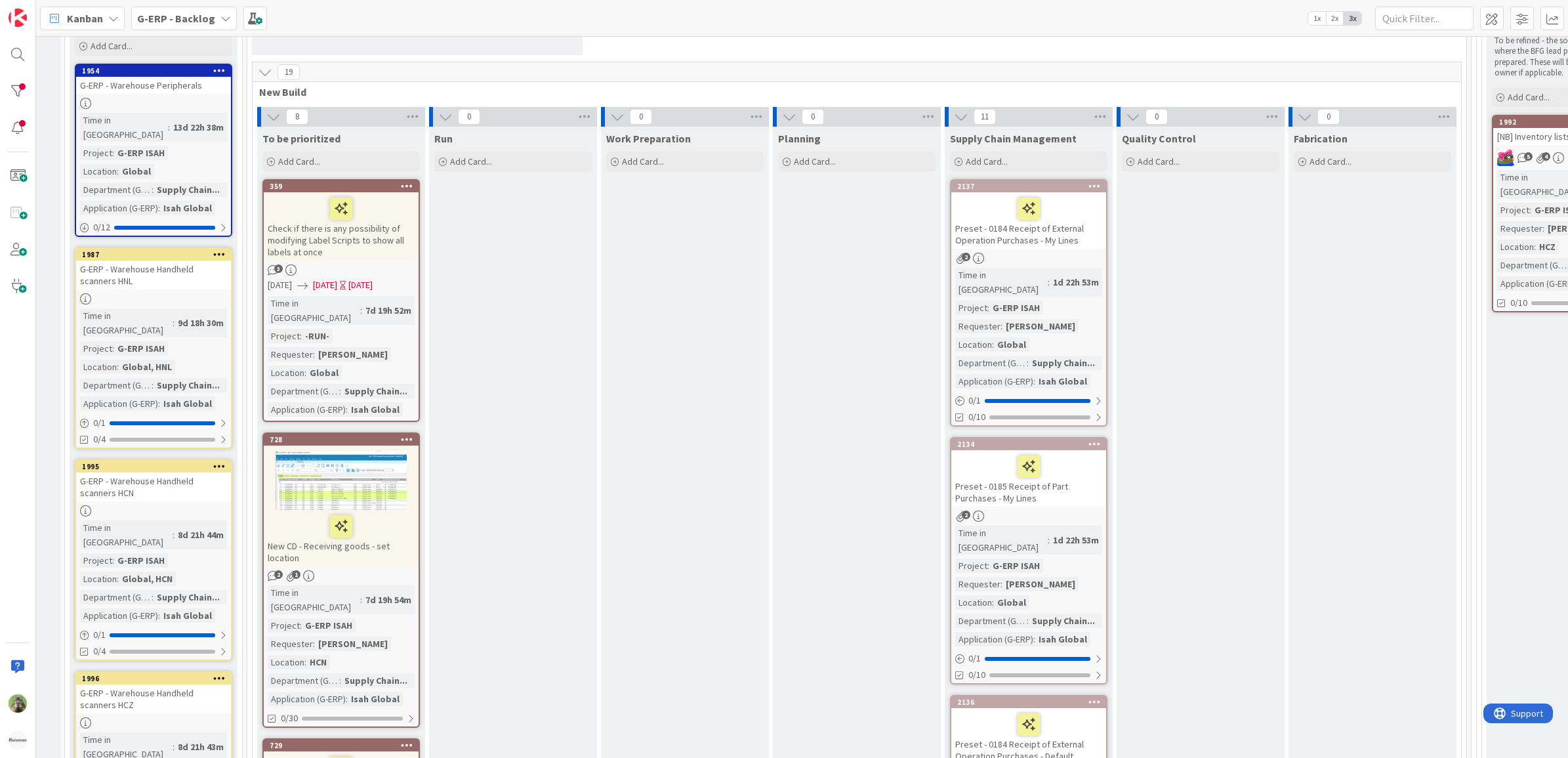
scroll to position [164, 8]
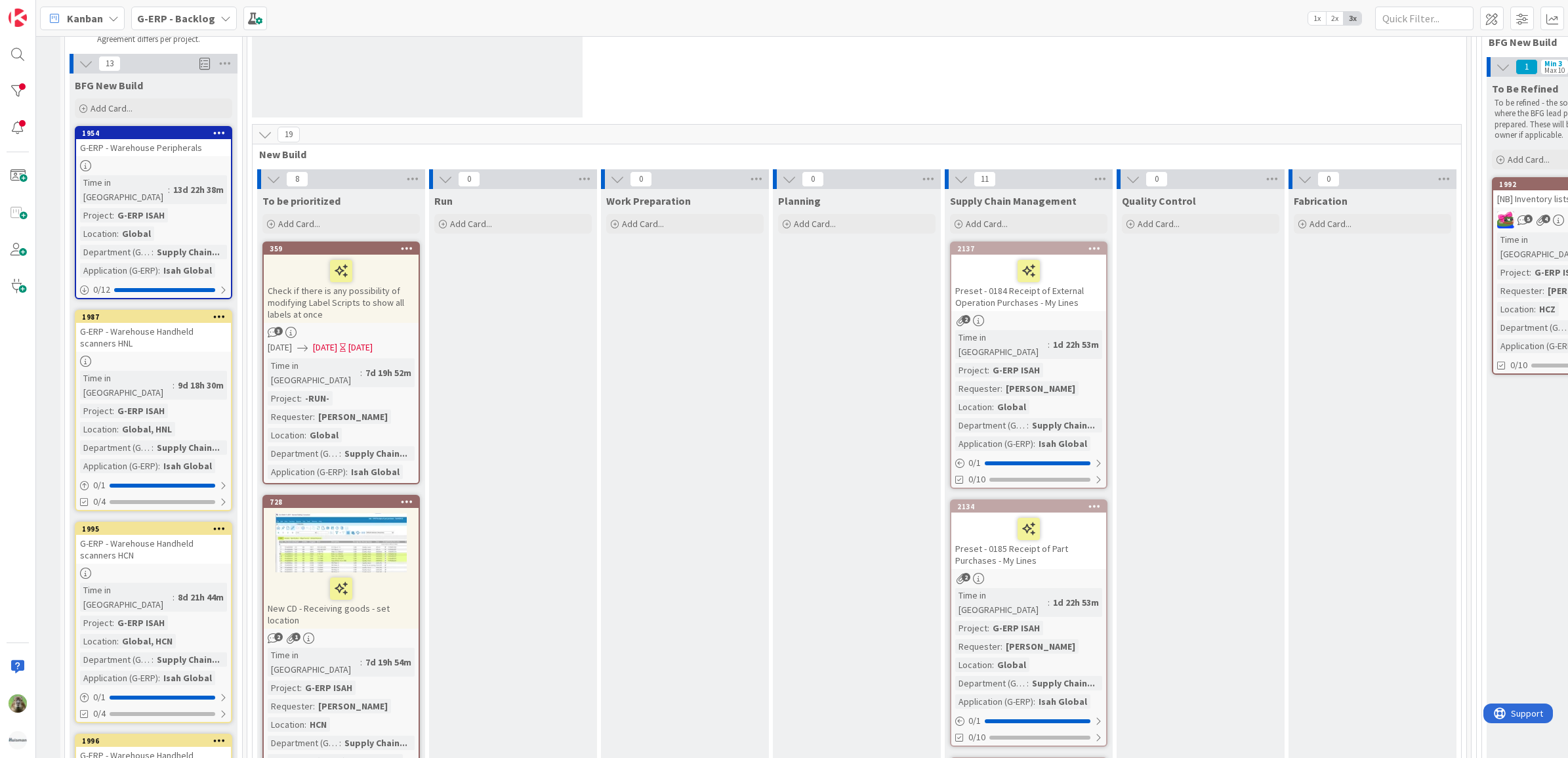
click at [938, 103] on div "0 New Stuff Add Card..." at bounding box center [857, 22] width 1214 height 203
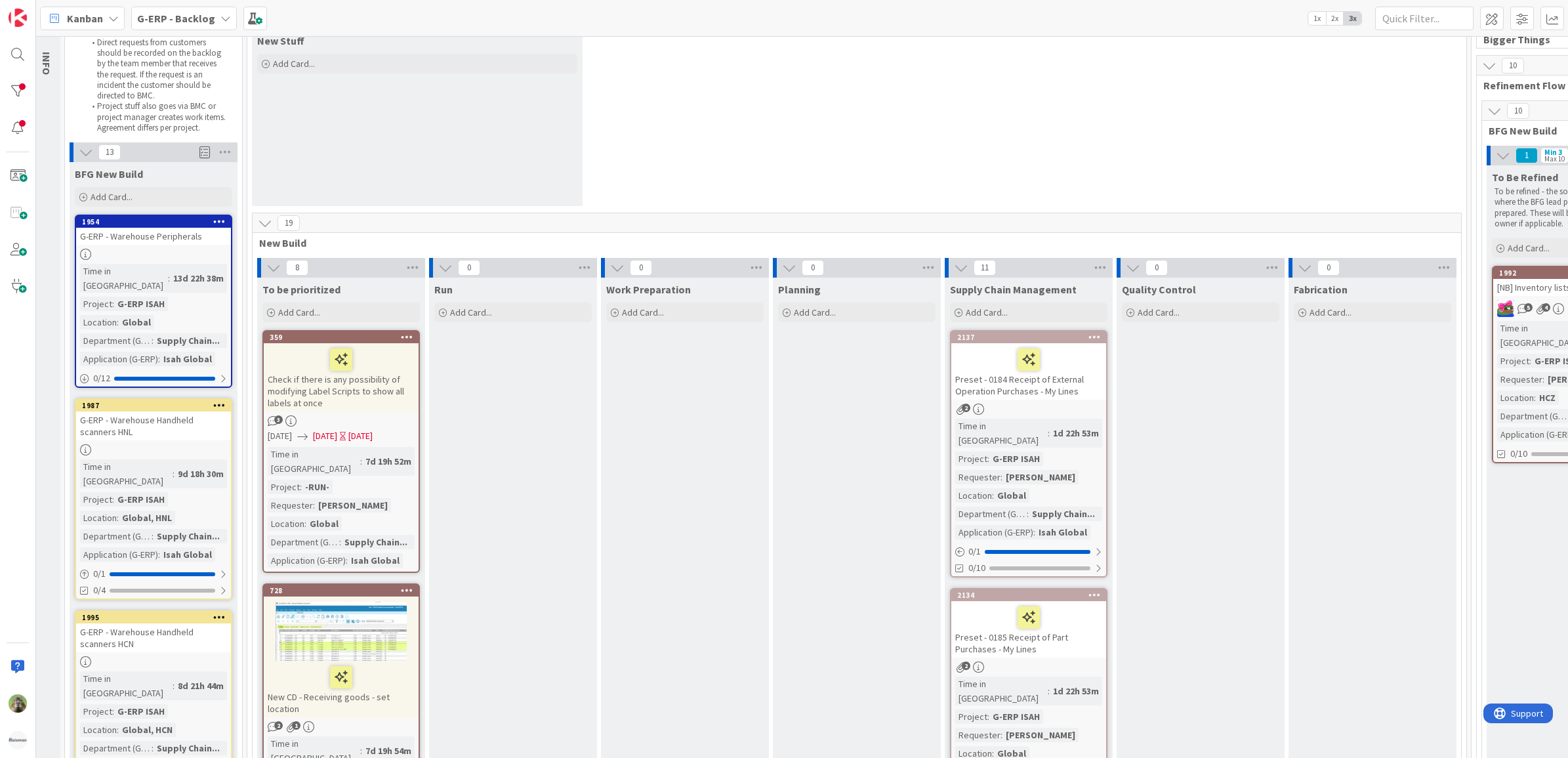
scroll to position [0, 8]
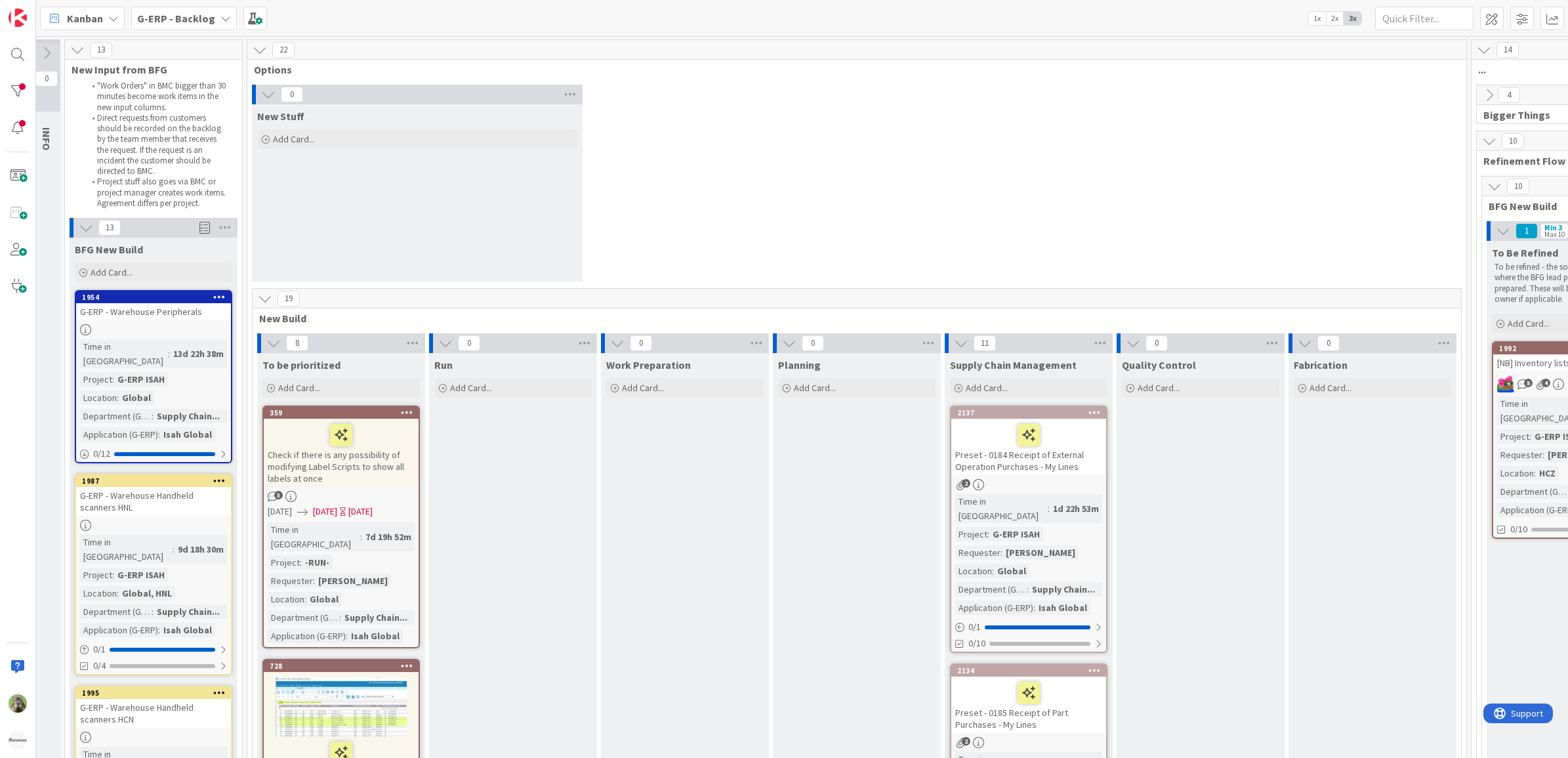
click at [202, 28] on div "G-ERP - Backlog" at bounding box center [184, 18] width 106 height 23
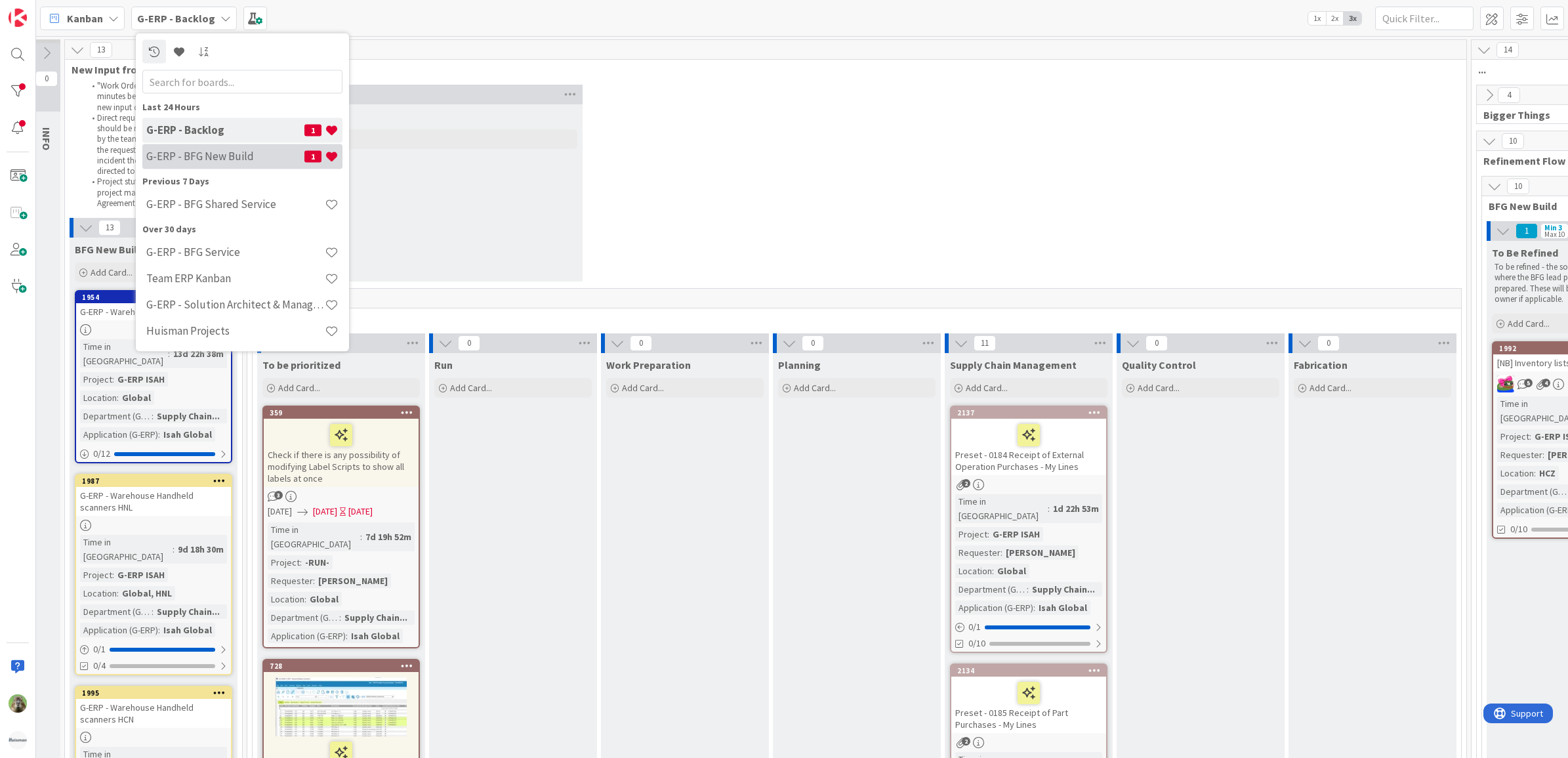
click at [263, 159] on h4 "G-ERP - BFG New Build" at bounding box center [225, 156] width 158 height 13
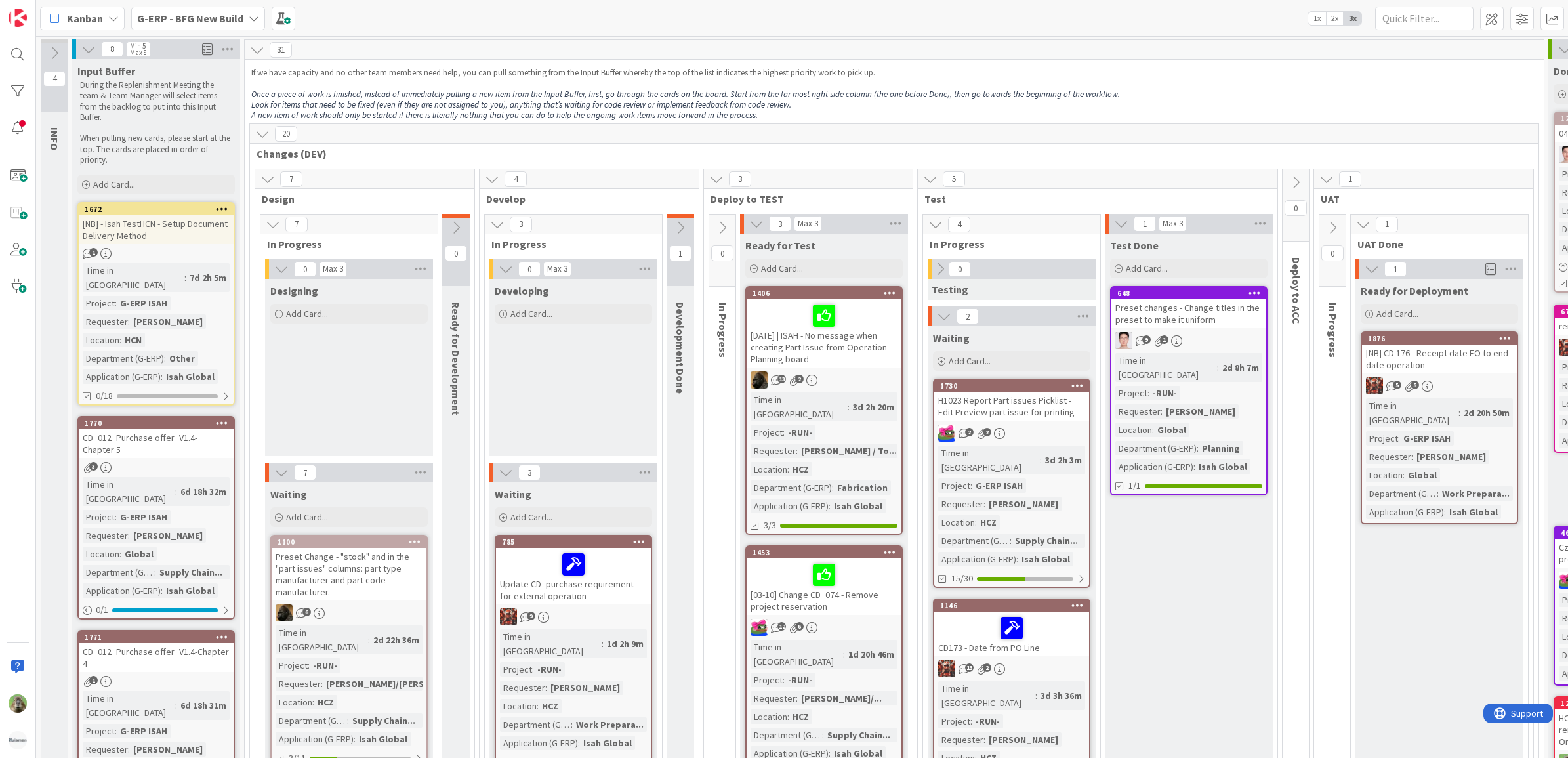
click at [1245, 125] on div "20" at bounding box center [894, 134] width 1289 height 20
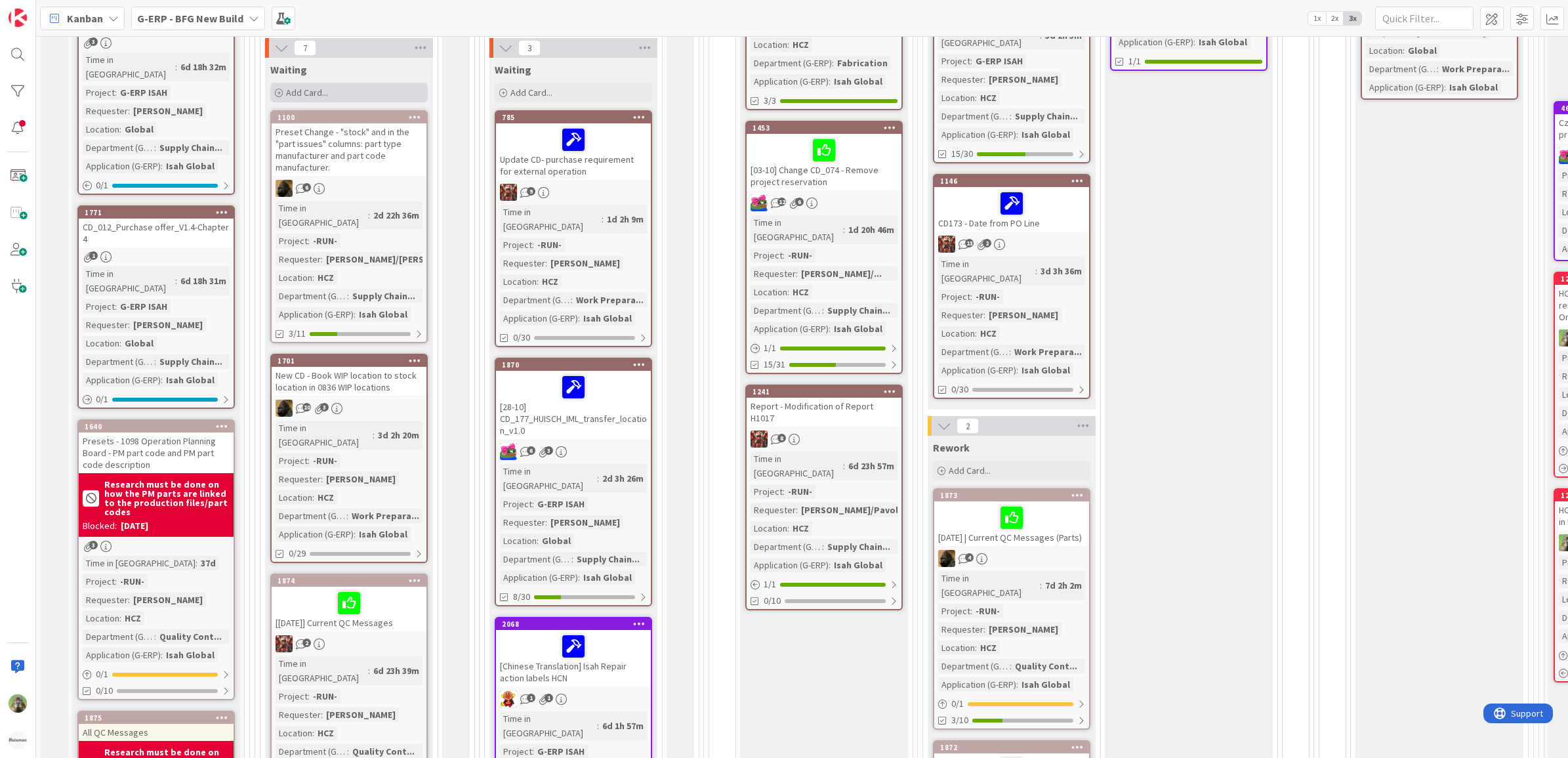
scroll to position [410, 0]
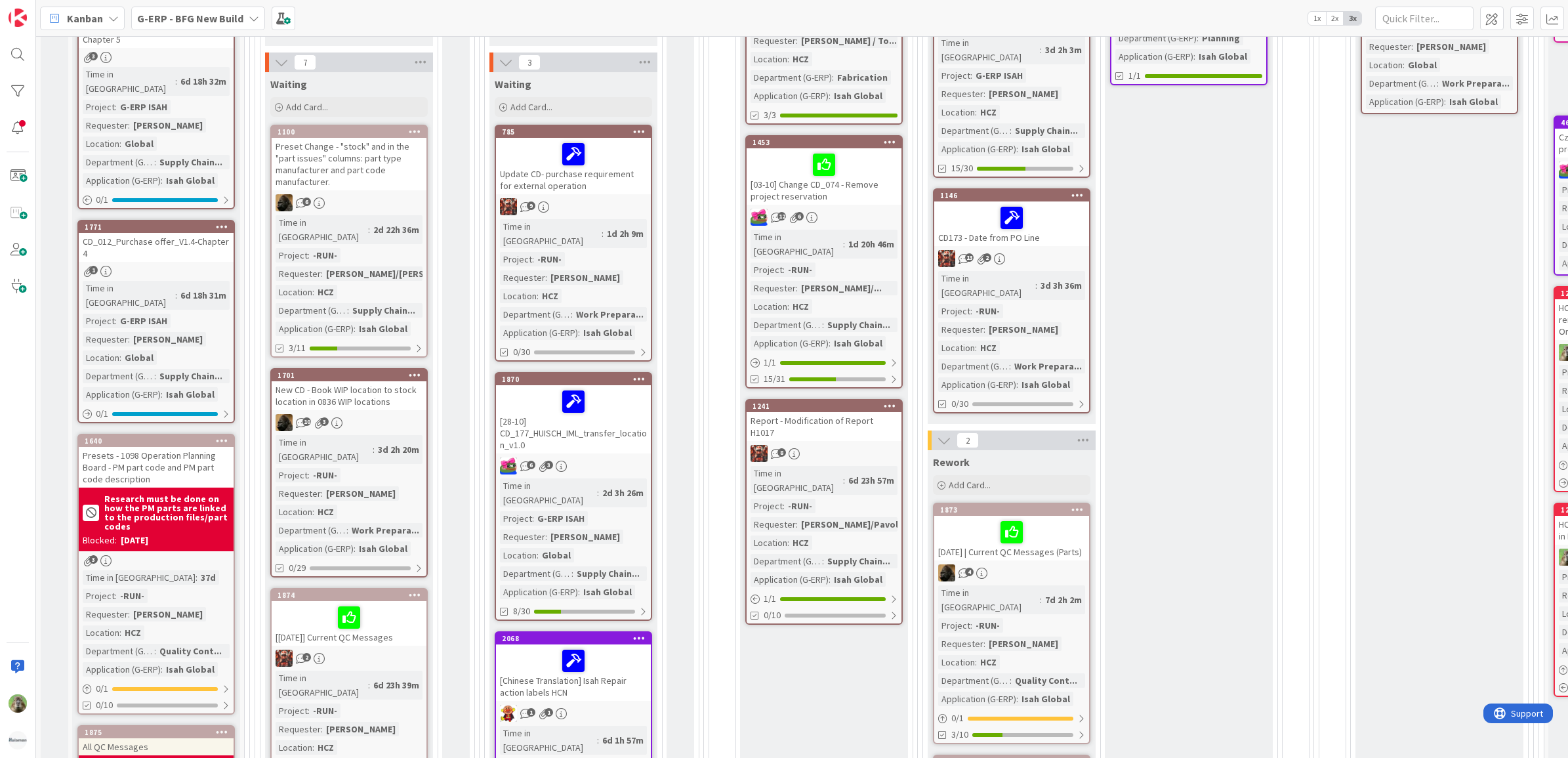
click at [230, 24] on span "G-ERP - BFG New Build" at bounding box center [191, 18] width 106 height 16
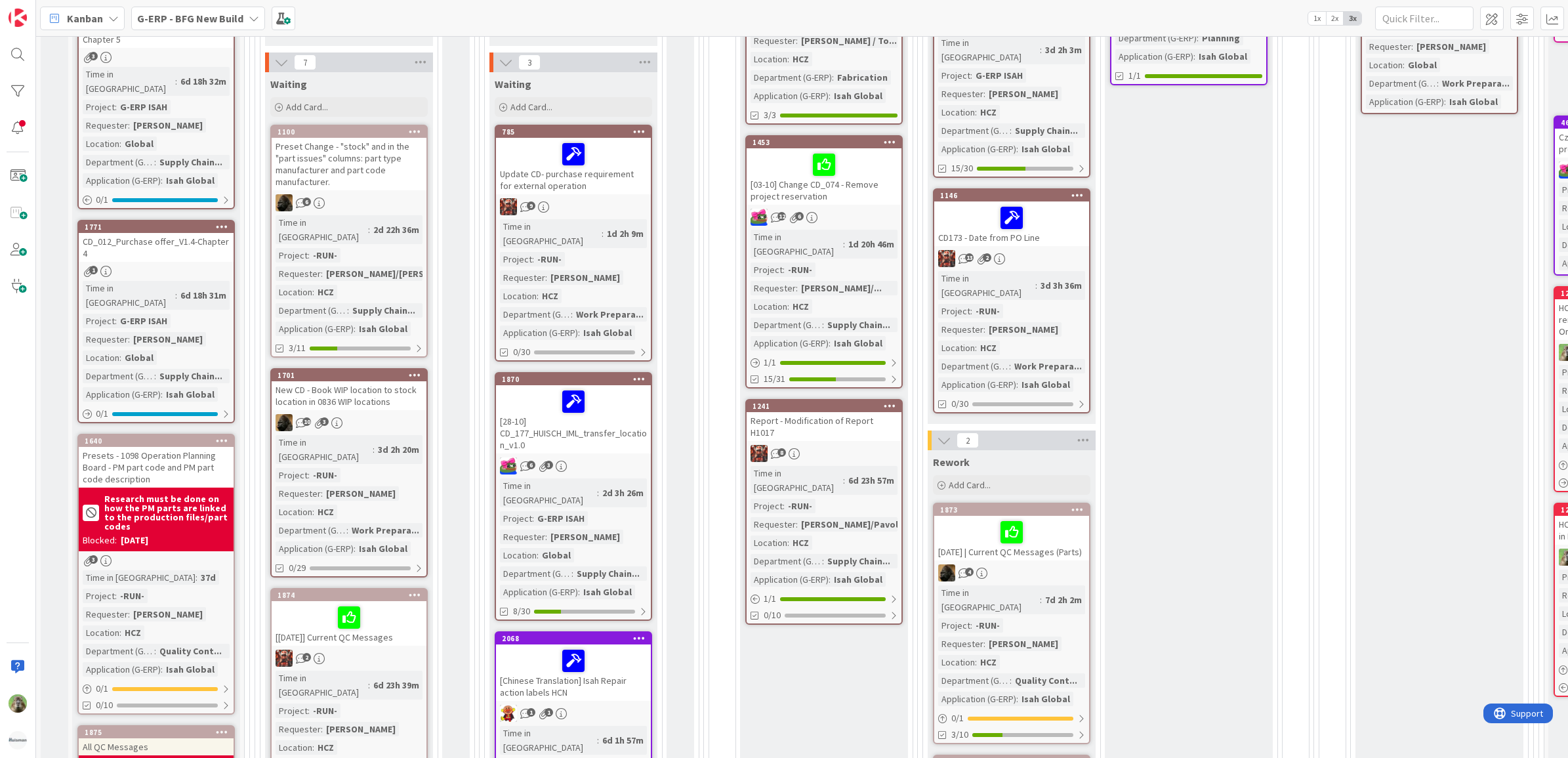
click at [376, 381] on div "New CD - Book WIP location to stock location in 0836 WIP locations" at bounding box center [349, 395] width 155 height 29
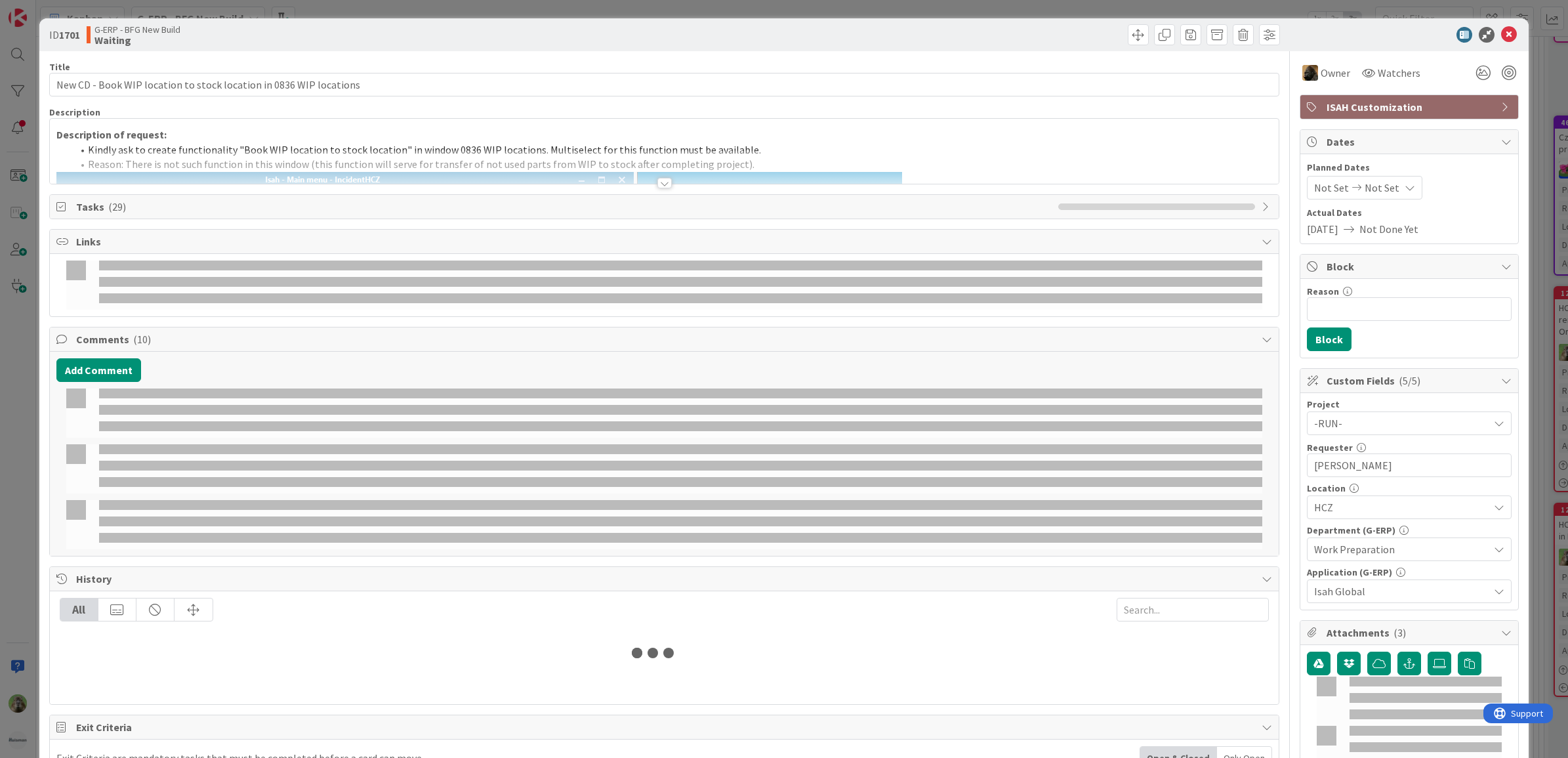
click at [707, 139] on p "Description of request:" at bounding box center [665, 135] width 1217 height 15
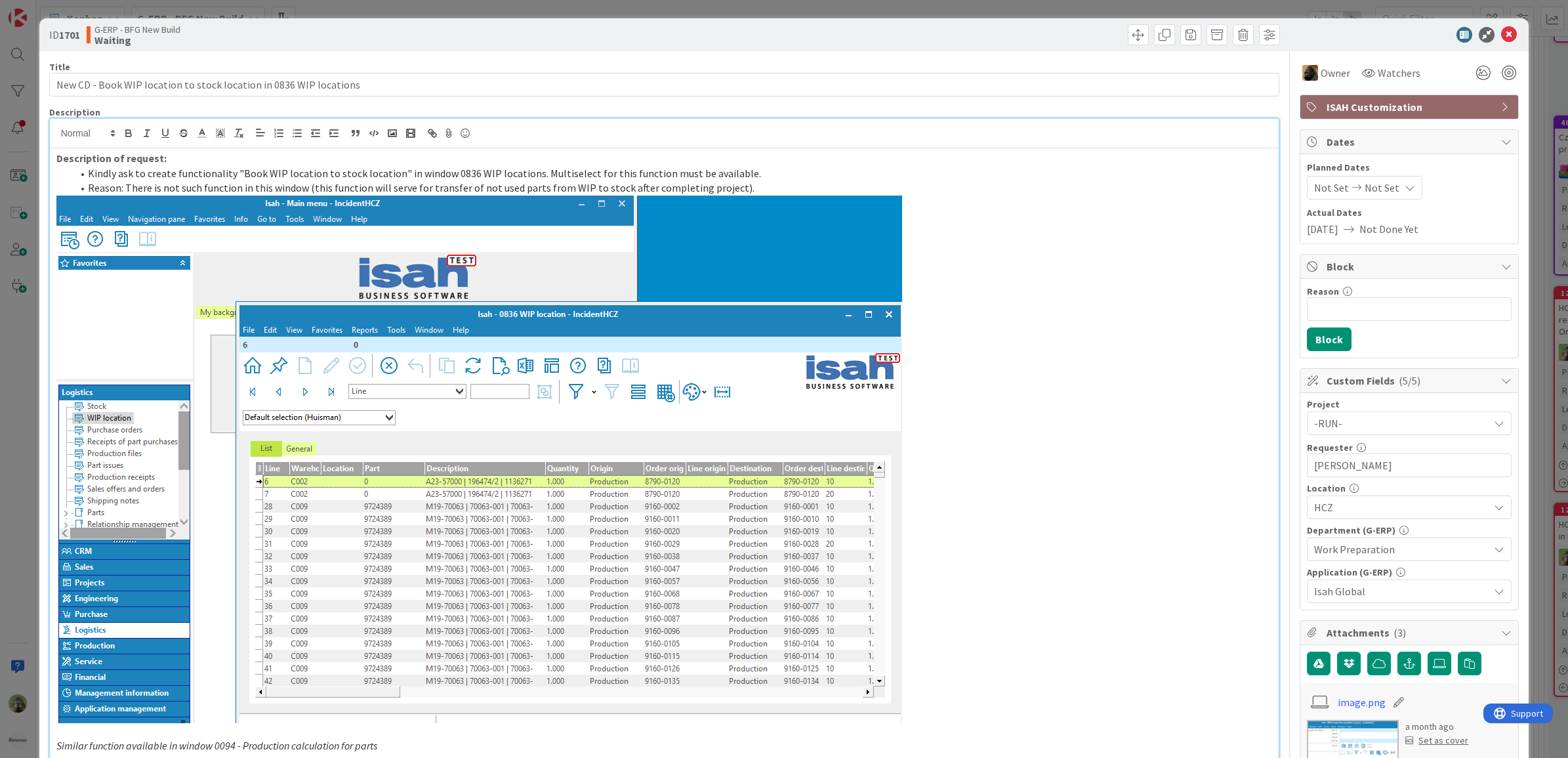
click at [13, 444] on div "ID 1701 G-ERP - BFG New Build Waiting Title 66 / 128 New CD - Book WIP location…" at bounding box center [784, 379] width 1568 height 758
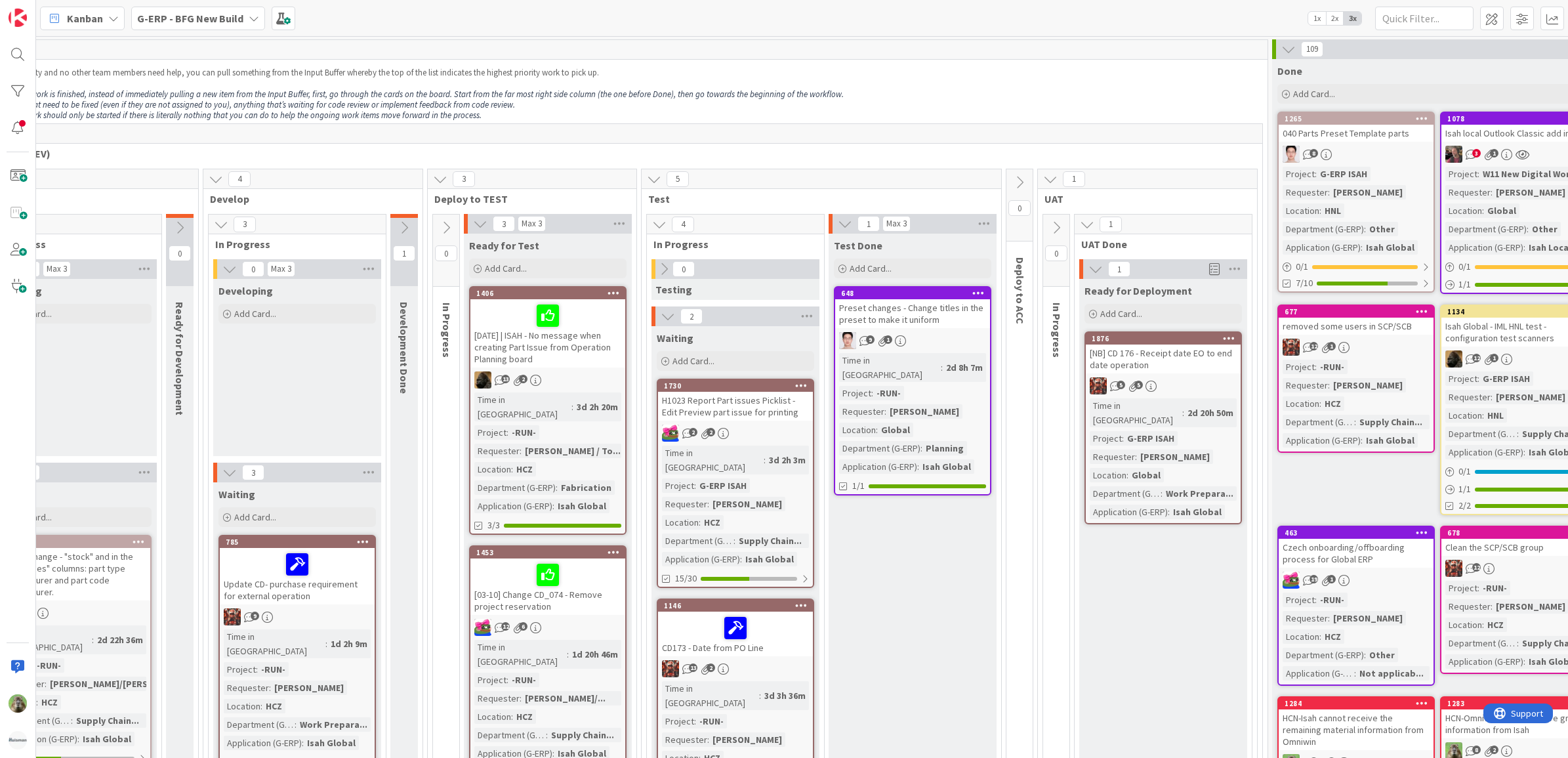
scroll to position [0, 281]
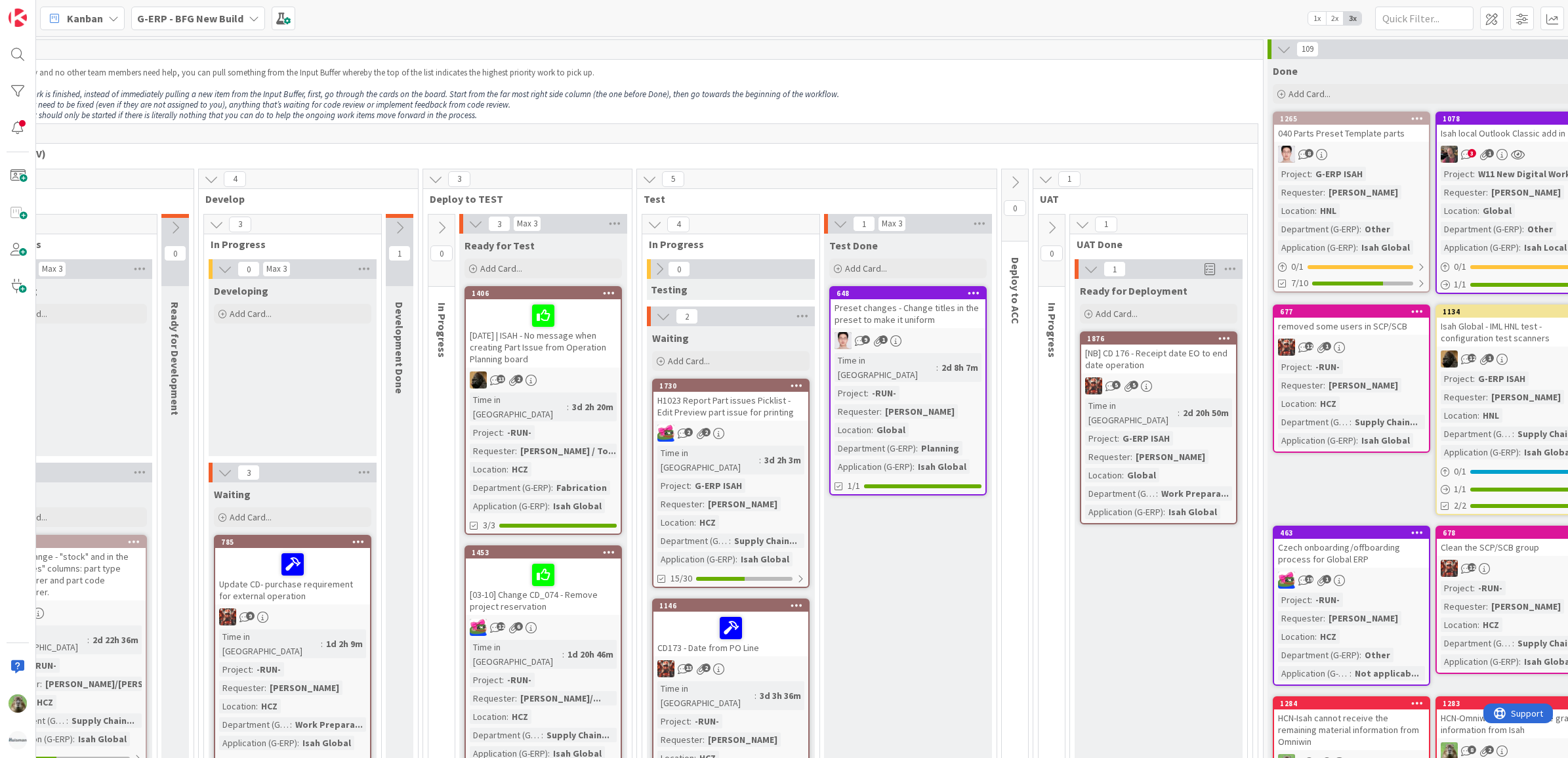
click at [943, 315] on div "Preset changes - Change titles in the preset to make it uniform" at bounding box center [908, 313] width 155 height 29
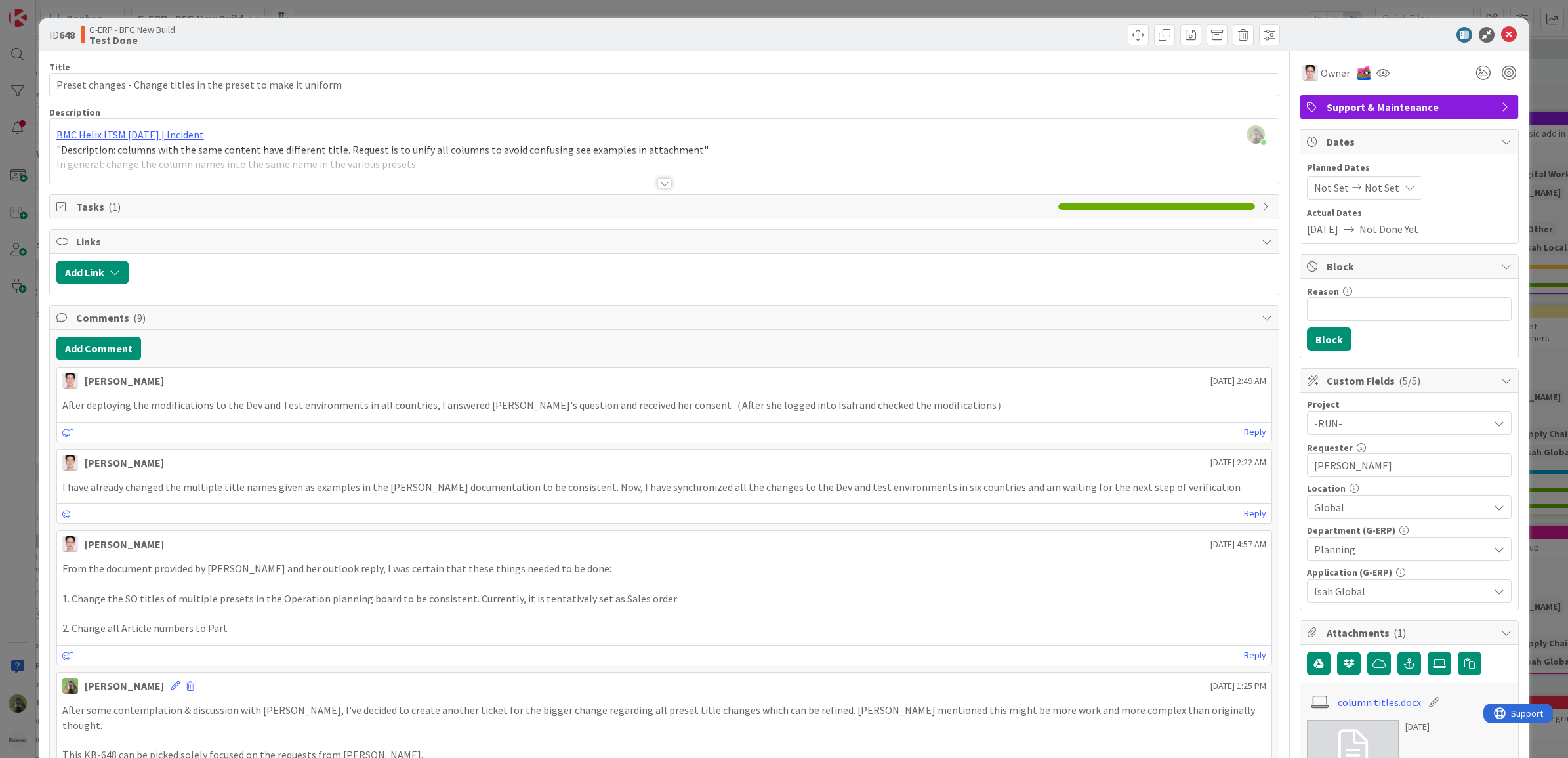
click at [543, 148] on div "BMC Helix ITSM 23.3.02 | Incident "Description: columns with the same content h…" at bounding box center [664, 154] width 1229 height 59
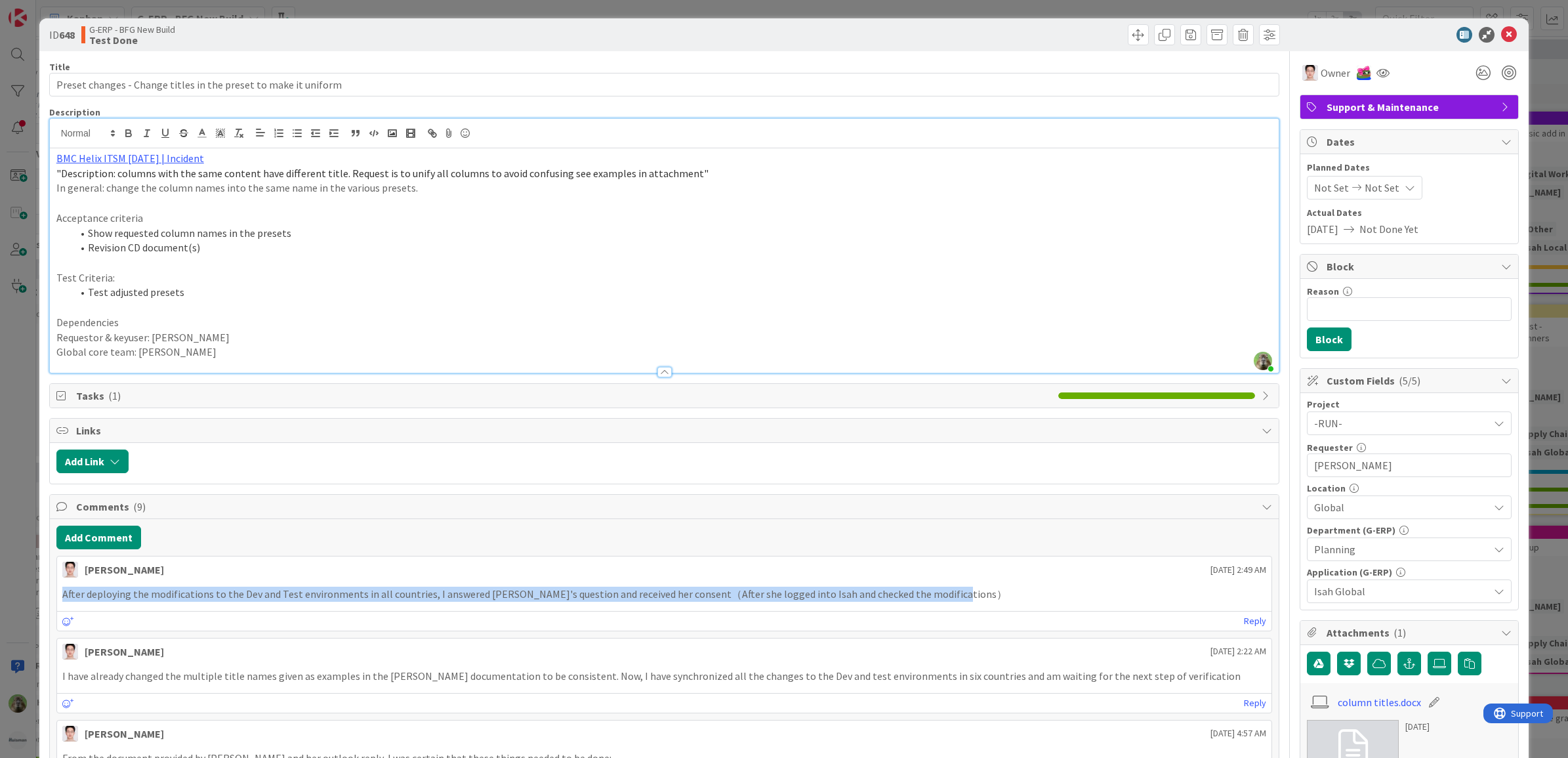
drag, startPoint x: 1069, startPoint y: 599, endPoint x: 59, endPoint y: 595, distance: 1010.0
click at [59, 595] on div "After deploying the modifications to the Dev and Test environments in all count…" at bounding box center [665, 594] width 1215 height 26
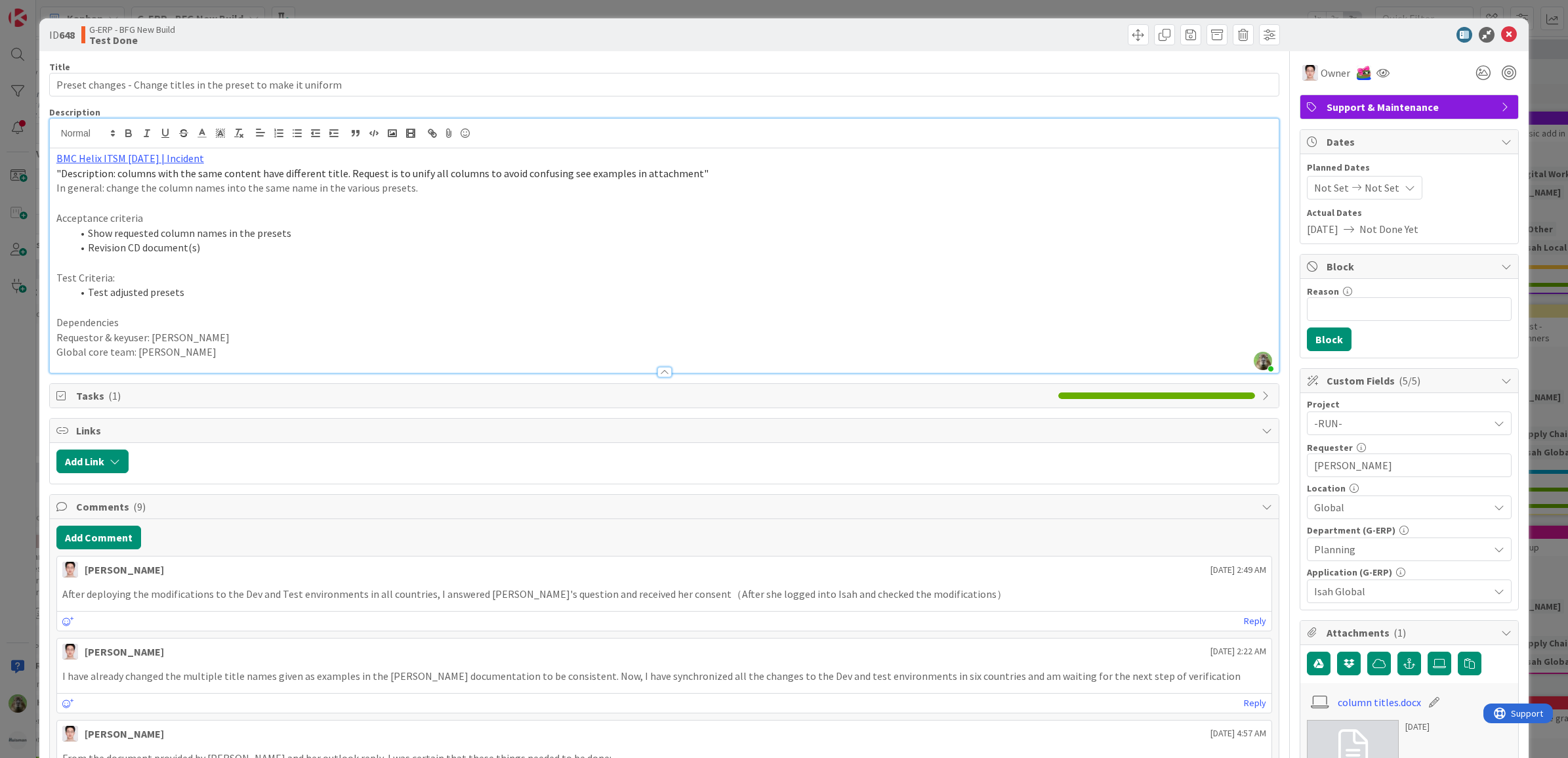
click at [850, 622] on div "Reply" at bounding box center [665, 621] width 1215 height 20
click at [17, 451] on div "ID 648 G-ERP - BFG New Build Test Done Title 63 / 128 Preset changes - Change t…" at bounding box center [784, 379] width 1568 height 758
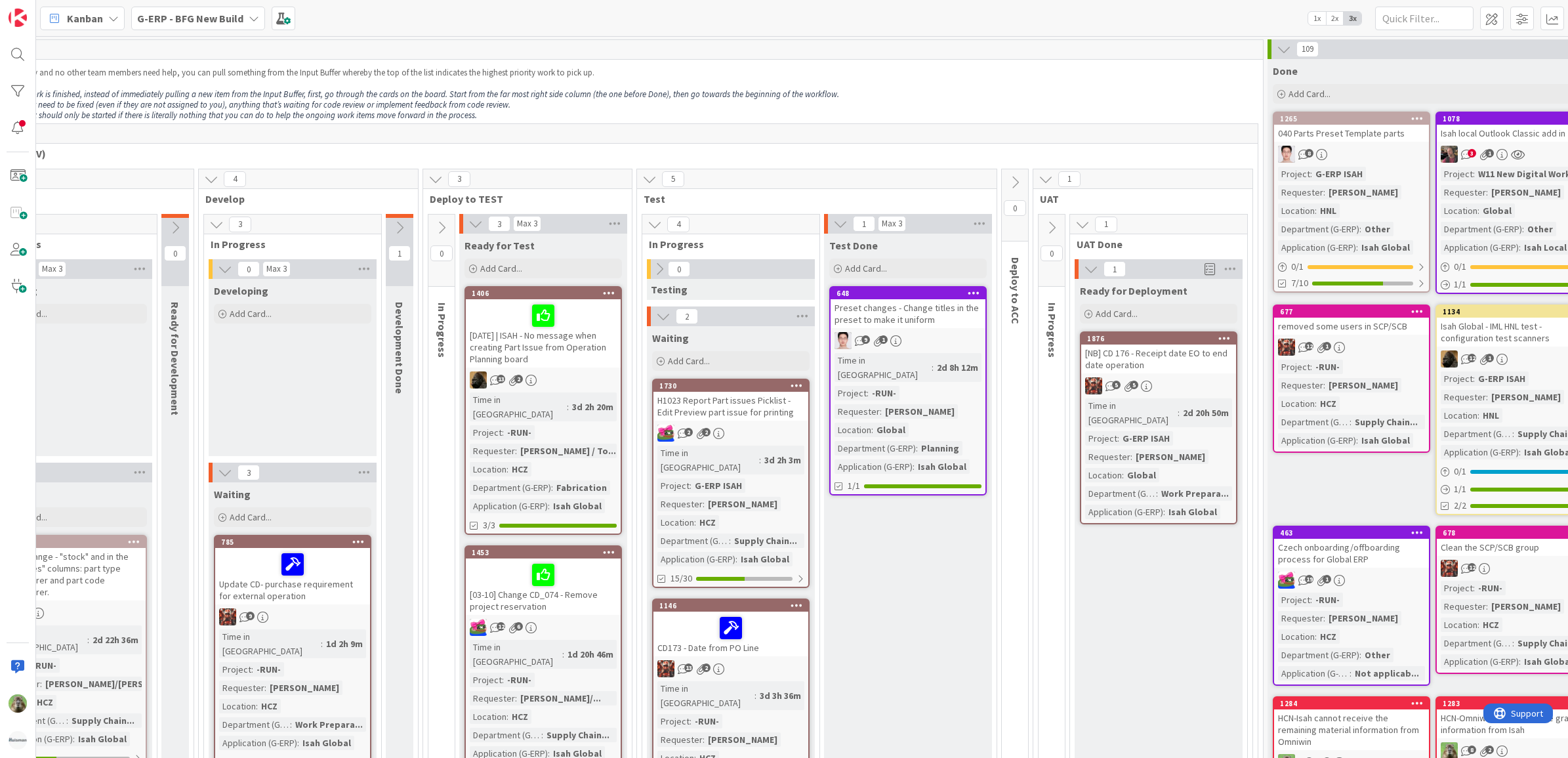
click at [1184, 358] on div "[NB] CD 176 - Receipt date EO to end date operation" at bounding box center [1158, 358] width 155 height 29
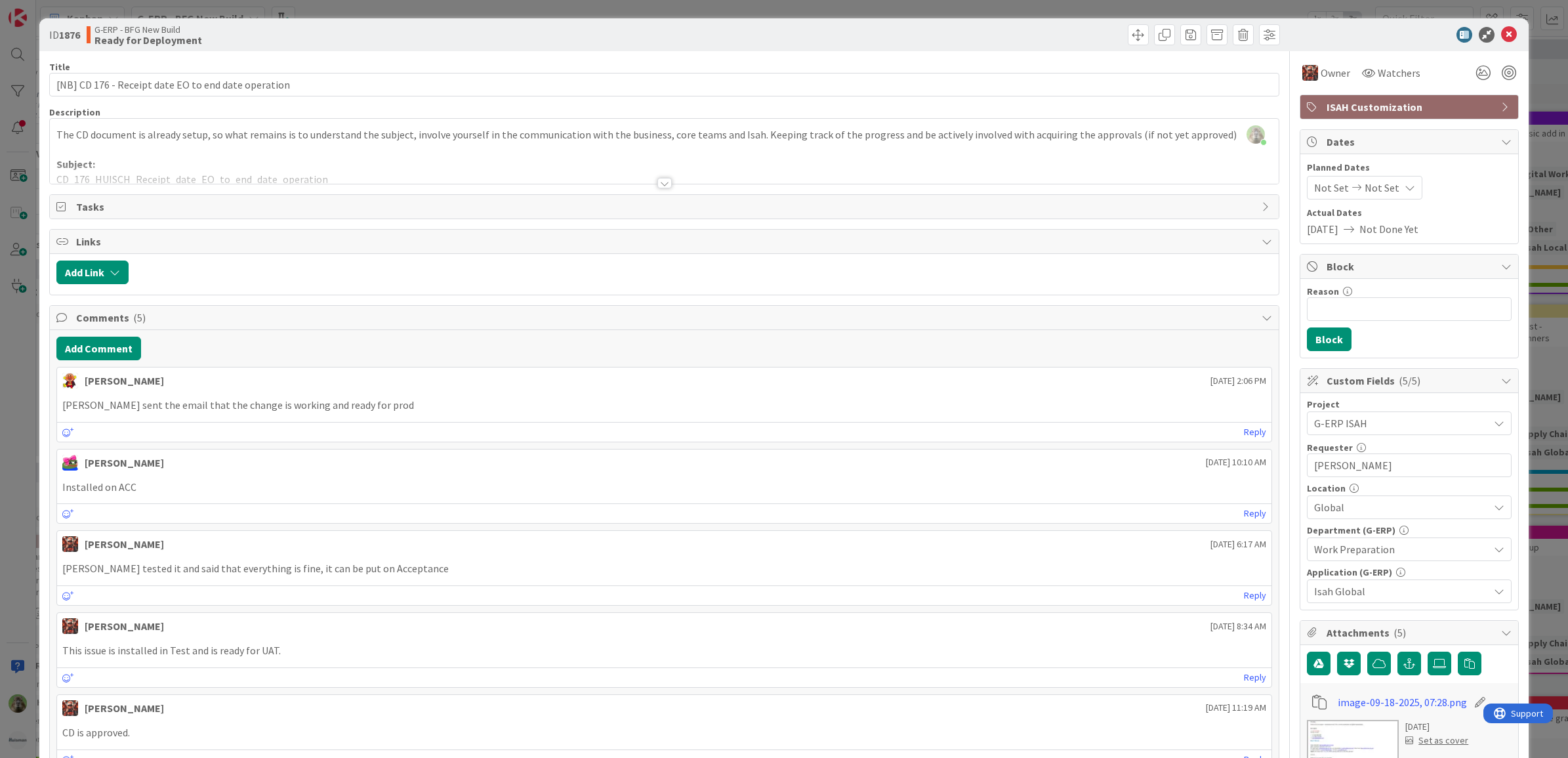
click at [686, 132] on div "Timothy Tjia just joined The CD document is already setup, so what remains is t…" at bounding box center [664, 152] width 1229 height 65
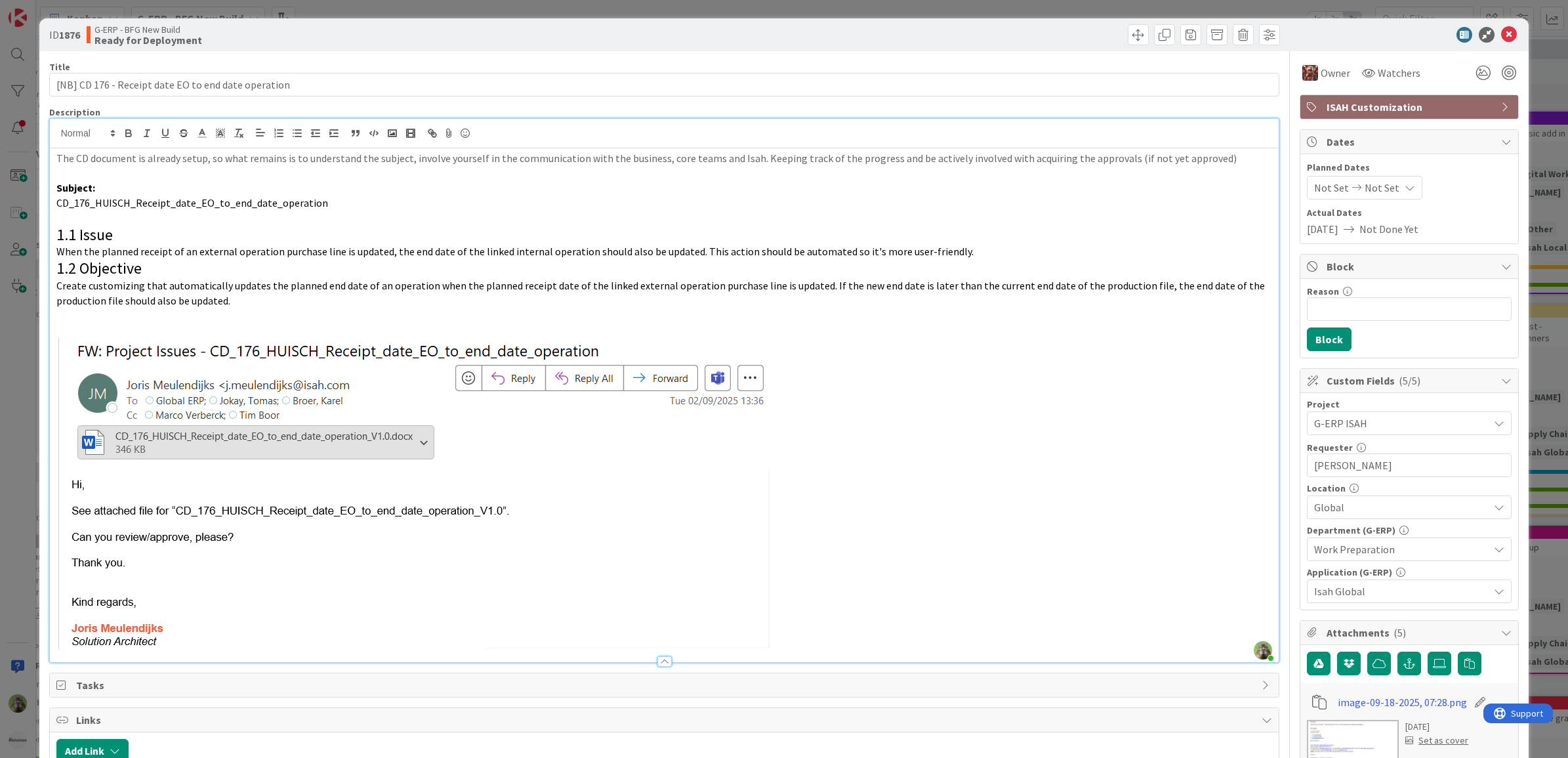
click at [12, 456] on div "ID 1876 G-ERP - BFG New Build Ready for Deployment Title 51 / 128 [NB] CD 176 -…" at bounding box center [784, 379] width 1568 height 758
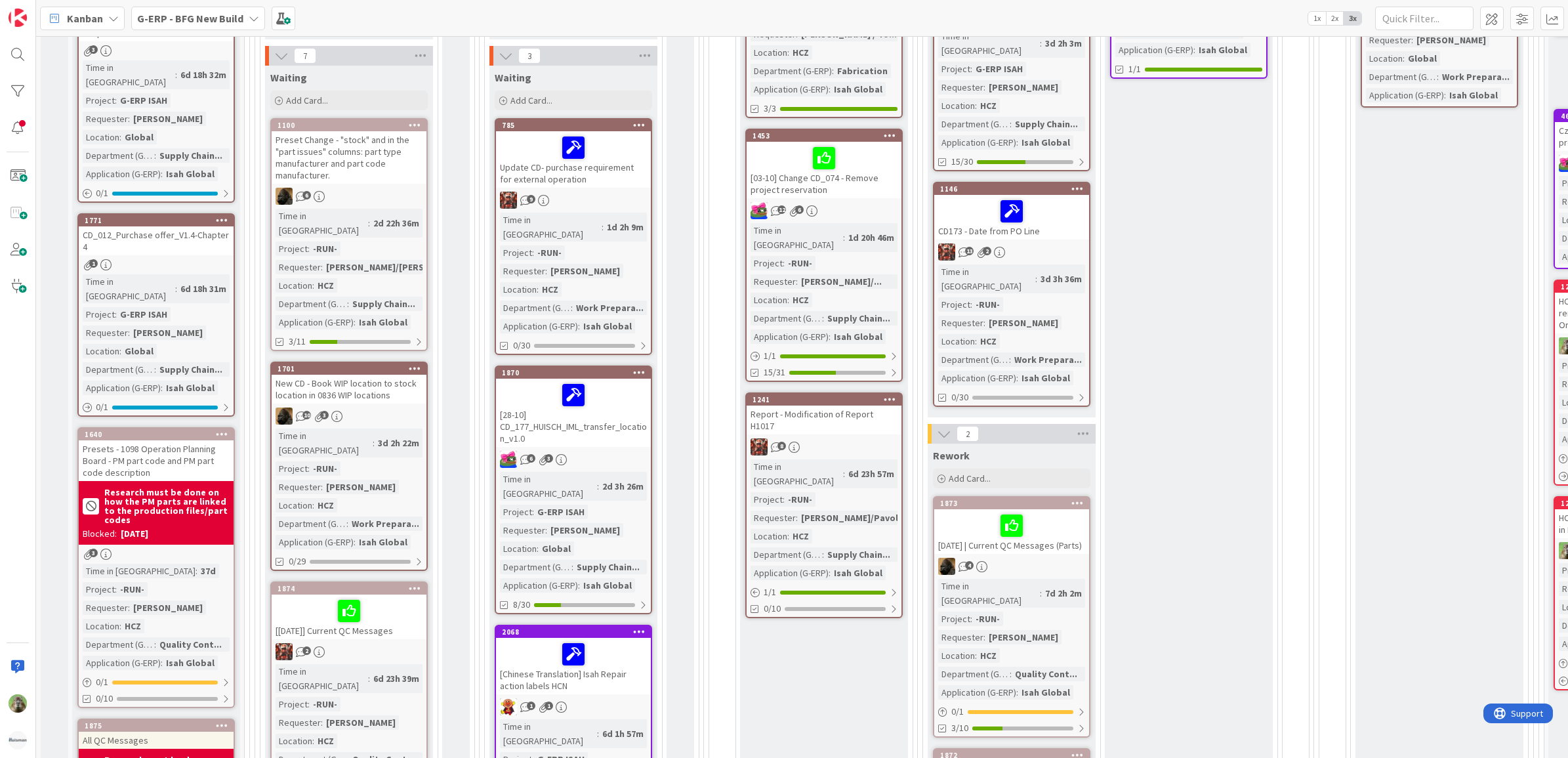
scroll to position [410, 0]
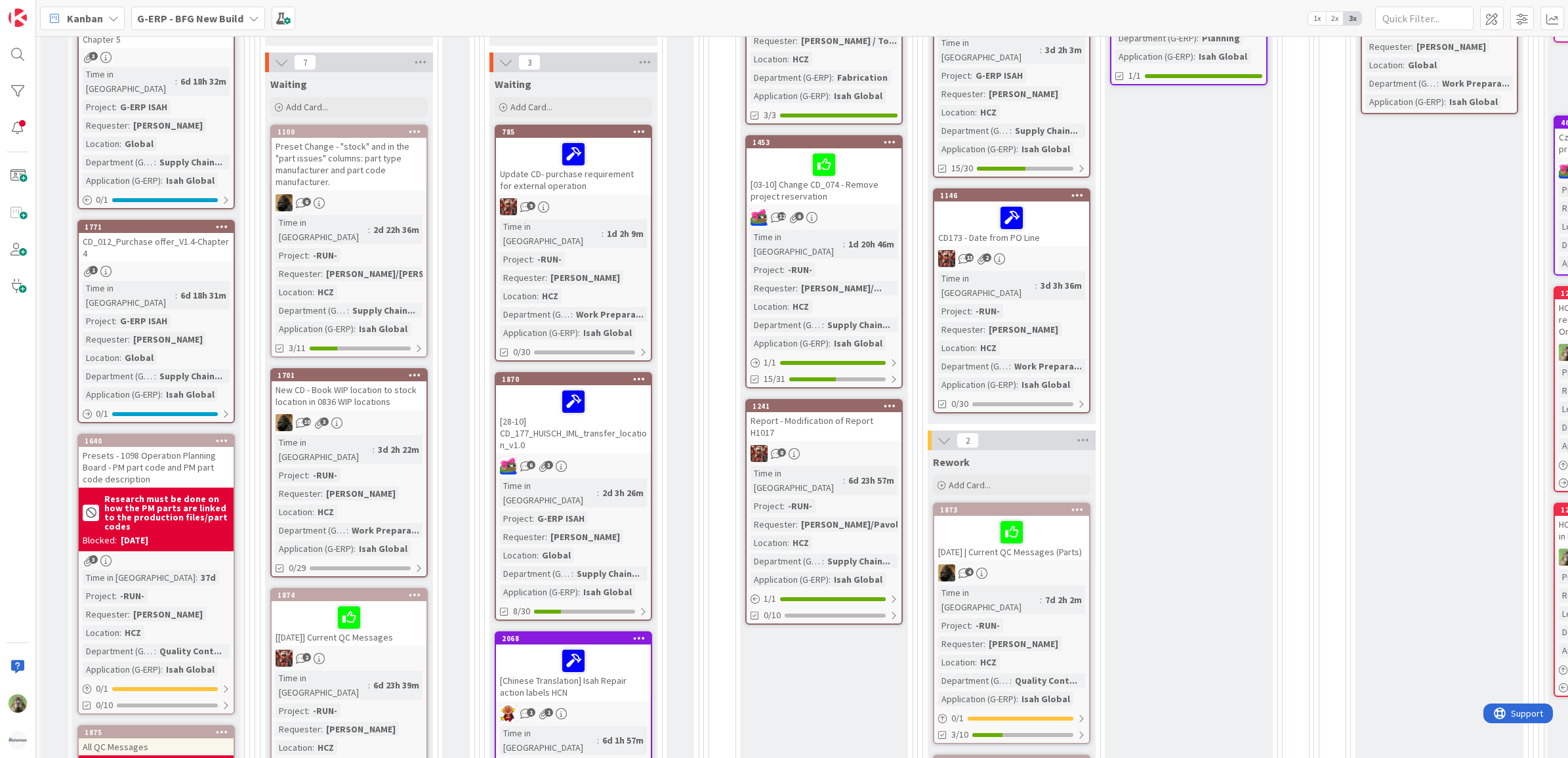
click at [1078, 234] on div "1146 CD173 - Date from PO Line 13 2 Time in Column : 3d 3h 36m Project : -RUN- …" at bounding box center [1012, 301] width 157 height 225
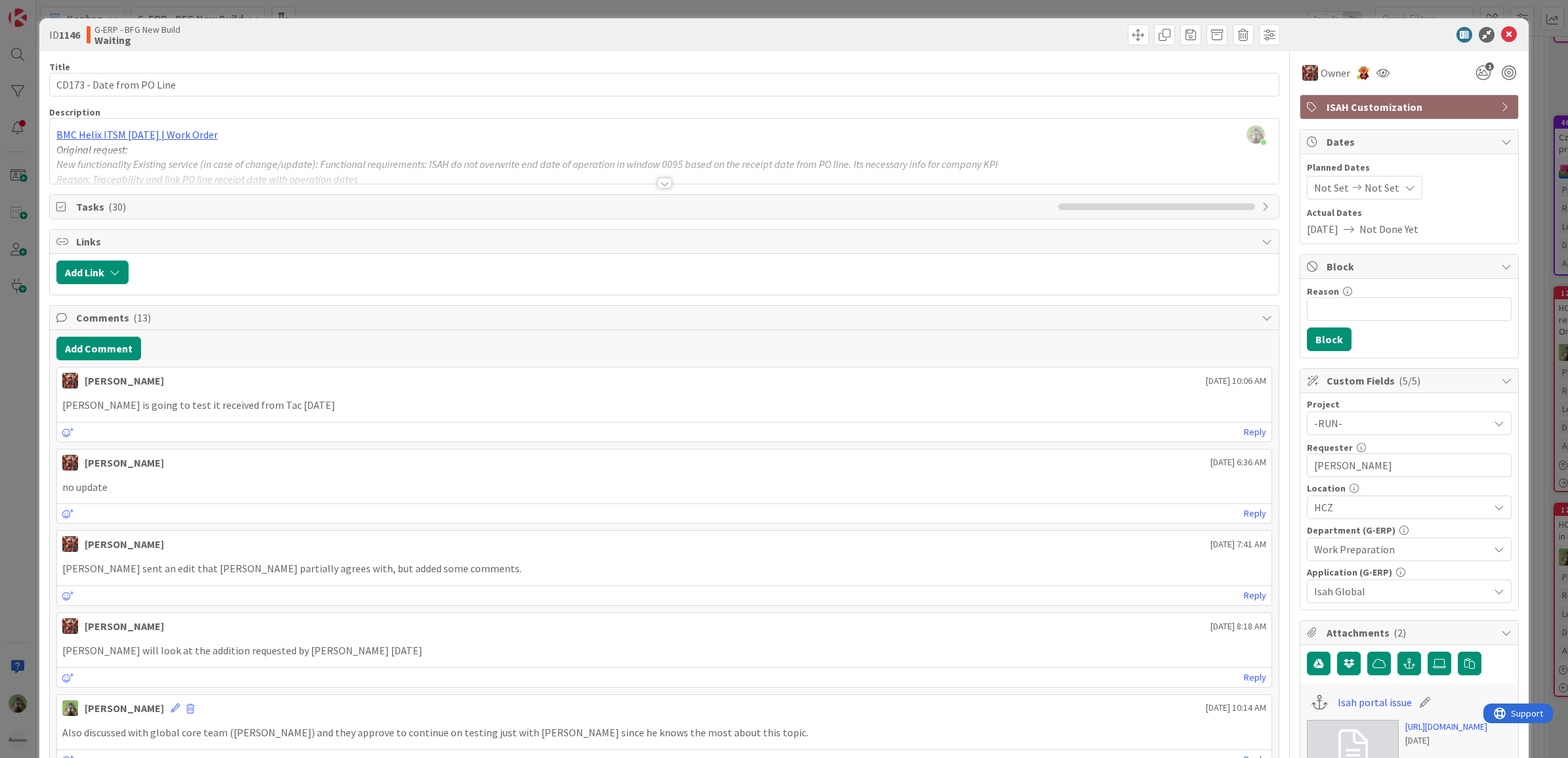
click at [14, 528] on div "ID 1146 G-ERP - BFG New Build Waiting Title 25 / 128 CD173 - Date from PO Line …" at bounding box center [784, 379] width 1568 height 758
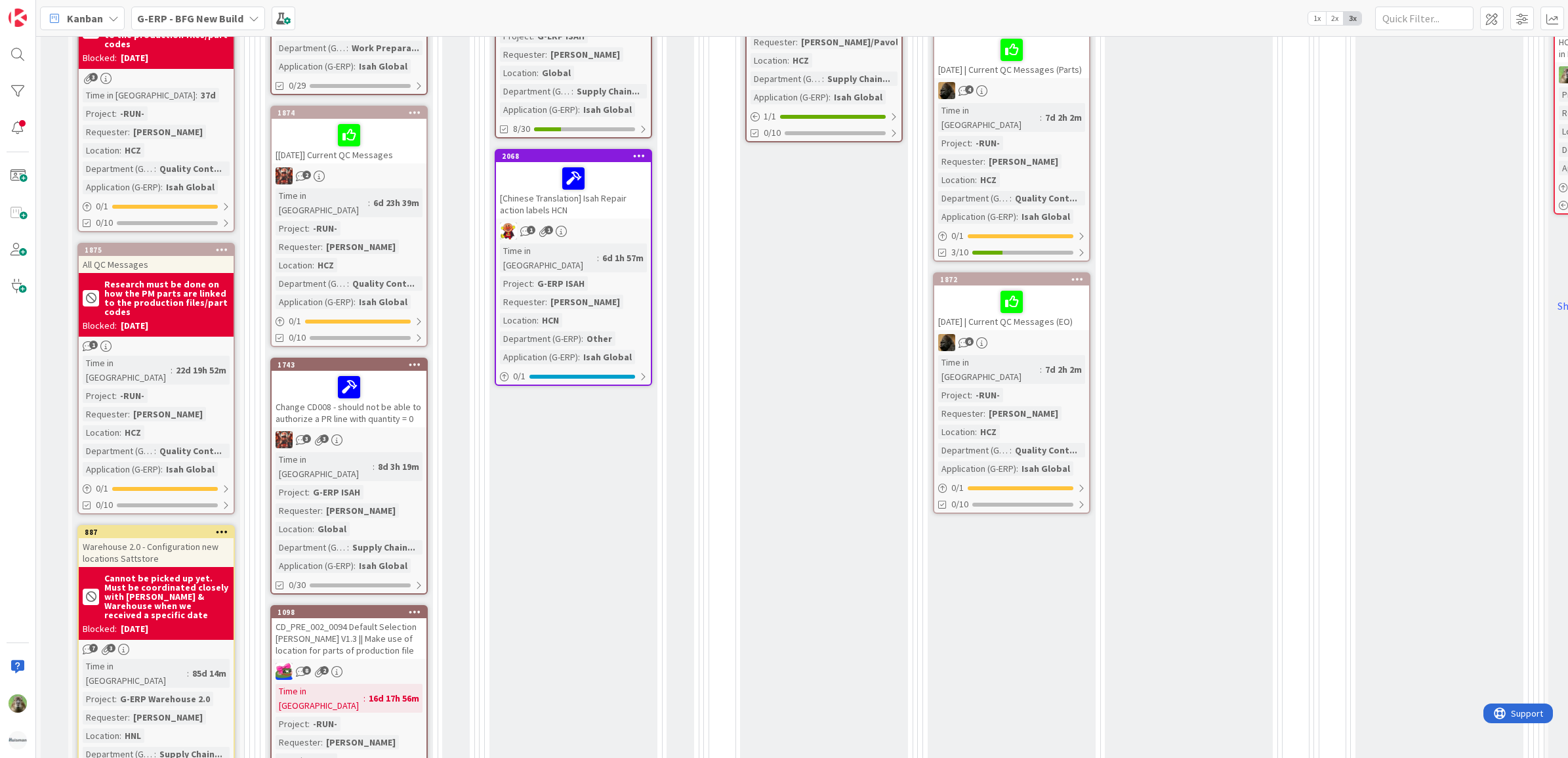
scroll to position [902, 0]
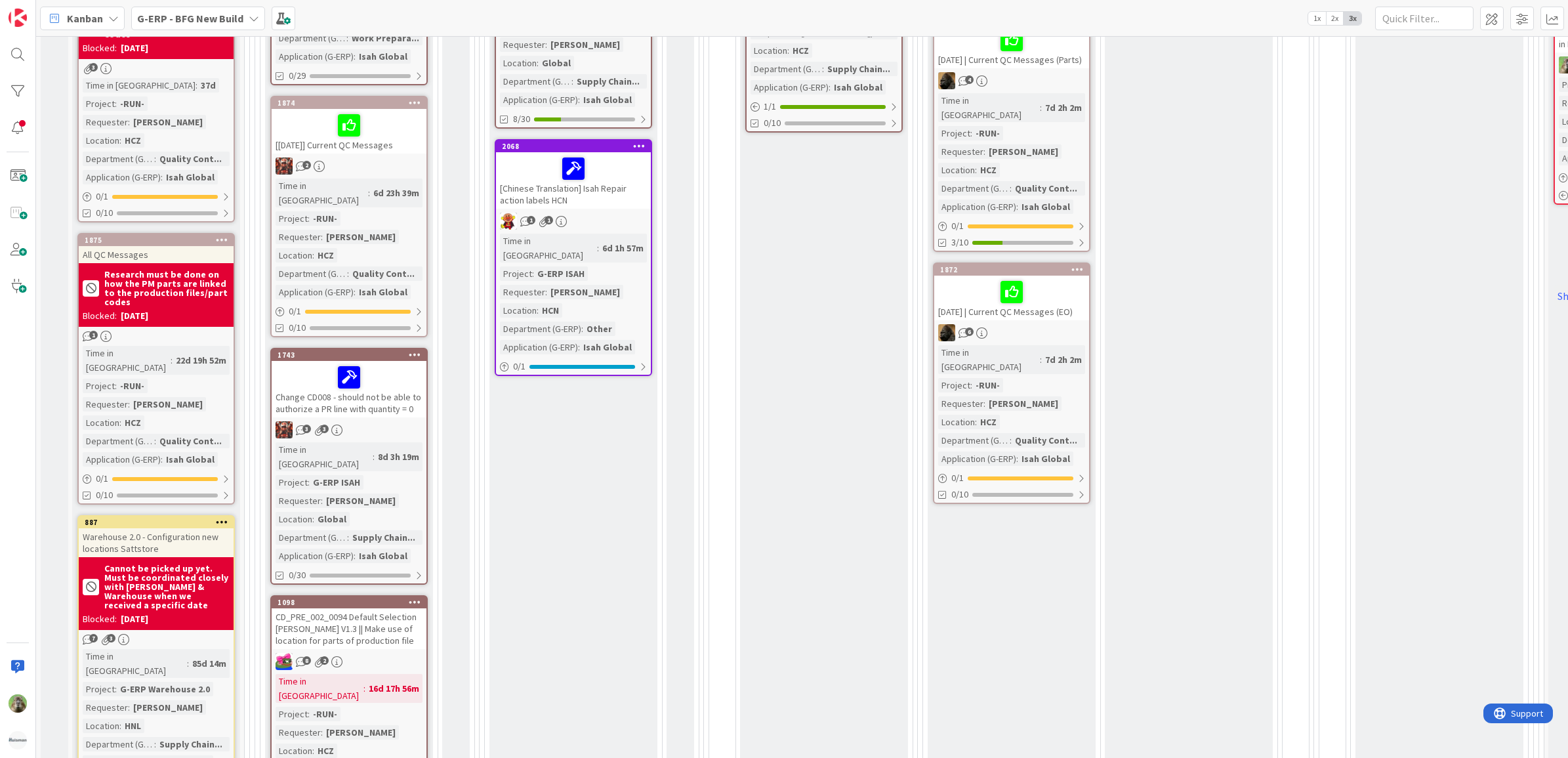
click at [404, 608] on div "CD_PRE_002_0094 Default Selection [PERSON_NAME] V1.3 || Make use of location fo…" at bounding box center [349, 628] width 155 height 40
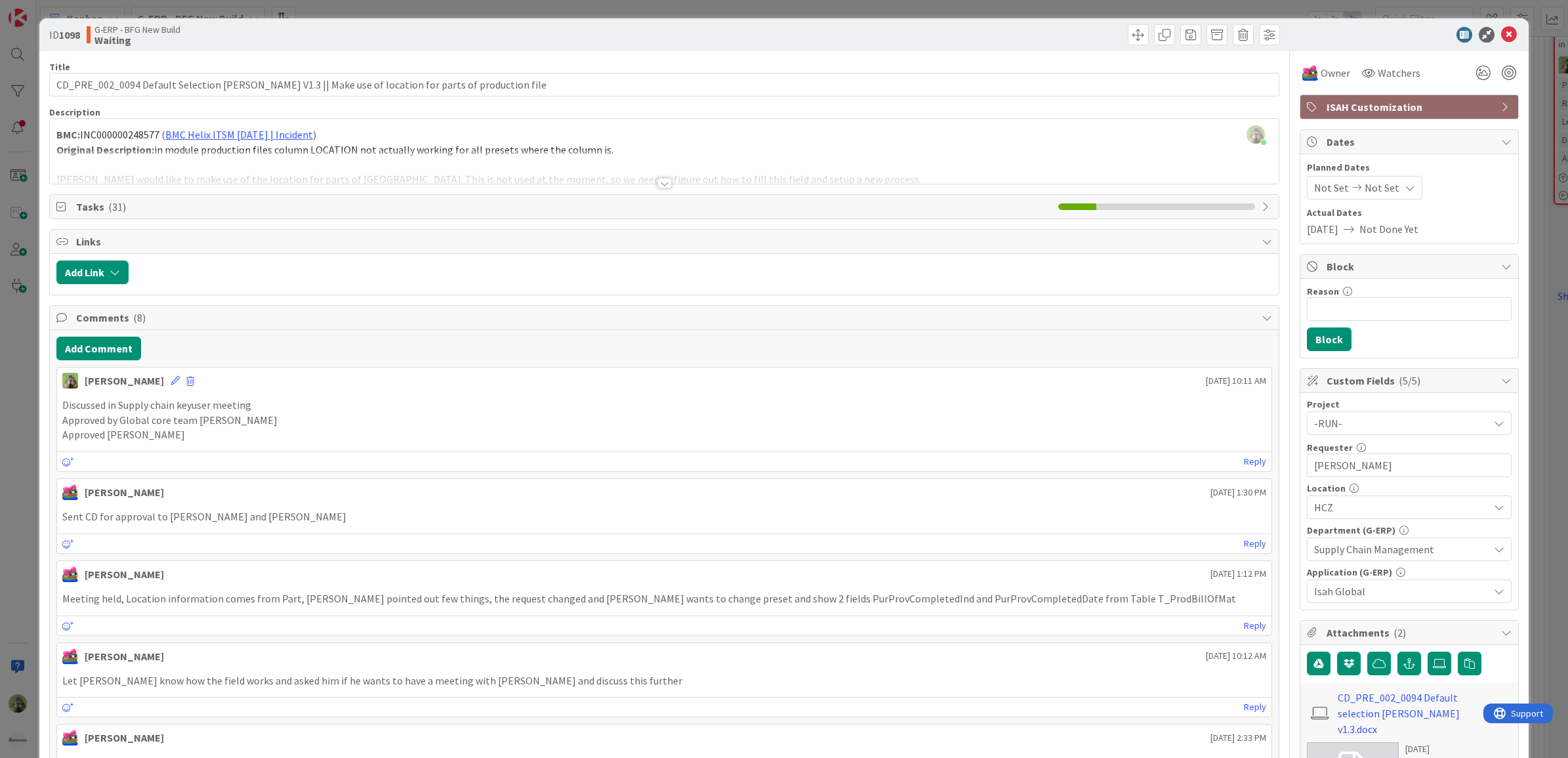
click at [505, 147] on div "Timothy Tjia just joined BMC: INC000000248577 ( BMC Helix ITSM 23.3.02 | Incide…" at bounding box center [664, 152] width 1229 height 65
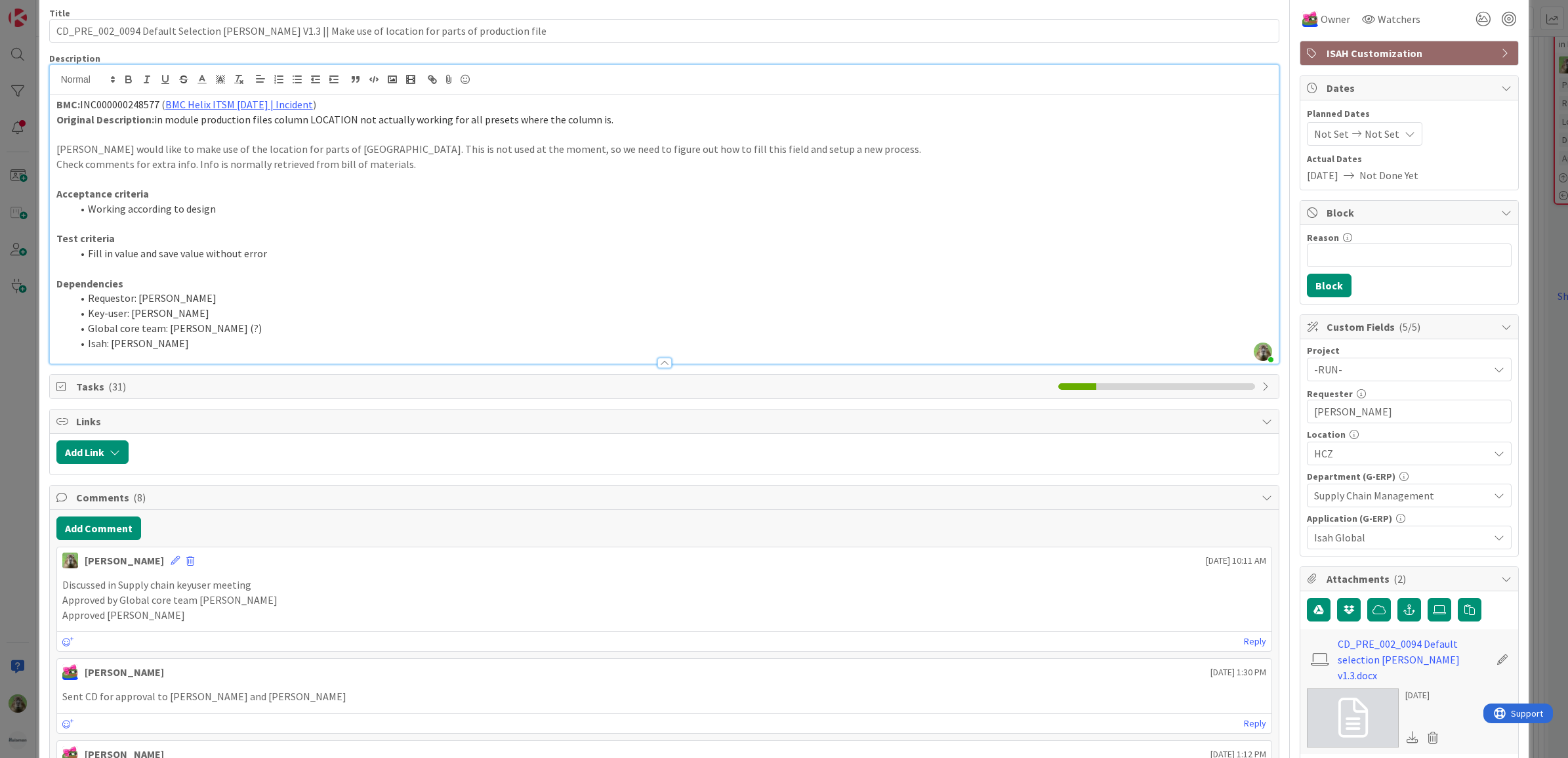
scroll to position [82, 0]
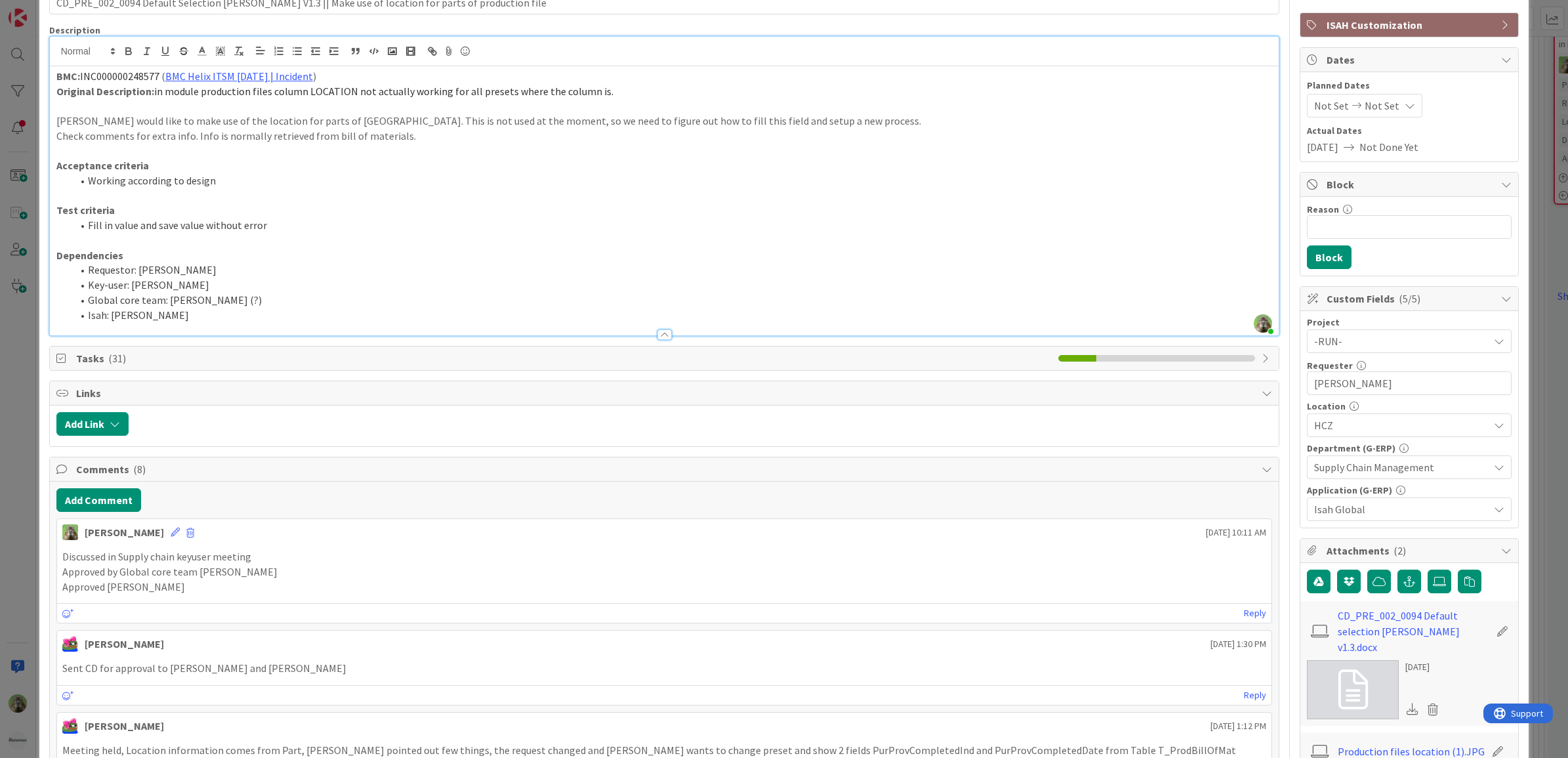
click at [22, 423] on div "ID 1098 G-ERP - BFG New Build Waiting Title 99 / 128 CD_PRE_002_0094 Default Se…" at bounding box center [784, 379] width 1568 height 758
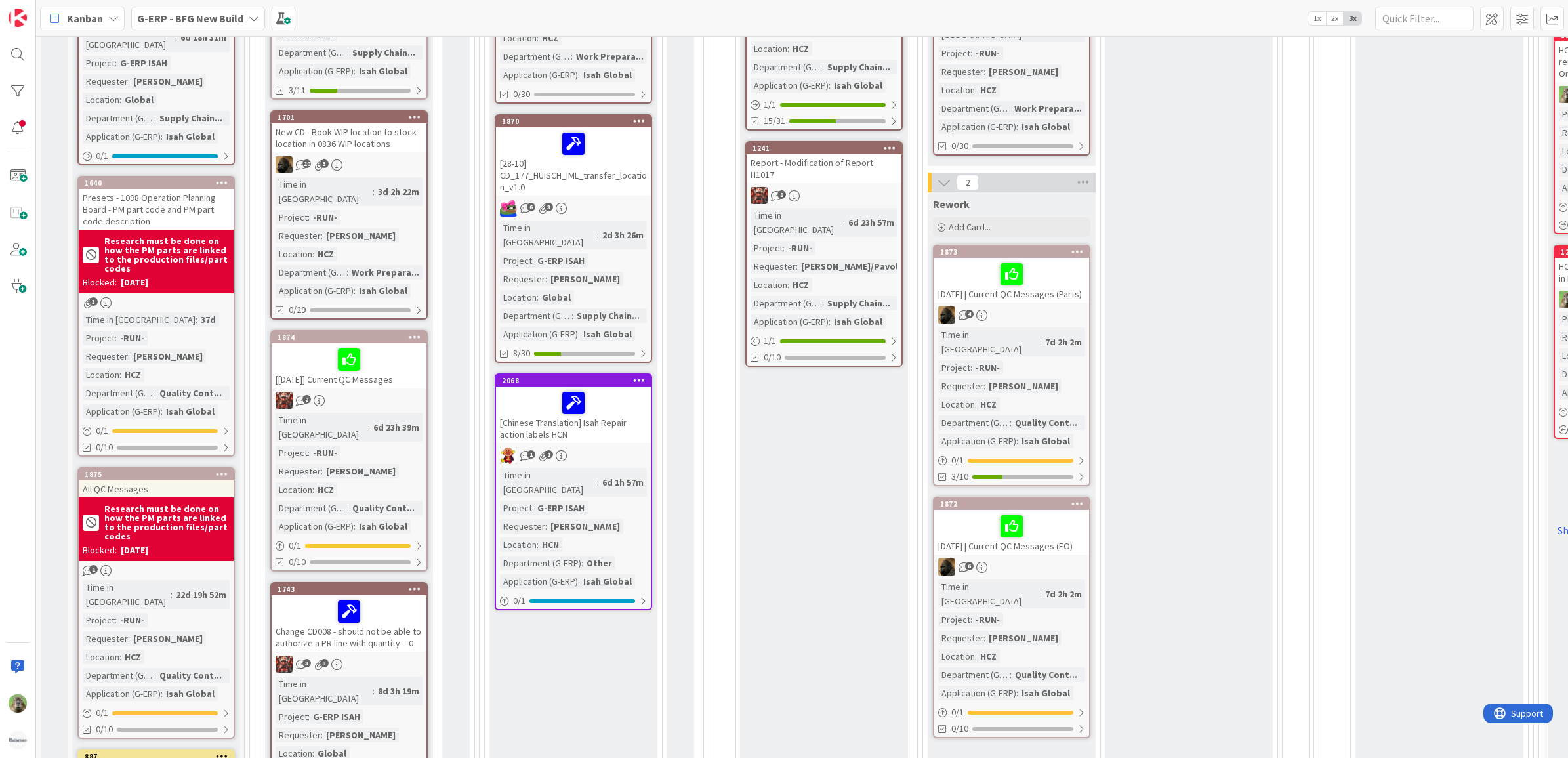
scroll to position [574, 0]
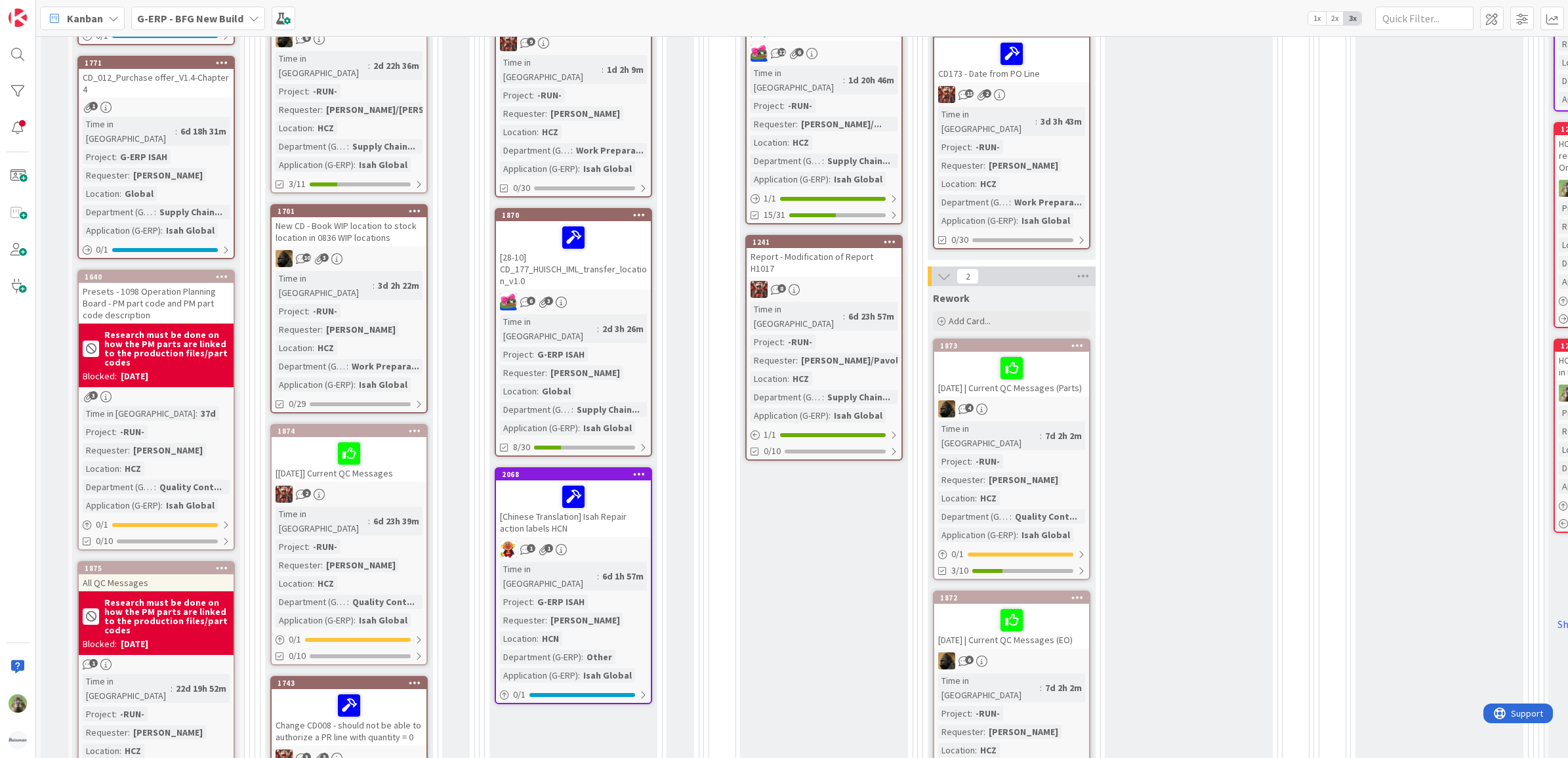
click at [610, 261] on div "[28-10] CD_177_HUISCH_IML_transfer_location_v1.0" at bounding box center [573, 255] width 155 height 68
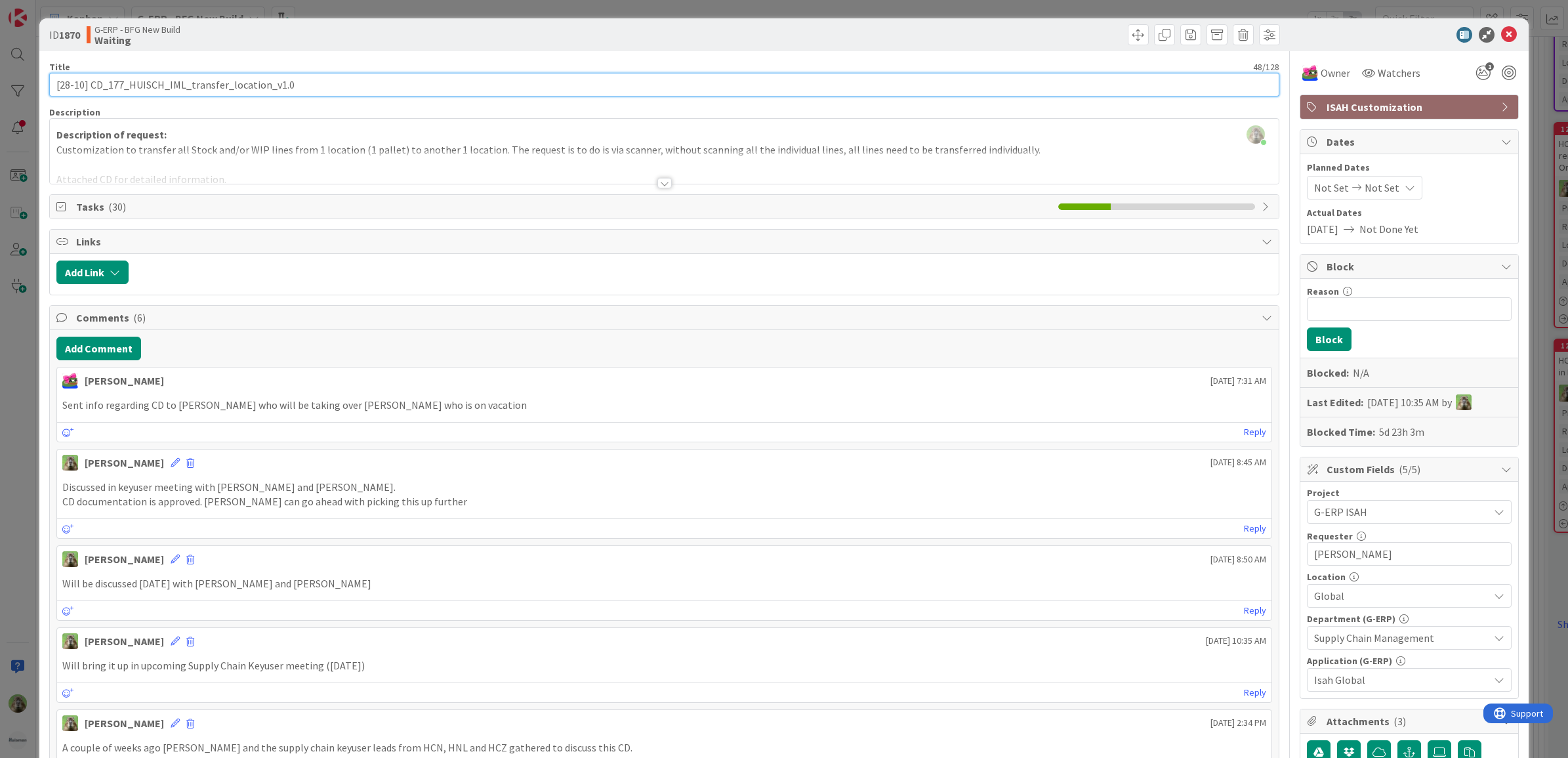
drag, startPoint x: 89, startPoint y: 92, endPoint x: 38, endPoint y: 87, distance: 51.2
click at [38, 87] on div "ID 1870 G-ERP - BFG New Build Waiting Title 48 / 128 [28-10] CD_177_HUISCH_IML_…" at bounding box center [784, 379] width 1568 height 758
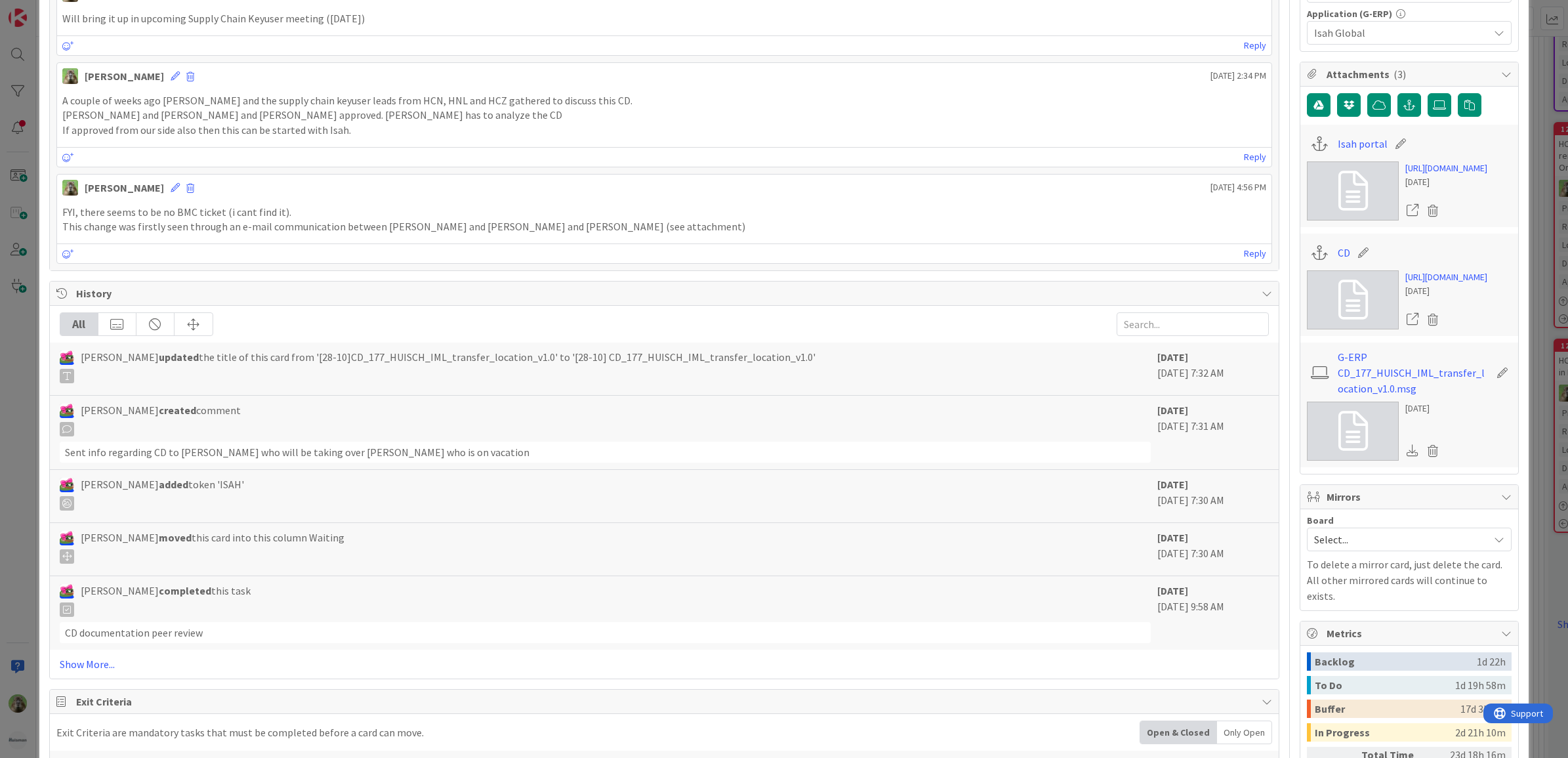
scroll to position [738, 0]
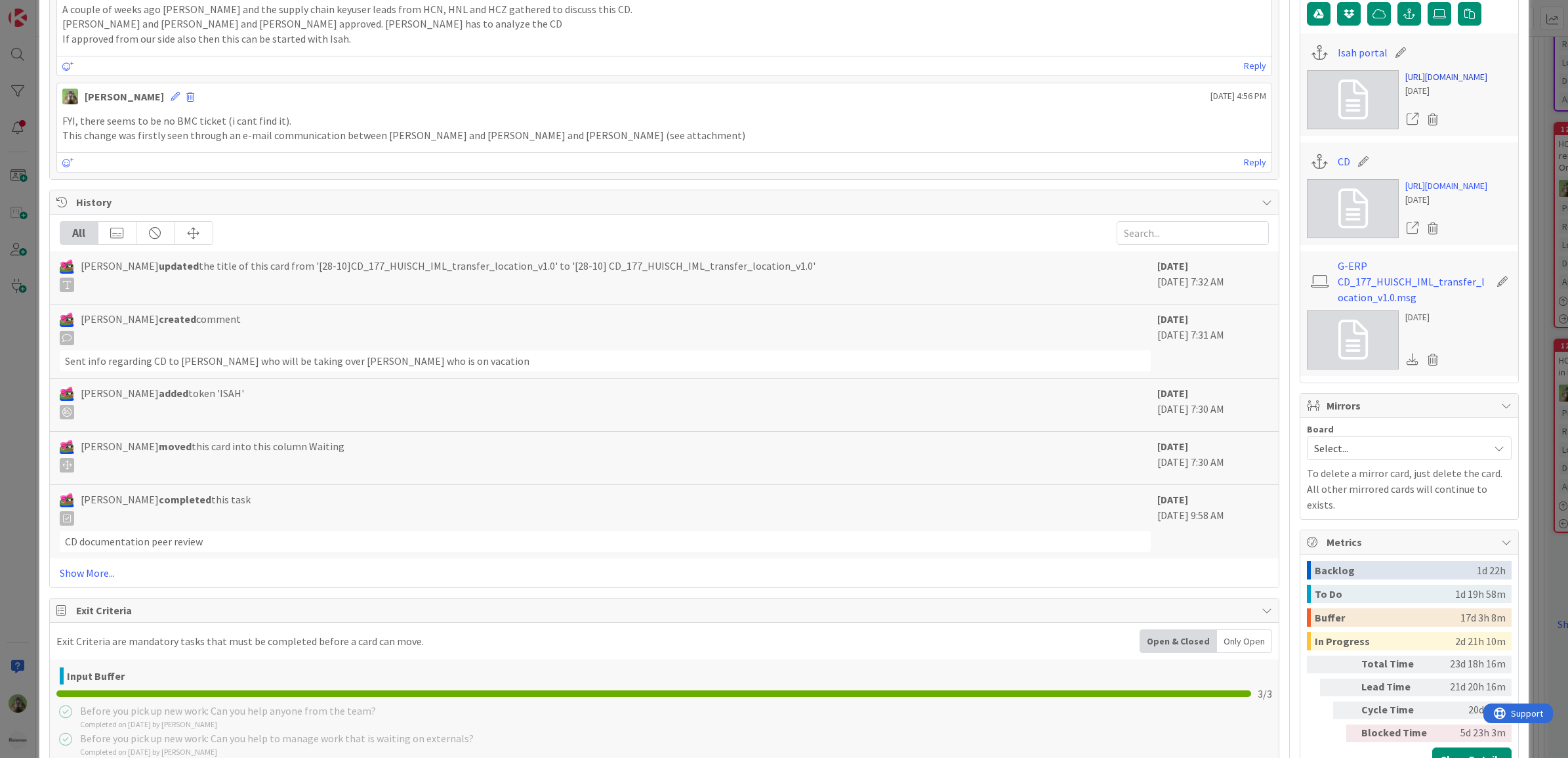
click at [1433, 84] on link "https://isahbv.sharepoint.com/sites/customerportals/97767/ProjectIssues/DispFor…" at bounding box center [1447, 77] width 82 height 13
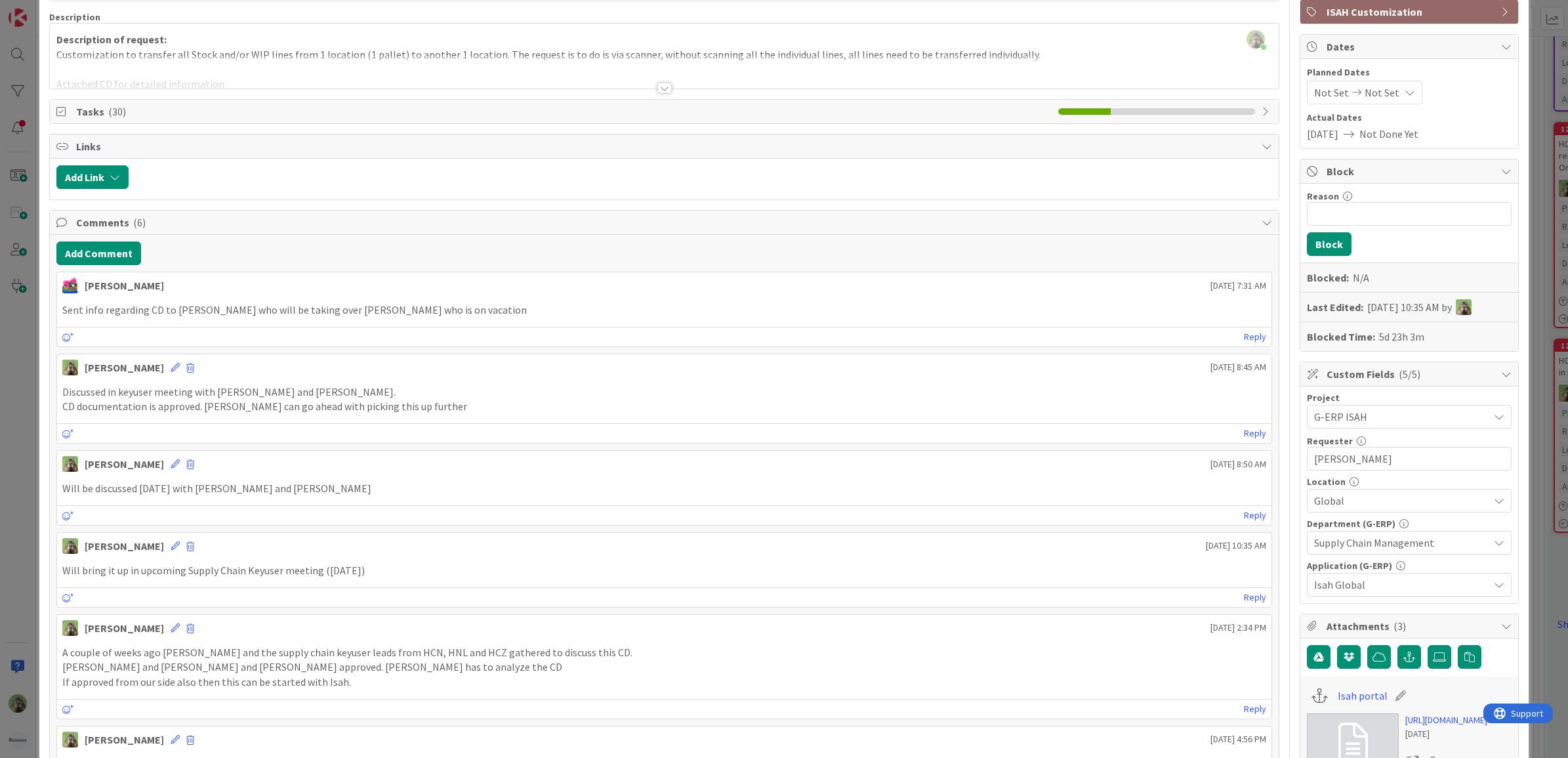
scroll to position [0, 0]
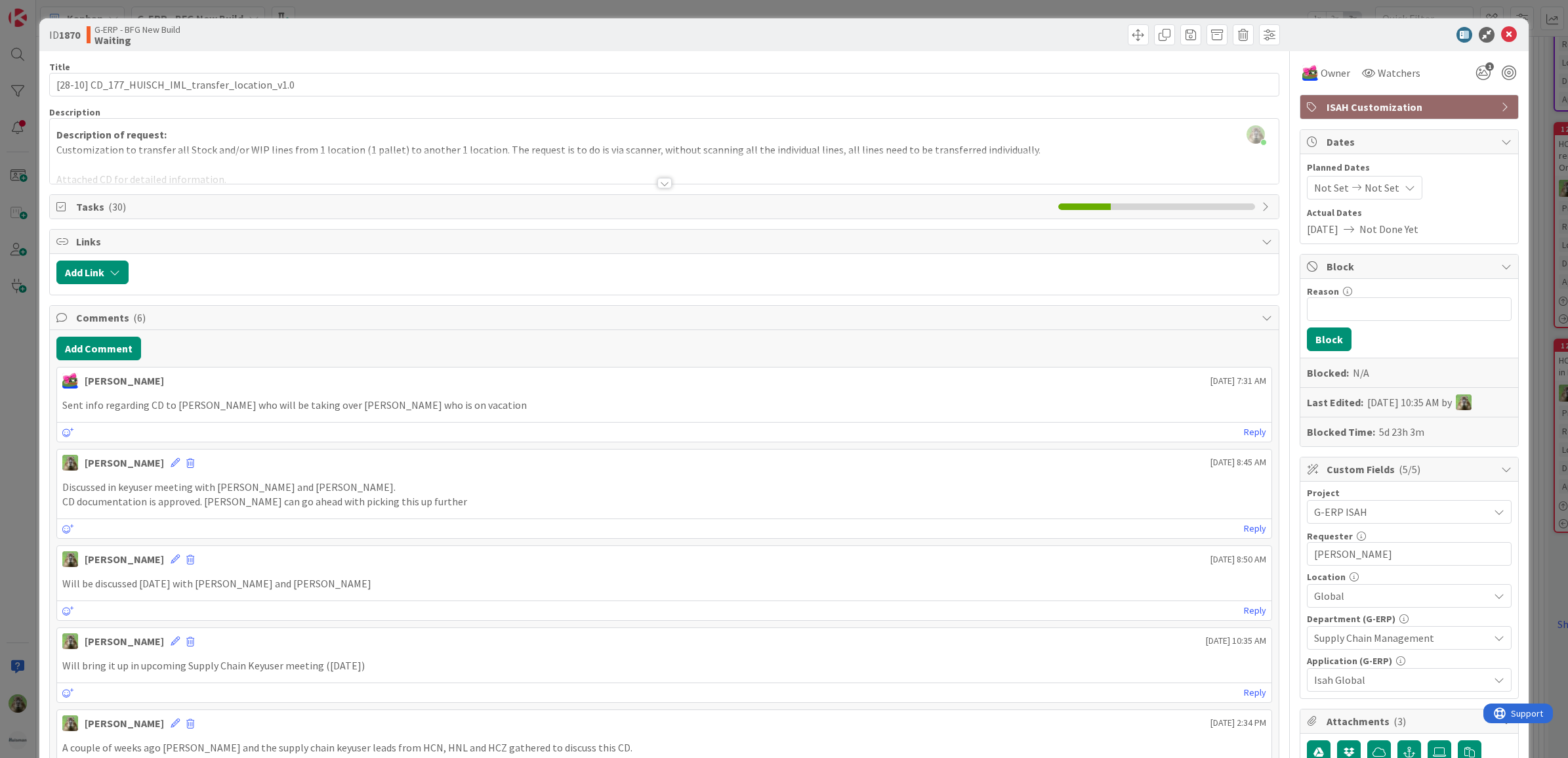
click at [11, 395] on div "ID 1870 G-ERP - BFG New Build Waiting Title 48 / 128 [28-10] CD_177_HUISCH_IML_…" at bounding box center [784, 379] width 1568 height 758
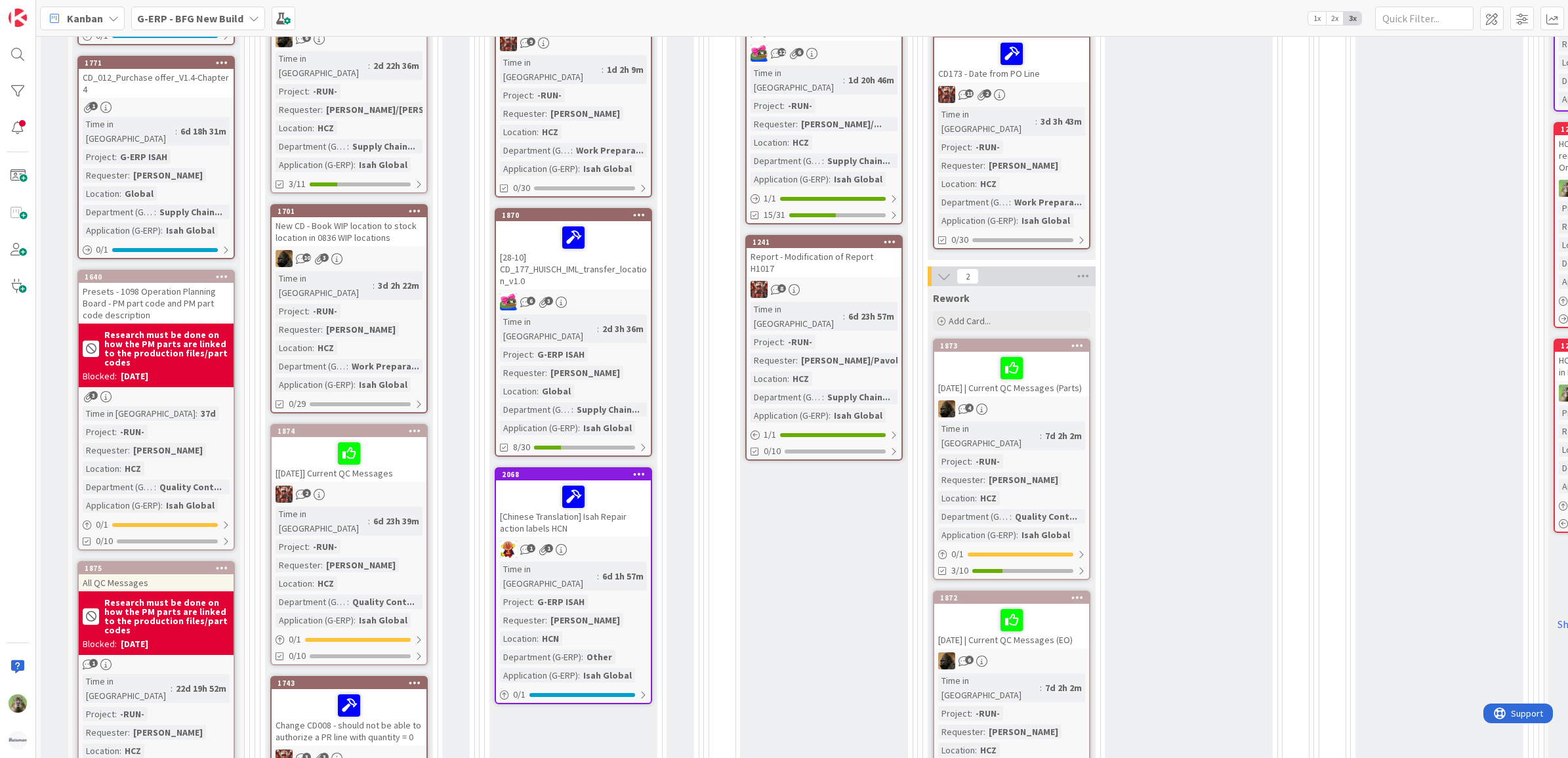
click at [612, 262] on div "[28-10] CD_177_HUISCH_IML_transfer_location_v1.0" at bounding box center [573, 255] width 155 height 68
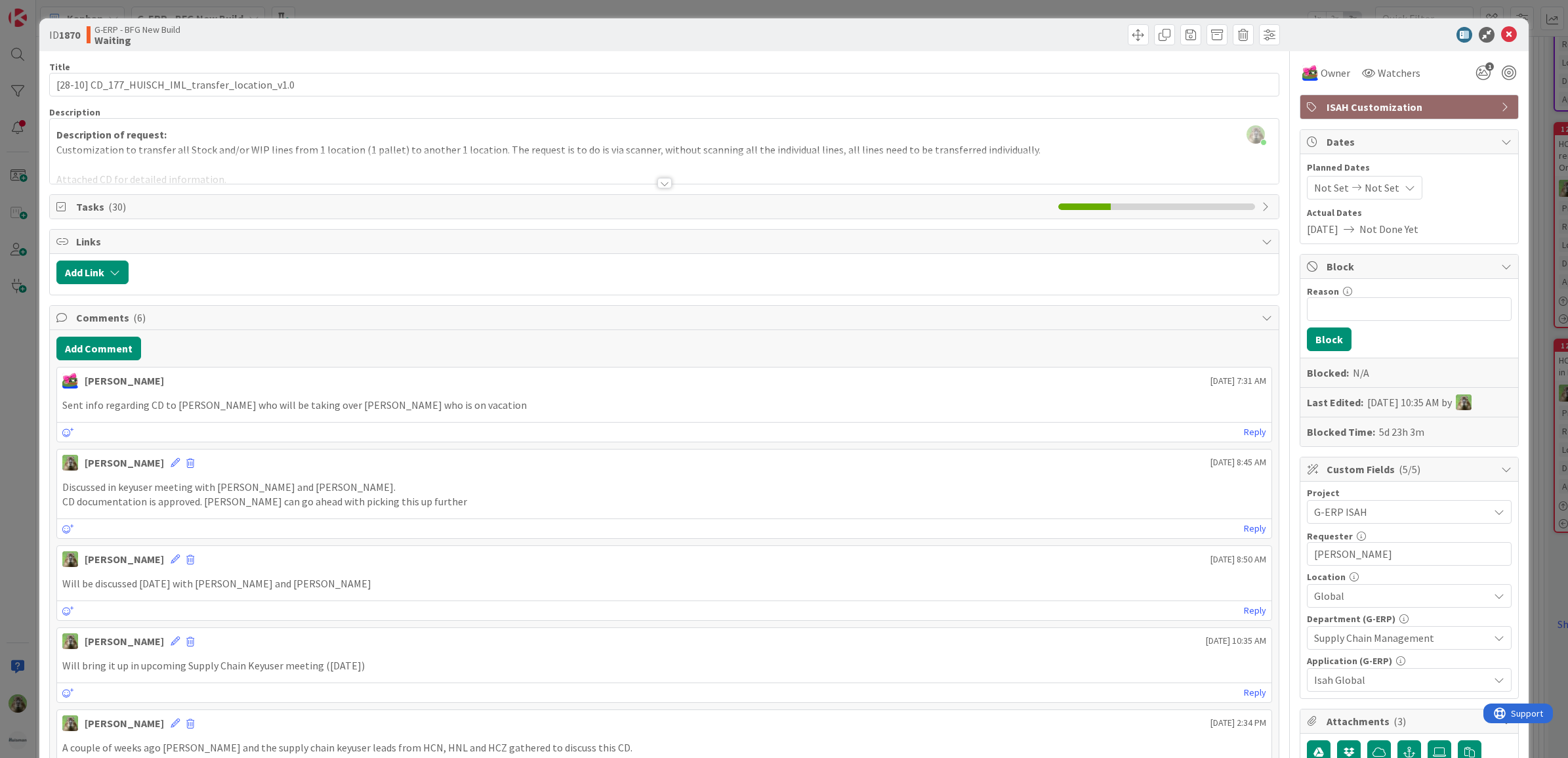
click at [28, 470] on div "ID 1870 G-ERP - BFG New Build Waiting Title 48 / 128 [28-10] CD_177_HUISCH_IML_…" at bounding box center [784, 379] width 1568 height 758
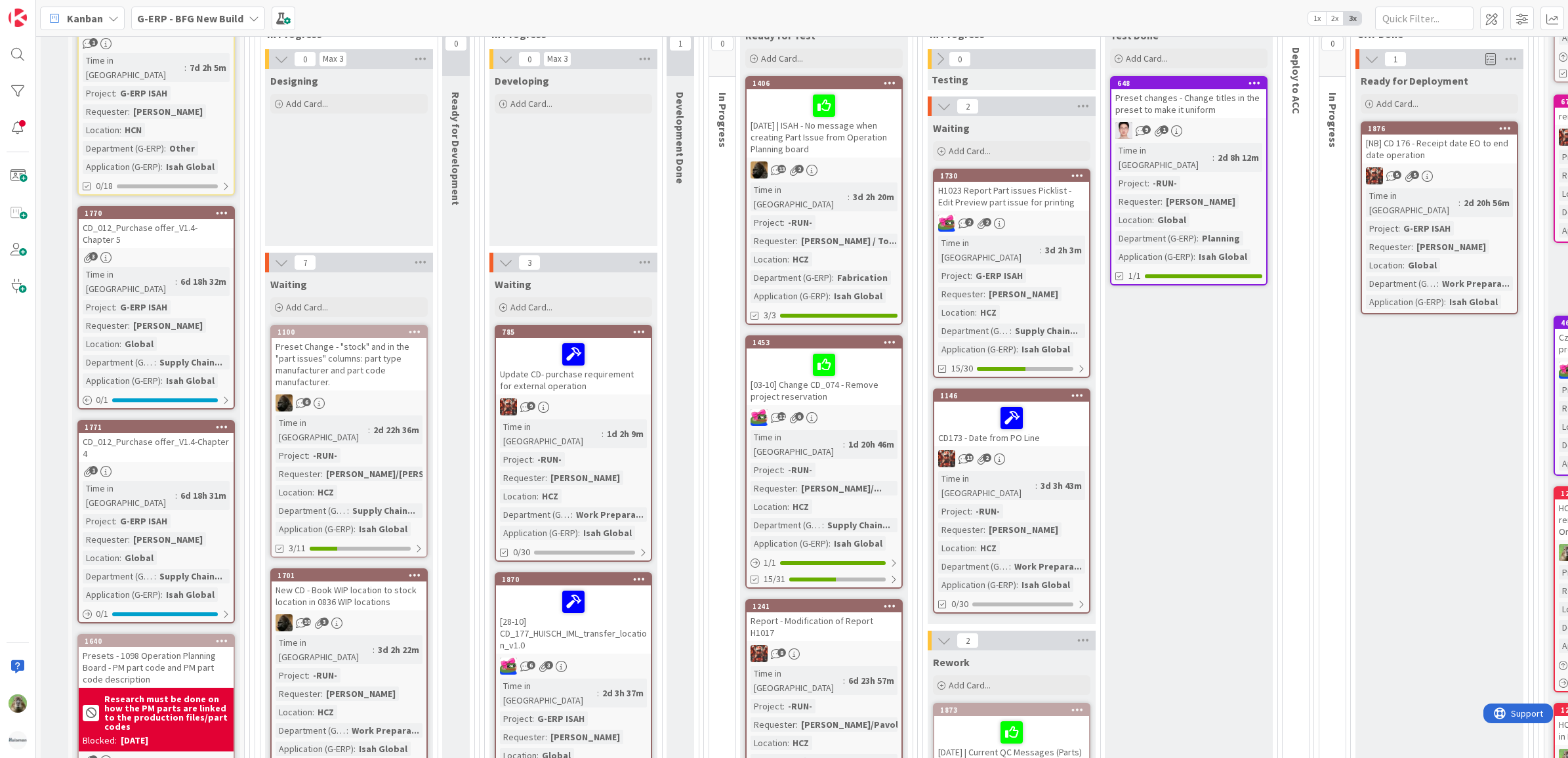
scroll to position [164, 0]
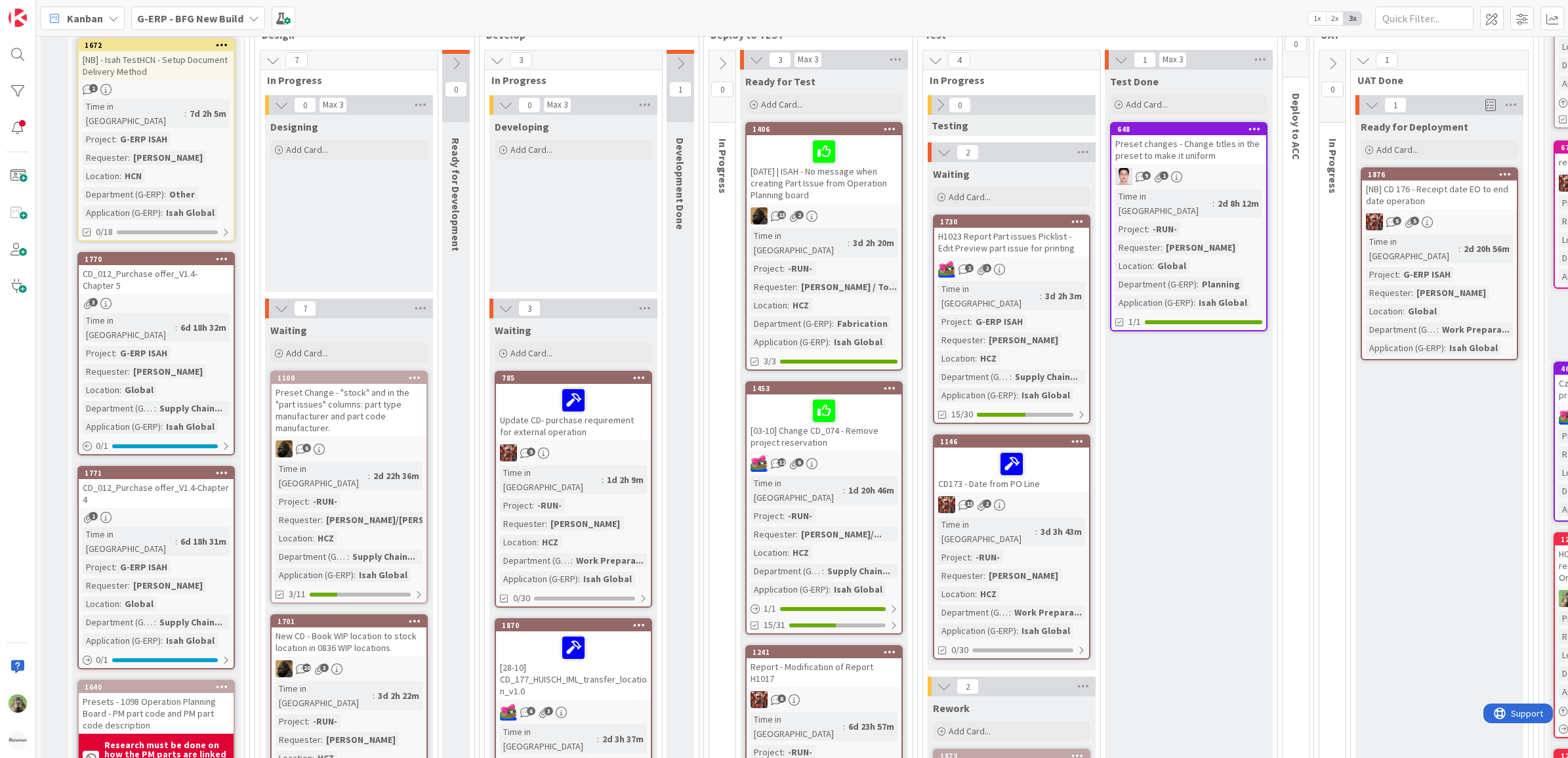
click at [224, 25] on span "G-ERP - BFG New Build" at bounding box center [191, 18] width 106 height 16
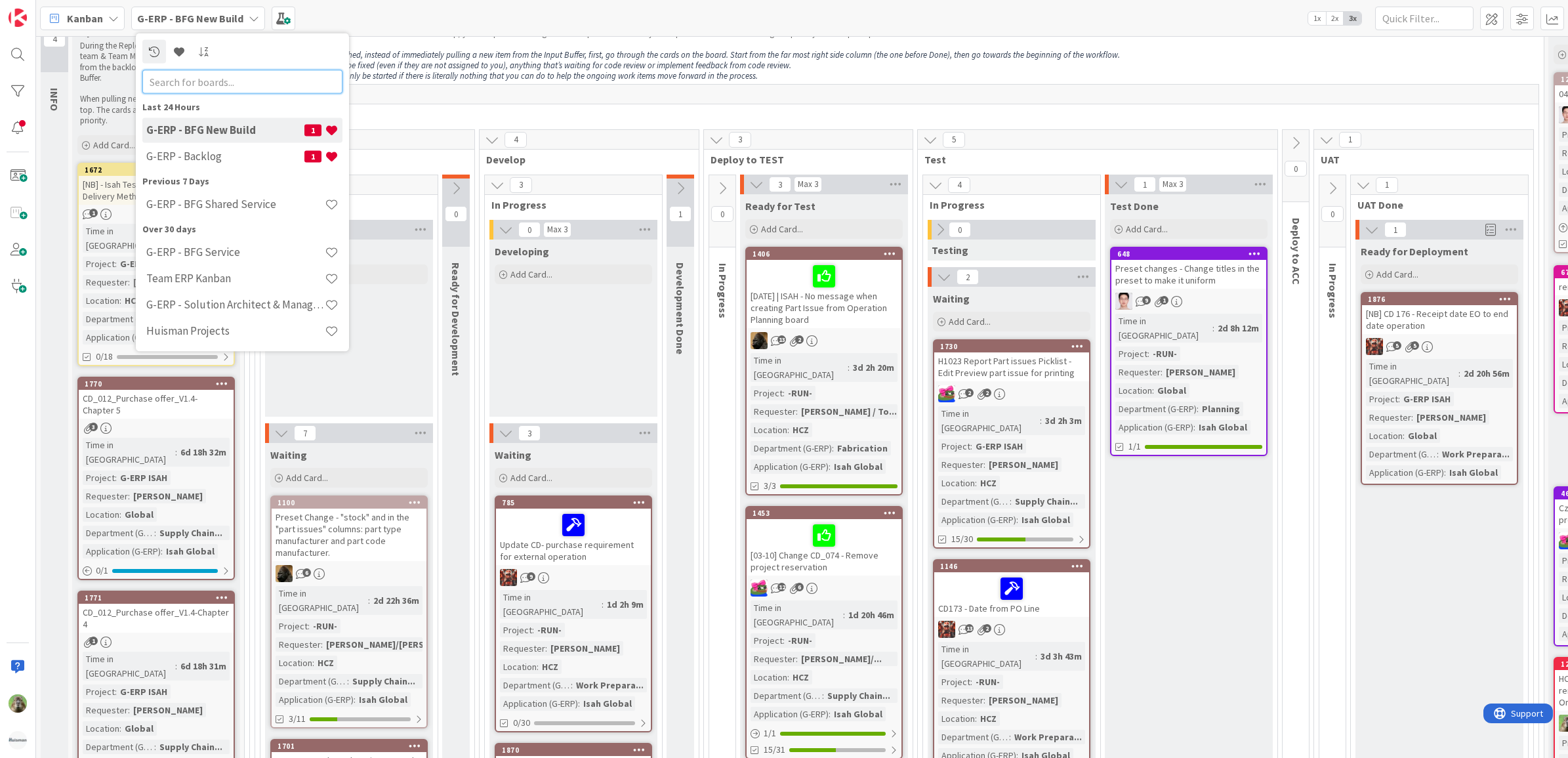
scroll to position [0, 0]
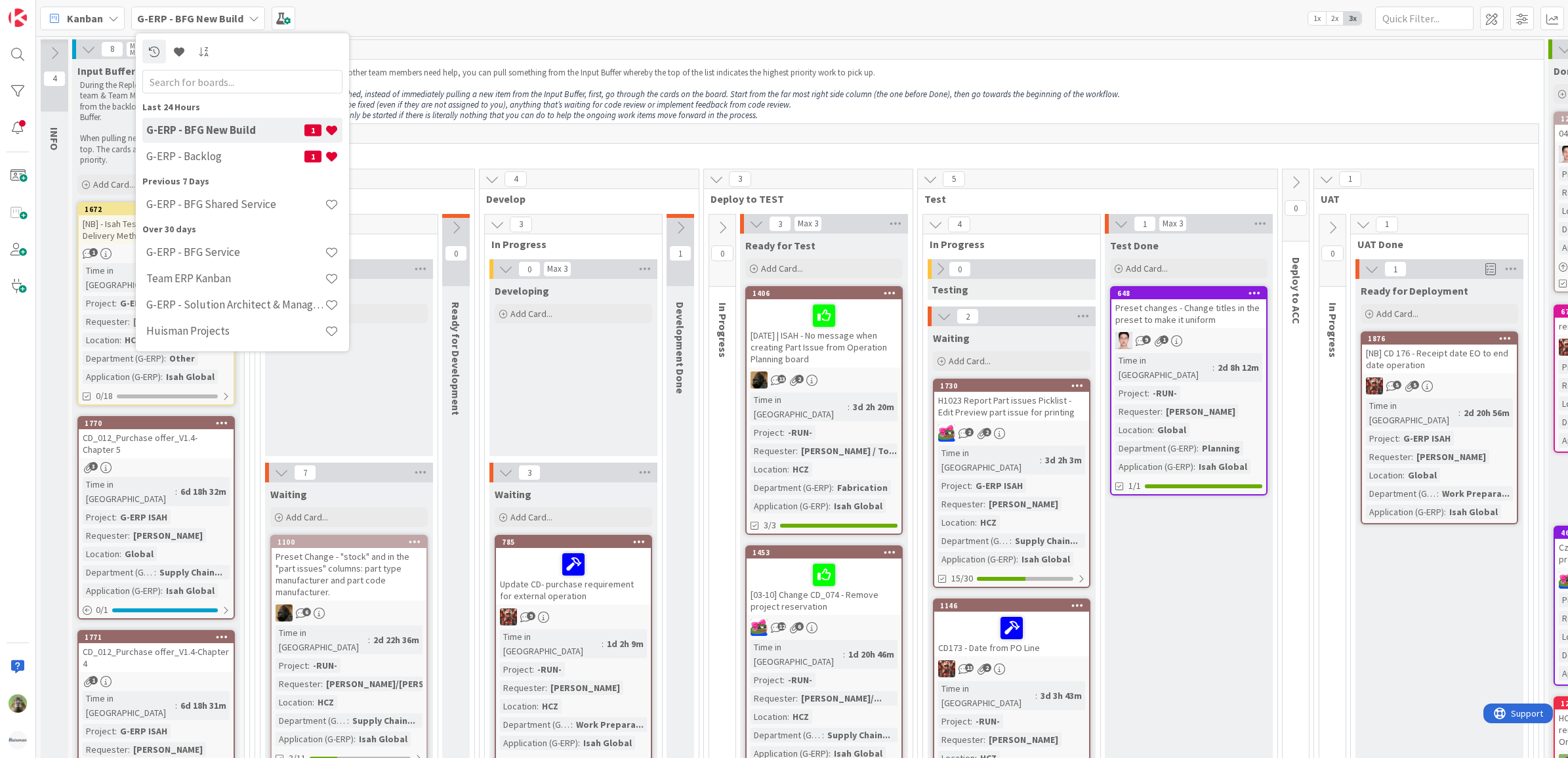
click at [1043, 75] on p "If we have capacity and no other team members need help, you can pull something…" at bounding box center [894, 72] width 1286 height 11
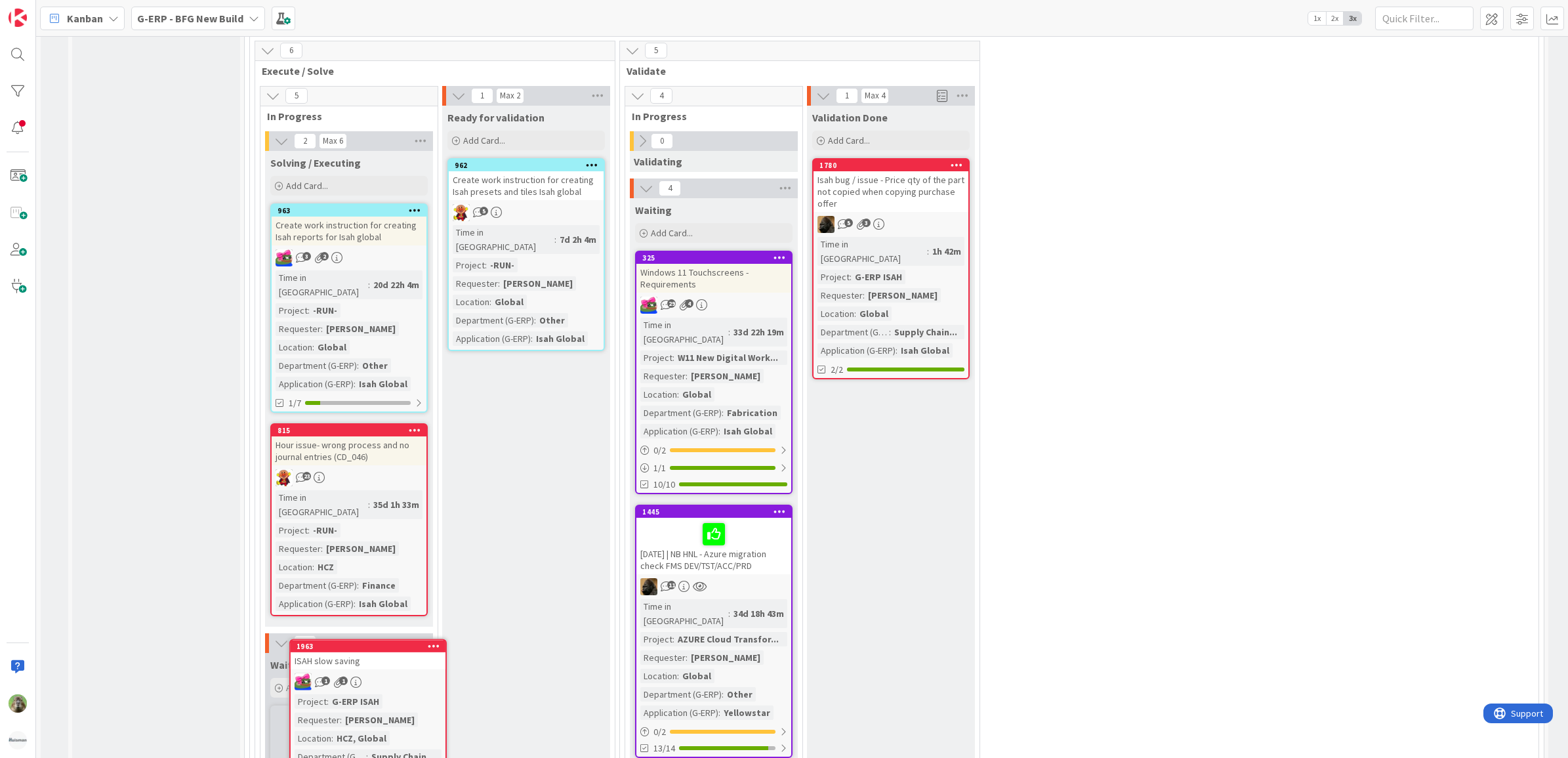
scroll to position [2306, 0]
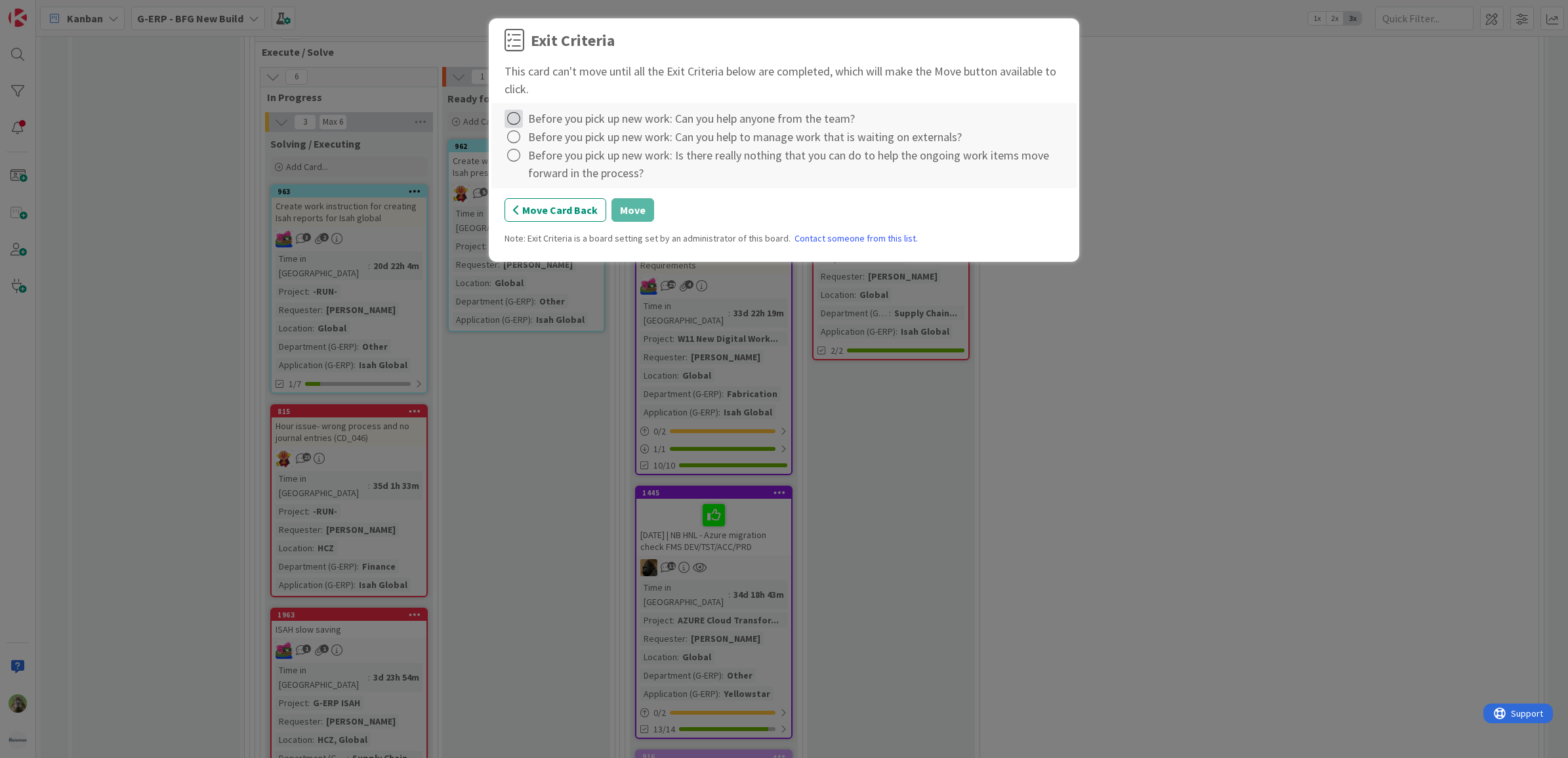
click at [519, 126] on icon at bounding box center [514, 119] width 18 height 18
click at [601, 148] on link "Complete" at bounding box center [587, 146] width 164 height 19
click at [519, 135] on icon at bounding box center [514, 137] width 18 height 18
click at [558, 155] on div "Complete Not Applicable Note... Clear" at bounding box center [587, 193] width 164 height 89
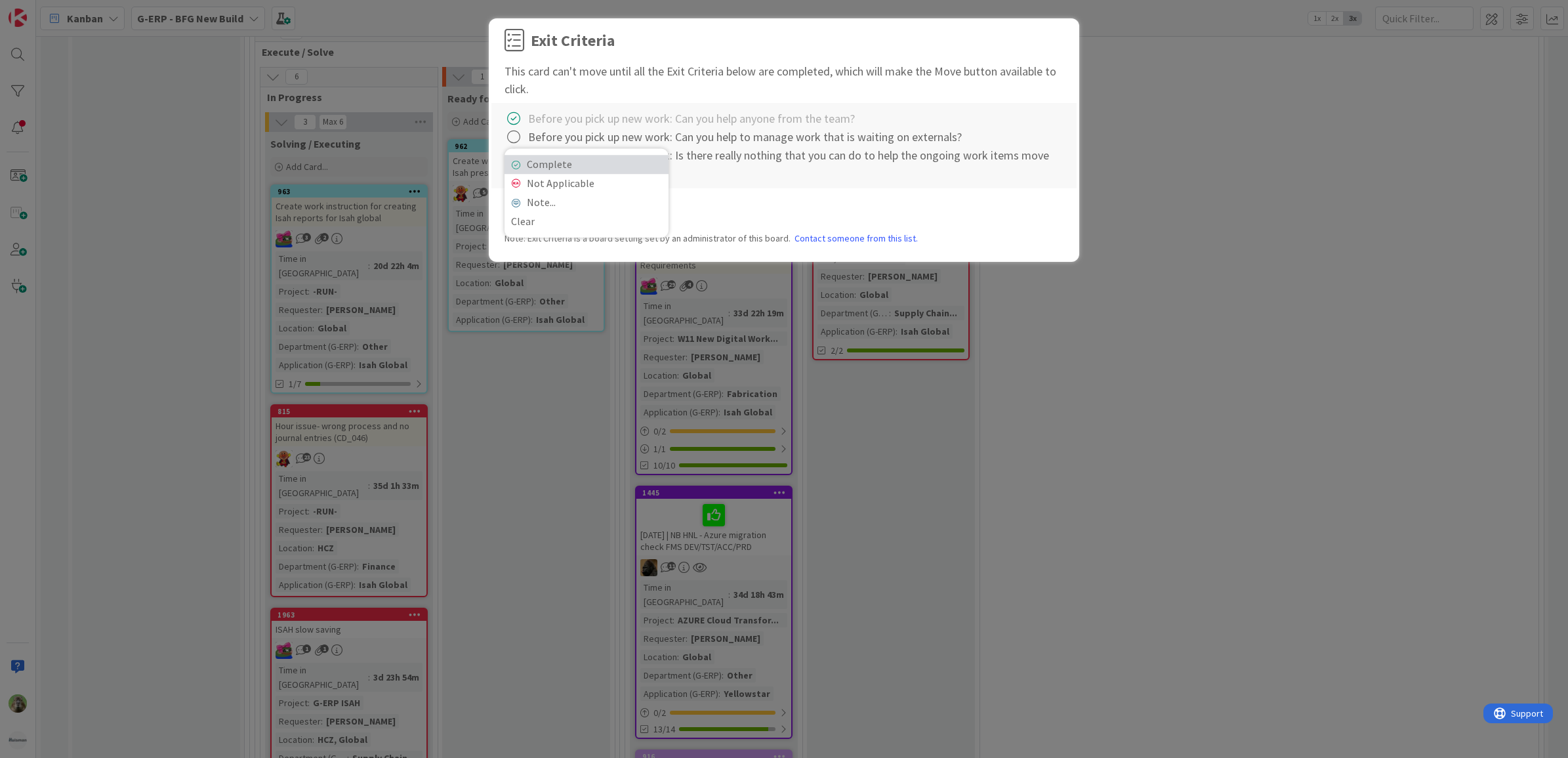
click at [556, 162] on link "Complete" at bounding box center [587, 164] width 164 height 19
click at [509, 158] on icon at bounding box center [514, 156] width 18 height 18
click at [573, 181] on link "Complete" at bounding box center [587, 182] width 164 height 19
click at [644, 208] on button "Move" at bounding box center [633, 210] width 43 height 23
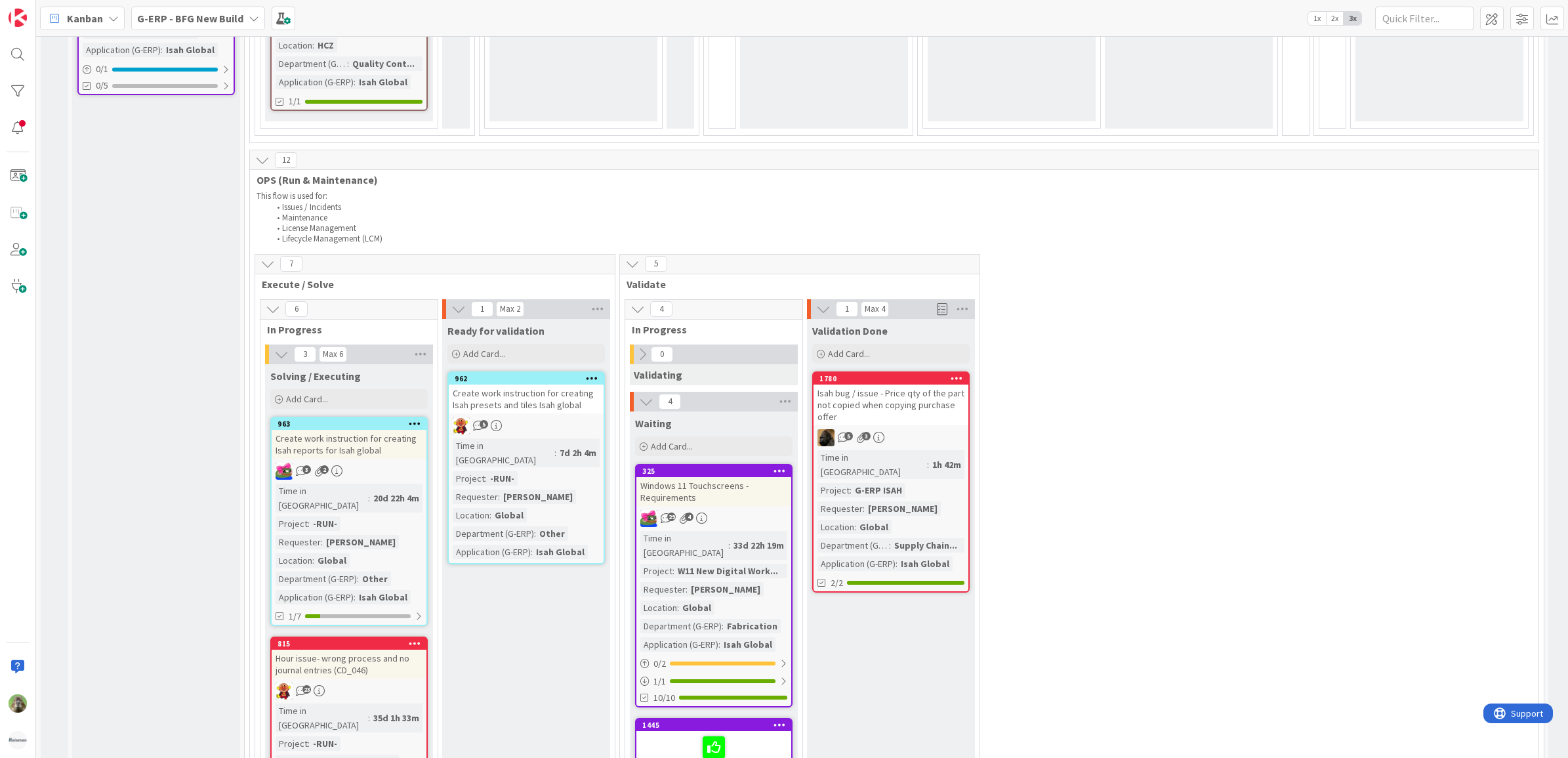
scroll to position [2378, 0]
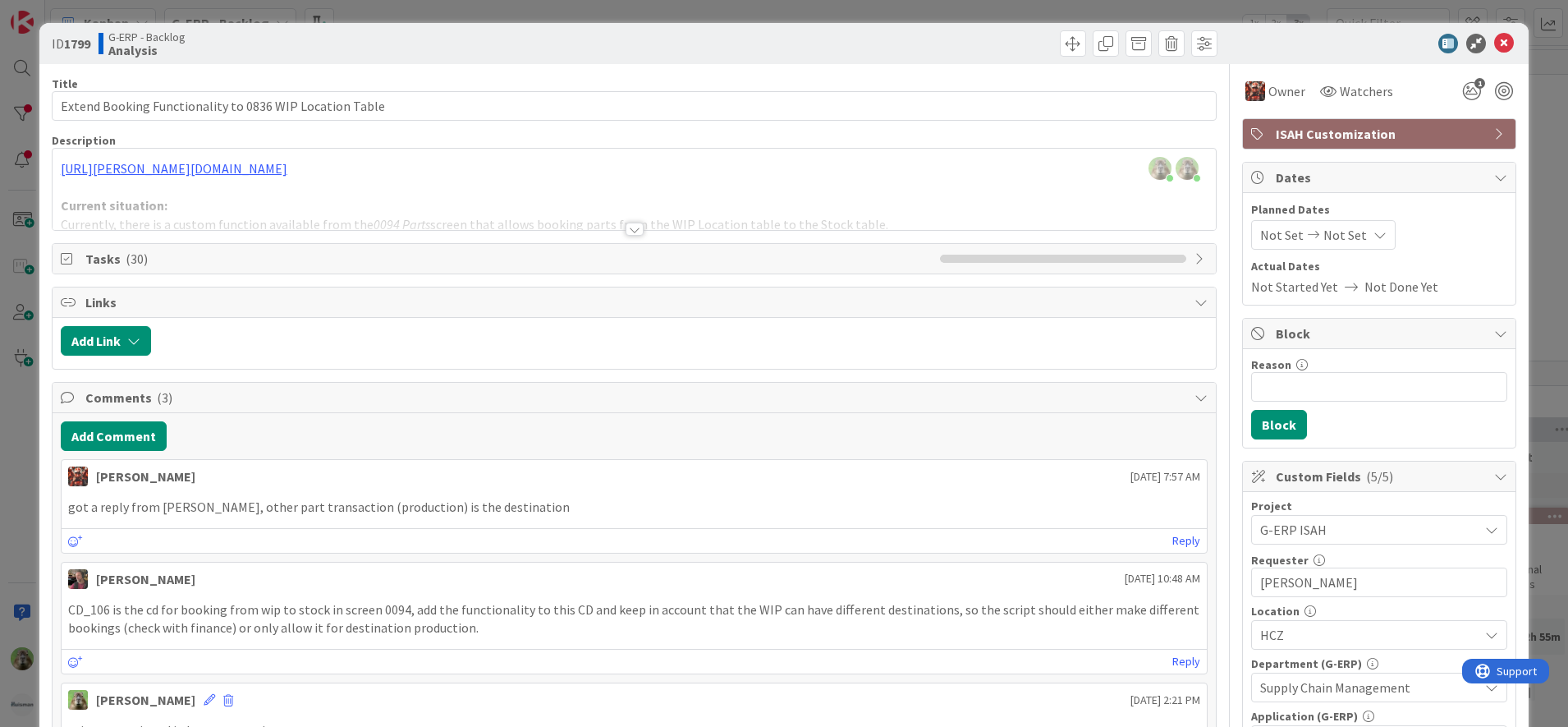
click at [33, 501] on div "ID 1799 G-ERP - Backlog Analysis Title 55 / 128 Extend Booking Functionality to…" at bounding box center [784, 364] width 1568 height 727
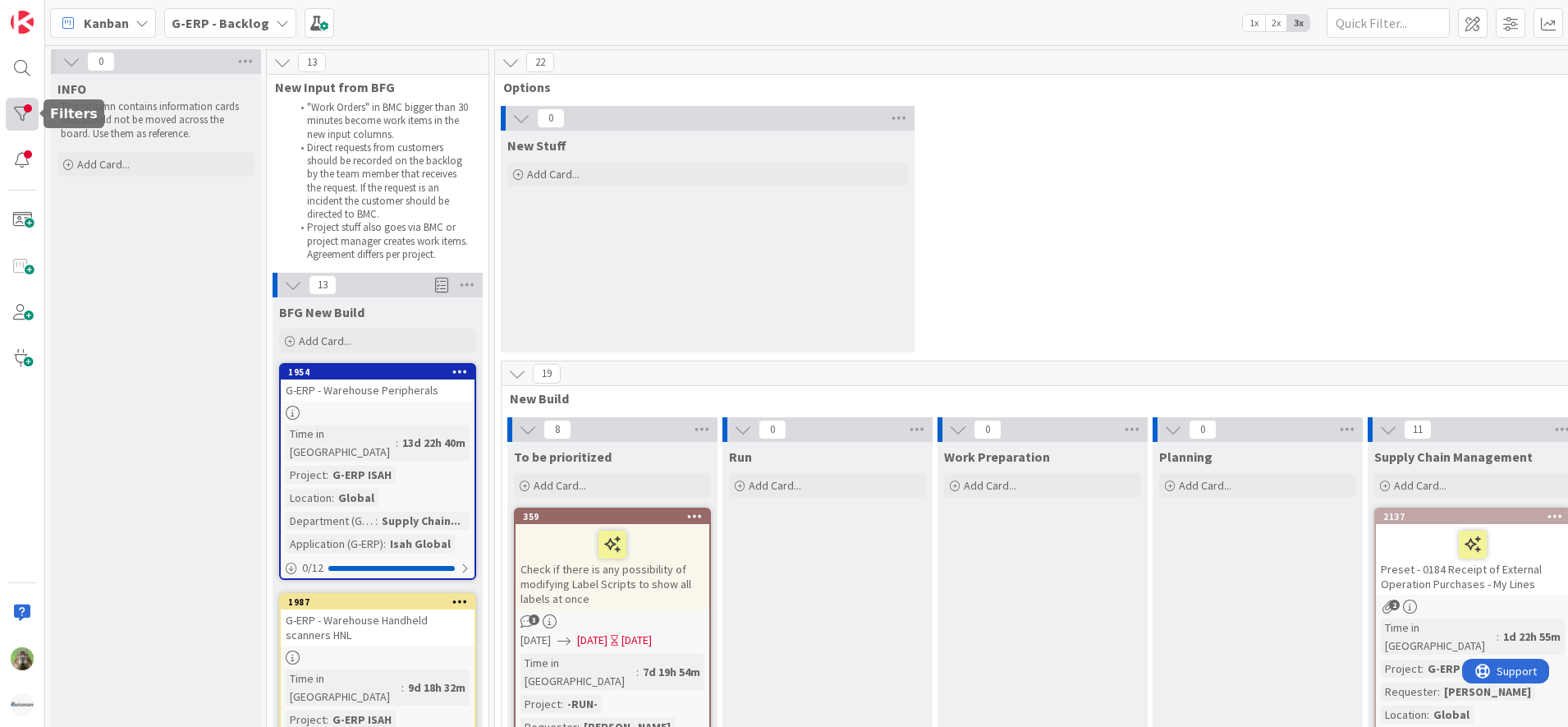
click at [27, 102] on div at bounding box center [21, 113] width 33 height 33
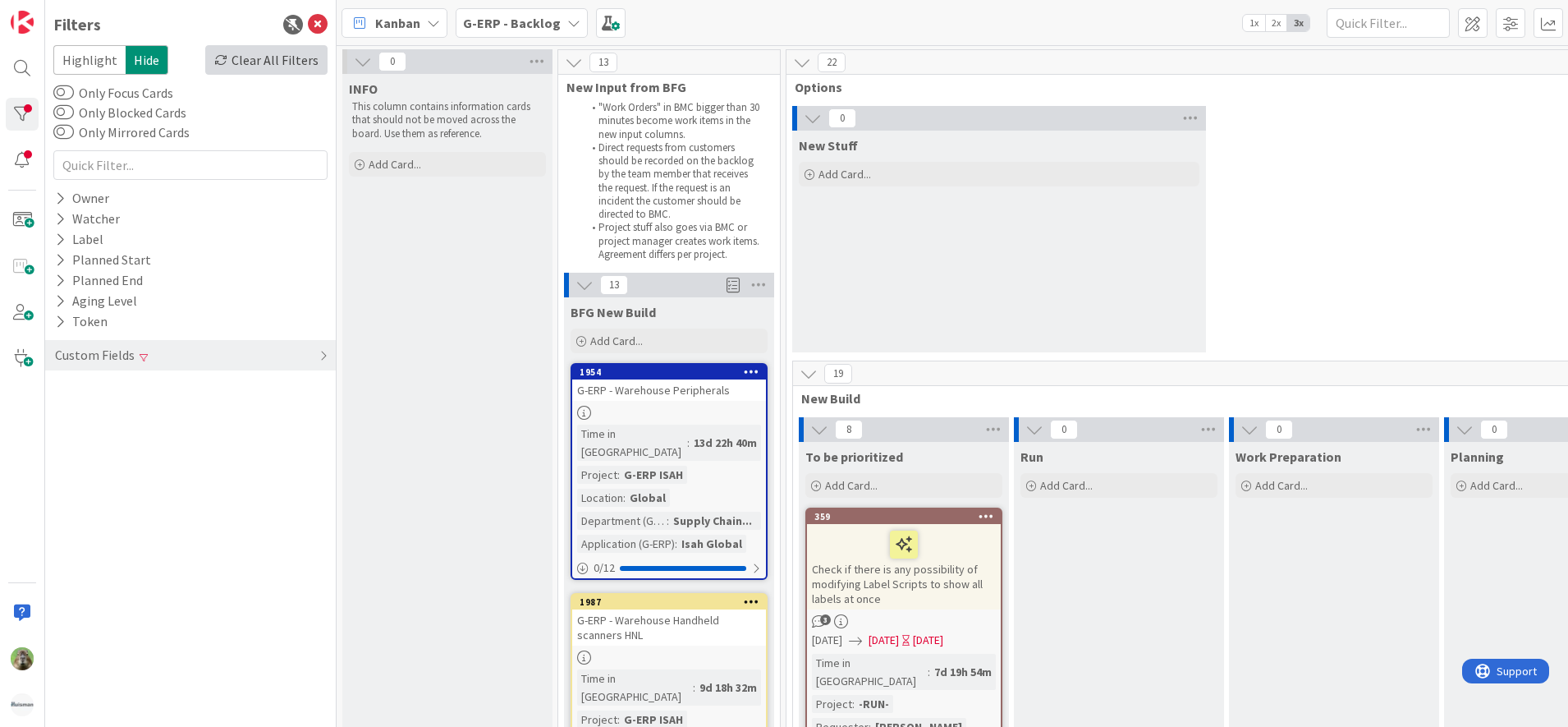
click at [258, 60] on div "Clear All Filters" at bounding box center [267, 59] width 122 height 29
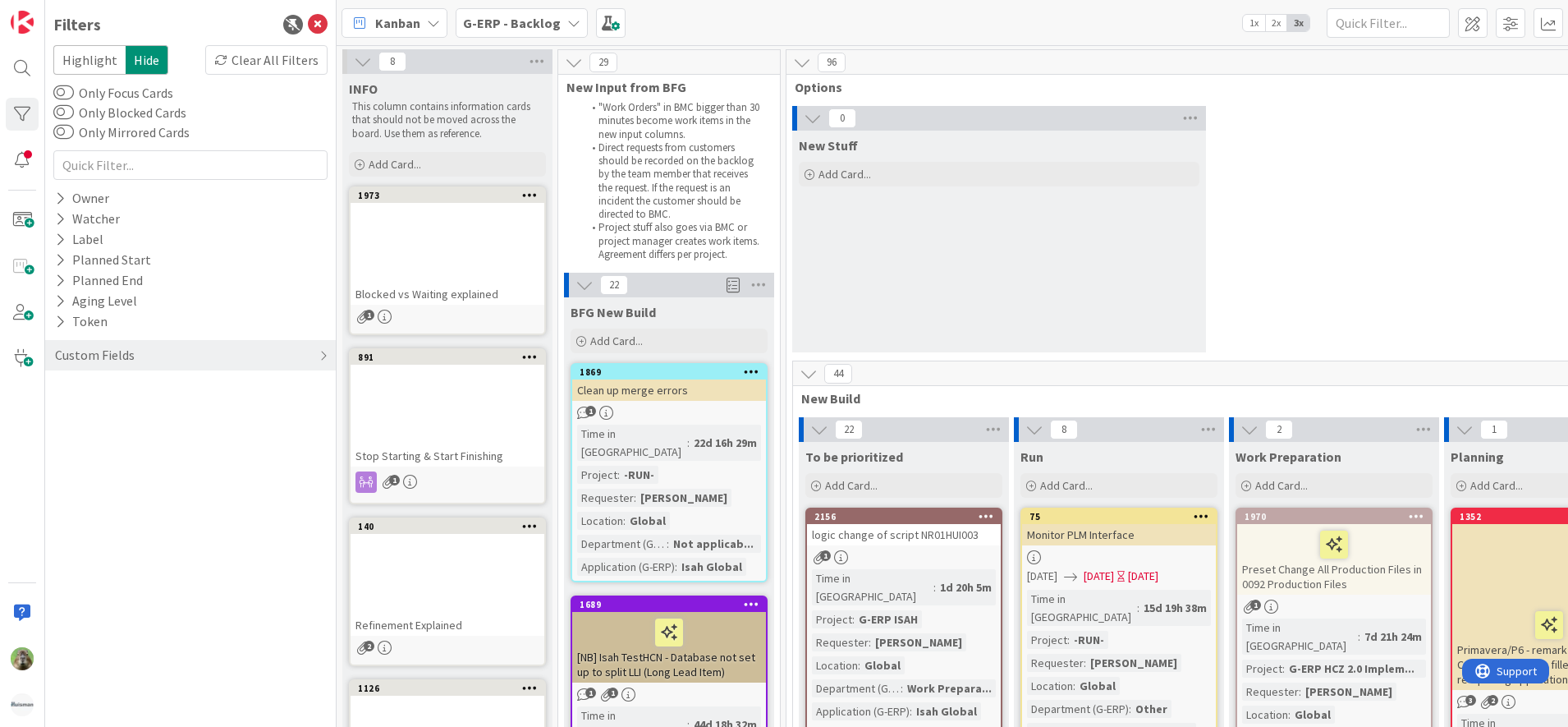
click at [317, 24] on icon at bounding box center [317, 25] width 20 height 20
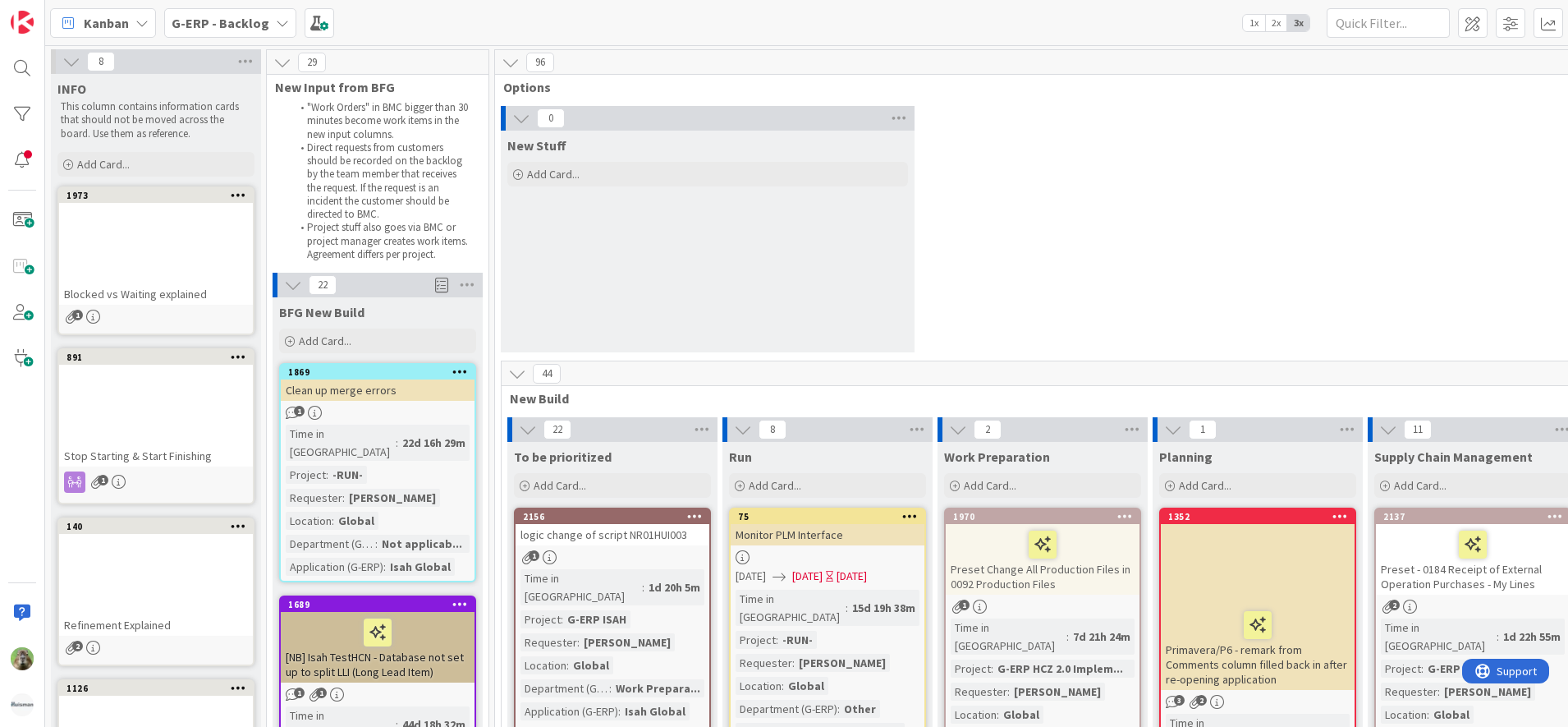
click at [75, 62] on icon at bounding box center [71, 61] width 18 height 18
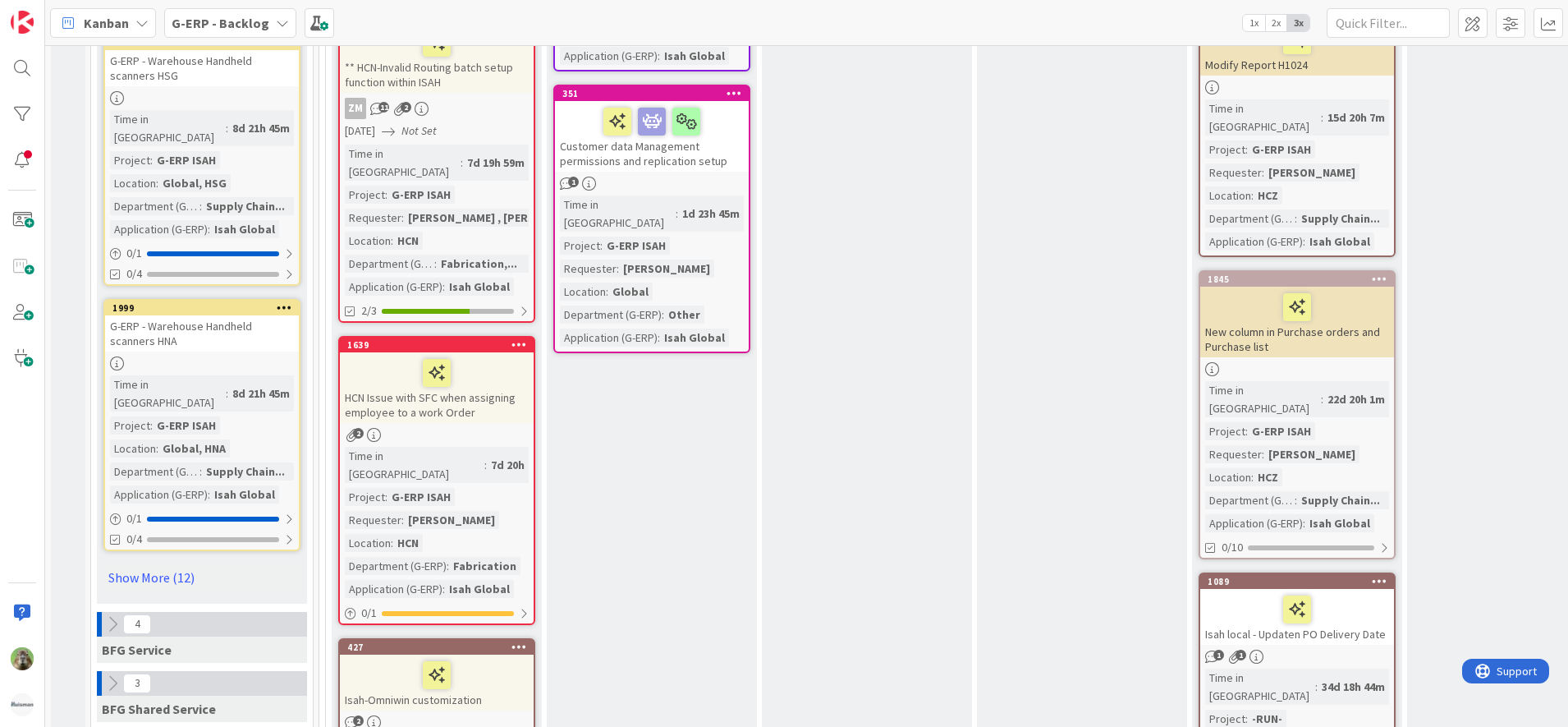
scroll to position [2360, 0]
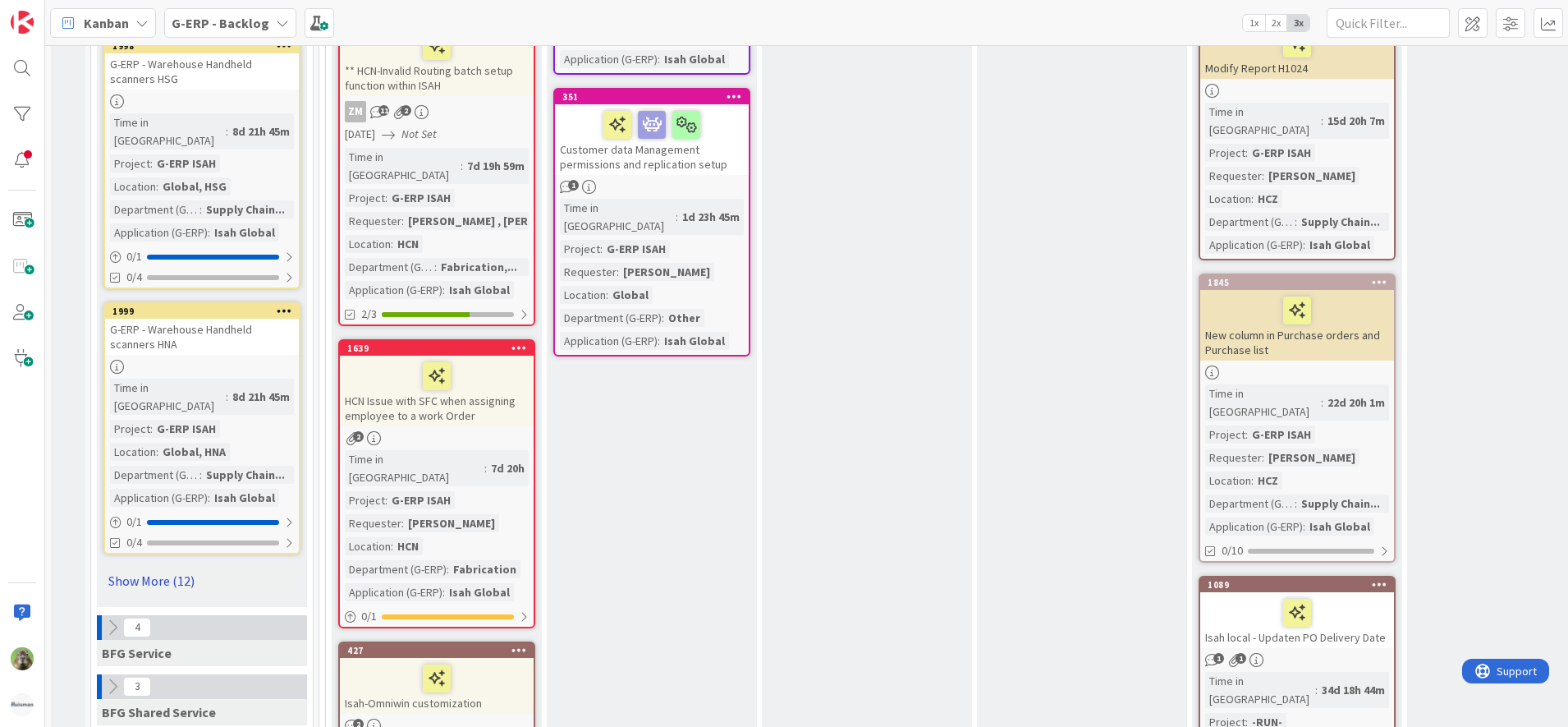
click at [160, 567] on link "Show More (12)" at bounding box center [202, 581] width 197 height 27
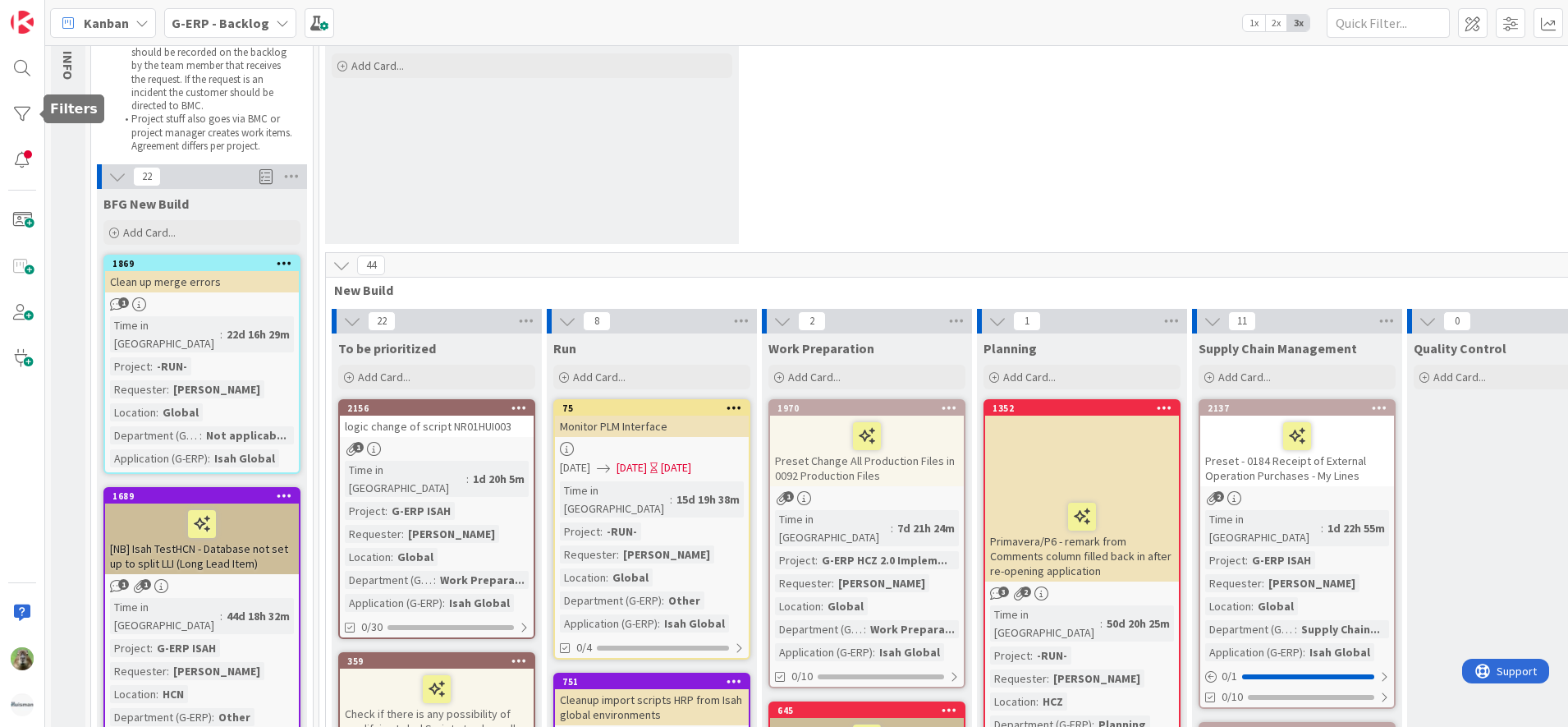
scroll to position [0, 0]
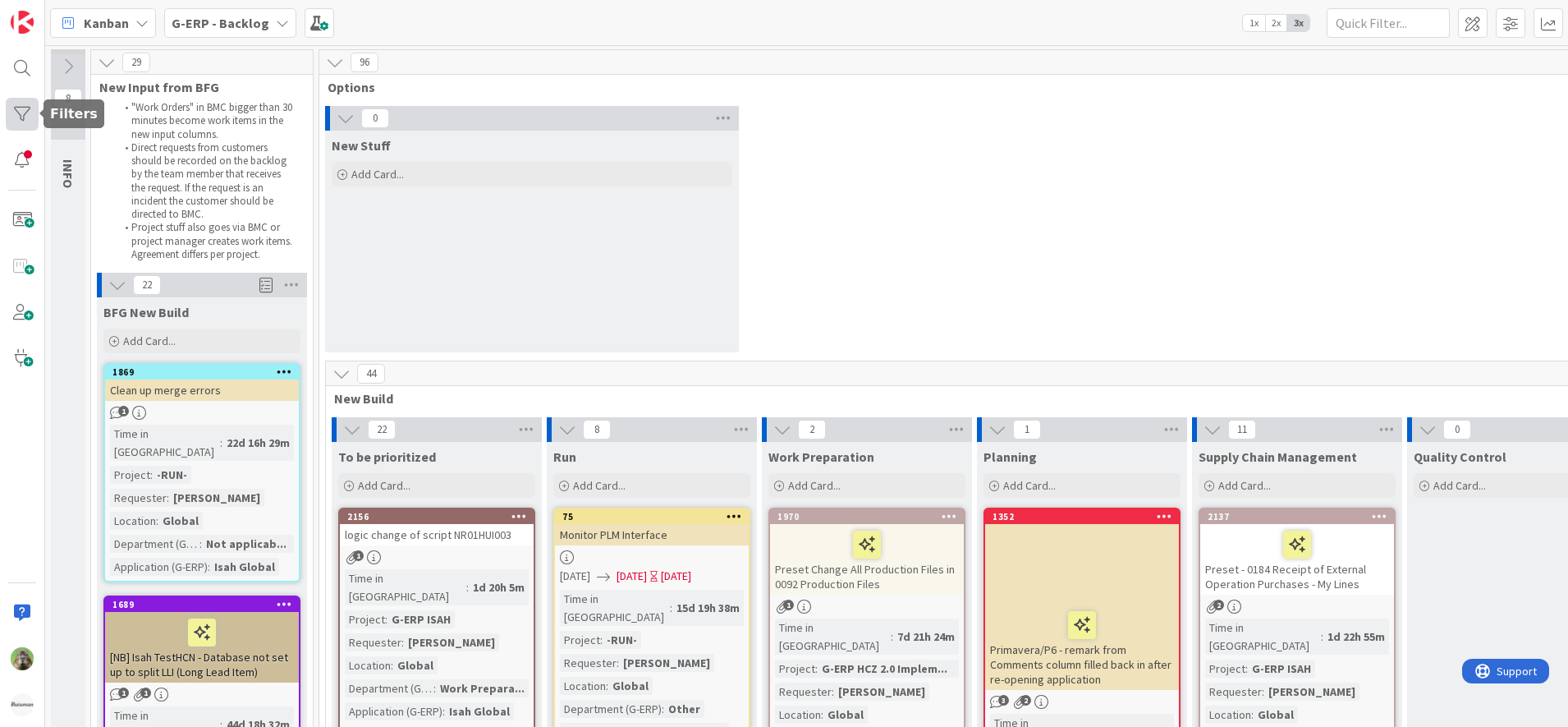
click at [18, 117] on div at bounding box center [21, 113] width 33 height 33
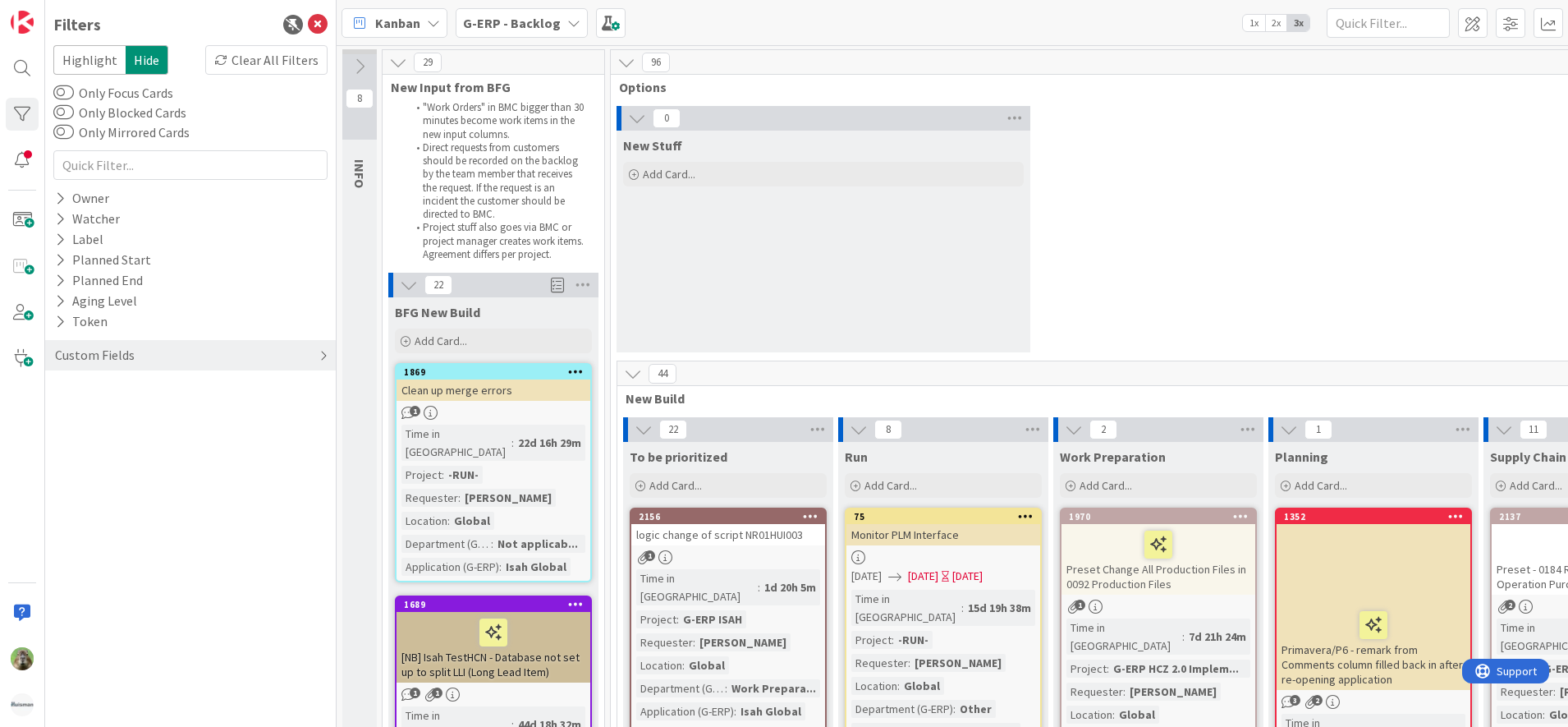
click at [123, 363] on div "Custom Fields" at bounding box center [95, 355] width 83 height 20
click at [148, 400] on div "Requester" at bounding box center [191, 409] width 291 height 20
click at [162, 425] on input "text" at bounding box center [191, 435] width 266 height 23
type input "tomas jokay"
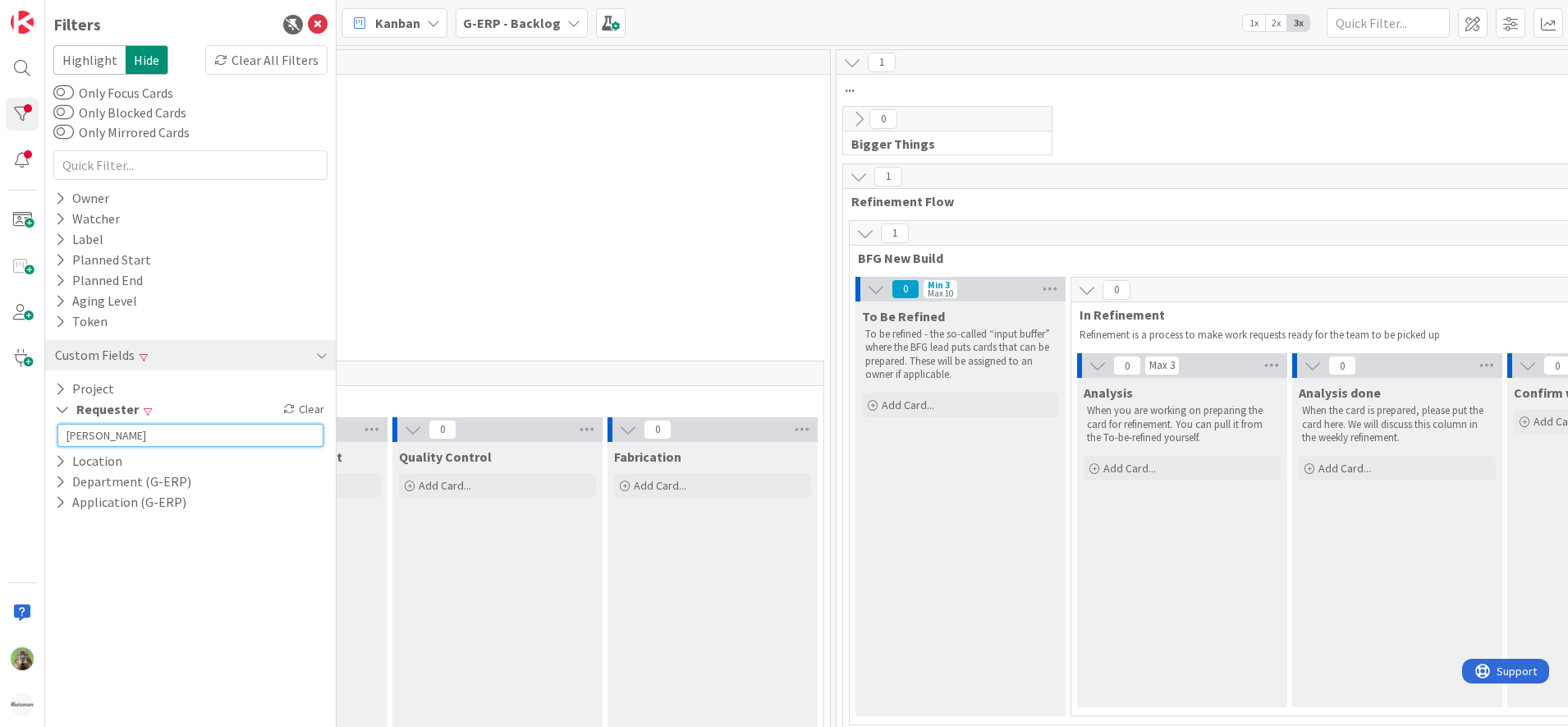
scroll to position [0, 1310]
click at [522, 9] on div "G-ERP - Backlog" at bounding box center [521, 22] width 132 height 29
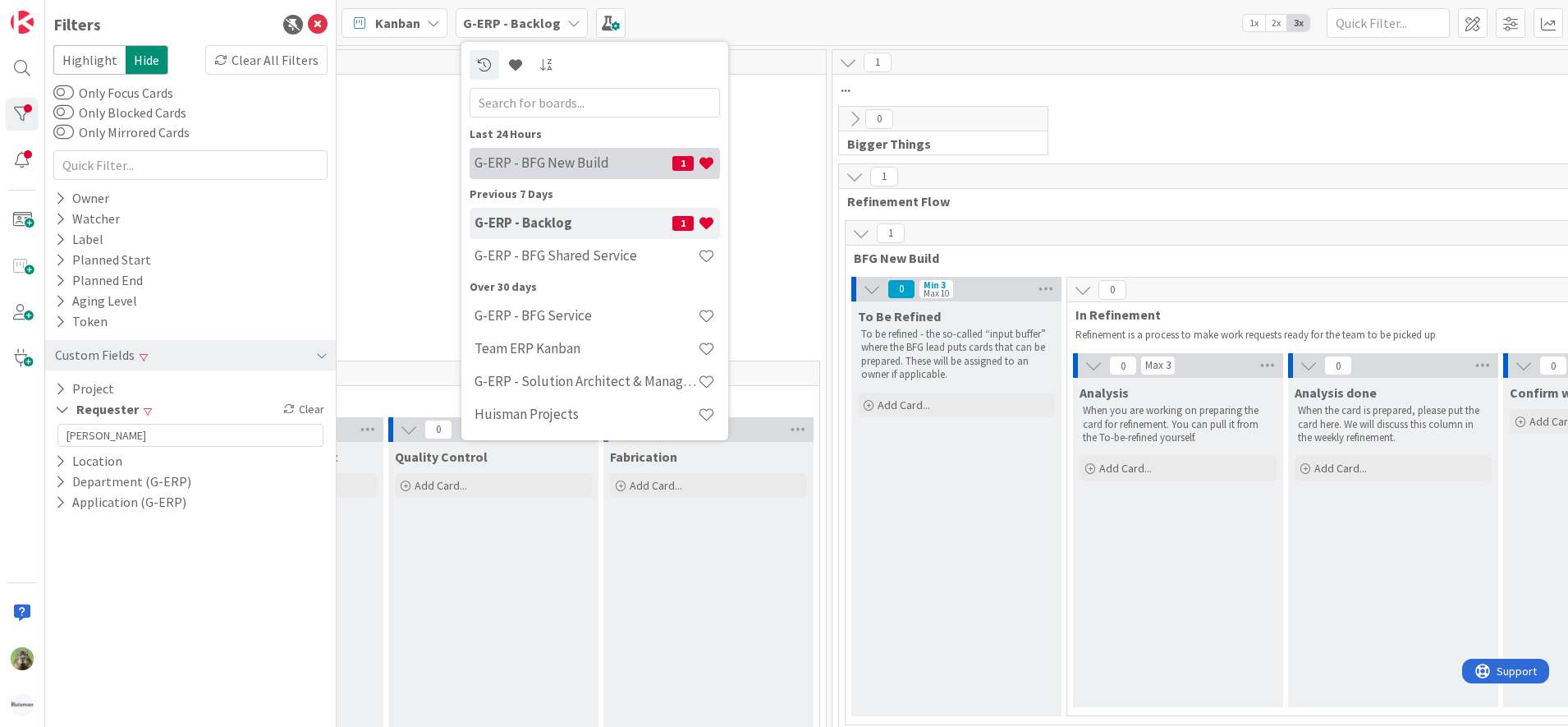
click at [585, 161] on h4 "G-ERP - BFG New Build" at bounding box center [573, 162] width 198 height 17
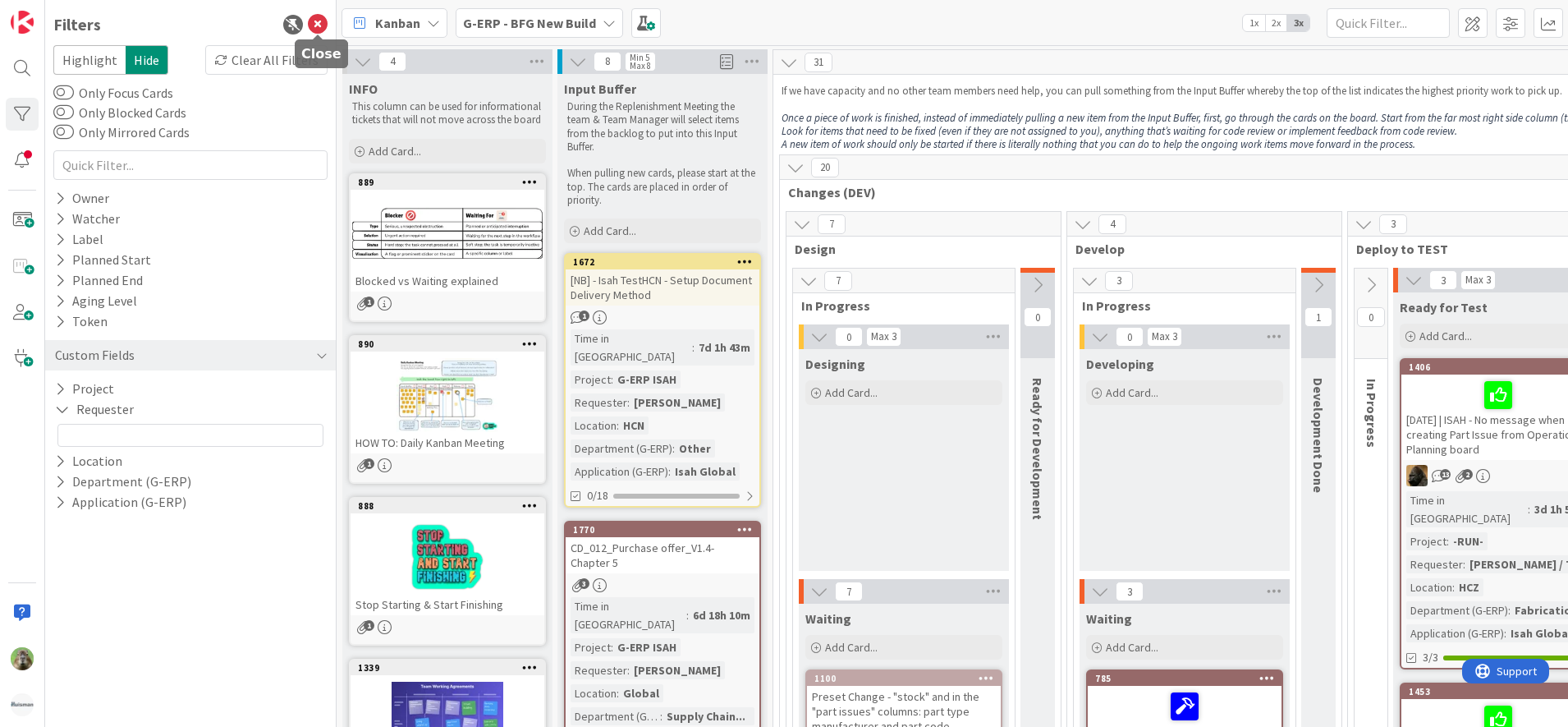
click at [316, 30] on icon at bounding box center [317, 25] width 20 height 20
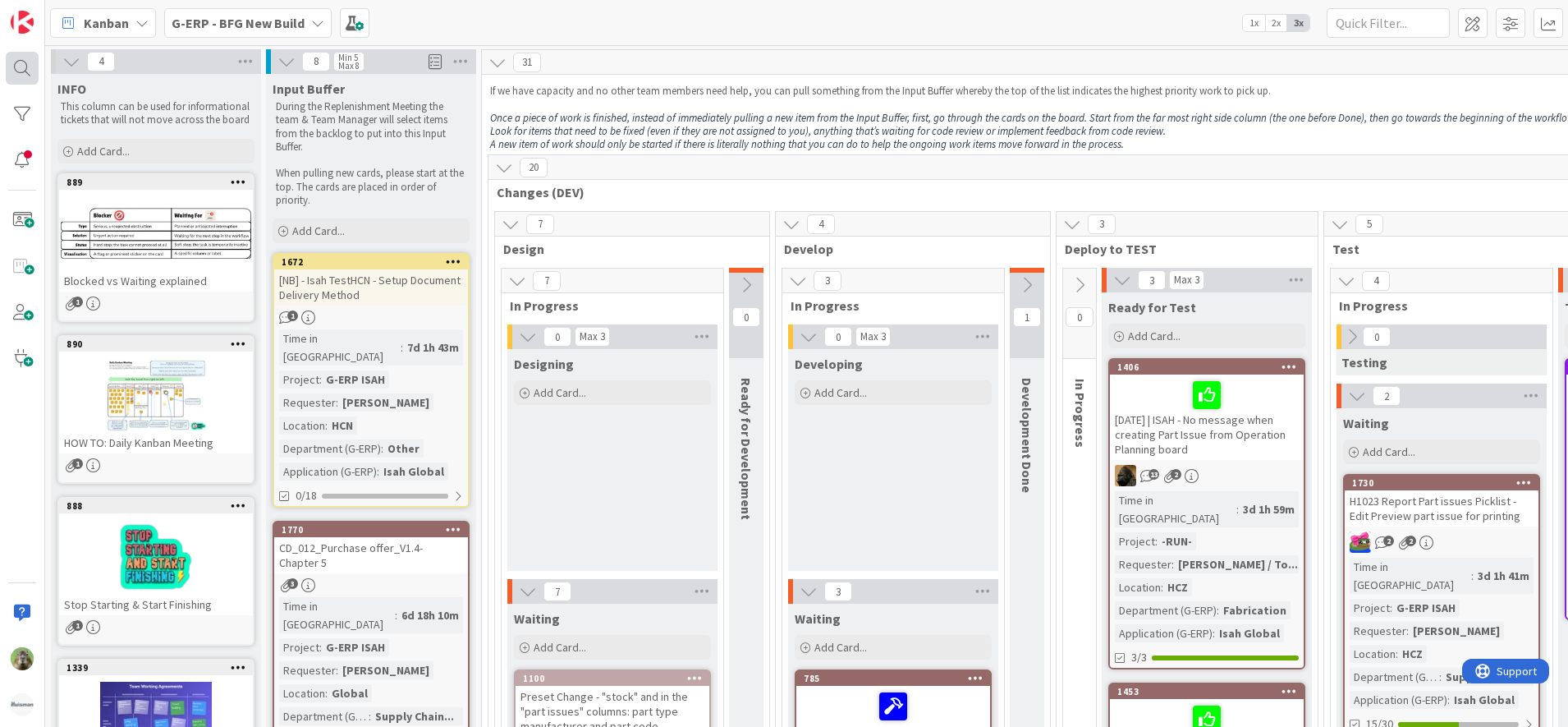
click at [38, 76] on div at bounding box center [21, 67] width 33 height 33
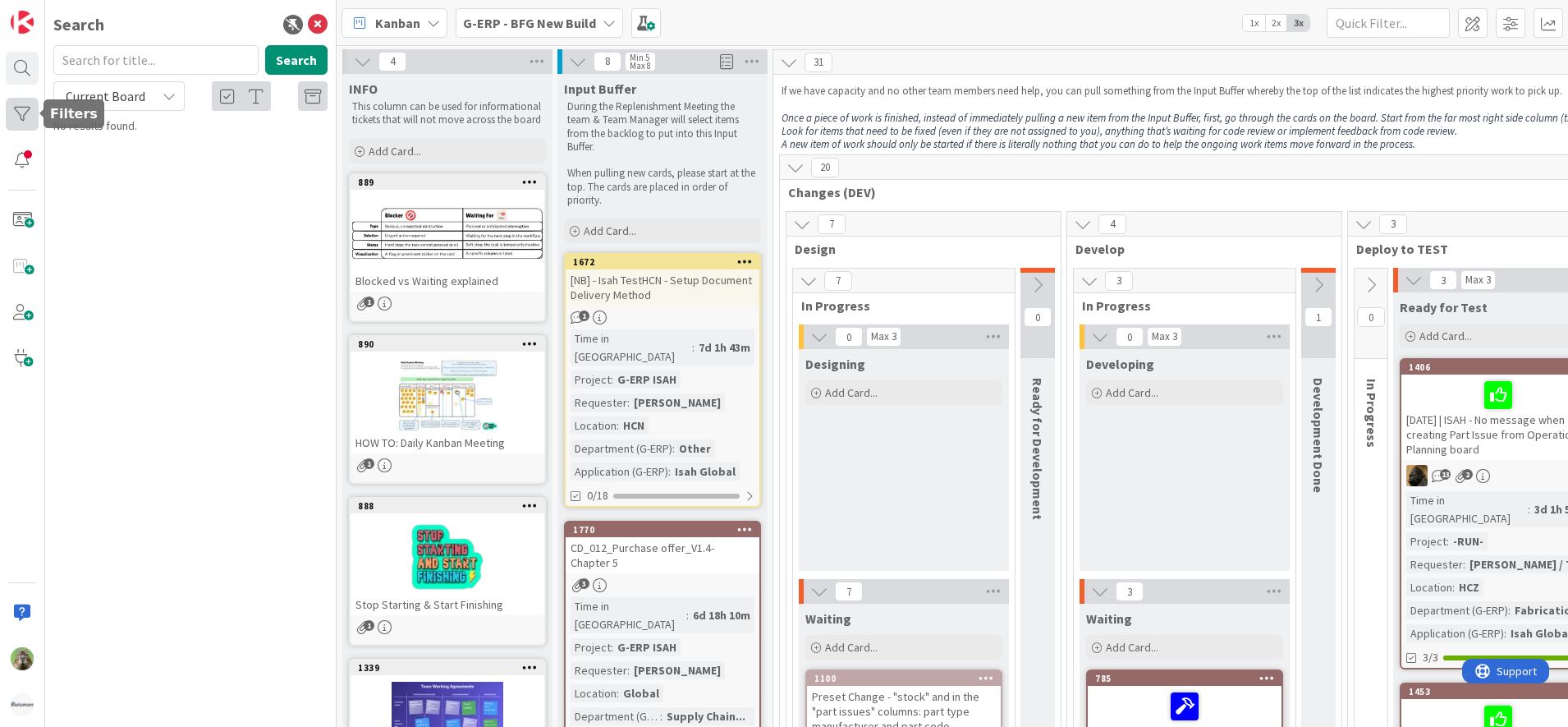
click at [23, 117] on div at bounding box center [21, 113] width 33 height 33
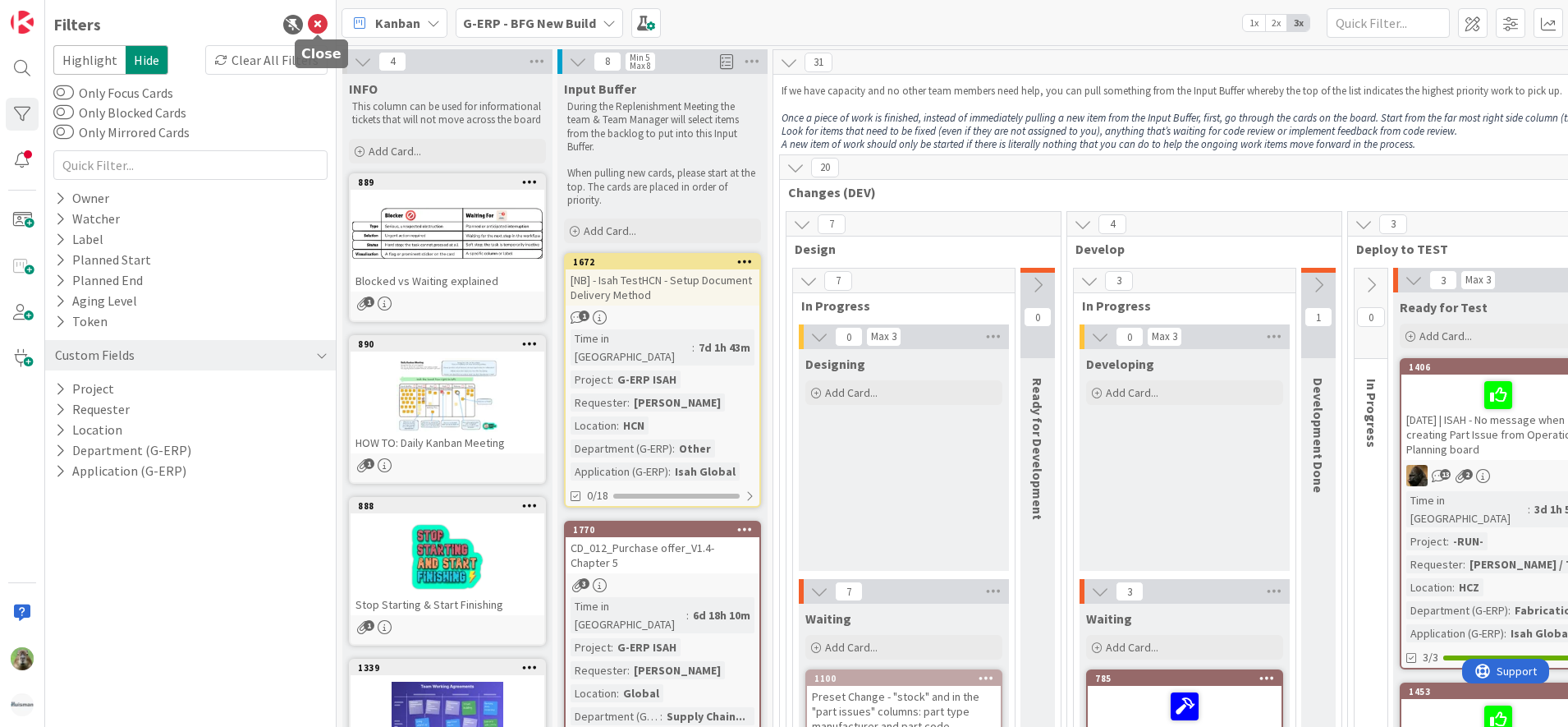
click at [318, 26] on icon at bounding box center [317, 25] width 20 height 20
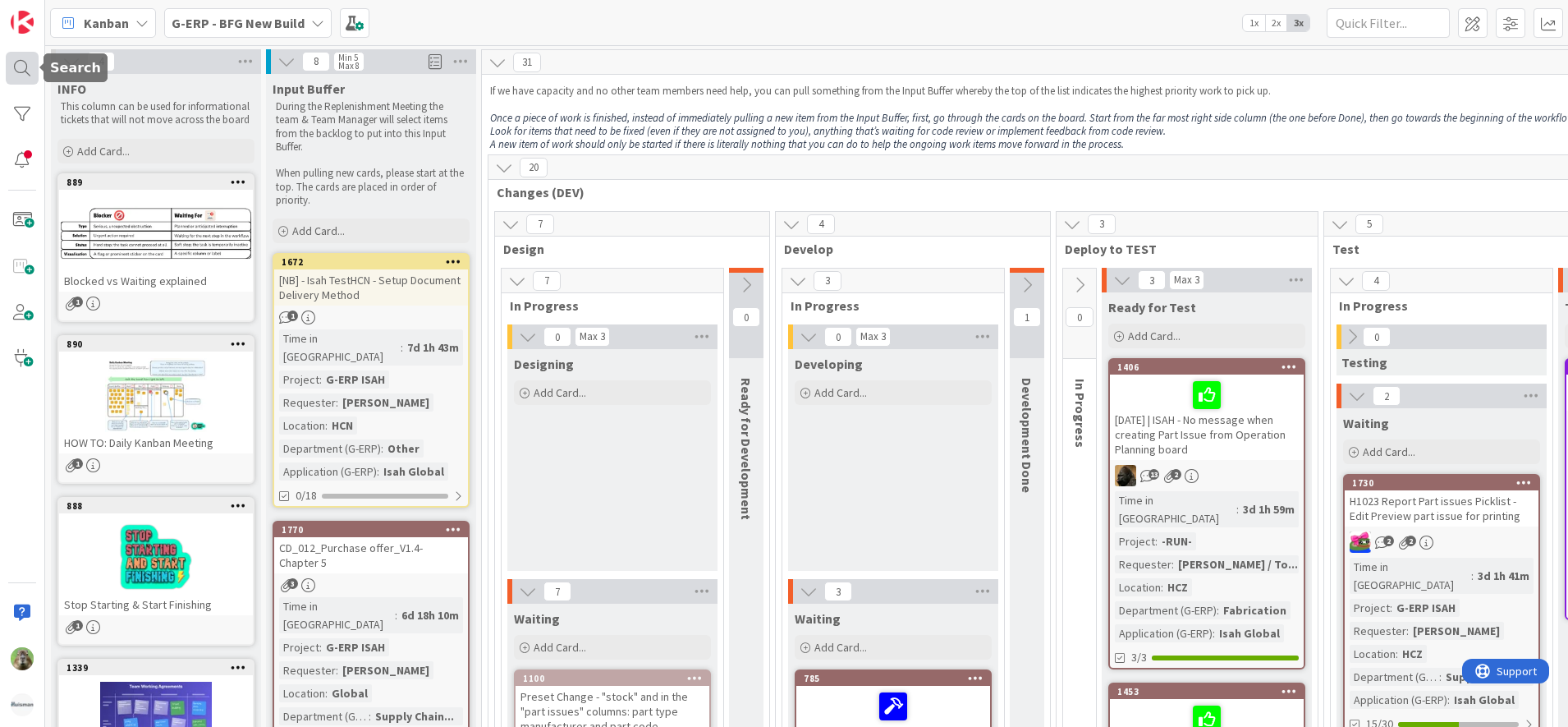
click at [20, 70] on div at bounding box center [21, 67] width 33 height 33
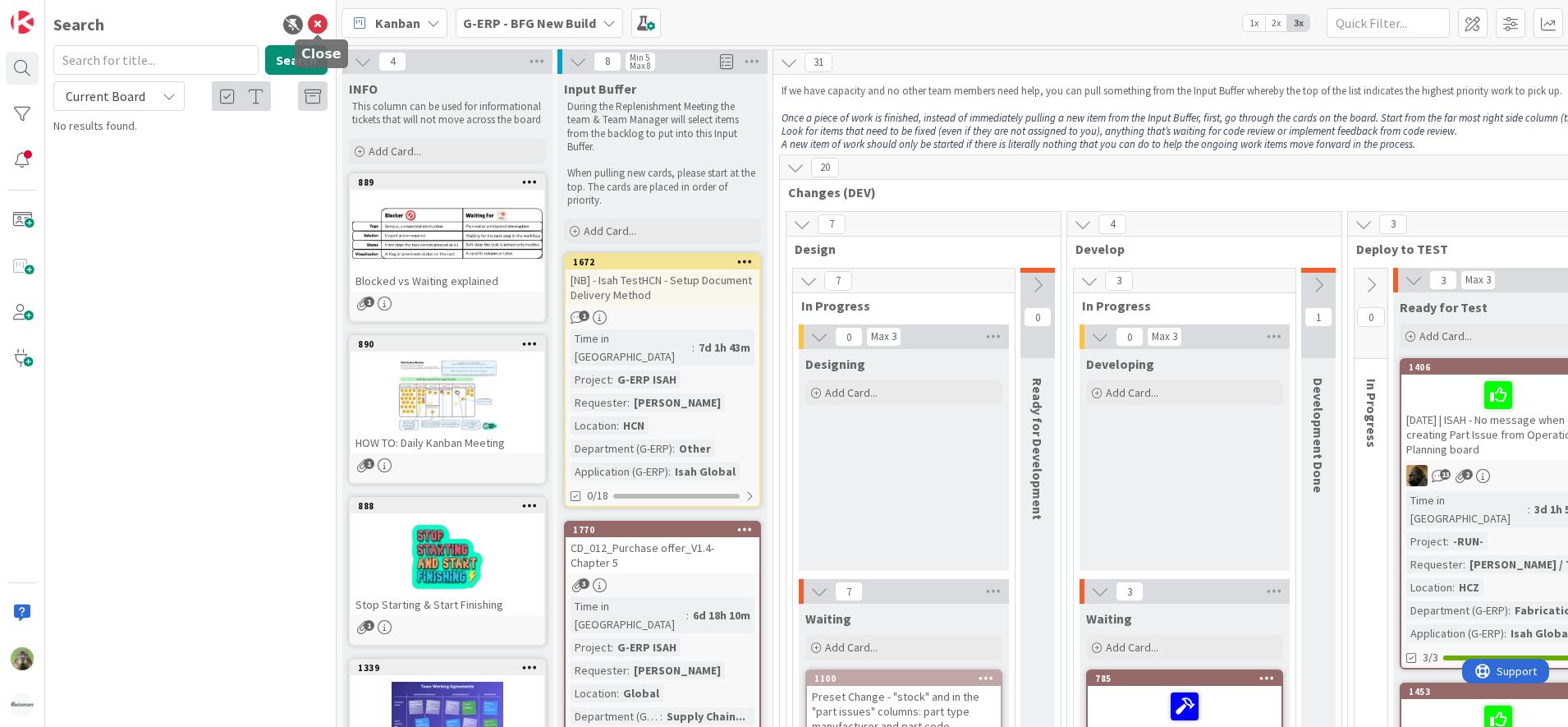
click at [311, 30] on icon at bounding box center [317, 25] width 20 height 20
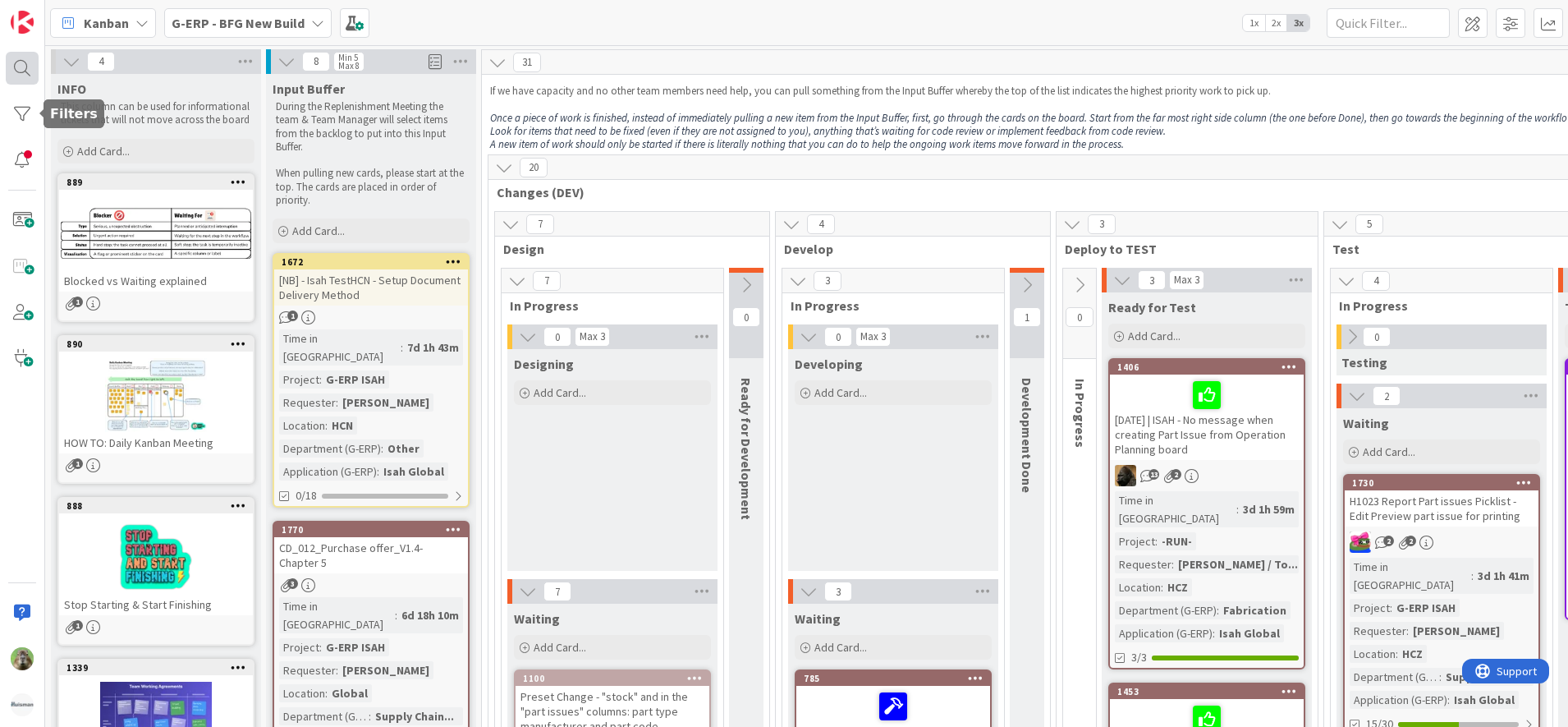
click at [23, 79] on div at bounding box center [21, 67] width 33 height 33
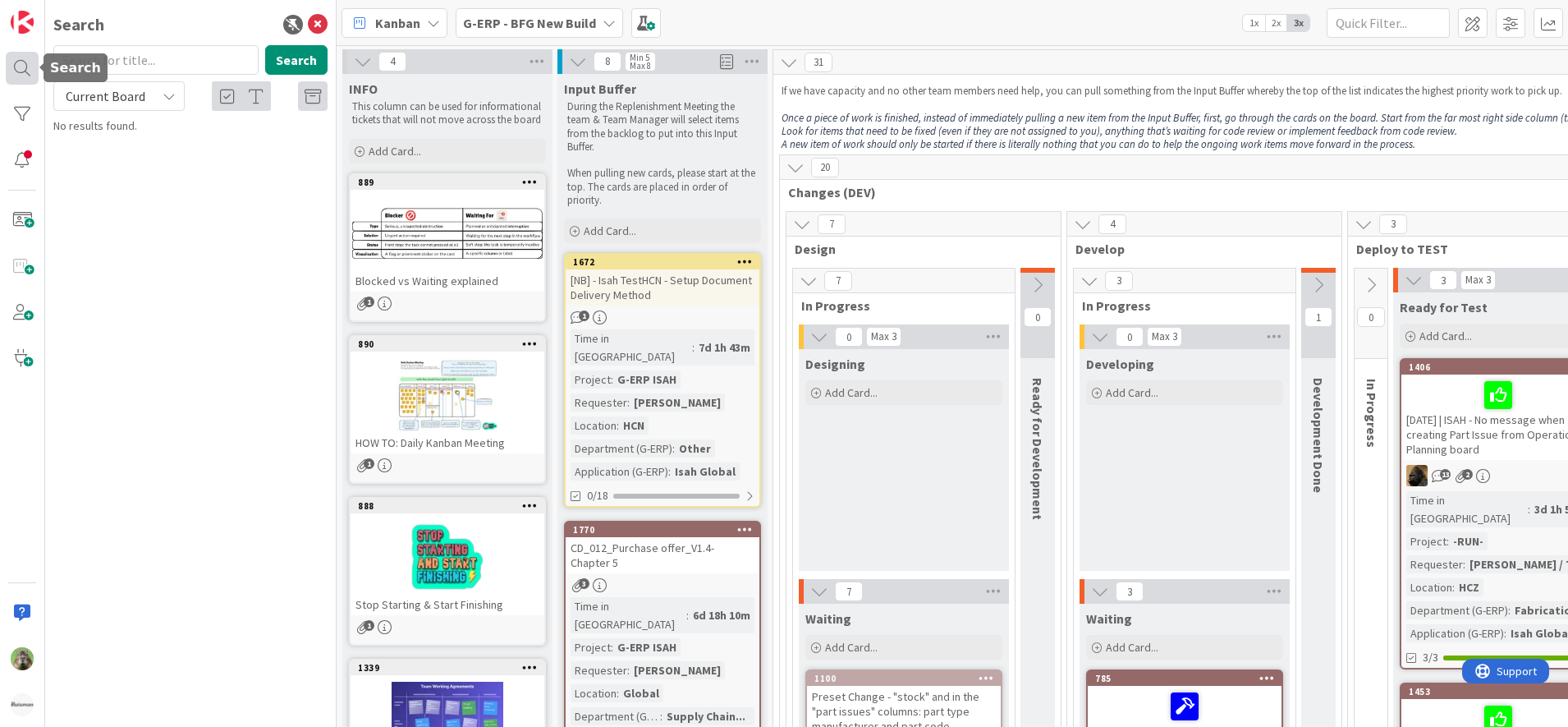
click at [23, 66] on div at bounding box center [21, 67] width 33 height 33
click at [25, 102] on div at bounding box center [21, 113] width 33 height 33
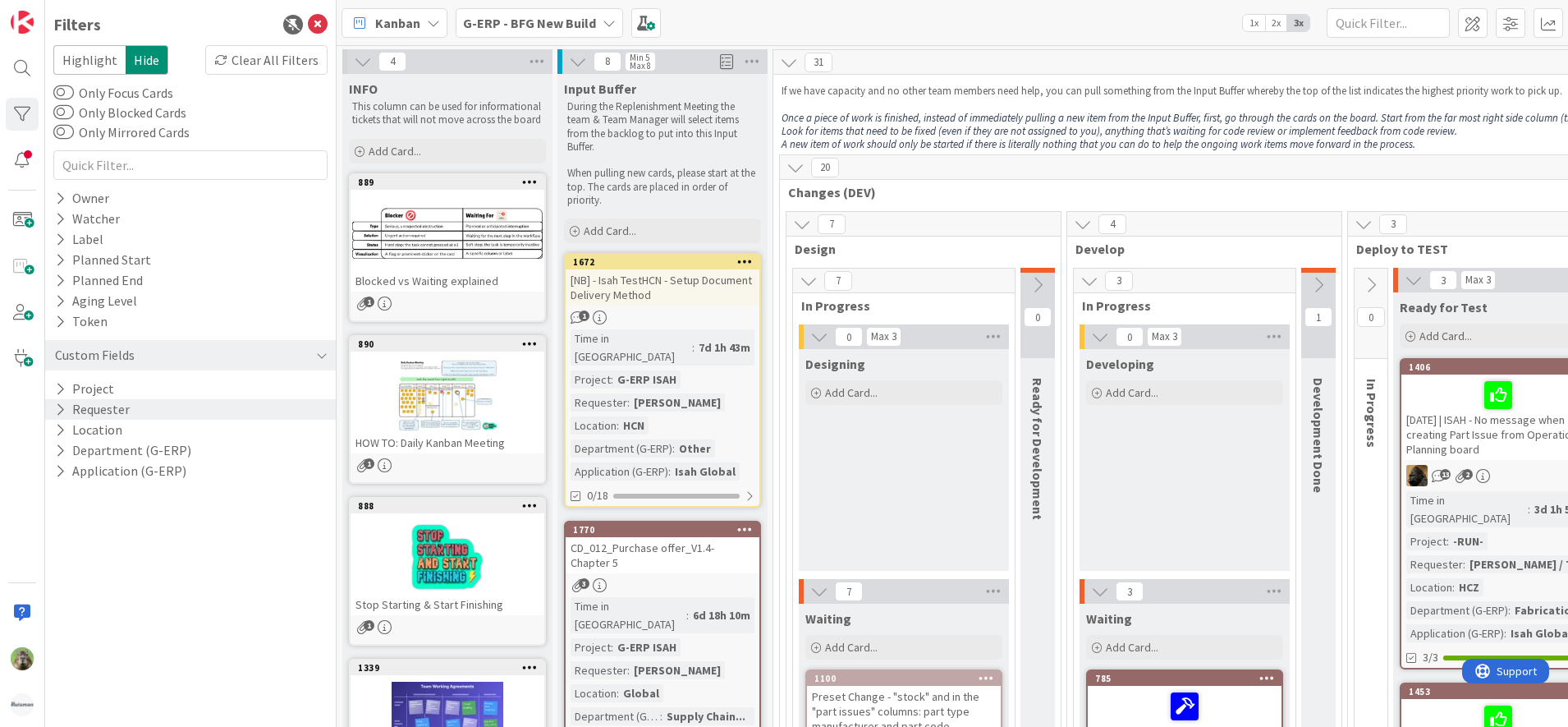
click at [150, 414] on div "Requester" at bounding box center [191, 409] width 291 height 20
click at [154, 423] on div at bounding box center [190, 434] width 274 height 31
click at [154, 428] on input "text" at bounding box center [191, 435] width 266 height 23
type input "tomas"
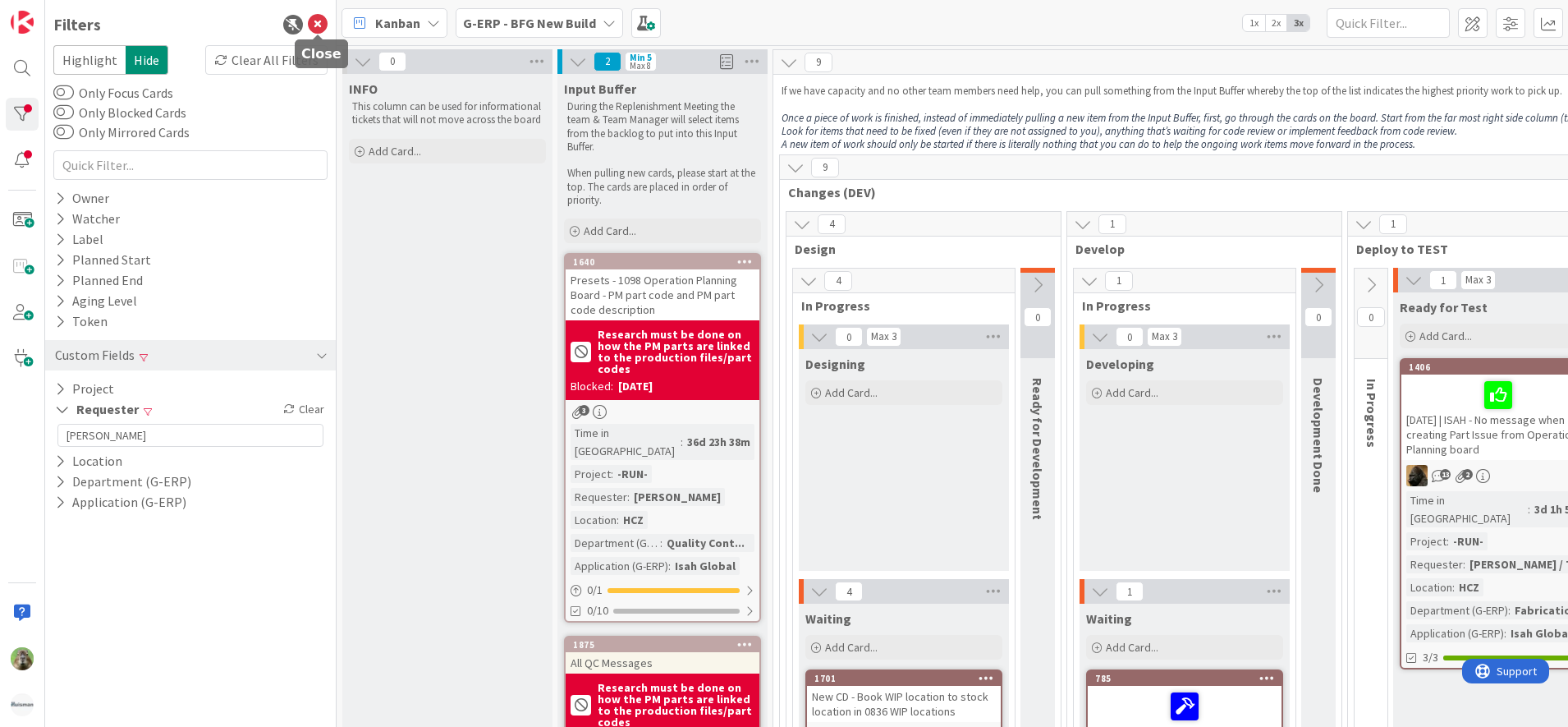
click at [310, 17] on icon at bounding box center [317, 25] width 20 height 20
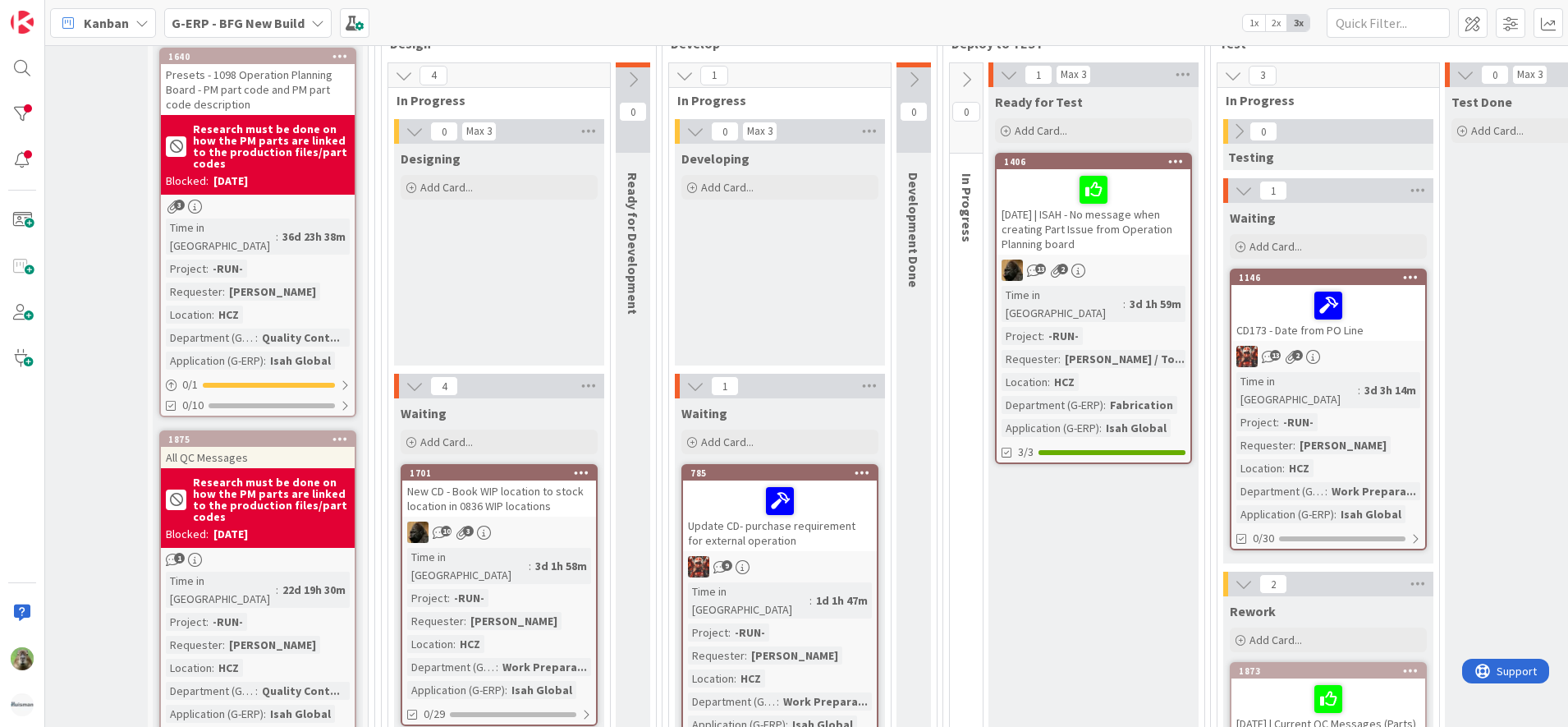
scroll to position [206, 281]
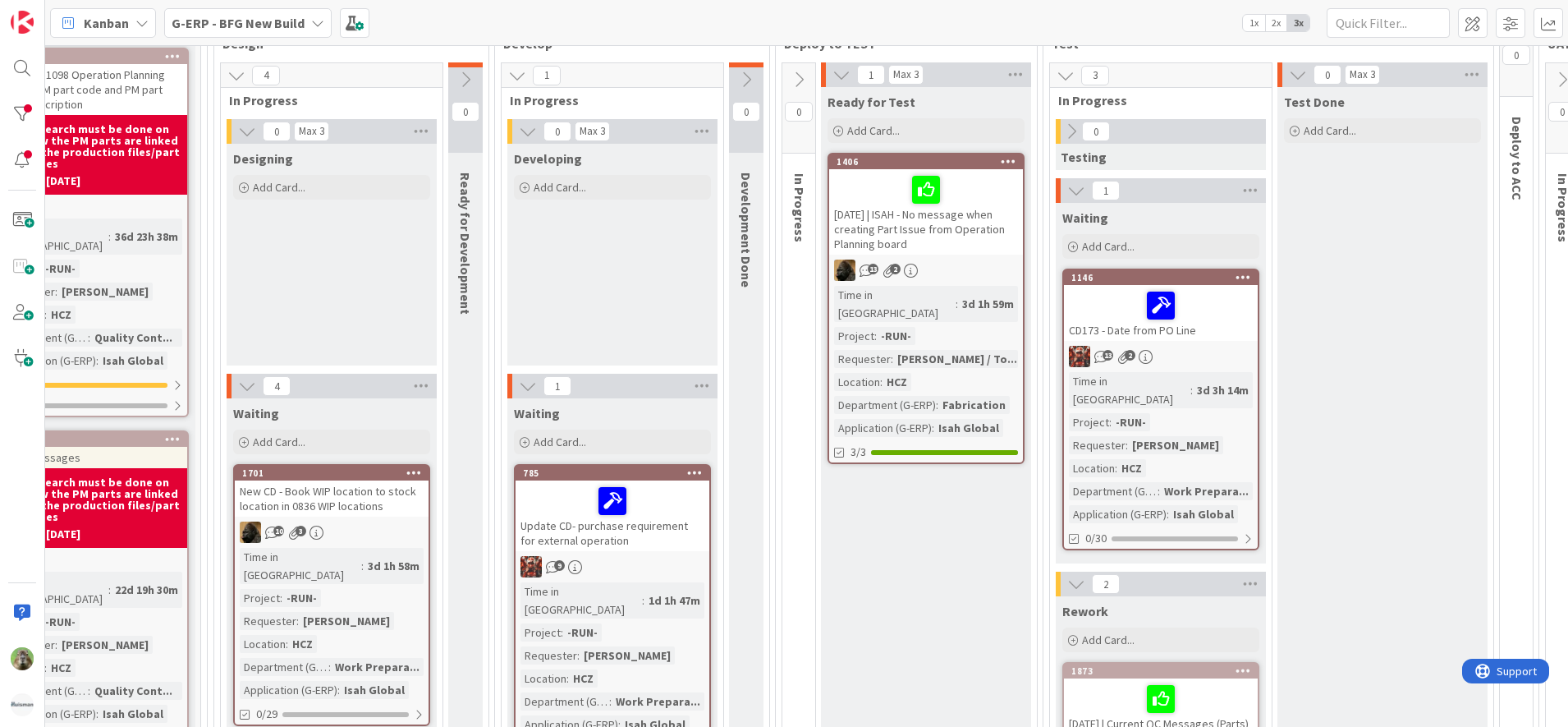
click at [349, 504] on div "New CD - Book WIP location to stock location in 0836 WIP locations" at bounding box center [332, 498] width 194 height 36
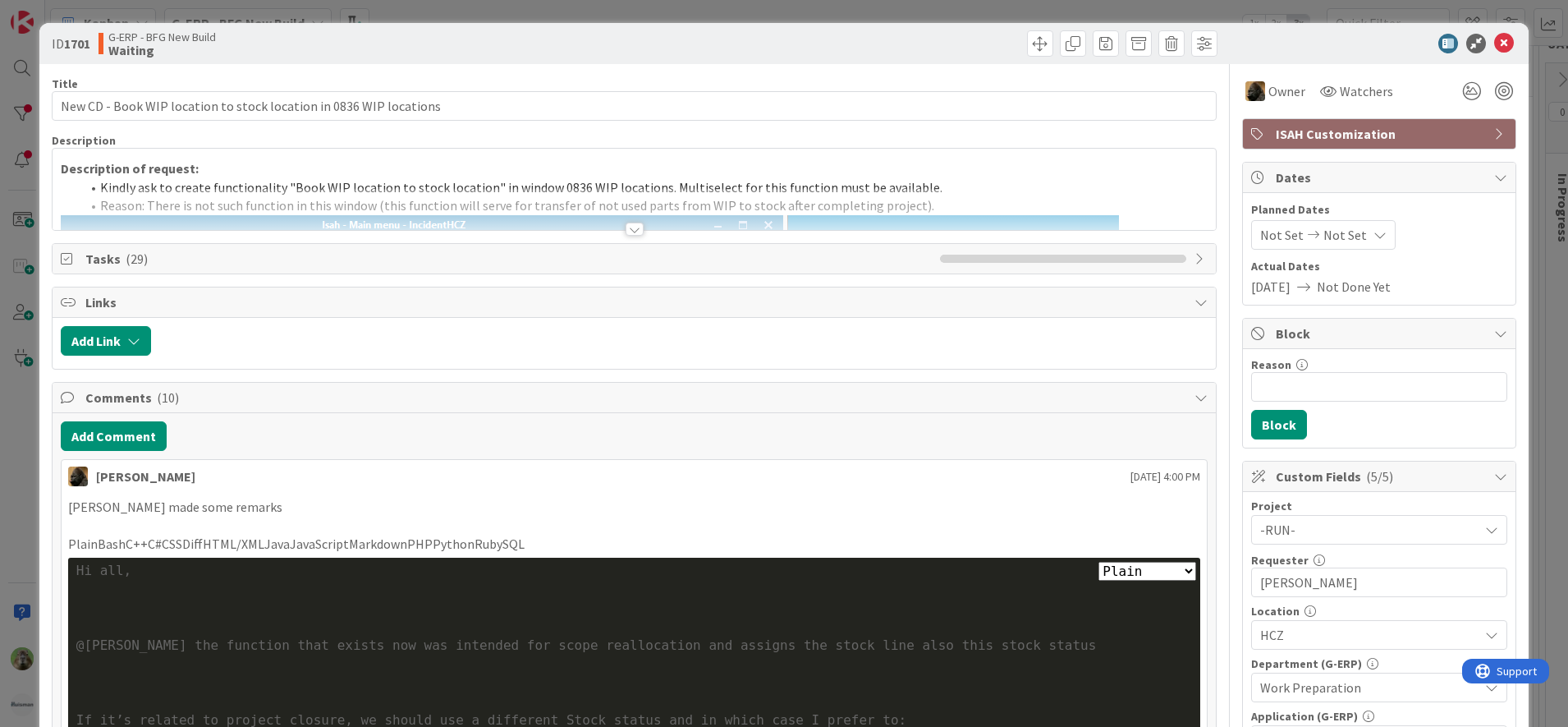
click at [681, 164] on div "Description of request: Kindly ask to create functionality "Book WIP location t…" at bounding box center [634, 190] width 1164 height 82
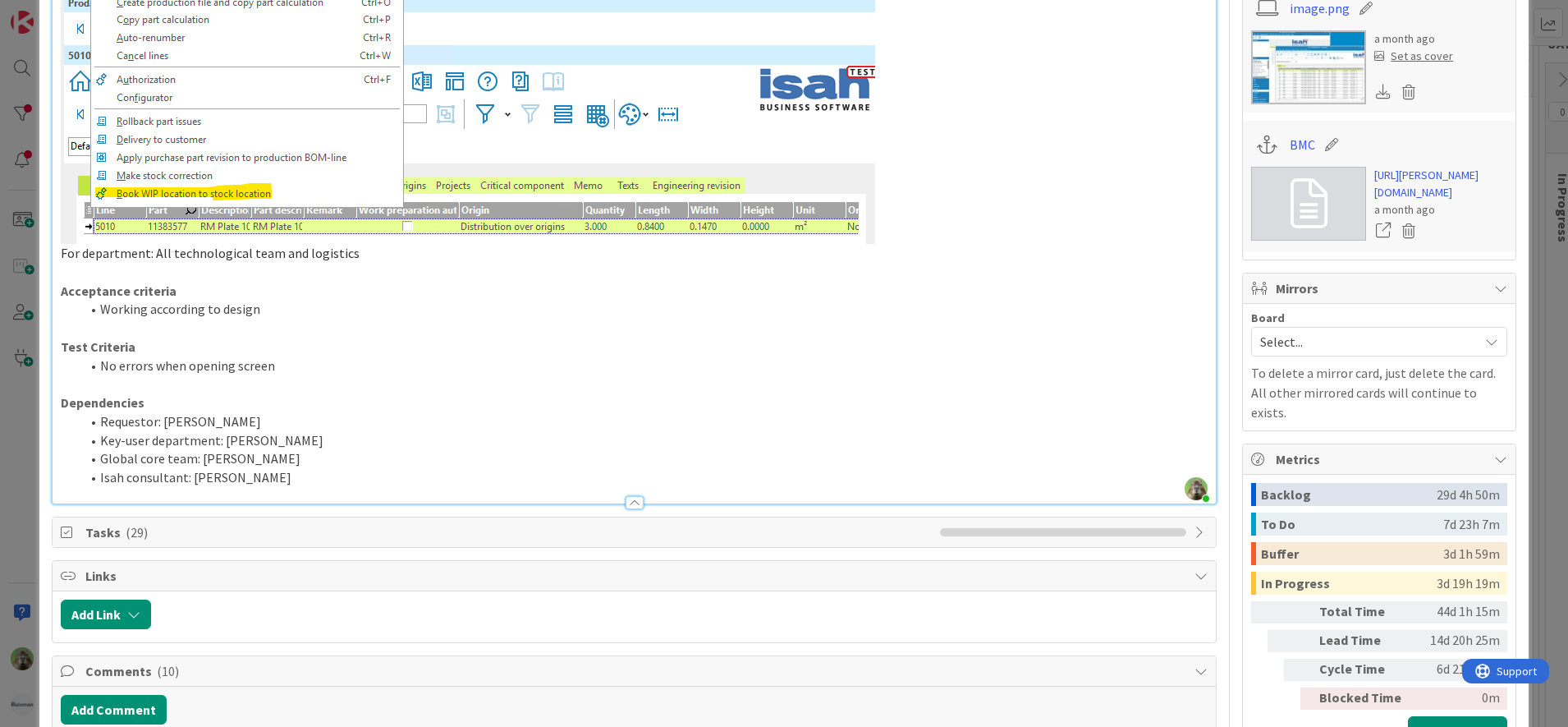
scroll to position [1231, 0]
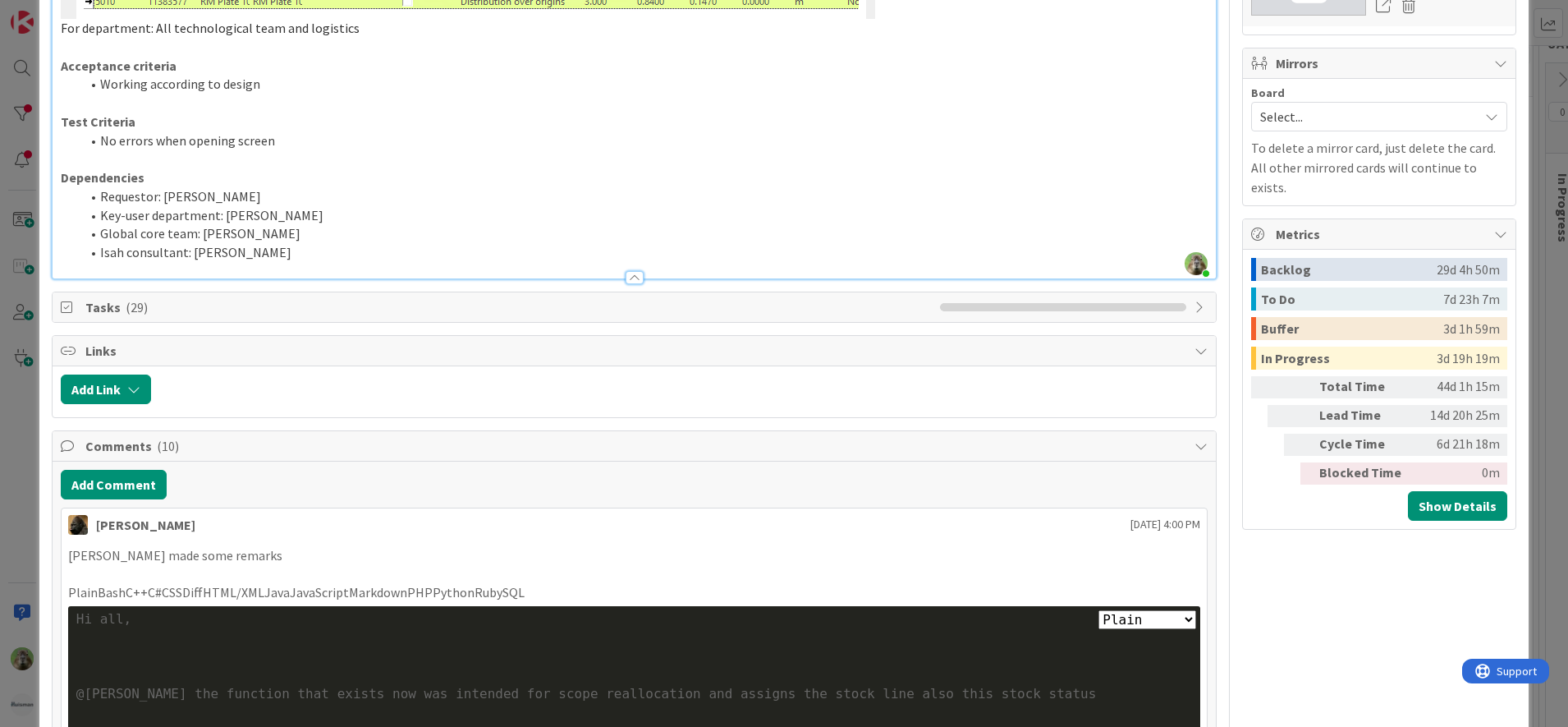
click at [850, 261] on div at bounding box center [634, 269] width 1164 height 17
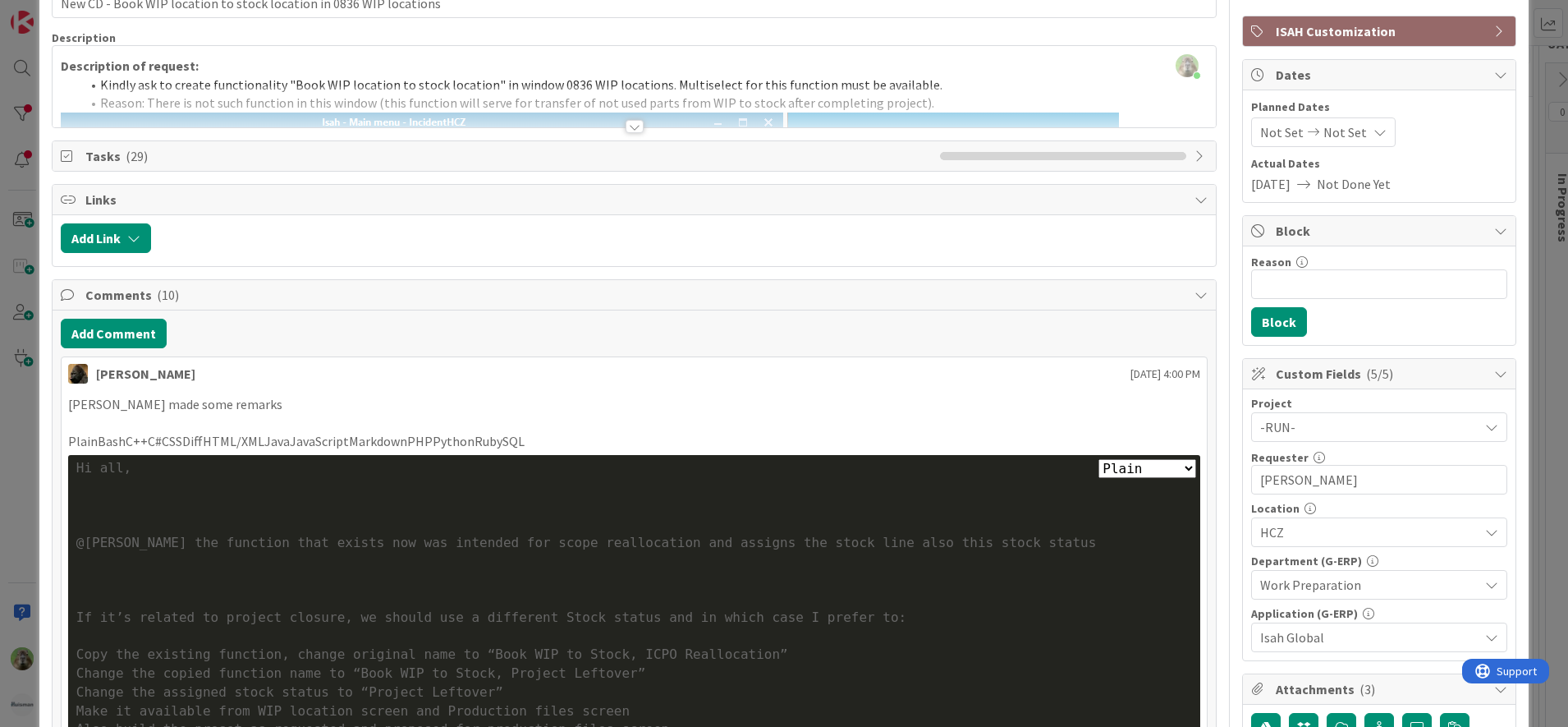
scroll to position [0, 0]
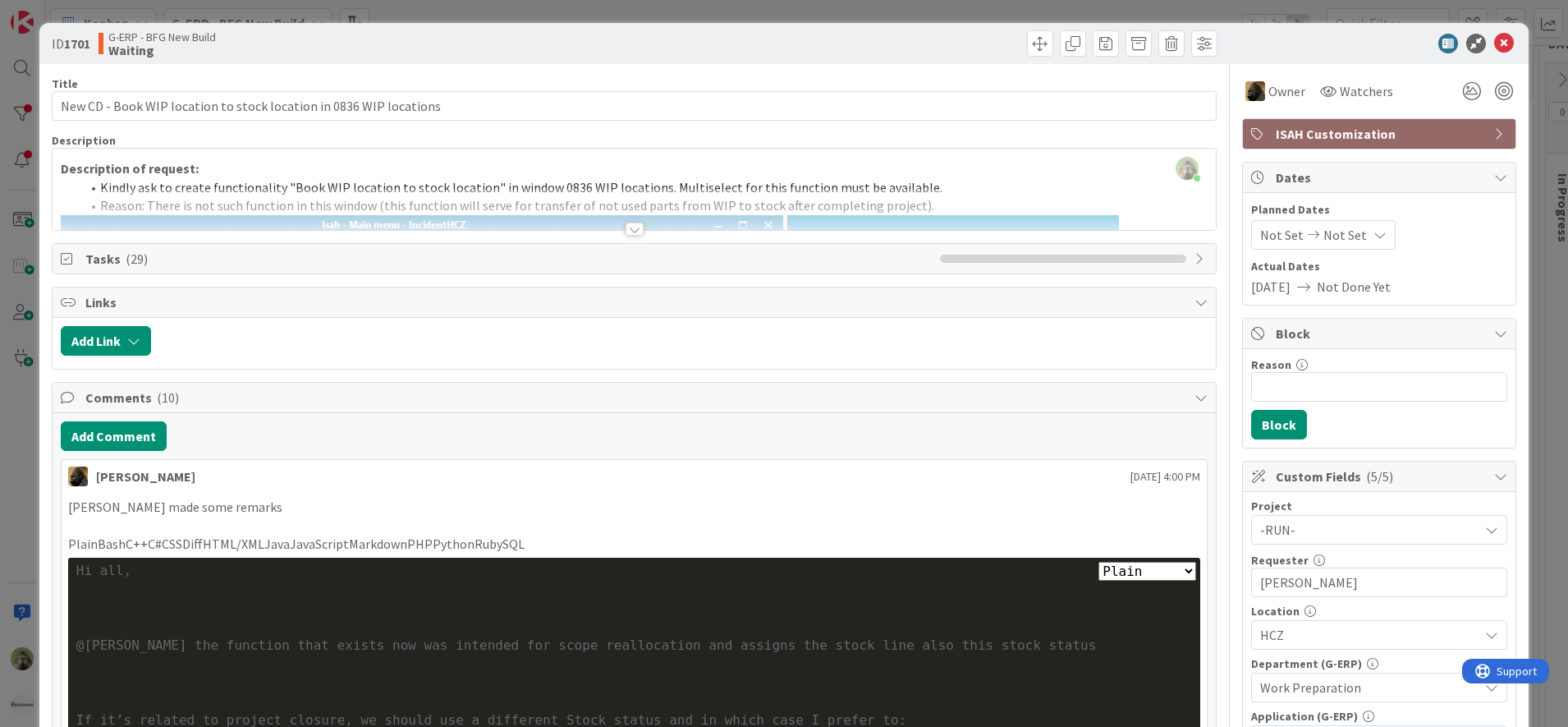
click at [259, 197] on div at bounding box center [634, 208] width 1164 height 42
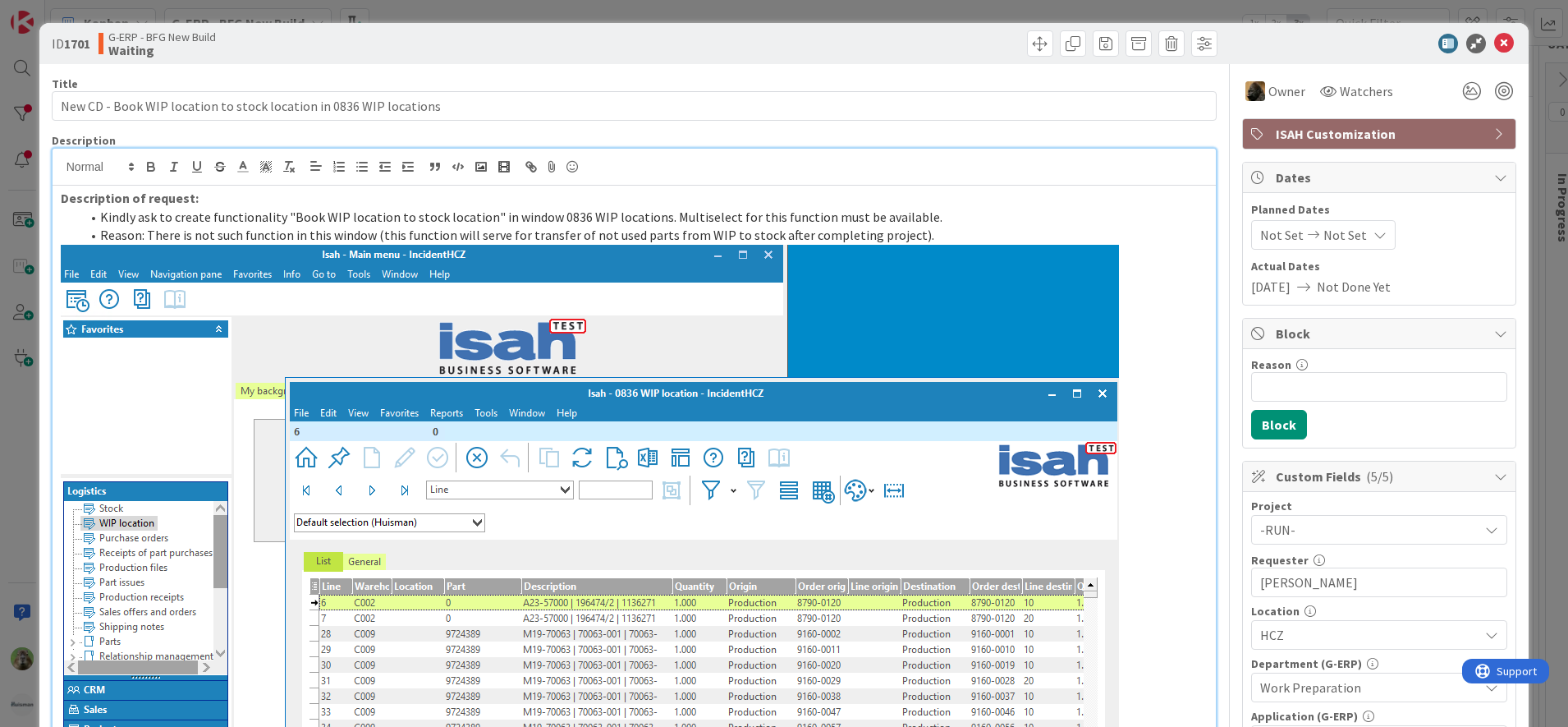
click at [29, 457] on div "ID 1701 G-ERP - BFG New Build Waiting Title 66 / 128 New CD - Book WIP location…" at bounding box center [784, 364] width 1568 height 727
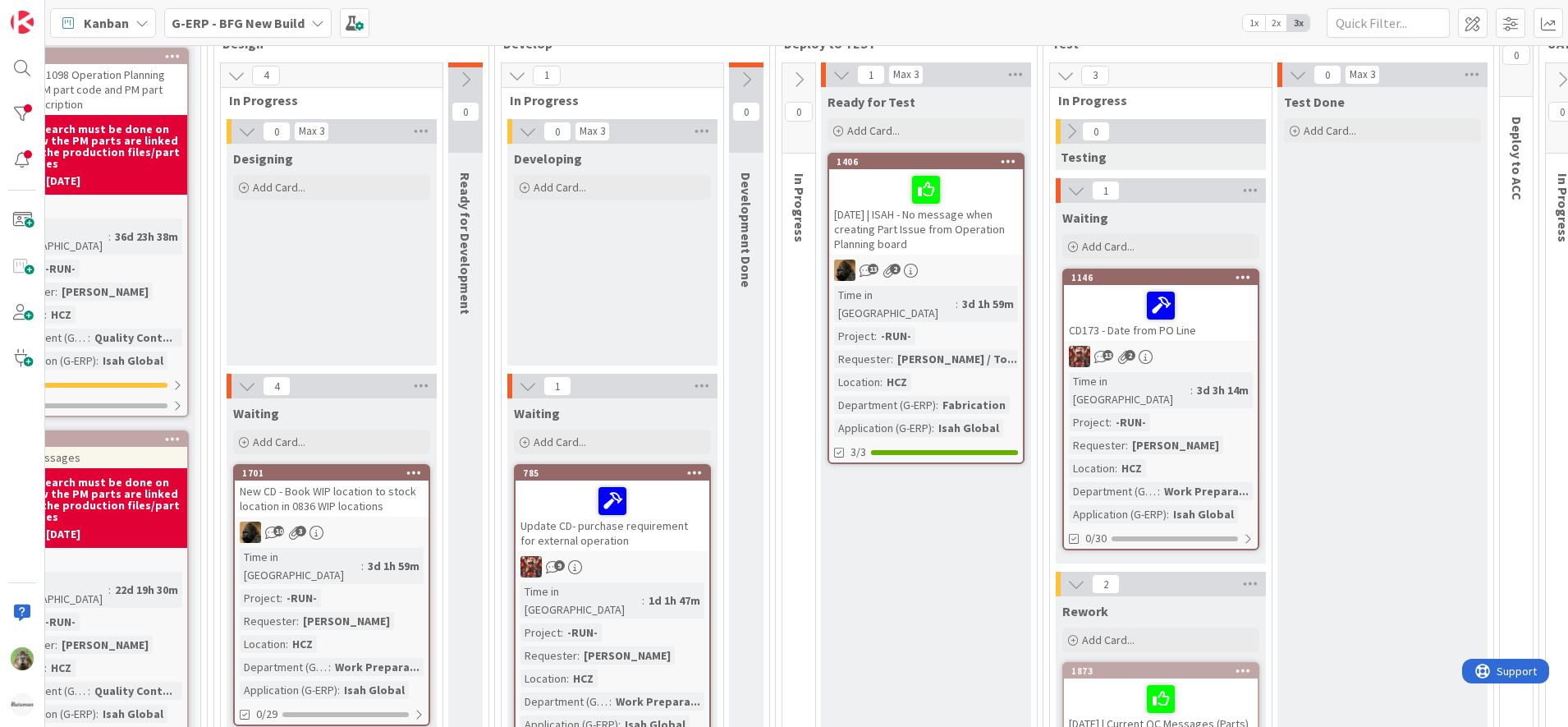
click at [277, 24] on b "G-ERP - BFG New Build" at bounding box center [238, 23] width 133 height 17
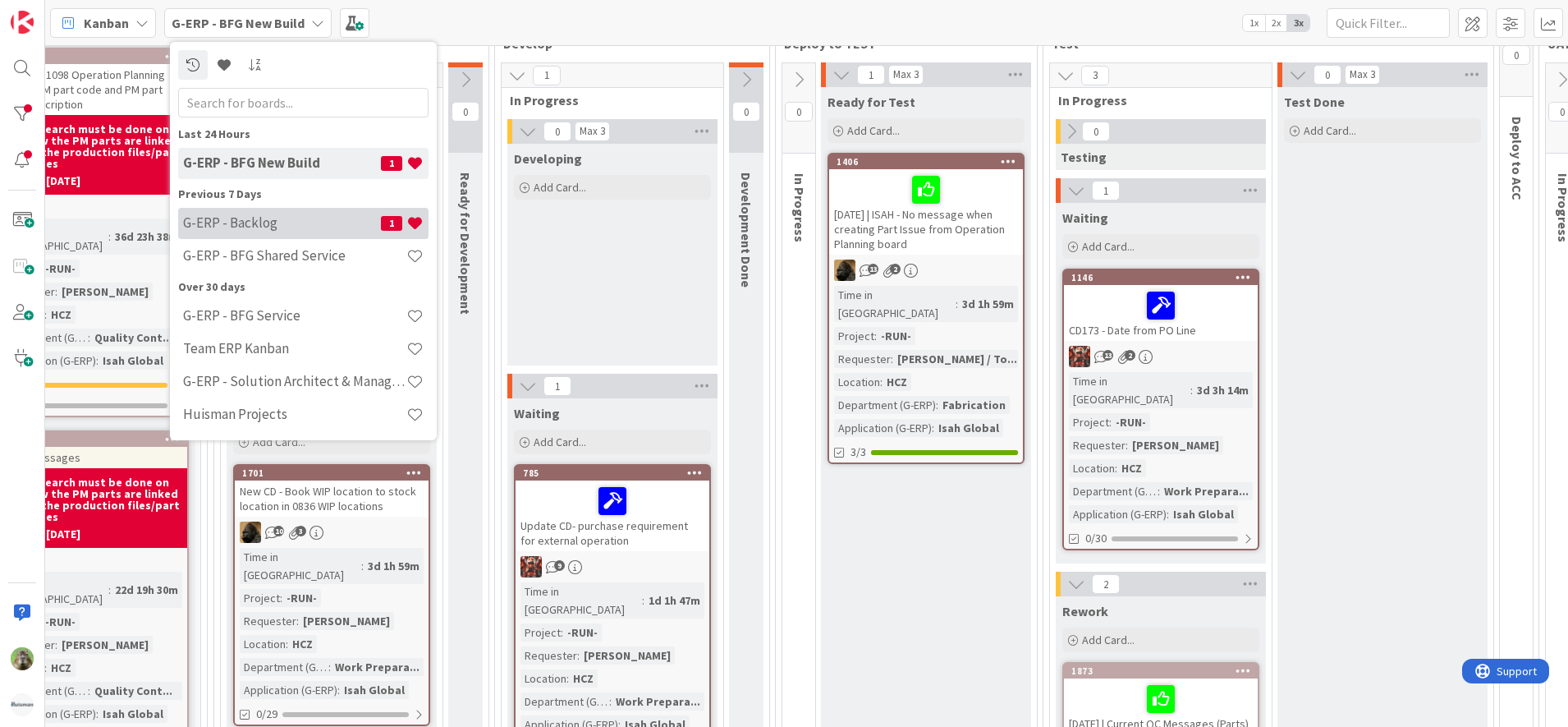
click at [297, 226] on h4 "G-ERP - Backlog" at bounding box center [282, 223] width 198 height 17
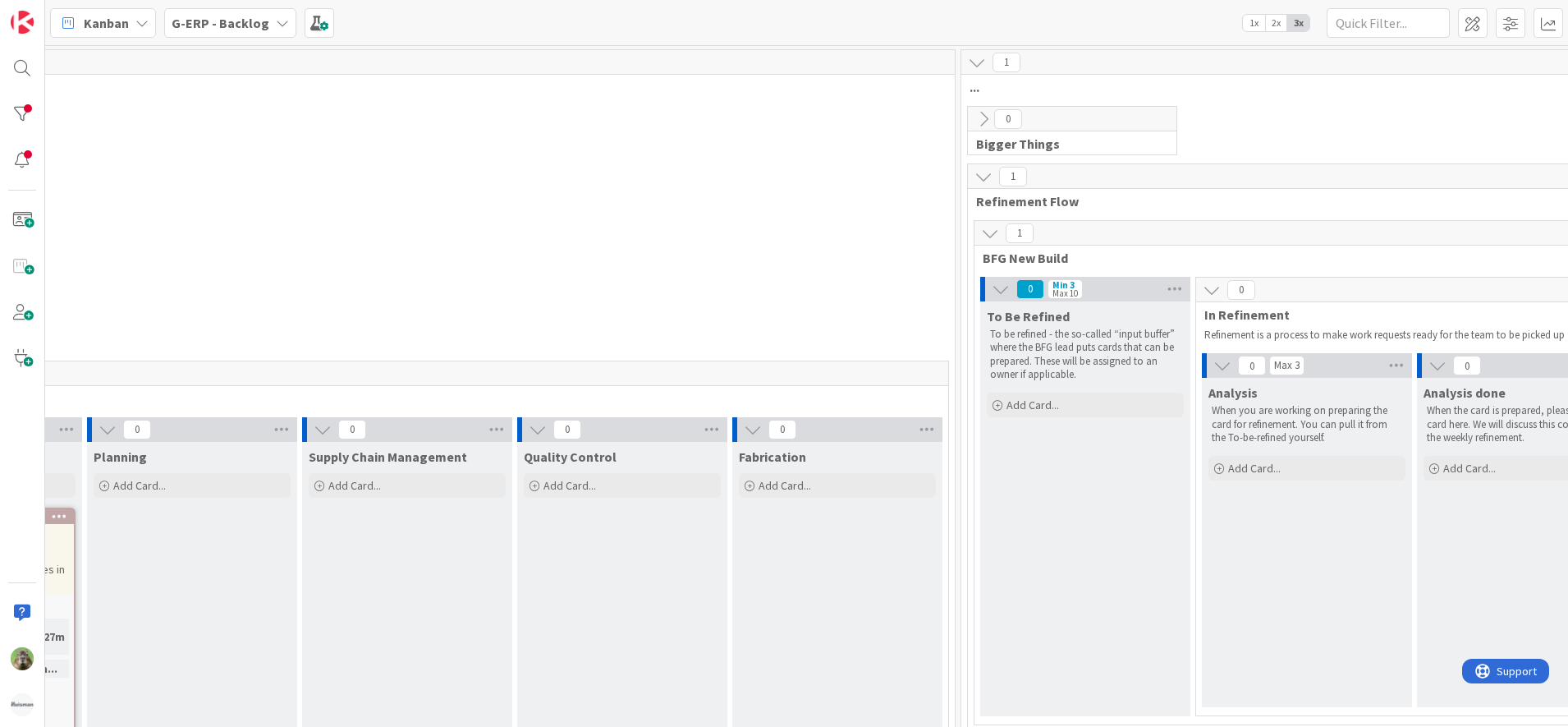
scroll to position [0, 1021]
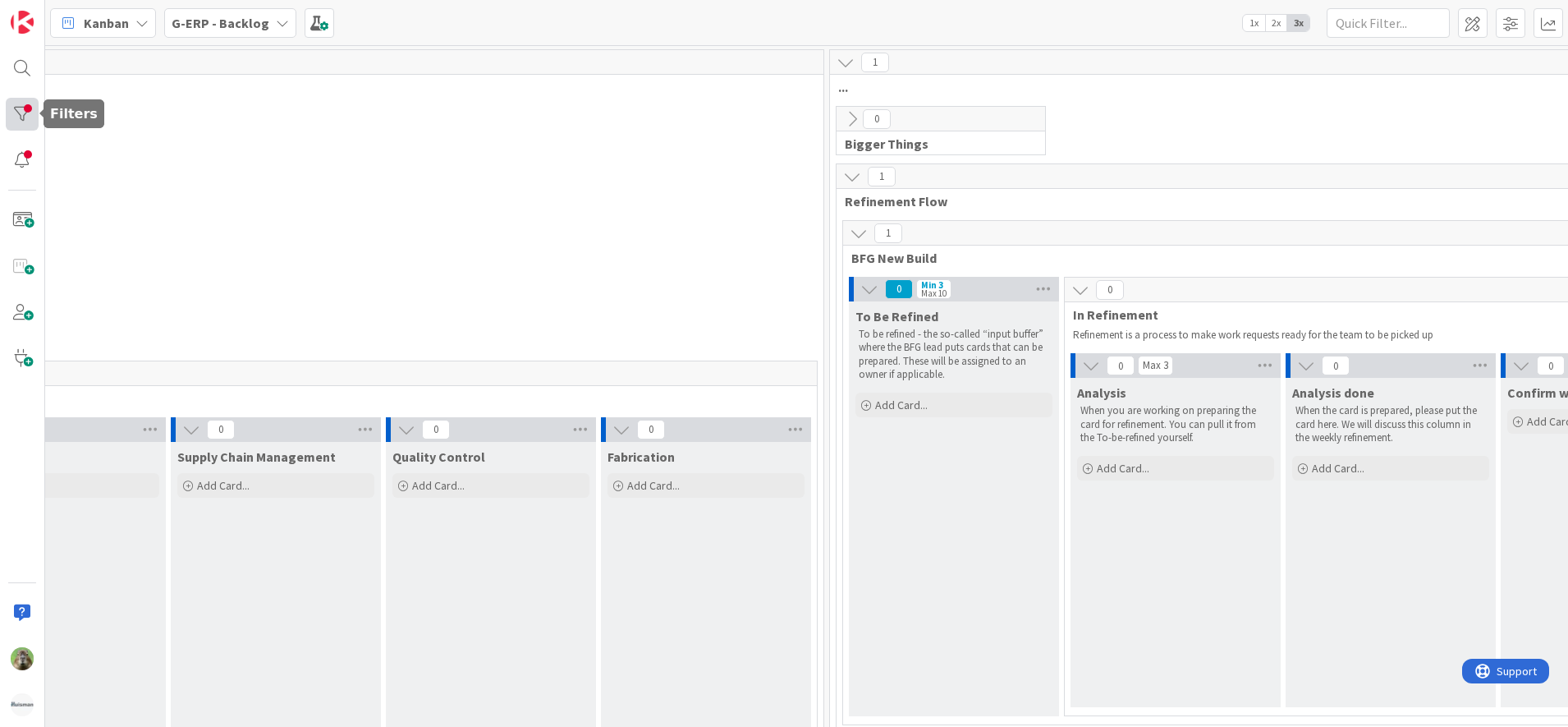
click at [22, 106] on div at bounding box center [21, 113] width 33 height 33
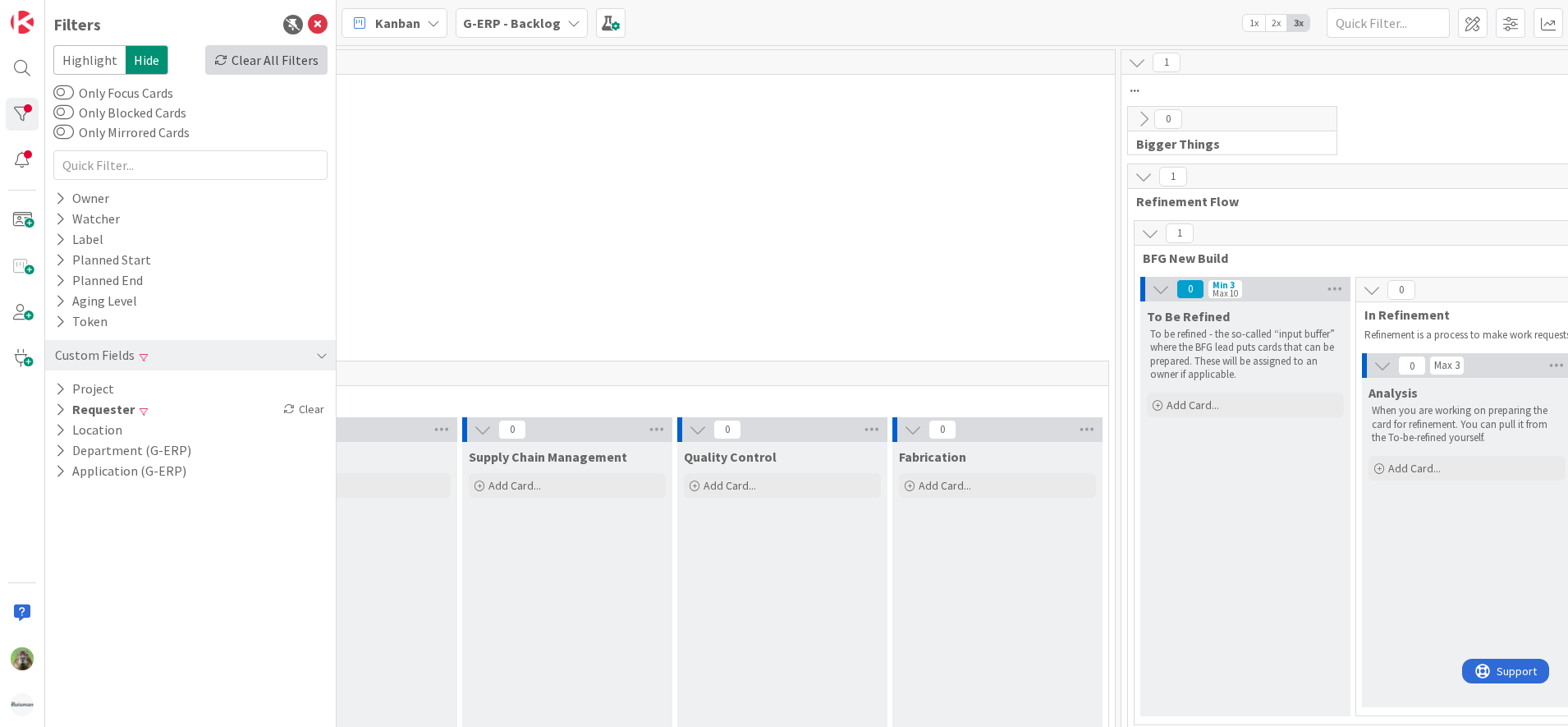
click at [293, 71] on div "Clear All Filters" at bounding box center [267, 59] width 122 height 29
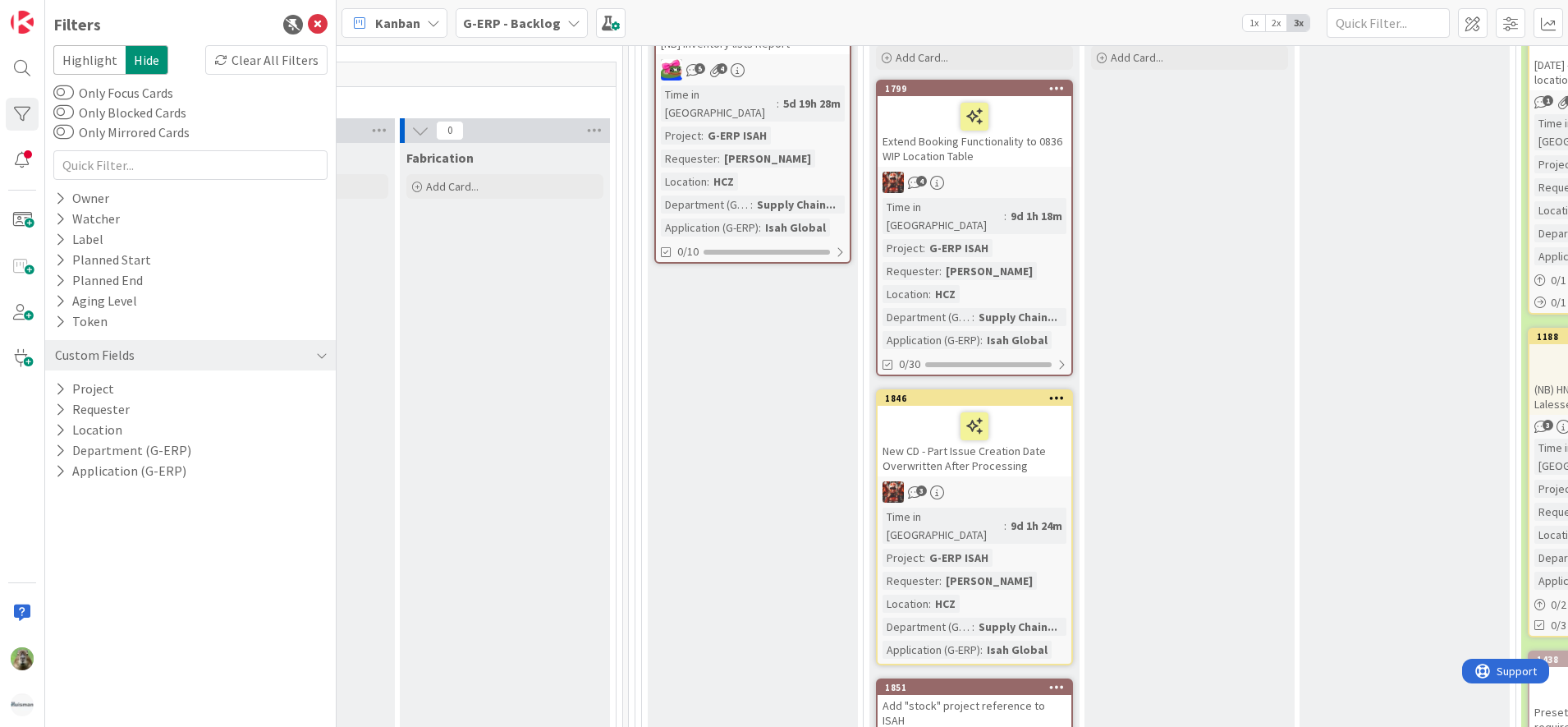
scroll to position [924, 1514]
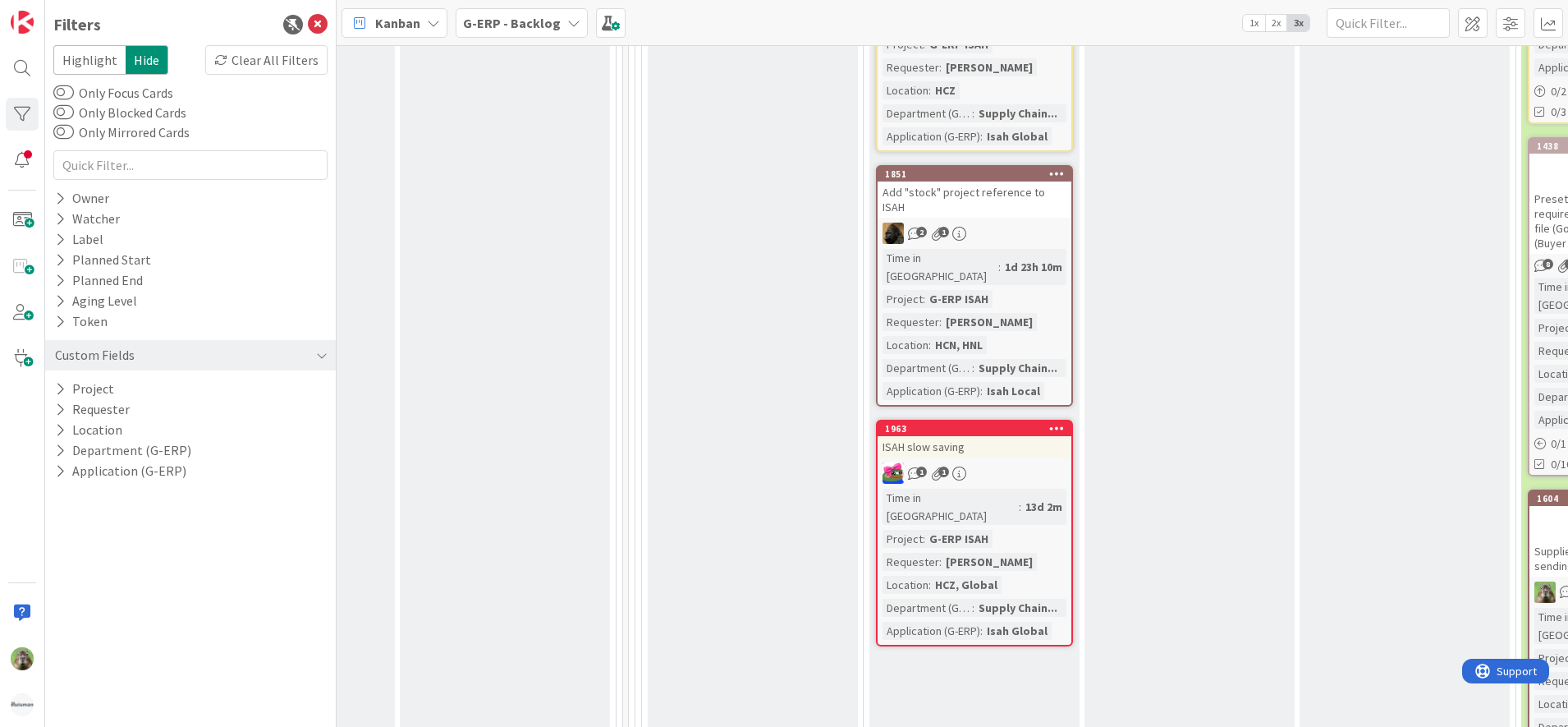
click at [1021, 497] on div "13d 2m" at bounding box center [1043, 506] width 45 height 18
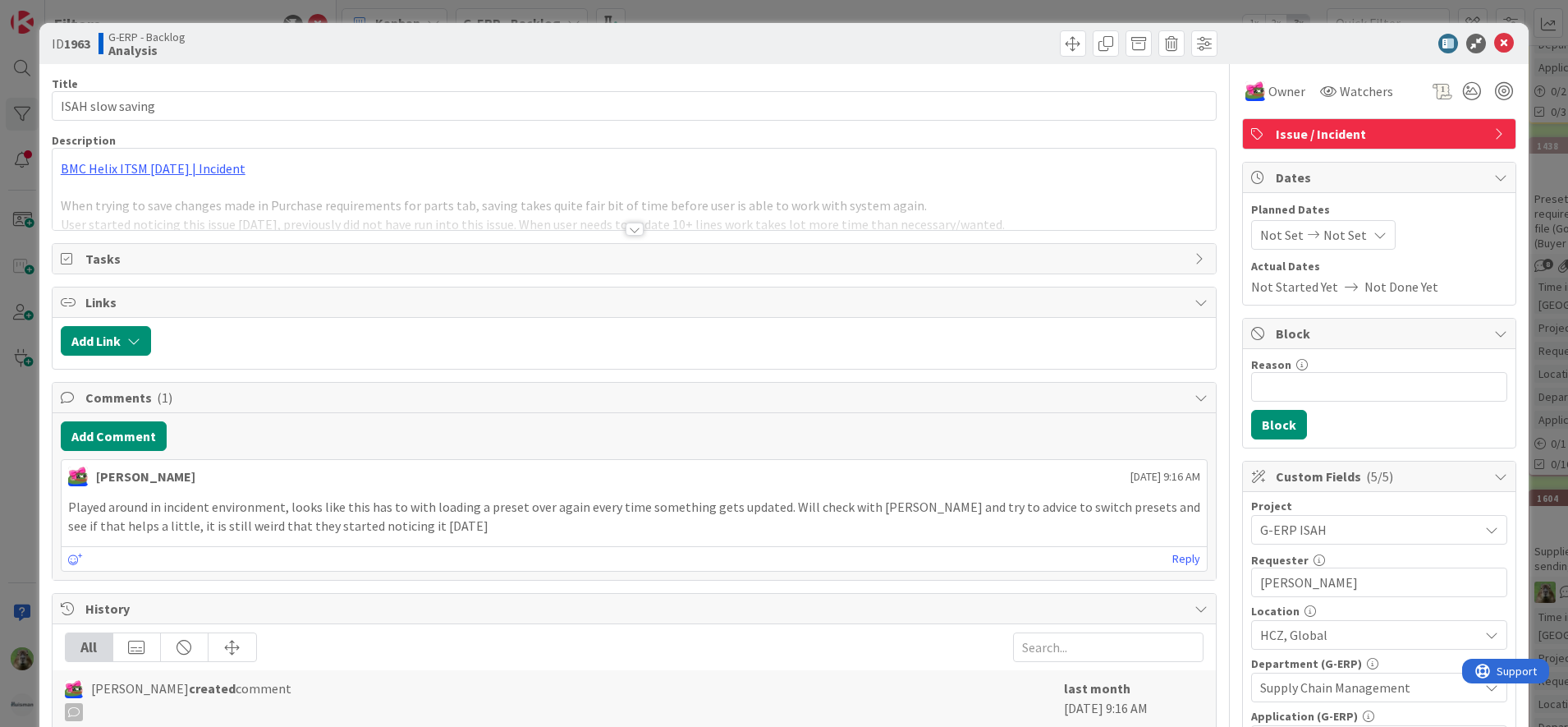
click at [22, 431] on div "ID 1963 G-ERP - Backlog Analysis Title 17 / 128 ISAH slow saving Description BM…" at bounding box center [784, 364] width 1568 height 727
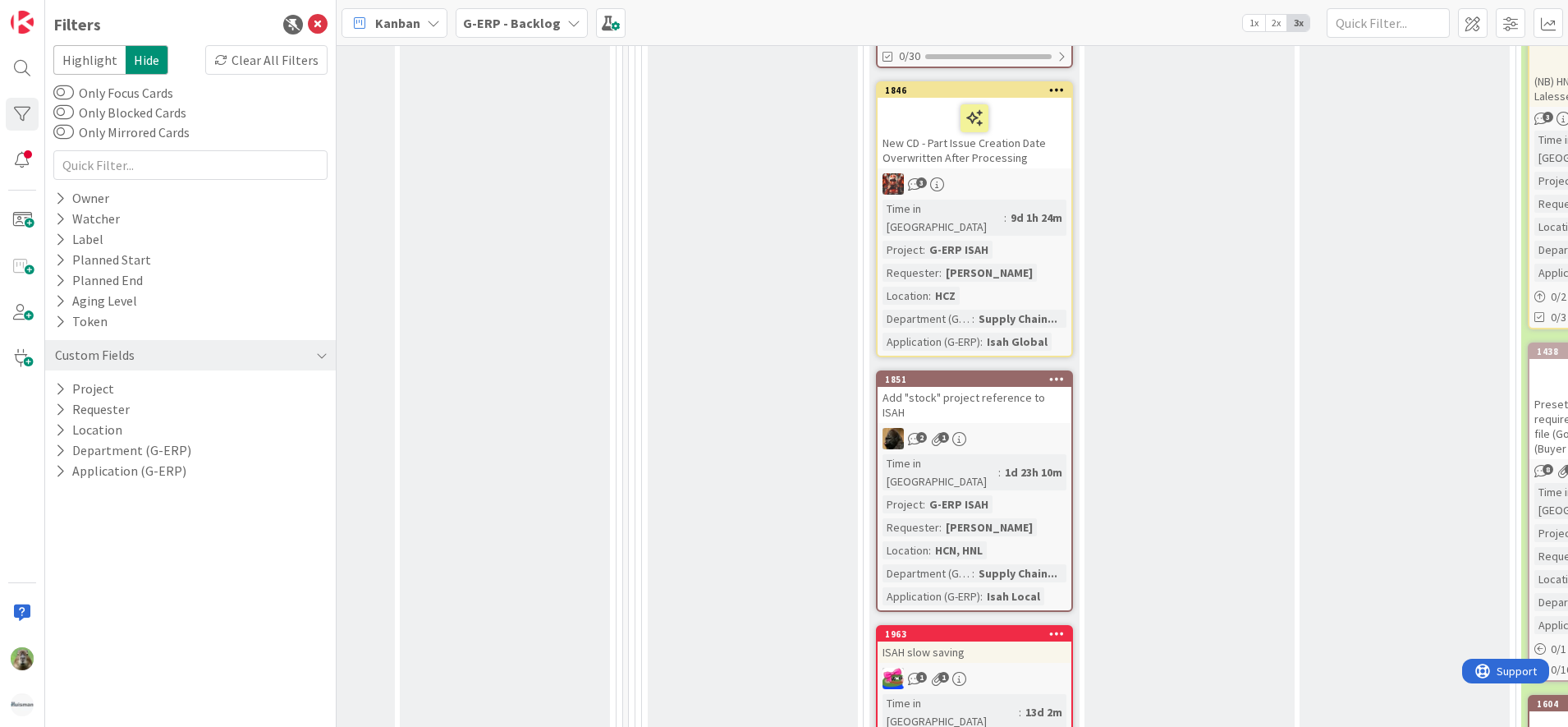
click at [1038, 387] on div "Add "stock" project reference to ISAH" at bounding box center [974, 404] width 194 height 36
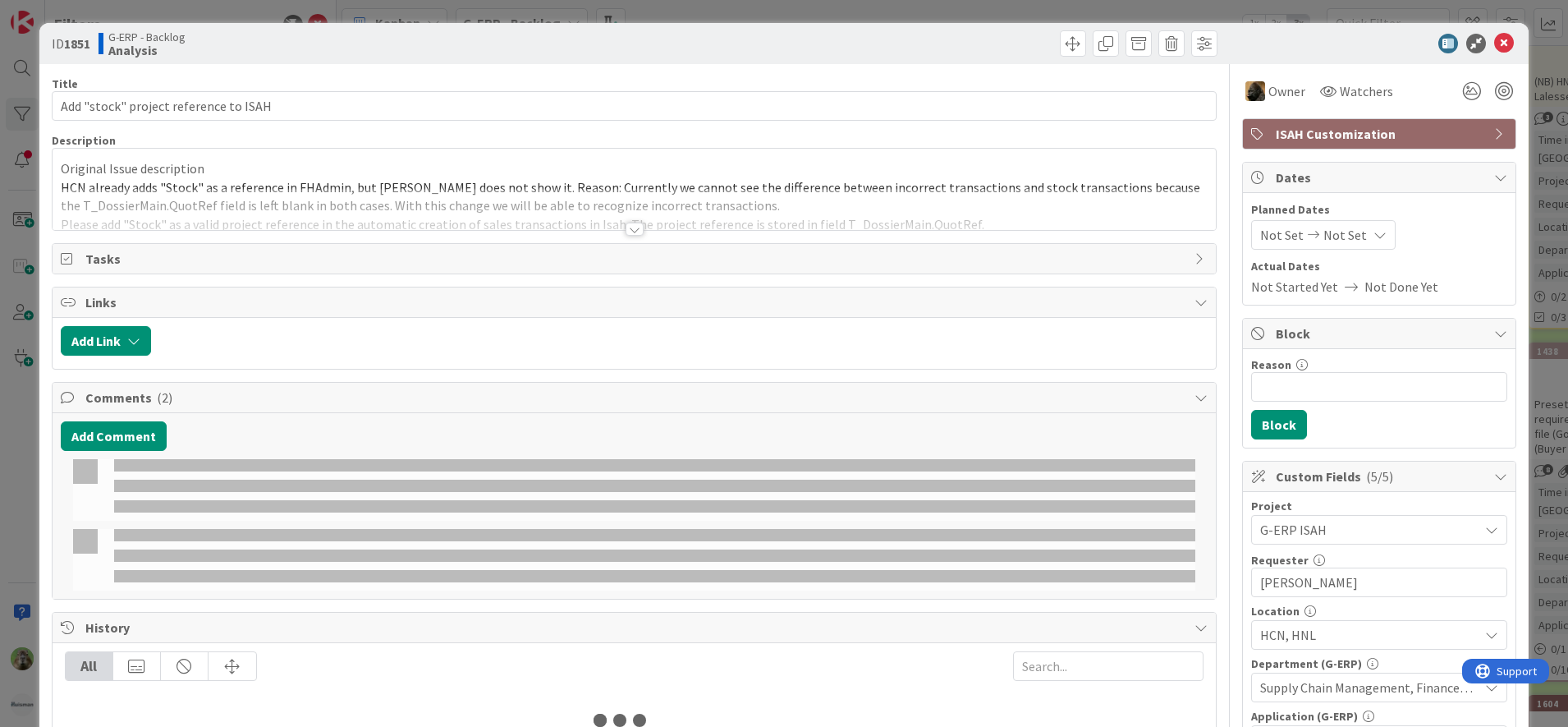
select select "sql"
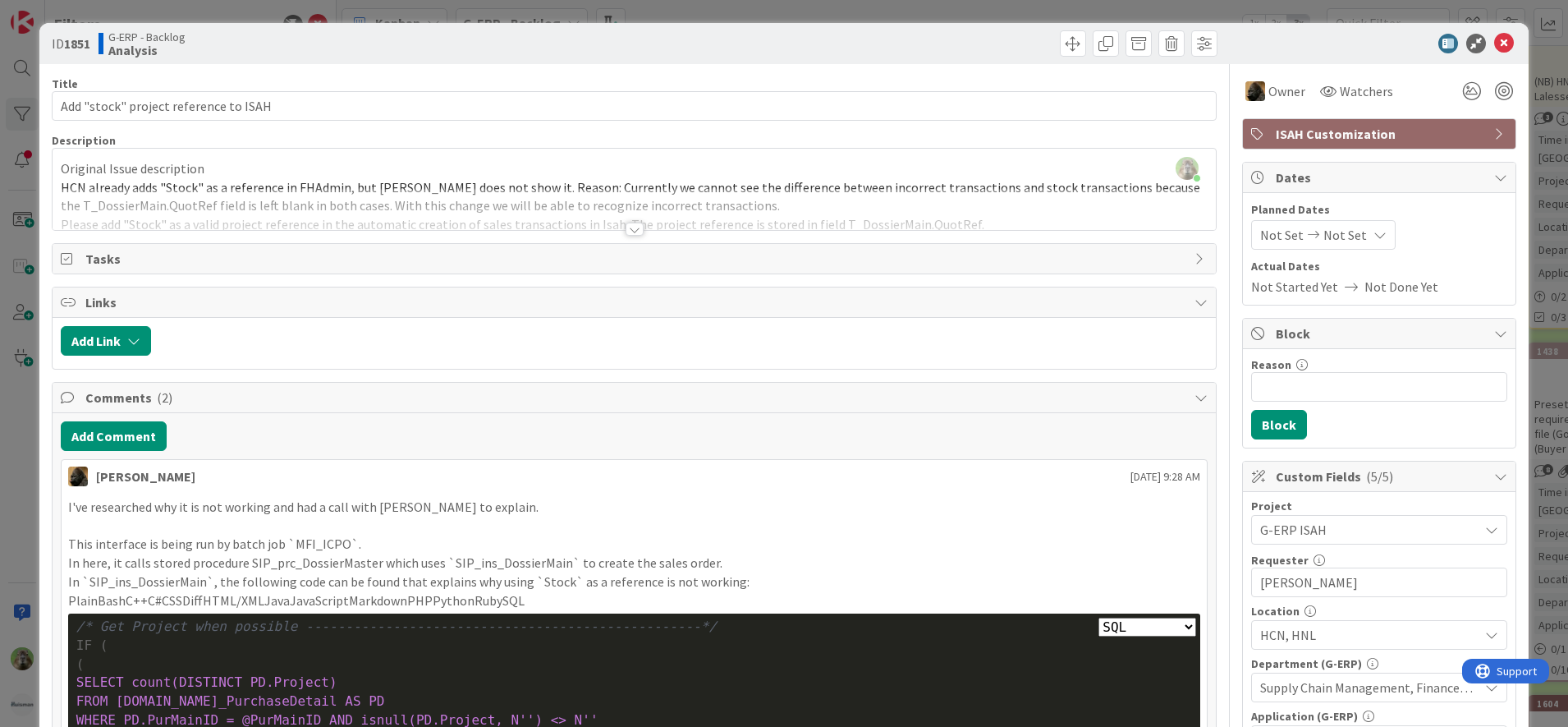
click at [645, 195] on div at bounding box center [634, 208] width 1164 height 42
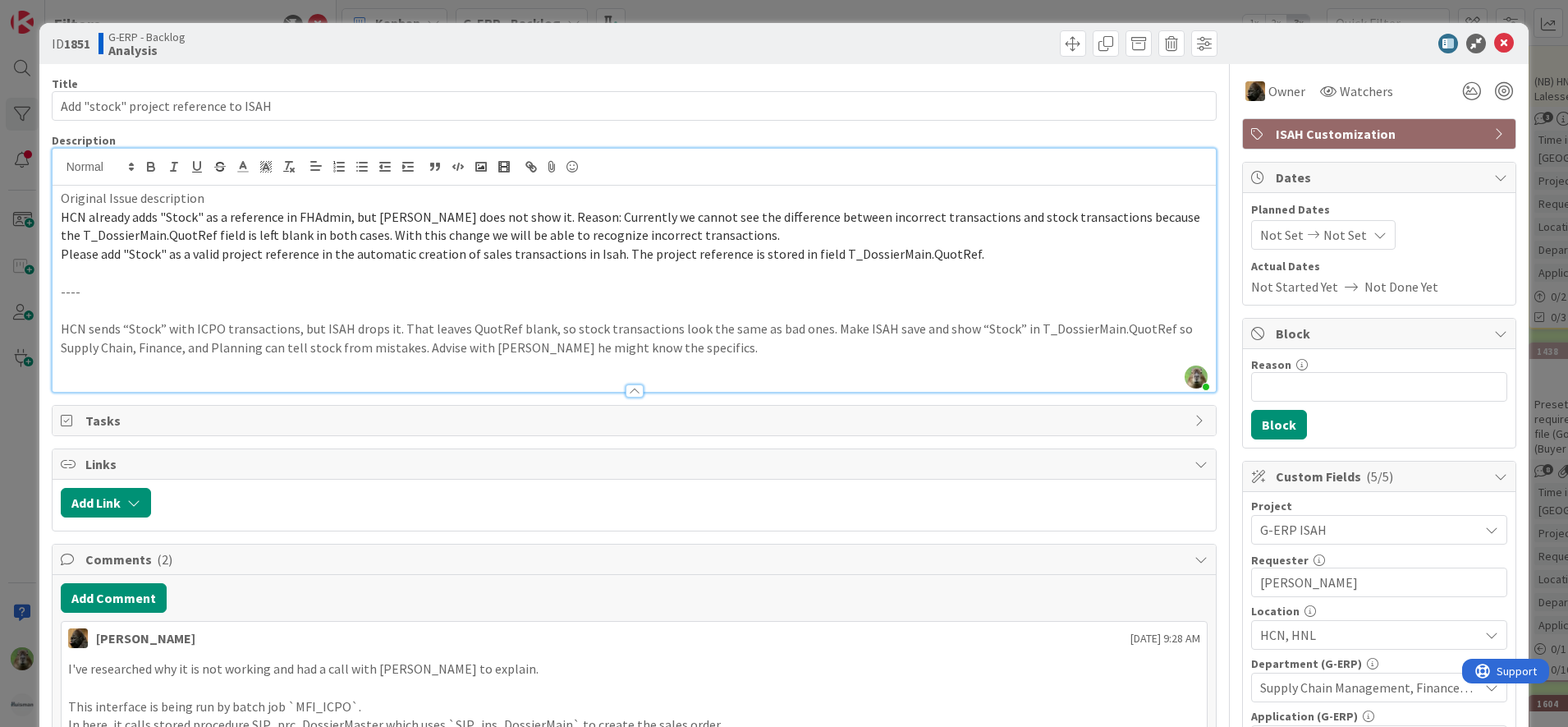
click at [19, 442] on div "ID 1851 G-ERP - Backlog Analysis Title 37 / 128 Add "stock" project reference t…" at bounding box center [784, 364] width 1568 height 727
